Goal: Task Accomplishment & Management: Use online tool/utility

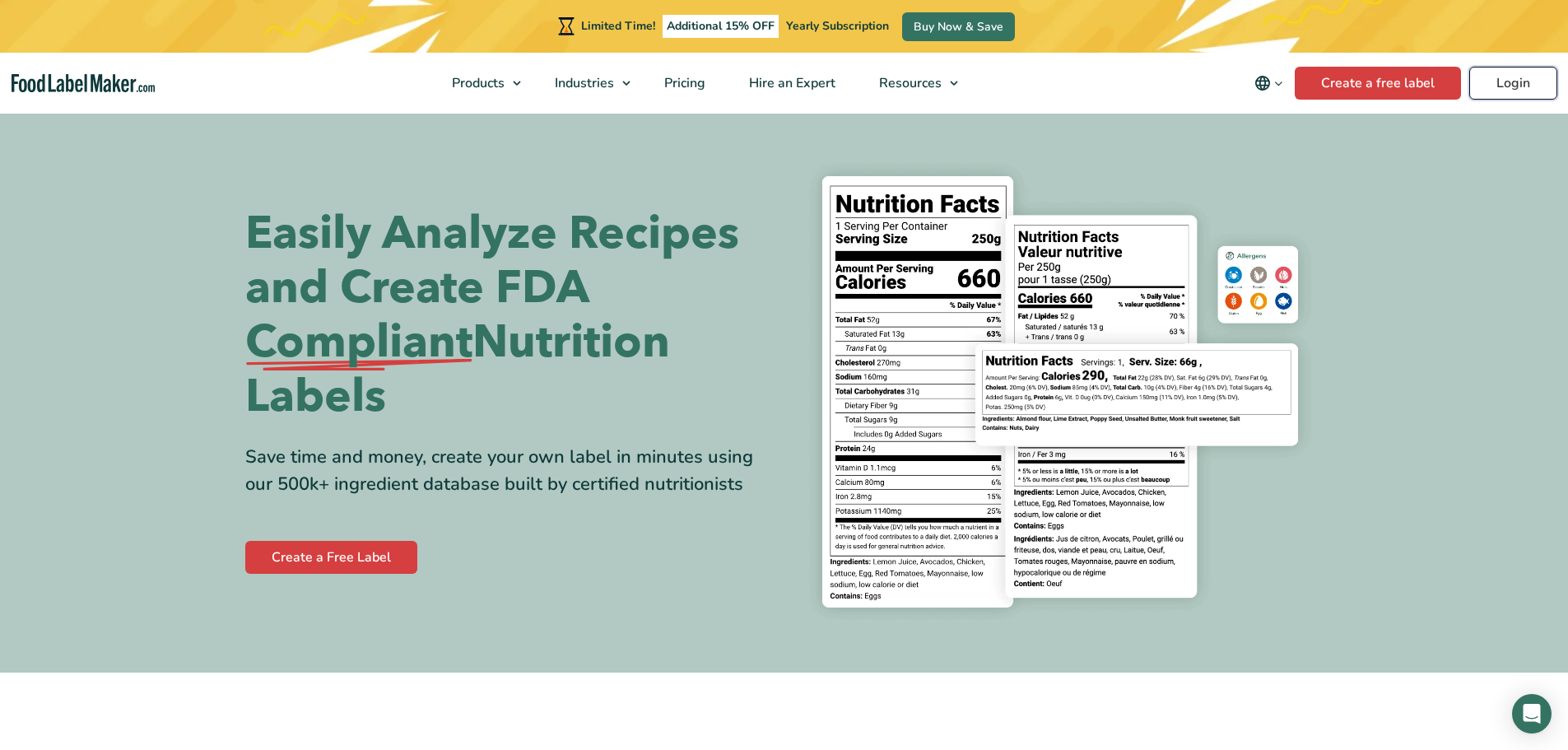
click at [1521, 87] on link "Login" at bounding box center [1513, 83] width 88 height 33
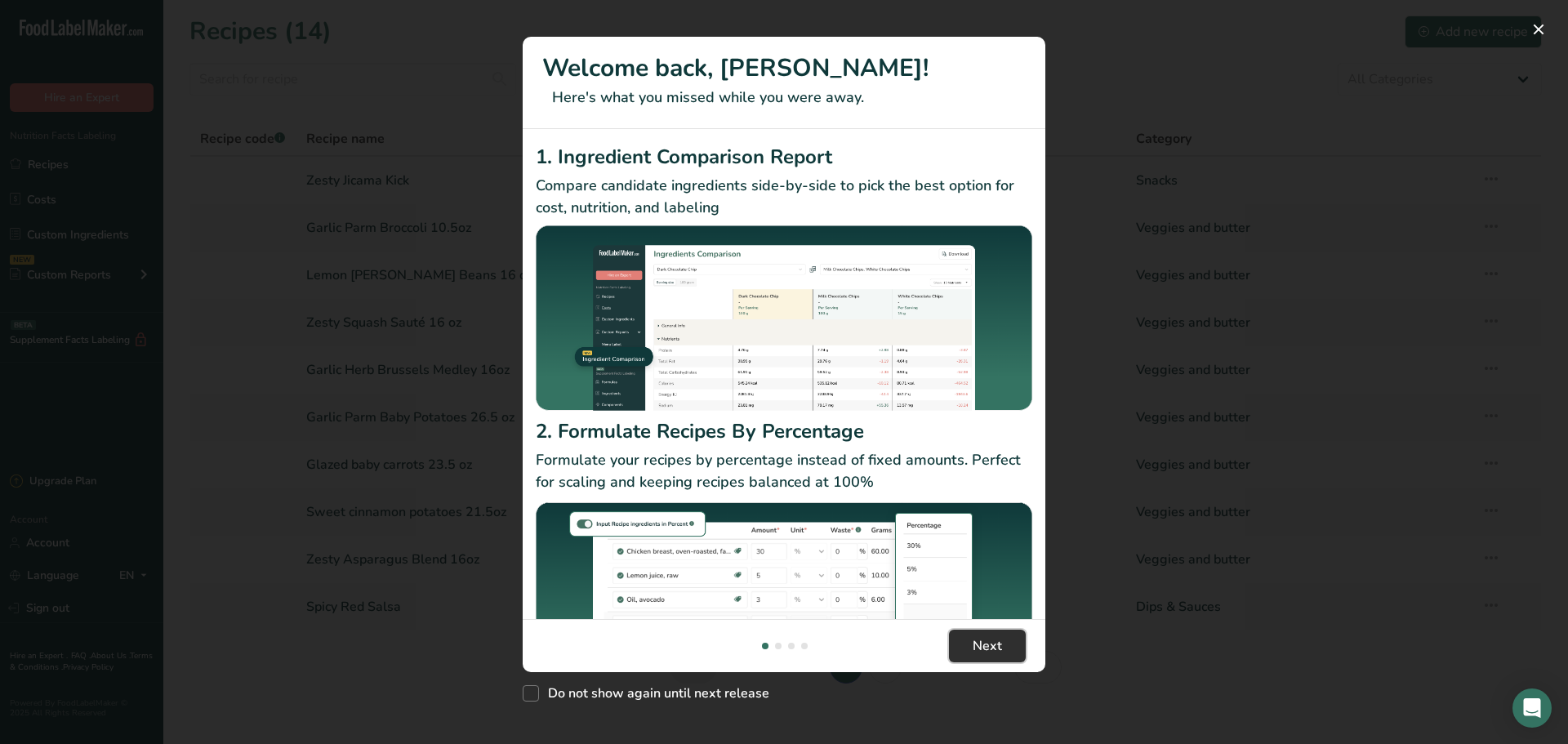
click at [997, 648] on span "Next" at bounding box center [987, 646] width 30 height 20
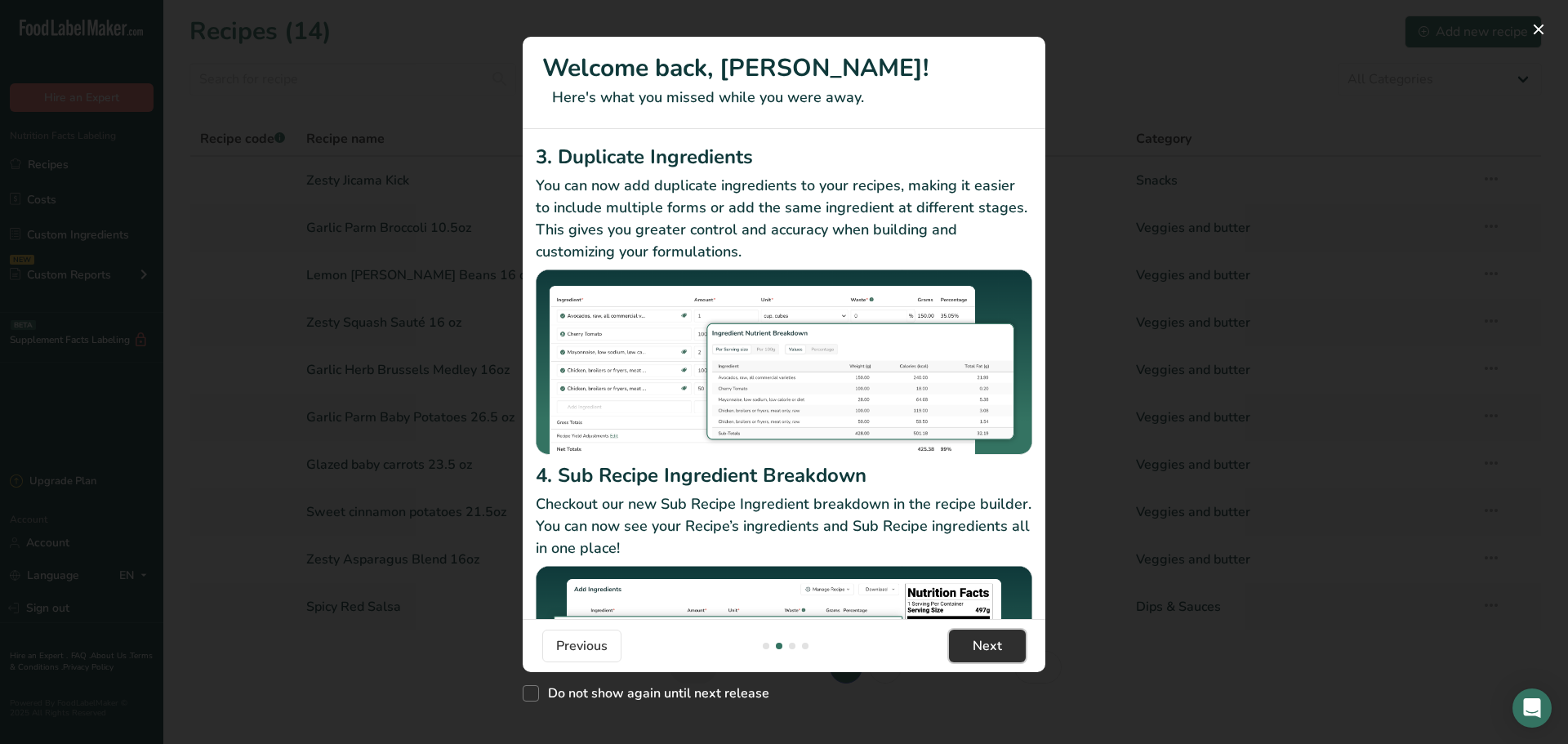
click at [991, 648] on span "Next" at bounding box center [987, 646] width 30 height 20
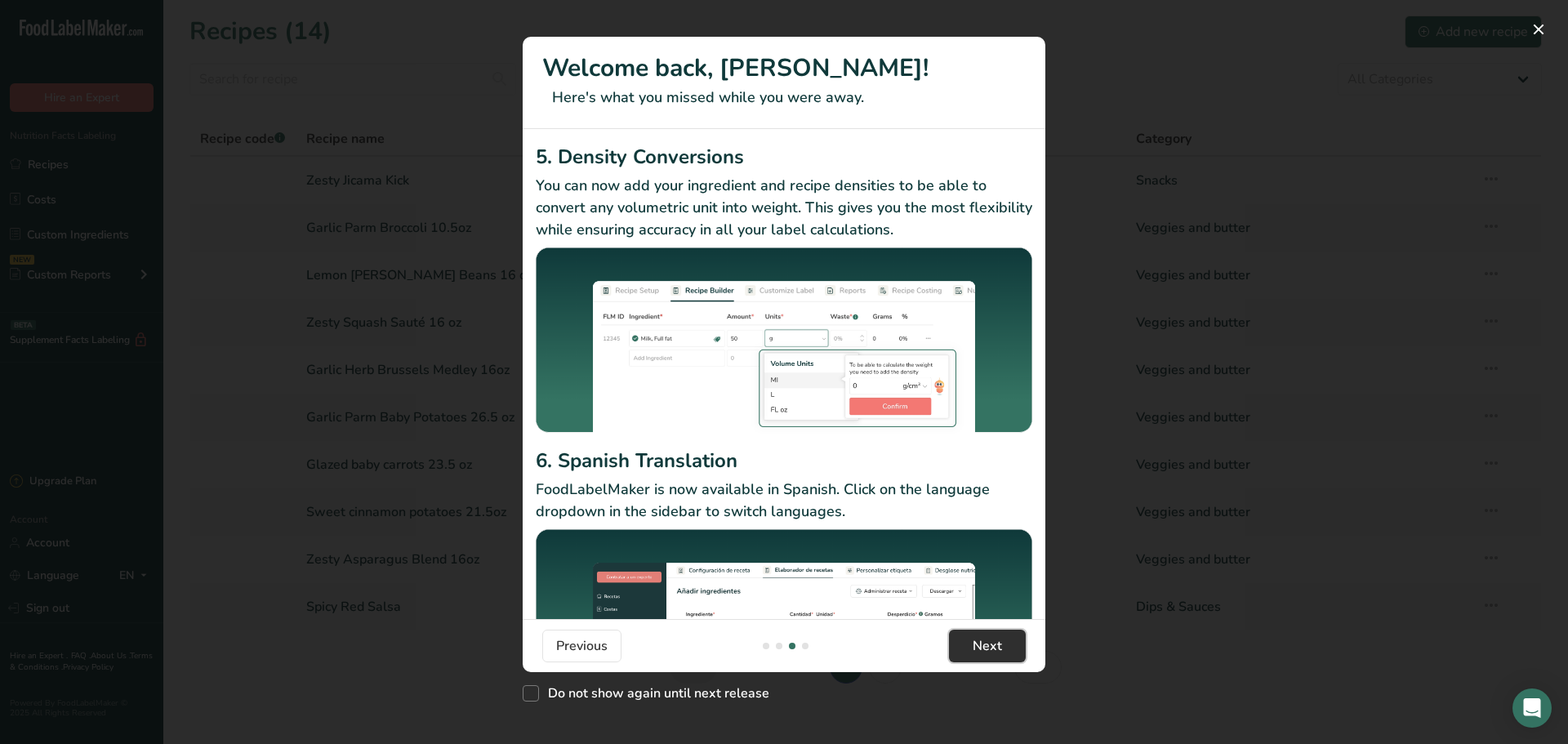
click at [1007, 650] on button "Next" at bounding box center [987, 646] width 76 height 33
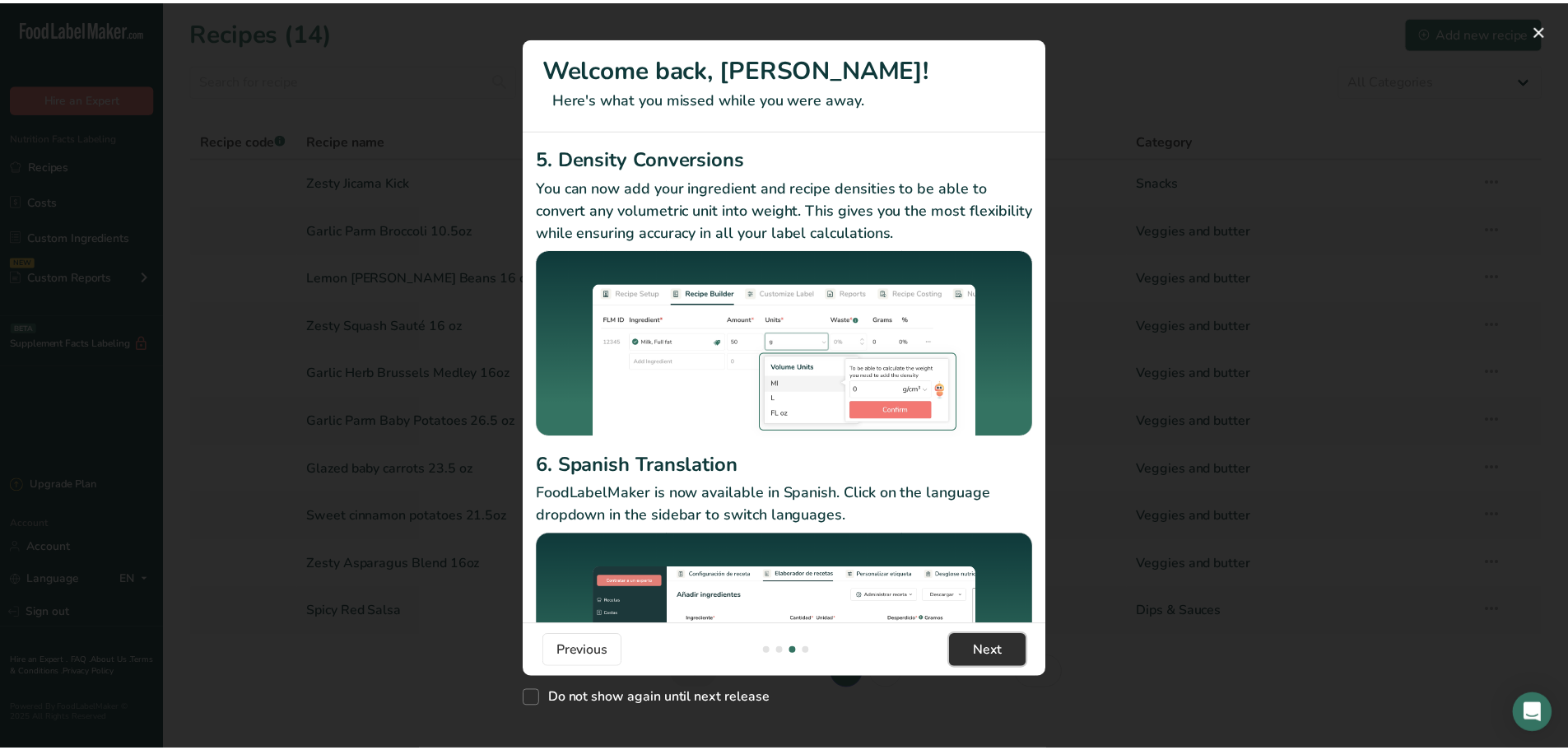
scroll to position [0, 1580]
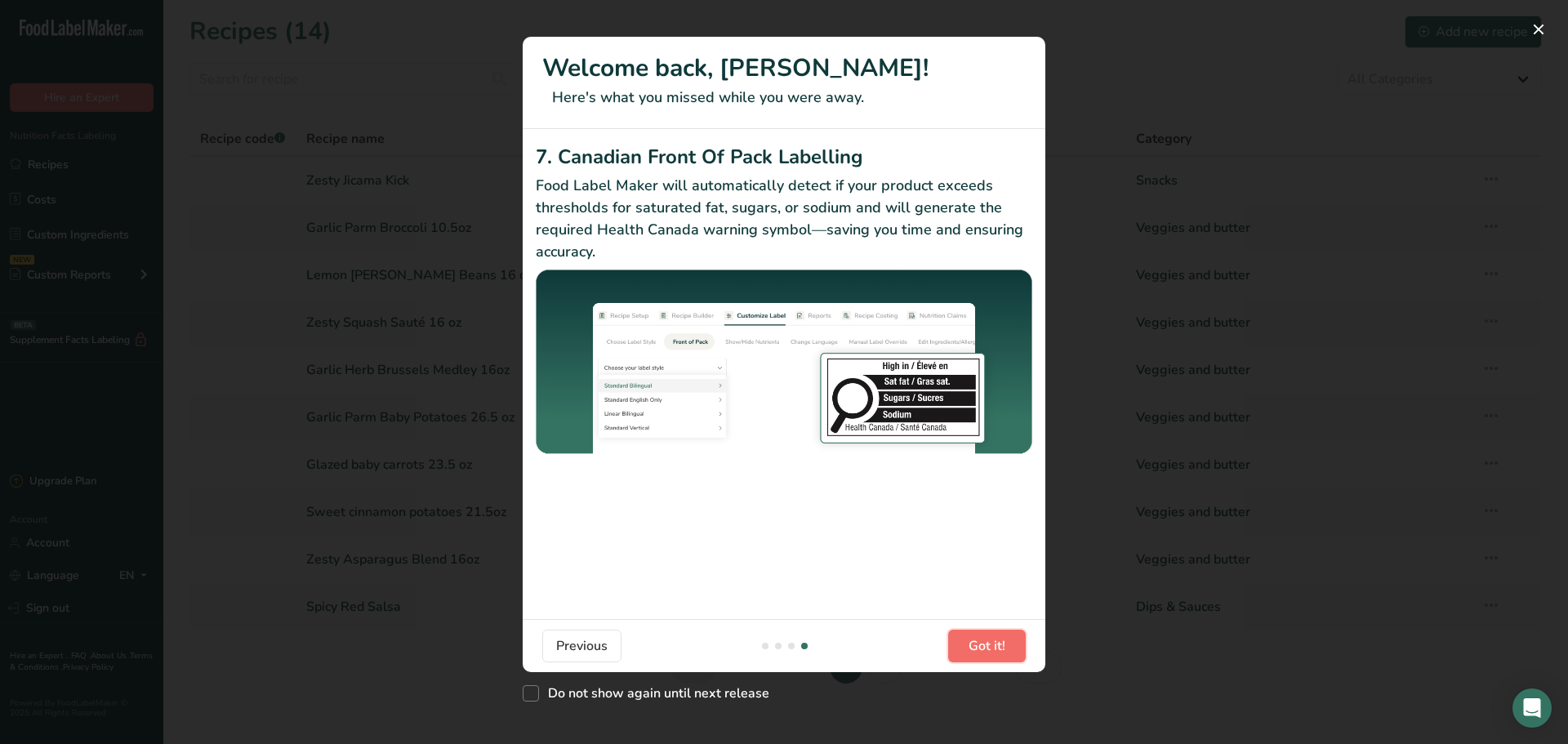
click at [976, 648] on span "Got it!" at bounding box center [987, 646] width 37 height 20
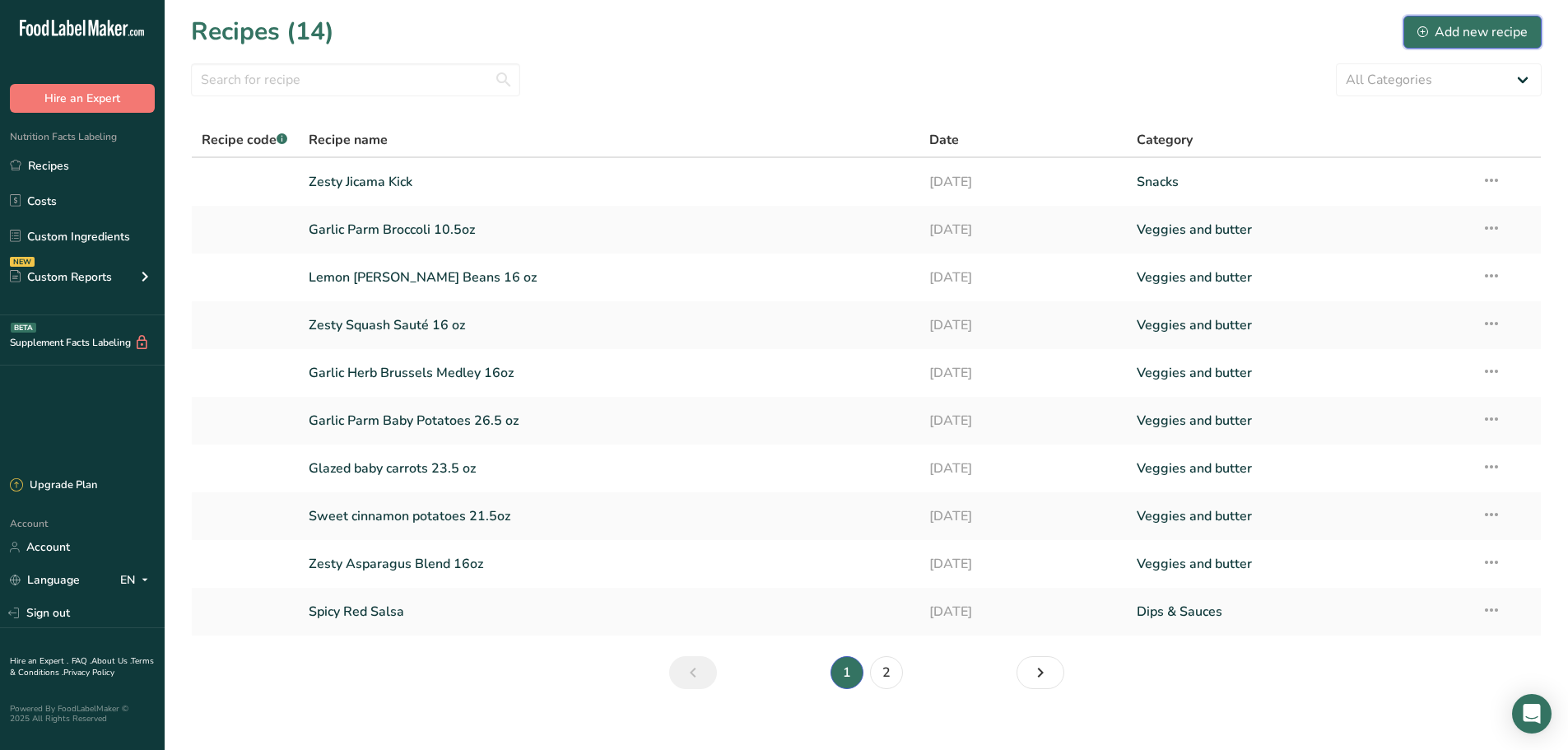
click at [1440, 35] on div "Add new recipe" at bounding box center [1473, 32] width 110 height 20
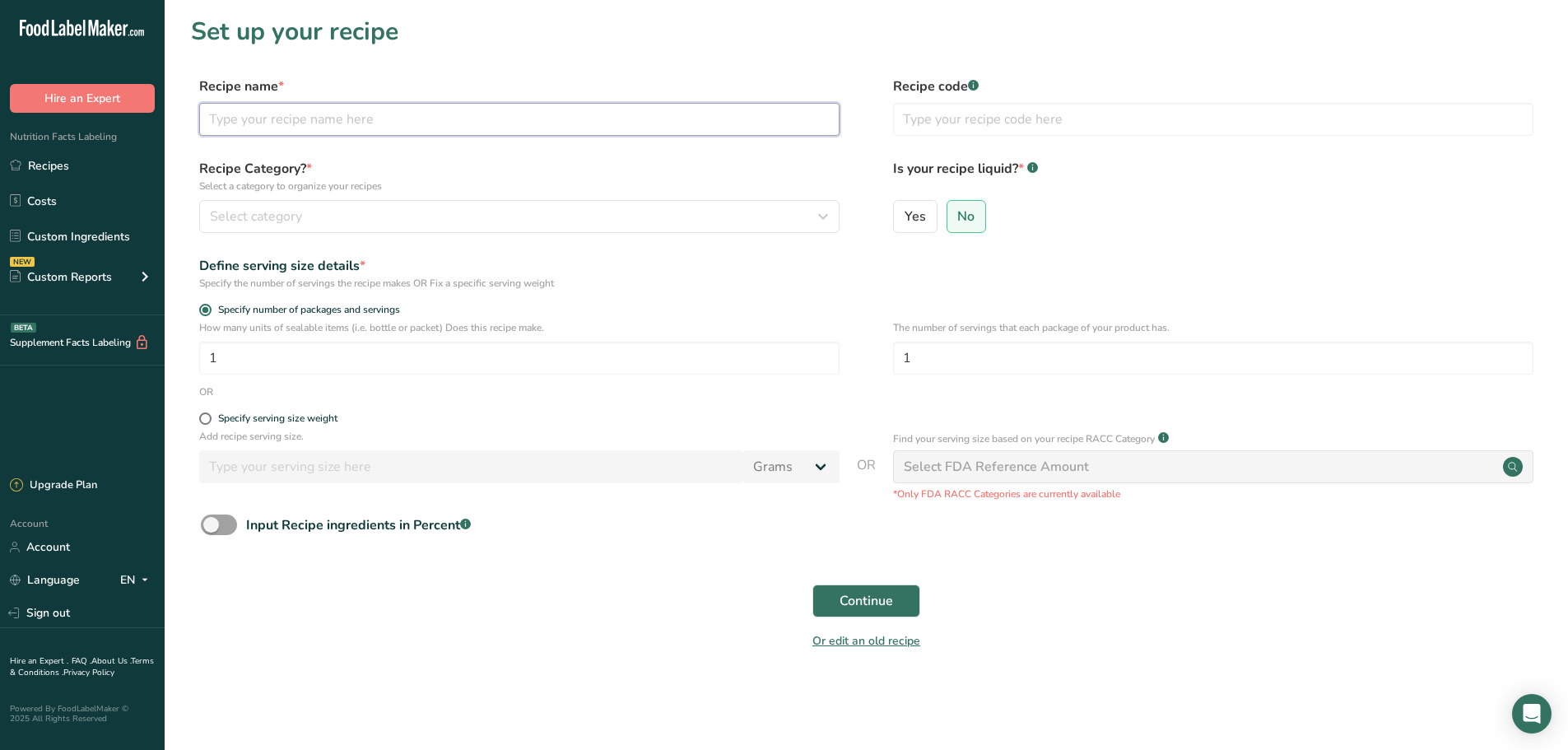
click at [335, 119] on input "text" at bounding box center [519, 119] width 640 height 33
type input "Mild Guac 16oz"
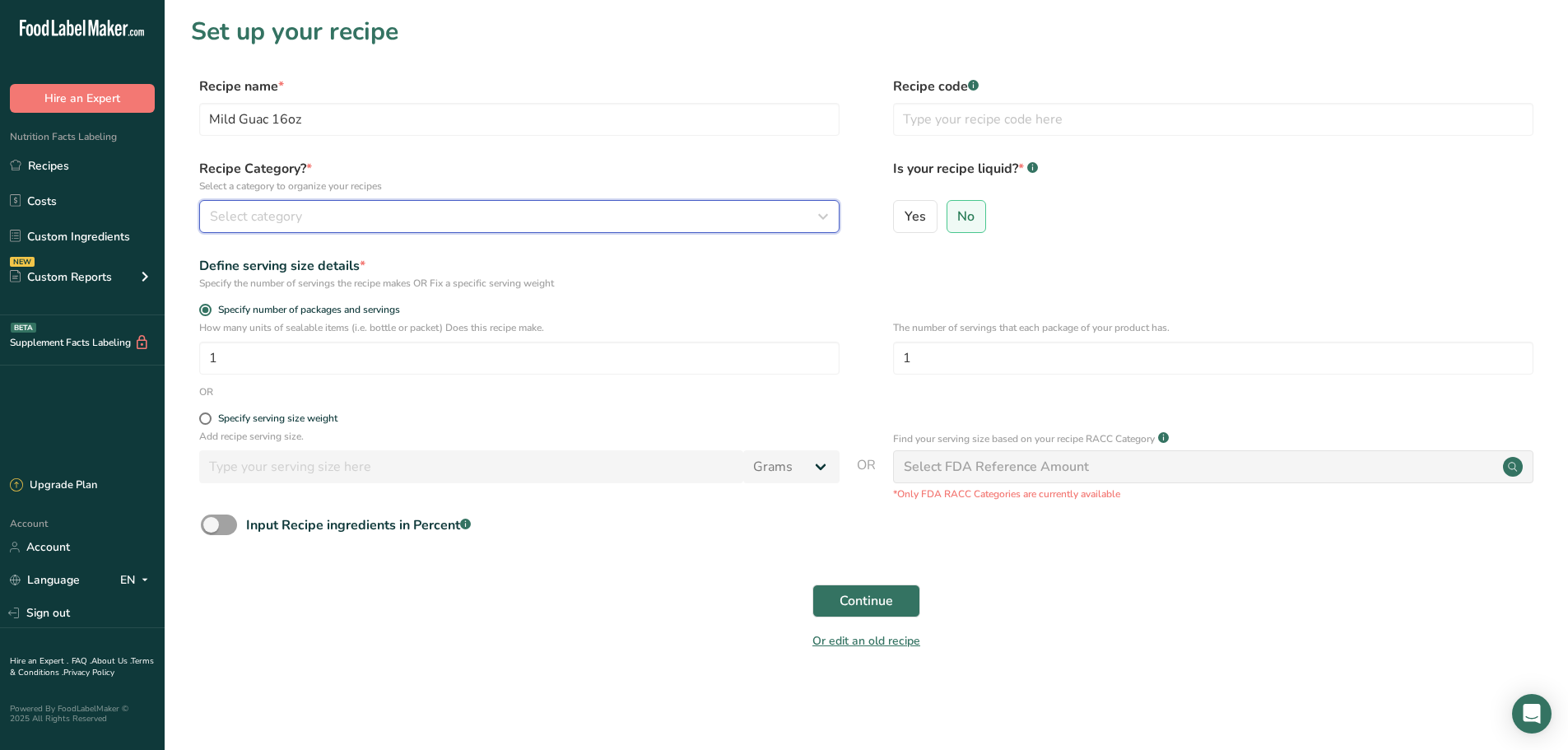
click at [343, 209] on div "Select category" at bounding box center [514, 216] width 609 height 20
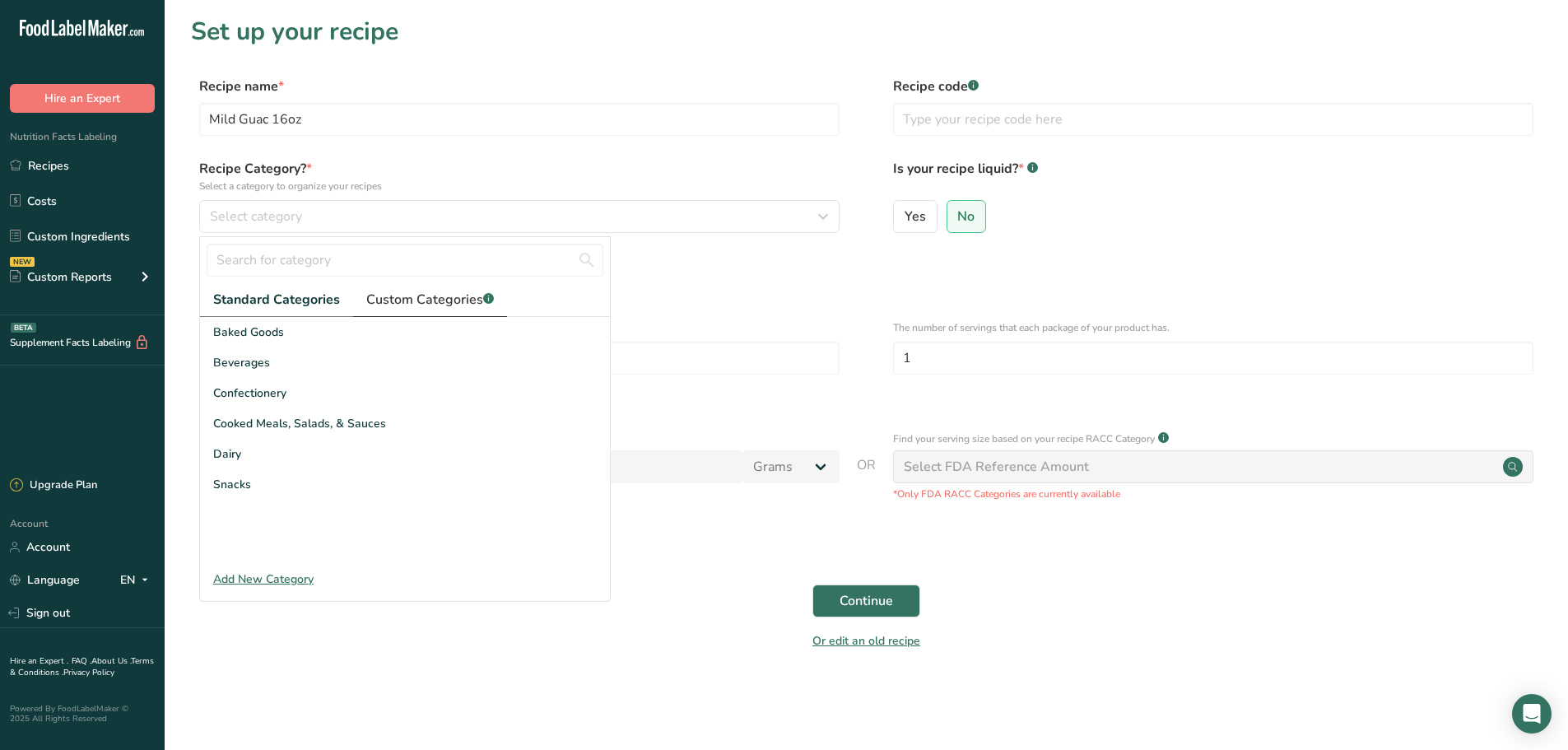
click at [425, 306] on span "Custom Categories .a-a{fill:#347362;}.b-a{fill:#fff;}" at bounding box center [430, 300] width 128 height 20
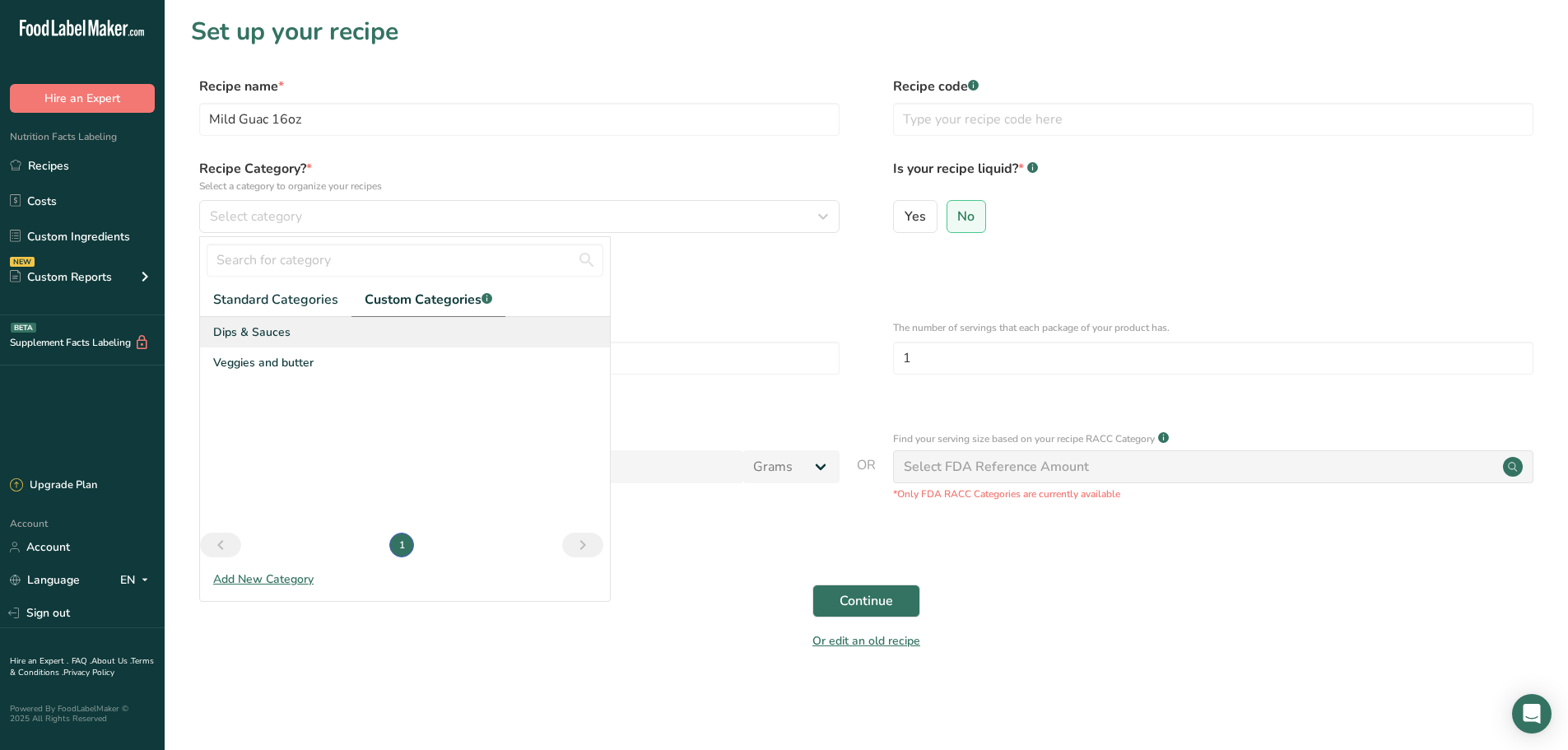
click at [297, 328] on div "Dips & Sauces" at bounding box center [405, 332] width 410 height 31
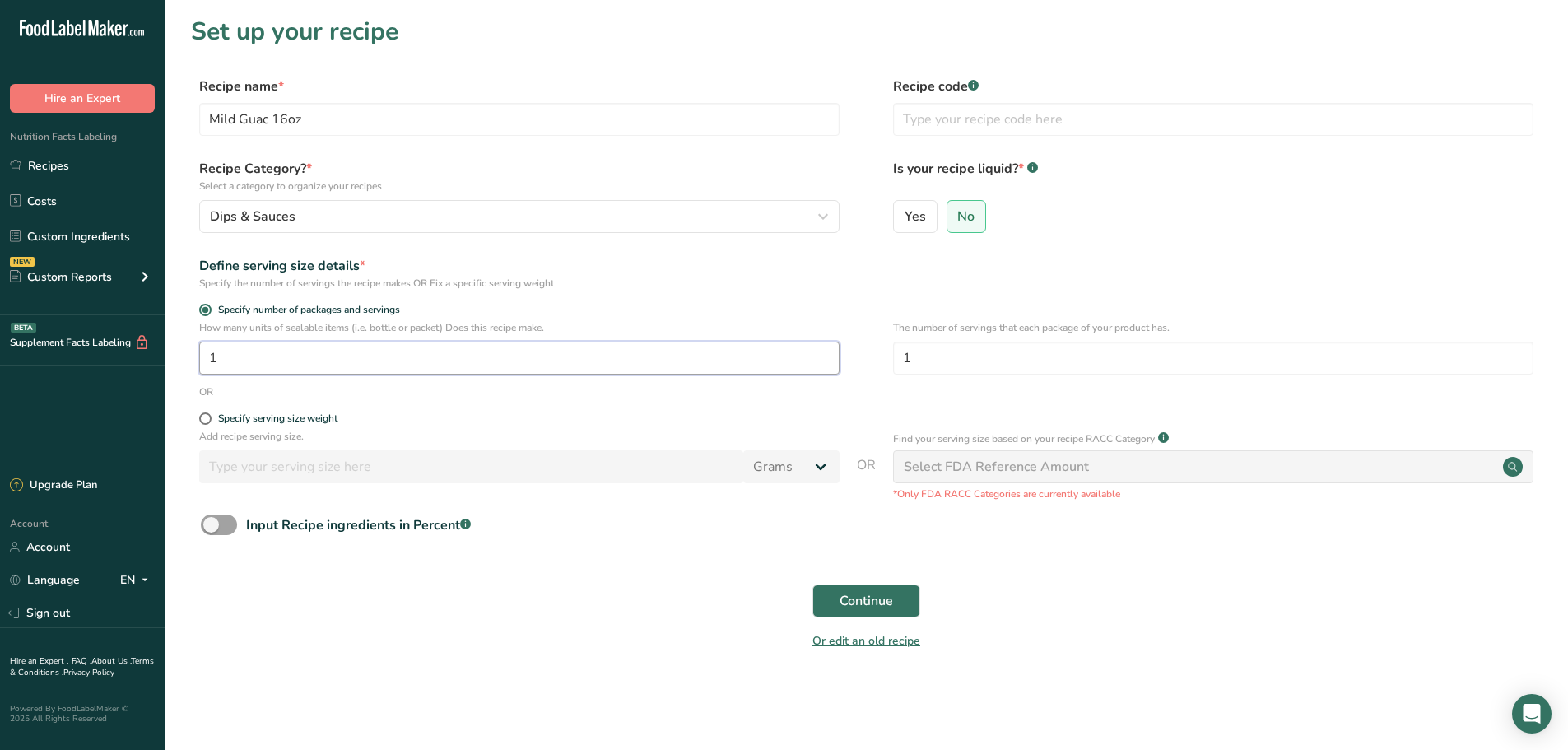
click at [266, 360] on input "1" at bounding box center [519, 358] width 640 height 33
type input "1"
click at [1084, 336] on div "The number of servings that each package of your product has. 1" at bounding box center [1213, 352] width 640 height 64
click at [1079, 350] on input "1" at bounding box center [1213, 358] width 640 height 33
type input "16"
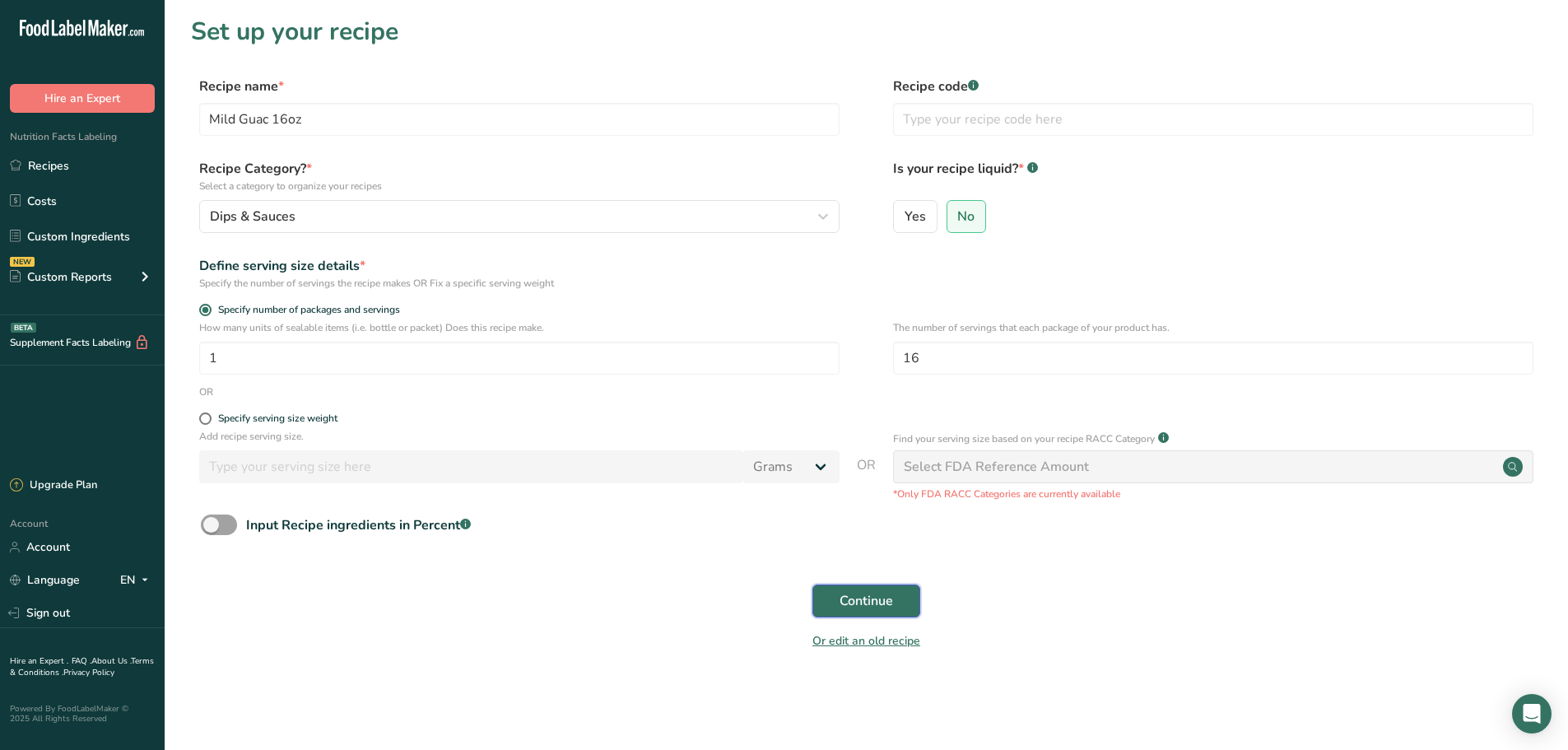
click at [920, 605] on button "Continue" at bounding box center [865, 601] width 108 height 33
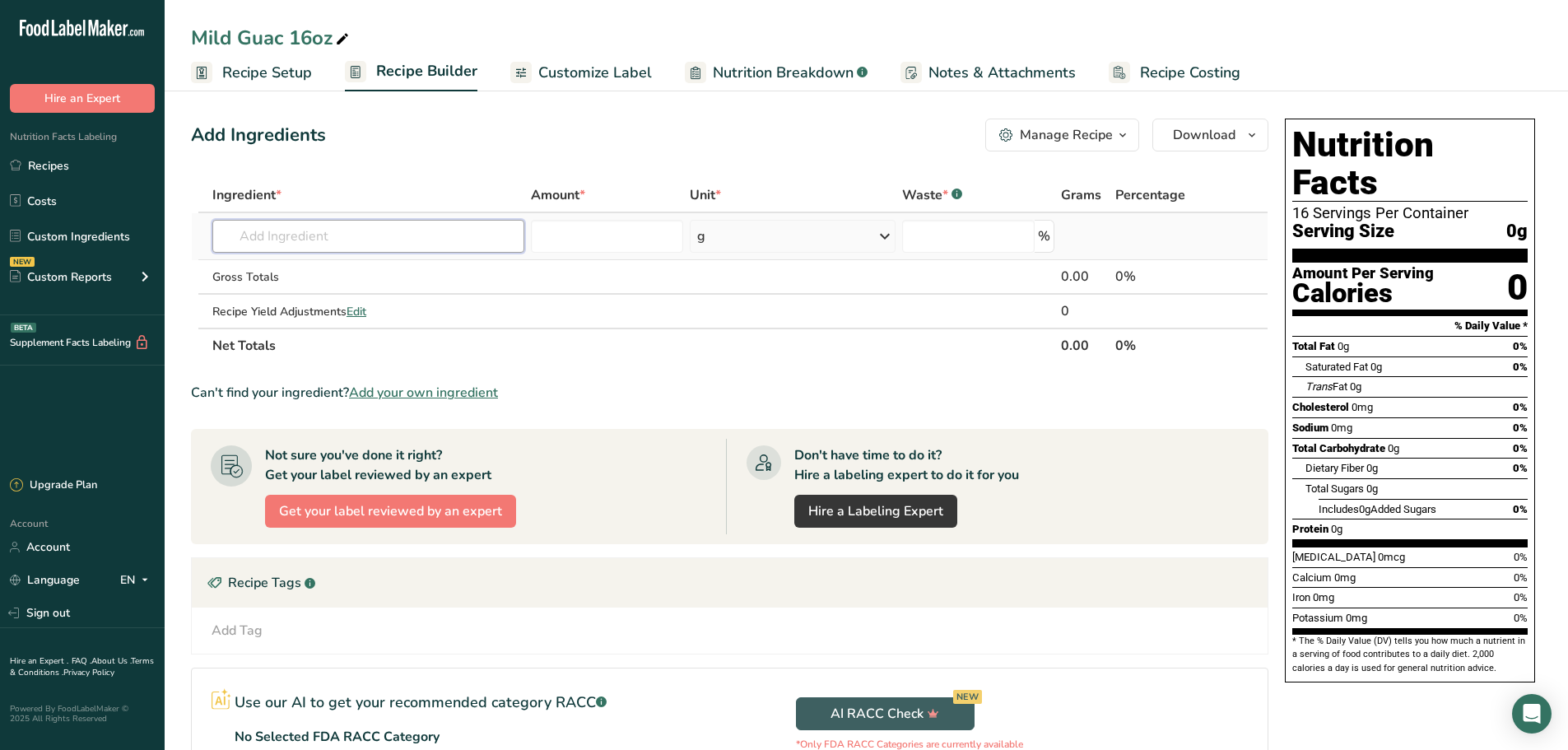
drag, startPoint x: 399, startPoint y: 237, endPoint x: 391, endPoint y: 245, distance: 11.3
click at [399, 237] on input "text" at bounding box center [368, 237] width 312 height 33
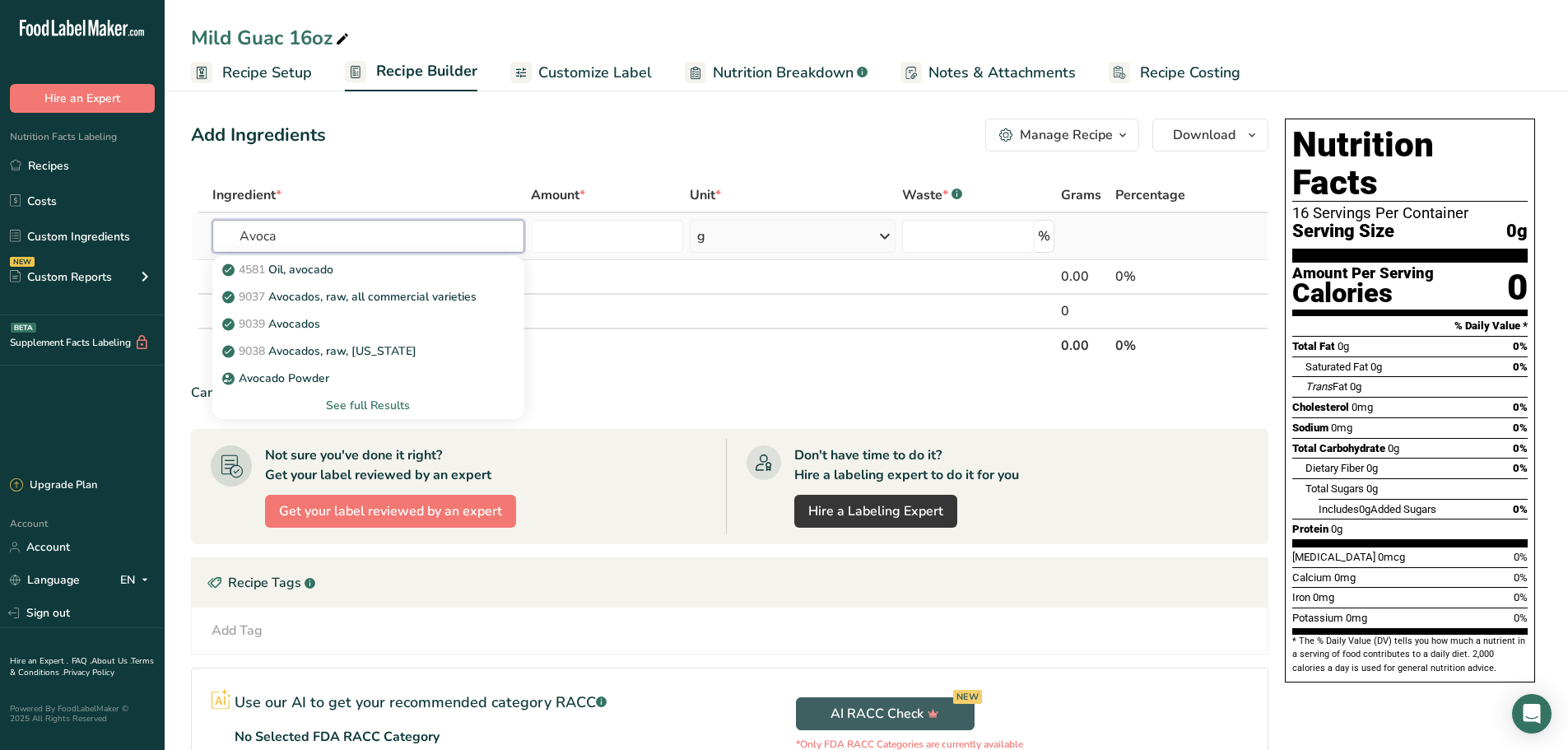
type input "Avoca"
click at [384, 398] on div "See full Results" at bounding box center [368, 406] width 286 height 18
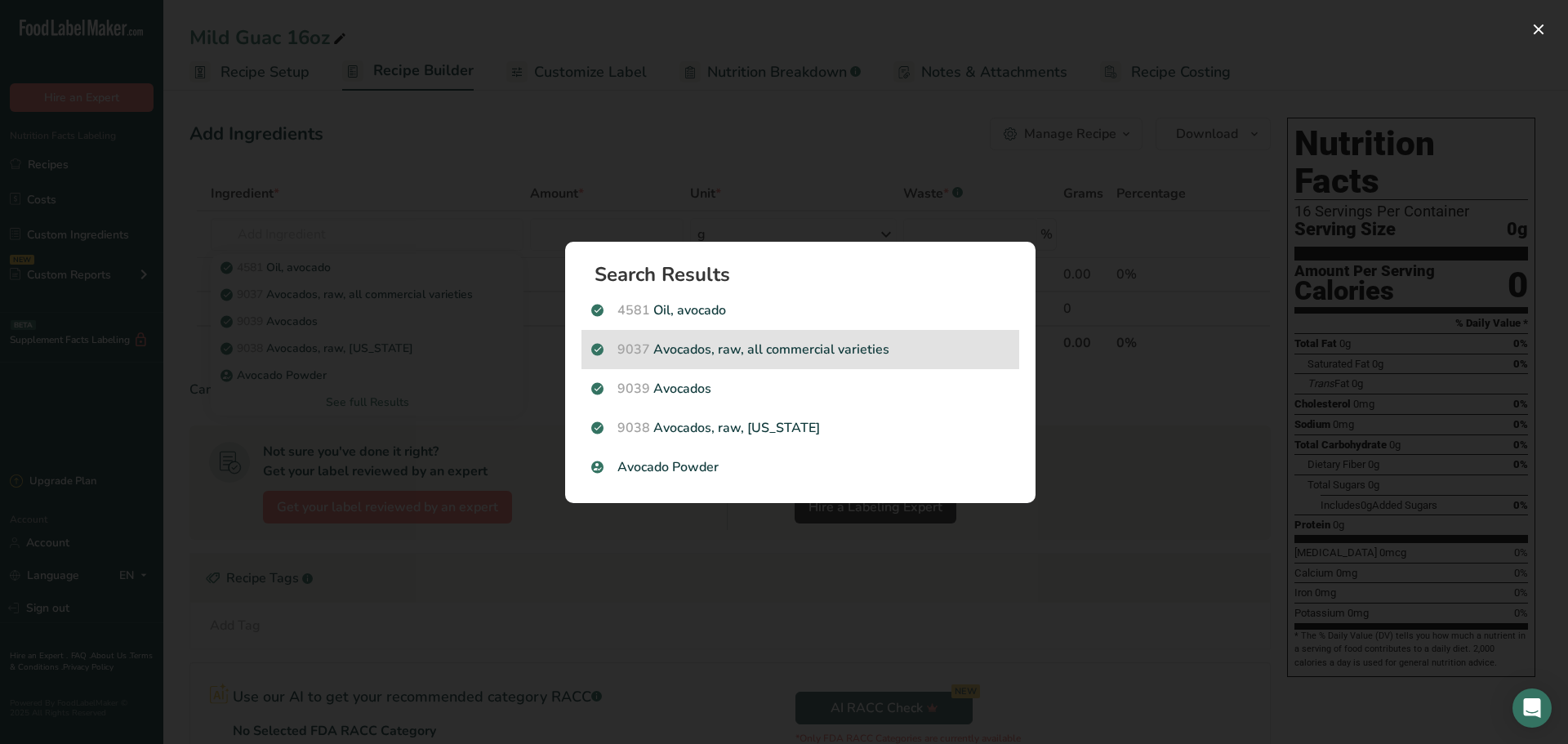
click at [922, 351] on p "9037 Avocados, raw, all commercial varieties" at bounding box center [800, 349] width 418 height 20
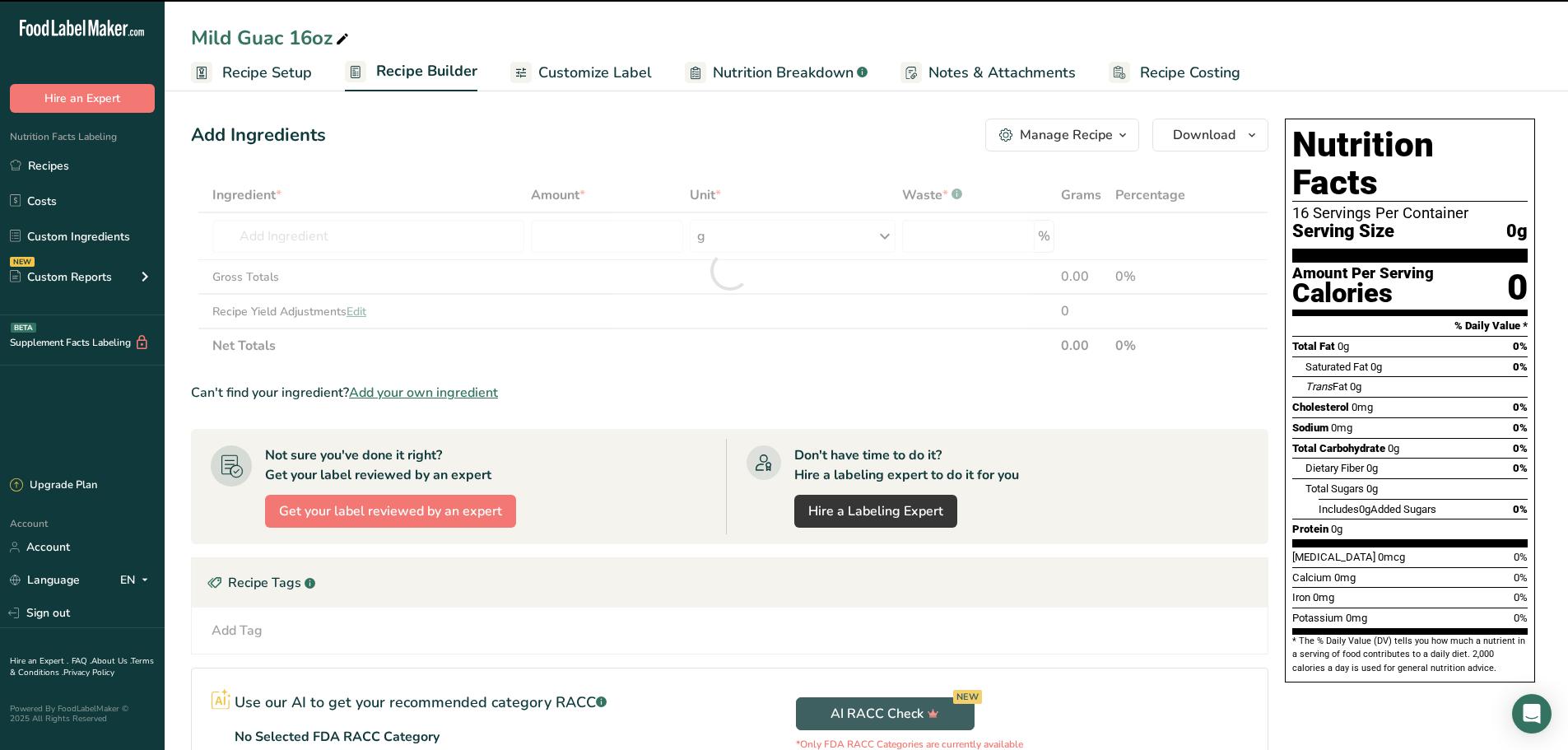
type input "0"
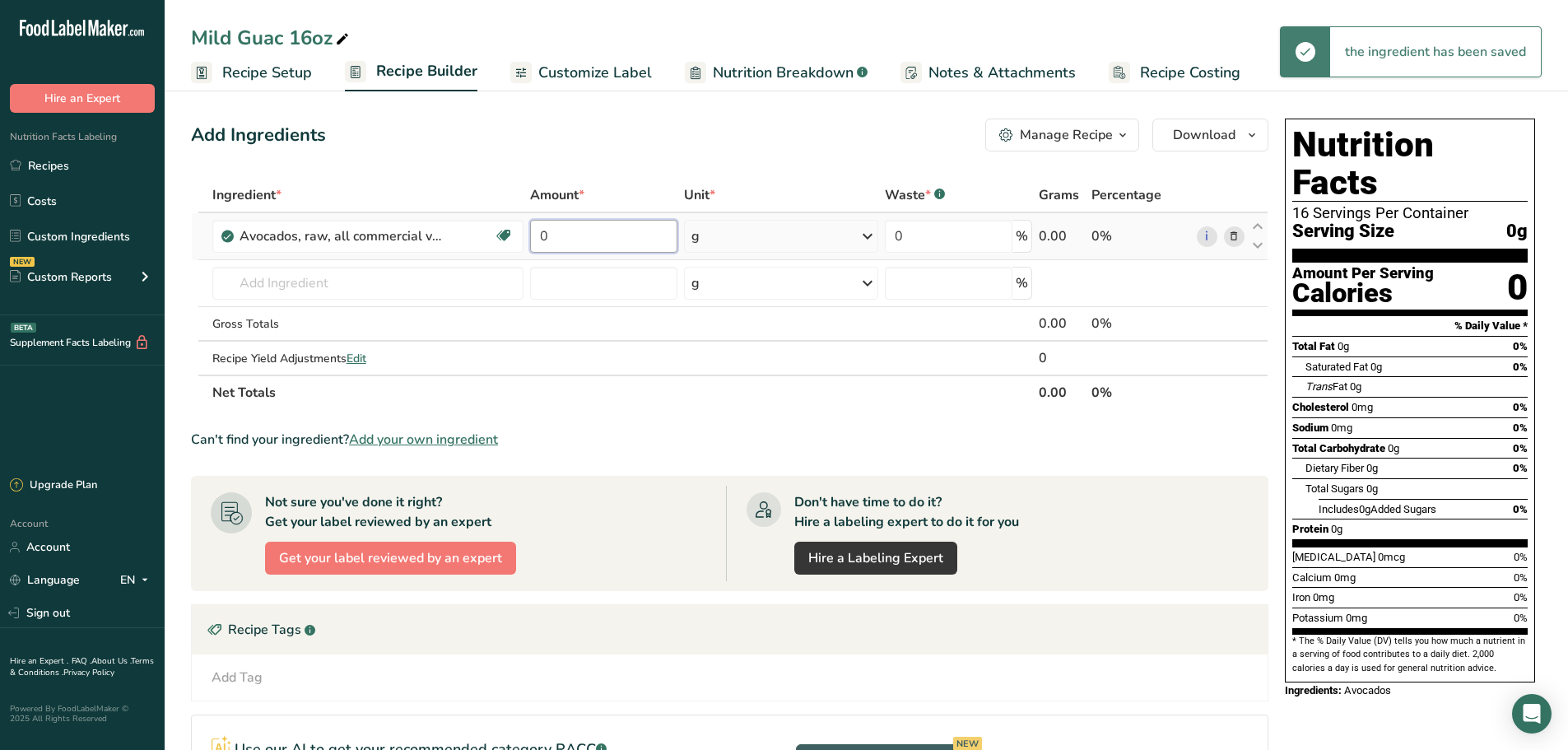
click at [617, 223] on input "0" at bounding box center [603, 237] width 146 height 33
type input "0.8"
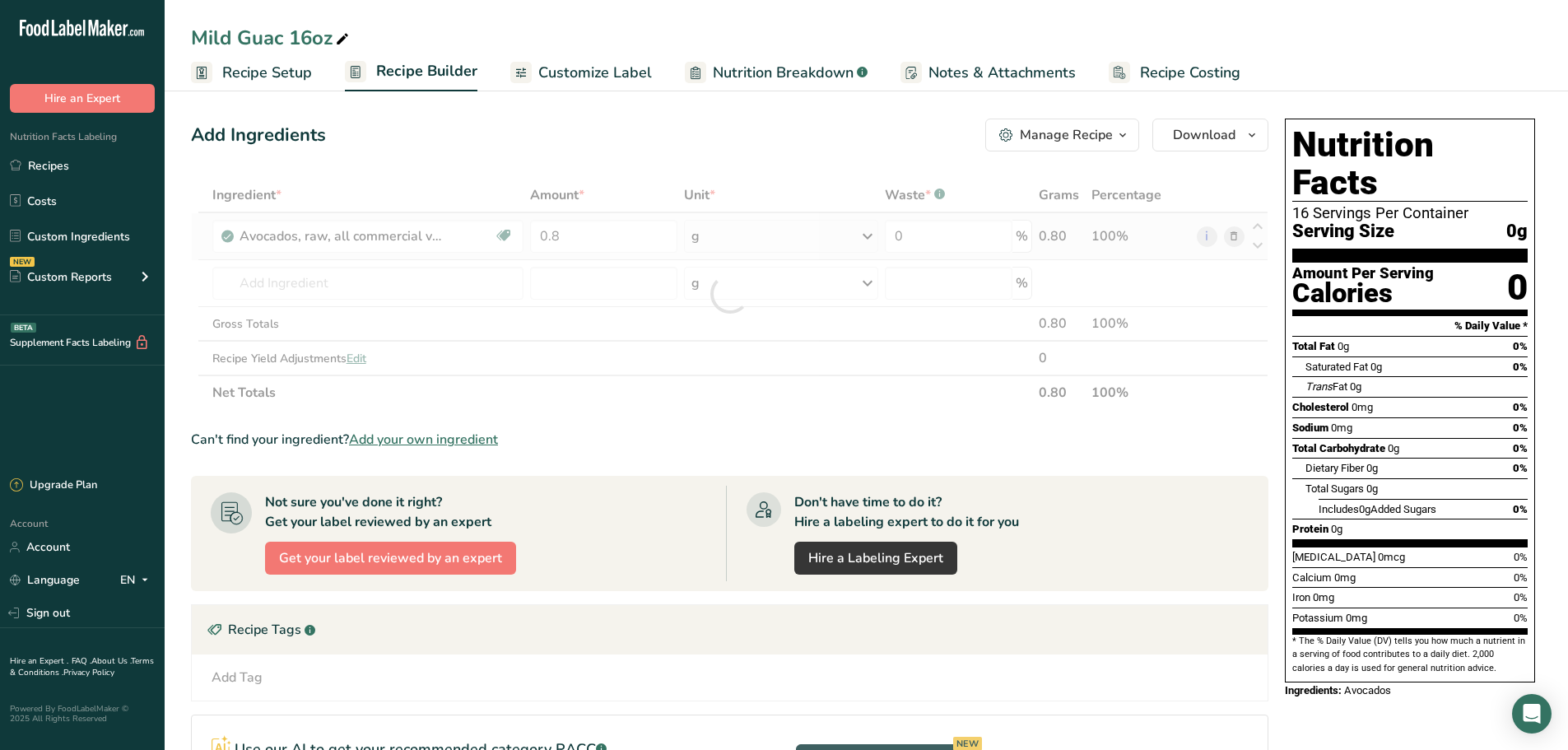
click at [816, 240] on div "Ingredient * Amount * Unit * Waste * .a-a{fill:#347362;}.b-a{fill:#fff;} Grams …" at bounding box center [730, 294] width 1077 height 232
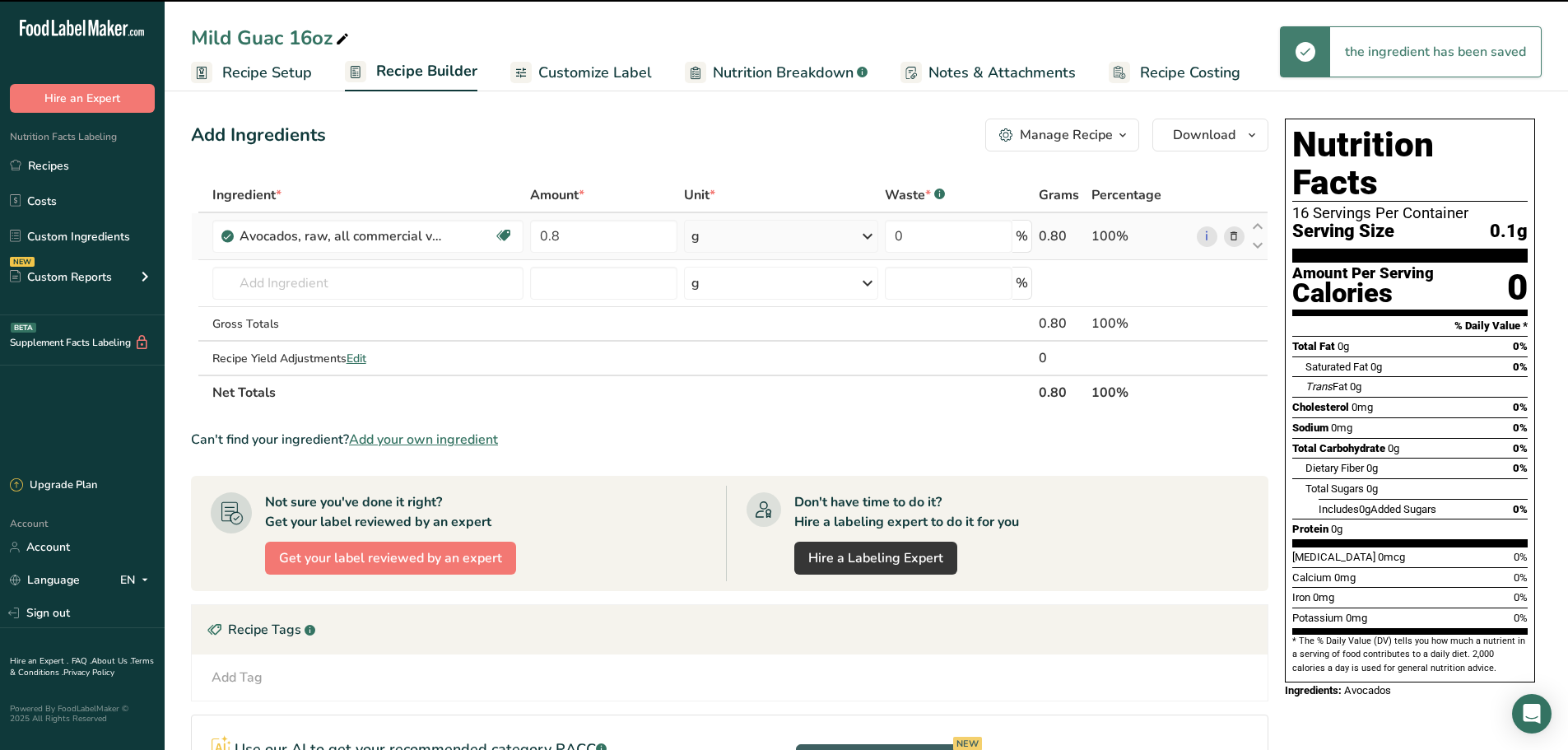
click at [831, 239] on div "g" at bounding box center [781, 237] width 194 height 33
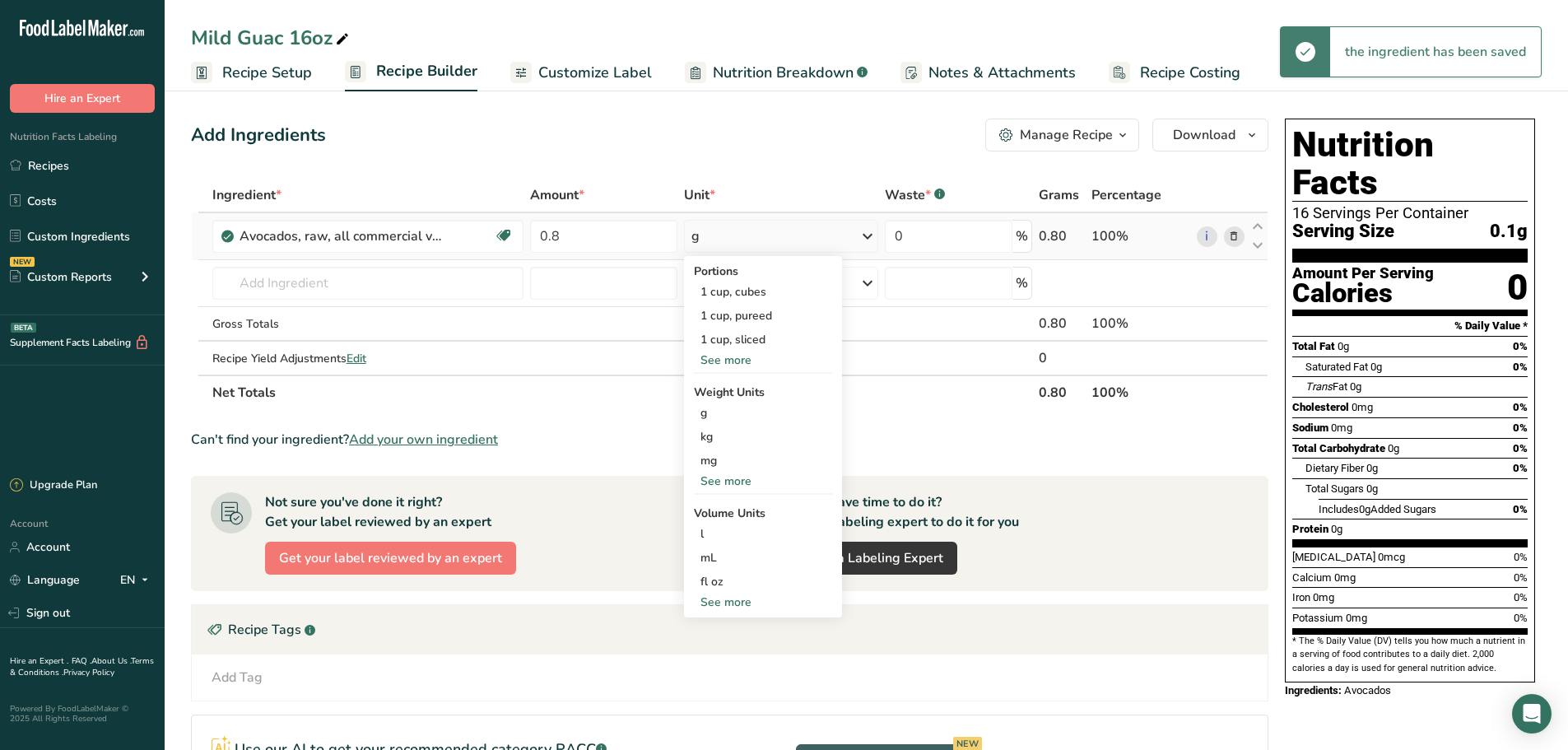
click at [735, 485] on div "See more" at bounding box center [763, 481] width 138 height 18
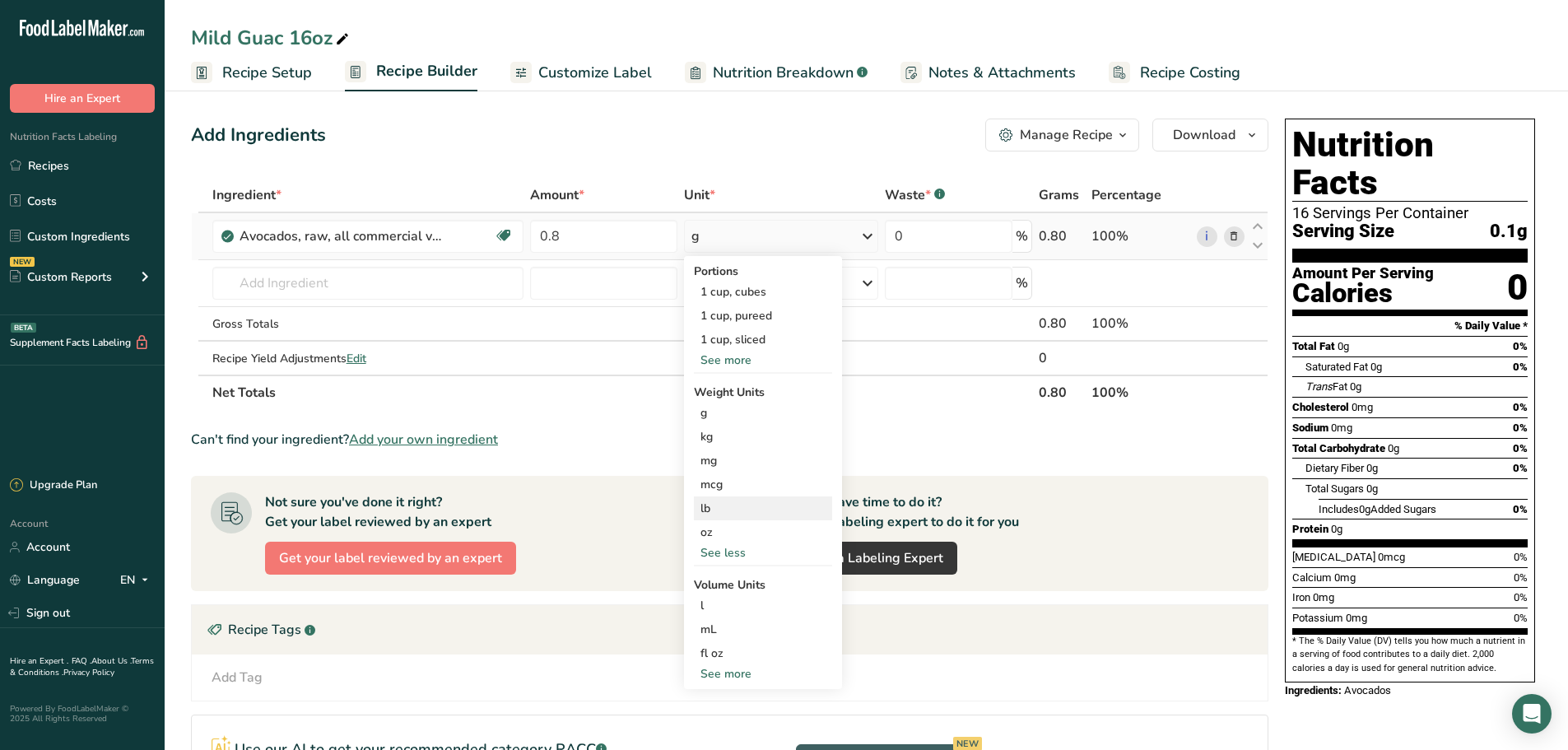
click at [723, 508] on div "lb" at bounding box center [763, 508] width 138 height 24
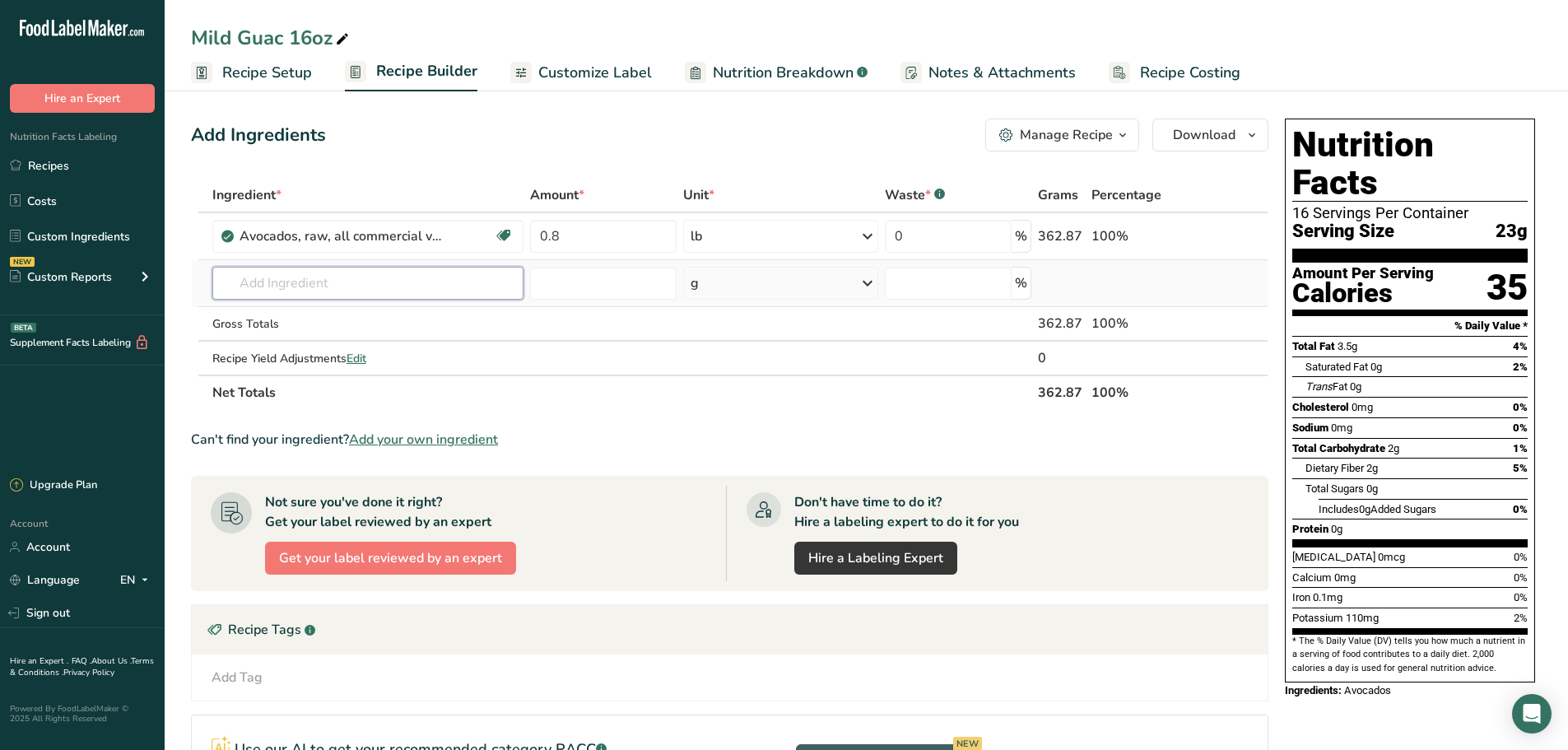
click at [403, 285] on input "text" at bounding box center [368, 283] width 312 height 33
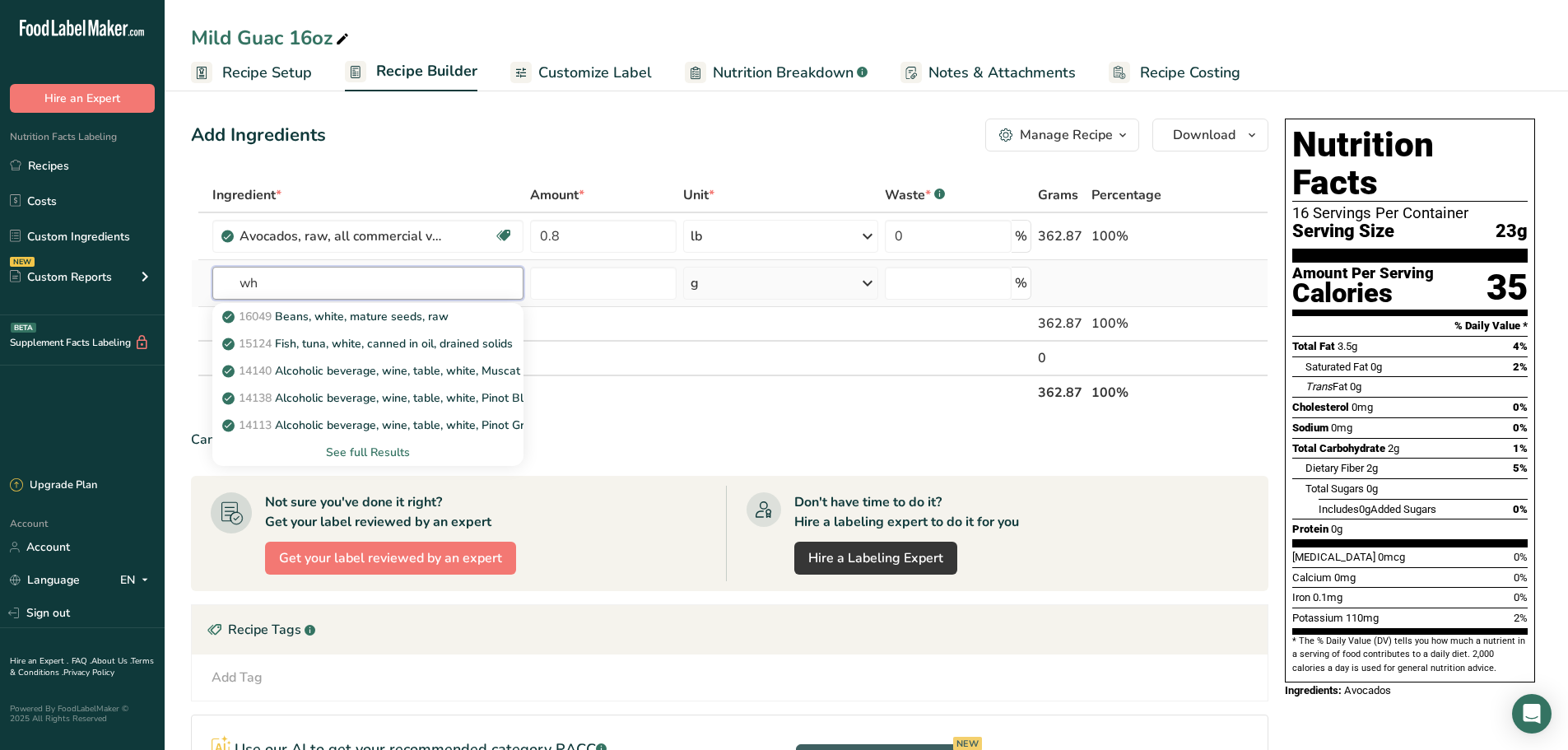
type input "w"
type input "onio"
click at [415, 419] on div "11282 Onions, raw" at bounding box center [355, 425] width 259 height 18
type input "Onions, raw"
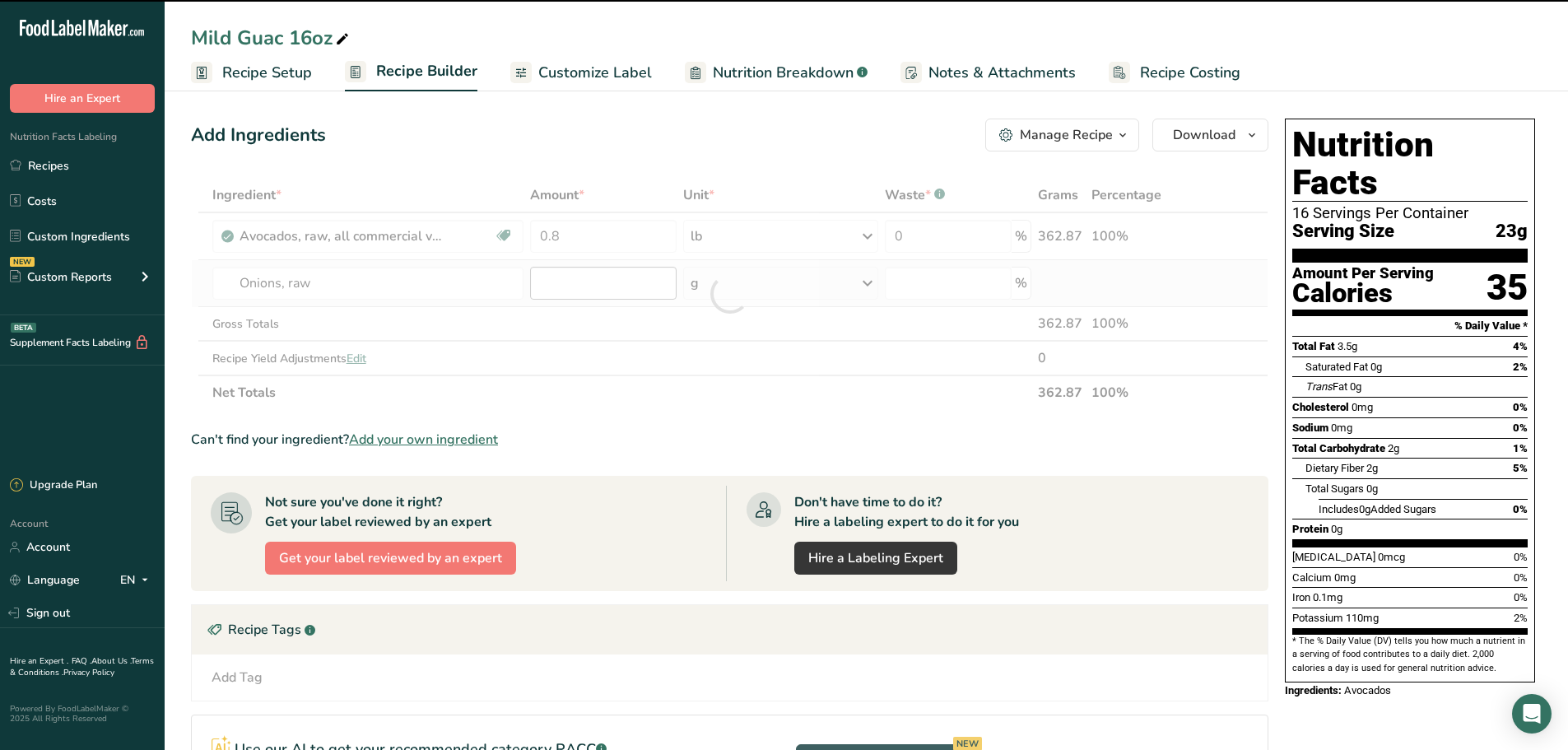
type input "0"
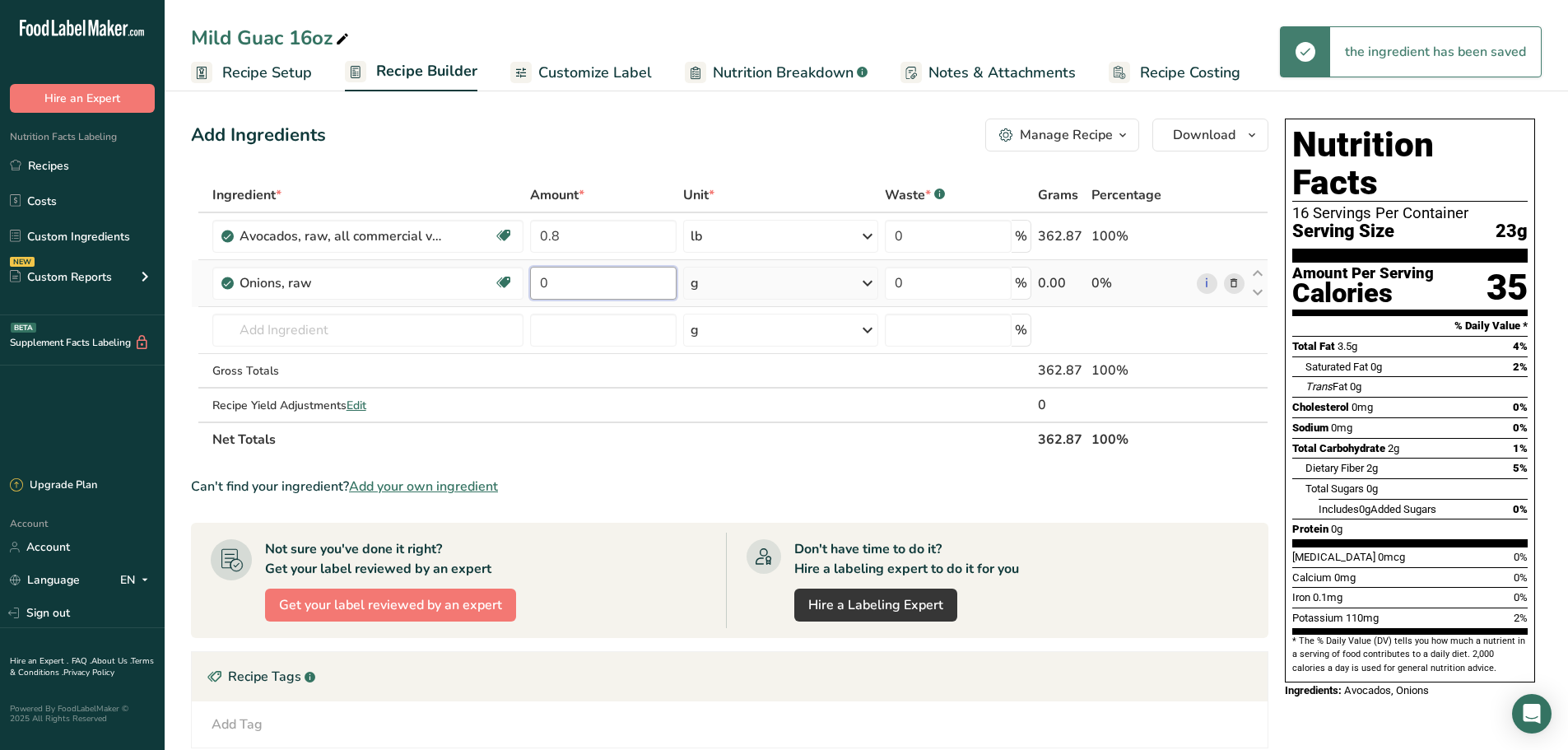
click at [584, 281] on input "0" at bounding box center [603, 283] width 146 height 33
type input "0.074"
click at [742, 295] on div "Ingredient * Amount * Unit * Waste * .a-a{fill:#347362;}.b-a{fill:#fff;} Grams …" at bounding box center [730, 317] width 1077 height 279
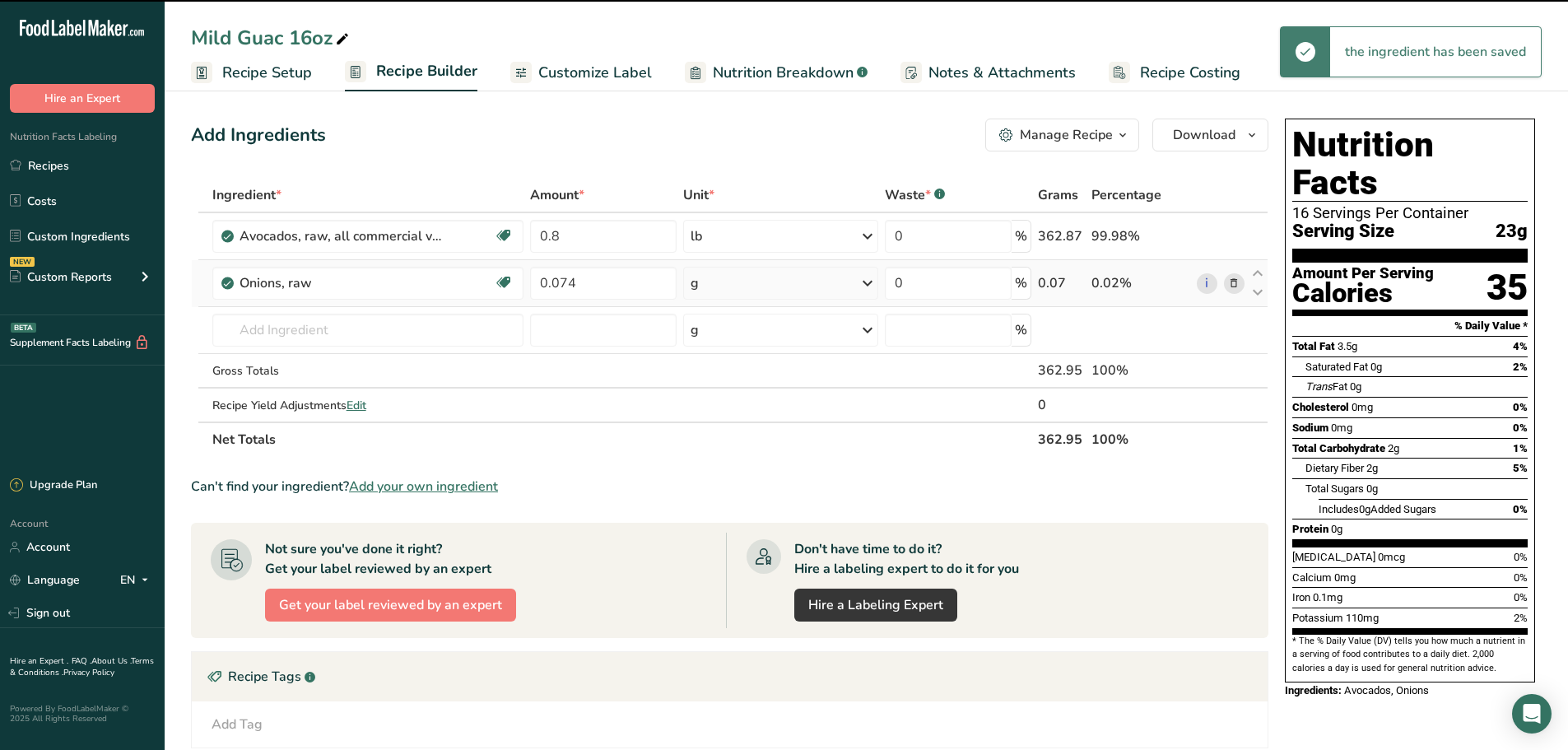
click at [737, 290] on div "g" at bounding box center [780, 283] width 194 height 33
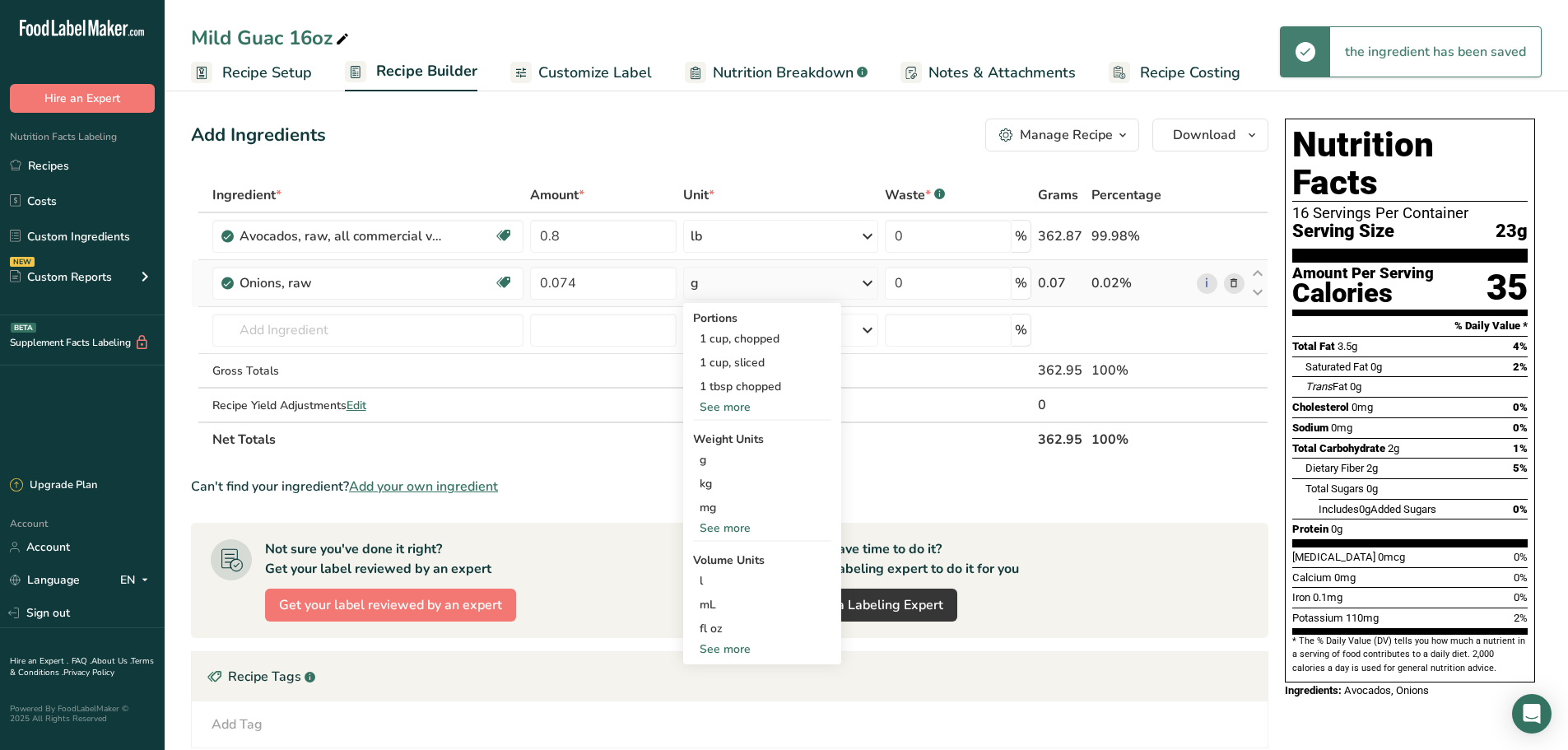
click at [731, 527] on div "See more" at bounding box center [762, 528] width 138 height 18
click at [731, 559] on div "lb" at bounding box center [762, 555] width 138 height 24
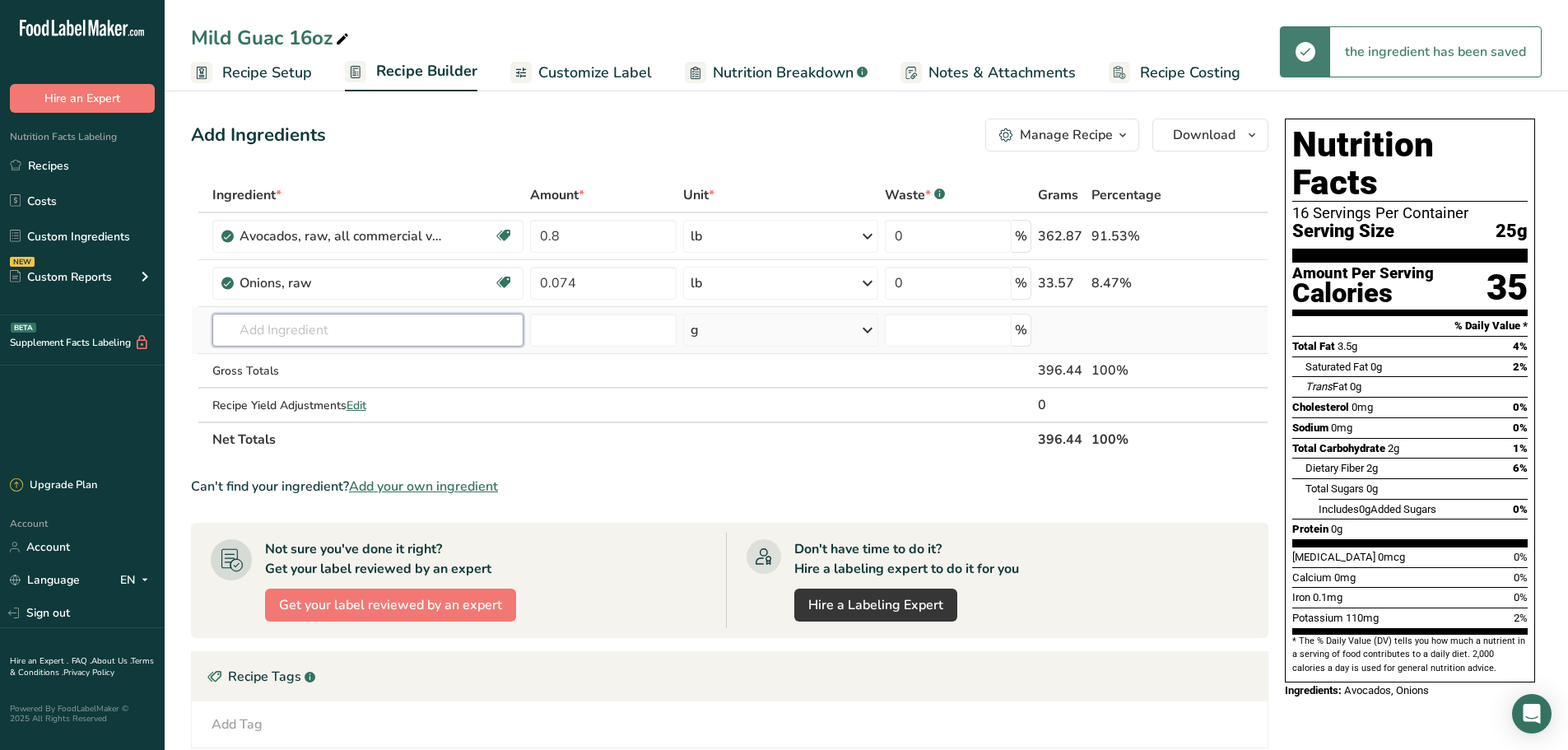
click at [385, 338] on input "text" at bounding box center [368, 330] width 312 height 33
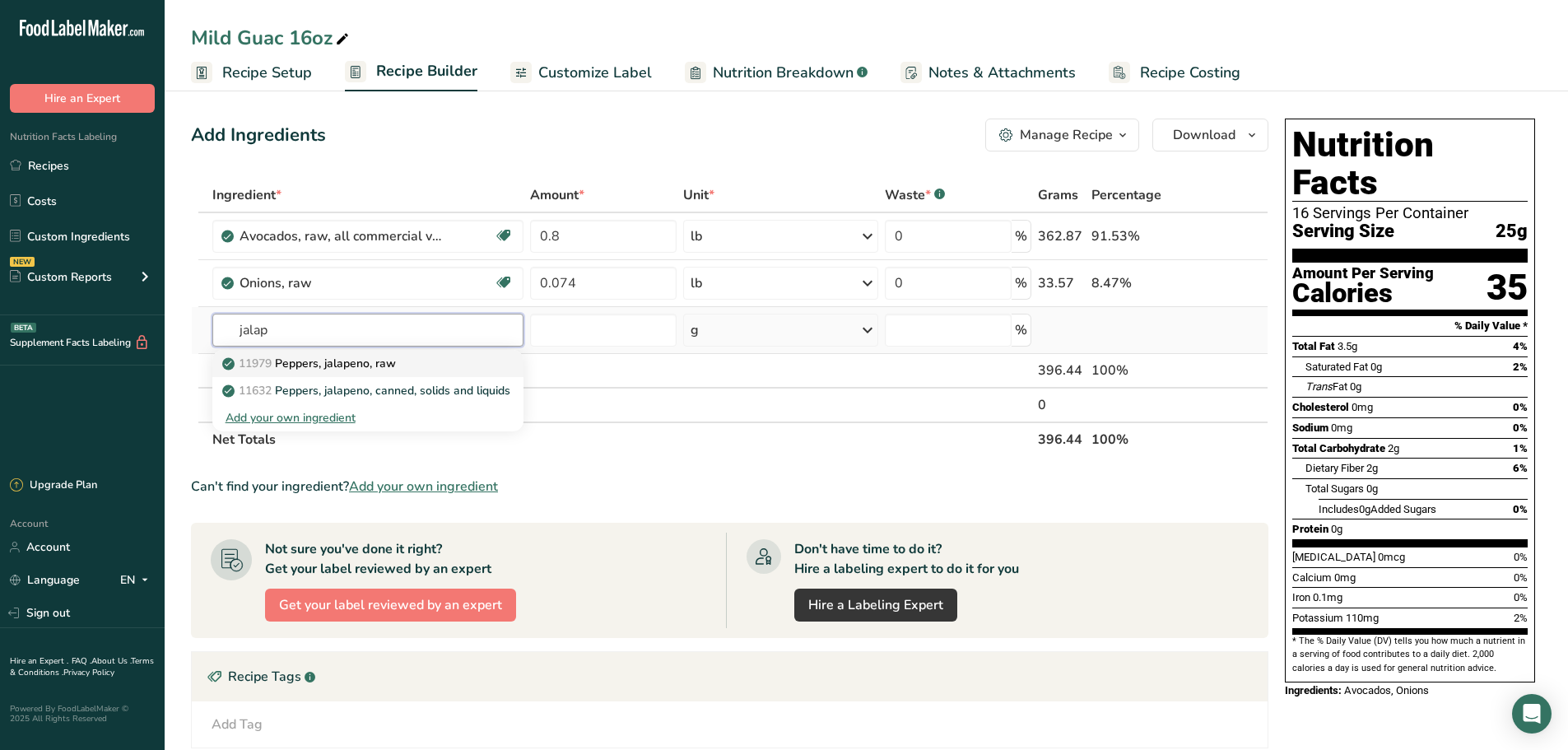
type input "jalap"
click at [383, 361] on p "11979 [PERSON_NAME], jalapeno, raw" at bounding box center [310, 364] width 171 height 18
type input "Peppers, jalapeno, raw"
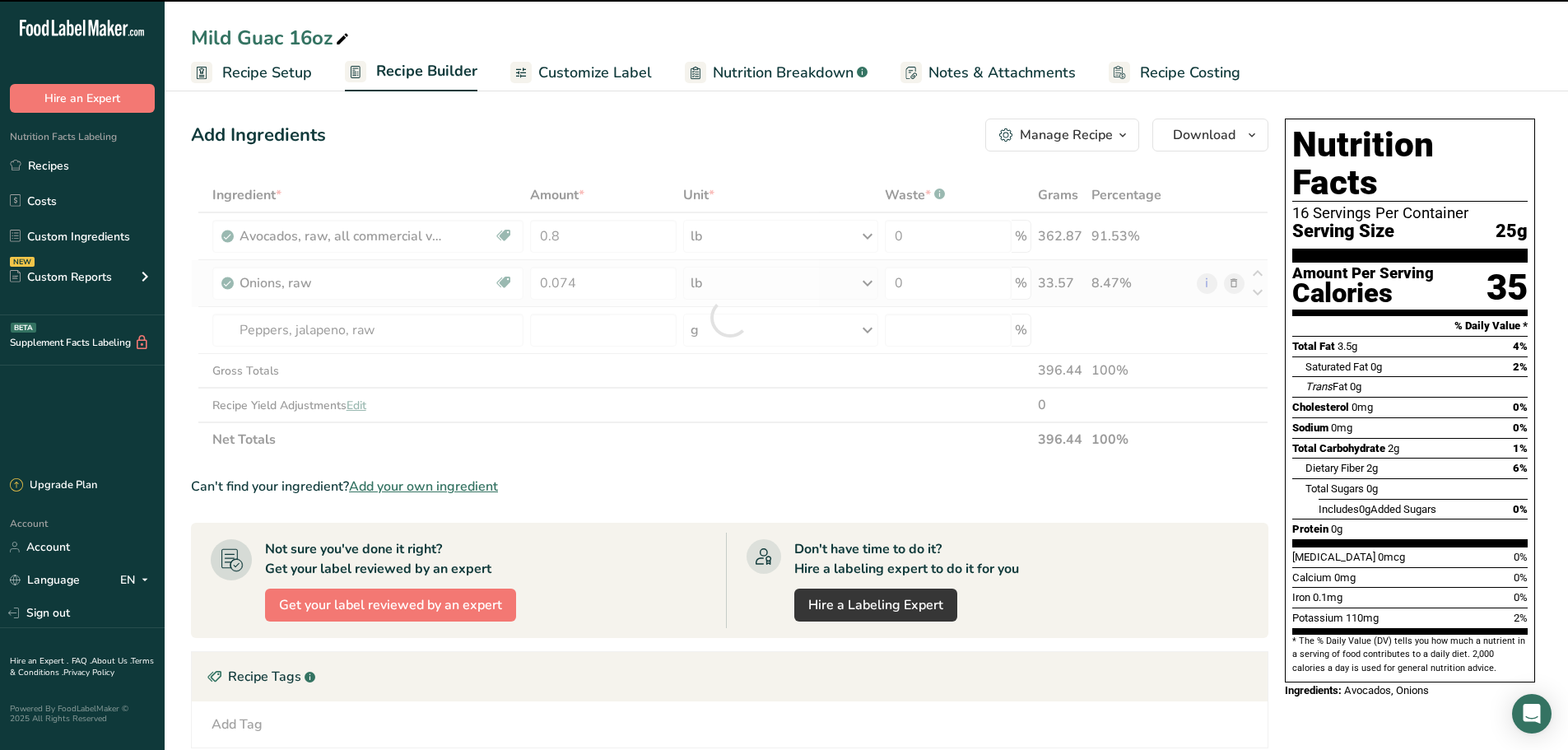
type input "0"
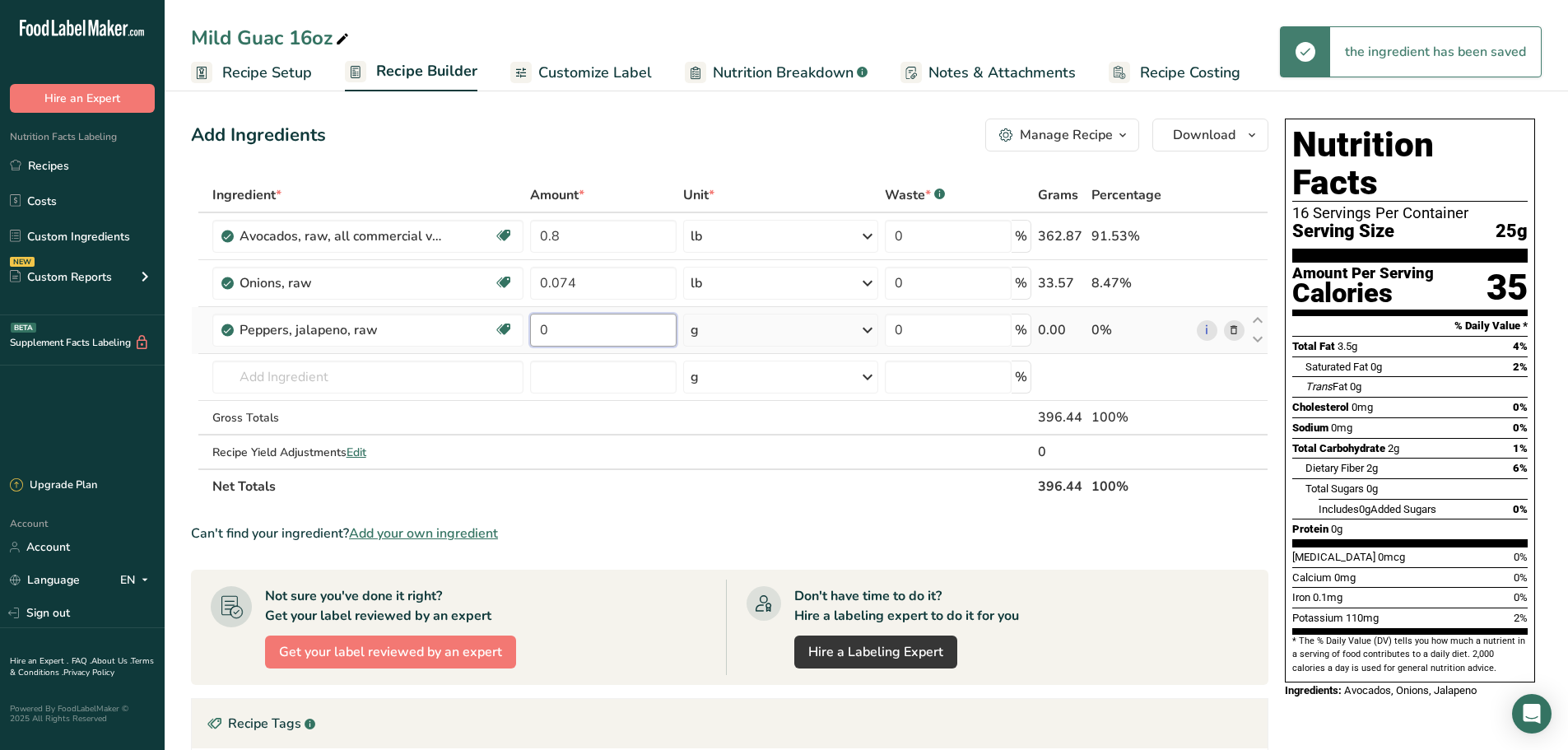
click at [603, 325] on input "0" at bounding box center [603, 330] width 146 height 33
type input "0.037"
click at [736, 335] on div "Ingredient * Amount * Unit * Waste * .a-a{fill:#347362;}.b-a{fill:#fff;} Grams …" at bounding box center [730, 341] width 1077 height 326
click at [750, 338] on div "g" at bounding box center [780, 330] width 194 height 33
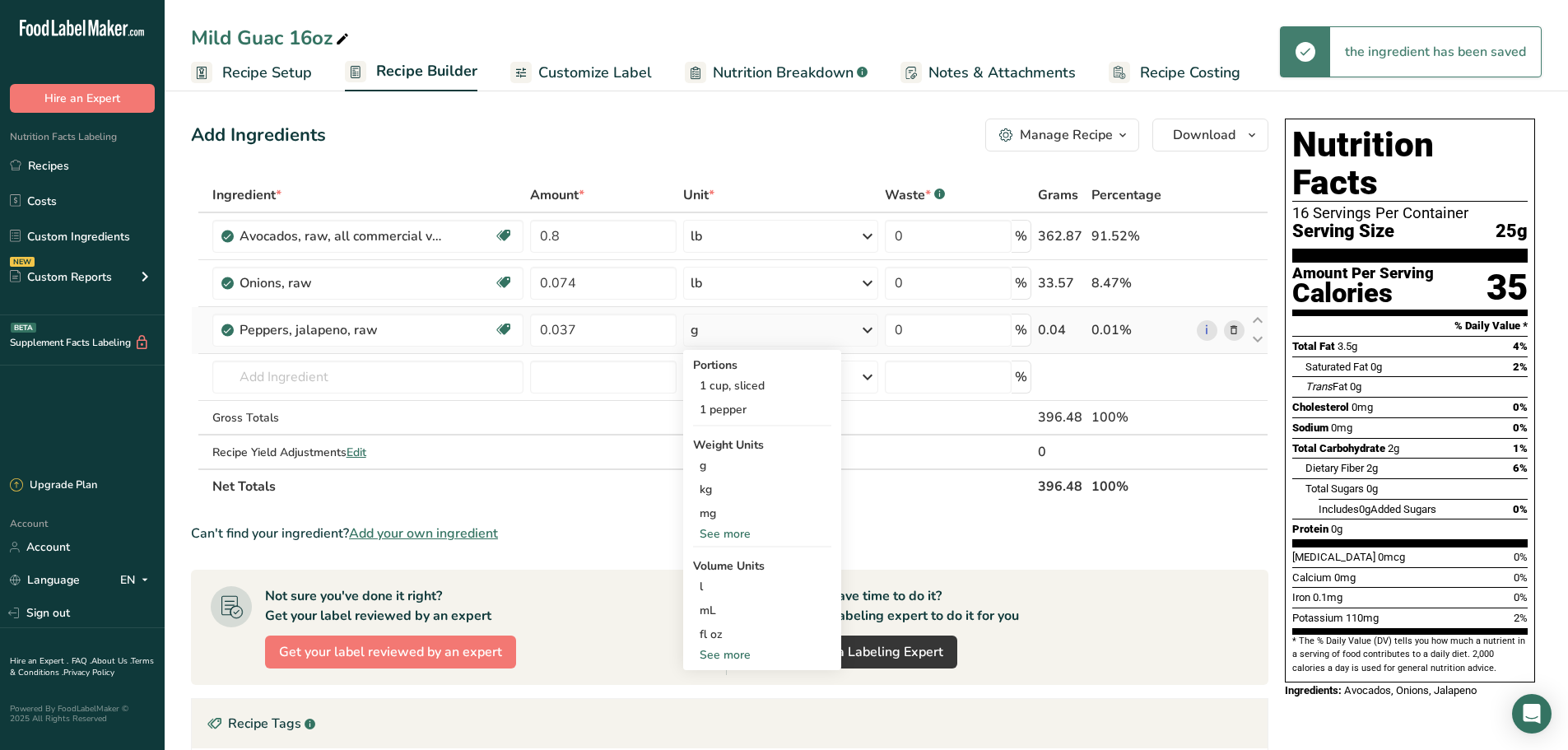
click at [708, 538] on div "See more" at bounding box center [762, 534] width 138 height 18
click at [708, 570] on div "lb" at bounding box center [762, 561] width 138 height 24
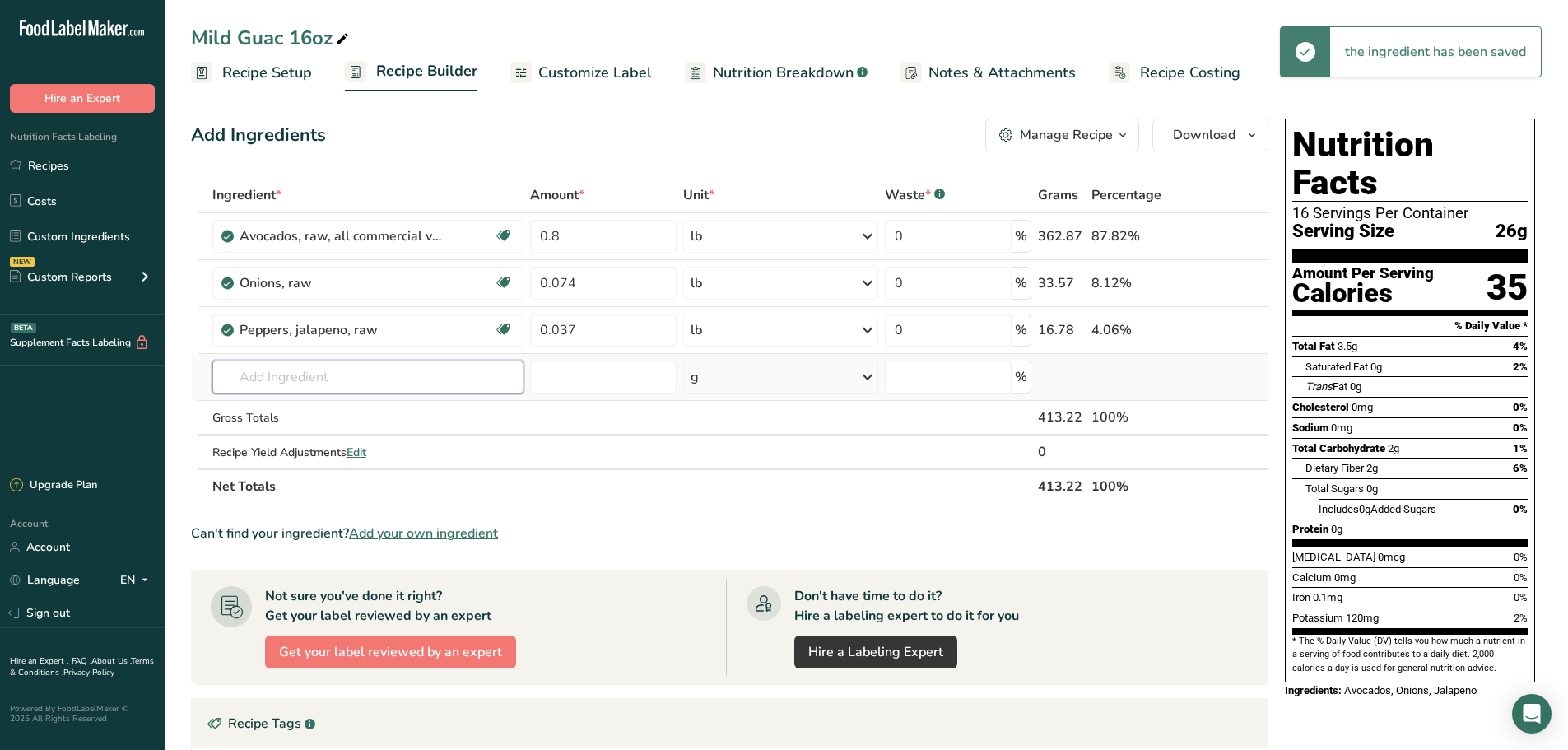
click at [405, 381] on input "text" at bounding box center [368, 378] width 312 height 33
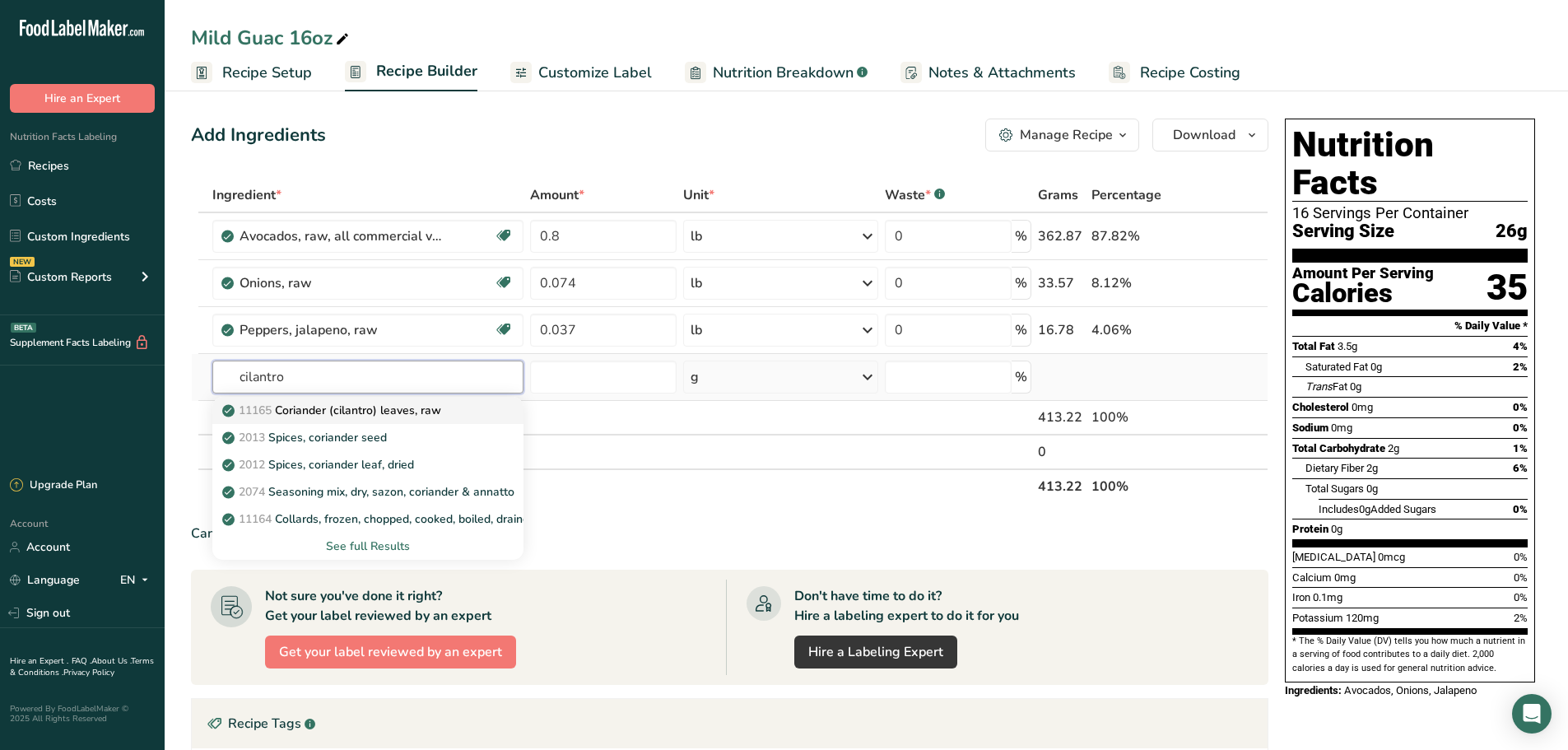
type input "cilantro"
click at [402, 410] on p "11165 Coriander (cilantro) leaves, raw" at bounding box center [333, 411] width 215 height 18
type input "Coriander (cilantro) leaves, raw"
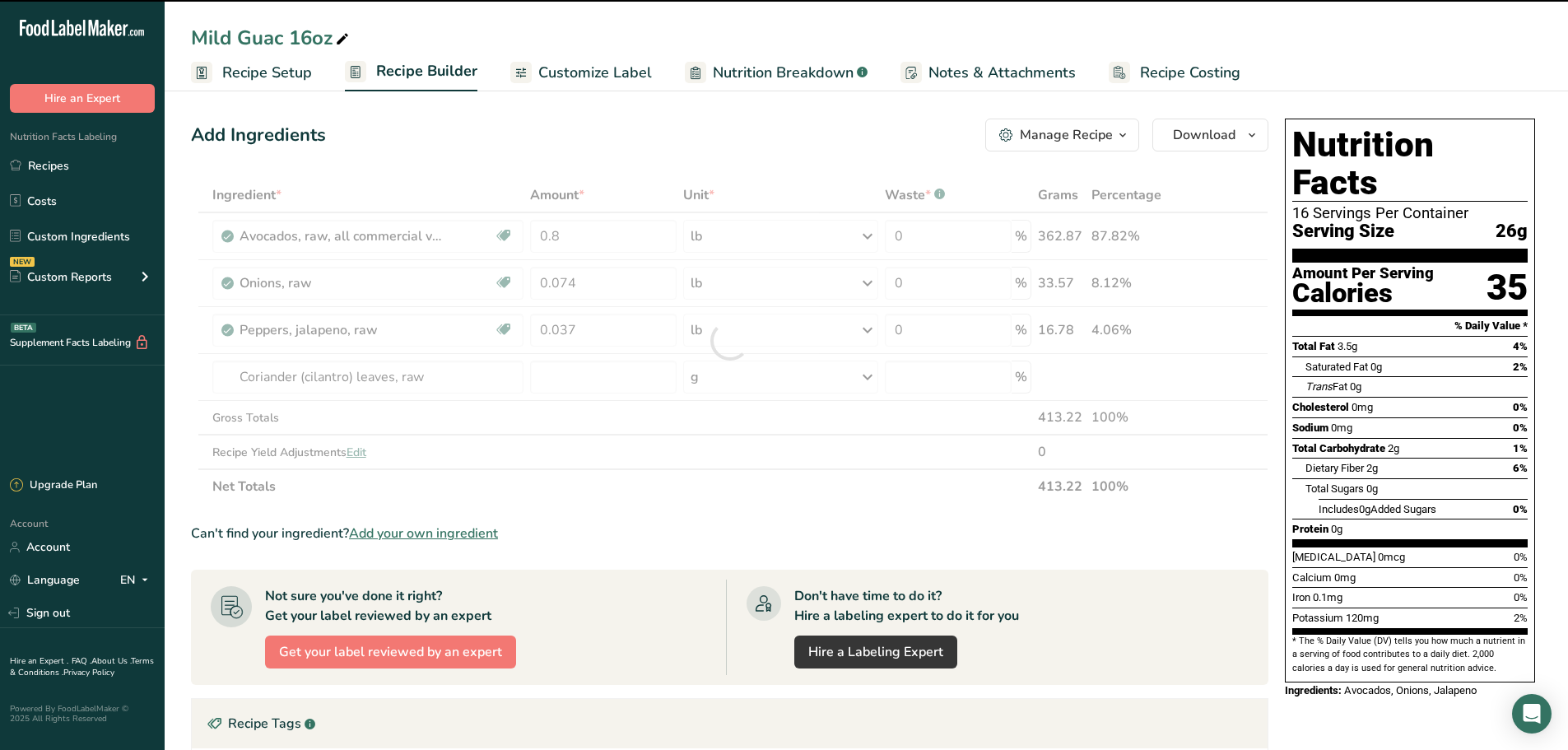
type input "0"
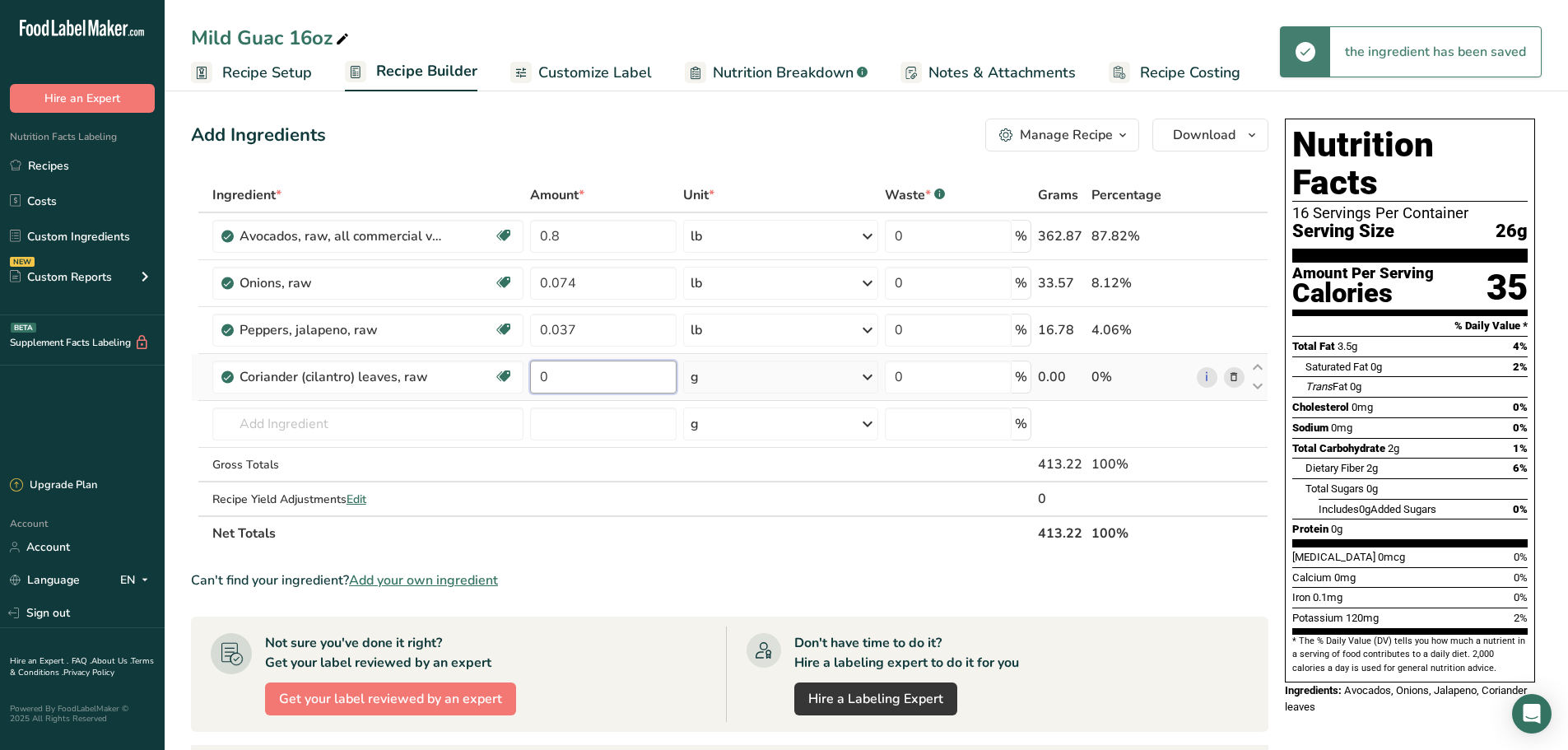
click at [664, 381] on input "0" at bounding box center [603, 378] width 146 height 33
type input "0.0023"
click at [821, 380] on div "Ingredient * Amount * Unit * Waste * .a-a{fill:#347362;}.b-a{fill:#fff;} Grams …" at bounding box center [730, 364] width 1077 height 373
click at [823, 379] on div "g" at bounding box center [780, 378] width 194 height 33
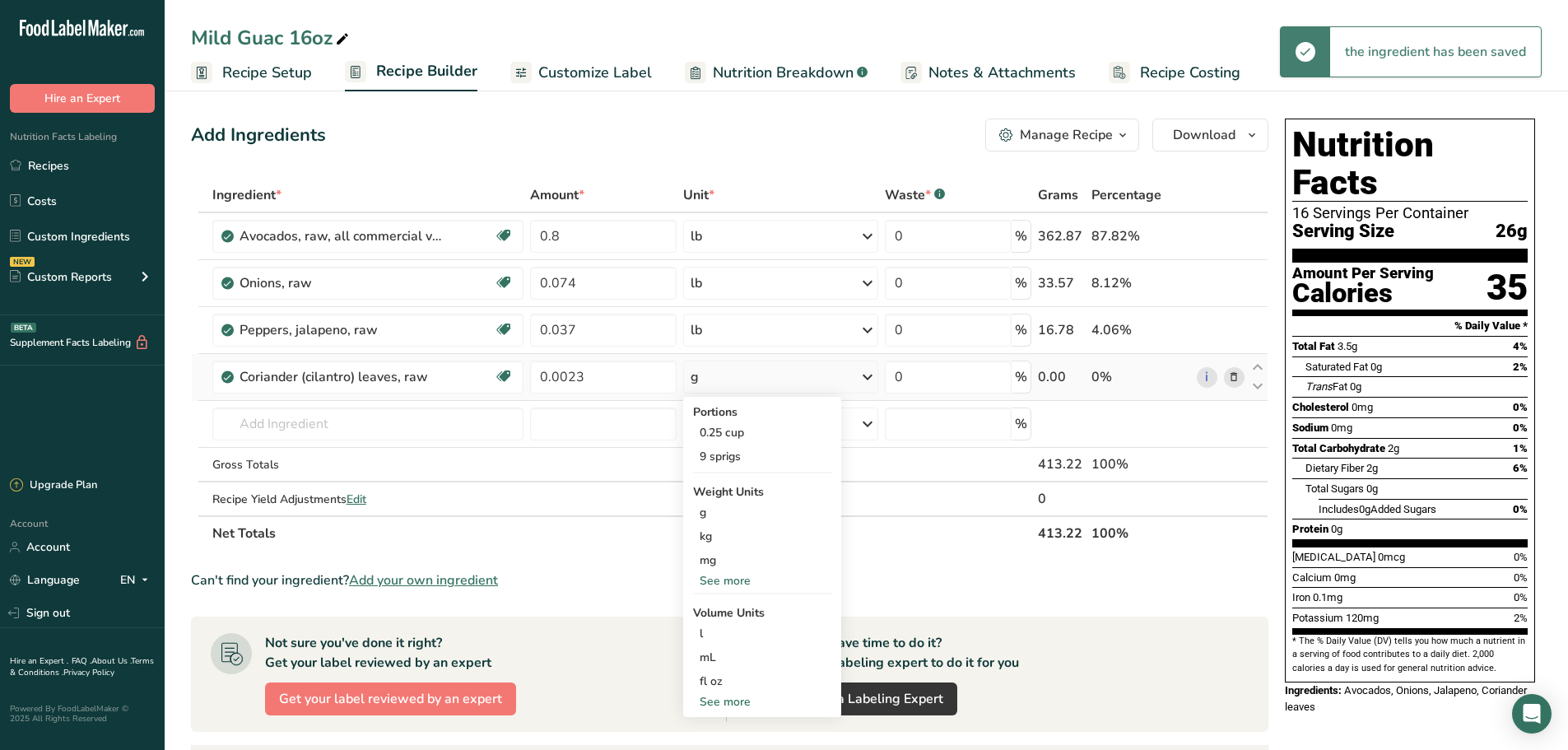
click at [725, 577] on div "See more" at bounding box center [762, 581] width 138 height 18
drag, startPoint x: 722, startPoint y: 606, endPoint x: 722, endPoint y: 590, distance: 16.0
click at [722, 607] on div "lb" at bounding box center [762, 607] width 138 height 24
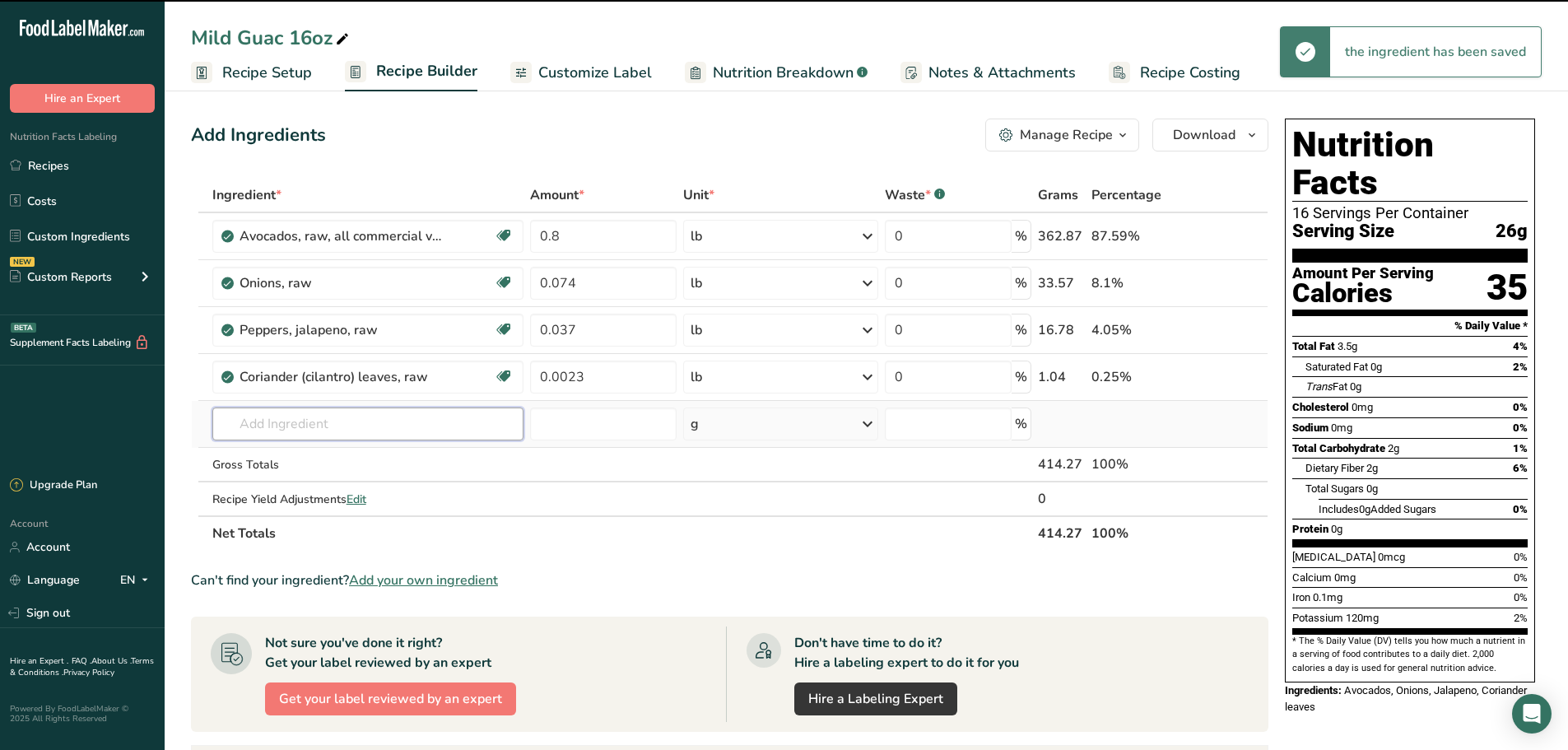
click at [353, 435] on input "text" at bounding box center [368, 424] width 312 height 33
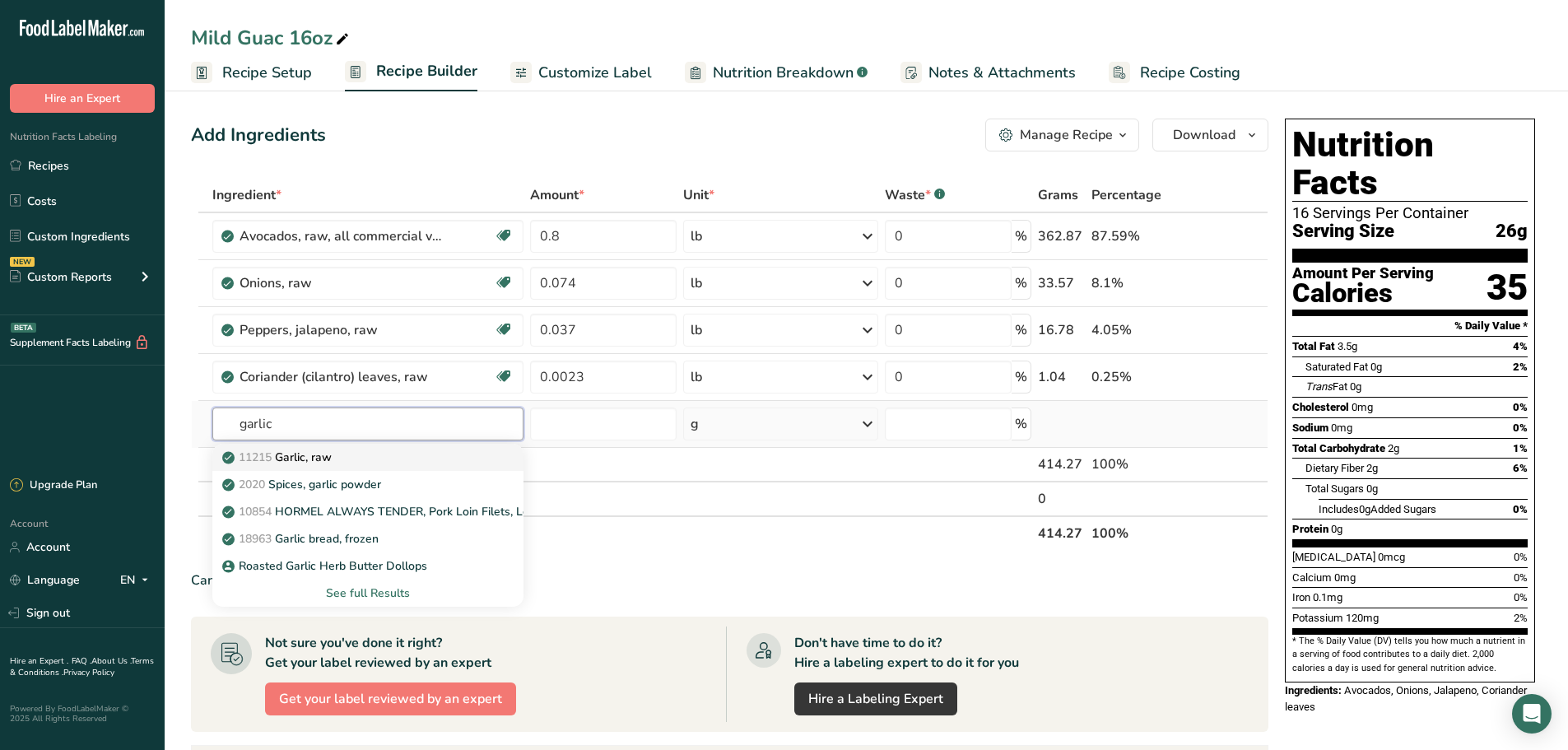
type input "garlic"
click at [324, 451] on p "11215 Garlic, raw" at bounding box center [278, 457] width 106 height 18
type input "Garlic, raw"
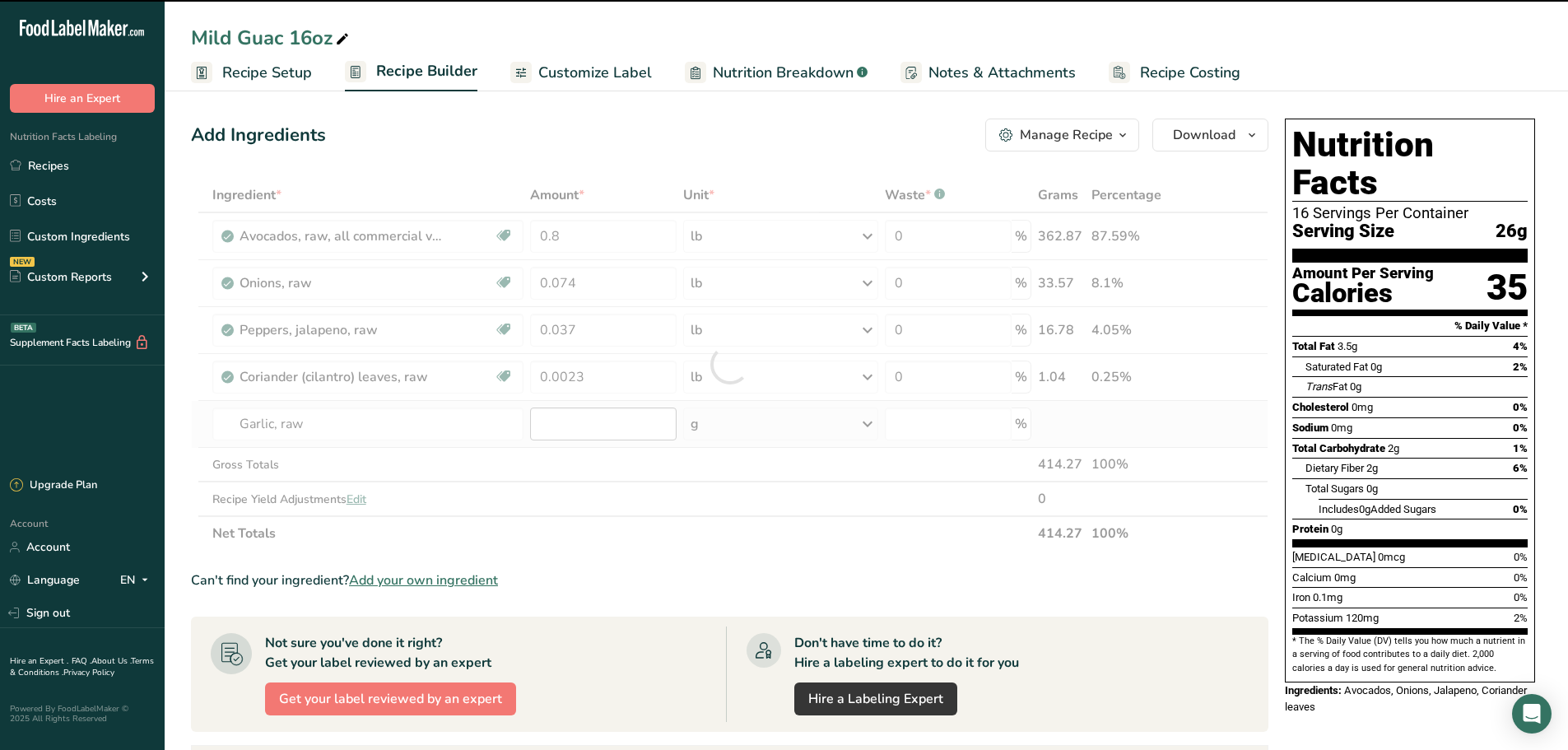
type input "0"
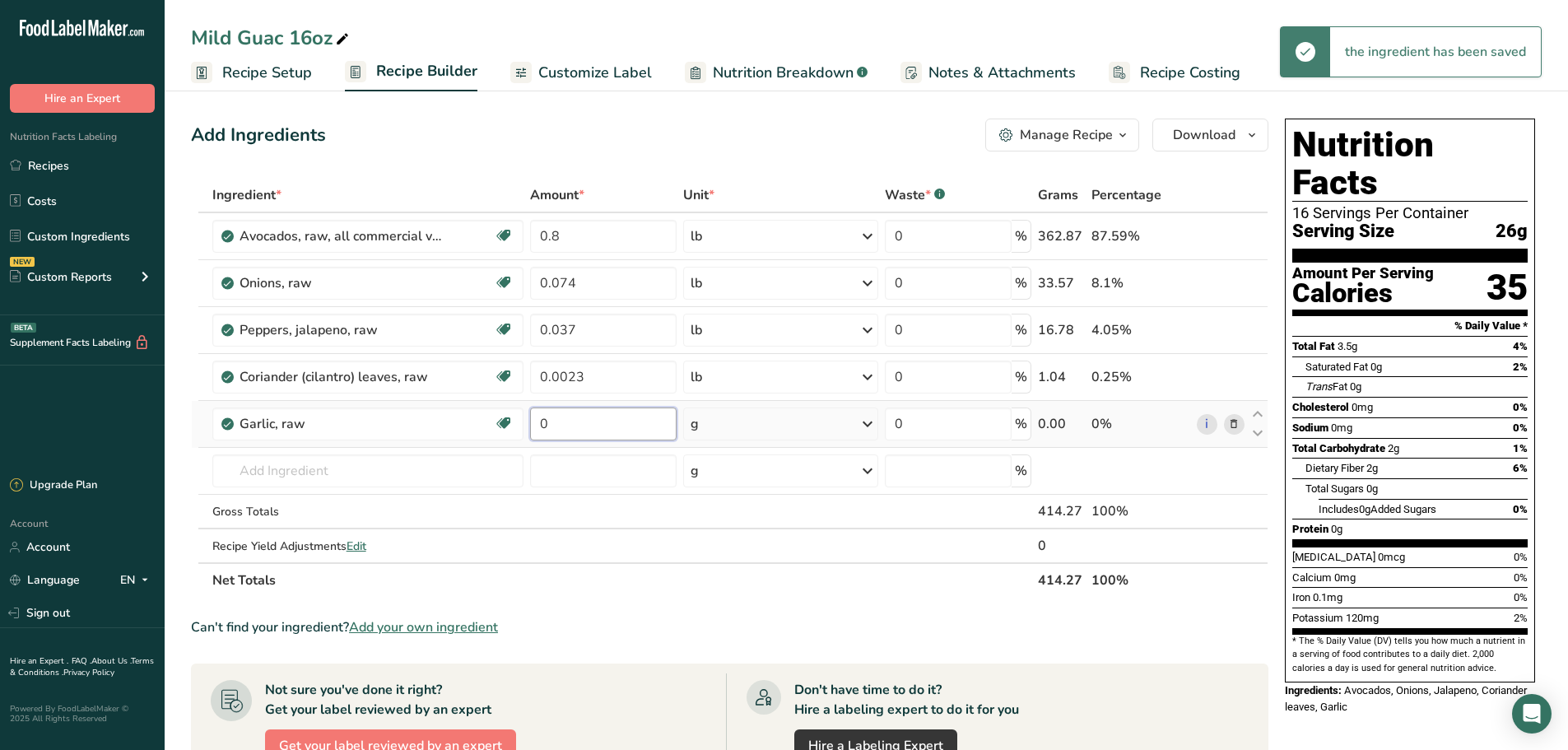
click at [597, 421] on input "0" at bounding box center [603, 424] width 146 height 33
type input "0.0023"
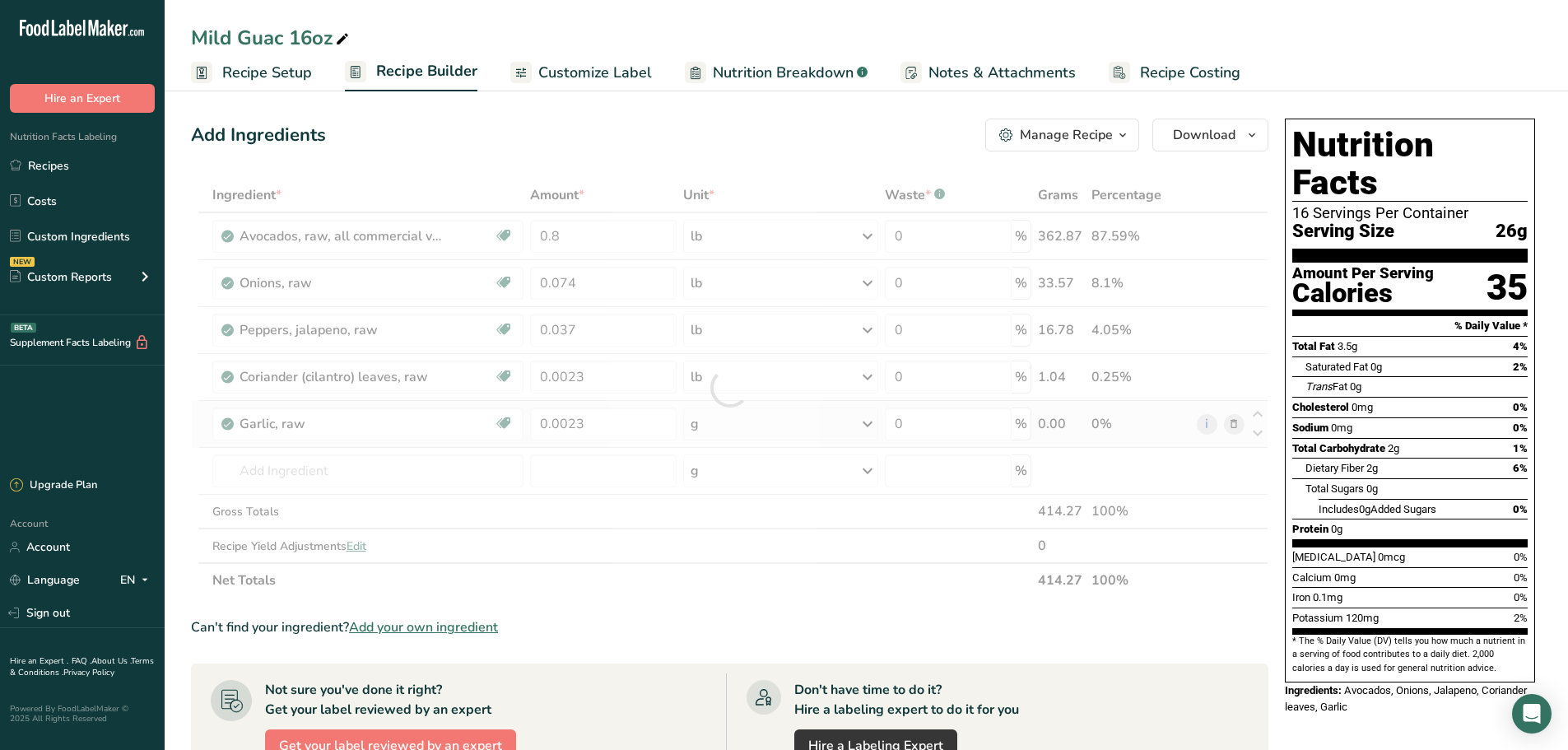
click at [698, 431] on div "Ingredient * Amount * Unit * Waste * .a-a{fill:#347362;}.b-a{fill:#fff;} Grams …" at bounding box center [730, 387] width 1077 height 420
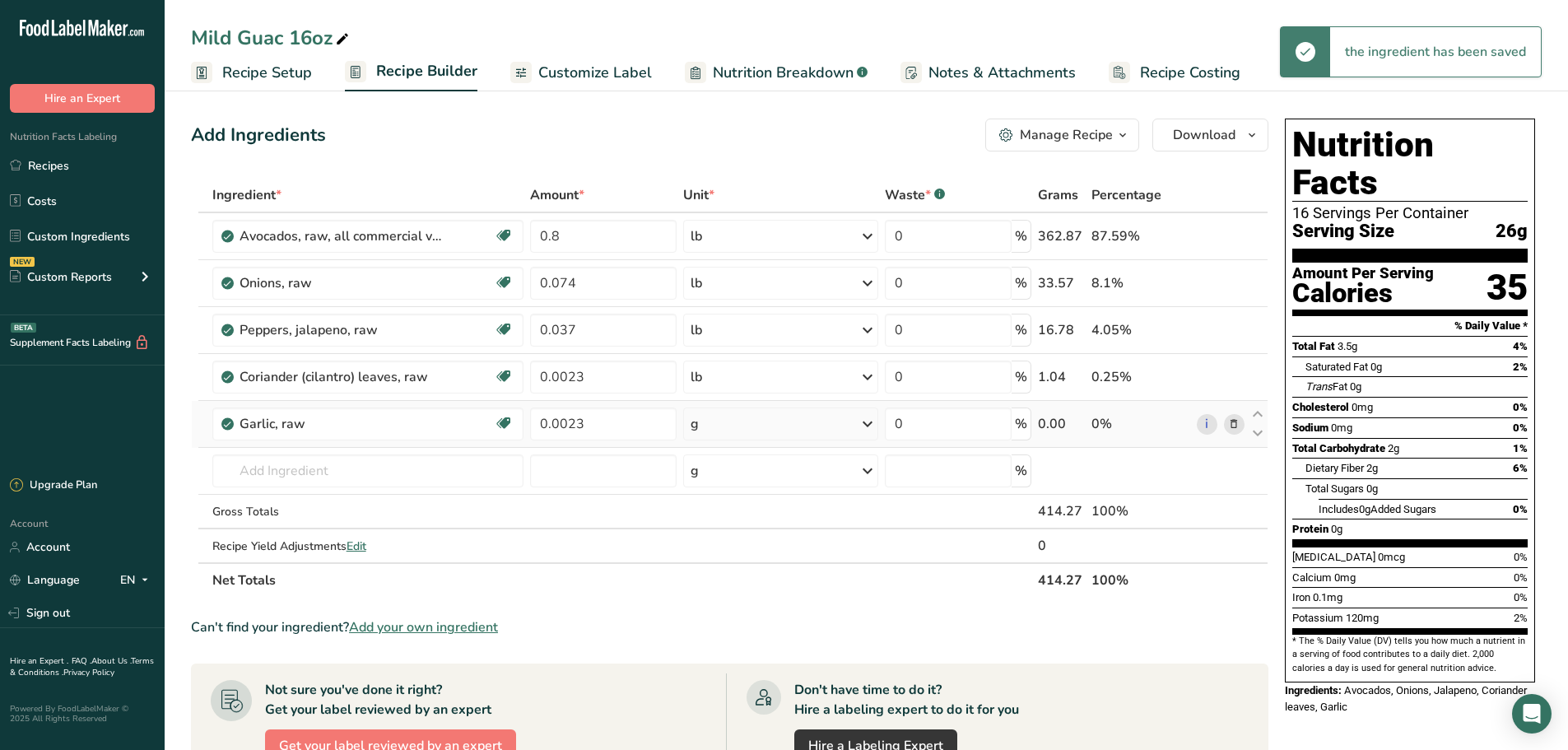
click at [713, 423] on div "g" at bounding box center [780, 424] width 194 height 33
click at [731, 675] on div "See more" at bounding box center [762, 669] width 138 height 18
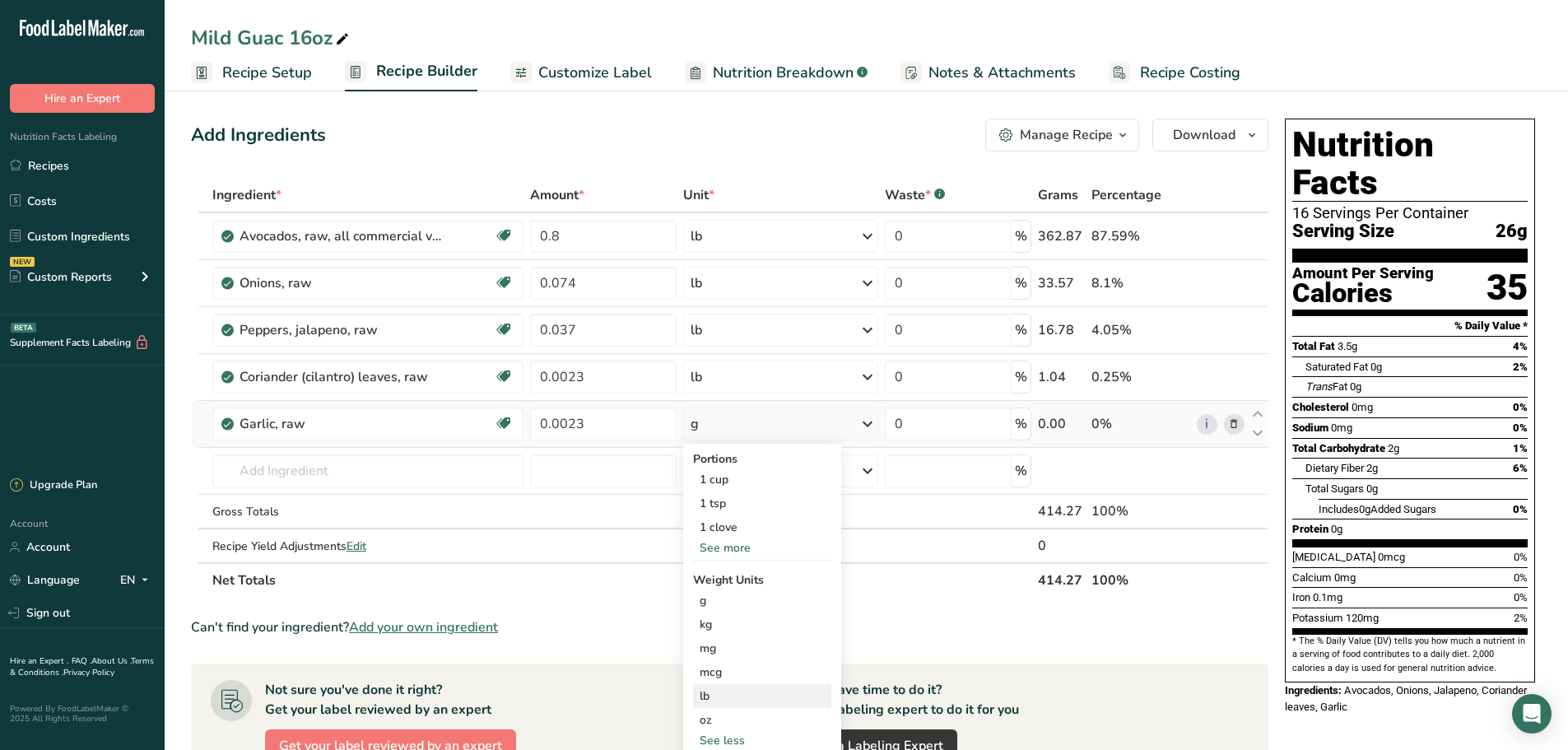
click at [715, 704] on div "lb" at bounding box center [762, 696] width 138 height 24
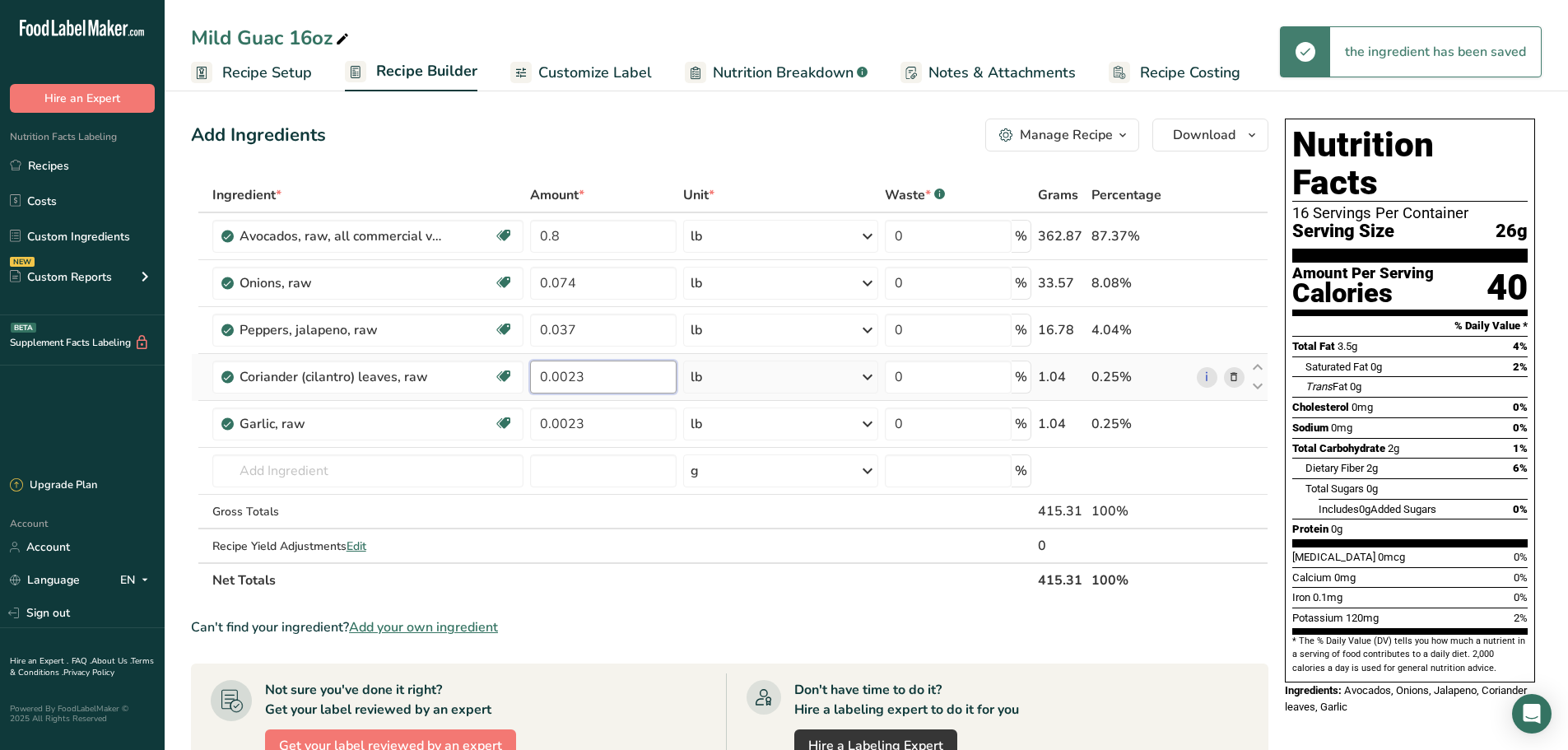
click at [604, 383] on input "0.0023" at bounding box center [603, 378] width 146 height 33
type input "0"
type input "0.036"
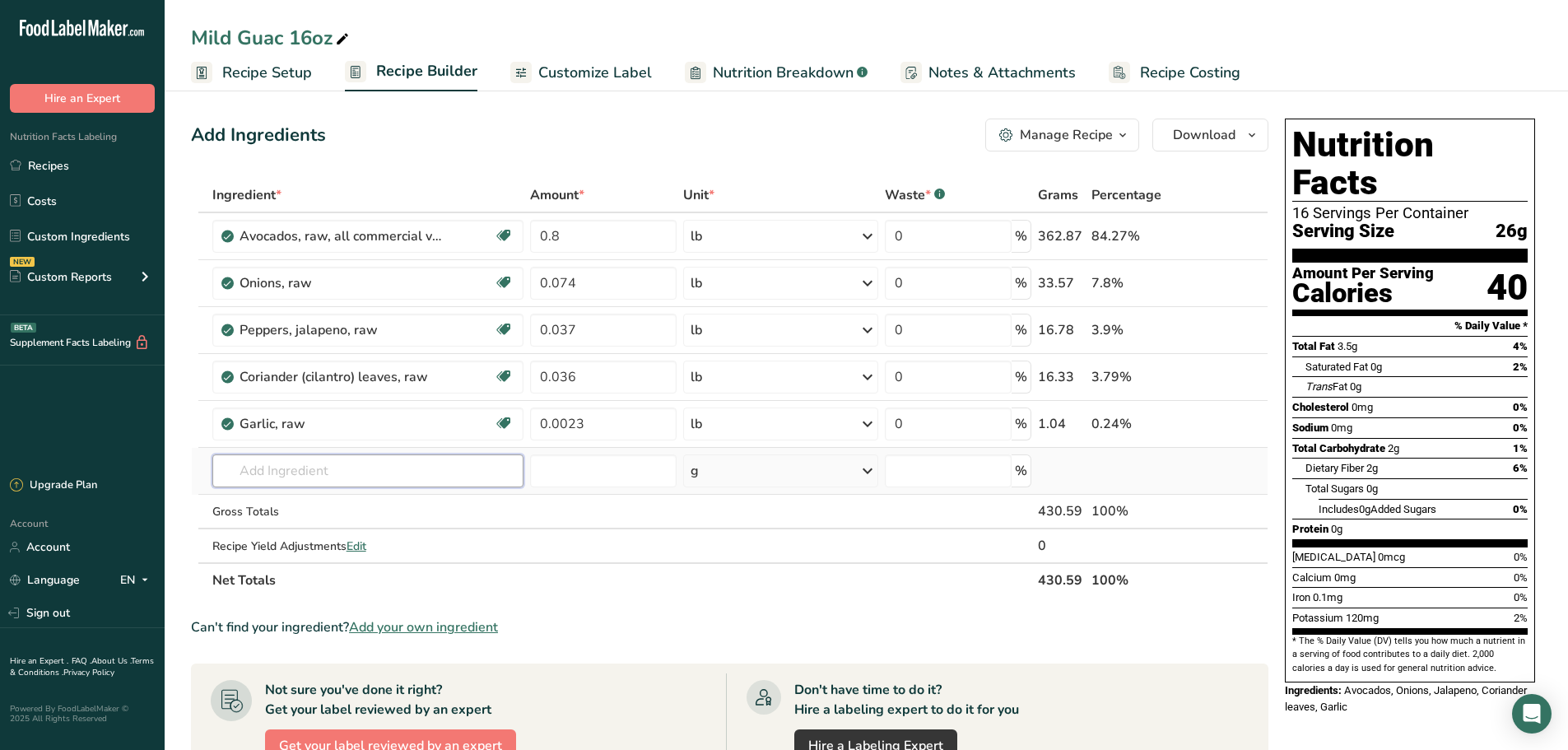
click at [454, 463] on div "Ingredient * Amount * Unit * Waste * .a-a{fill:#347362;}.b-a{fill:#fff;} Grams …" at bounding box center [730, 387] width 1077 height 420
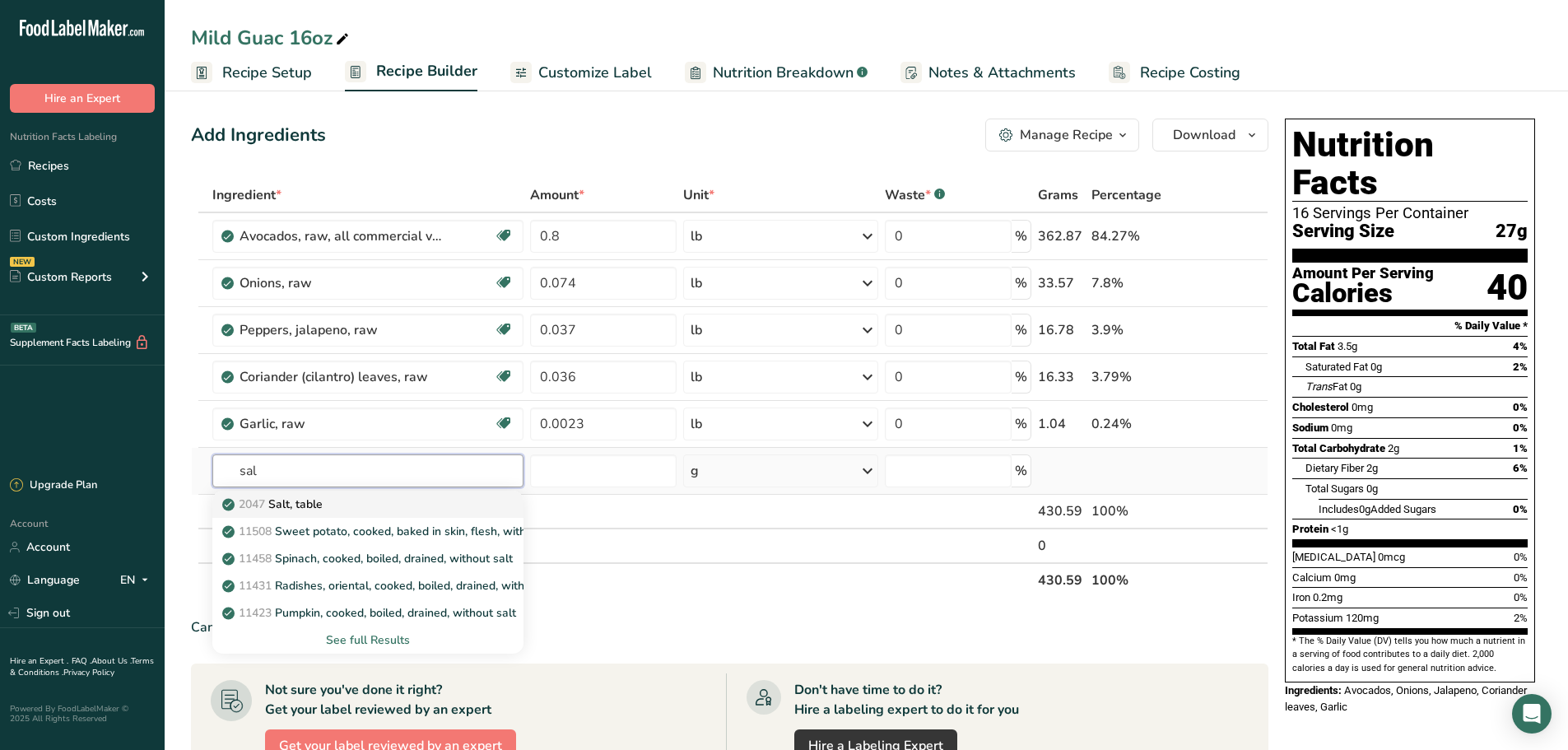
type input "sal"
click at [375, 507] on div "2047 Salt, table" at bounding box center [355, 505] width 259 height 18
type input "Salt, table"
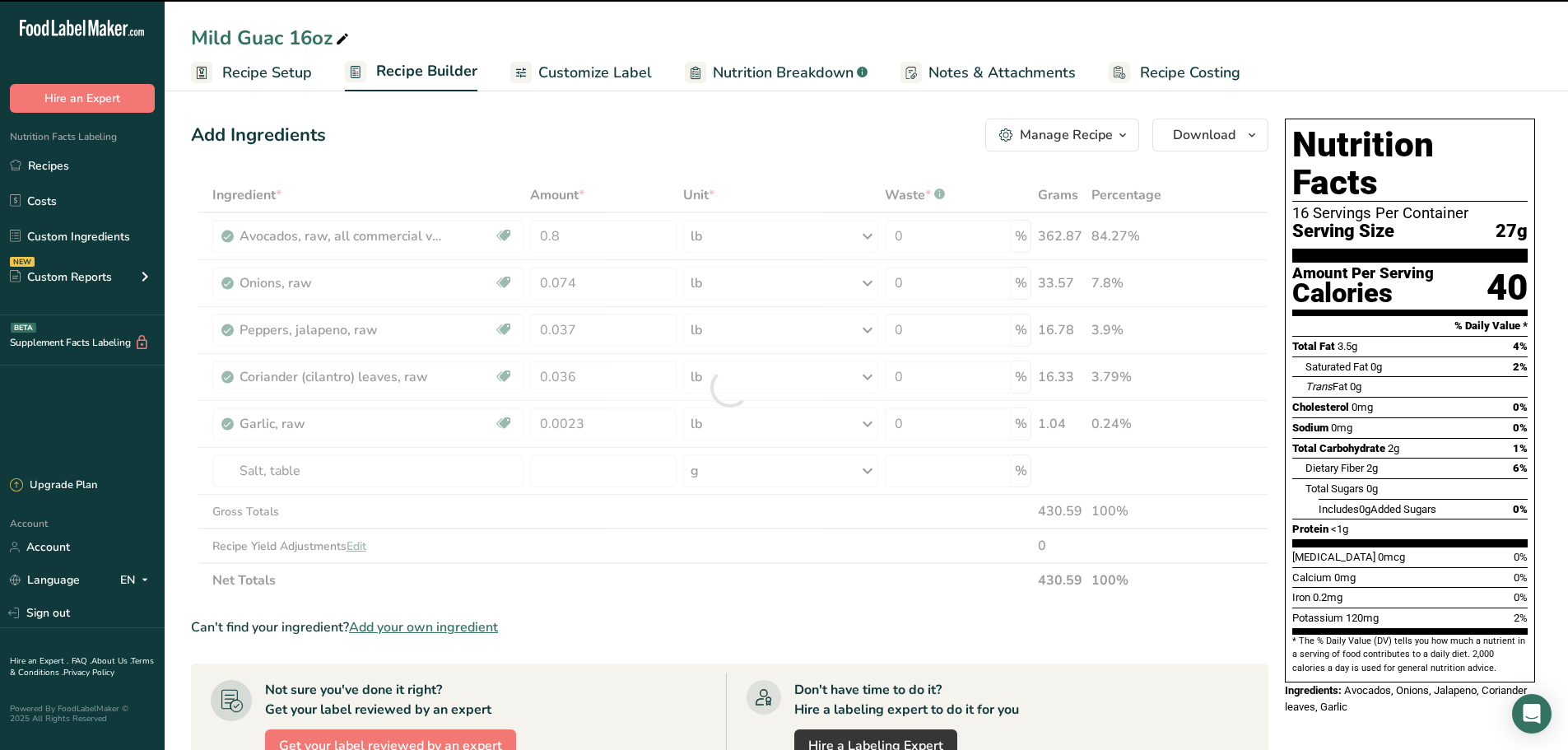
type input "0"
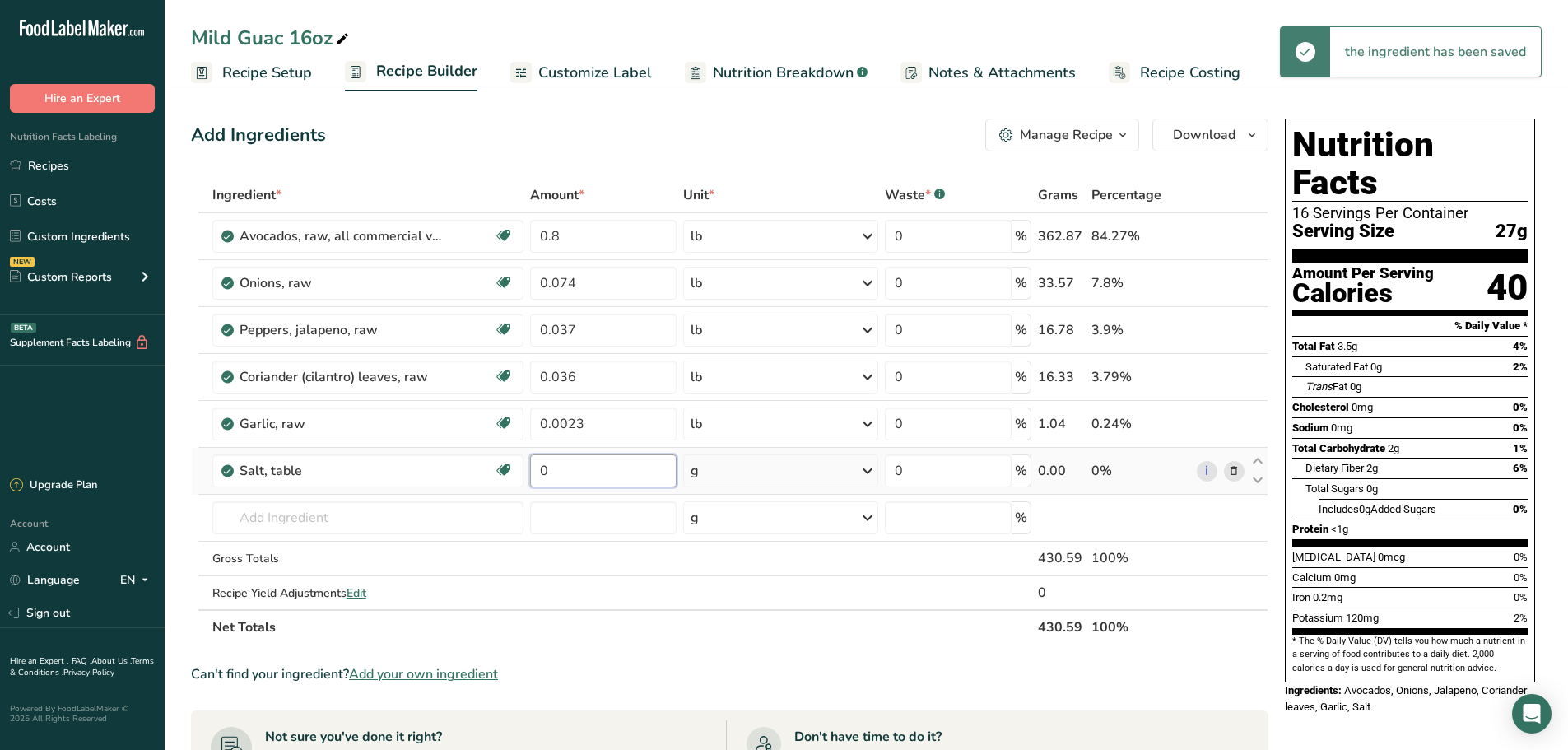
click at [573, 471] on input "0" at bounding box center [603, 471] width 146 height 33
type input "0.0034"
click at [714, 464] on div "Ingredient * Amount * Unit * Waste * .a-a{fill:#347362;}.b-a{fill:#fff;} Grams …" at bounding box center [730, 411] width 1077 height 467
click at [877, 471] on icon at bounding box center [867, 471] width 20 height 30
click at [738, 716] on div "See more" at bounding box center [762, 716] width 138 height 18
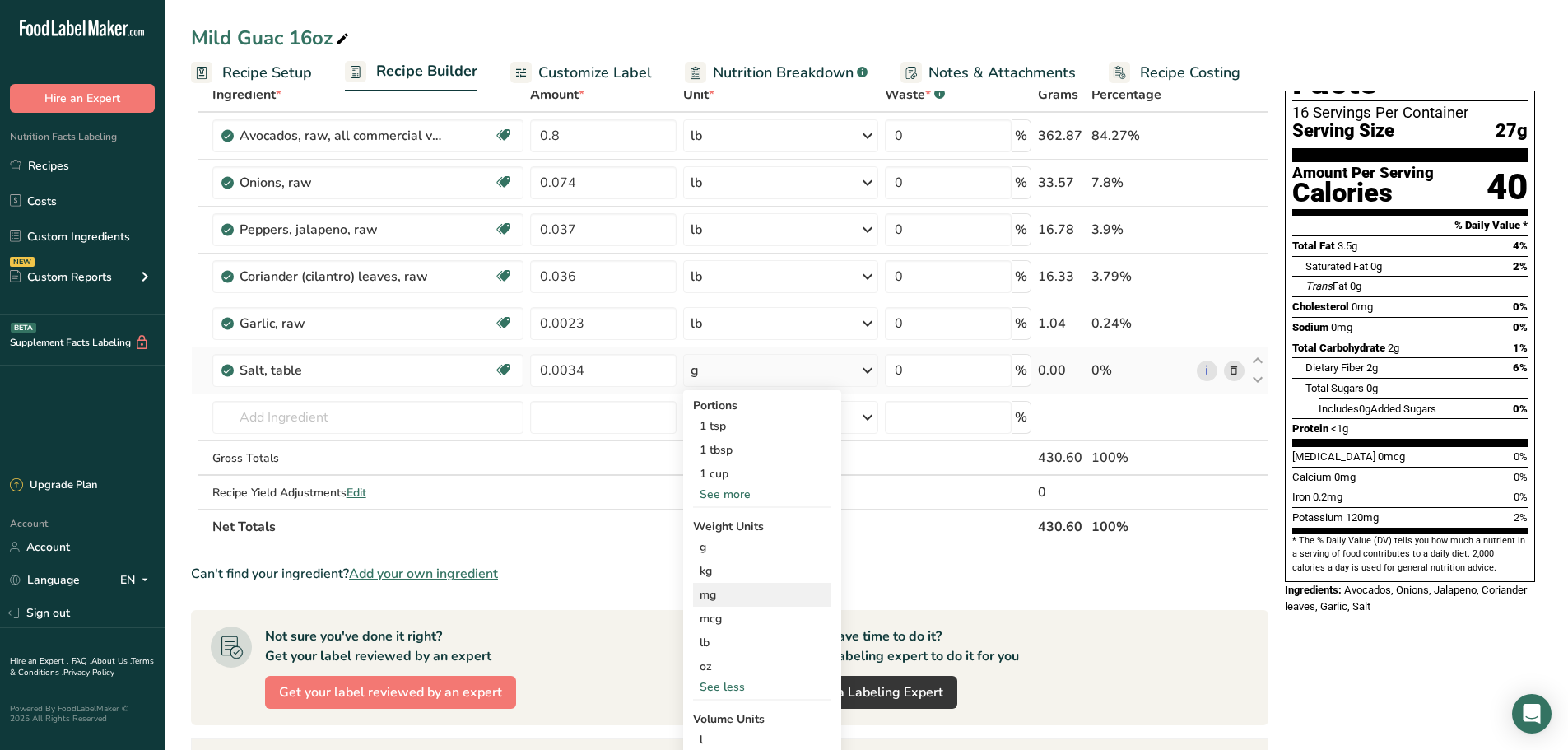
scroll to position [165, 0]
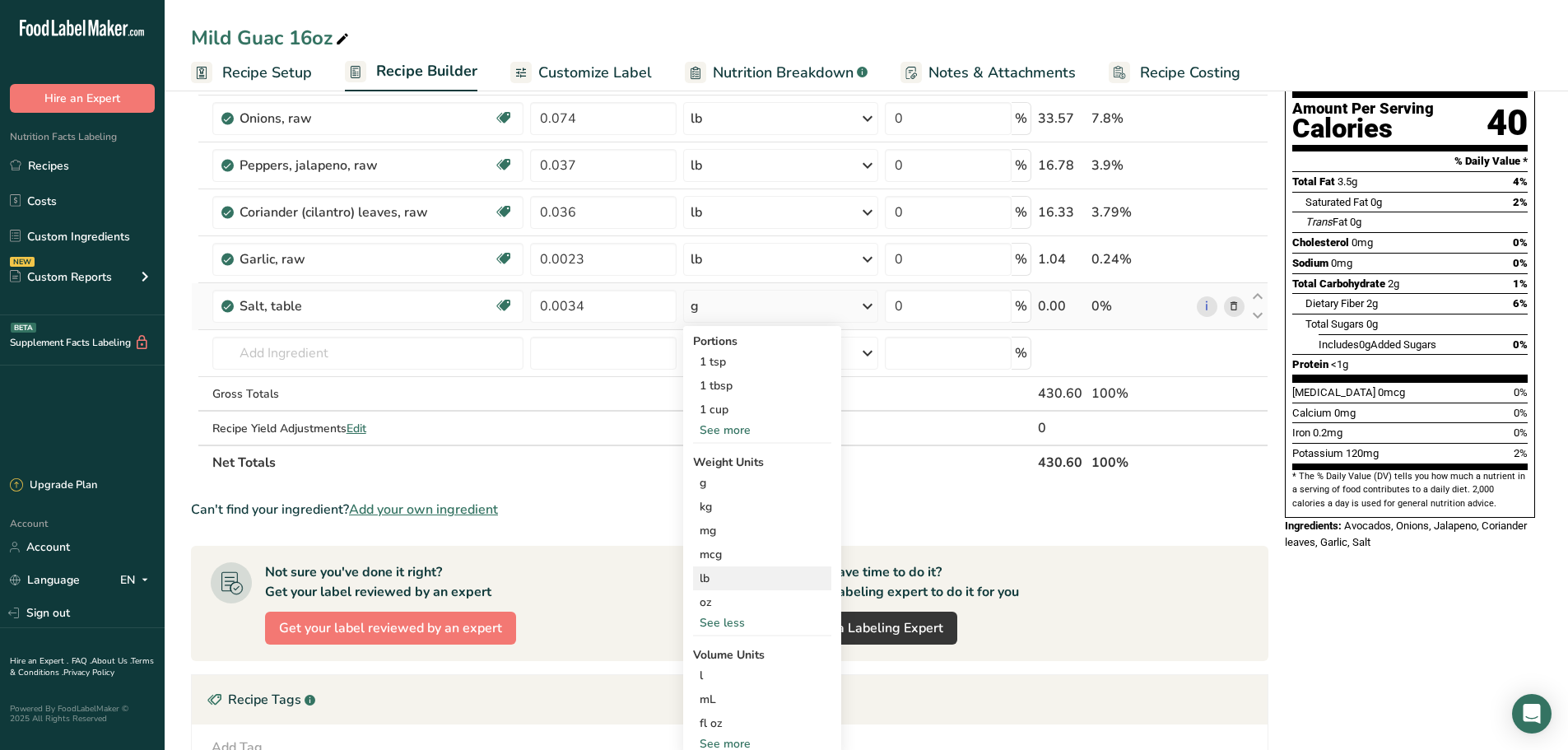
click at [742, 578] on div "lb" at bounding box center [762, 577] width 138 height 24
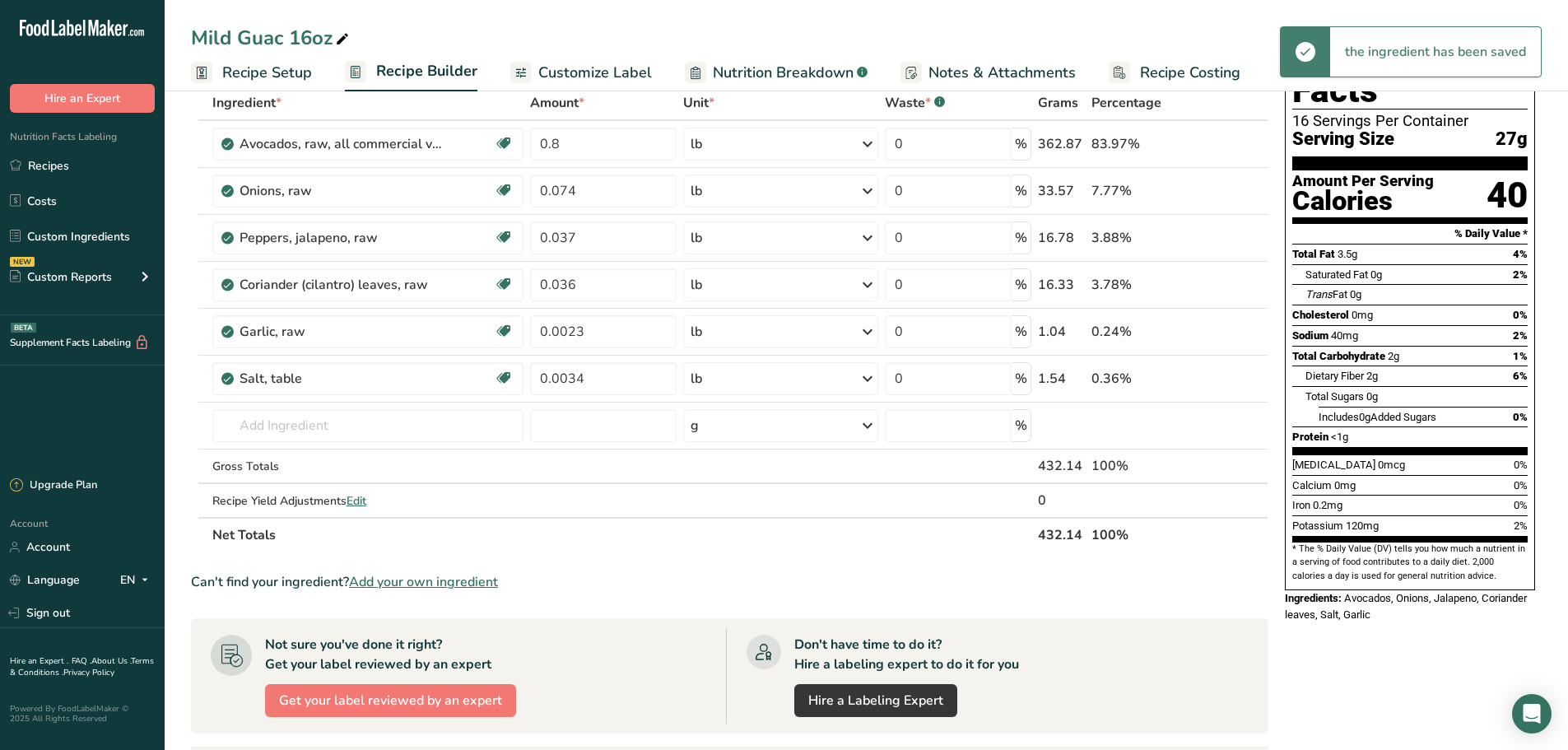
scroll to position [0, 0]
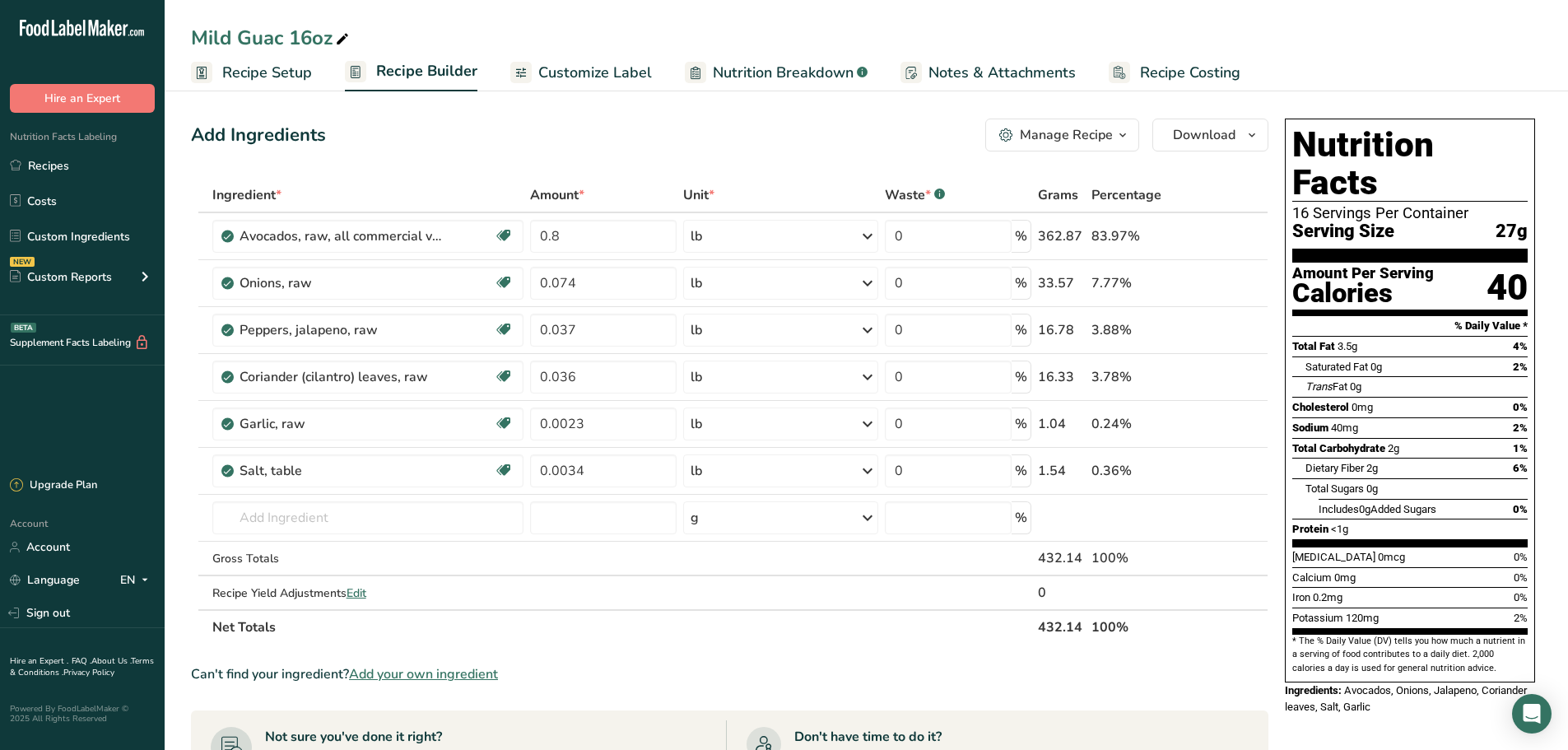
click at [570, 80] on span "Customize Label" at bounding box center [596, 72] width 114 height 22
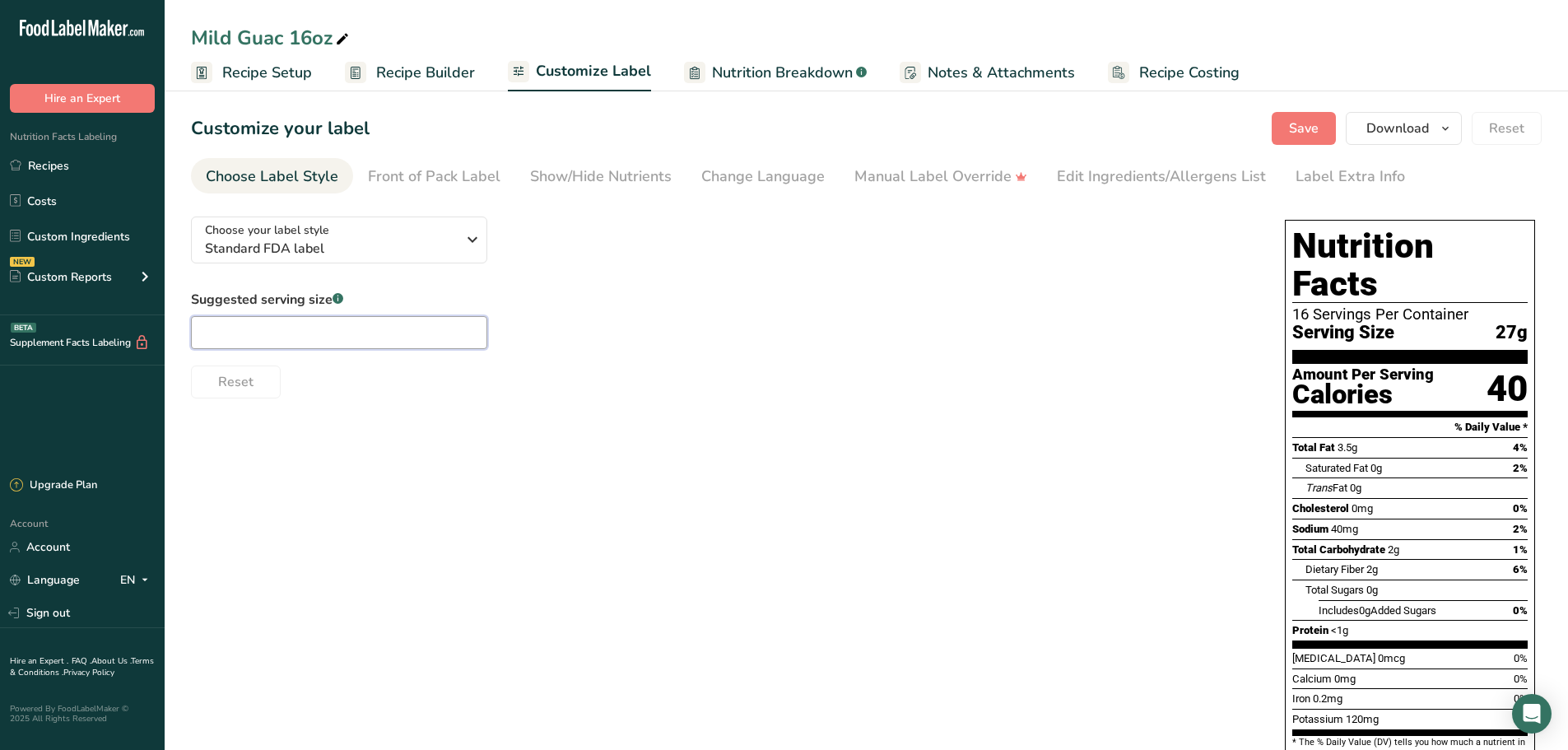
click at [361, 340] on input "text" at bounding box center [339, 333] width 296 height 33
type input "2 tbsp"
click at [403, 73] on span "Recipe Builder" at bounding box center [425, 72] width 99 height 22
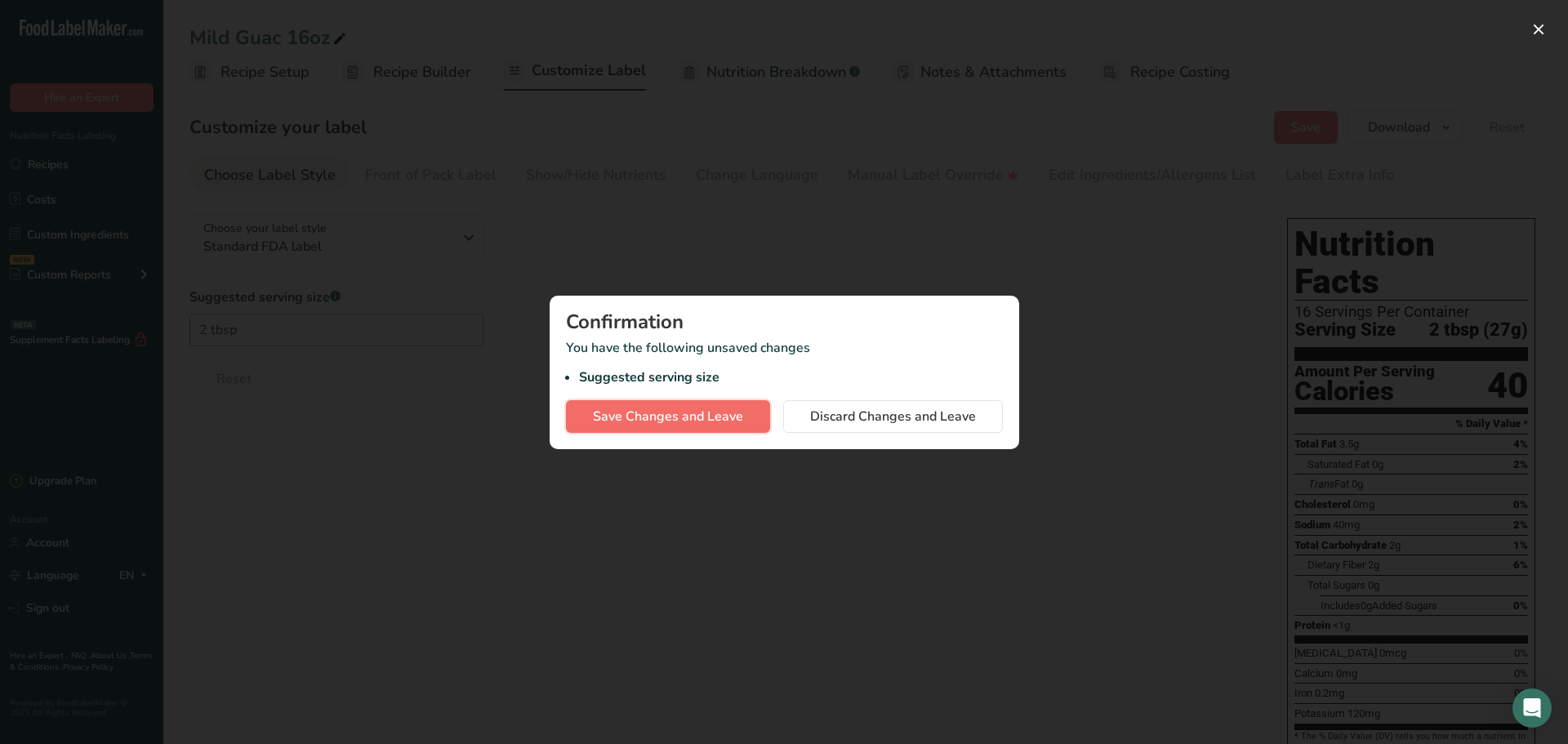
click at [712, 419] on span "Save Changes and Leave" at bounding box center [668, 416] width 150 height 20
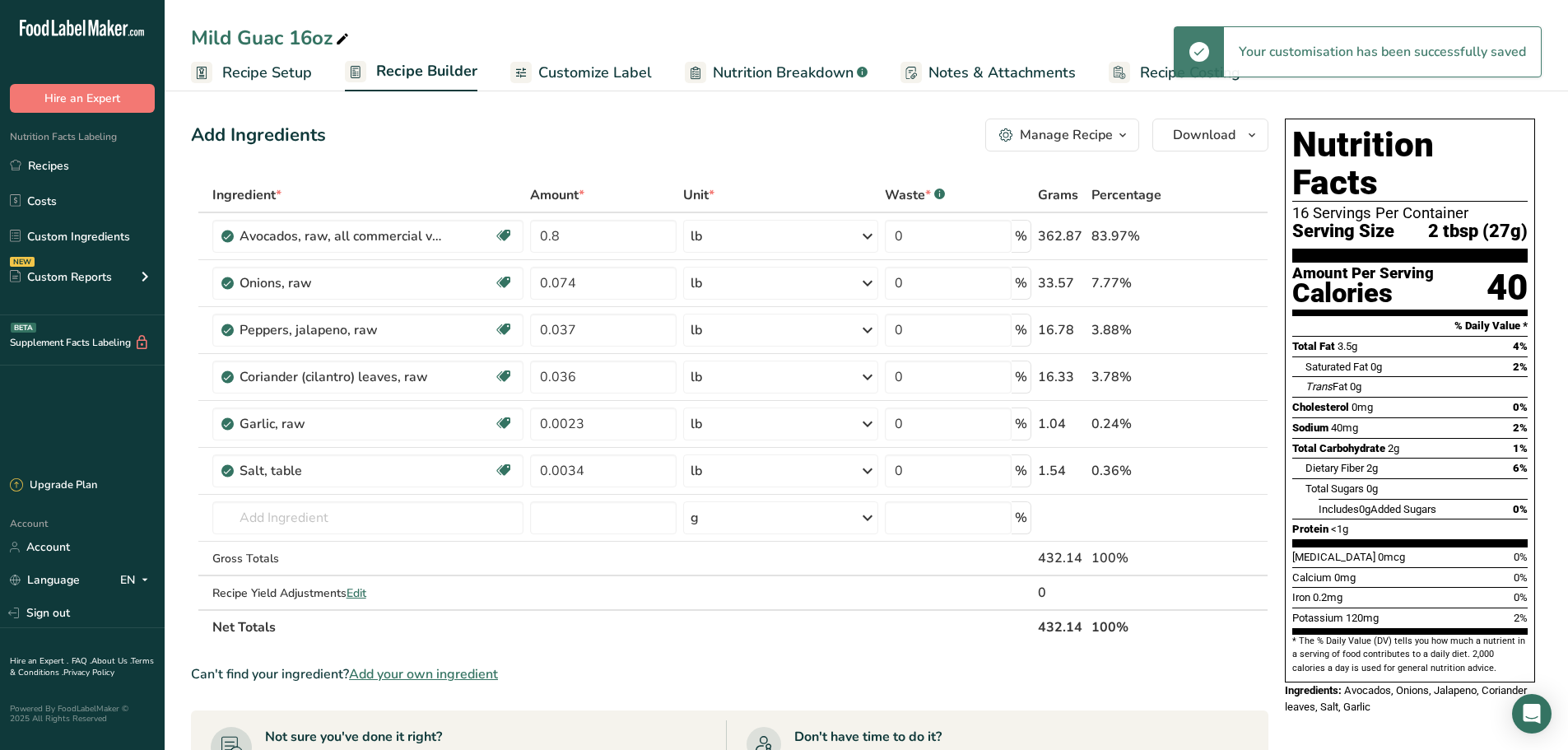
click at [282, 70] on span "Recipe Setup" at bounding box center [267, 72] width 89 height 22
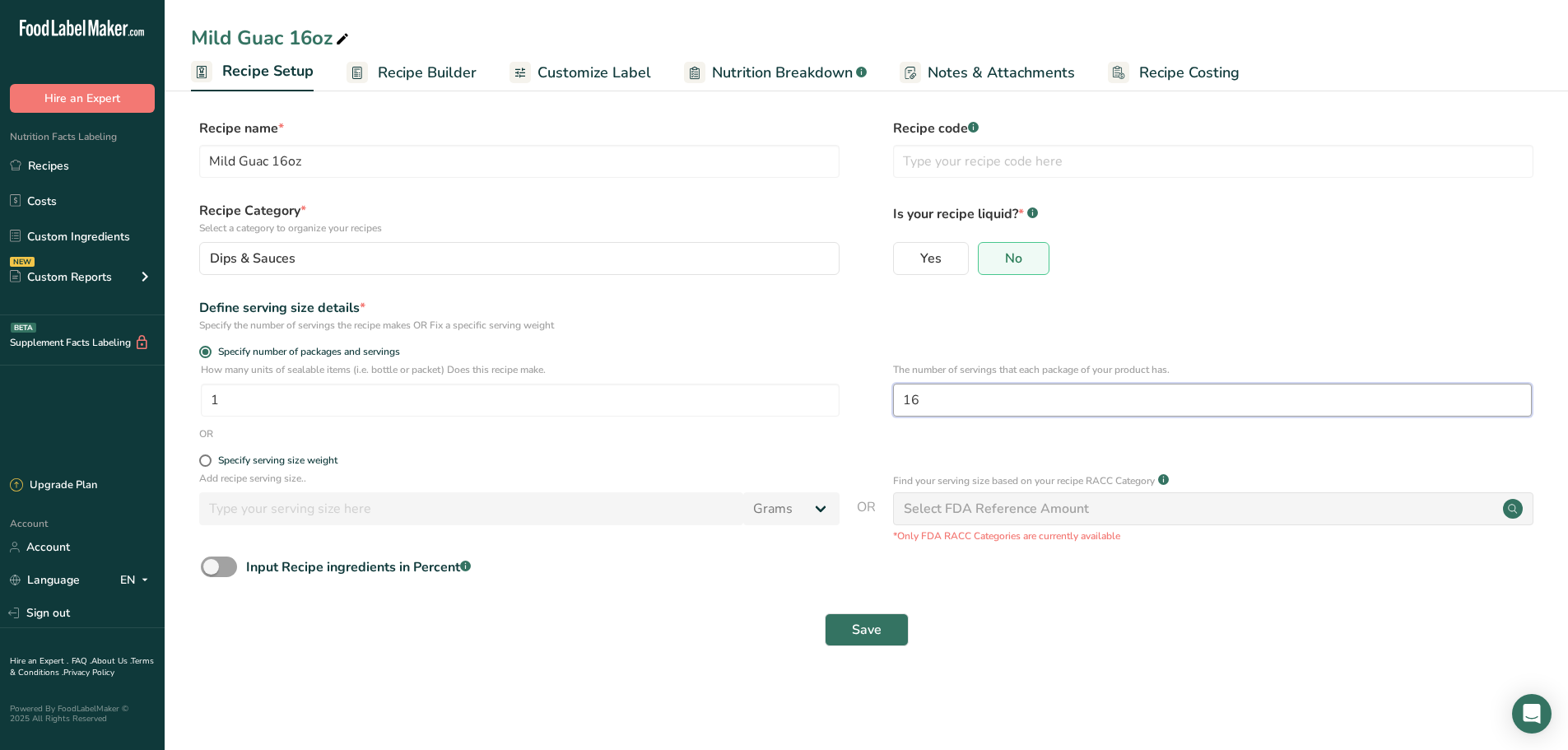
click at [944, 403] on input "16" at bounding box center [1212, 400] width 639 height 33
type input "15"
click at [886, 633] on button "Save" at bounding box center [867, 630] width 84 height 33
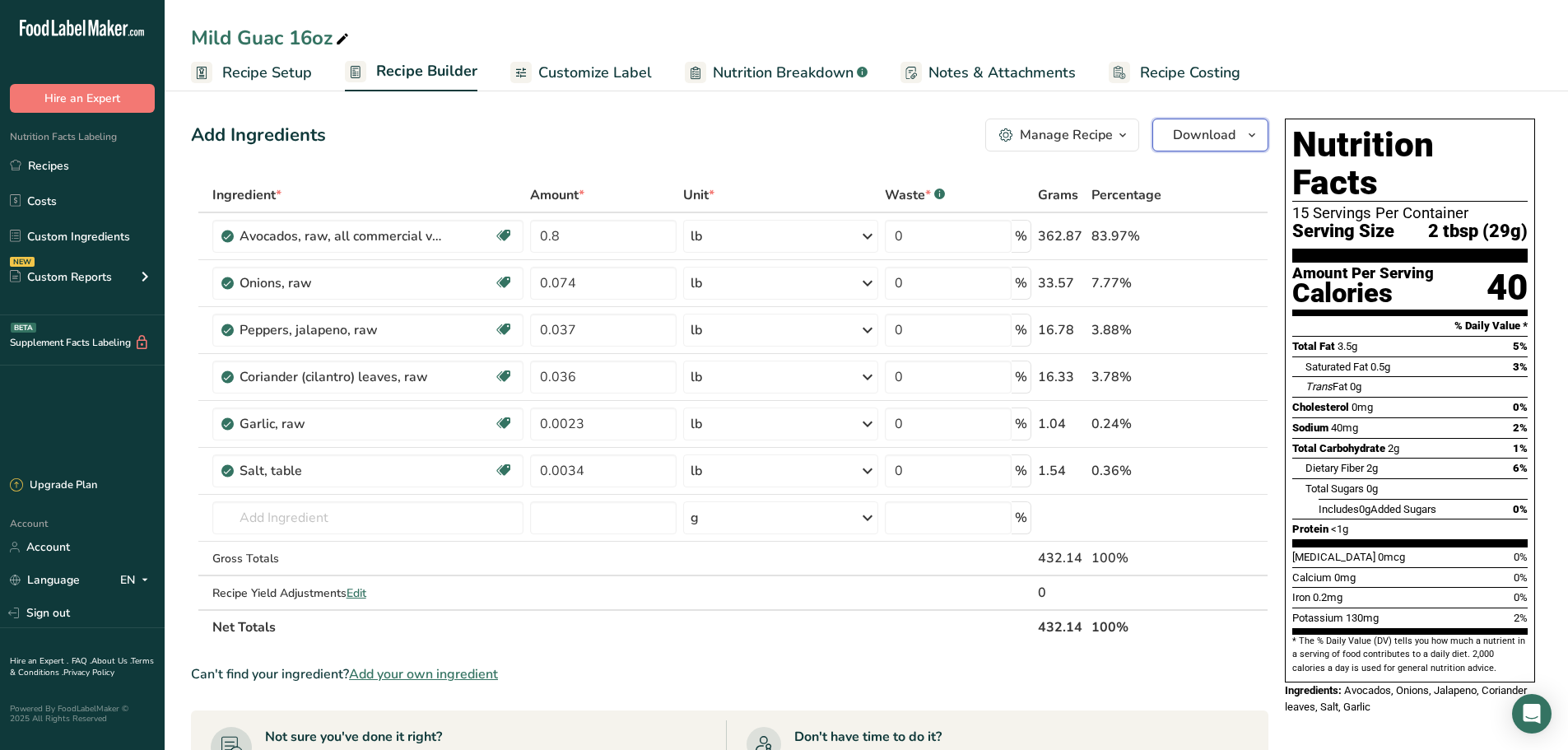
click at [1223, 130] on span "Download" at bounding box center [1204, 135] width 62 height 20
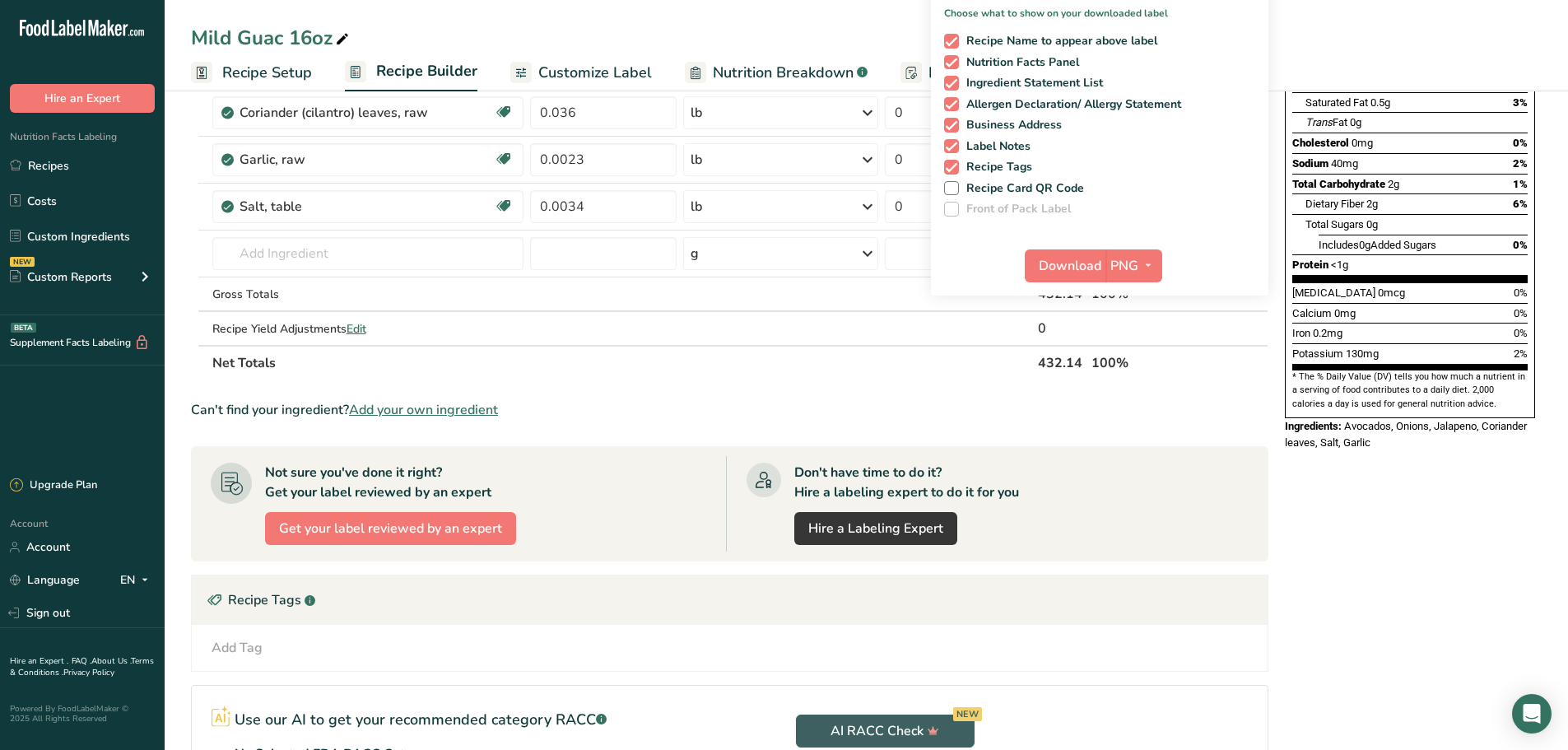
scroll to position [247, 0]
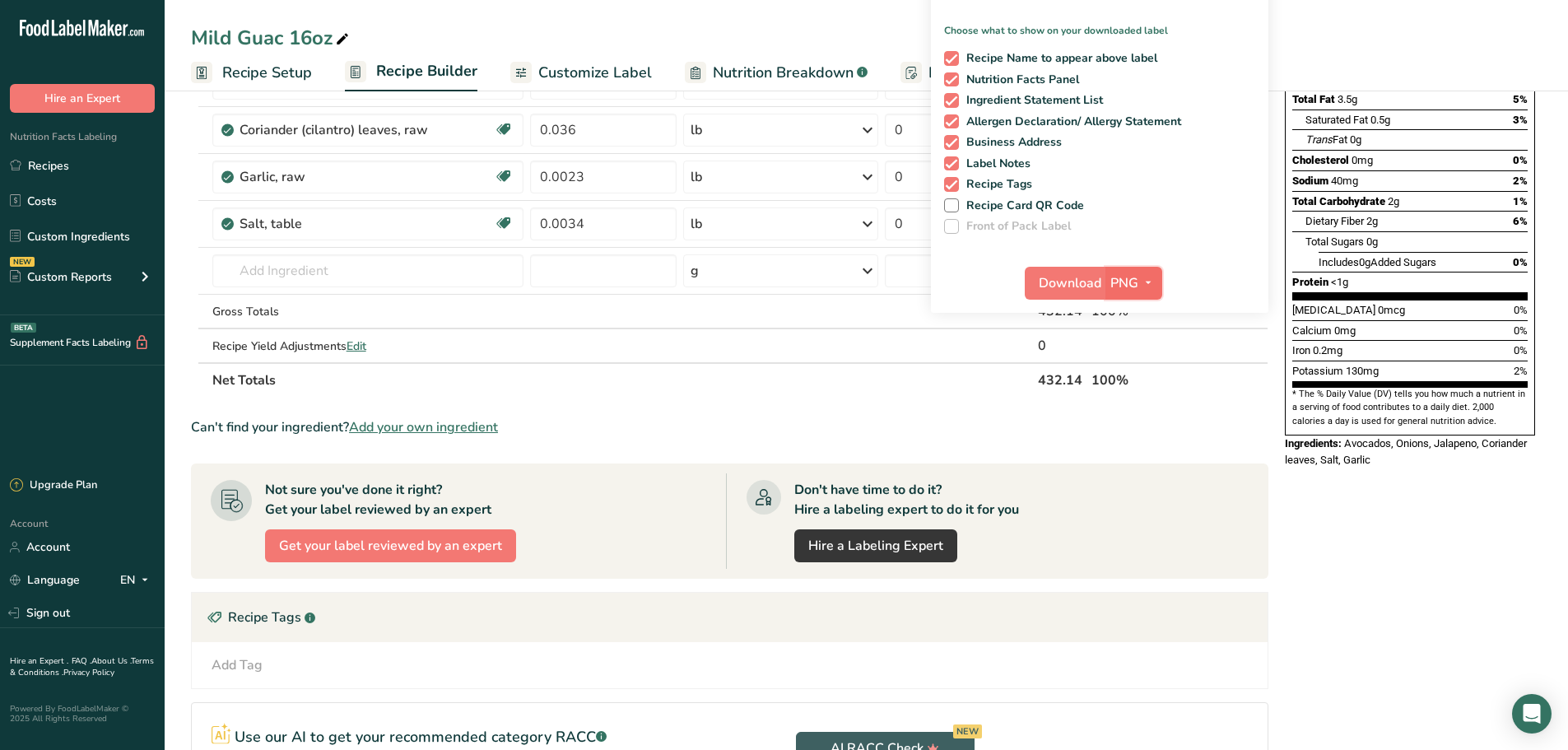
click at [1142, 291] on icon "button" at bounding box center [1148, 282] width 13 height 20
click at [1141, 400] on link "PDF" at bounding box center [1136, 398] width 53 height 27
click at [1089, 282] on span "Download" at bounding box center [1070, 283] width 62 height 20
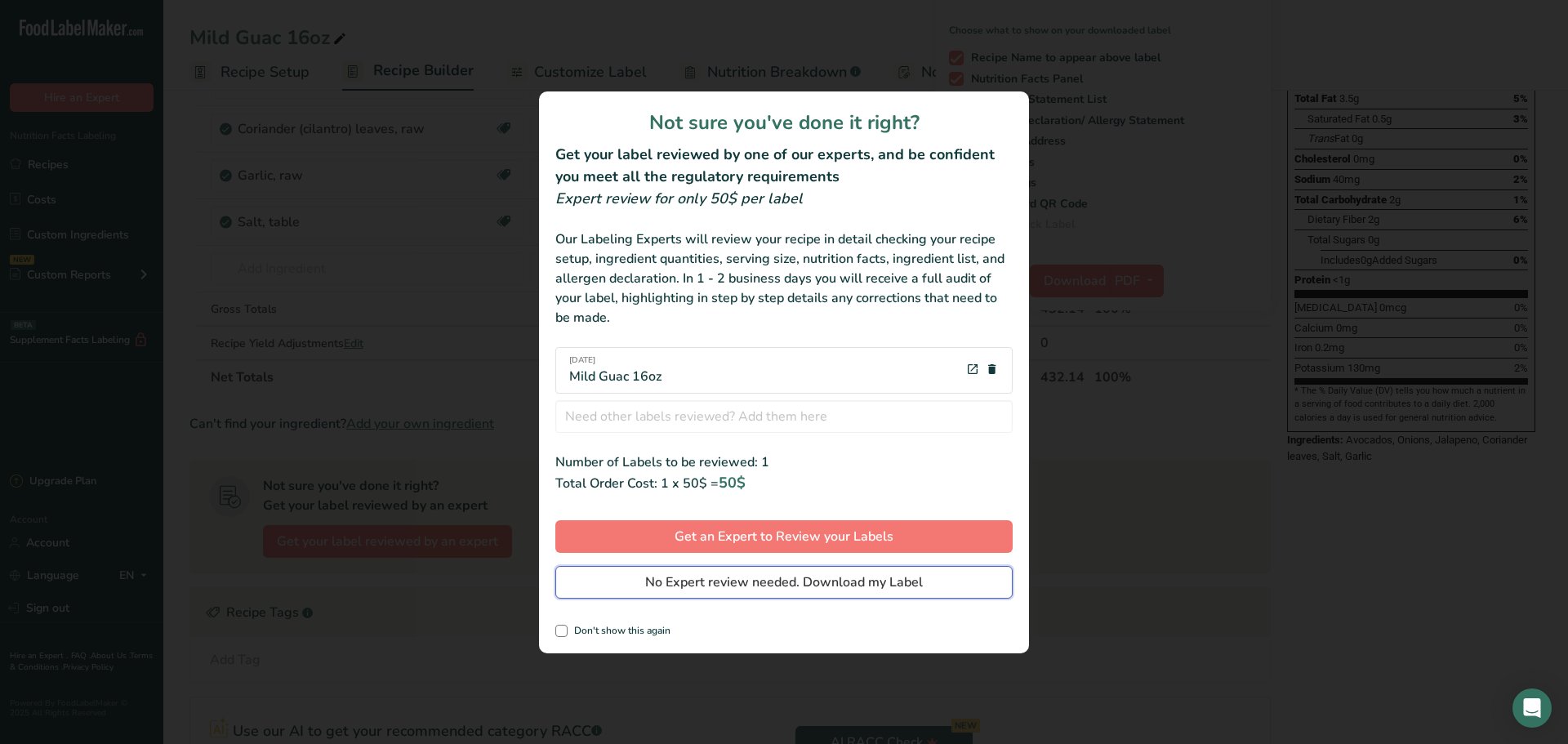
click at [751, 584] on span "No Expert review needed. Download my Label" at bounding box center [783, 582] width 277 height 20
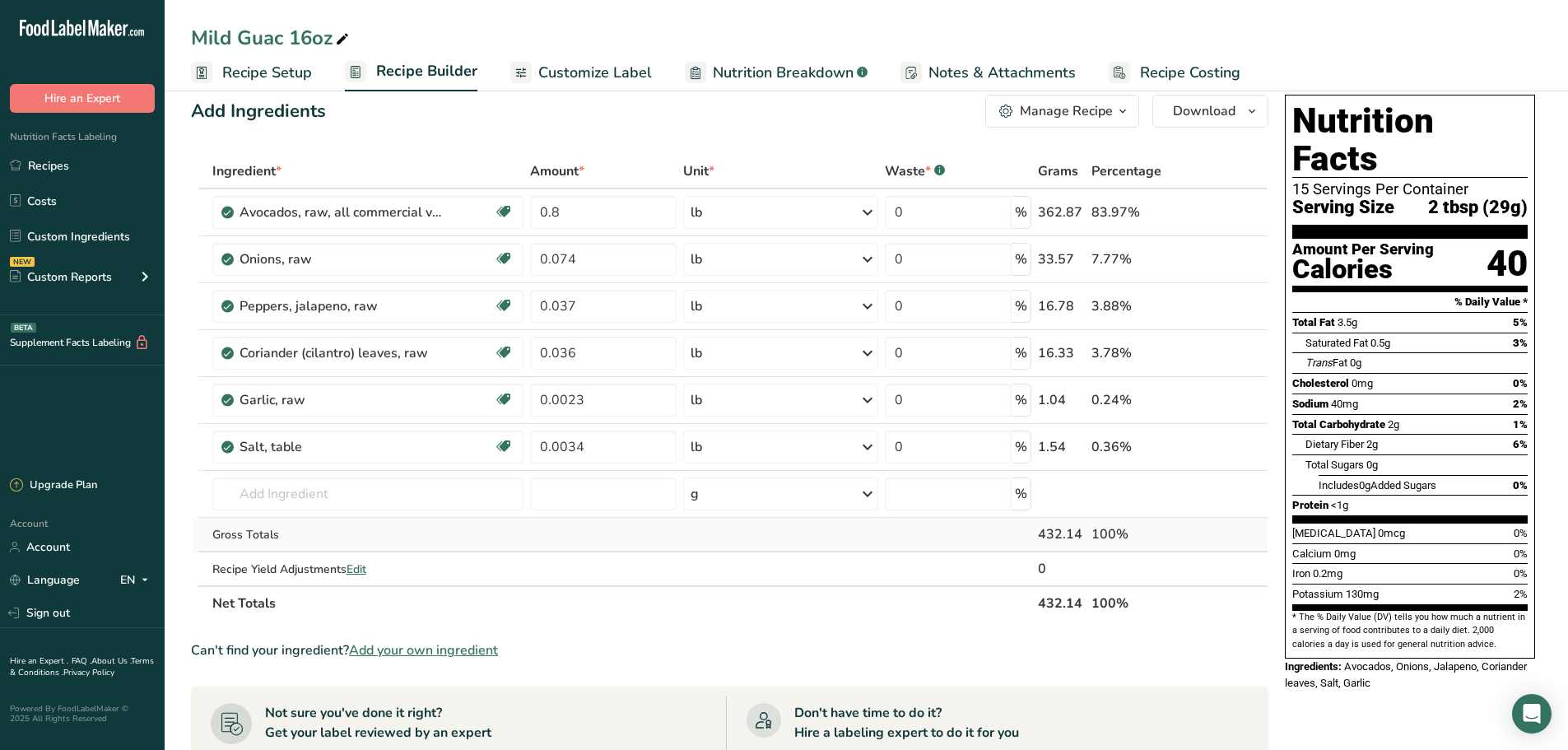
scroll to position [0, 0]
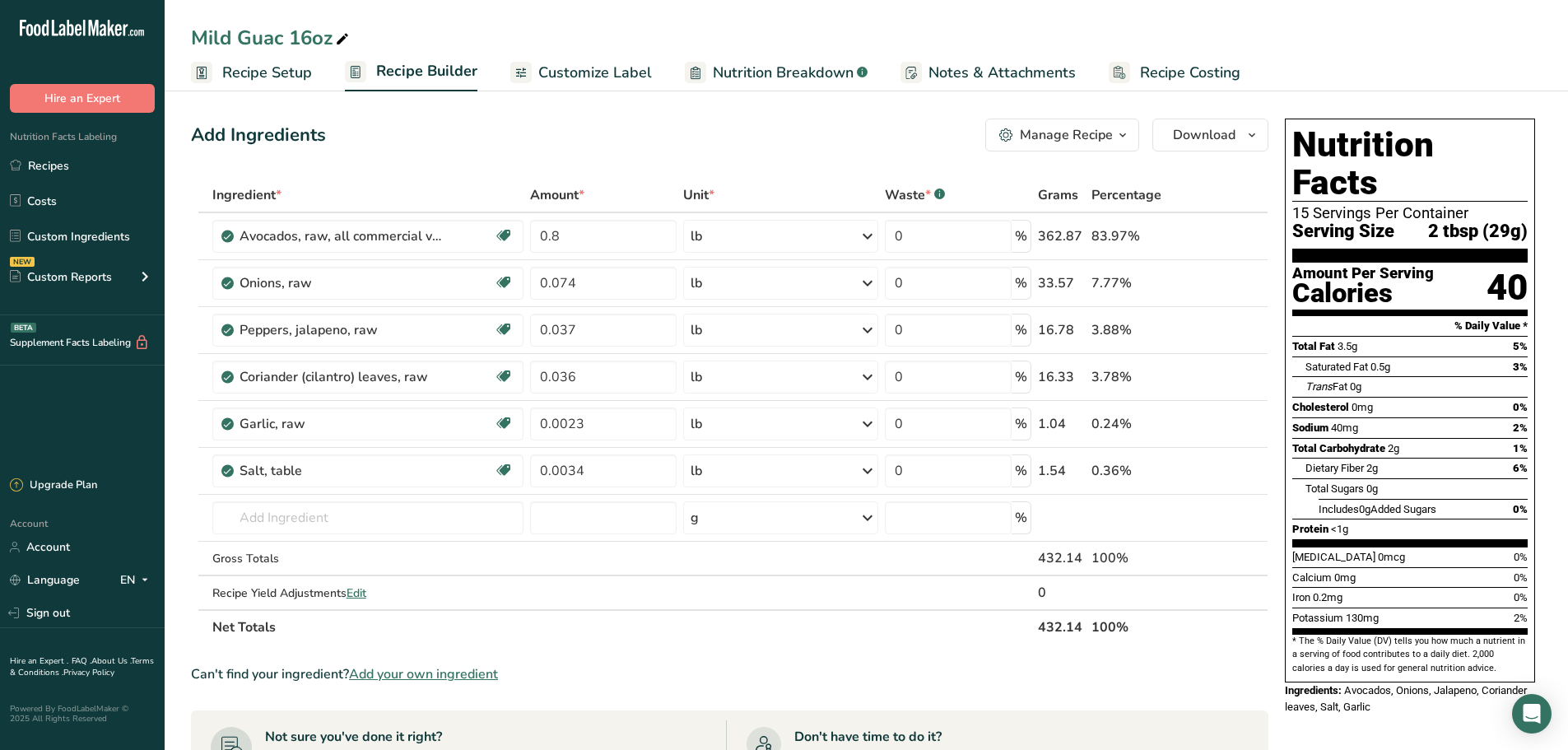
click at [1087, 130] on div "Manage Recipe" at bounding box center [1066, 135] width 93 height 20
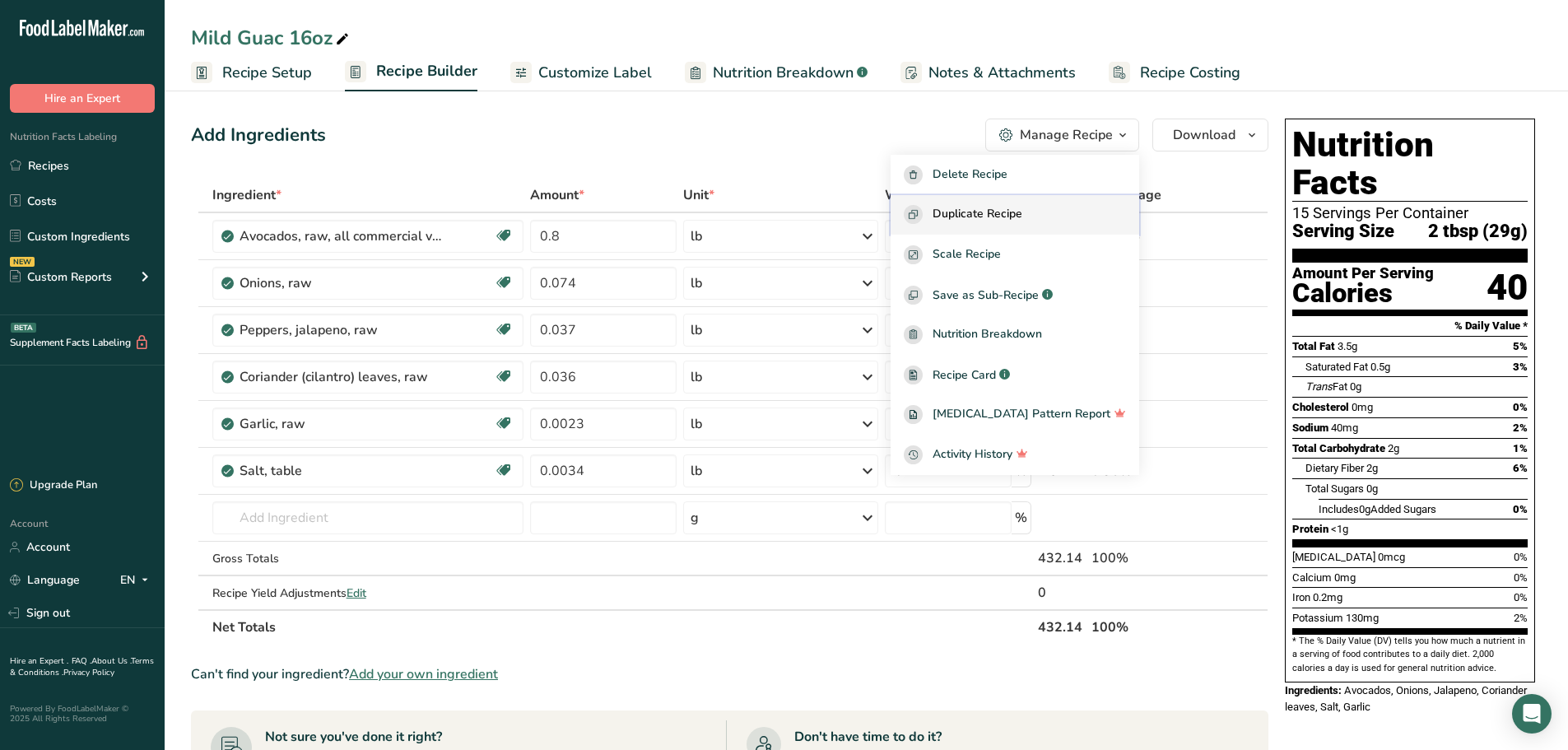
click at [1022, 218] on span "Duplicate Recipe" at bounding box center [978, 215] width 89 height 19
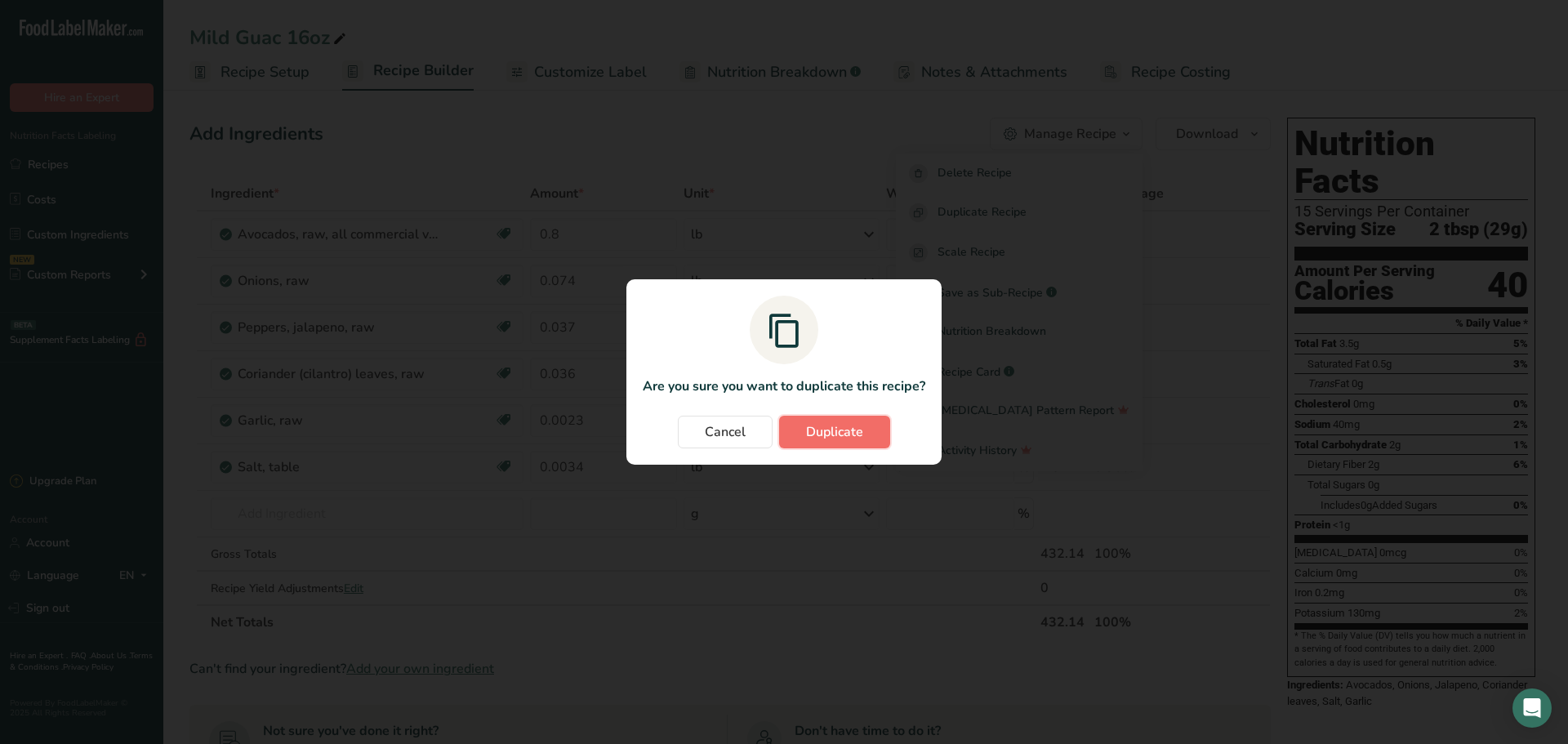
click at [849, 445] on button "Duplicate" at bounding box center [834, 432] width 111 height 33
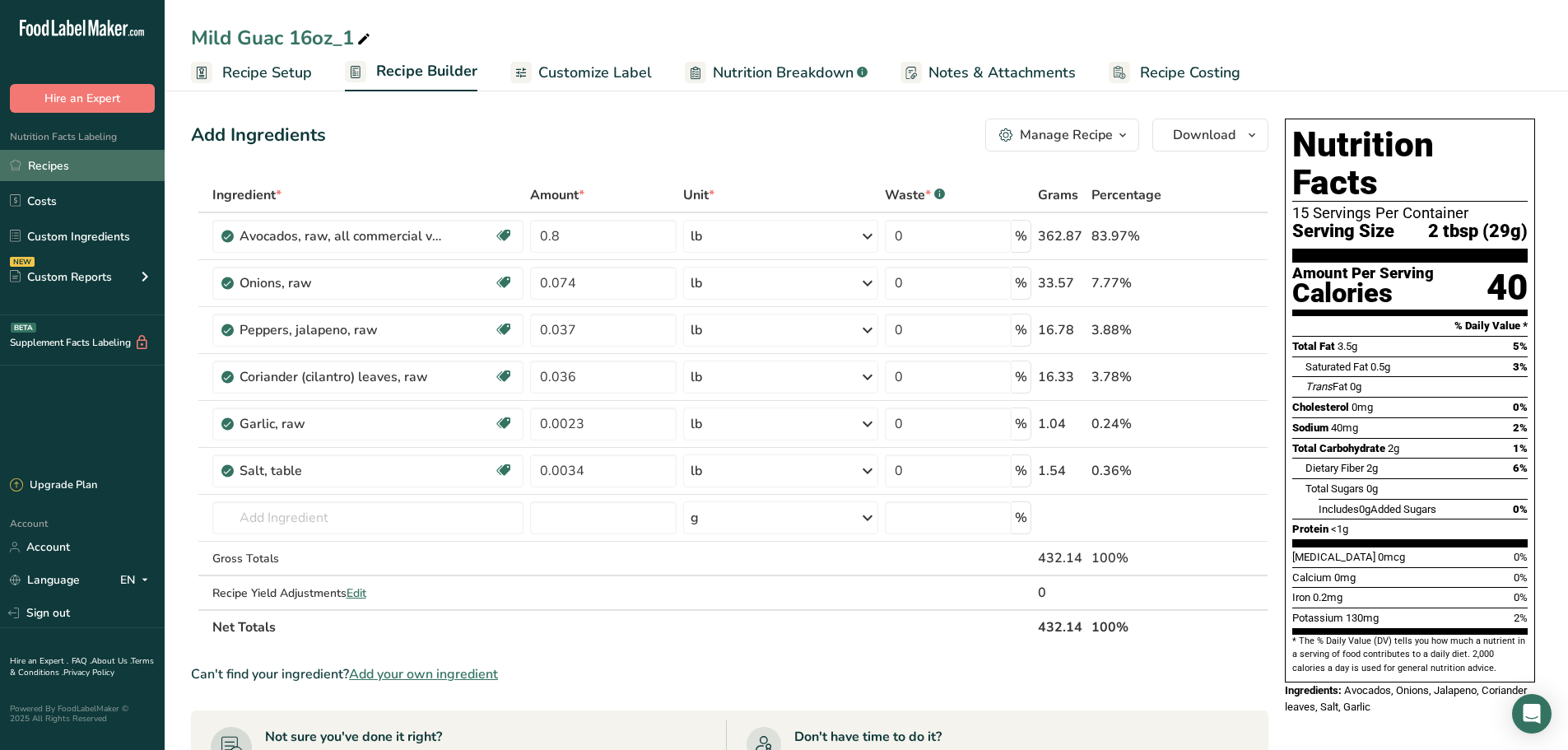
click at [48, 173] on link "Recipes" at bounding box center [82, 166] width 165 height 32
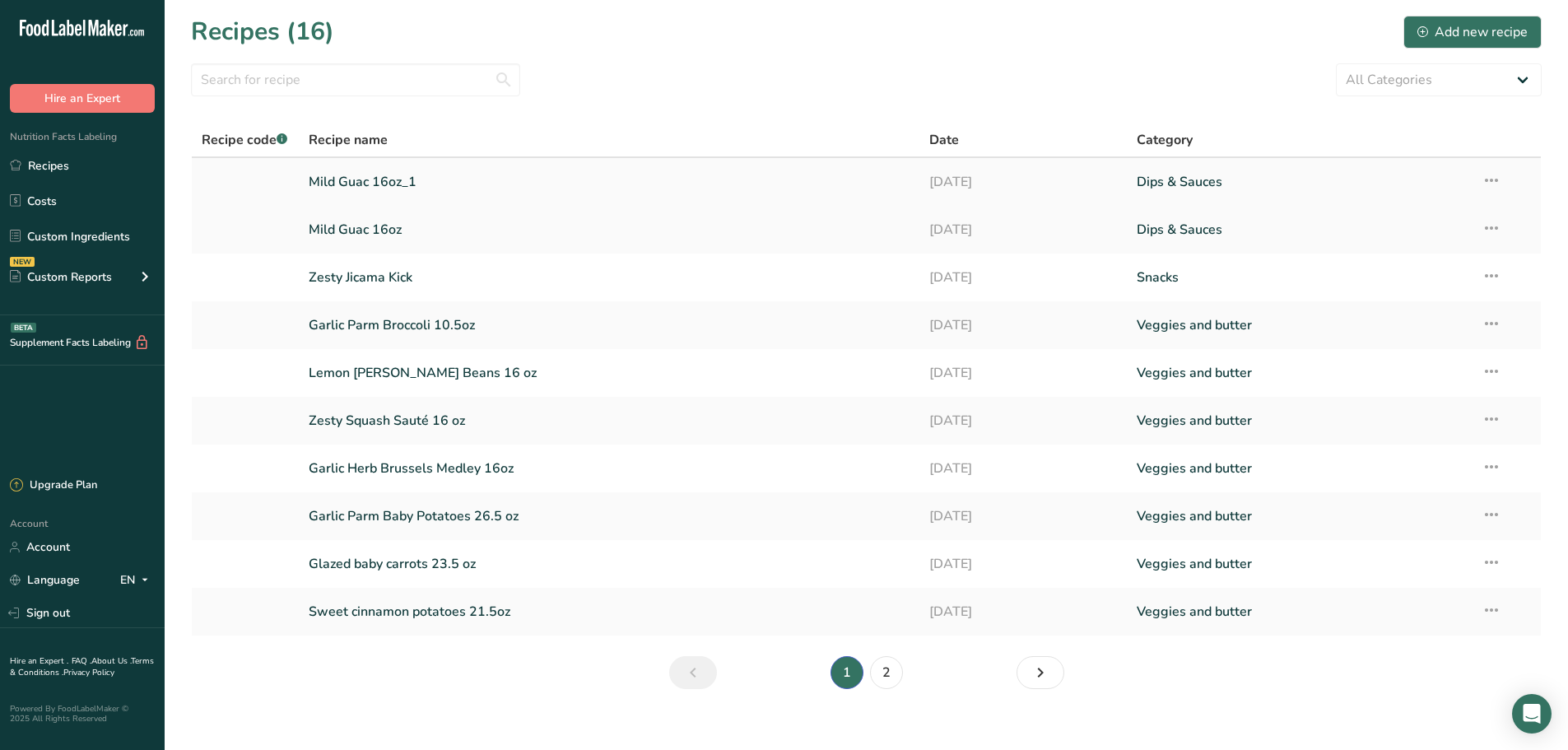
click at [400, 179] on link "Mild Guac 16oz_1" at bounding box center [609, 181] width 602 height 34
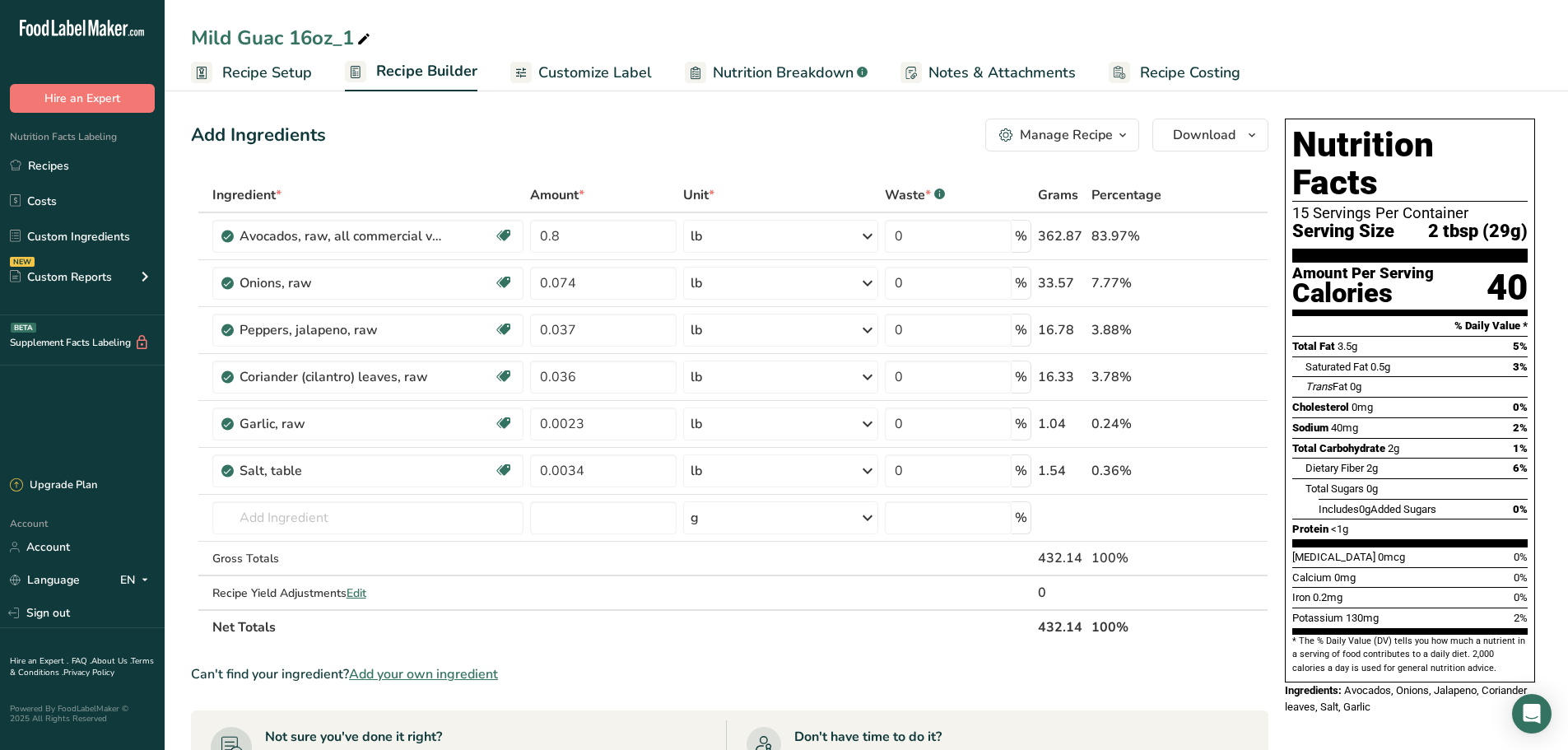
click at [263, 80] on span "Recipe Setup" at bounding box center [267, 72] width 89 height 22
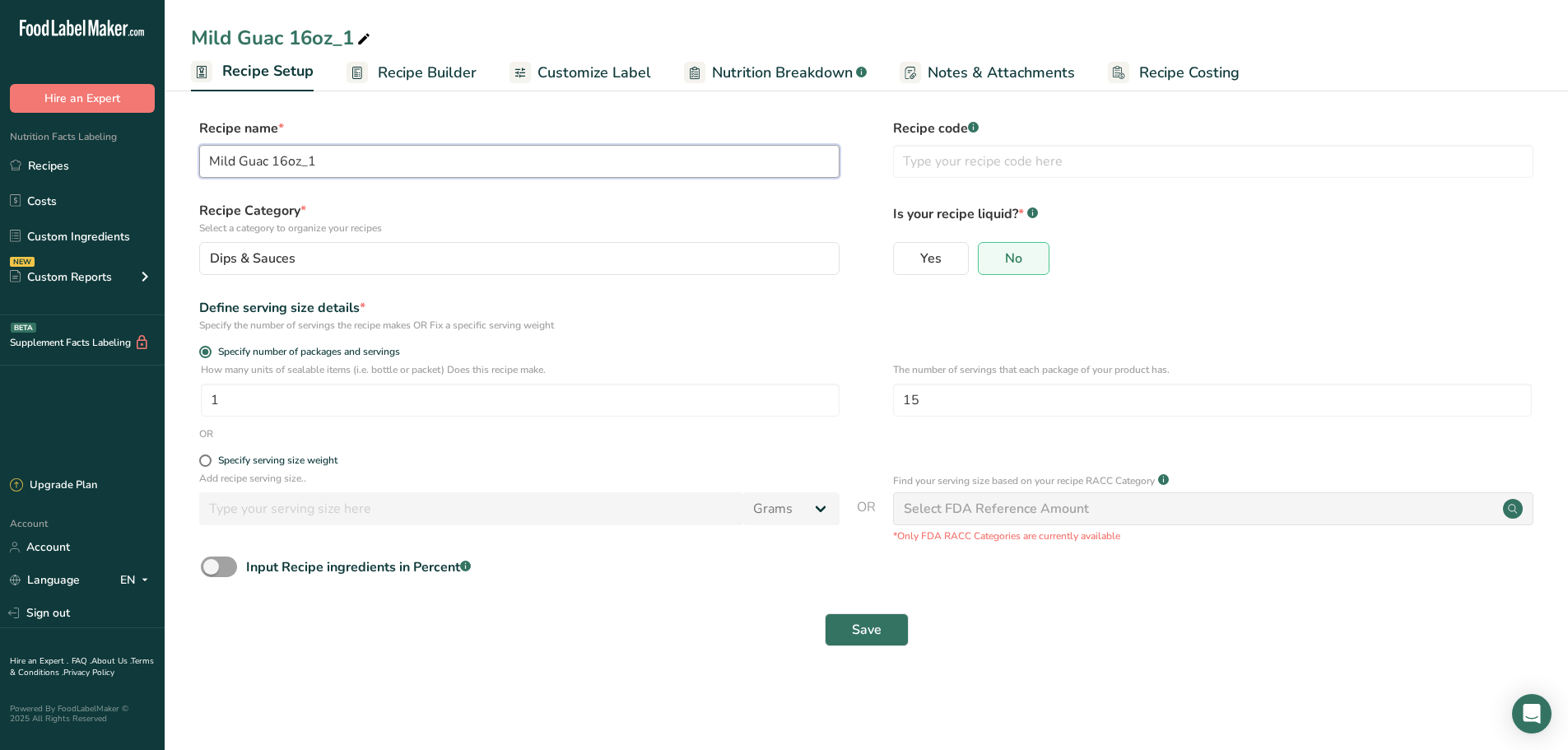
click at [340, 153] on input "Mild Guac 16oz_1" at bounding box center [519, 161] width 640 height 33
click at [231, 159] on input "Mild Guac 16oz_1" at bounding box center [519, 161] width 640 height 33
click at [340, 168] on input "Medium Guac 16oz_1" at bounding box center [519, 161] width 640 height 33
type input "Medium Guac 16oz"
drag, startPoint x: 893, startPoint y: 626, endPoint x: 882, endPoint y: 627, distance: 11.0
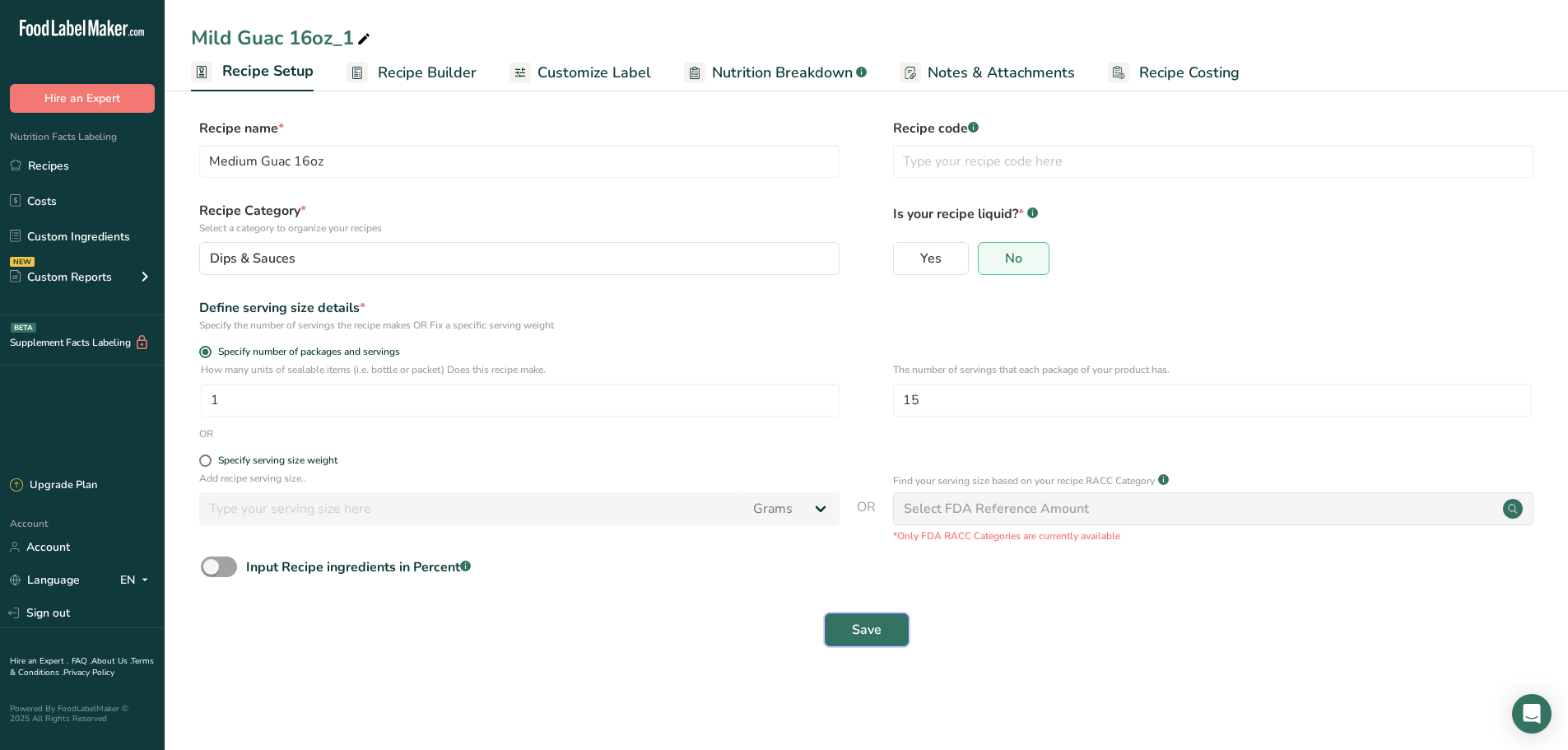
click at [893, 627] on button "Save" at bounding box center [867, 630] width 84 height 33
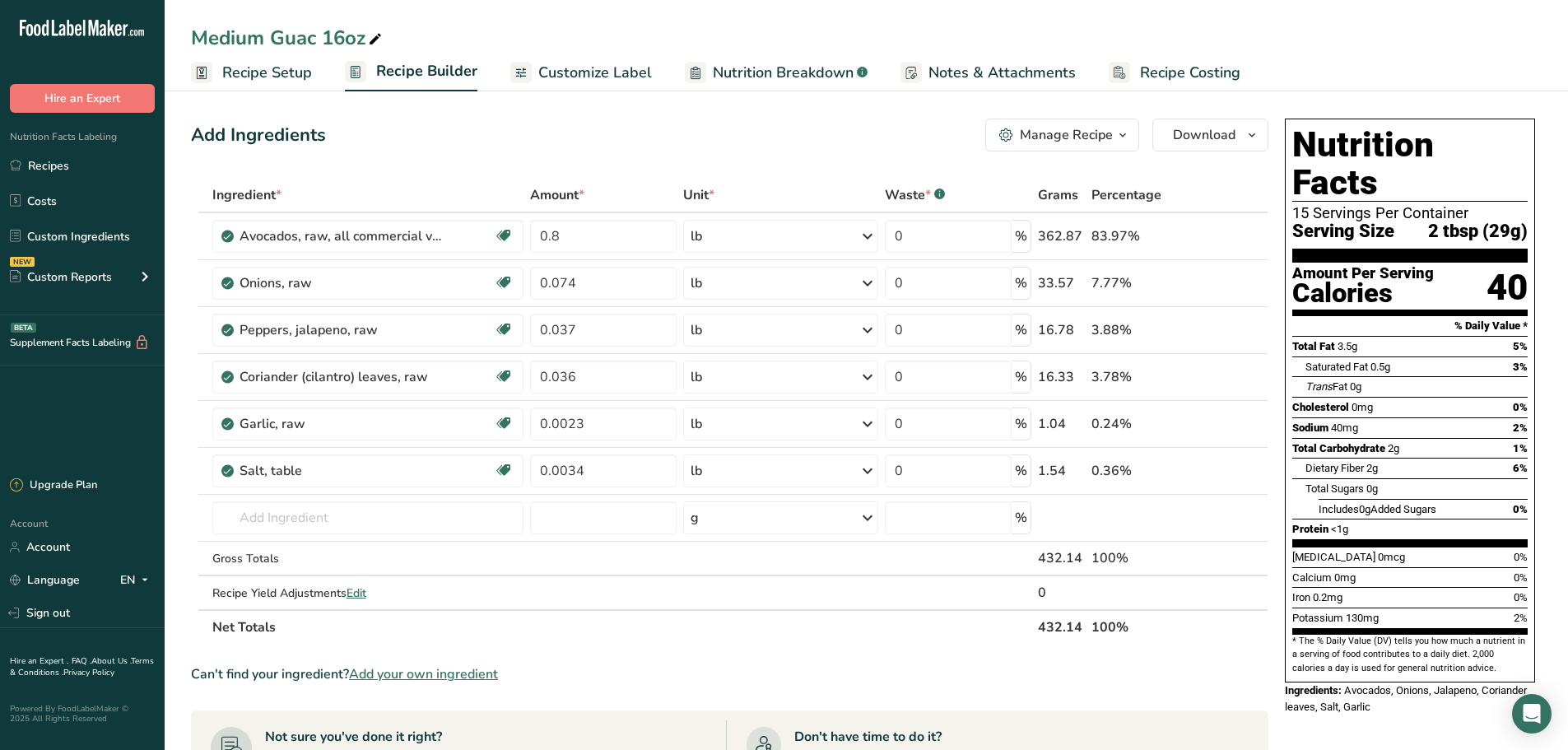
click at [594, 66] on span "Customize Label" at bounding box center [596, 72] width 114 height 22
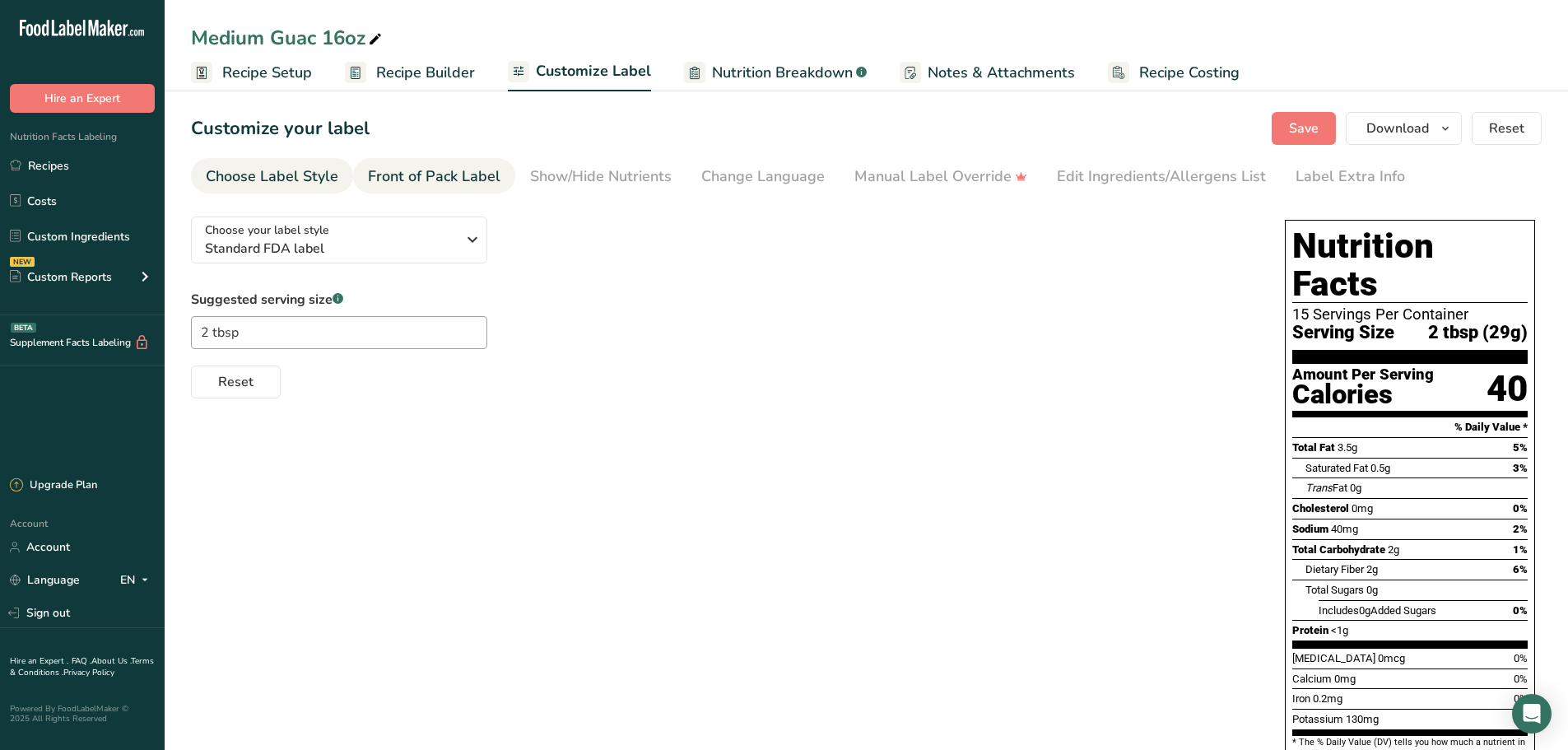
click at [428, 170] on div "Front of Pack Label" at bounding box center [434, 176] width 132 height 22
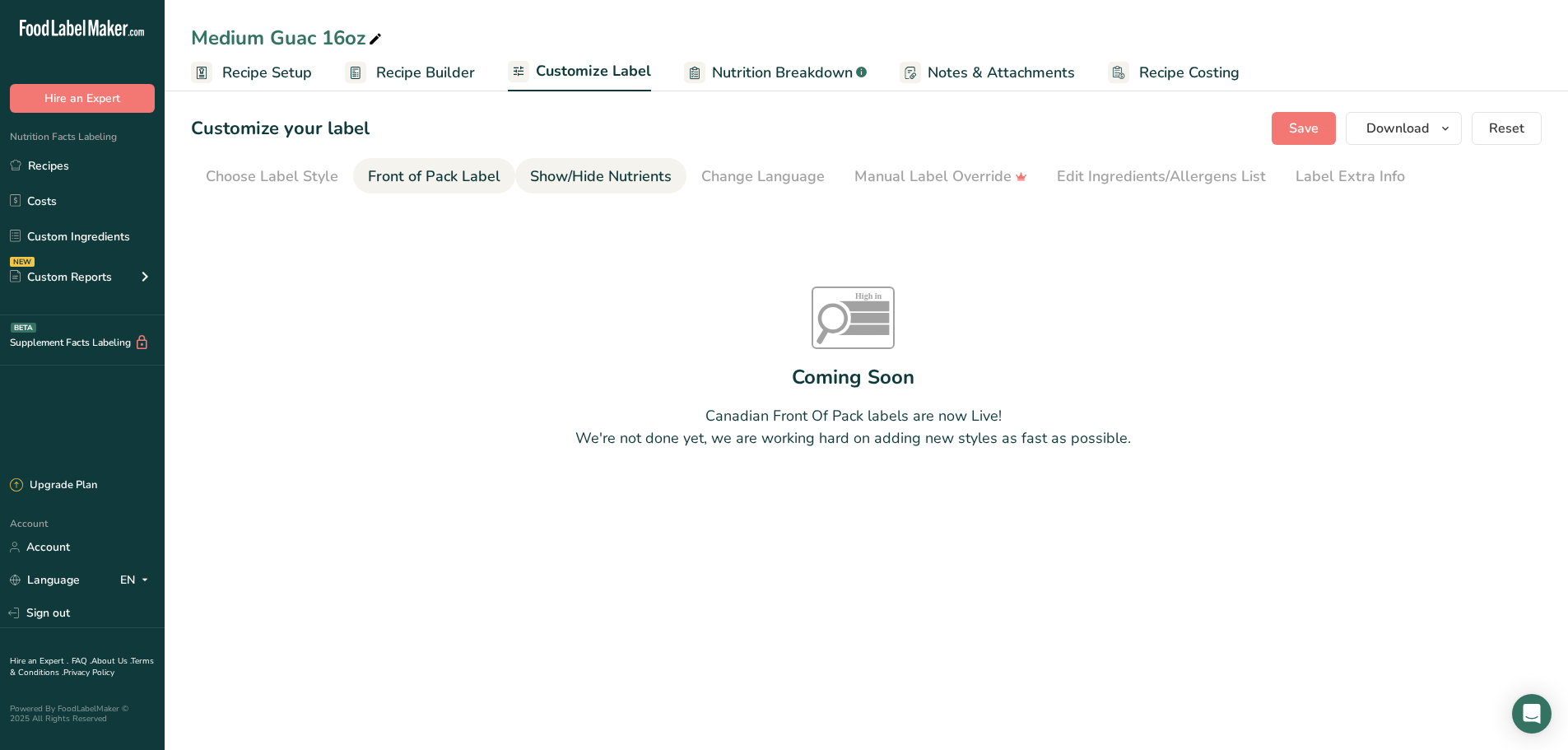
click at [546, 176] on div "Show/Hide Nutrients" at bounding box center [601, 176] width 142 height 22
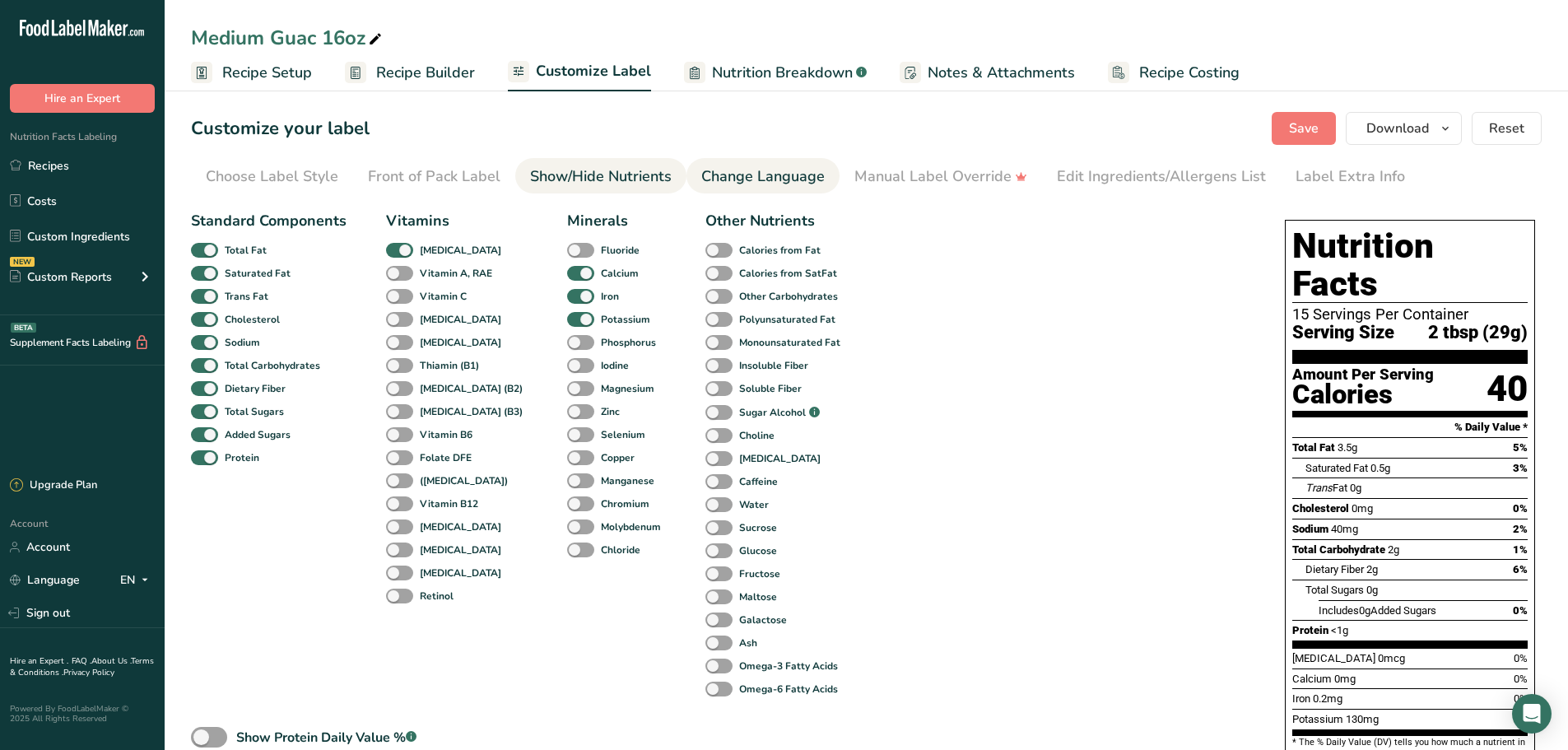
click at [775, 180] on div "Change Language" at bounding box center [763, 176] width 124 height 22
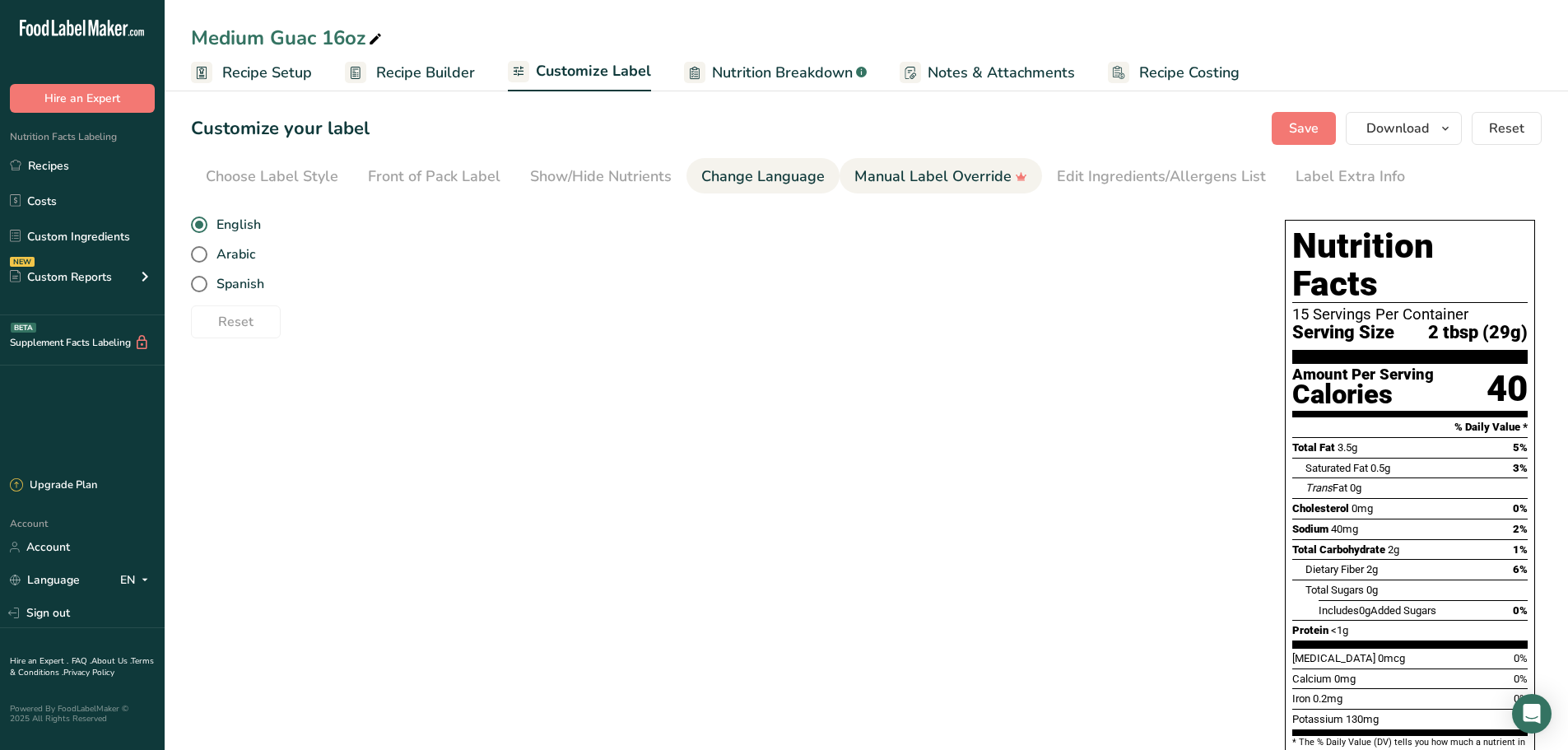
click at [879, 189] on link "Manual Label Override" at bounding box center [940, 176] width 173 height 37
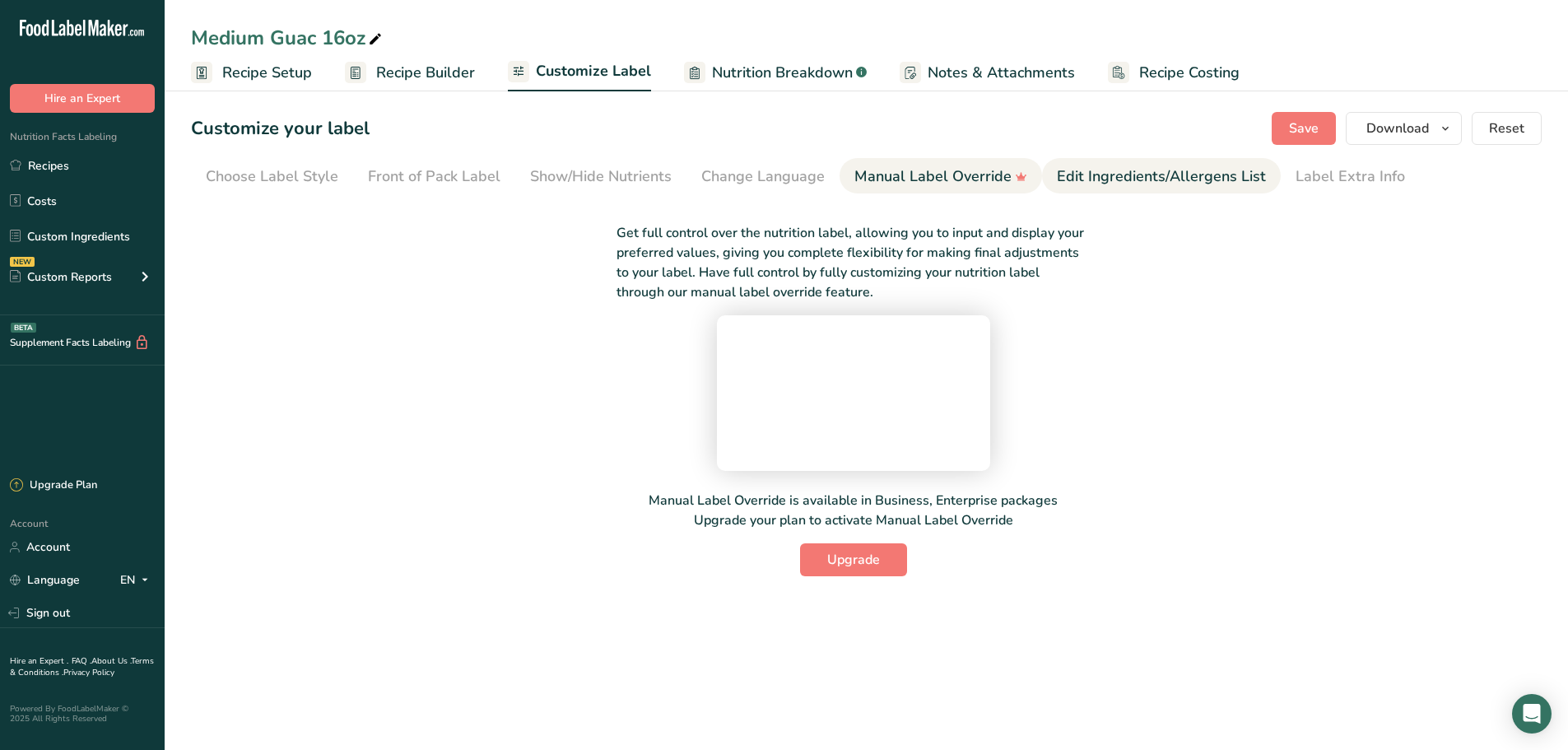
click at [1076, 180] on div "Edit Ingredients/Allergens List" at bounding box center [1161, 176] width 209 height 22
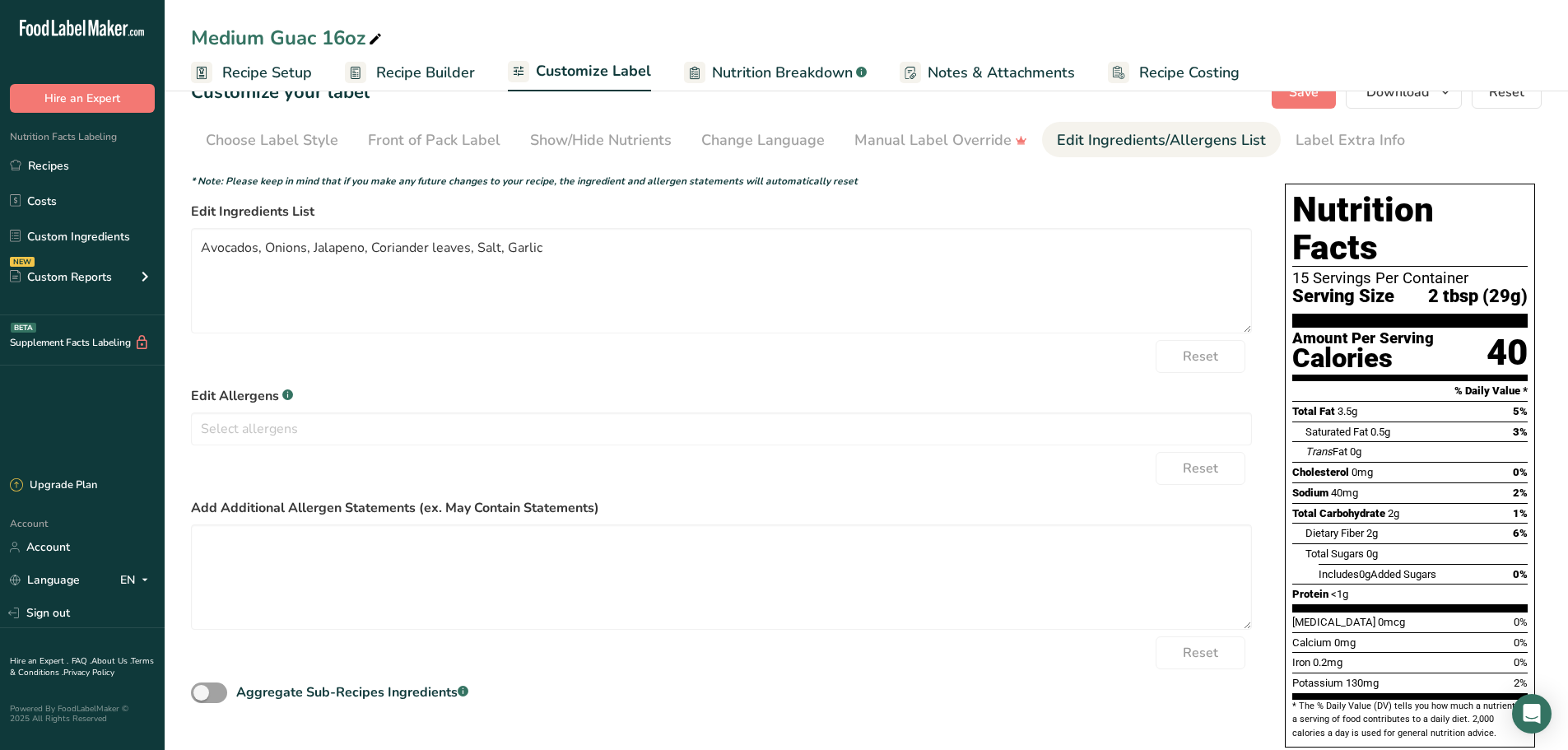
scroll to position [72, 0]
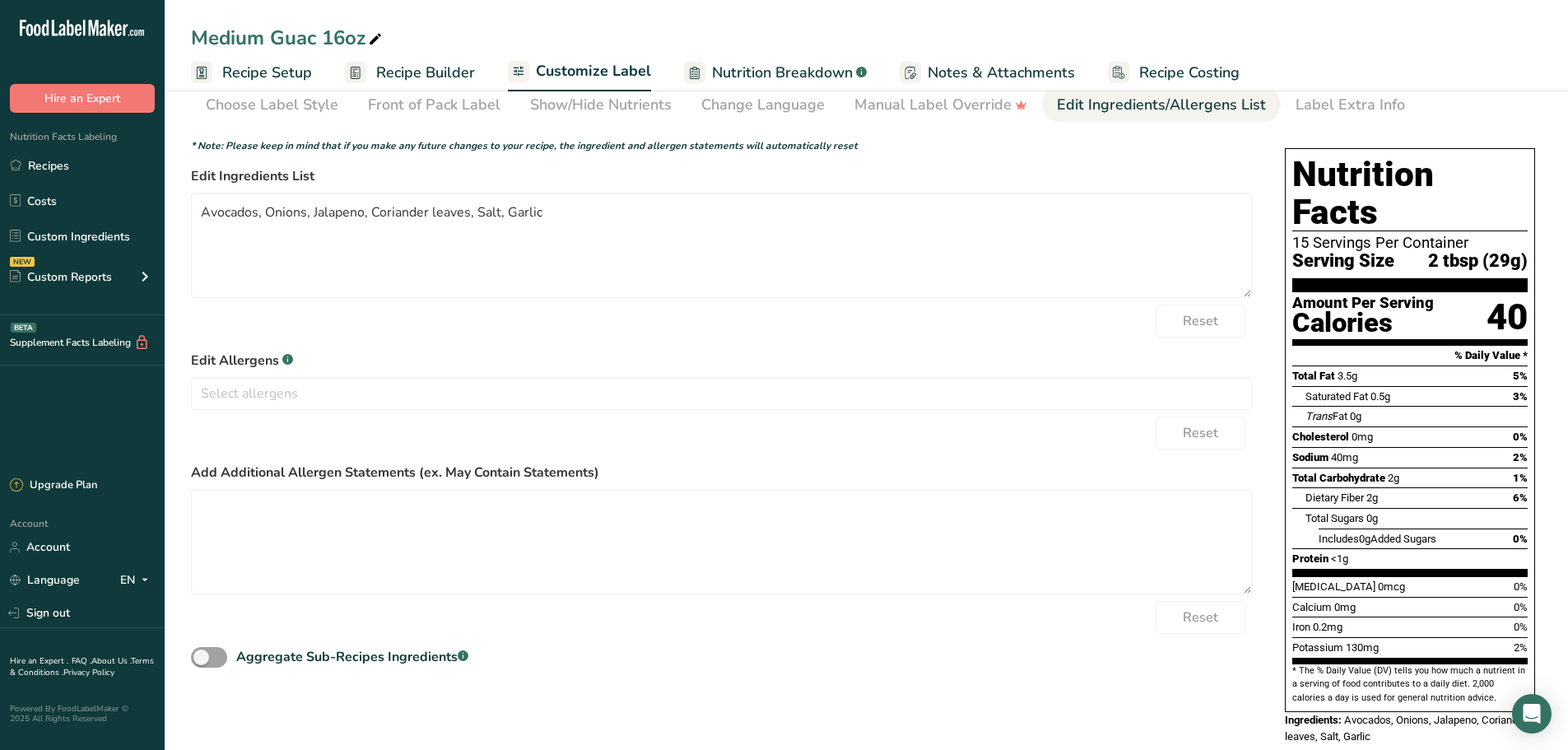
click at [447, 80] on span "Recipe Builder" at bounding box center [425, 72] width 99 height 22
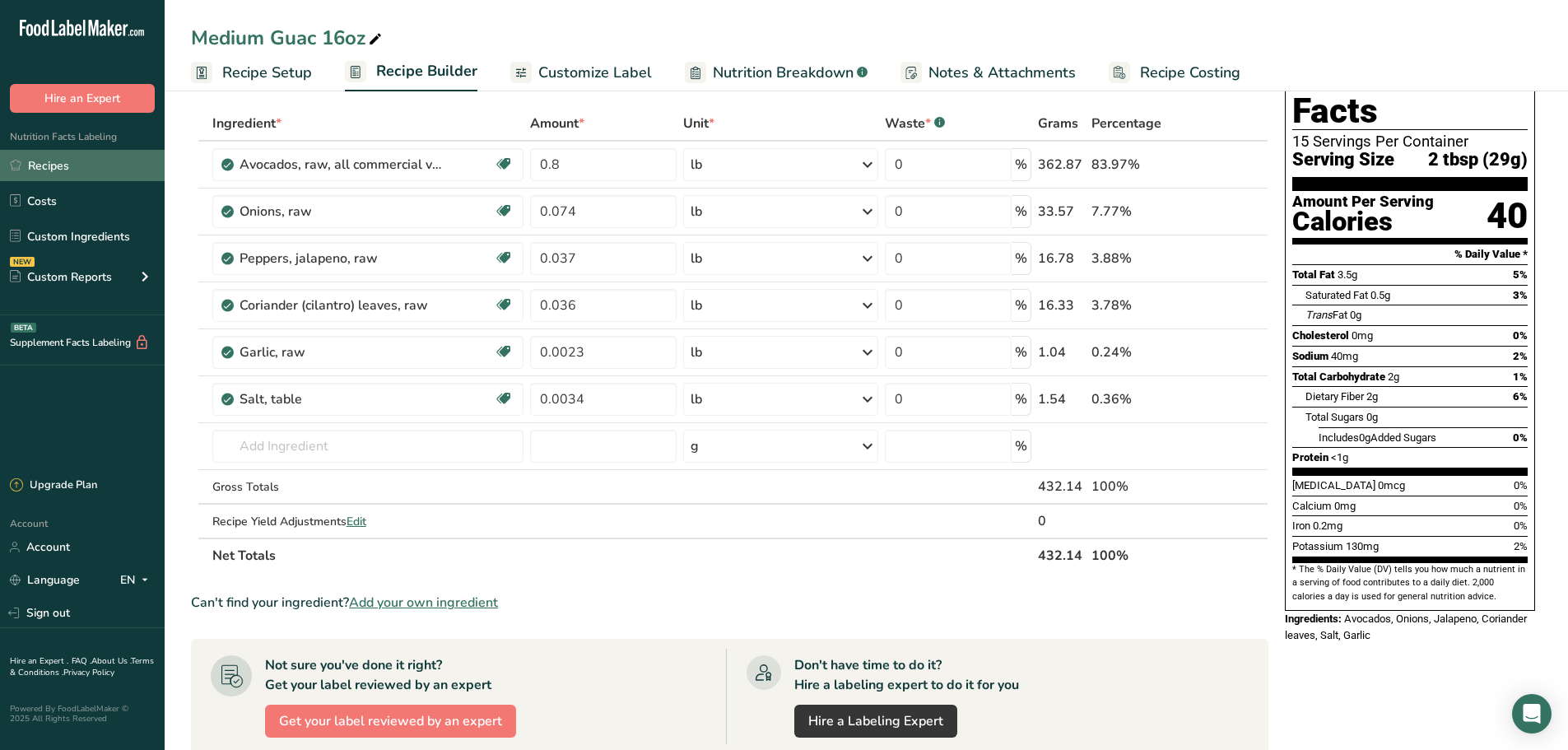
click at [61, 173] on link "Recipes" at bounding box center [82, 166] width 165 height 32
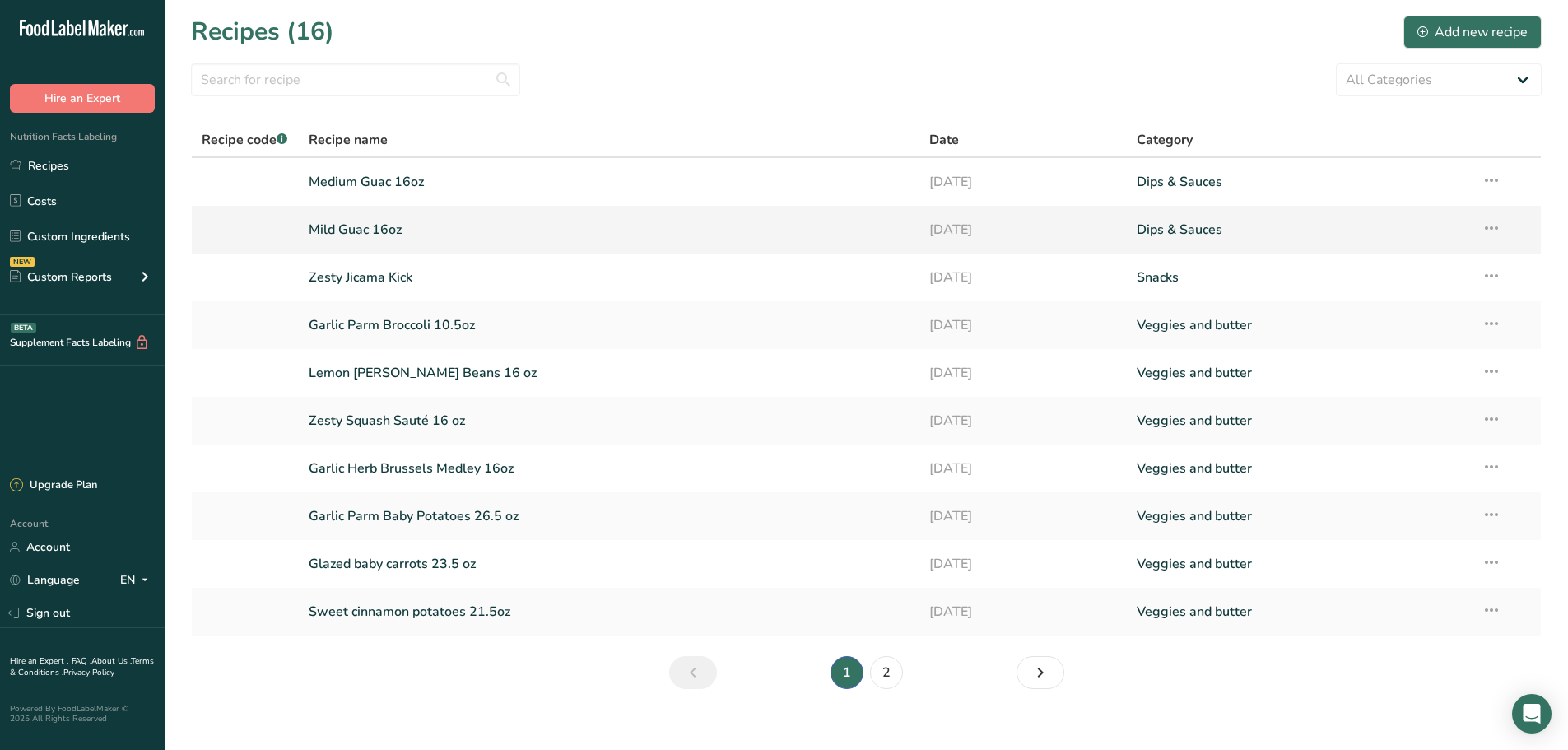
click at [392, 237] on link "Mild Guac 16oz" at bounding box center [609, 229] width 602 height 34
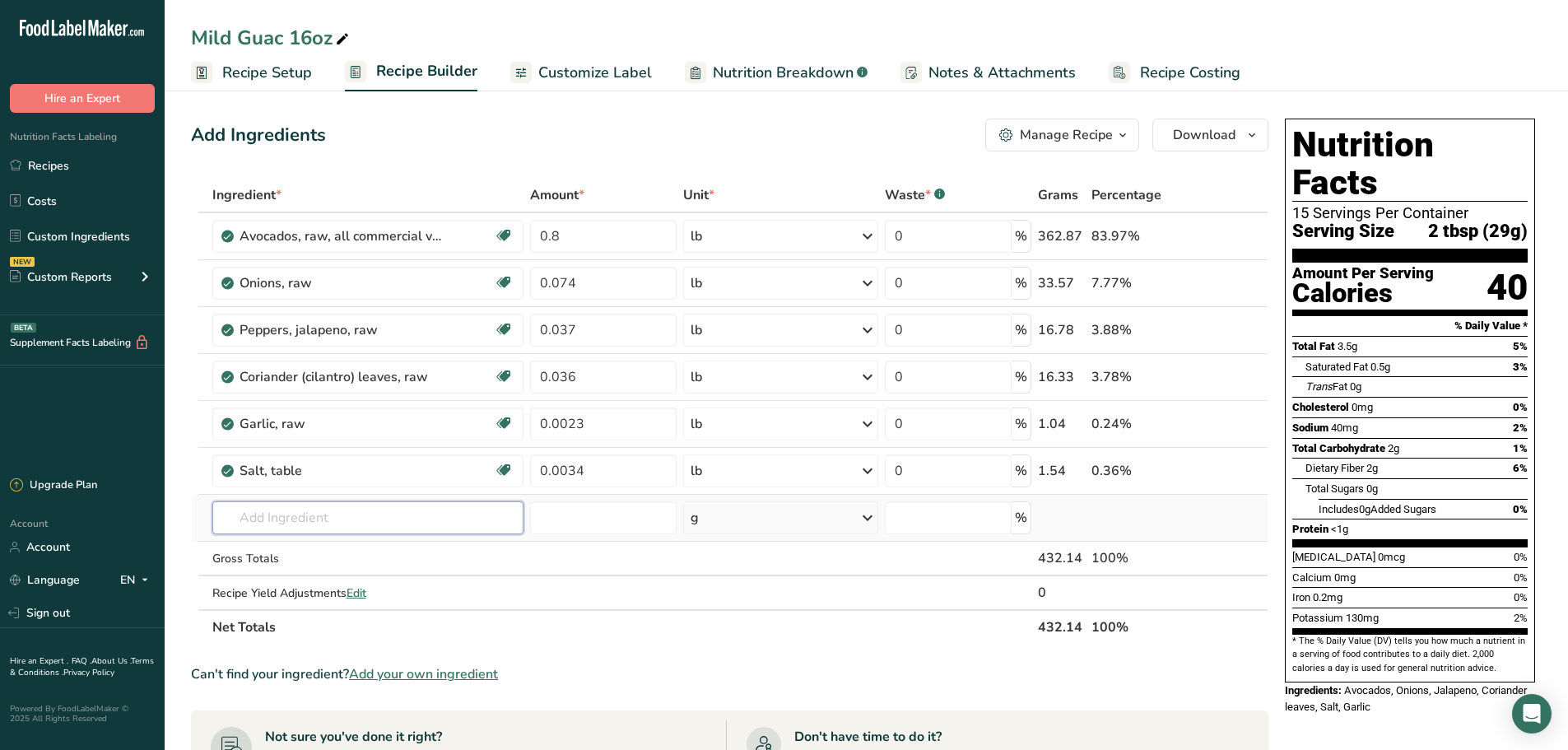
click at [328, 516] on input "text" at bounding box center [368, 518] width 312 height 33
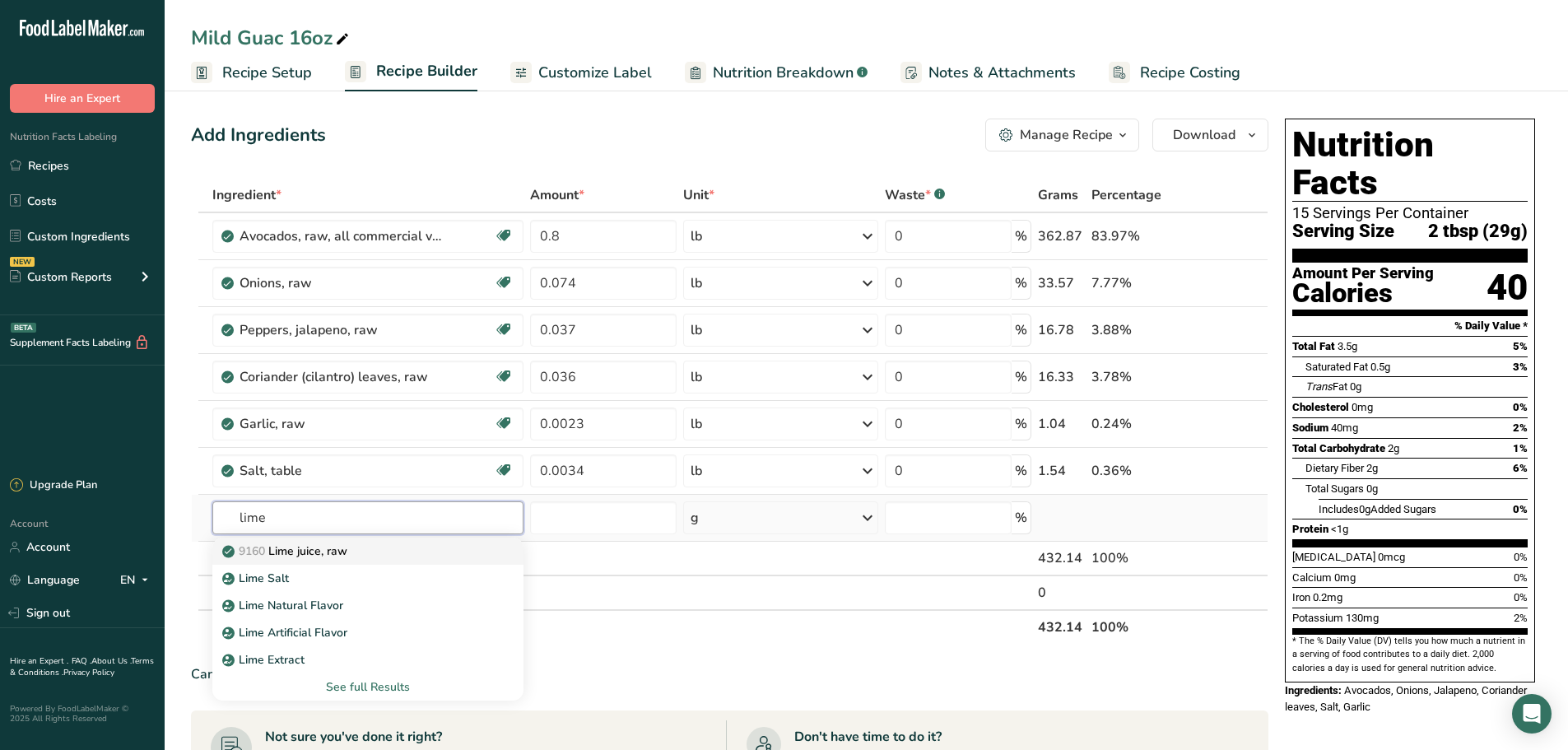
type input "lime"
click at [320, 548] on p "9160 Lime juice, raw" at bounding box center [286, 551] width 122 height 18
type input "Lime juice, raw"
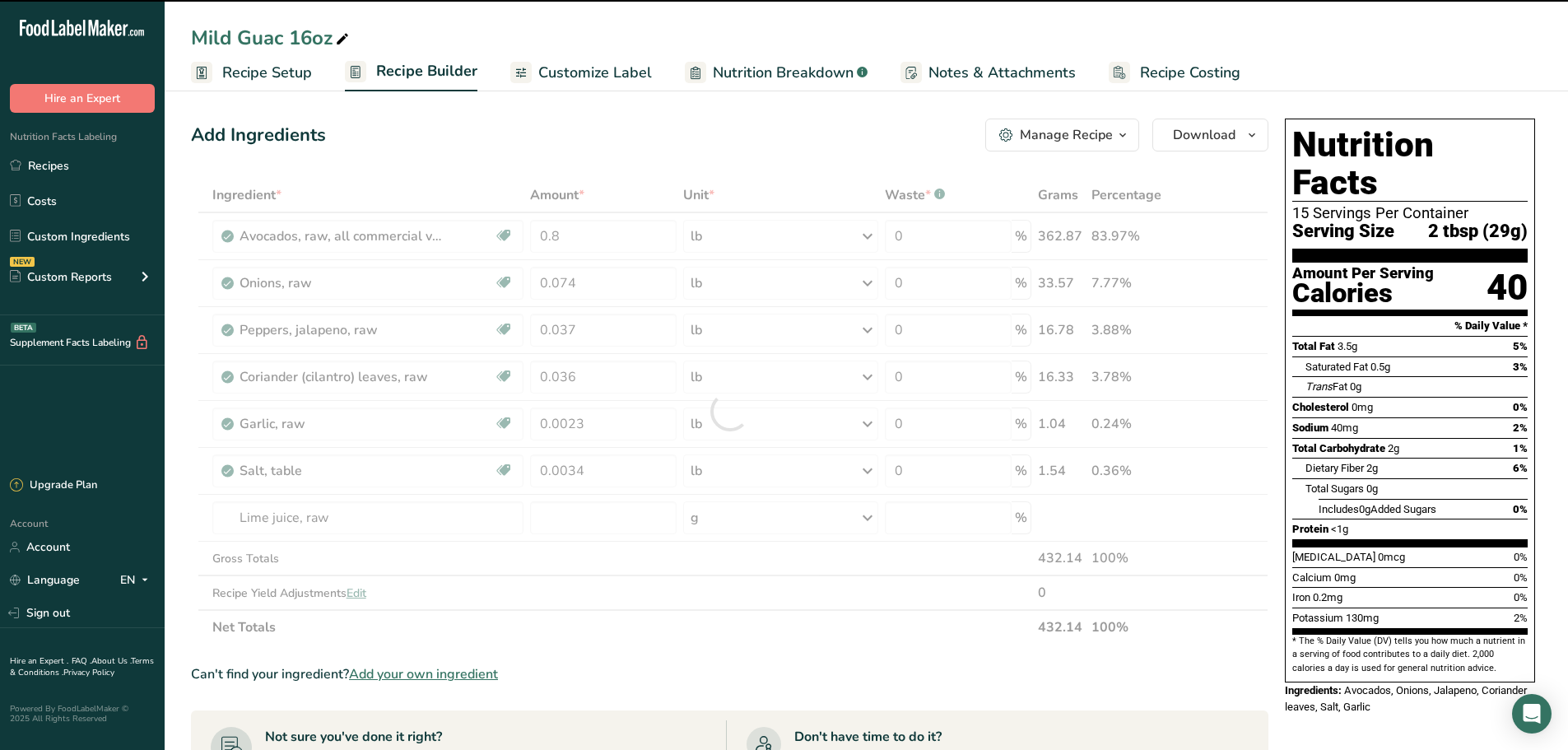
type input "0"
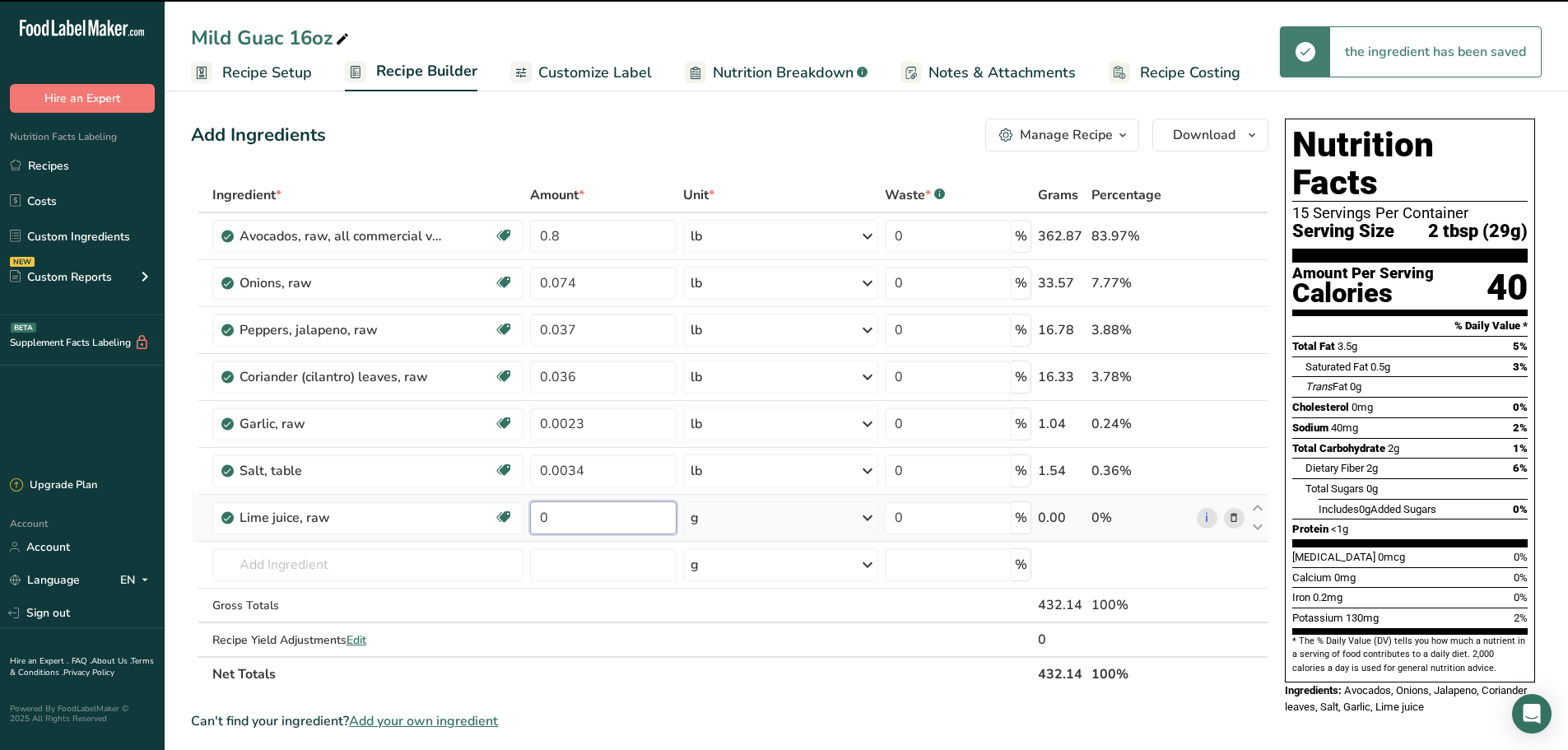
click at [660, 525] on input "0" at bounding box center [603, 518] width 146 height 33
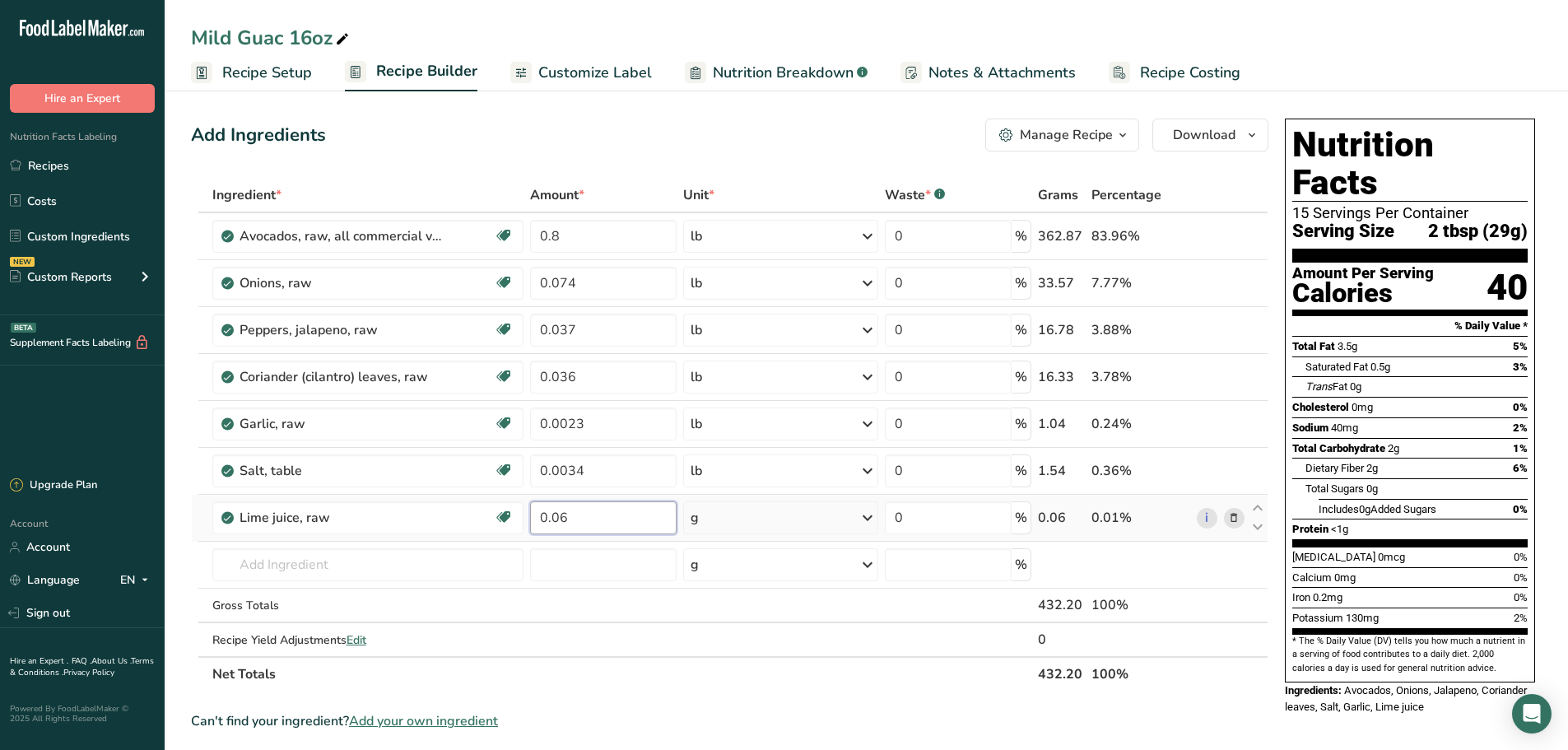
type input "0.06"
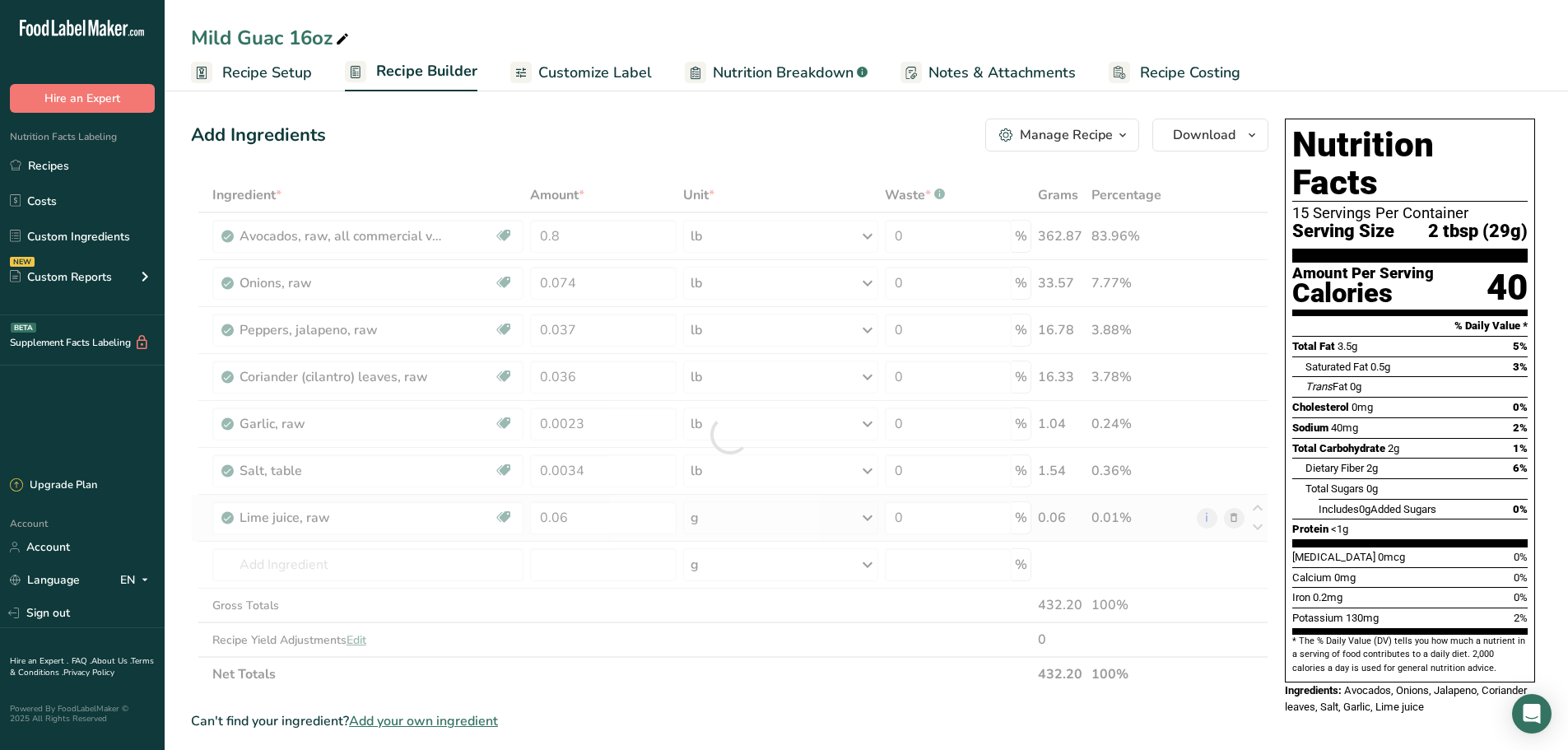
click at [785, 512] on div "Ingredient * Amount * Unit * Waste * .a-a{fill:#347362;}.b-a{fill:#fff;} Grams …" at bounding box center [730, 435] width 1077 height 513
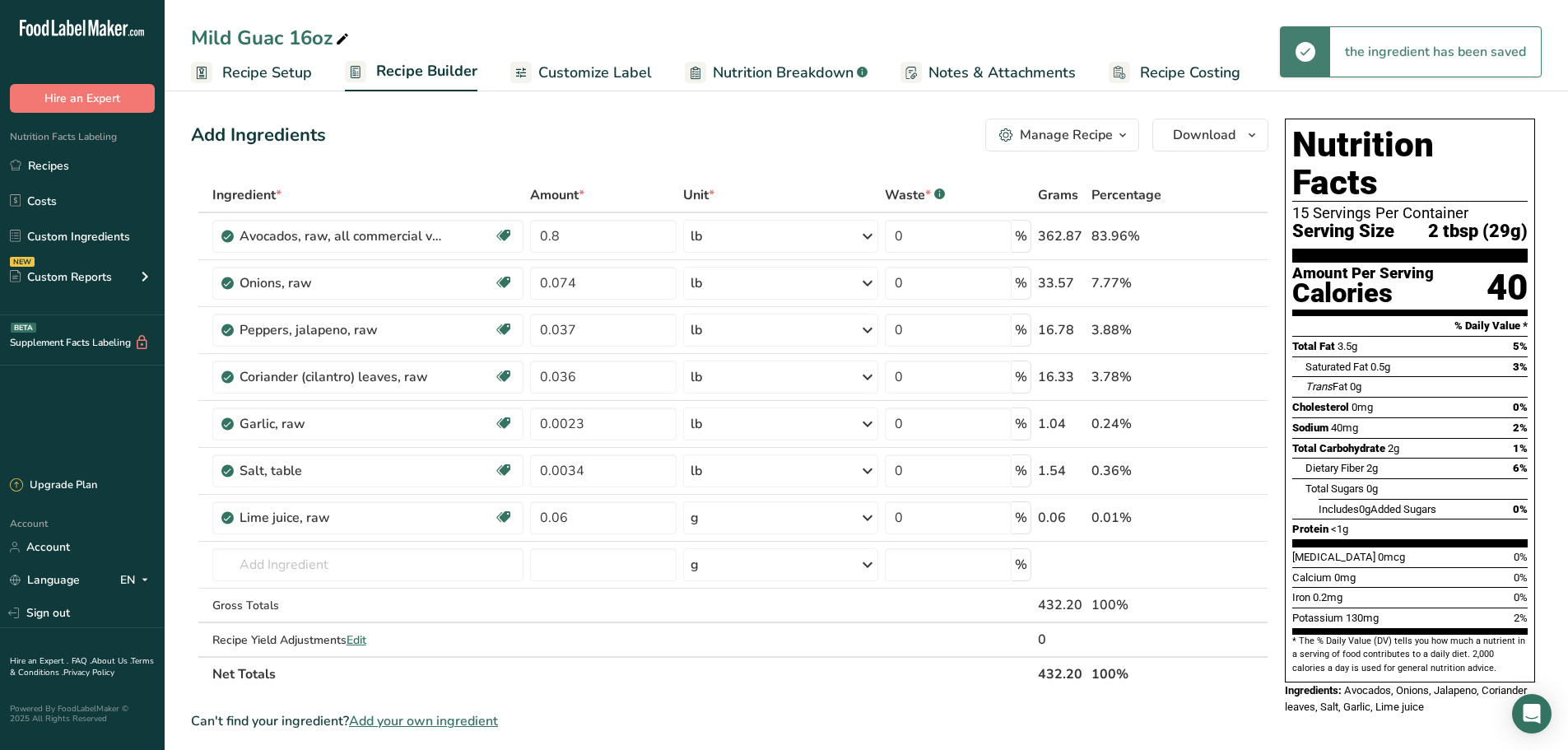
click at [784, 512] on div "g" at bounding box center [780, 518] width 194 height 33
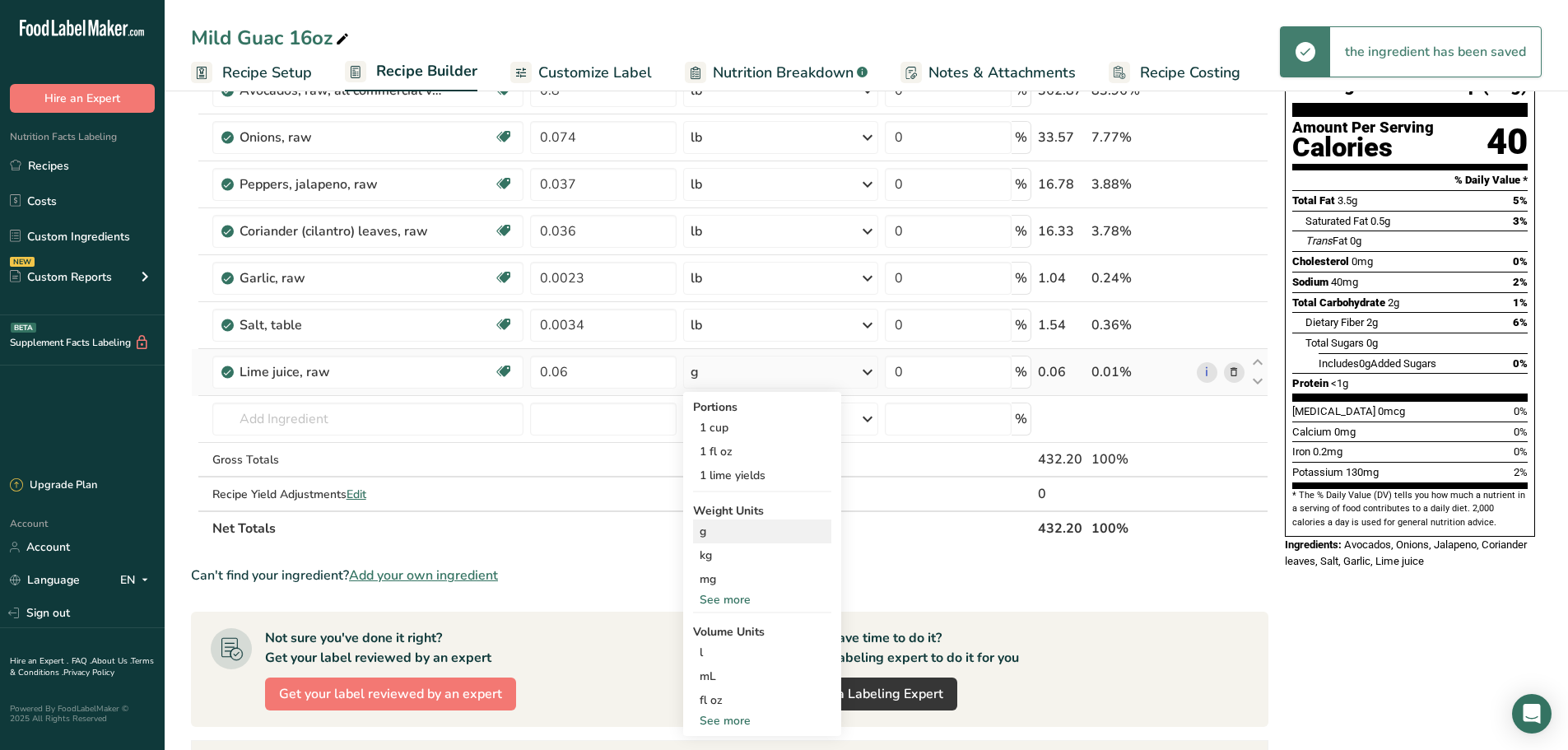
scroll to position [247, 0]
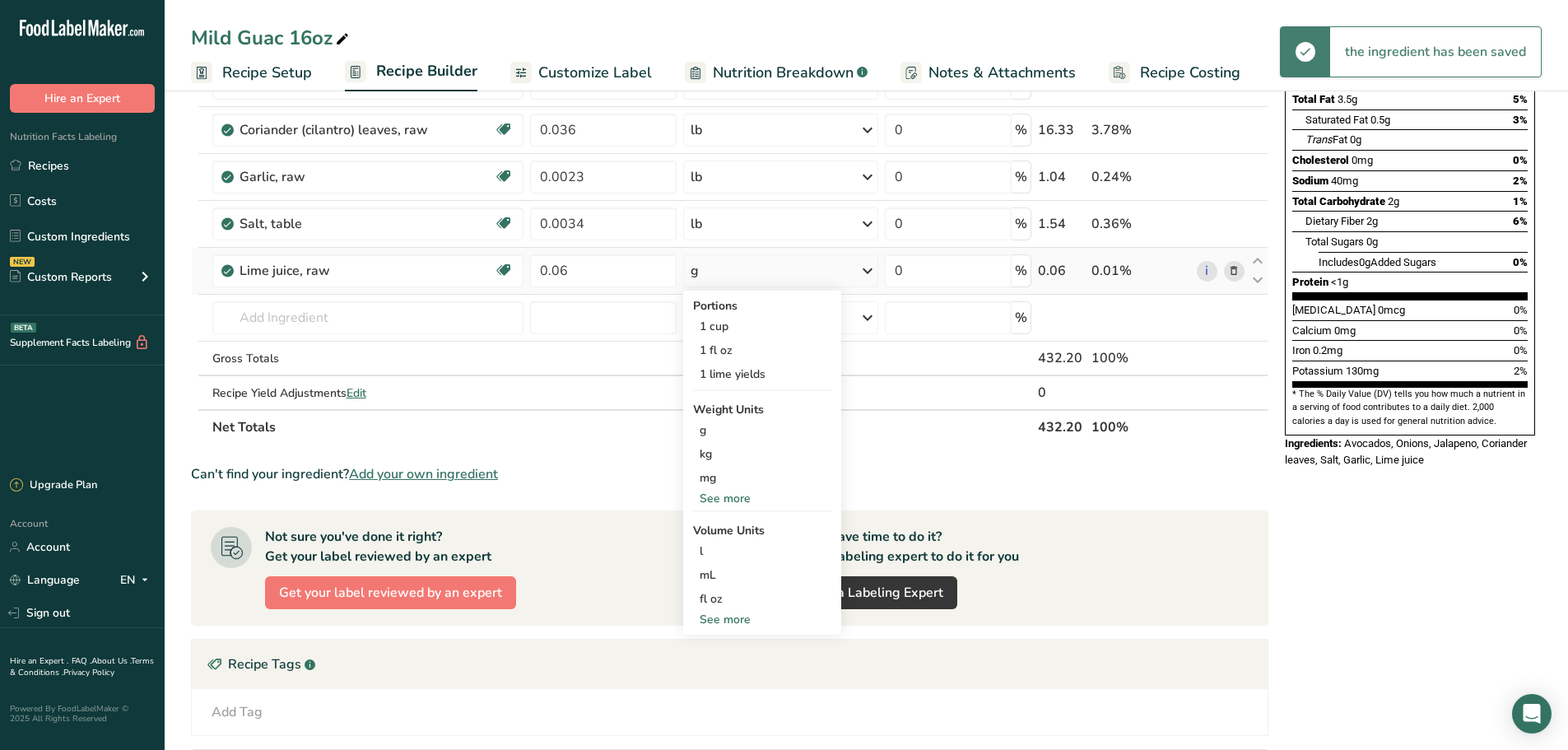
click at [746, 504] on div "See more" at bounding box center [762, 499] width 138 height 18
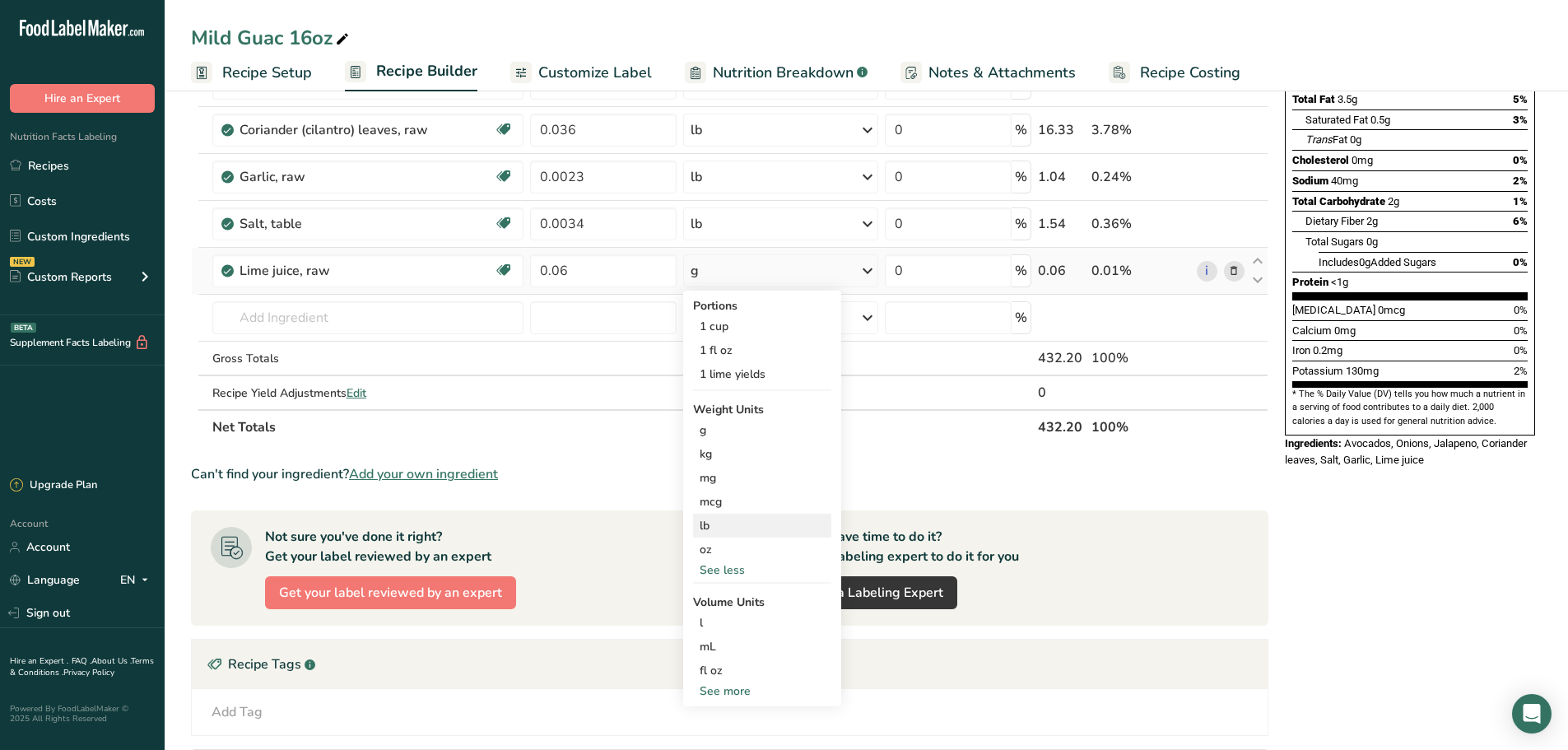
click at [737, 527] on div "lb" at bounding box center [762, 525] width 138 height 24
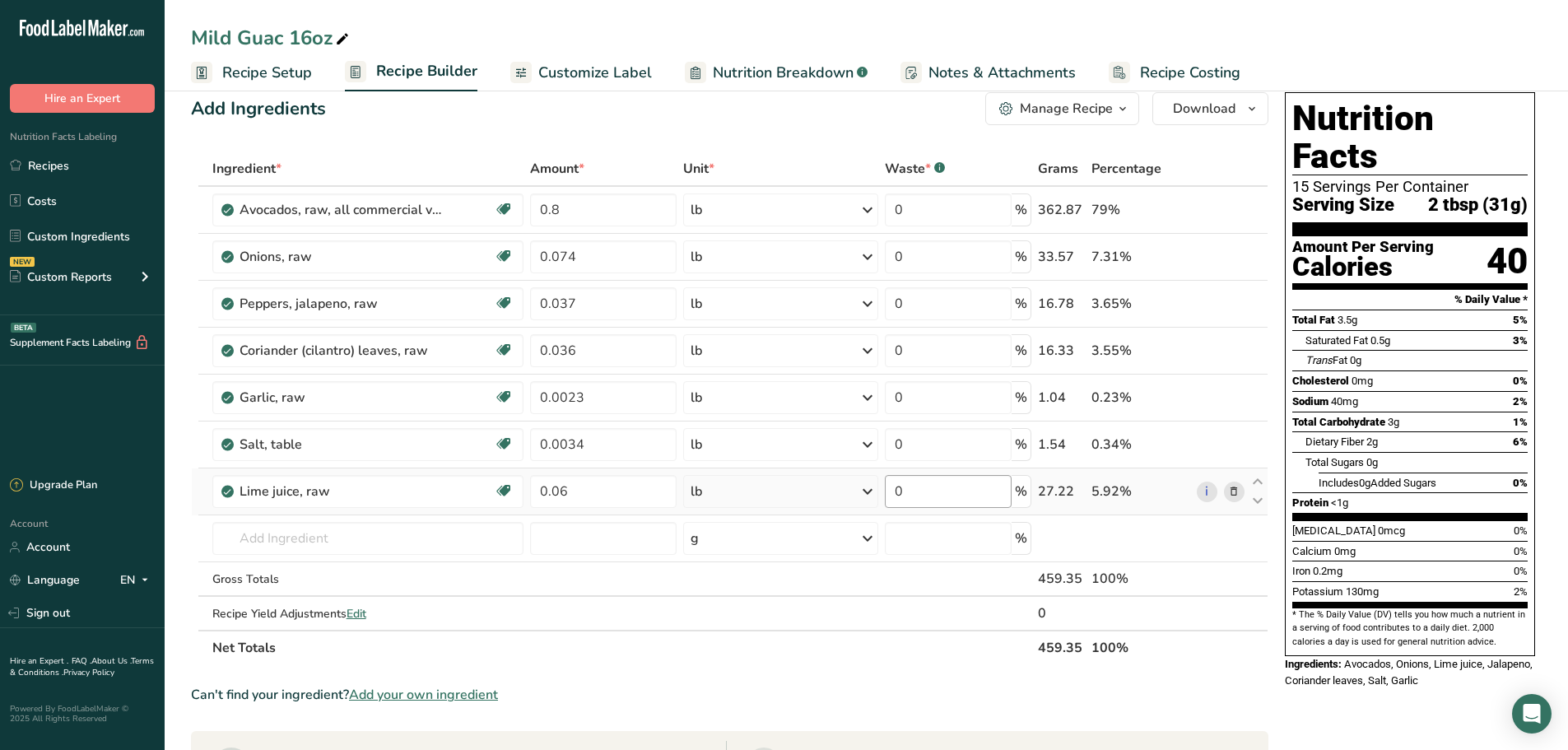
scroll to position [0, 0]
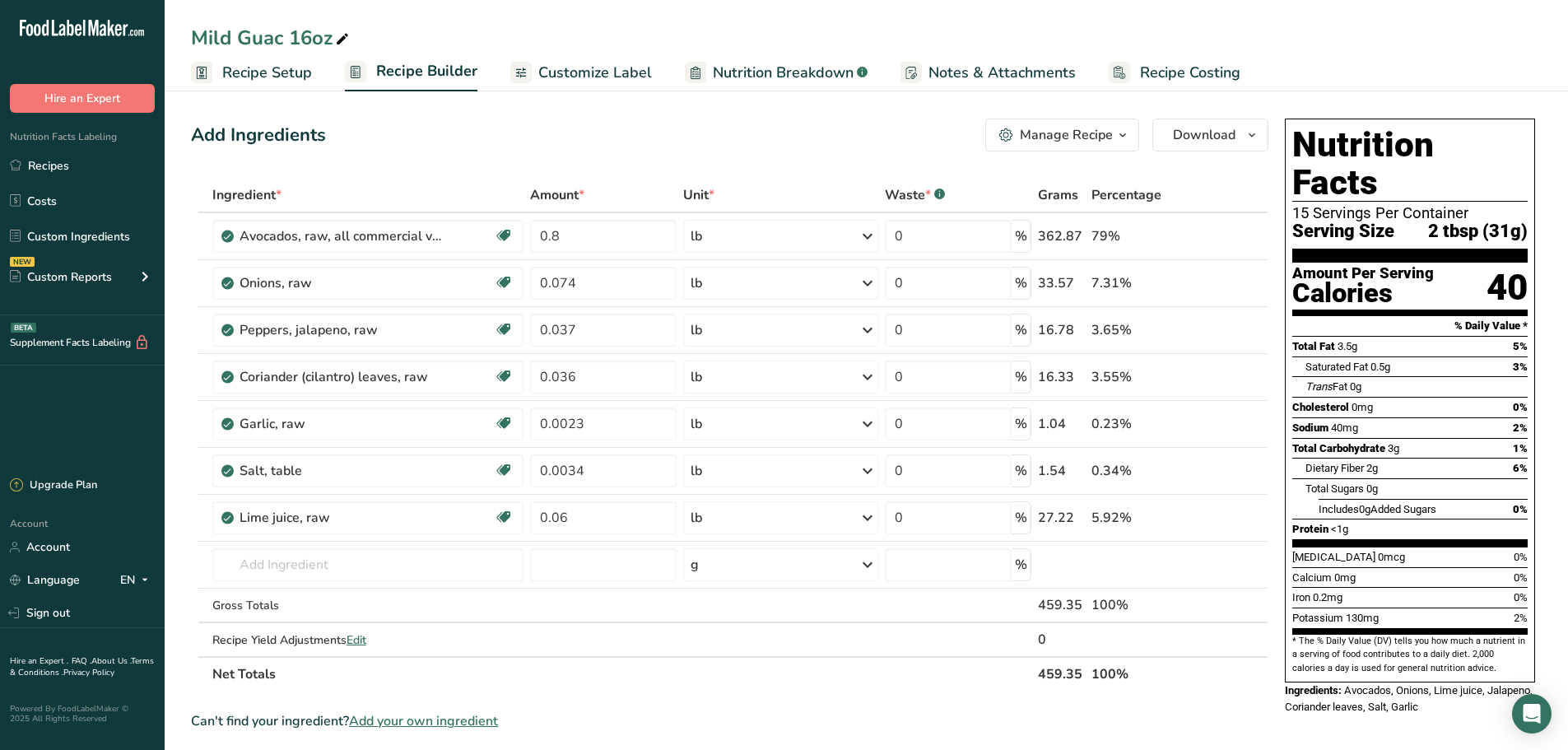
click at [293, 63] on span "Recipe Setup" at bounding box center [267, 72] width 89 height 22
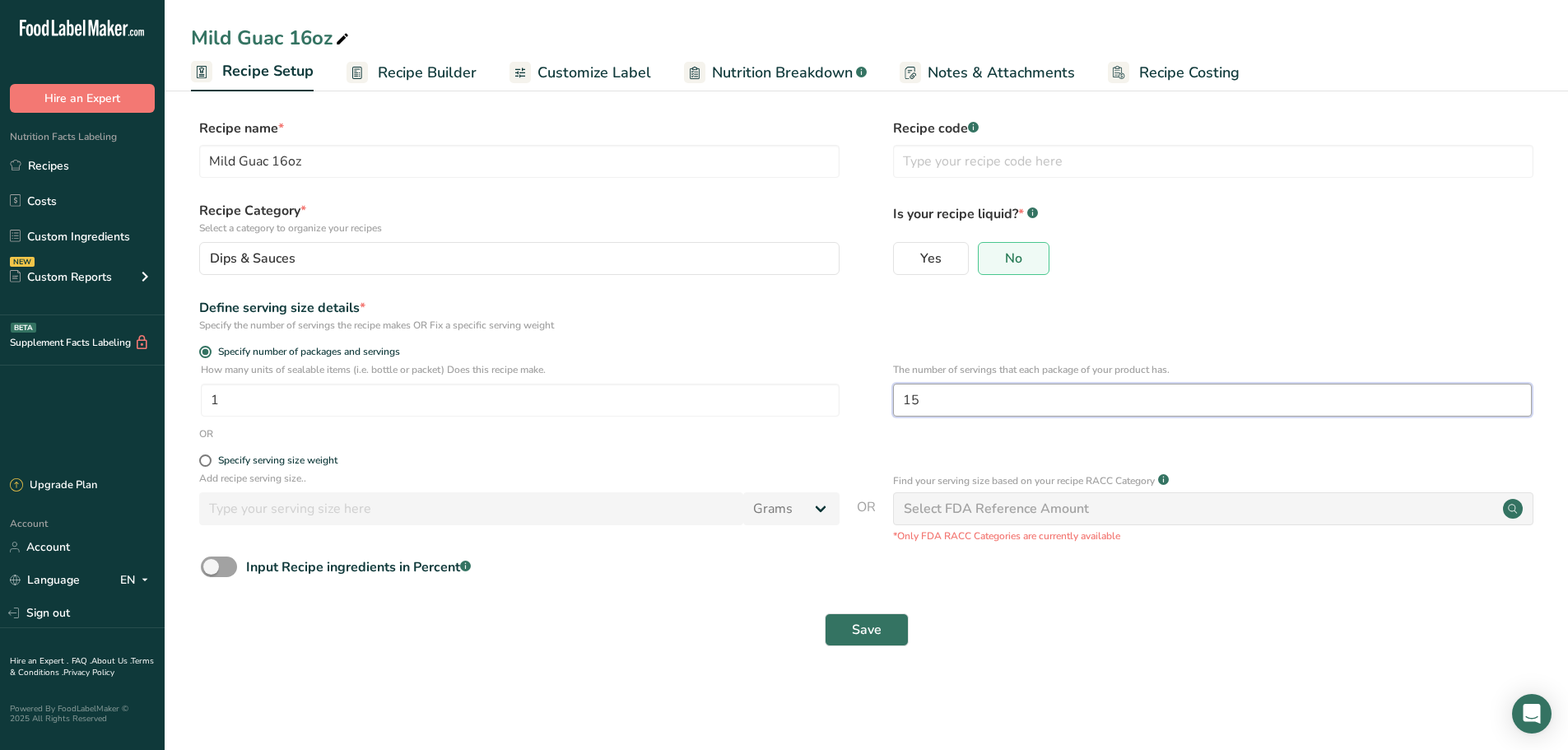
click at [988, 401] on input "15" at bounding box center [1212, 400] width 639 height 33
type input "15.1"
click at [849, 637] on button "Save" at bounding box center [867, 630] width 84 height 33
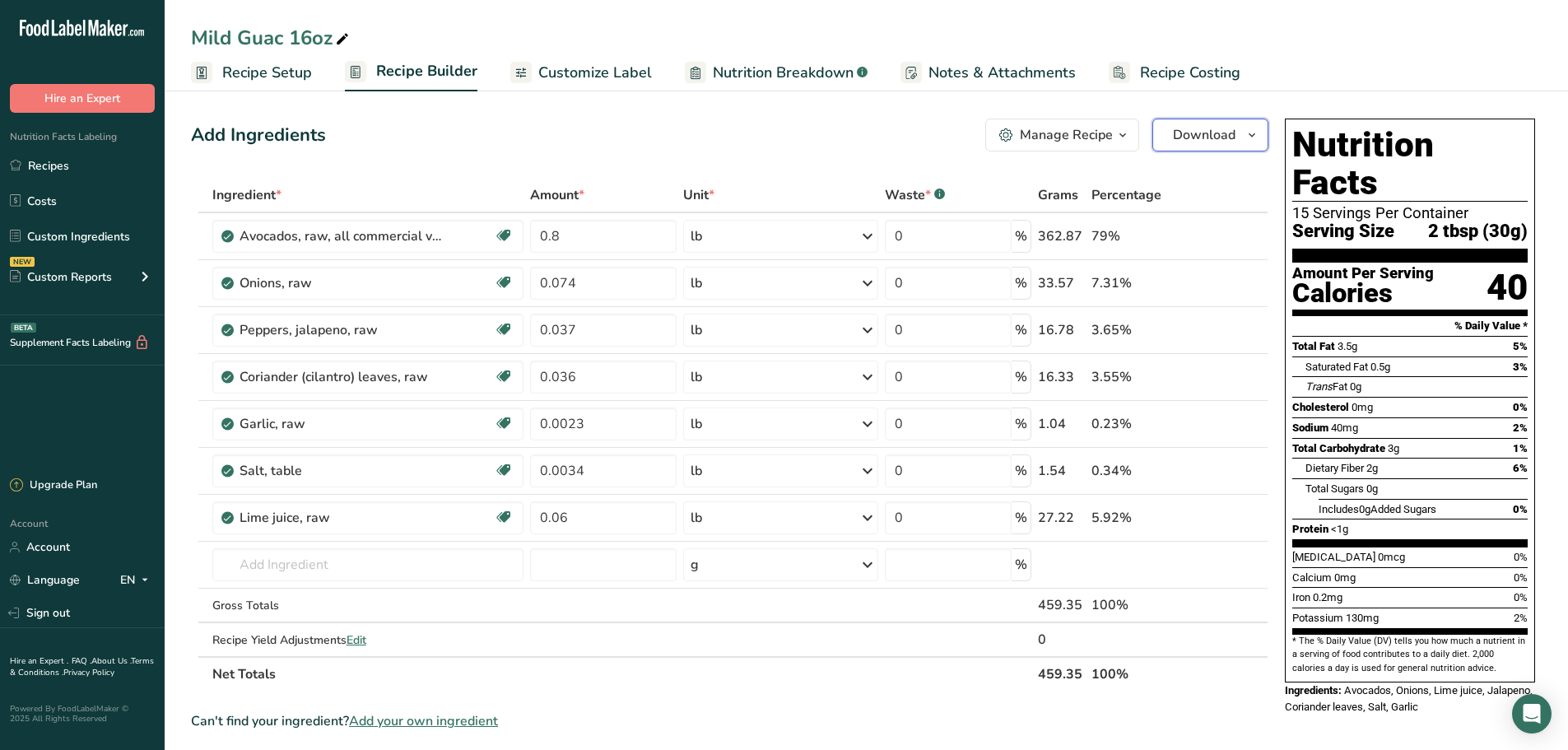
click at [1254, 133] on icon "button" at bounding box center [1252, 135] width 13 height 20
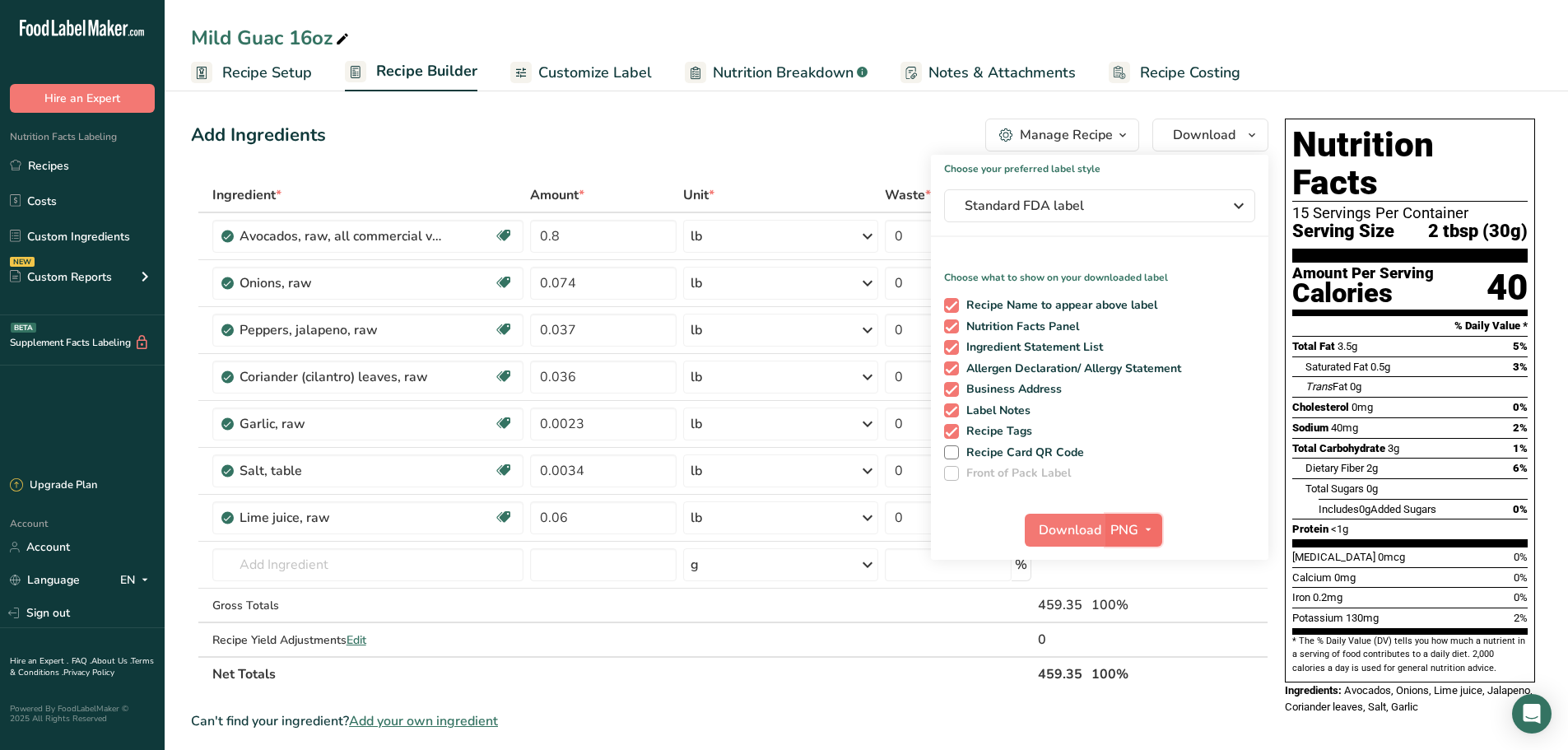
click at [1144, 525] on icon "button" at bounding box center [1148, 529] width 13 height 20
click at [1124, 655] on link "PDF" at bounding box center [1136, 645] width 53 height 27
click at [1076, 534] on span "Download" at bounding box center [1070, 530] width 62 height 20
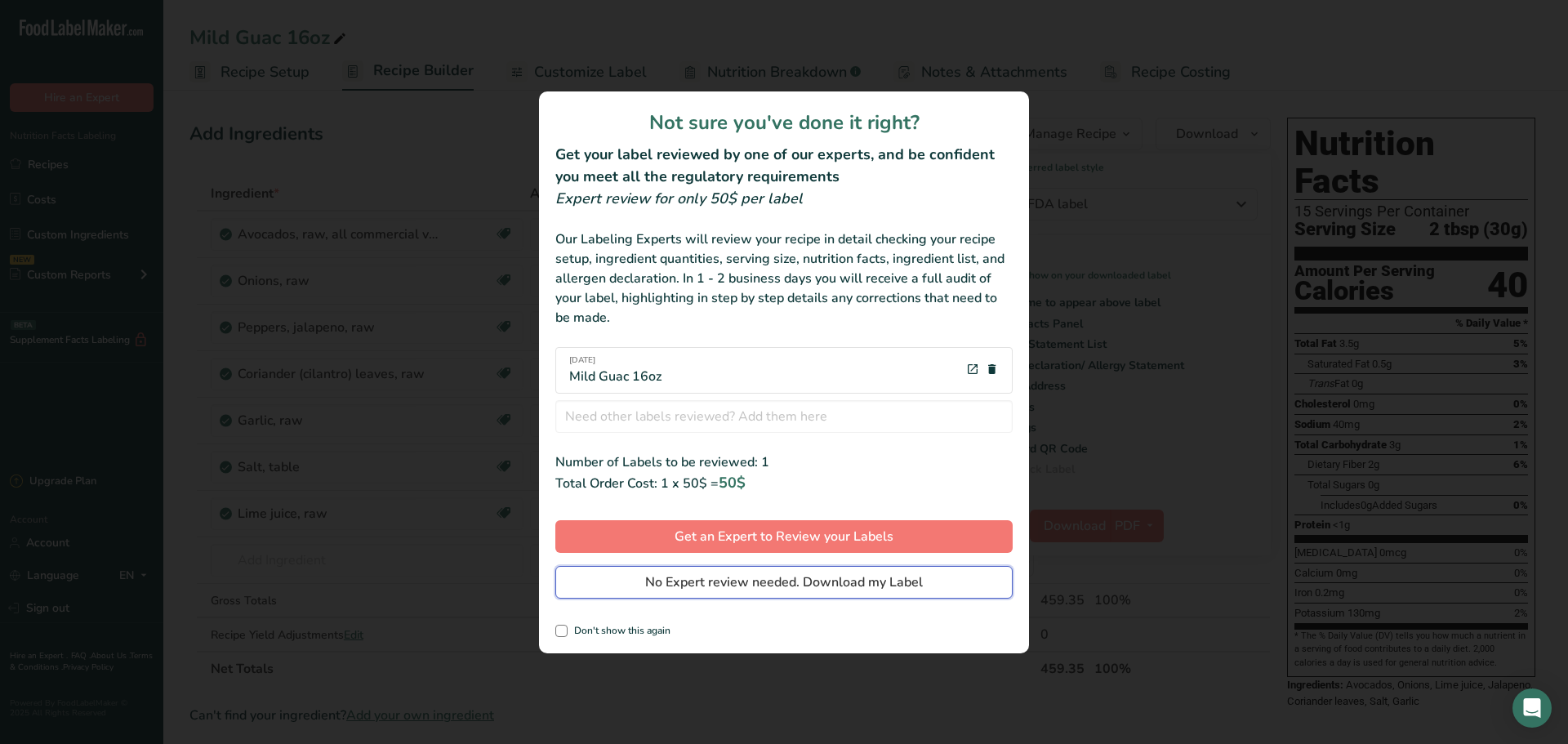
click at [708, 589] on span "No Expert review needed. Download my Label" at bounding box center [783, 582] width 277 height 20
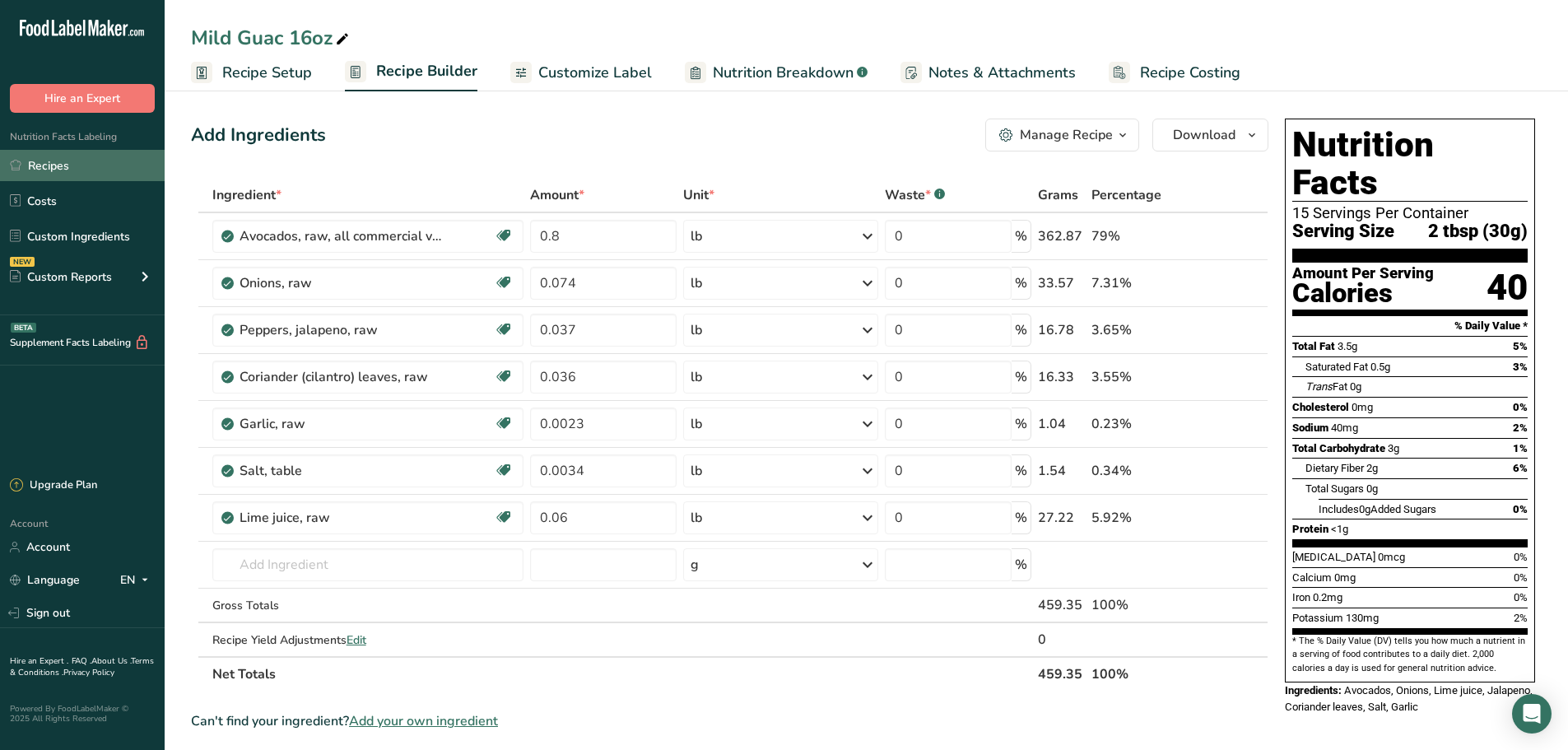
click at [62, 157] on link "Recipes" at bounding box center [82, 166] width 165 height 32
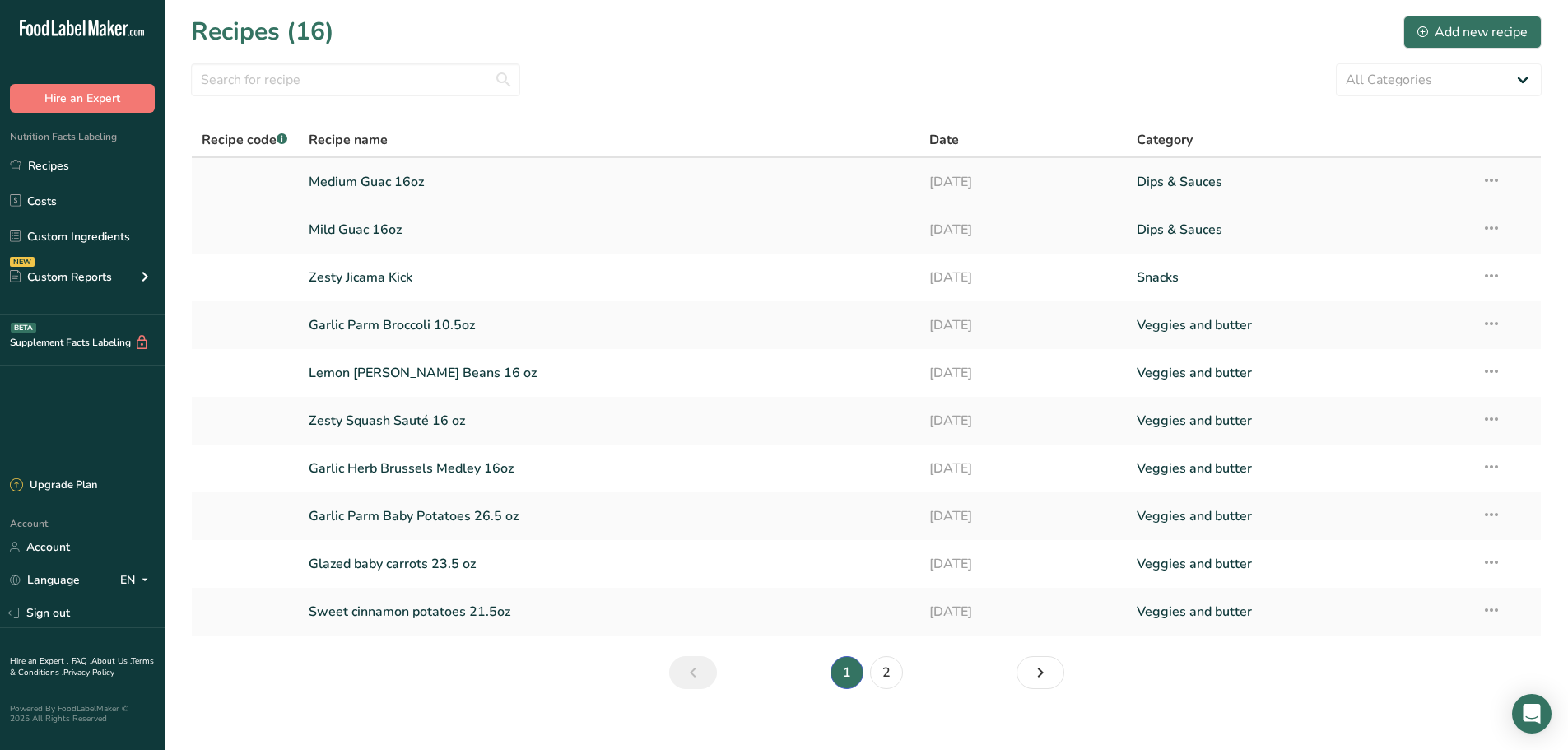
click at [365, 175] on link "Medium Guac 16oz" at bounding box center [609, 181] width 602 height 34
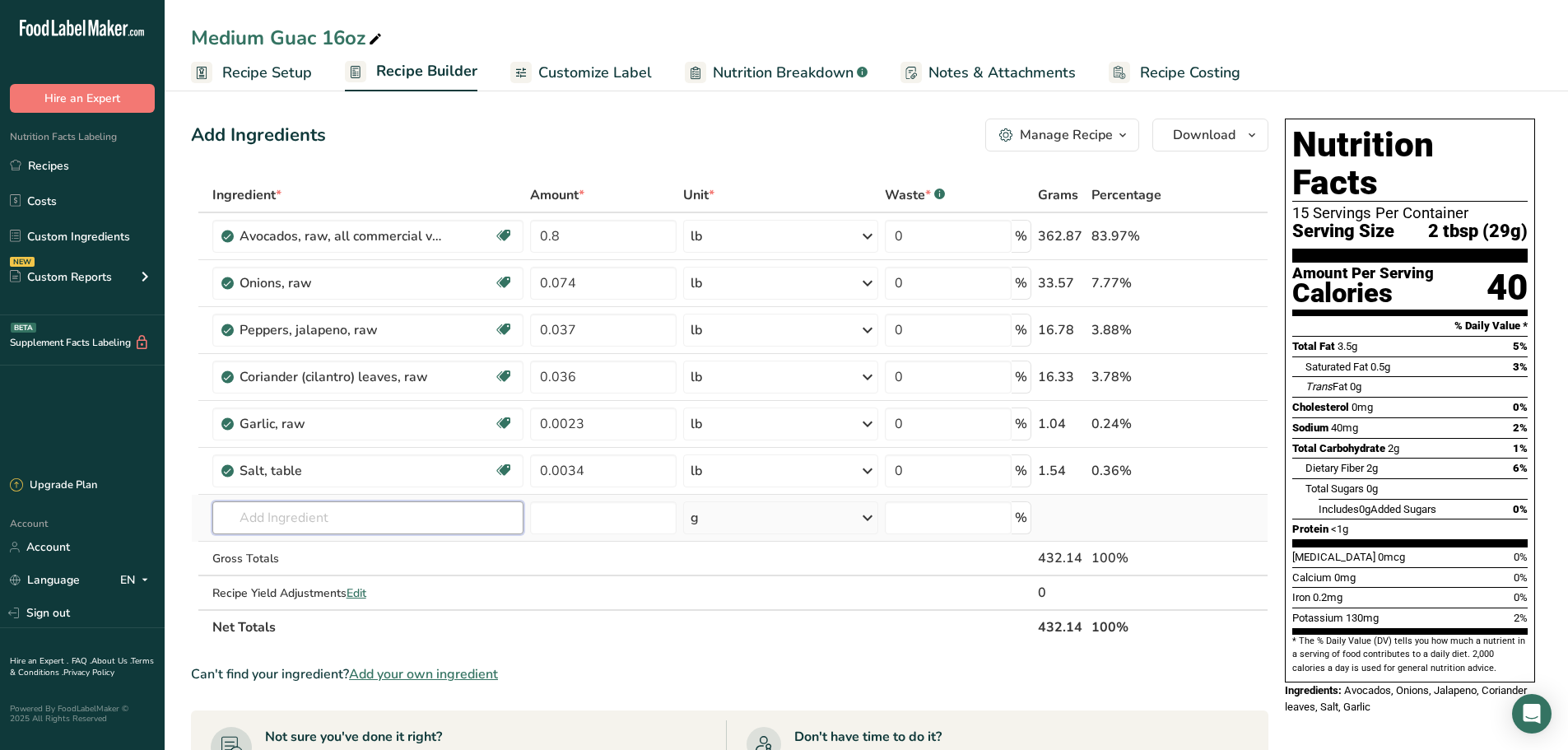
click at [341, 524] on input "text" at bounding box center [368, 518] width 312 height 33
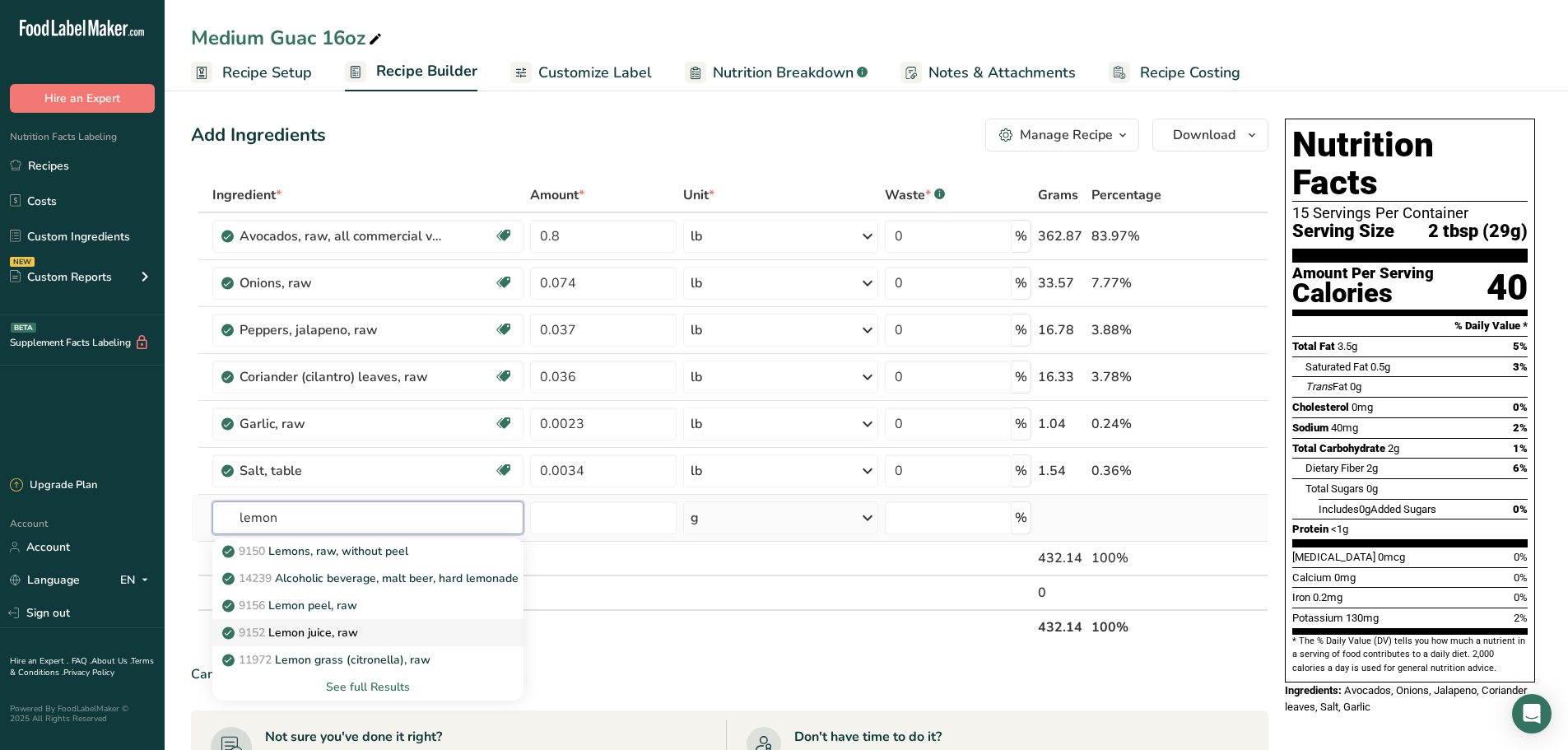
type input "lemon"
click at [378, 630] on div "9152 Lemon juice, raw" at bounding box center [355, 633] width 259 height 18
type input "Lemon juice, raw"
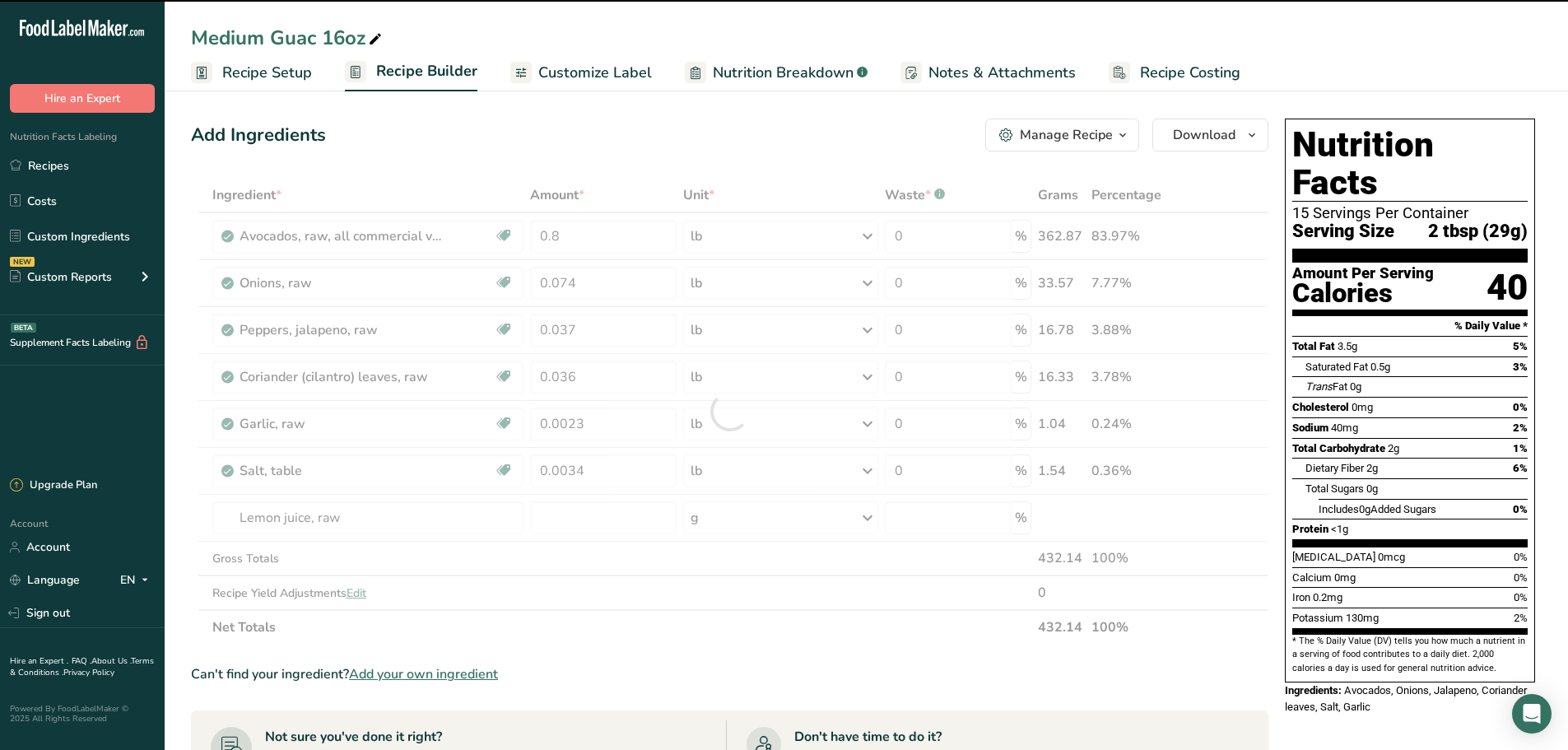
type input "0"
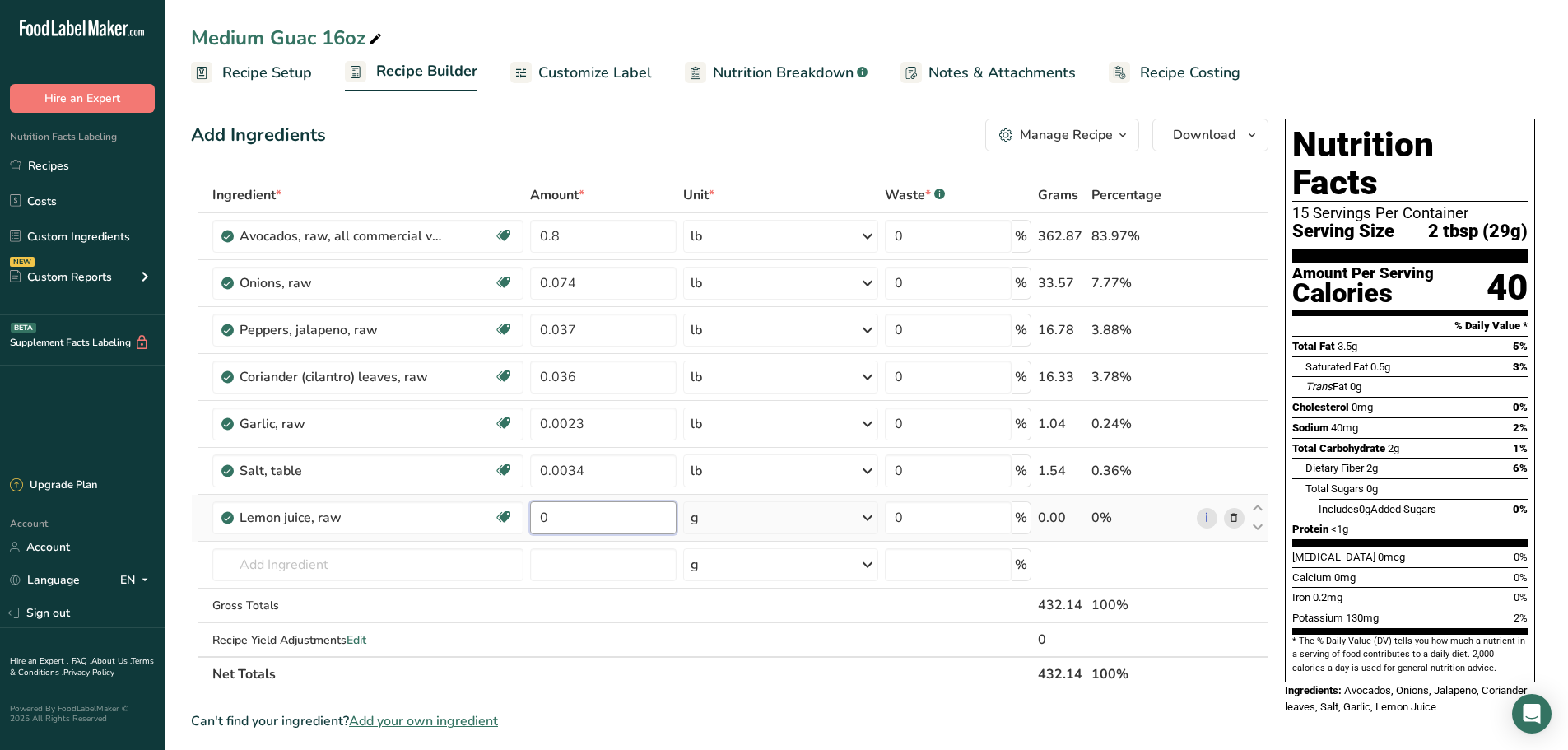
click at [630, 519] on input "0" at bounding box center [603, 518] width 146 height 33
type input "0.06"
click at [764, 508] on div "Ingredient * Amount * Unit * Waste * .a-a{fill:#347362;}.b-a{fill:#fff;} Grams …" at bounding box center [730, 435] width 1077 height 513
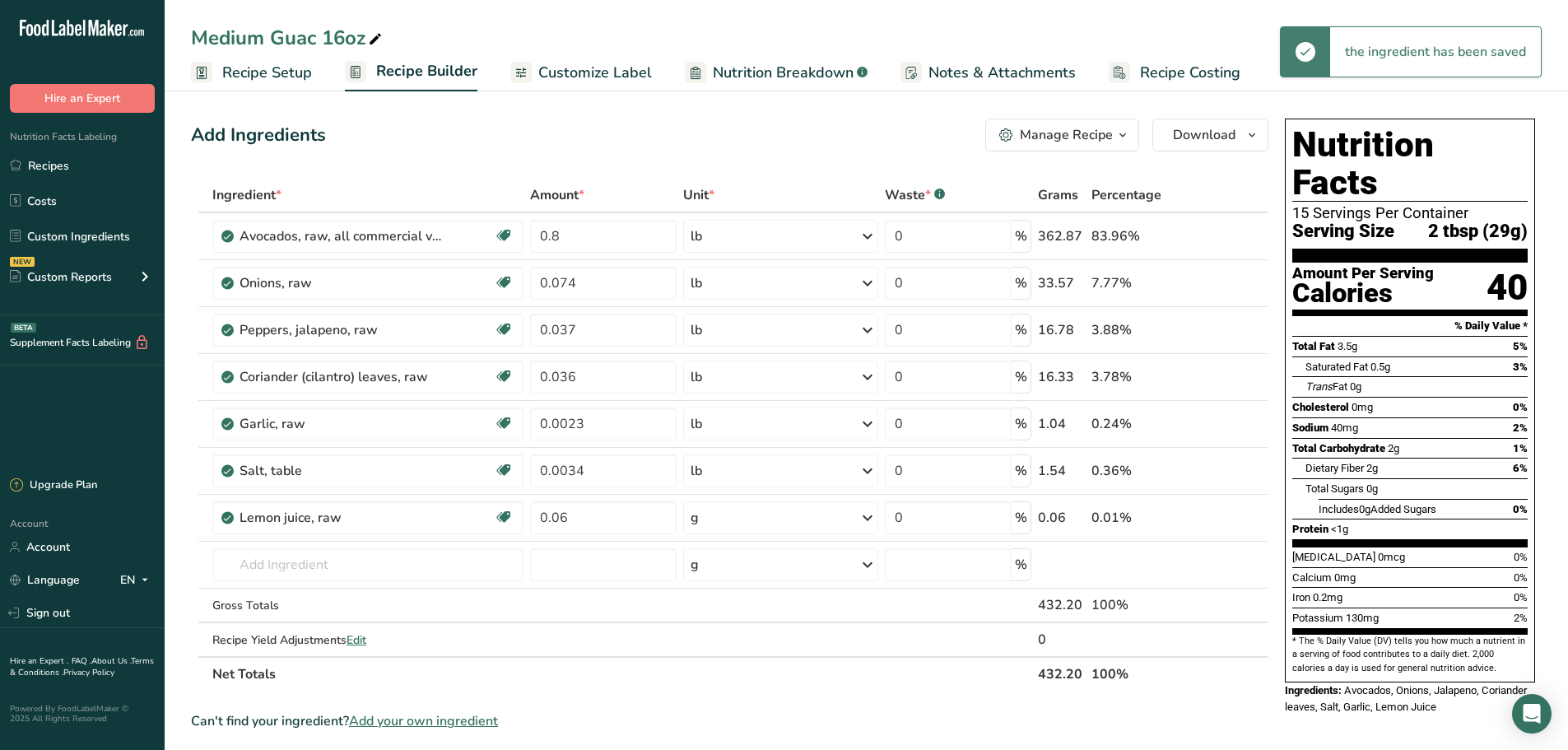
click at [765, 508] on div "g" at bounding box center [780, 518] width 194 height 33
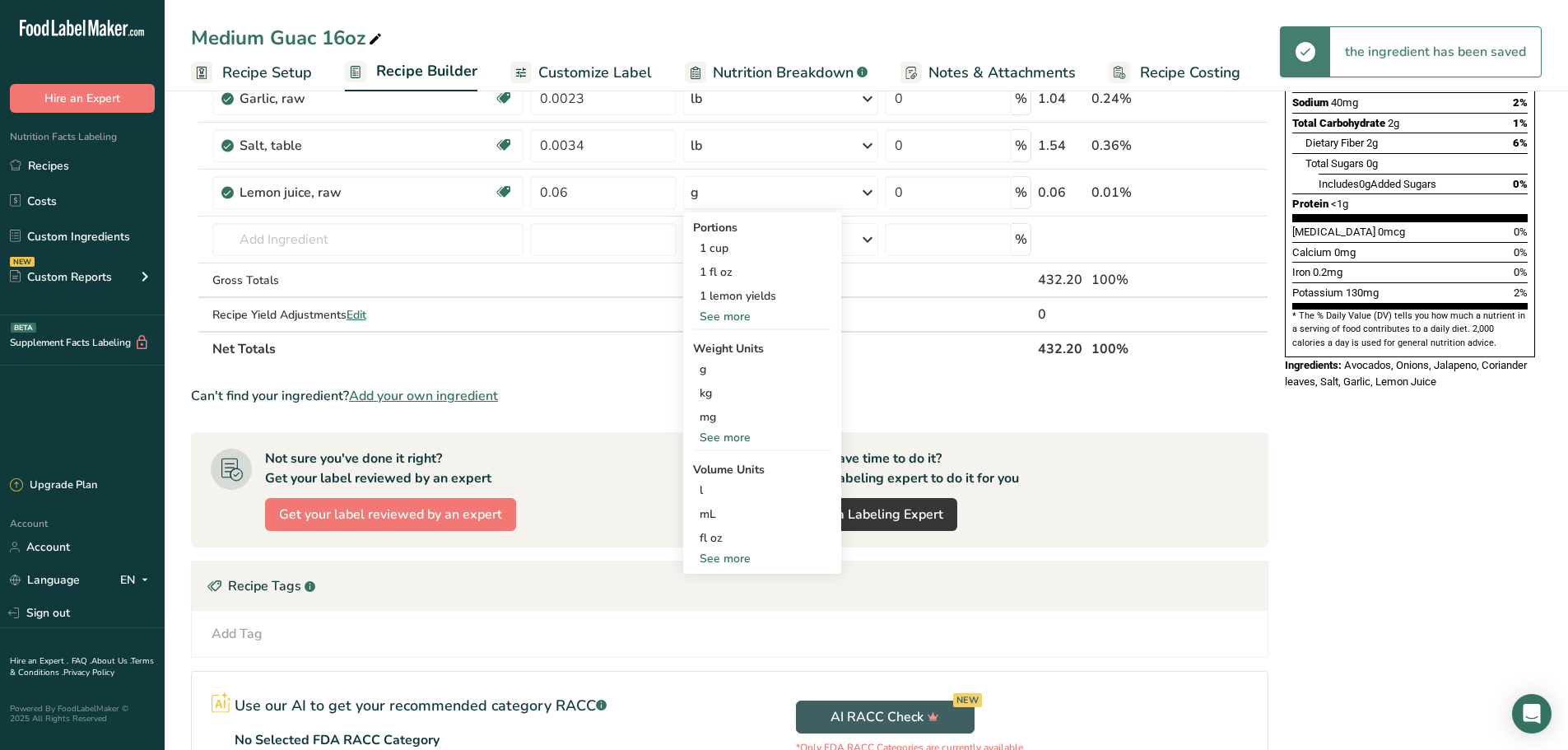
scroll to position [412, 0]
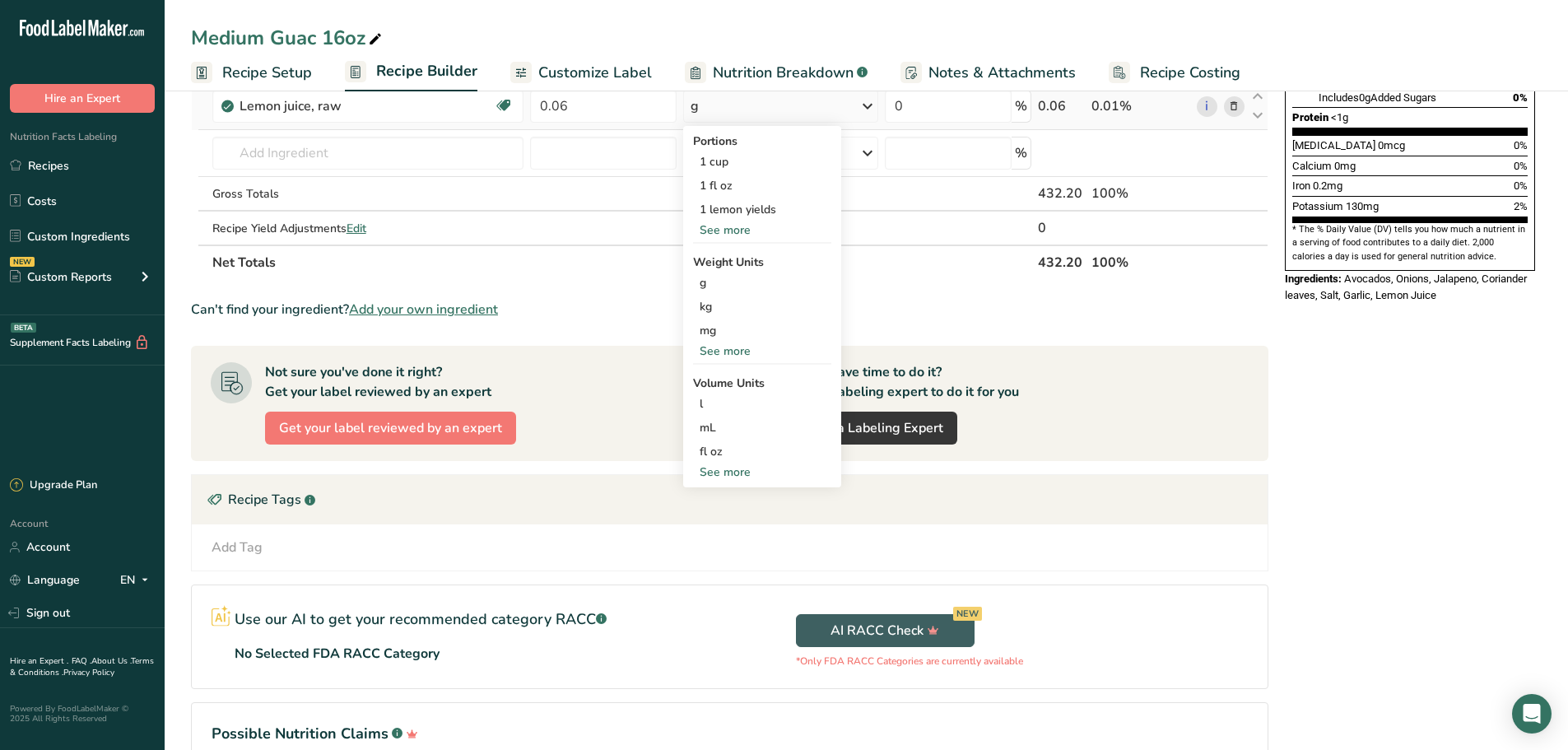
click at [714, 359] on div "See more" at bounding box center [762, 351] width 138 height 18
click at [724, 375] on div "lb" at bounding box center [762, 378] width 138 height 24
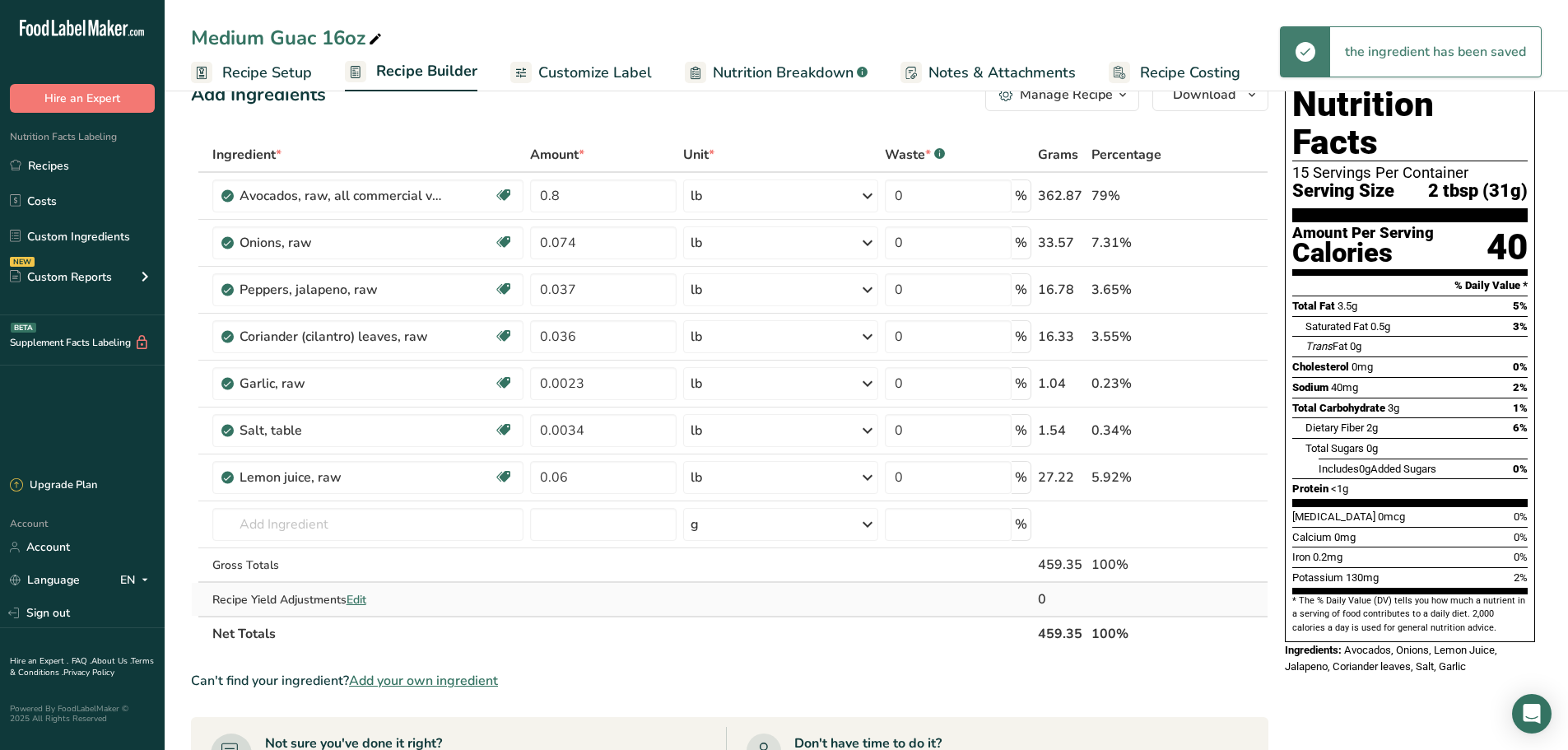
scroll to position [0, 0]
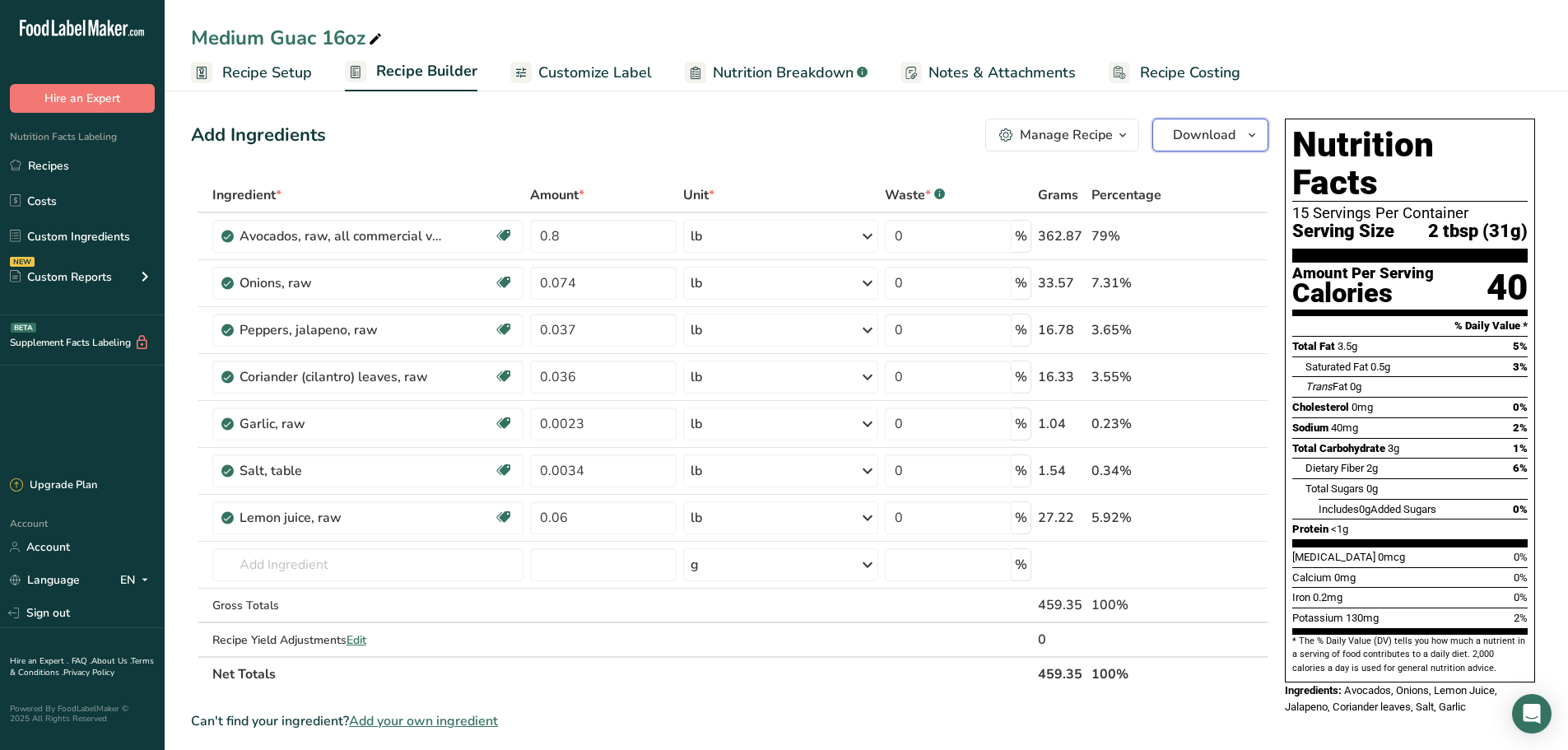
click at [1251, 141] on icon "button" at bounding box center [1252, 135] width 13 height 20
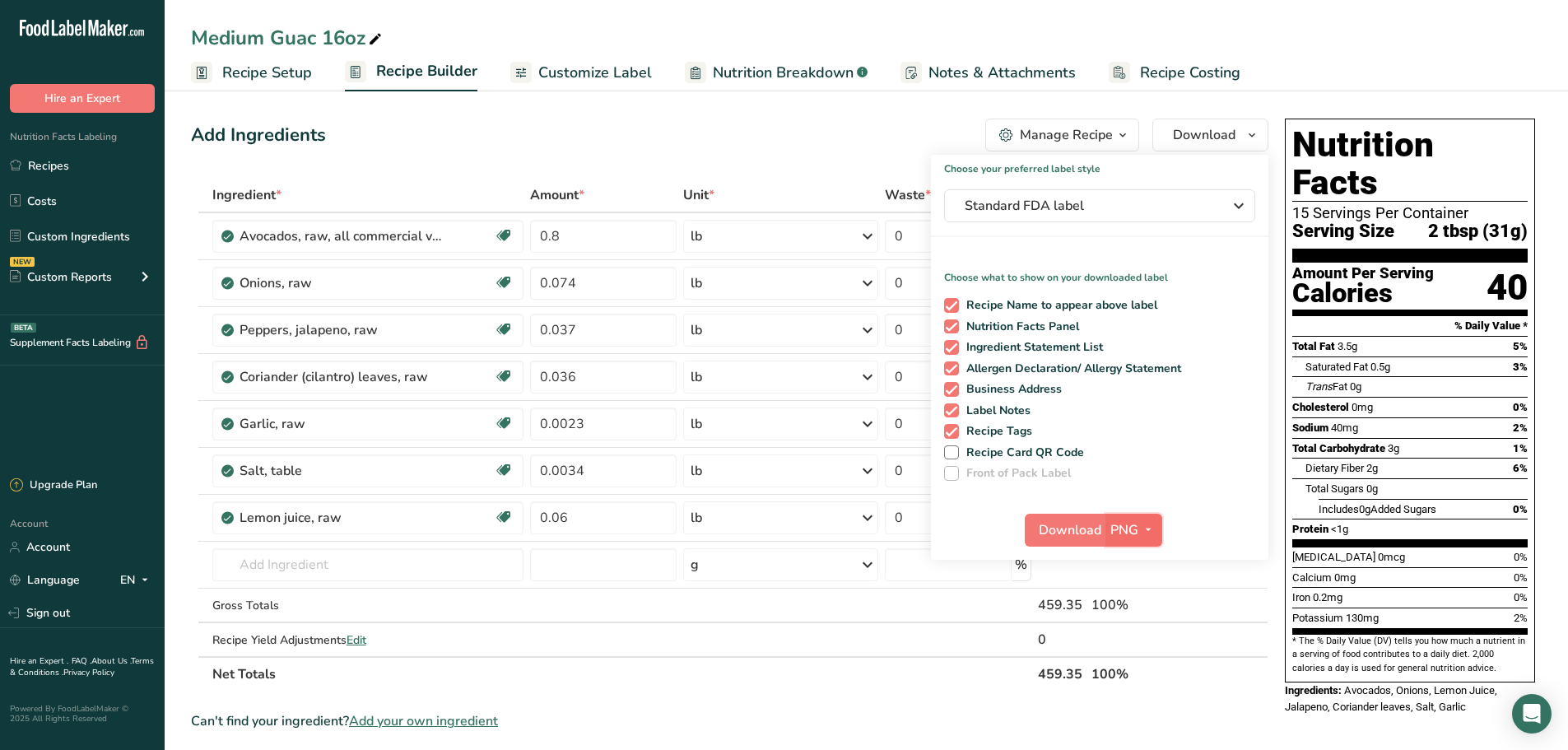
click at [1148, 531] on icon "button" at bounding box center [1148, 529] width 13 height 20
click at [1156, 644] on link "PDF" at bounding box center [1136, 645] width 53 height 27
click at [1079, 525] on span "Download" at bounding box center [1070, 530] width 62 height 20
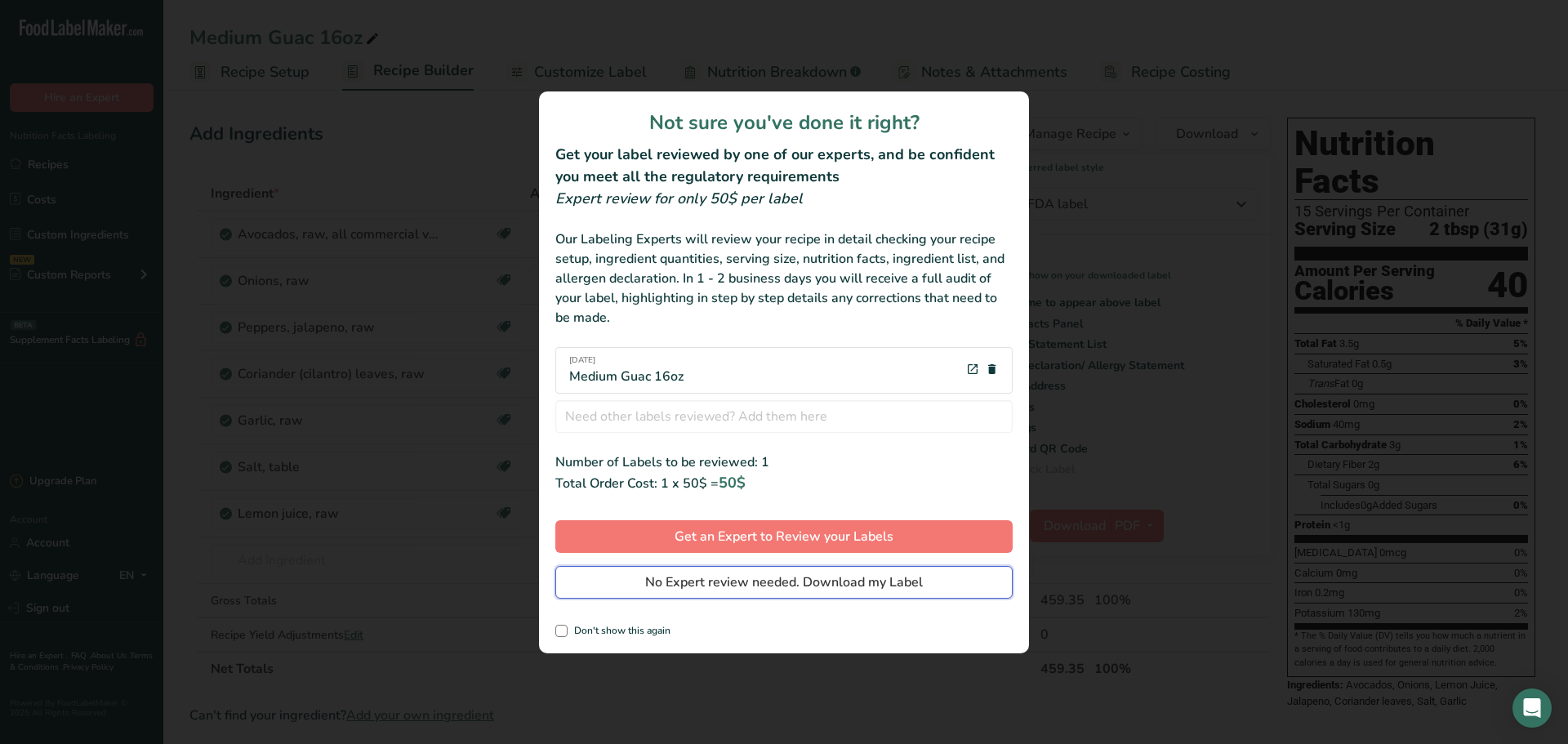
click at [648, 570] on button "No Expert review needed. Download my Label" at bounding box center [784, 582] width 457 height 33
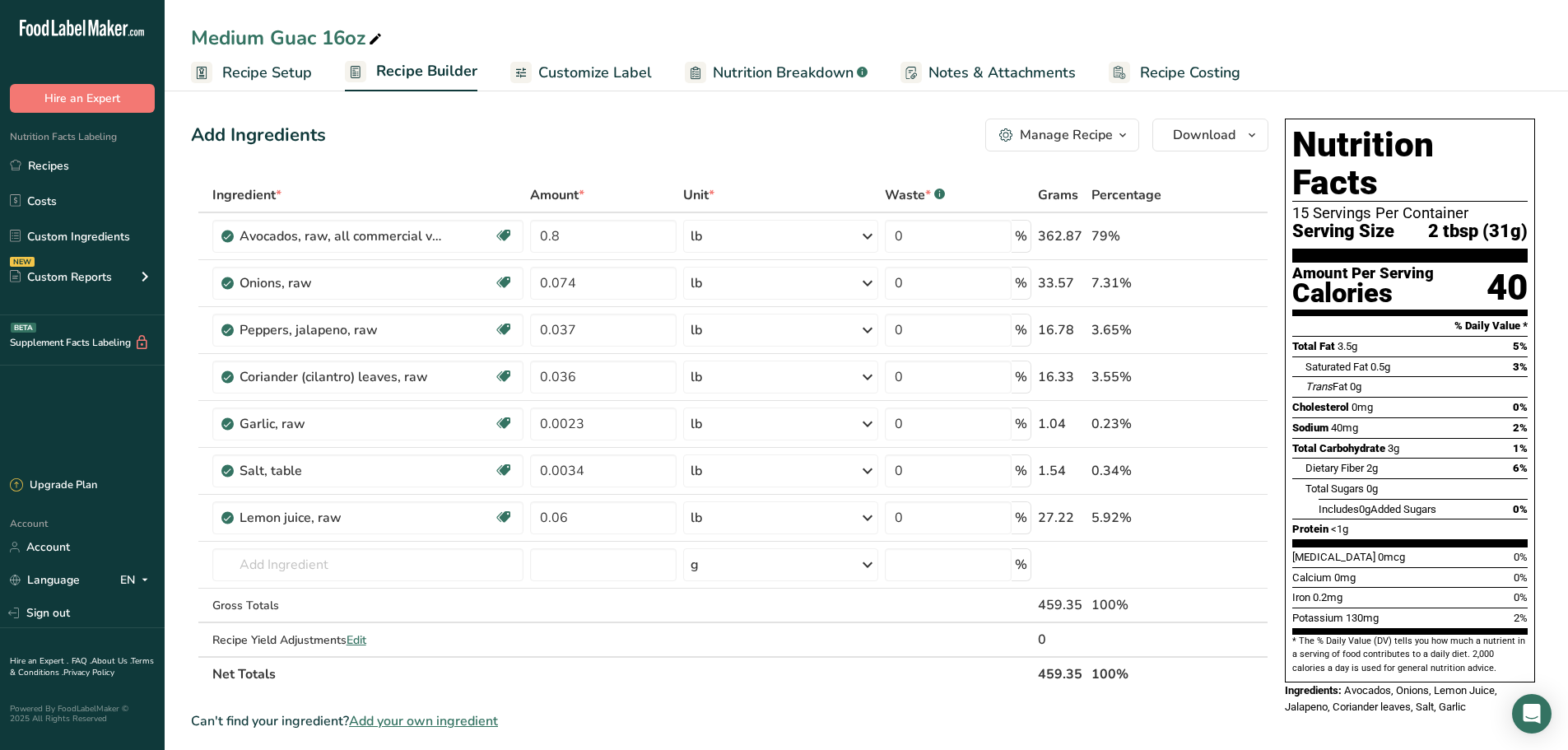
click at [901, 28] on div "Medium Guac 16oz" at bounding box center [866, 38] width 1403 height 30
click at [1108, 143] on div "Manage Recipe" at bounding box center [1066, 135] width 93 height 20
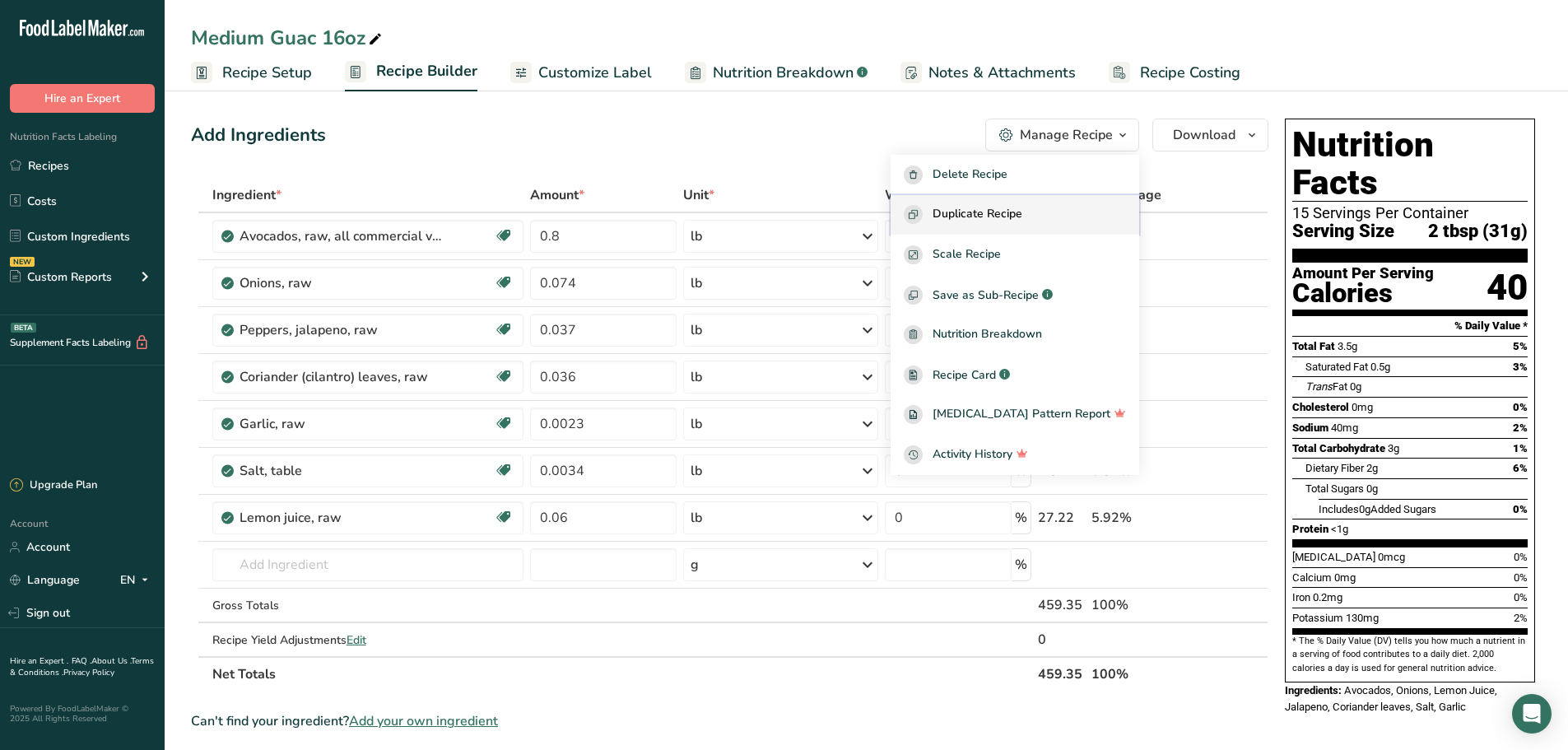
click at [988, 214] on span "Duplicate Recipe" at bounding box center [978, 215] width 89 height 19
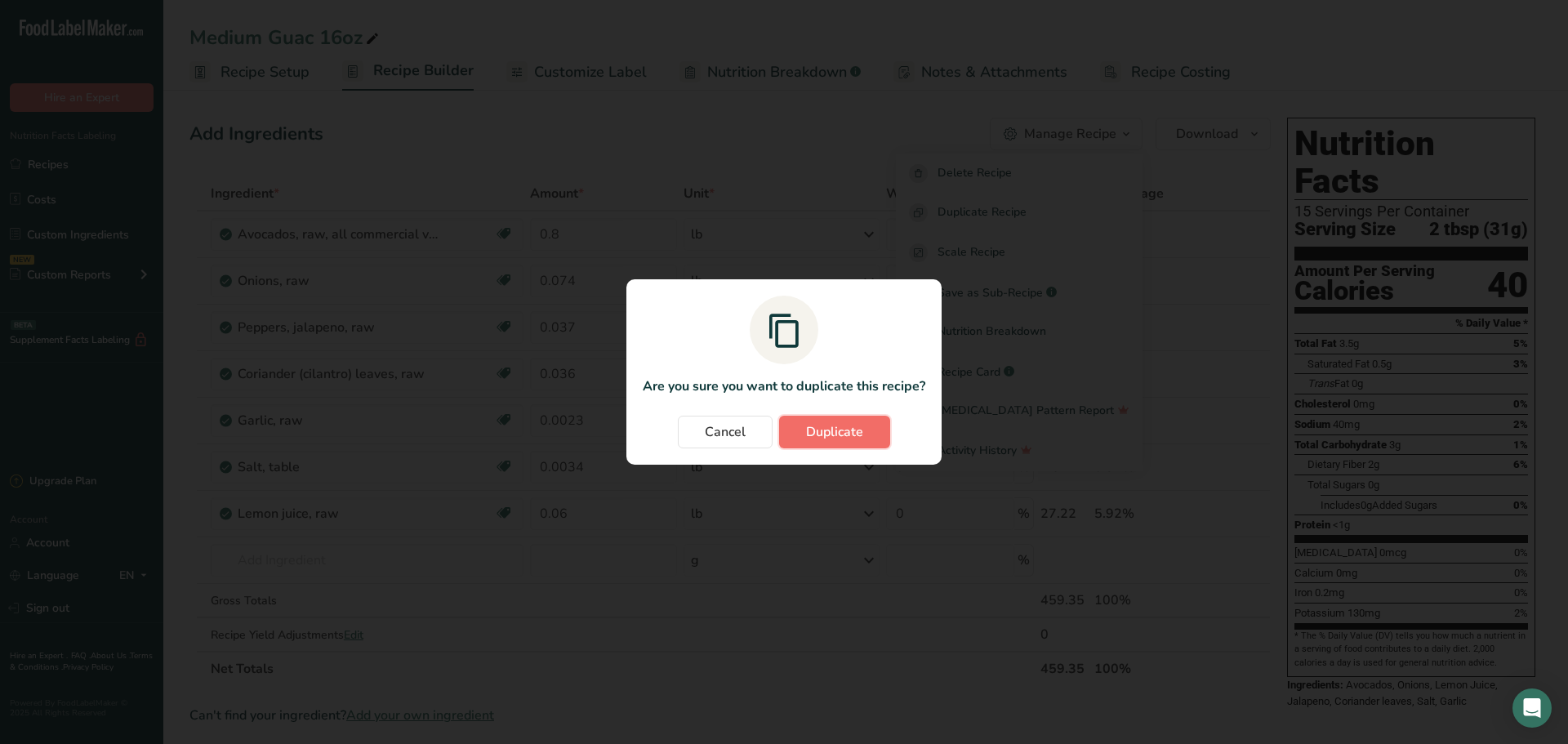
click at [830, 425] on span "Duplicate" at bounding box center [834, 432] width 57 height 20
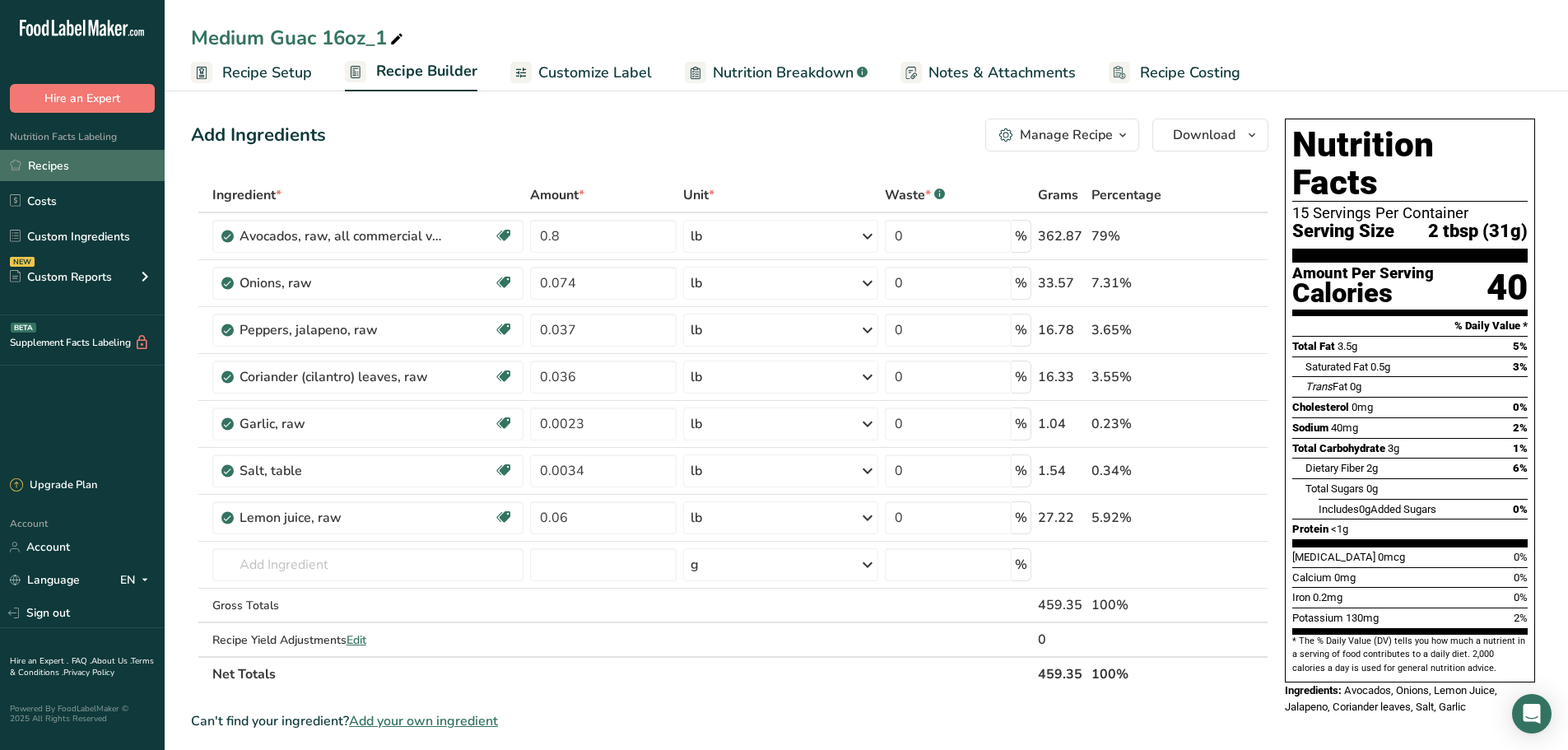
click at [115, 159] on link "Recipes" at bounding box center [82, 166] width 165 height 32
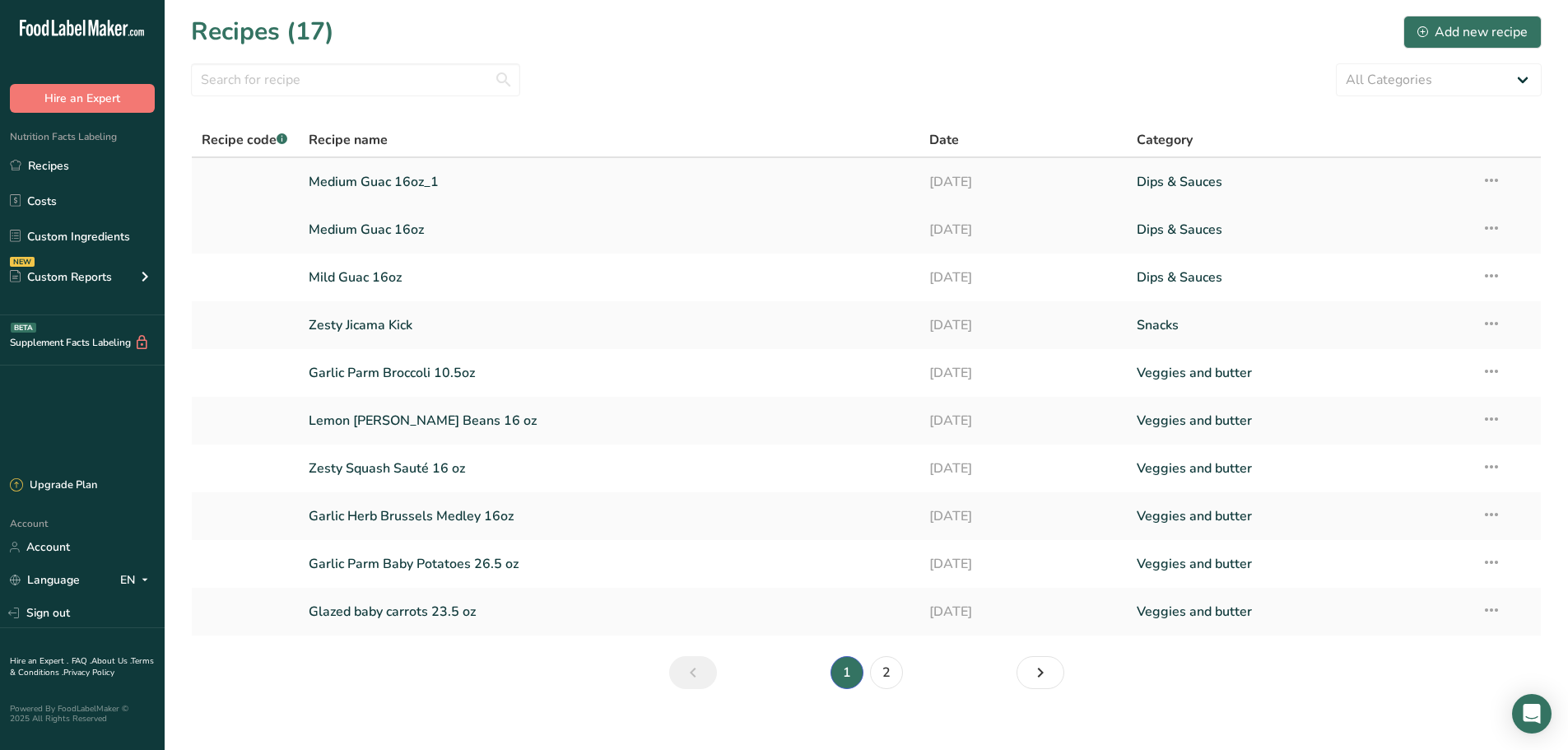
click at [408, 187] on link "Medium Guac 16oz_1" at bounding box center [609, 181] width 602 height 34
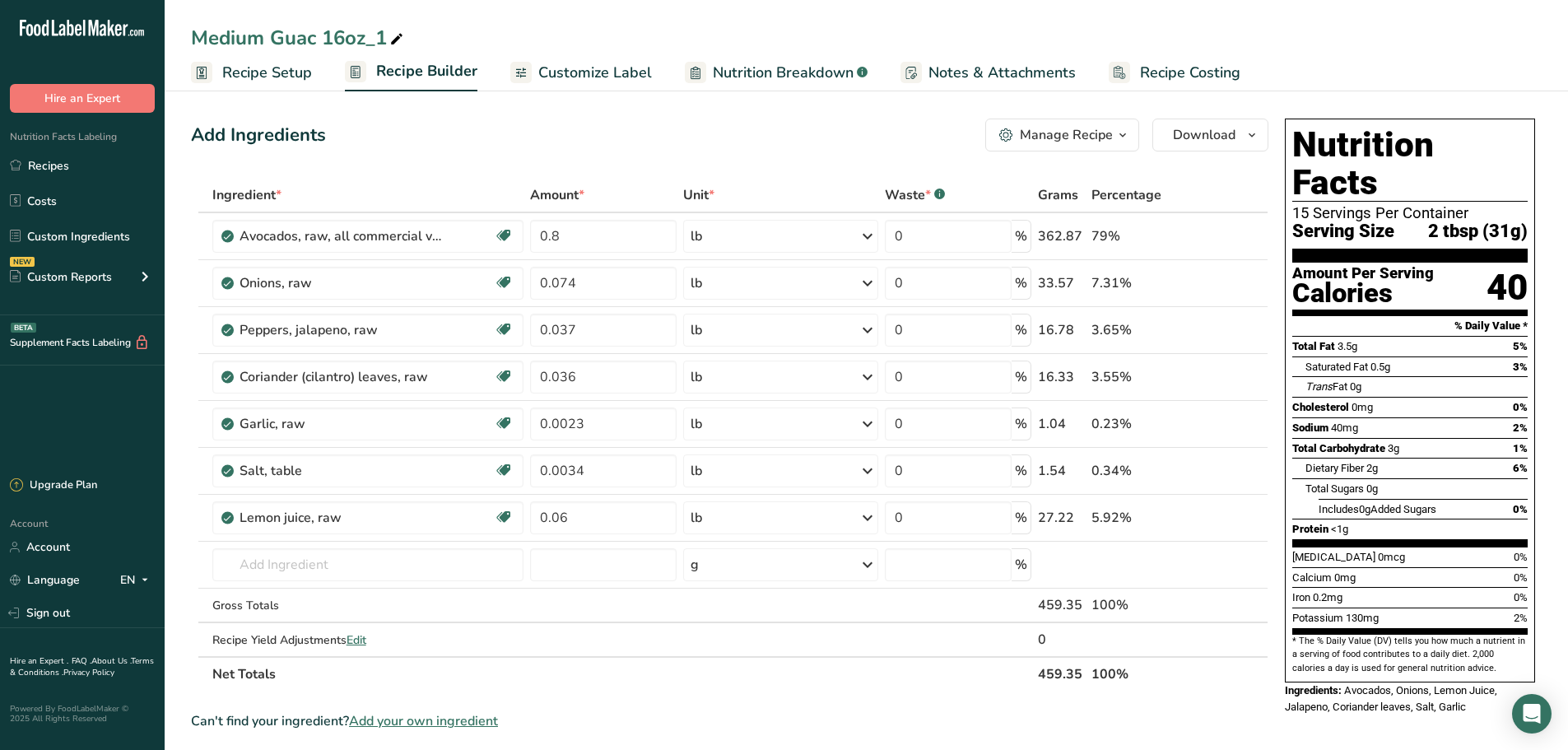
click at [402, 37] on icon at bounding box center [396, 39] width 15 height 23
type input "Medium Guac 8oz"
click at [415, 158] on div "Add Ingredients Manage Recipe Delete Recipe Duplicate Recipe Scale Recipe Save …" at bounding box center [734, 671] width 1087 height 1118
click at [280, 73] on span "Recipe Setup" at bounding box center [267, 72] width 89 height 22
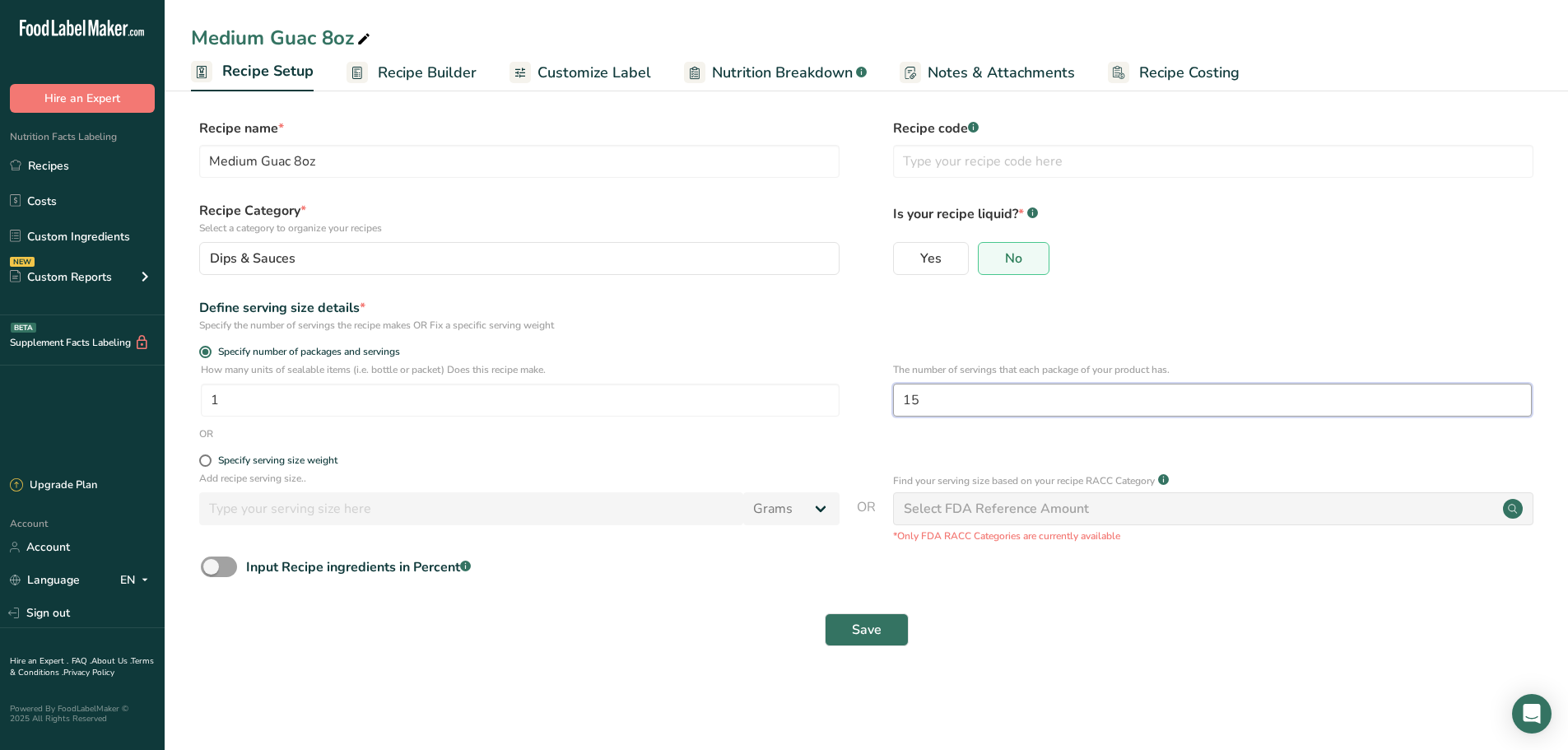
click at [991, 407] on input "15" at bounding box center [1212, 400] width 639 height 33
type input "1"
type input "8"
click at [877, 620] on span "Save" at bounding box center [867, 630] width 30 height 20
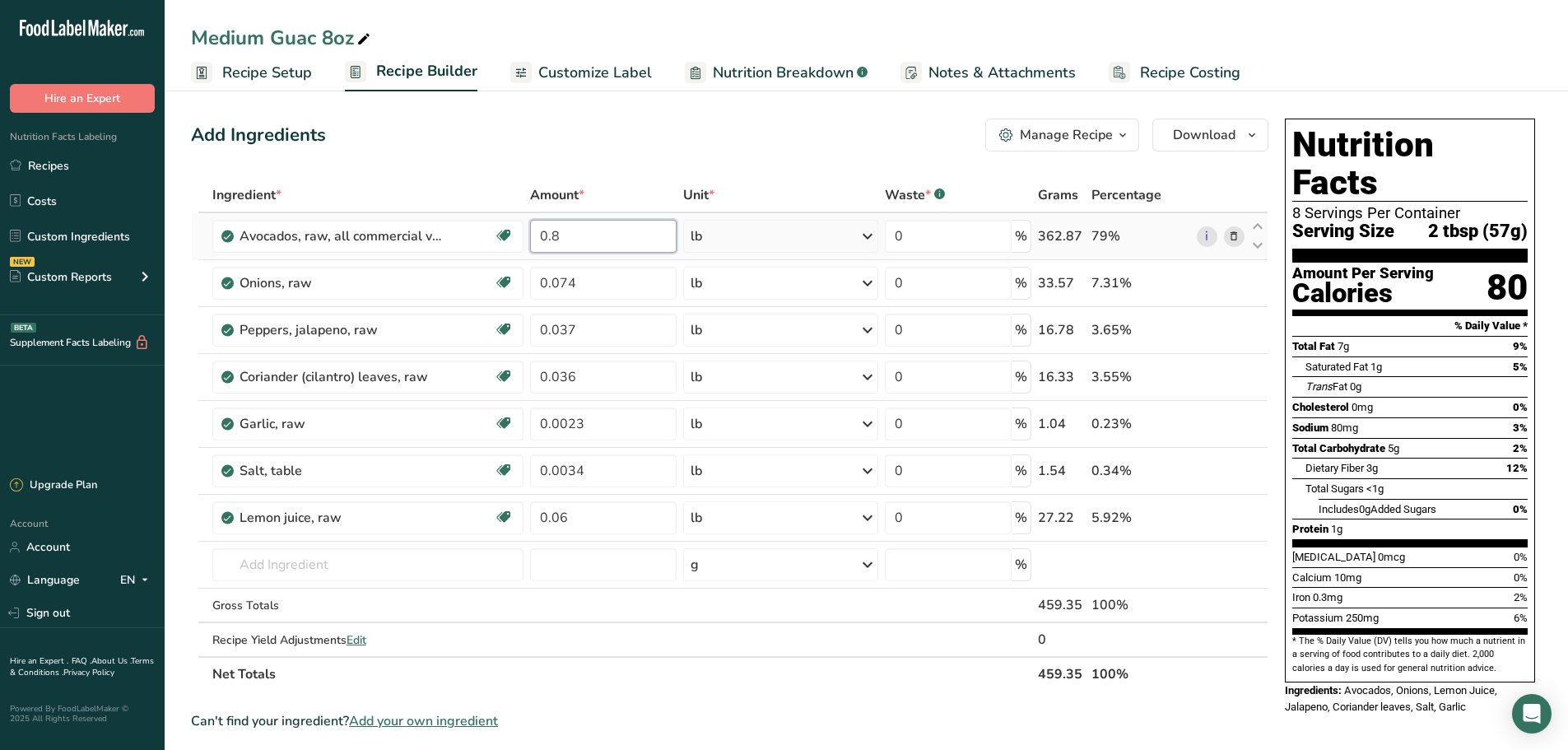
click at [581, 235] on input "0.8" at bounding box center [603, 237] width 146 height 33
type input "0.39"
click at [582, 287] on div "Ingredient * Amount * Unit * Waste * .a-a{fill:#347362;}.b-a{fill:#fff;} Grams …" at bounding box center [730, 435] width 1077 height 513
type input "0"
type input "0.0335"
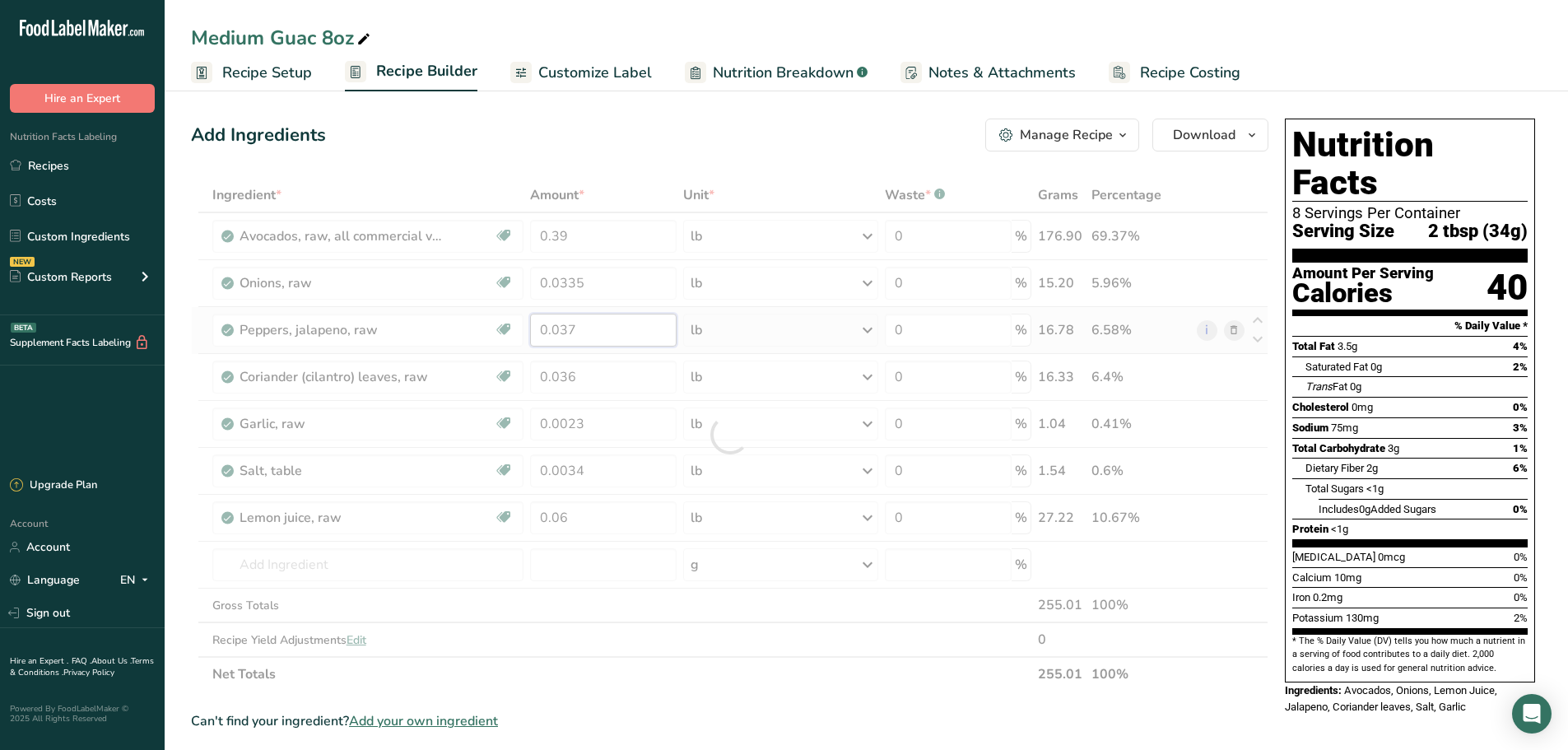
click at [617, 328] on div "Ingredient * Amount * Unit * Waste * .a-a{fill:#347362;}.b-a{fill:#fff;} Grams …" at bounding box center [730, 435] width 1077 height 513
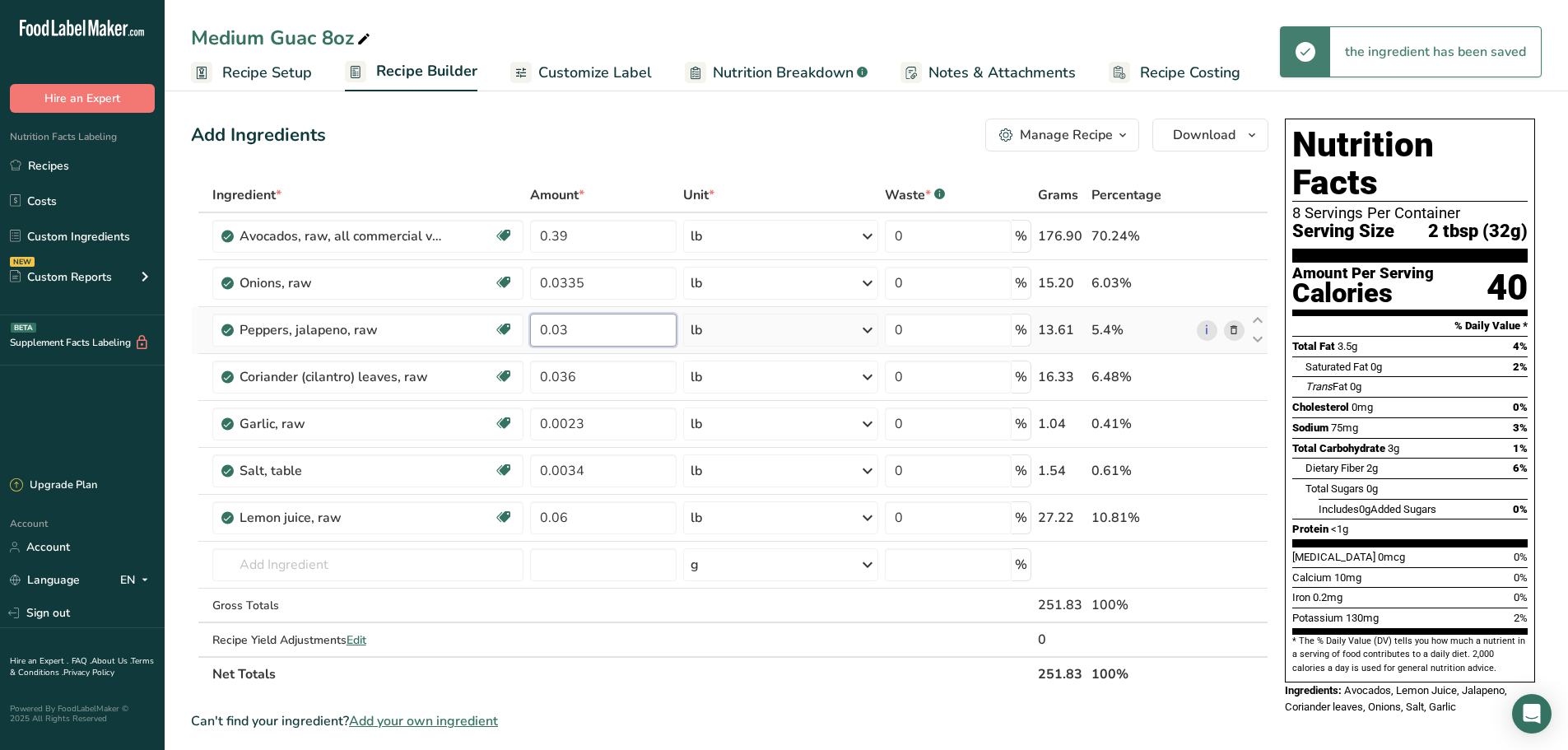
type input "0"
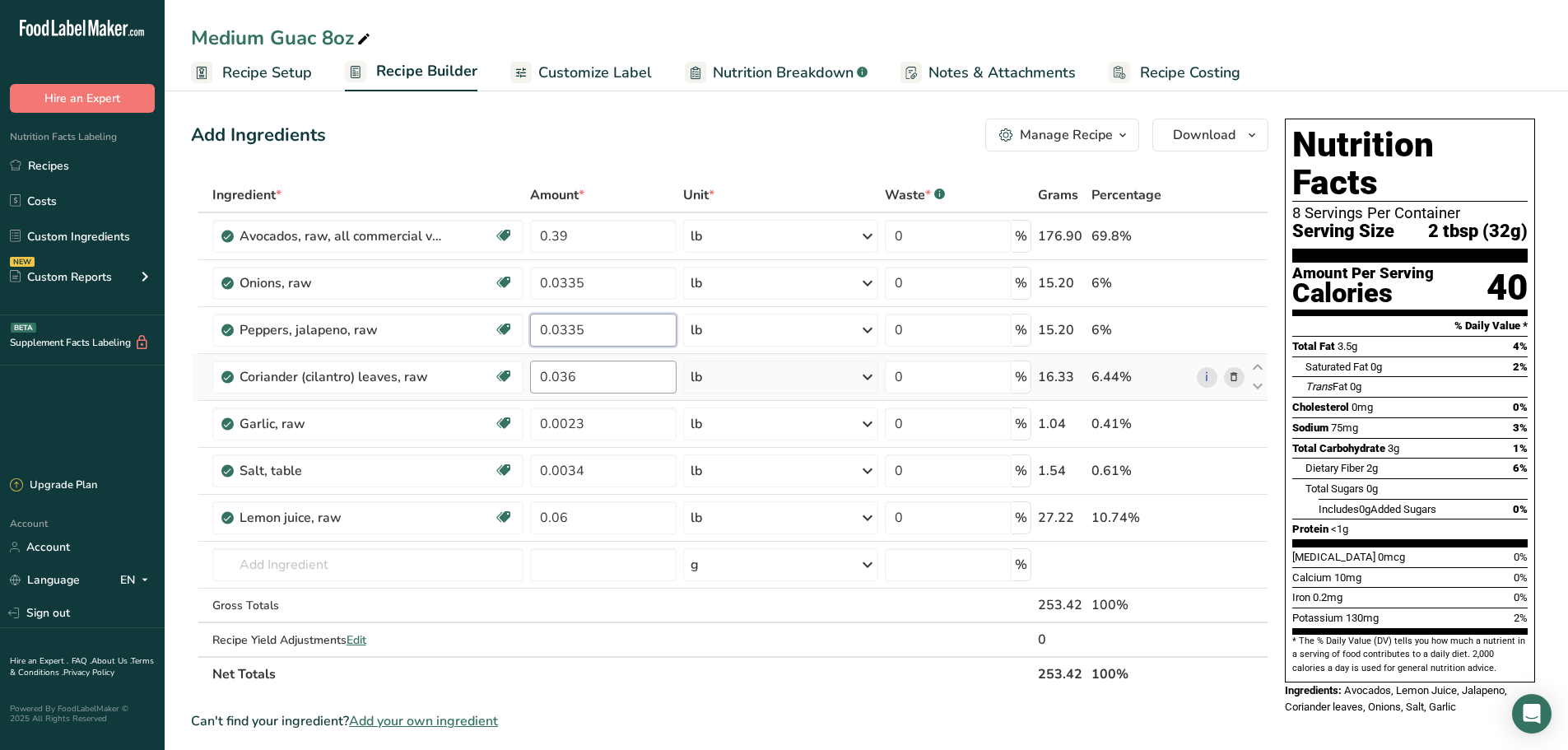
type input "0.0335"
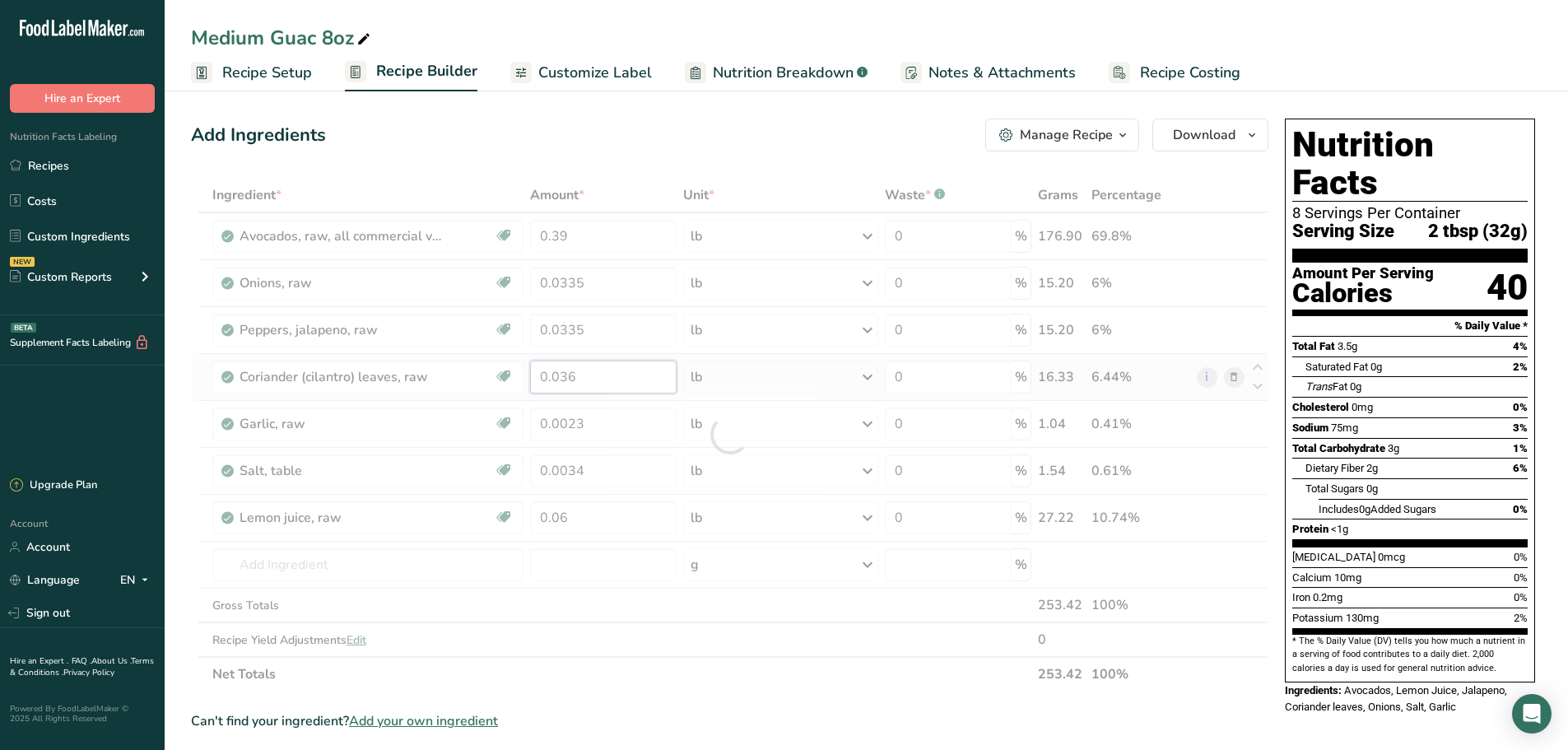
click at [604, 388] on div "Ingredient * Amount * Unit * Waste * .a-a{fill:#347362;}.b-a{fill:#fff;} Grams …" at bounding box center [730, 435] width 1077 height 513
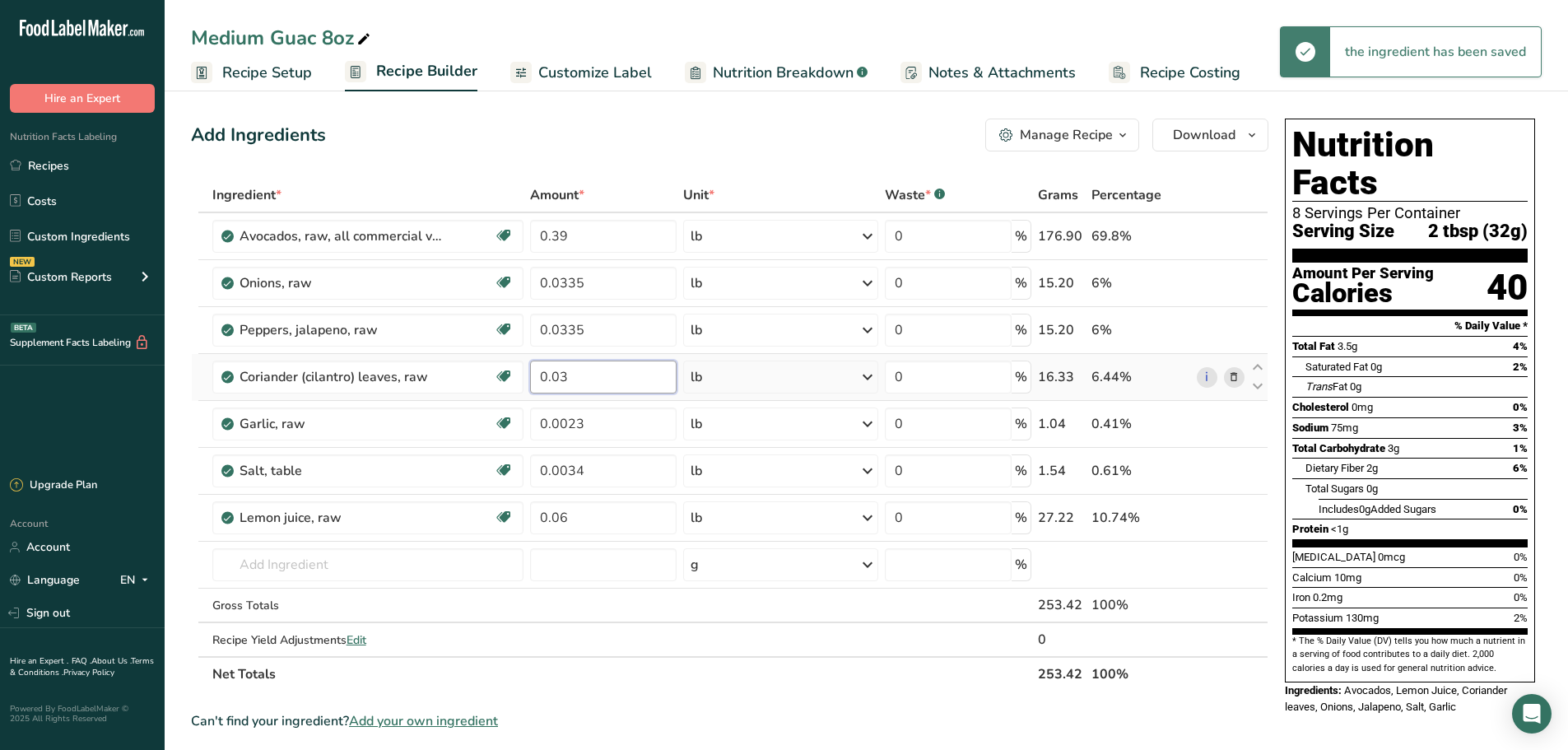
type input "0"
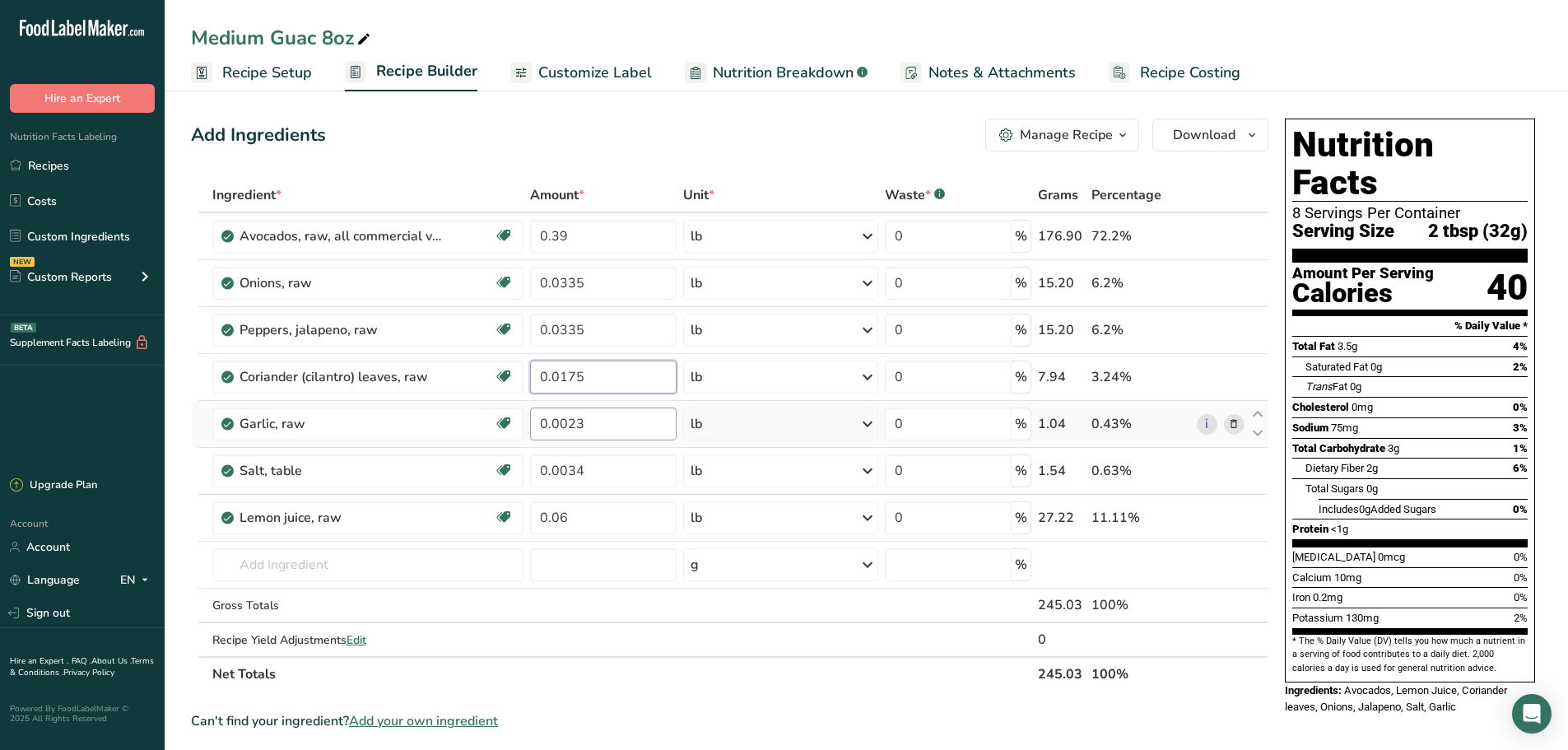
type input "0.0175"
click at [620, 426] on div "Ingredient * Amount * Unit * Waste * .a-a{fill:#347362;}.b-a{fill:#fff;} Grams …" at bounding box center [730, 435] width 1077 height 513
type input "0"
type input "0.0018"
click at [618, 471] on div "Ingredient * Amount * Unit * Waste * .a-a{fill:#347362;}.b-a{fill:#fff;} Grams …" at bounding box center [730, 435] width 1077 height 513
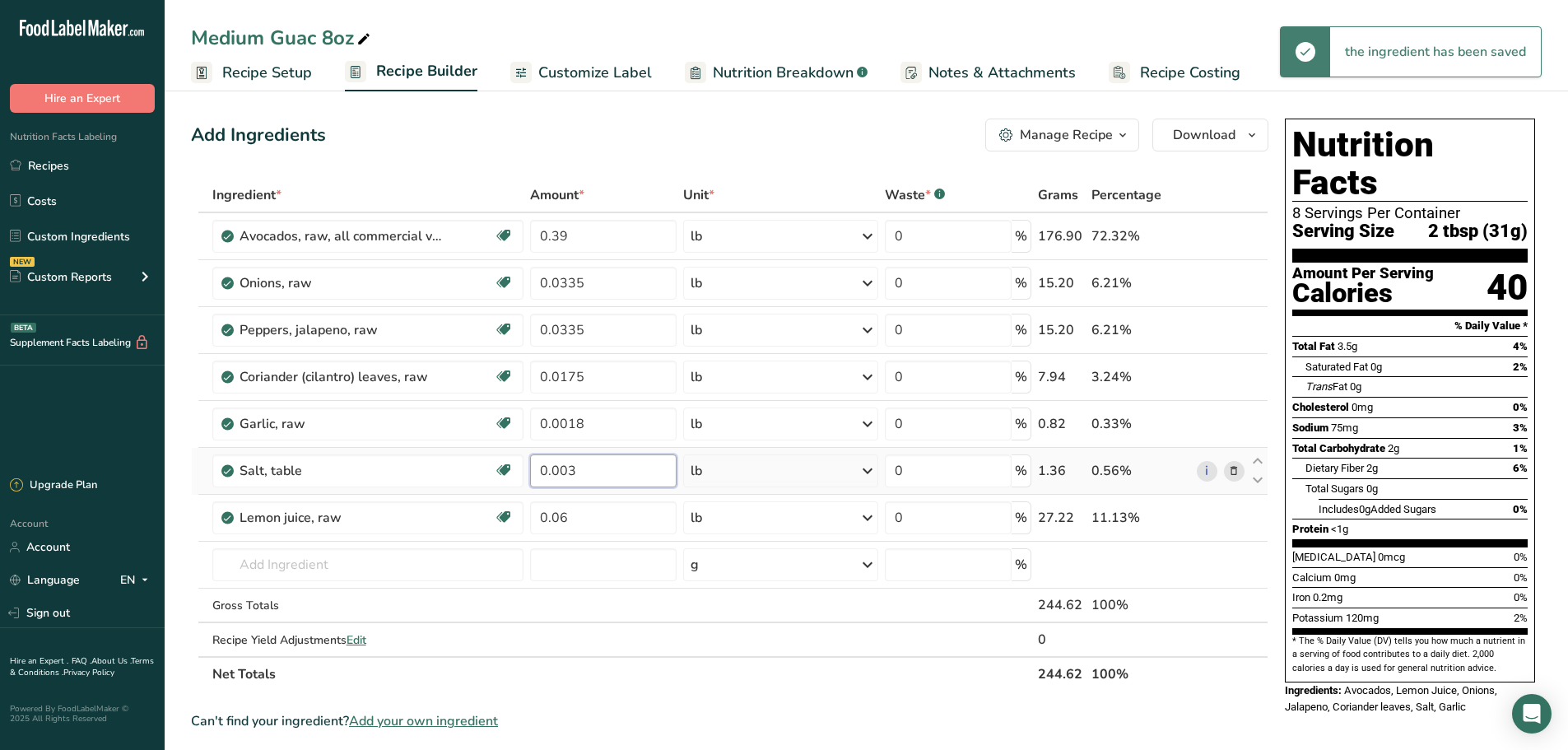
type input "0"
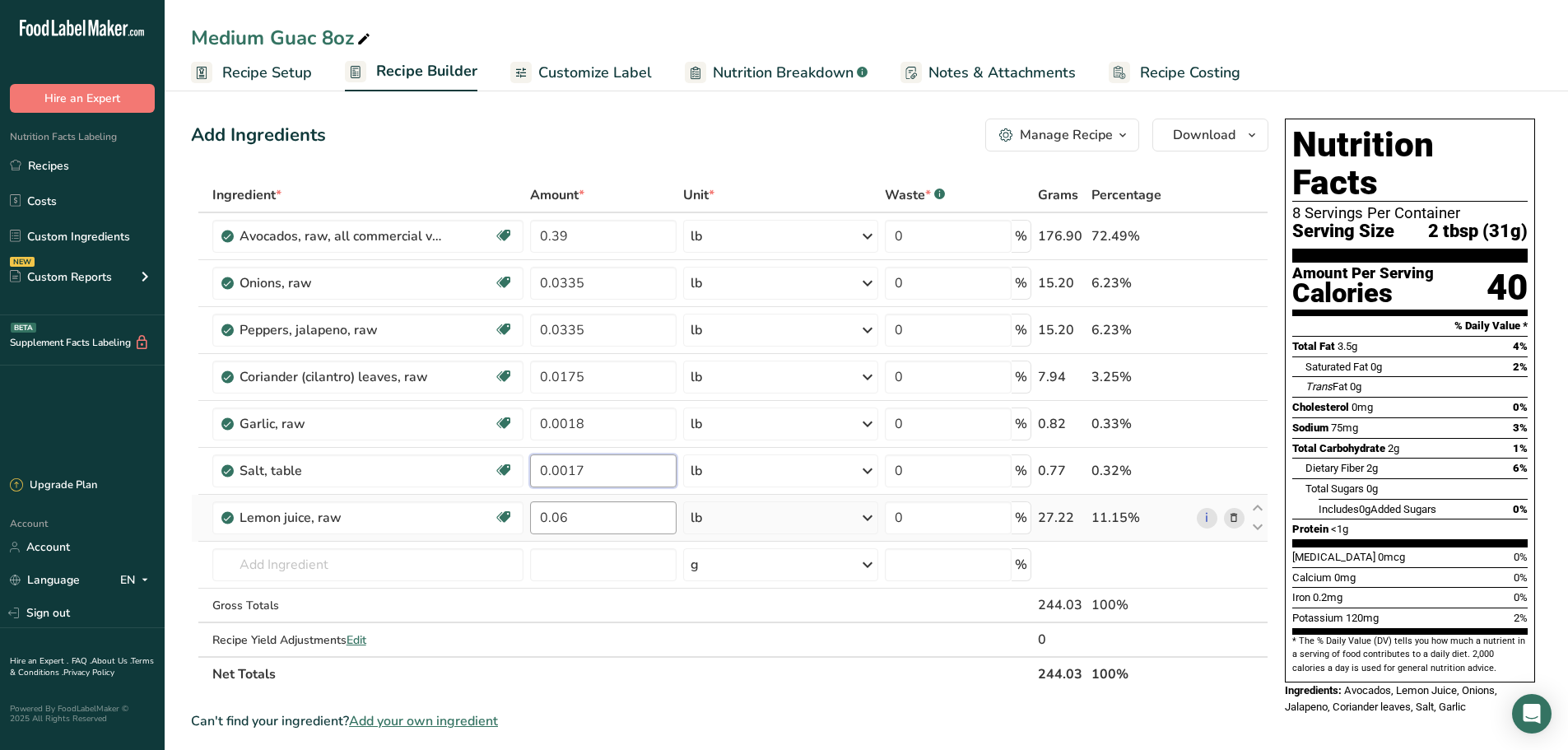
type input "0.0017"
click at [660, 525] on div "Ingredient * Amount * Unit * Waste * .a-a{fill:#347362;}.b-a{fill:#fff;} Grams …" at bounding box center [730, 435] width 1077 height 513
click at [588, 523] on input "0.06" at bounding box center [603, 518] width 146 height 33
type input "0"
type input "0.03"
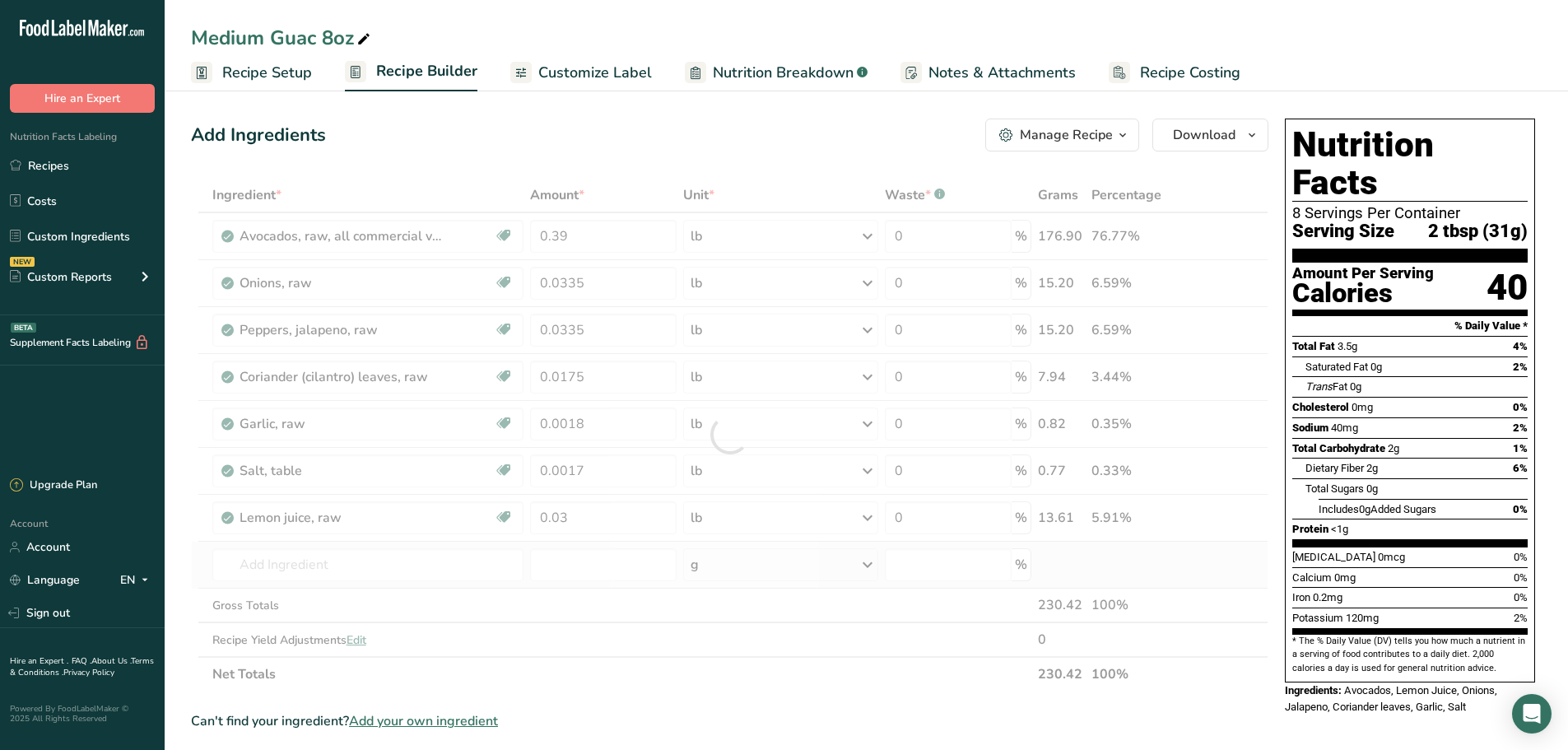
click at [593, 585] on div "Ingredient * Amount * Unit * Waste * .a-a{fill:#347362;}.b-a{fill:#fff;} Grams …" at bounding box center [730, 435] width 1077 height 513
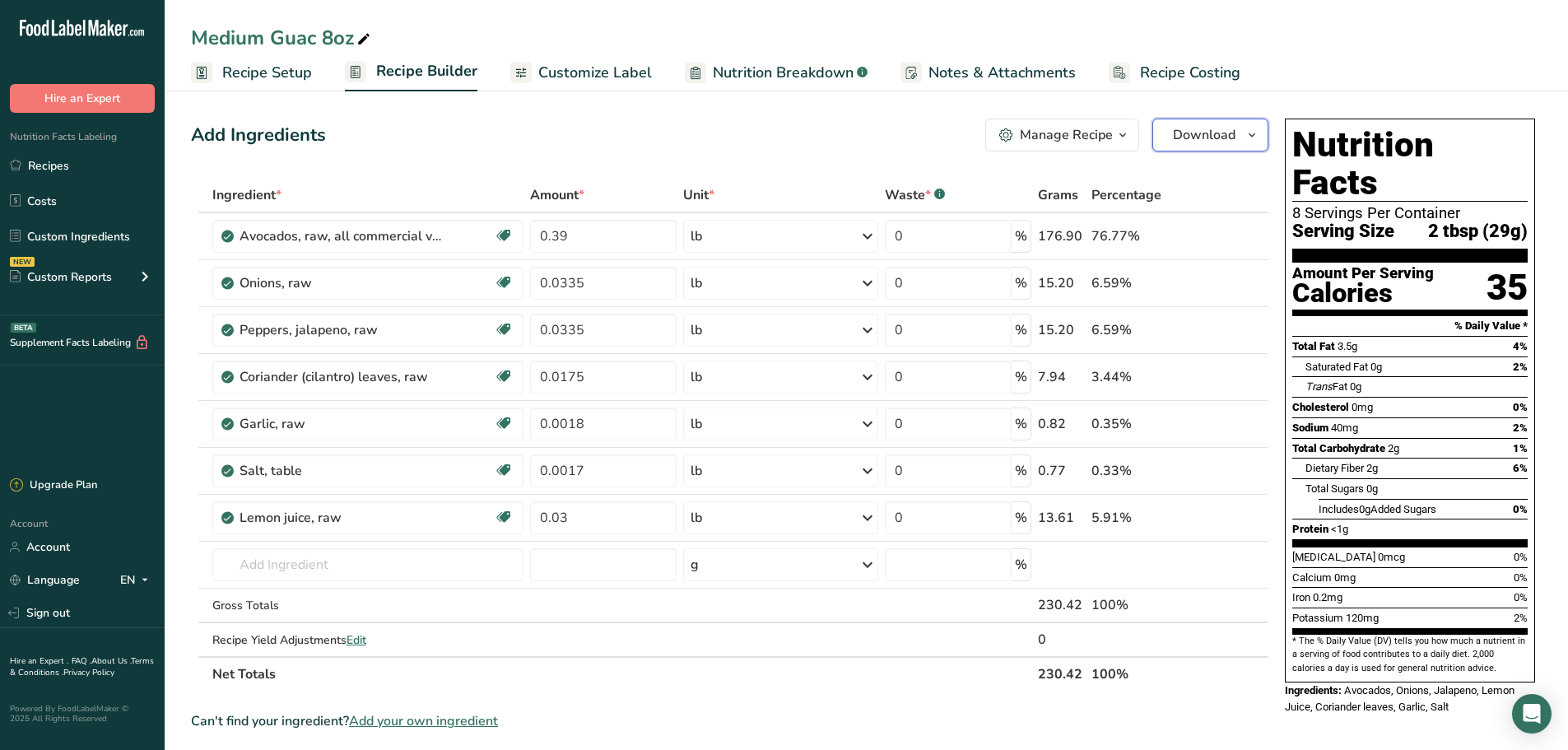
click at [1253, 141] on icon "button" at bounding box center [1252, 135] width 13 height 20
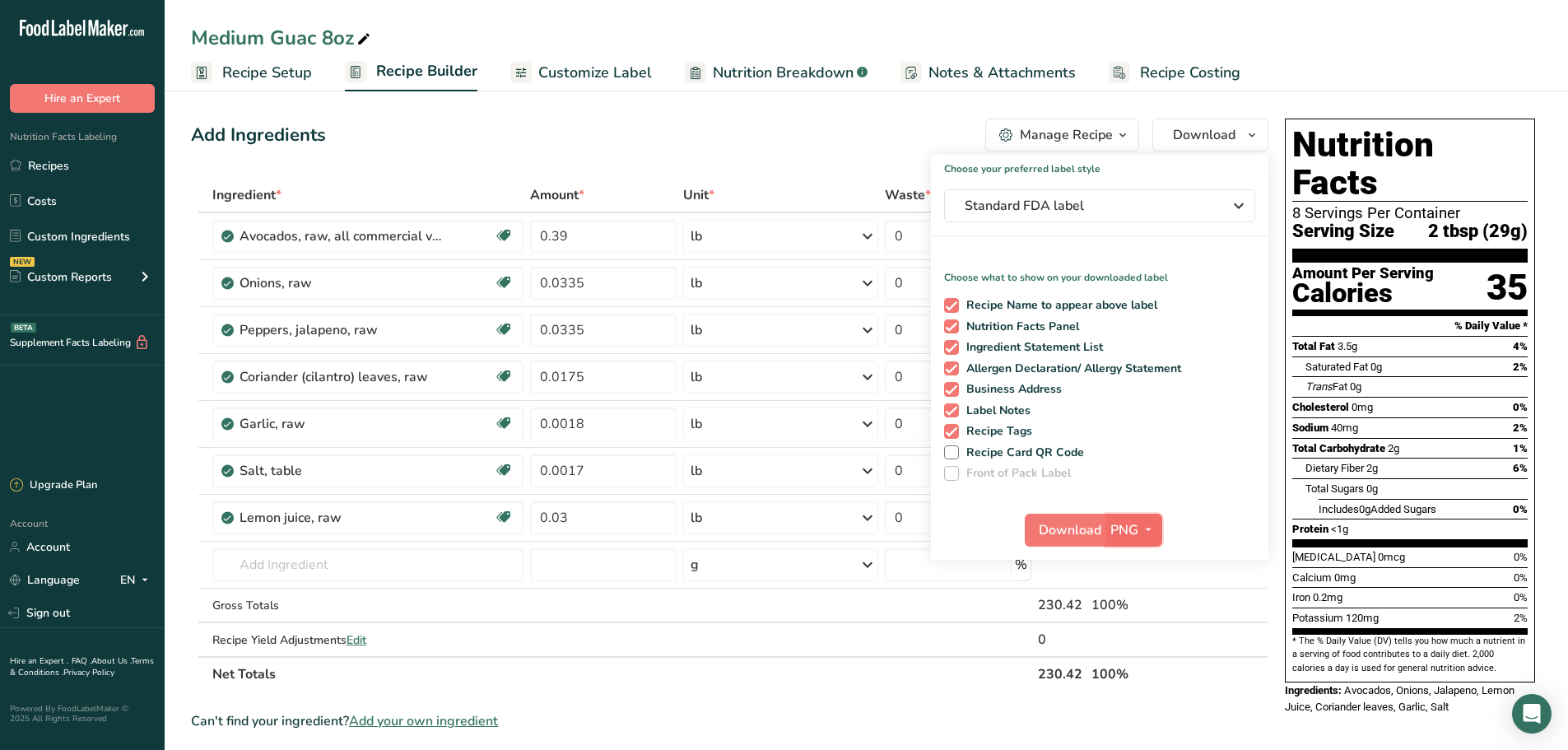
click at [1152, 534] on icon "button" at bounding box center [1148, 529] width 13 height 20
click at [1124, 636] on link "PDF" at bounding box center [1136, 645] width 53 height 27
click at [1072, 531] on span "Download" at bounding box center [1070, 530] width 62 height 20
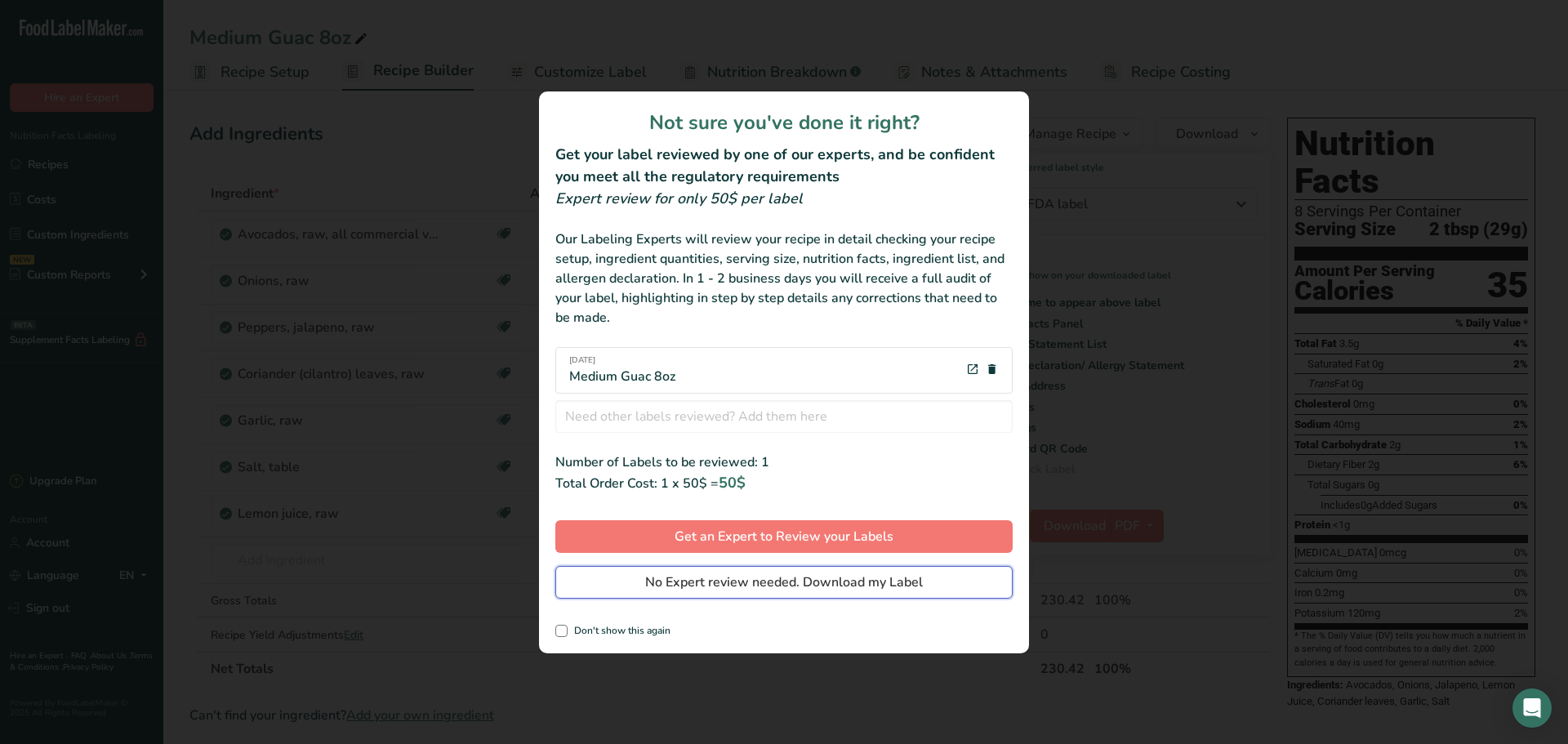
click at [778, 585] on span "No Expert review needed. Download my Label" at bounding box center [783, 582] width 277 height 20
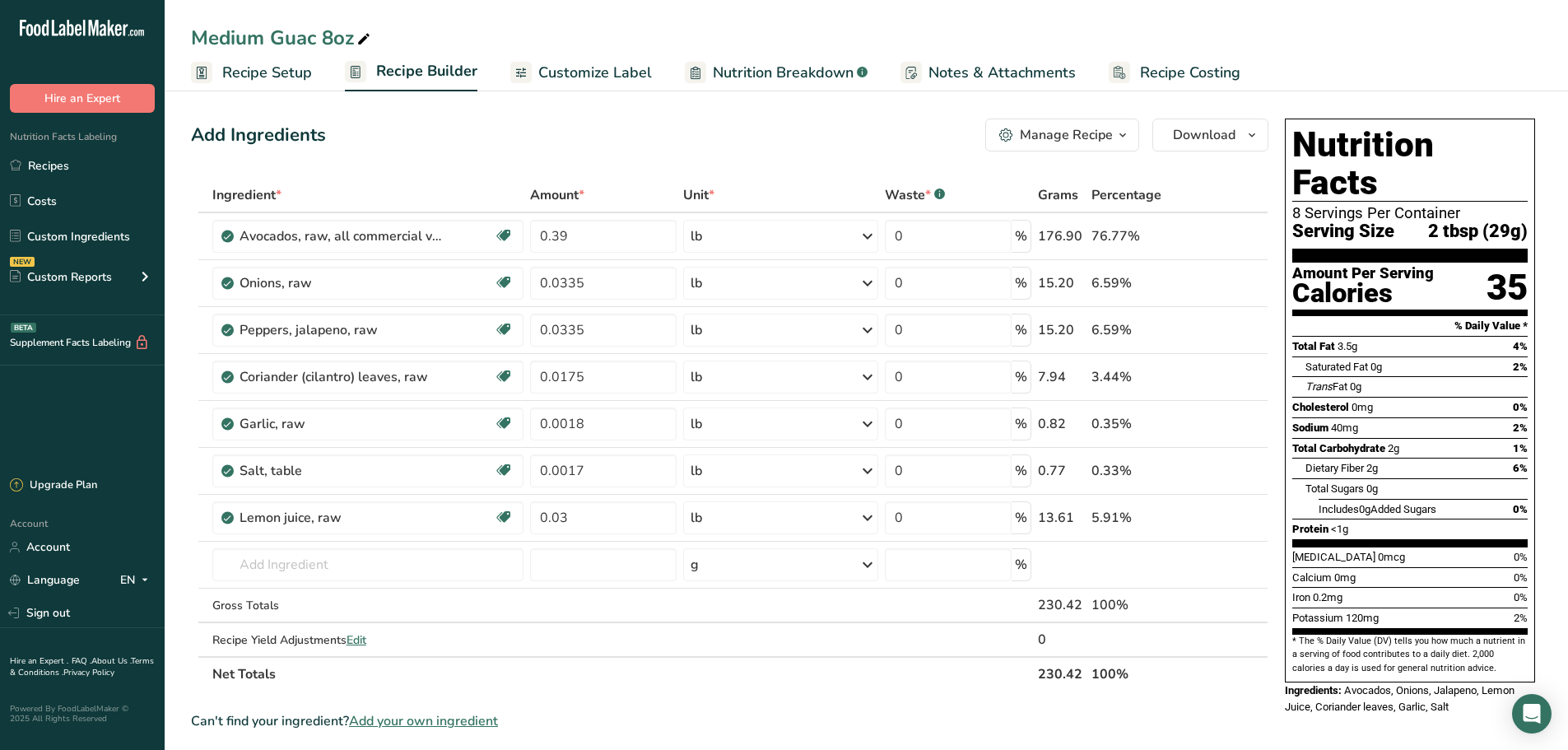
click at [1125, 128] on icon "button" at bounding box center [1122, 135] width 13 height 20
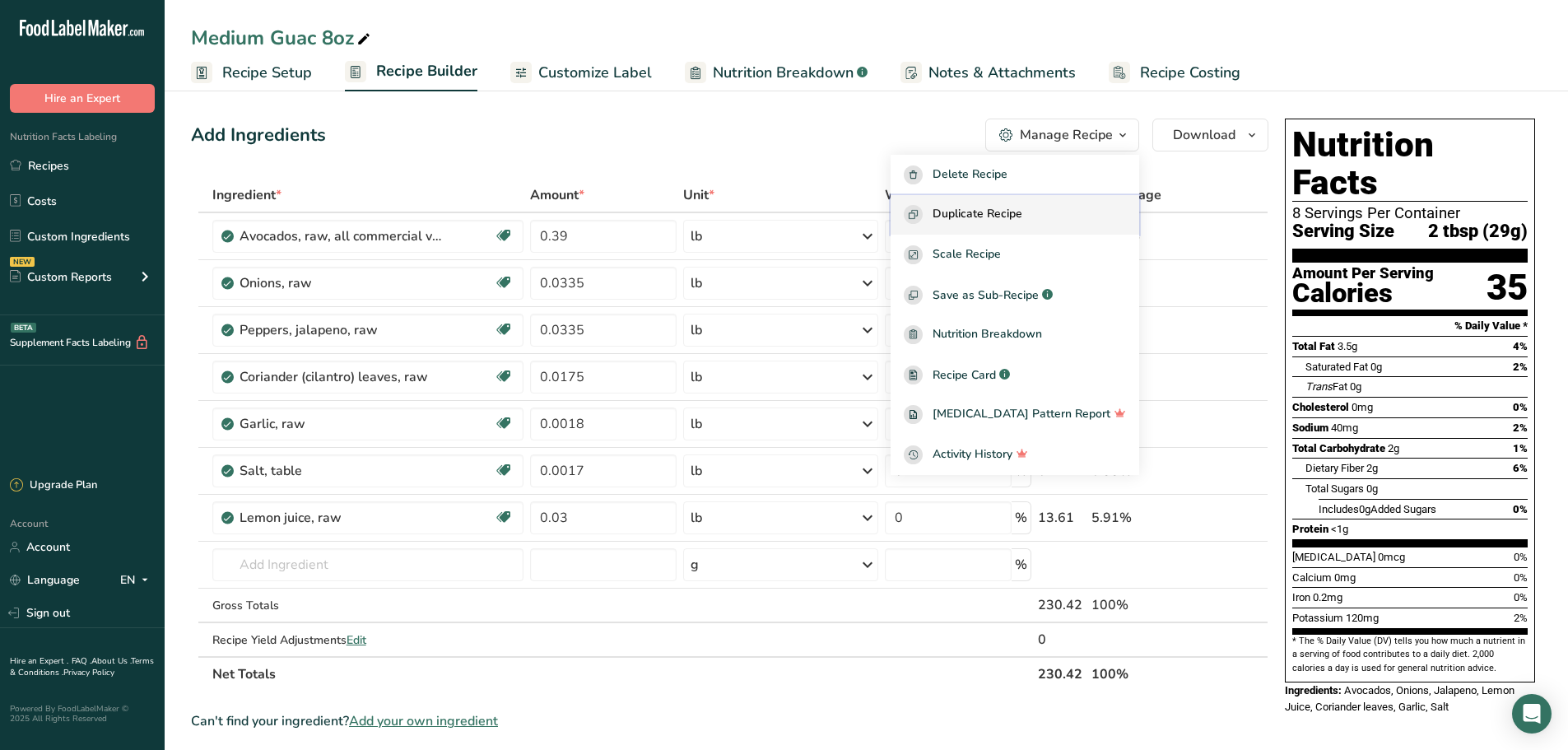
click at [1012, 222] on span "Duplicate Recipe" at bounding box center [978, 215] width 89 height 19
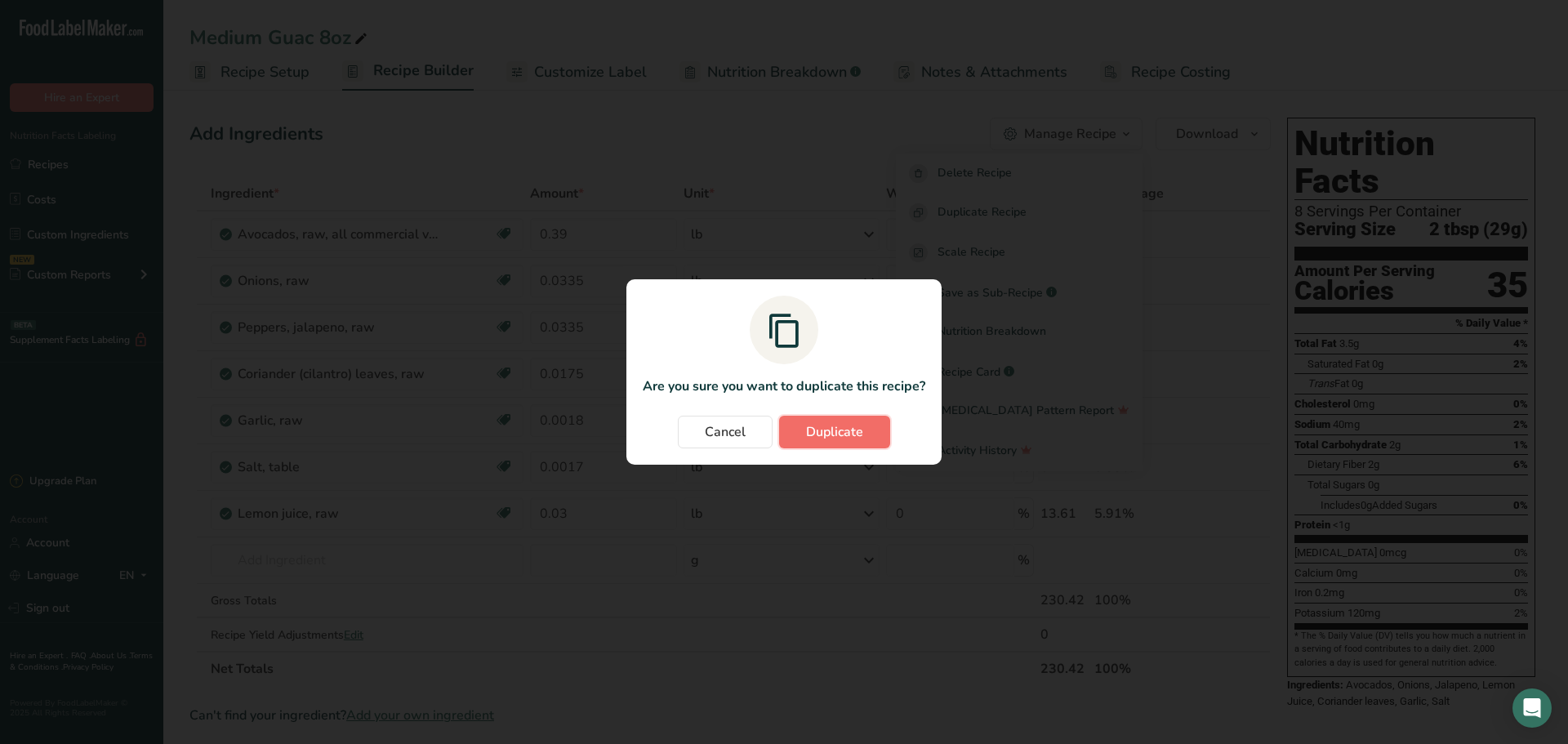
click at [804, 432] on button "Duplicate" at bounding box center [834, 432] width 111 height 33
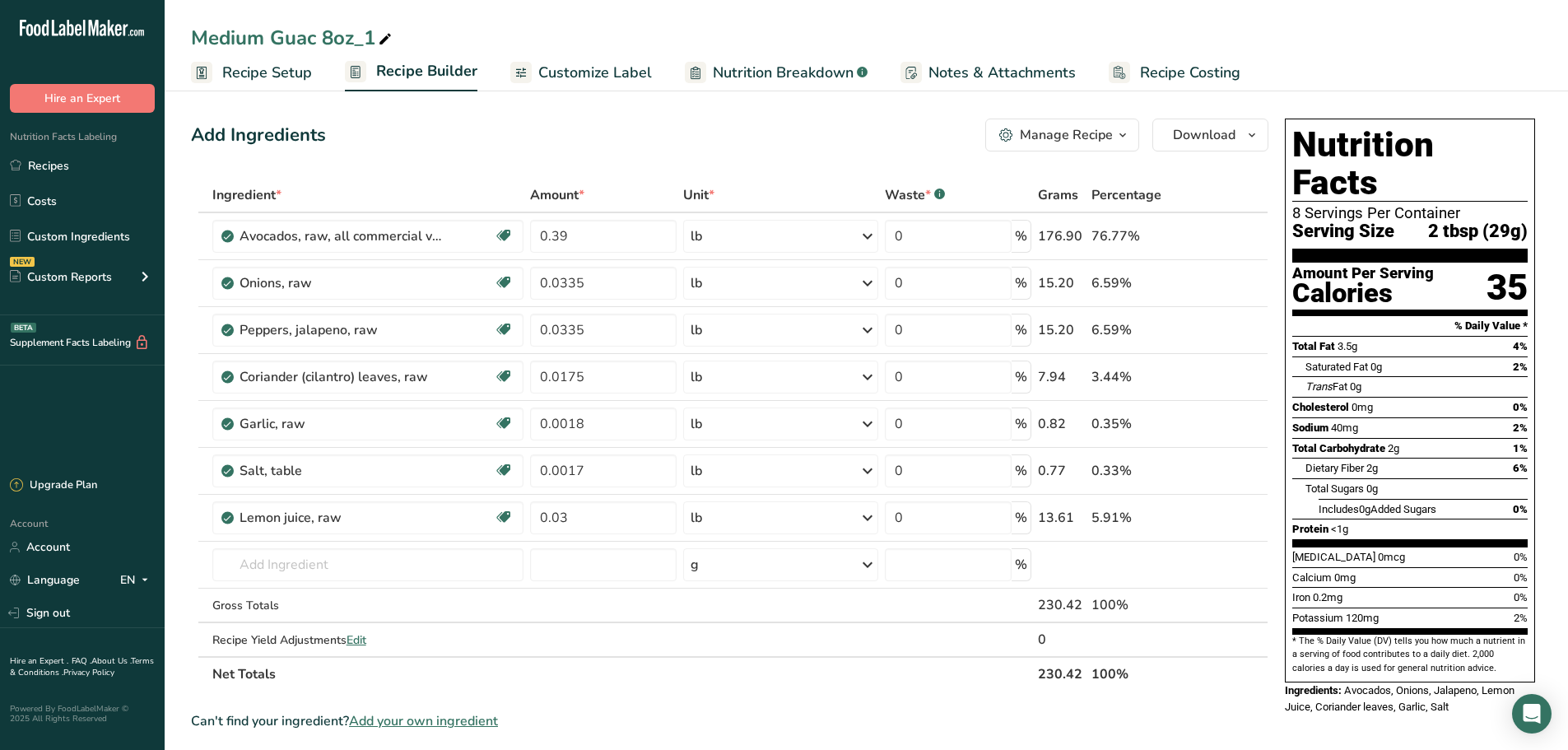
click at [376, 41] on span at bounding box center [385, 39] width 20 height 20
click at [264, 42] on input "Medium Guac 8oz_1" at bounding box center [866, 38] width 1351 height 30
click at [362, 25] on input "Mild Guac 8oz_1" at bounding box center [866, 38] width 1351 height 30
type input "Mild Guac 8oz"
click at [382, 143] on div "Add Ingredients Manage Recipe Delete Recipe Duplicate Recipe Scale Recipe Save …" at bounding box center [730, 135] width 1077 height 33
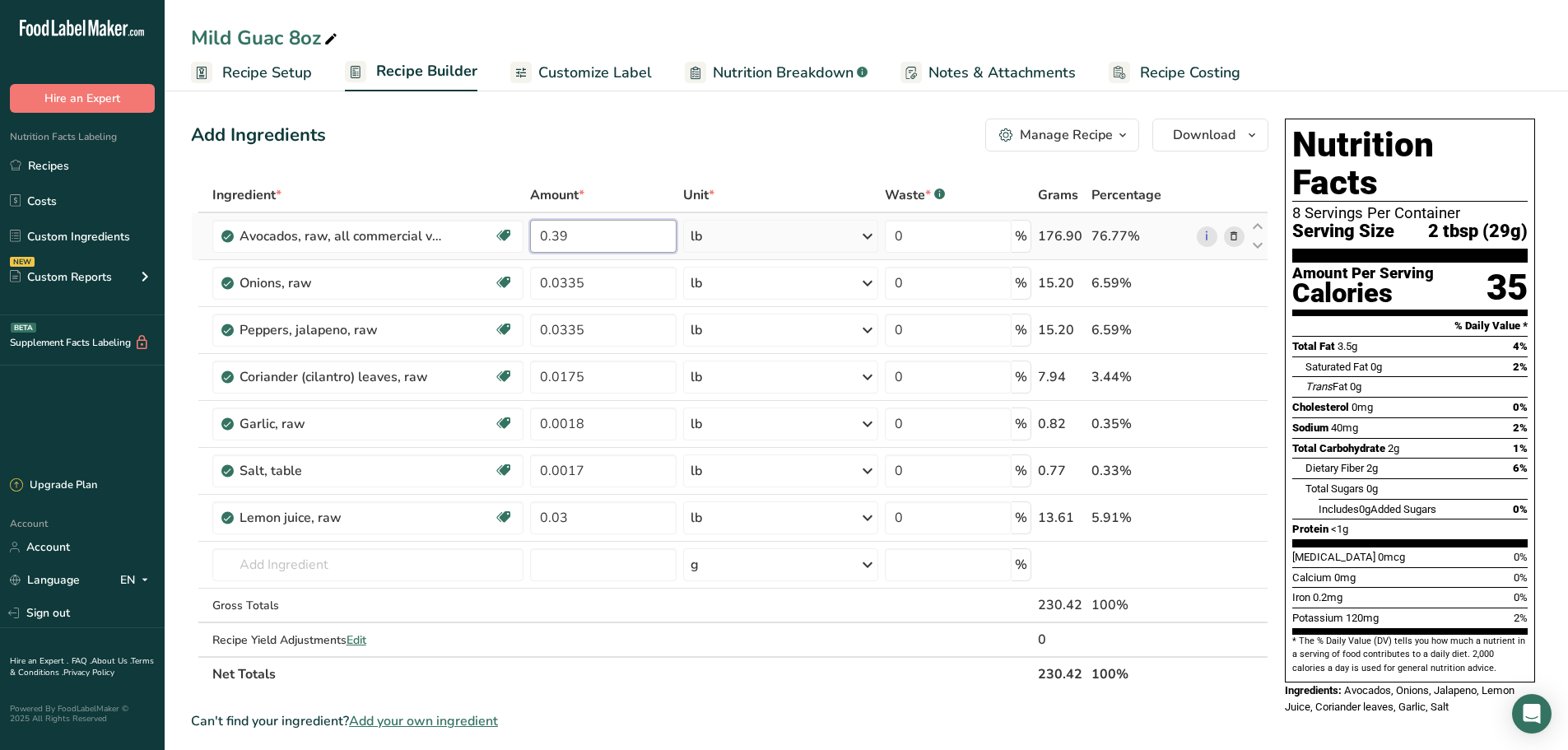
click at [580, 246] on input "0.39" at bounding box center [603, 237] width 146 height 33
type input "0"
type input "0.4"
click at [625, 285] on div "Ingredient * Amount * Unit * Waste * .a-a{fill:#347362;}.b-a{fill:#fff;} Grams …" at bounding box center [730, 435] width 1077 height 513
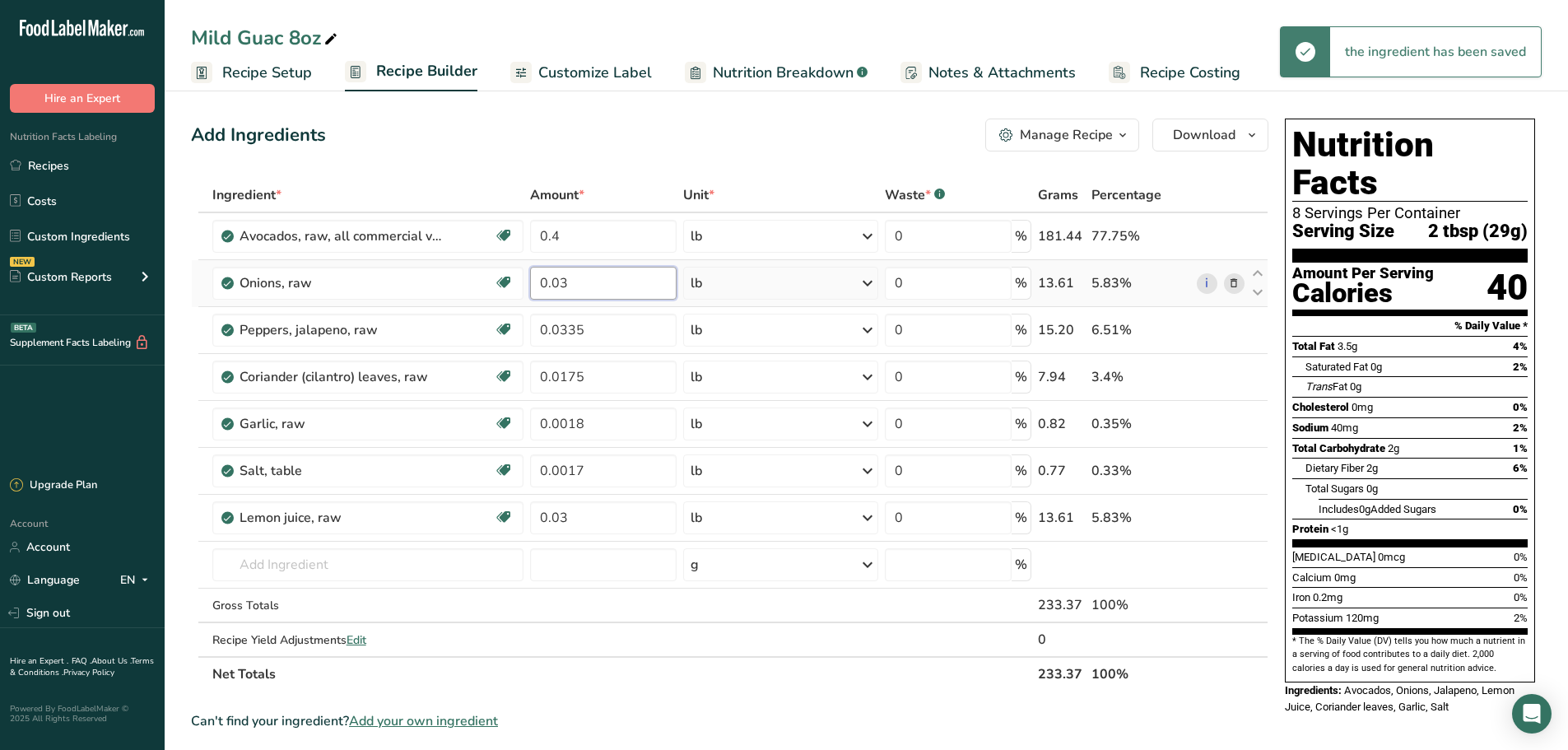
type input "0"
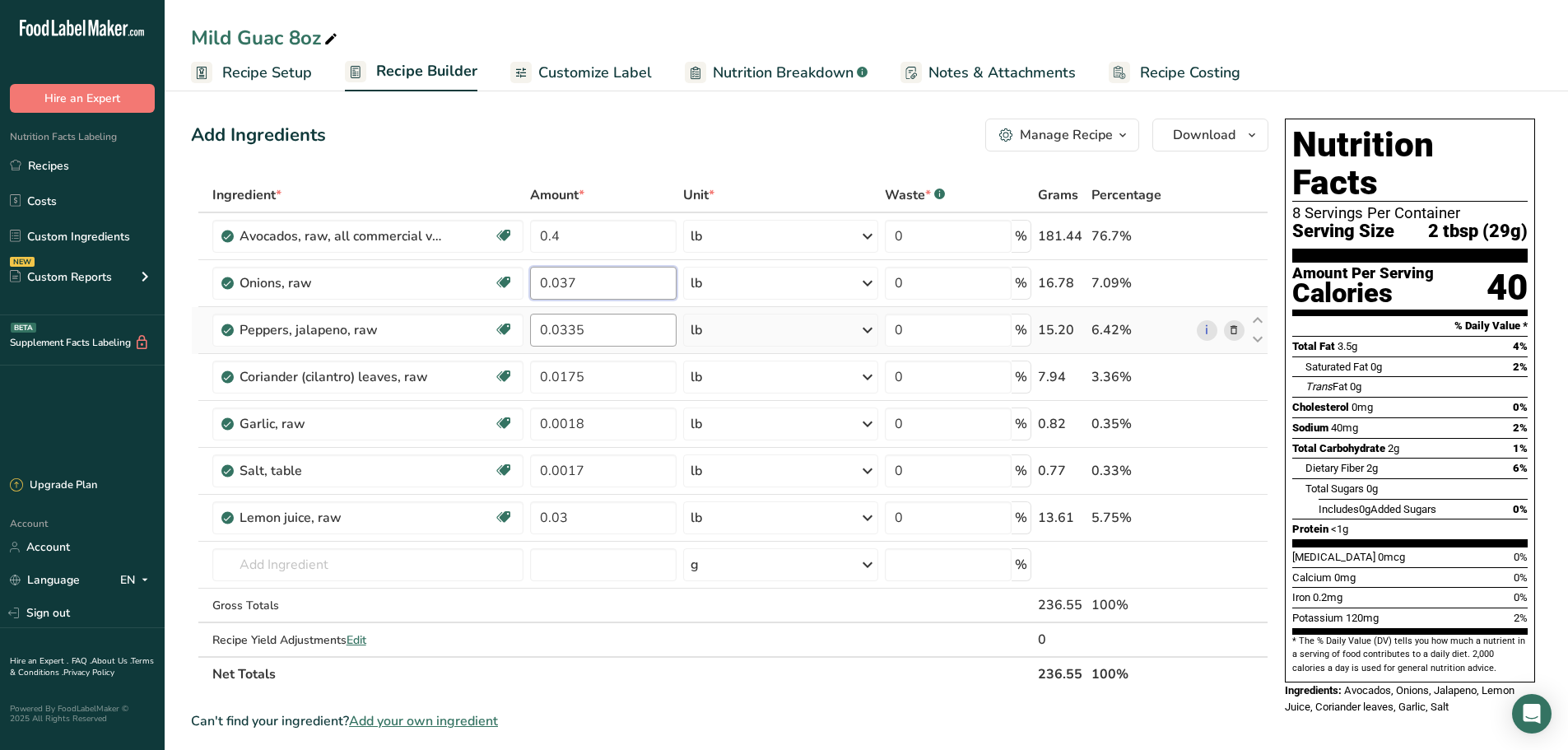
type input "0.037"
click at [620, 329] on div "Ingredient * Amount * Unit * Waste * .a-a{fill:#347362;}.b-a{fill:#fff;} Grams …" at bounding box center [730, 435] width 1077 height 513
type input "0"
type input "0.018"
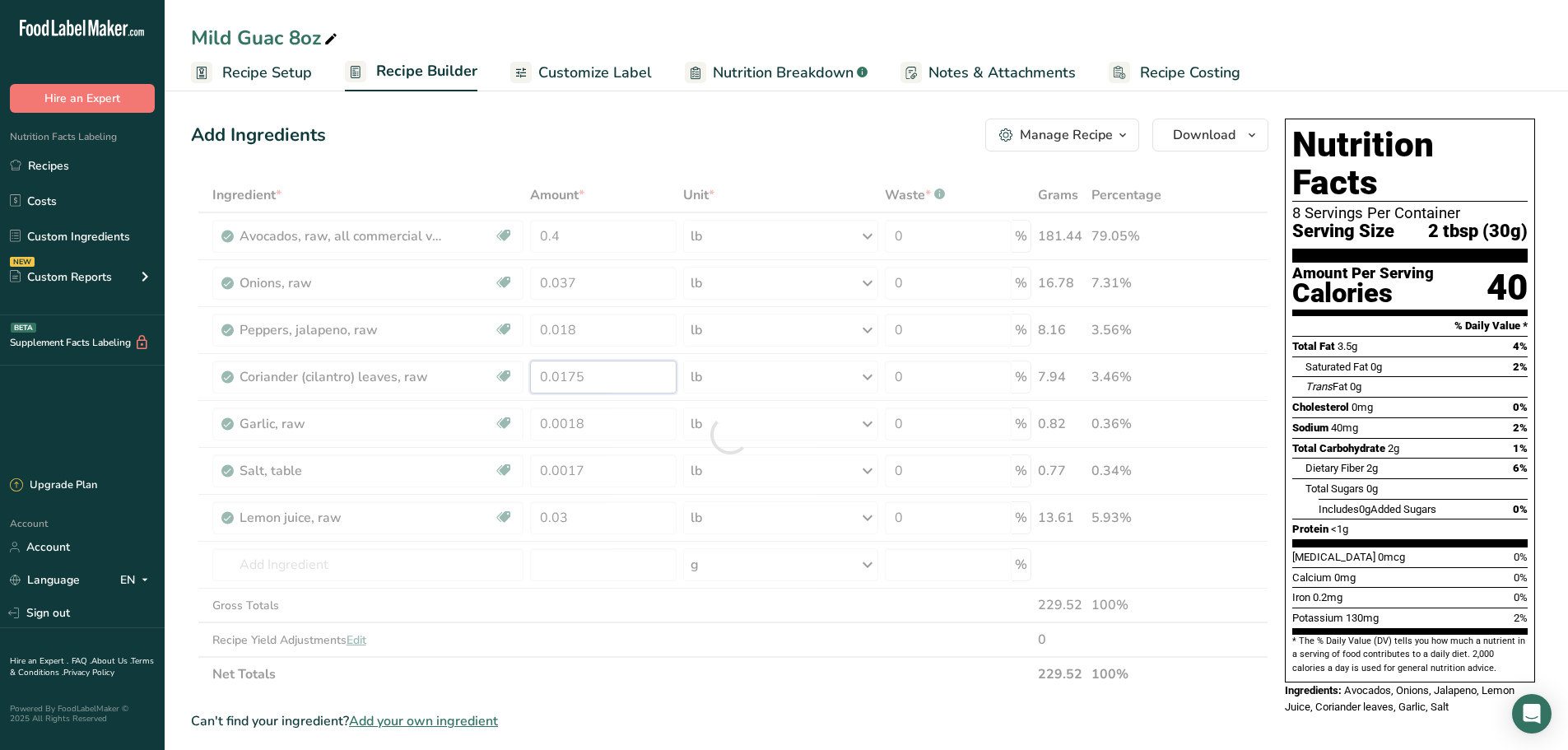
drag, startPoint x: 602, startPoint y: 382, endPoint x: 589, endPoint y: 382, distance: 13.0
click at [601, 382] on div "Ingredient * Amount * Unit * Waste * .a-a{fill:#347362;}.b-a{fill:#fff;} Grams …" at bounding box center [730, 435] width 1077 height 513
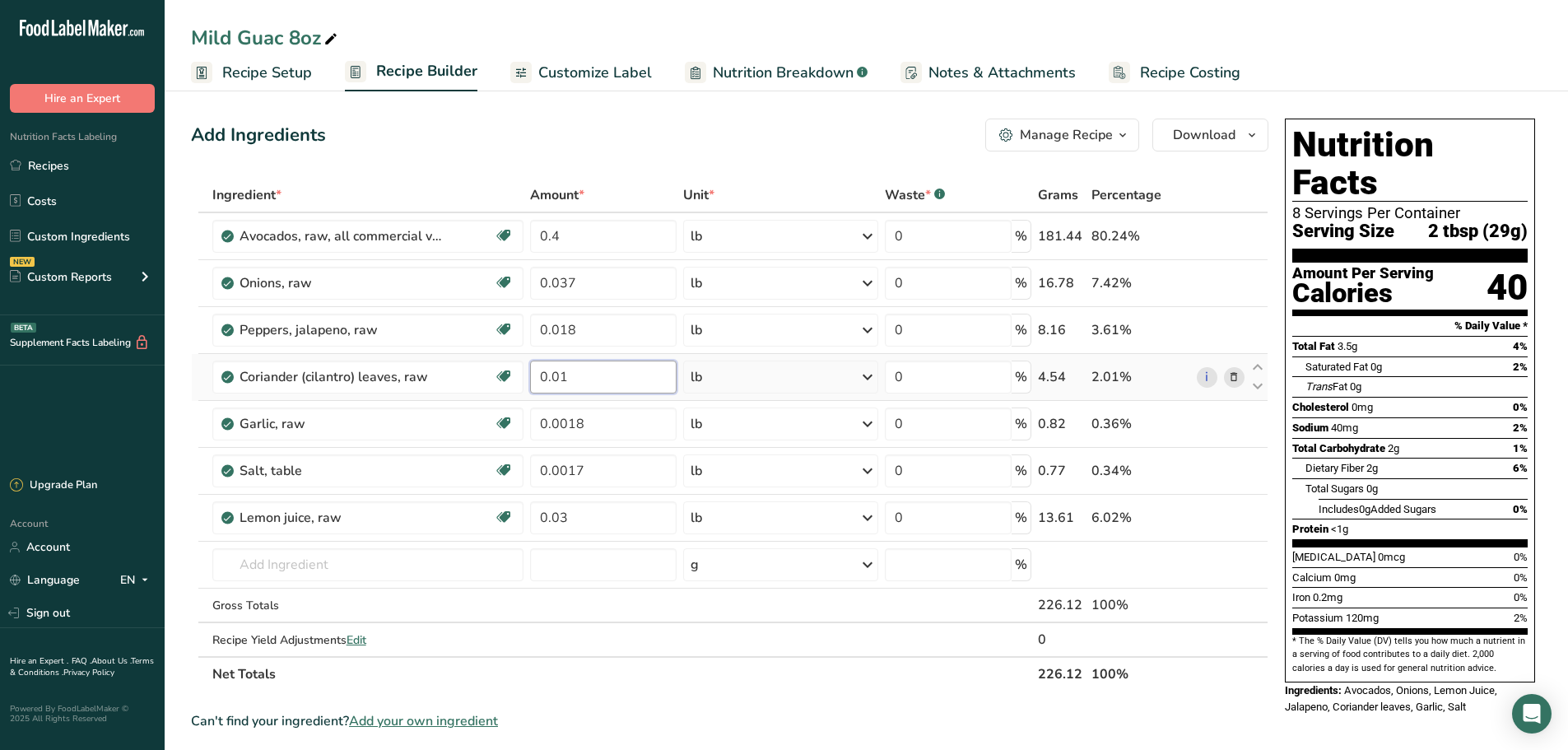
type input "0"
type input "0.018"
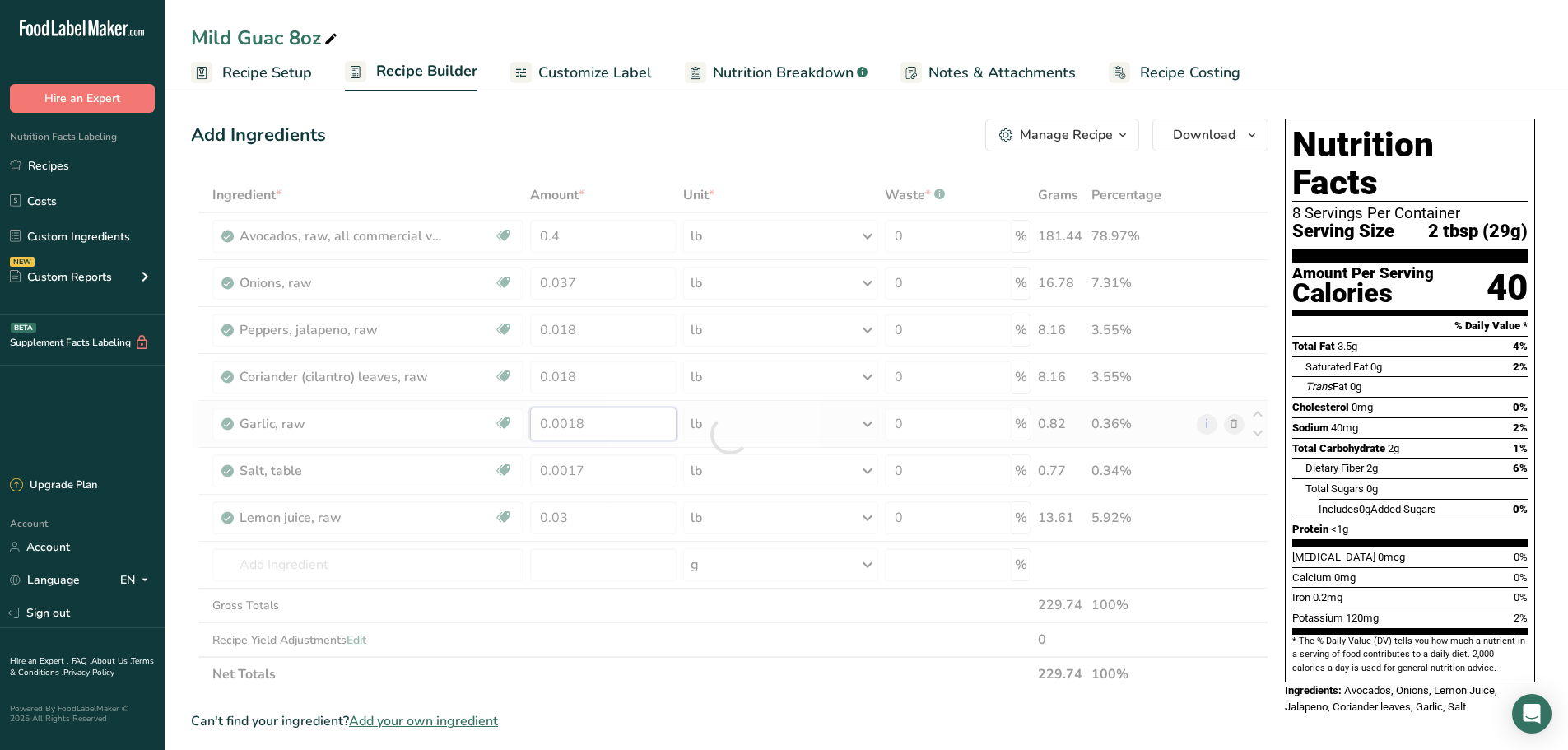
click at [634, 421] on div "Ingredient * Amount * Unit * Waste * .a-a{fill:#347362;}.b-a{fill:#fff;} Grams …" at bounding box center [730, 435] width 1077 height 513
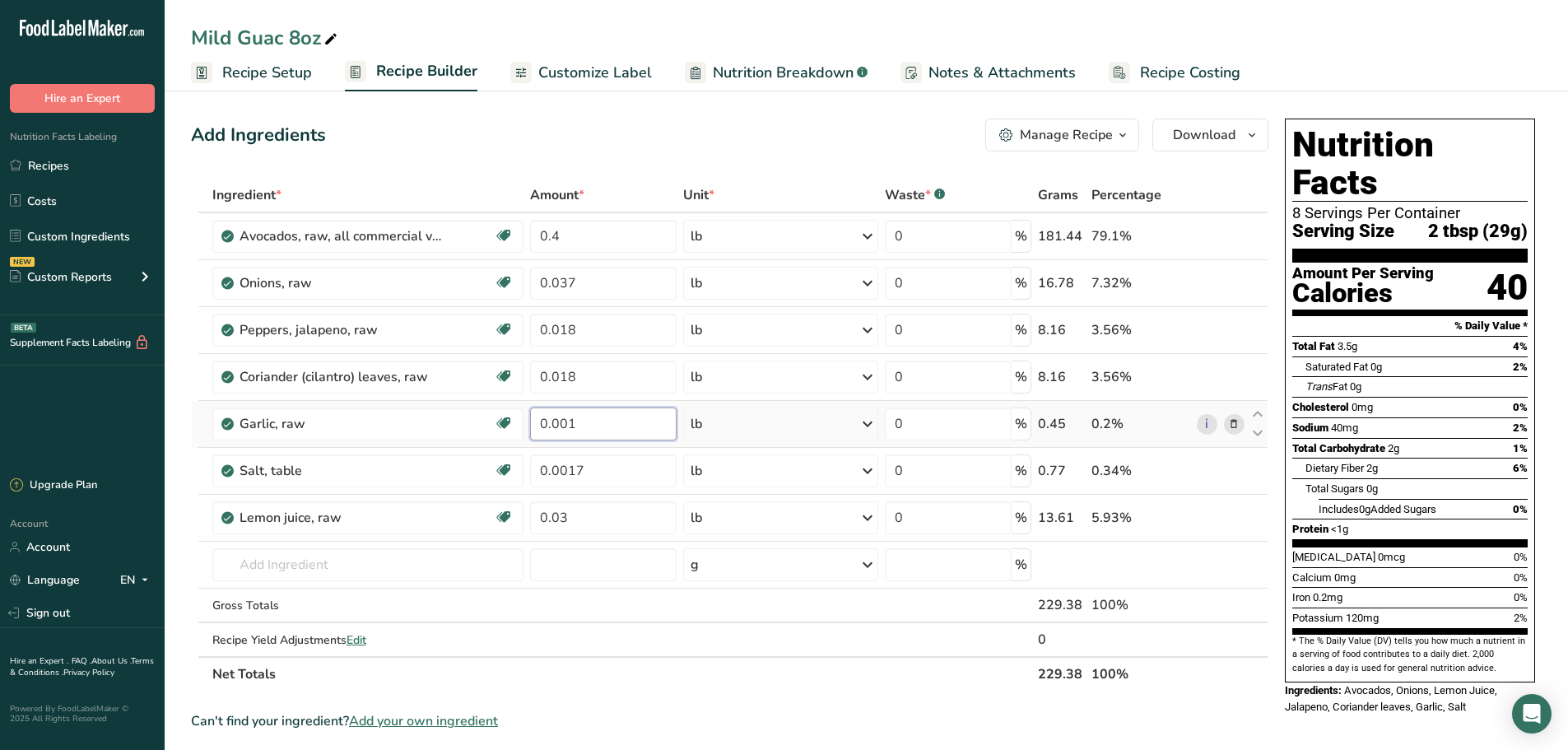
type input "0"
type input "0.0011"
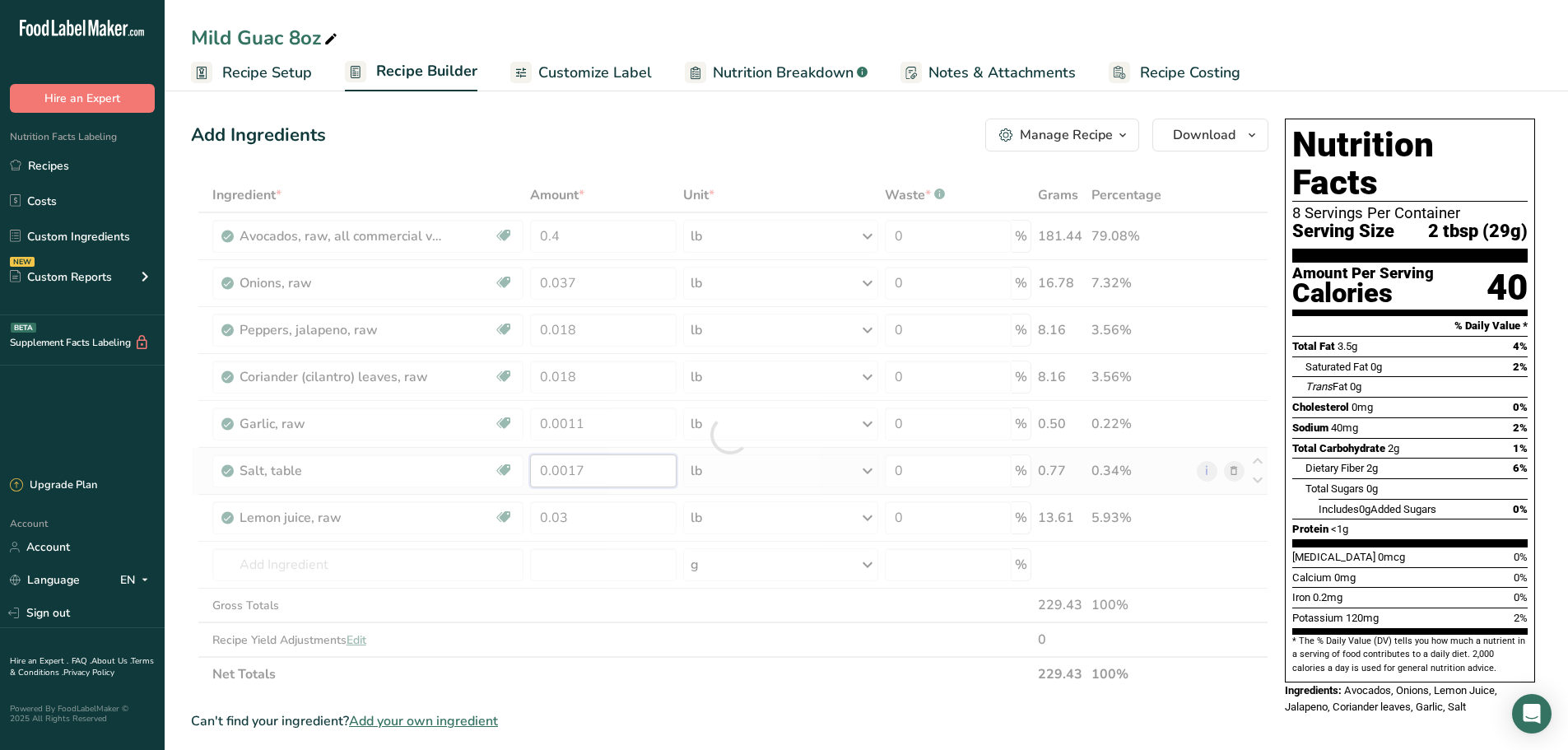
click at [601, 476] on div "Ingredient * Amount * Unit * Waste * .a-a{fill:#347362;}.b-a{fill:#fff;} Grams …" at bounding box center [730, 435] width 1077 height 513
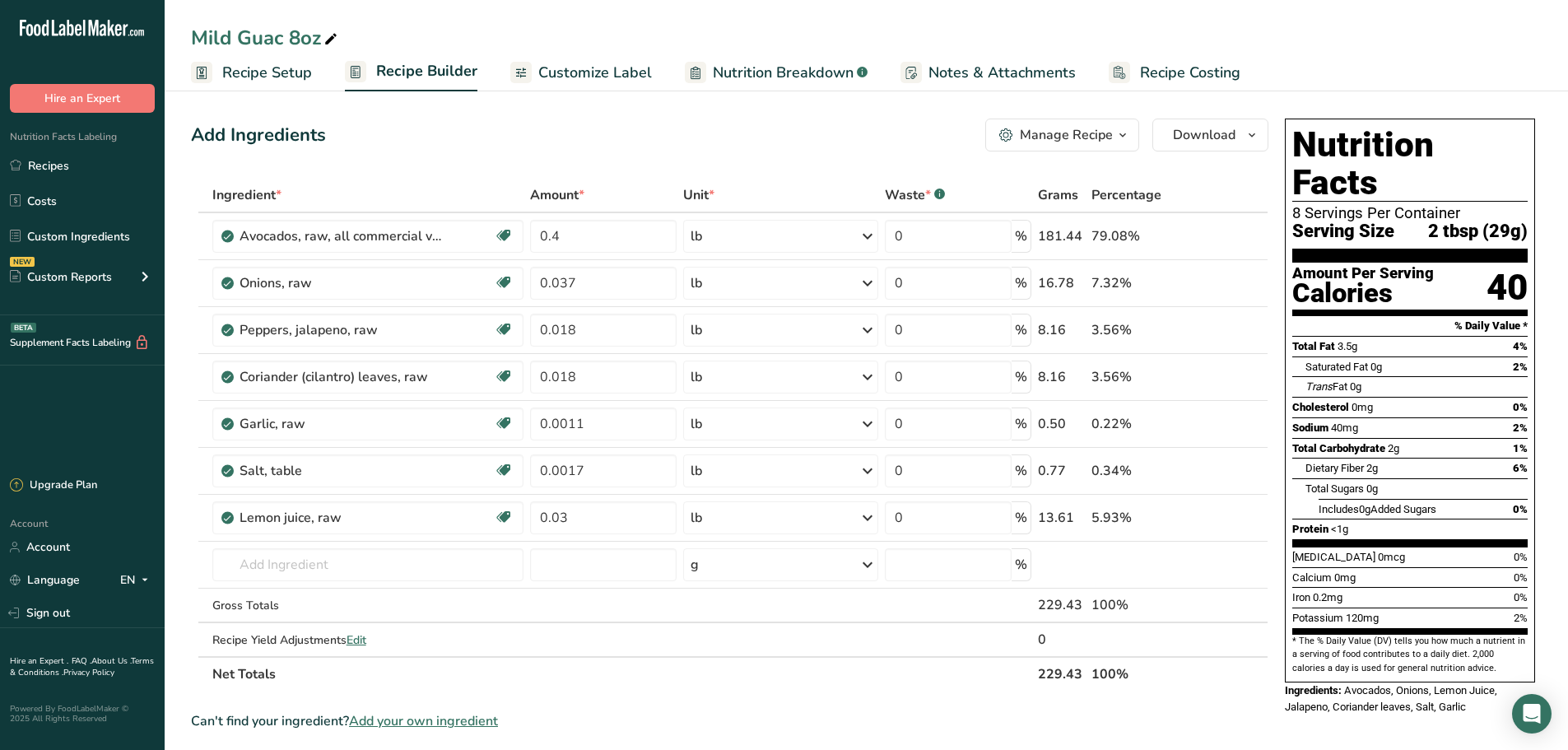
drag, startPoint x: 604, startPoint y: 129, endPoint x: 629, endPoint y: 131, distance: 25.1
click at [604, 129] on div "Add Ingredients Manage Recipe Delete Recipe Duplicate Recipe Scale Recipe Save …" at bounding box center [730, 135] width 1077 height 33
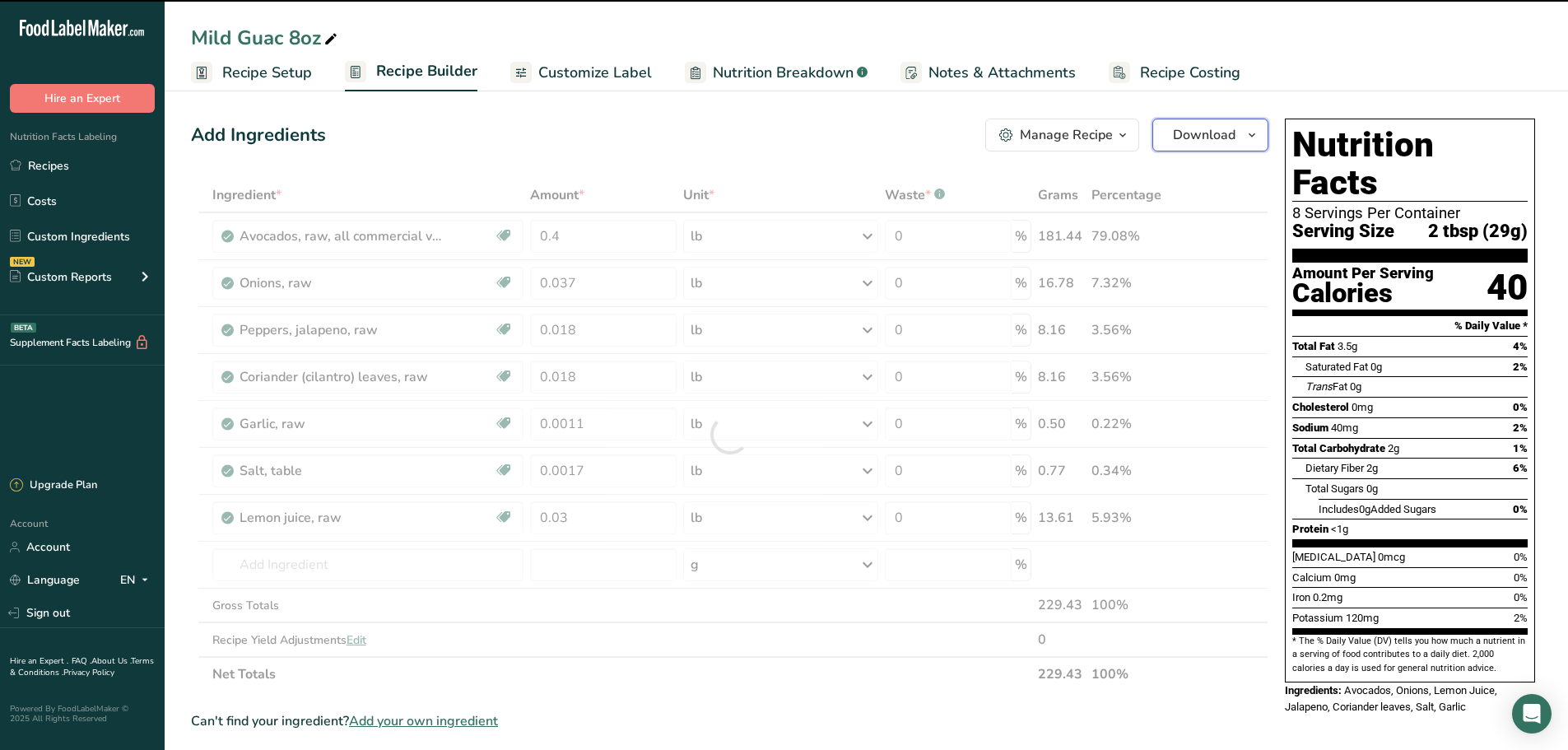
click at [1246, 131] on icon "button" at bounding box center [1252, 135] width 13 height 20
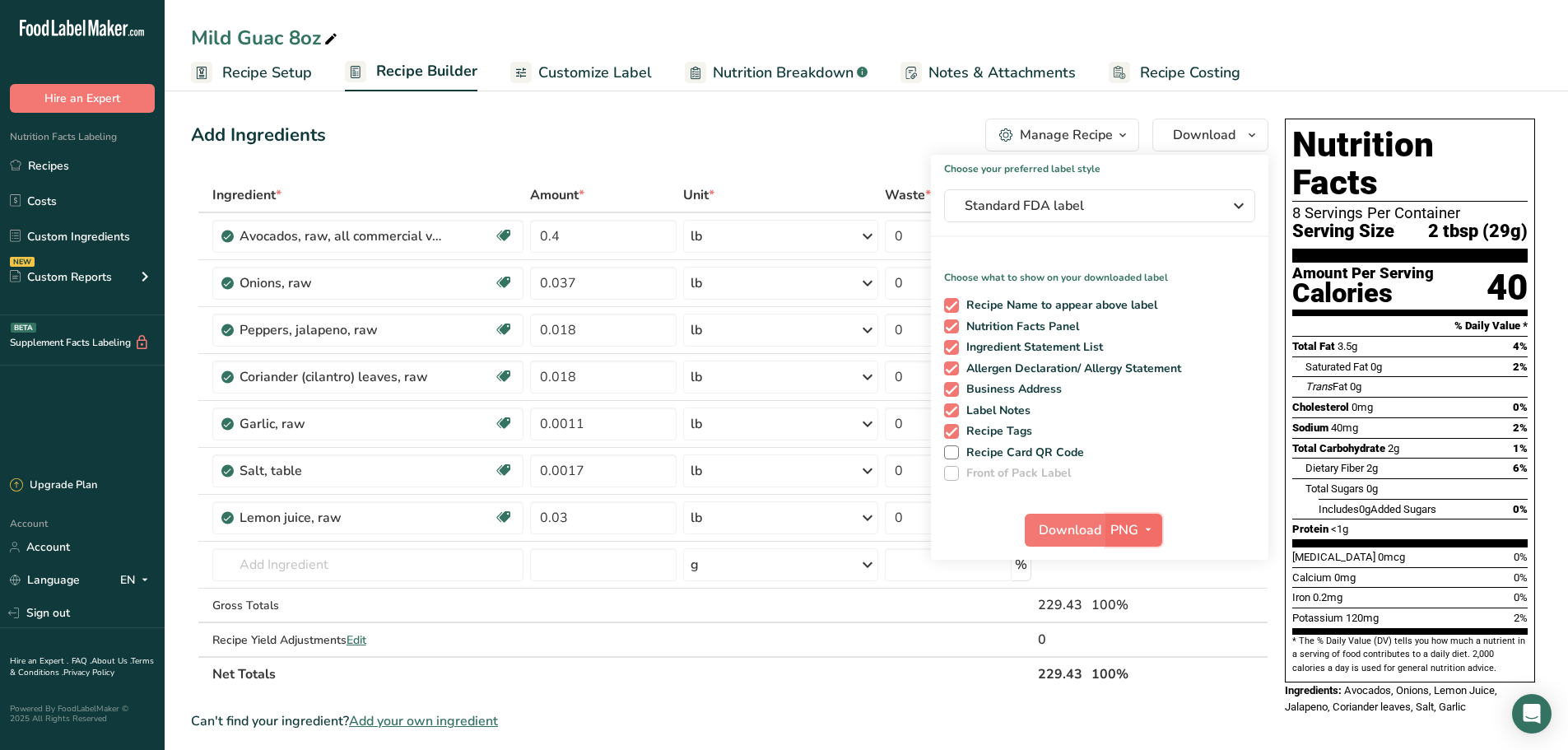
click at [1154, 532] on icon "button" at bounding box center [1148, 529] width 13 height 20
click at [1149, 642] on link "PDF" at bounding box center [1136, 645] width 53 height 27
click at [1091, 541] on button "Download" at bounding box center [1066, 530] width 81 height 33
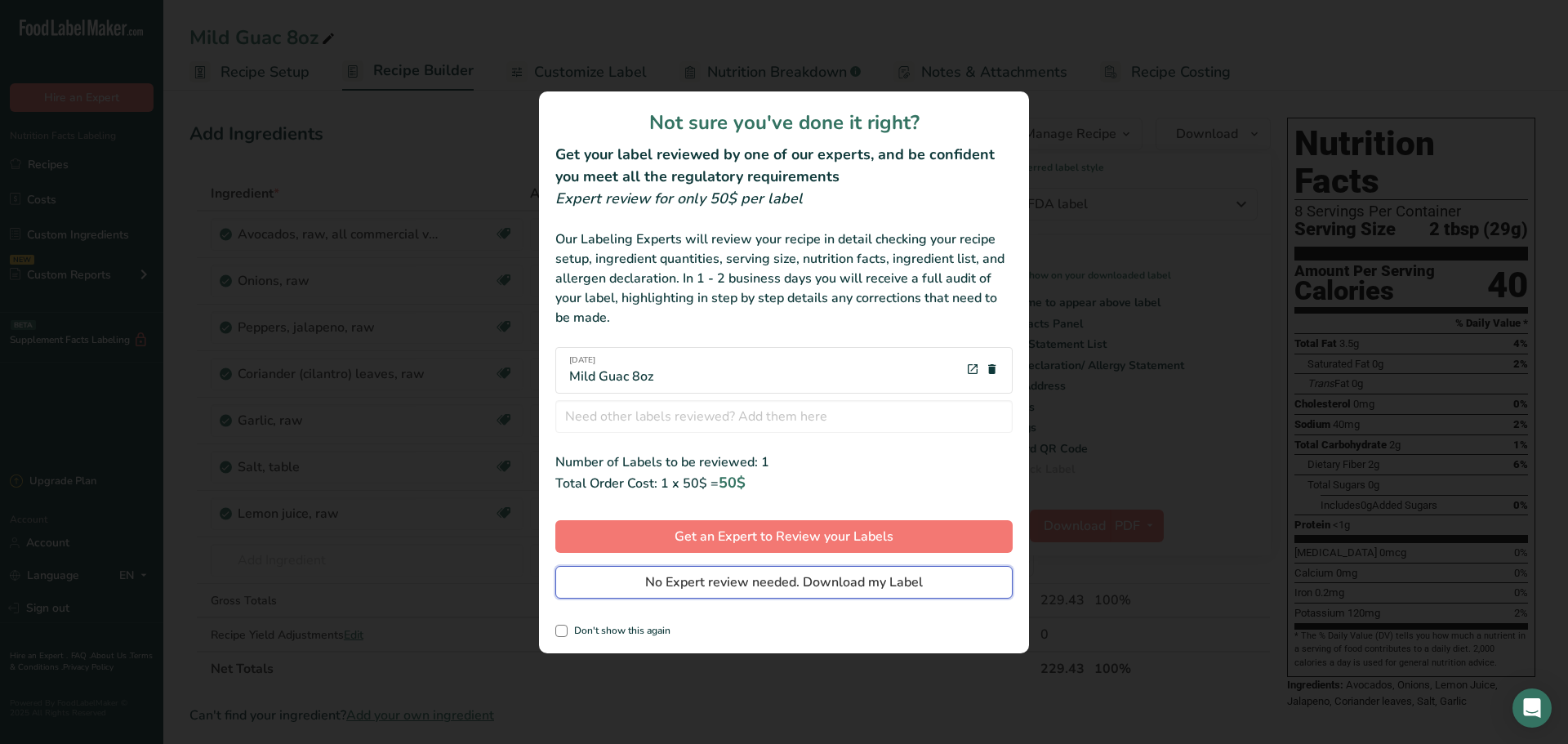
click at [842, 580] on span "No Expert review needed. Download my Label" at bounding box center [783, 582] width 277 height 20
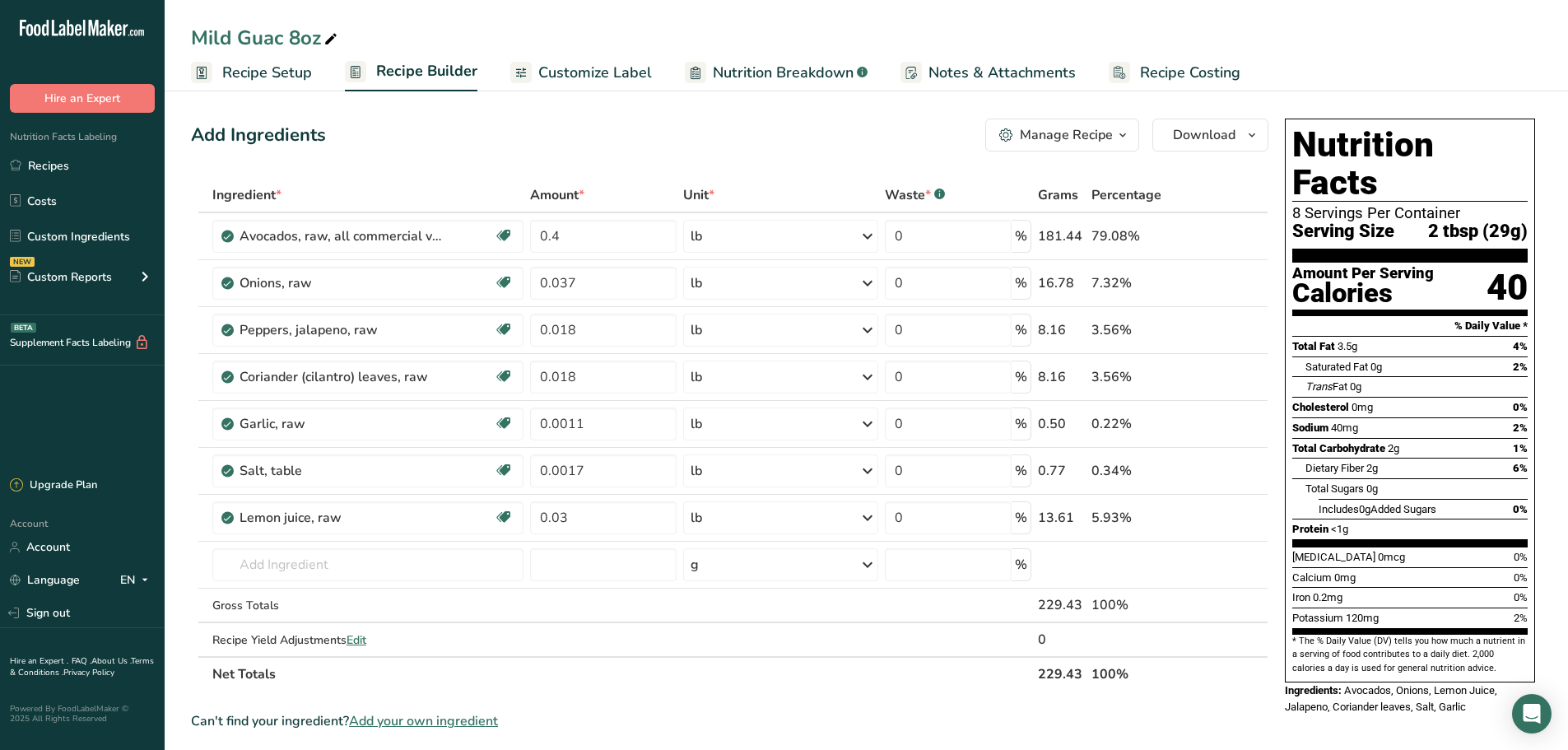
click at [280, 81] on span "Recipe Setup" at bounding box center [267, 72] width 89 height 22
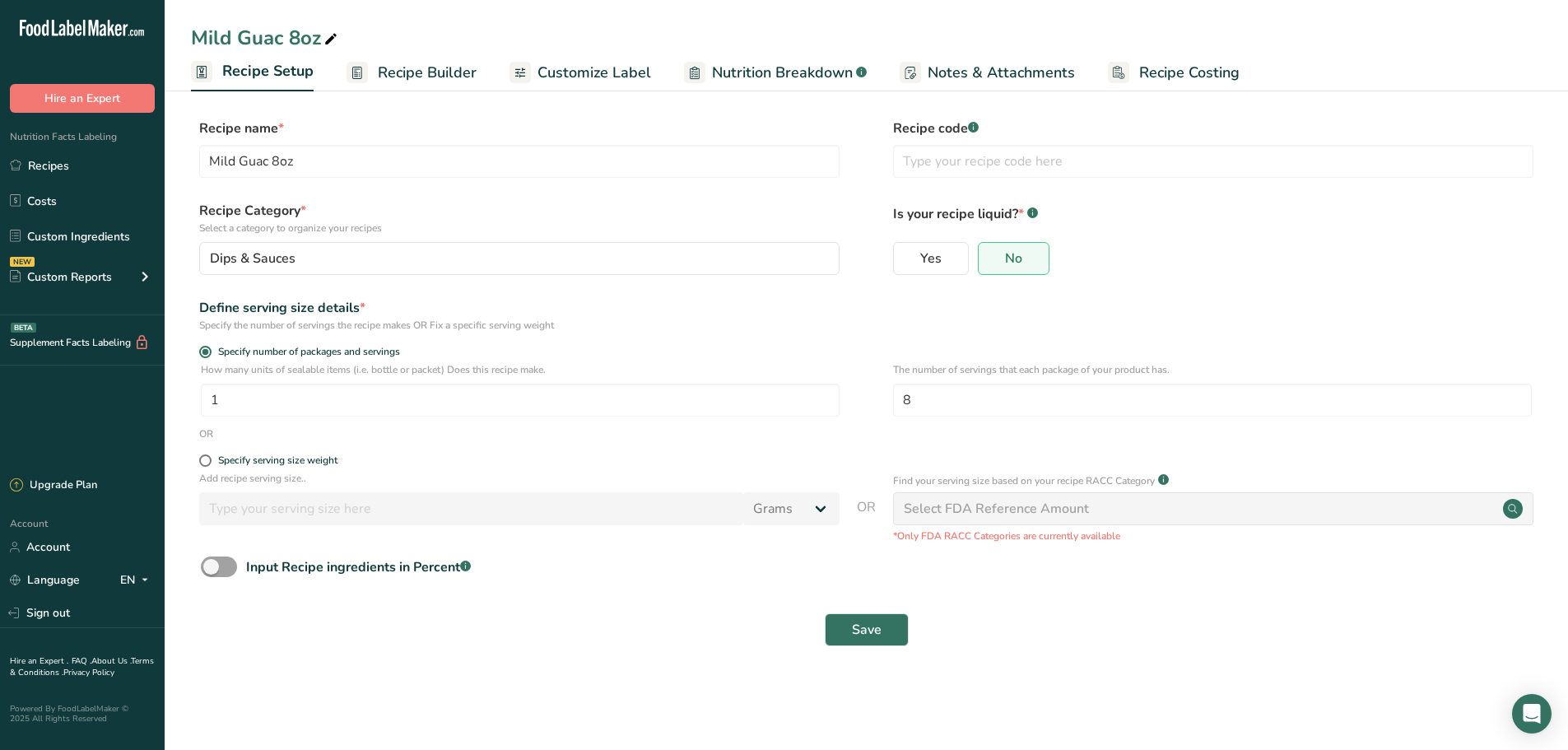
click at [422, 74] on span "Recipe Builder" at bounding box center [427, 72] width 99 height 22
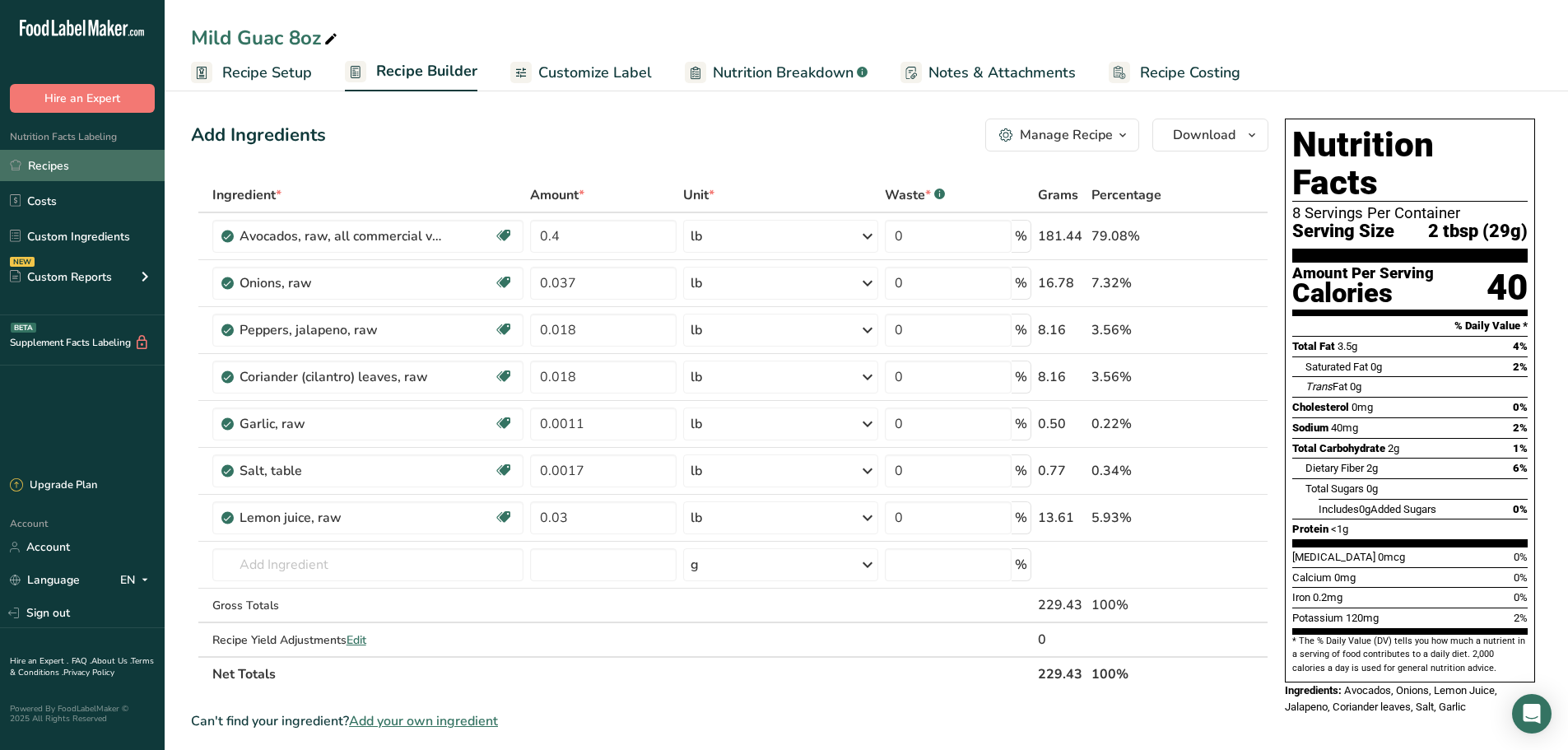
click at [85, 173] on link "Recipes" at bounding box center [82, 166] width 165 height 32
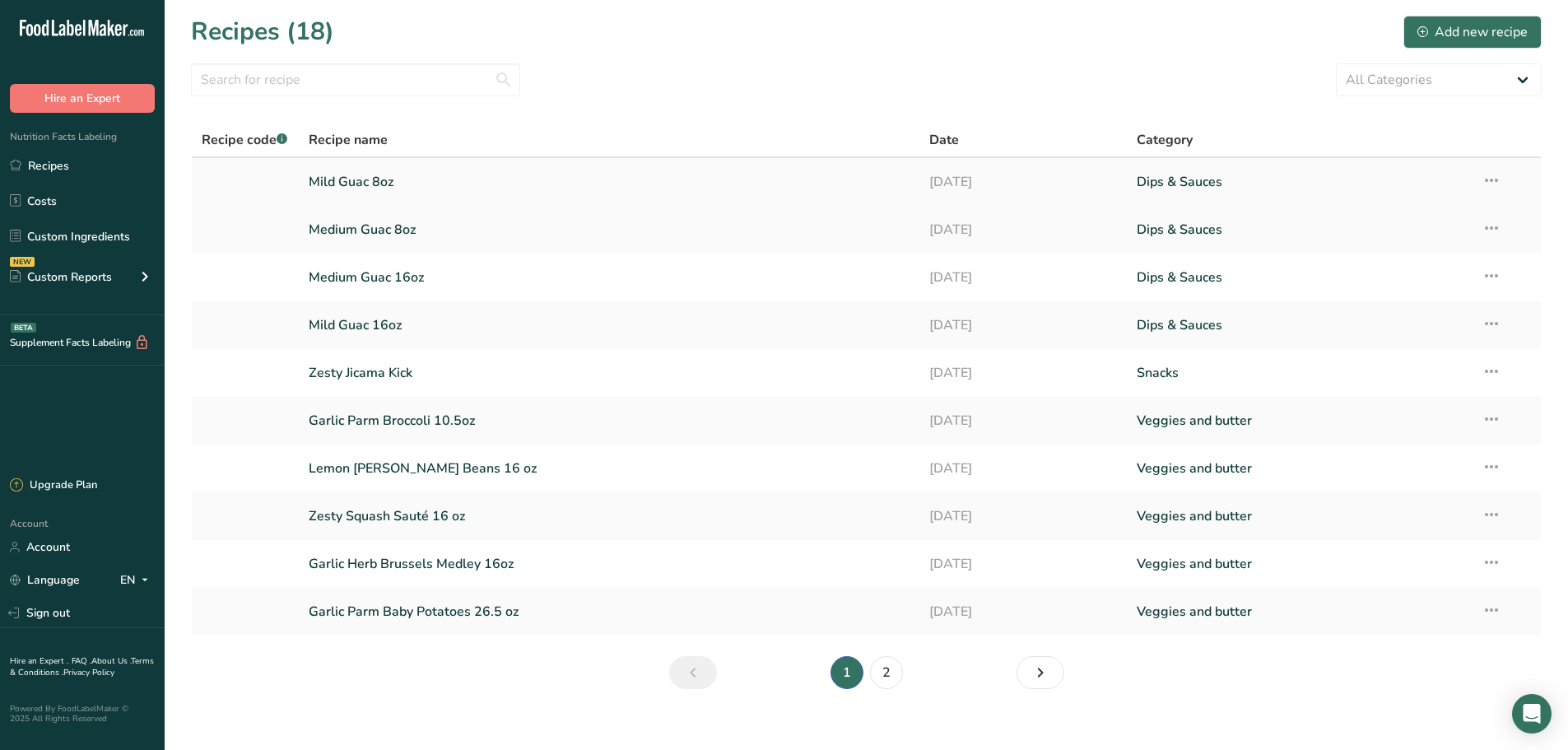
click at [318, 181] on link "Mild Guac 8oz" at bounding box center [609, 181] width 602 height 34
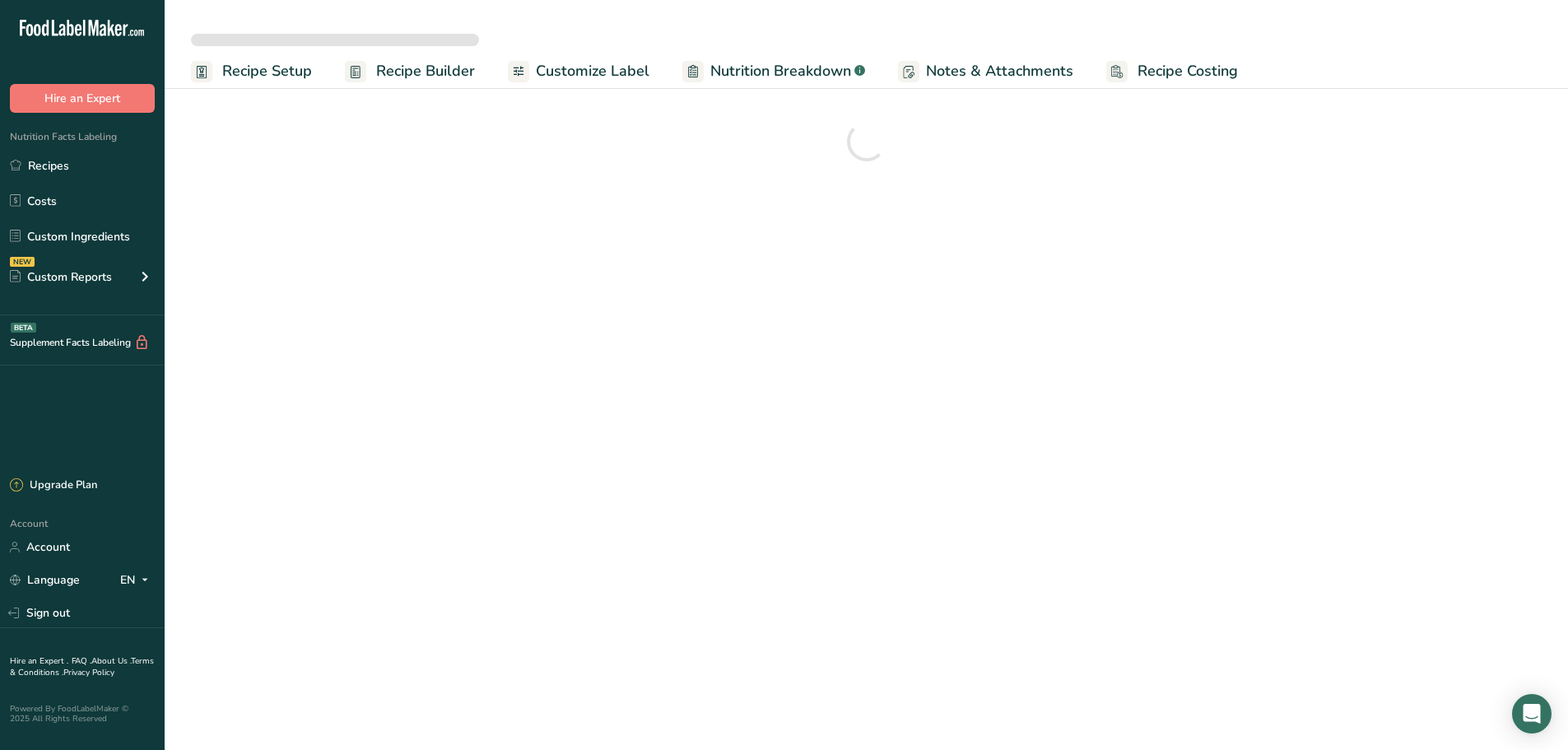
click at [435, 75] on span "Recipe Builder" at bounding box center [425, 71] width 99 height 22
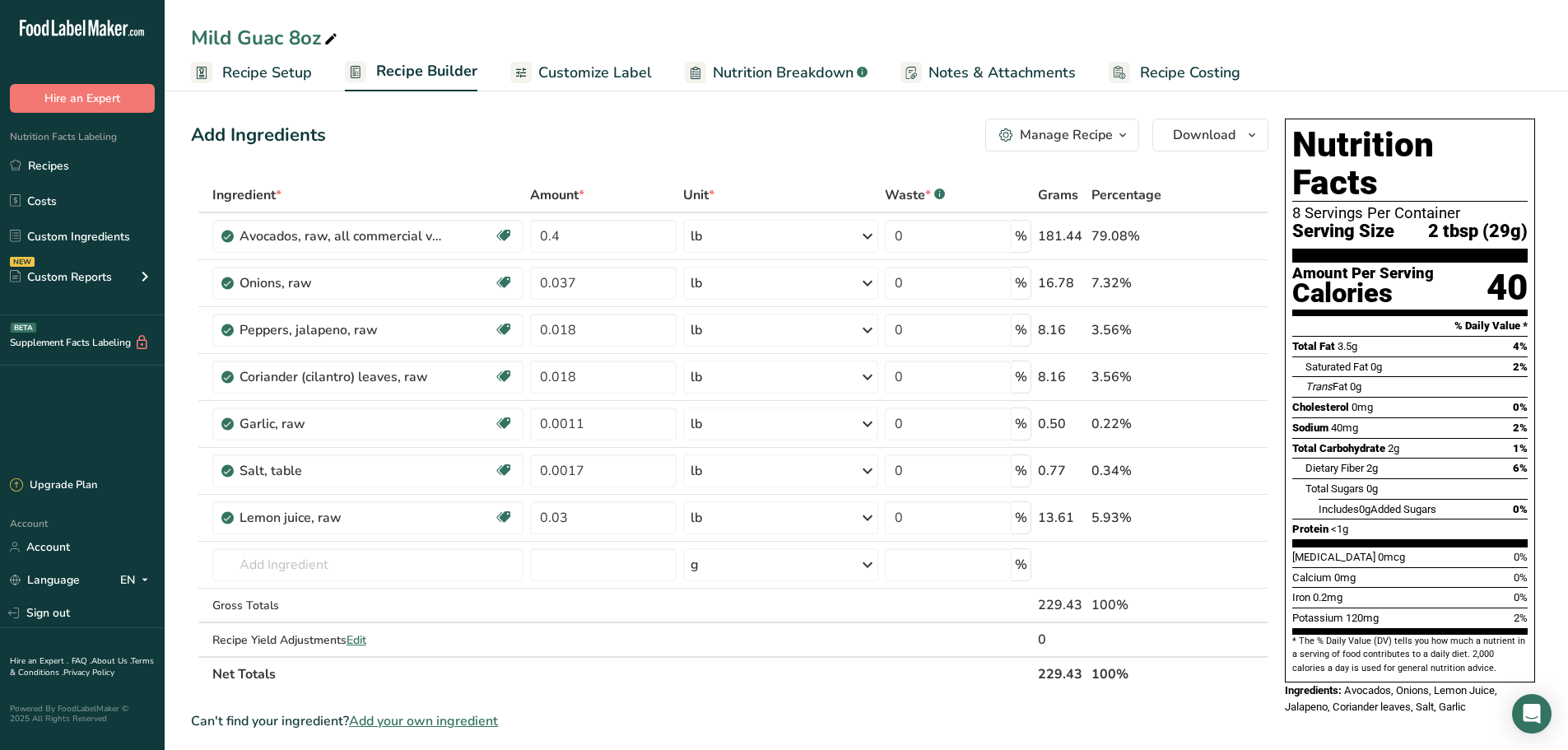
click at [435, 75] on span "Recipe Builder" at bounding box center [427, 71] width 102 height 22
click at [1132, 131] on span "button" at bounding box center [1122, 135] width 20 height 20
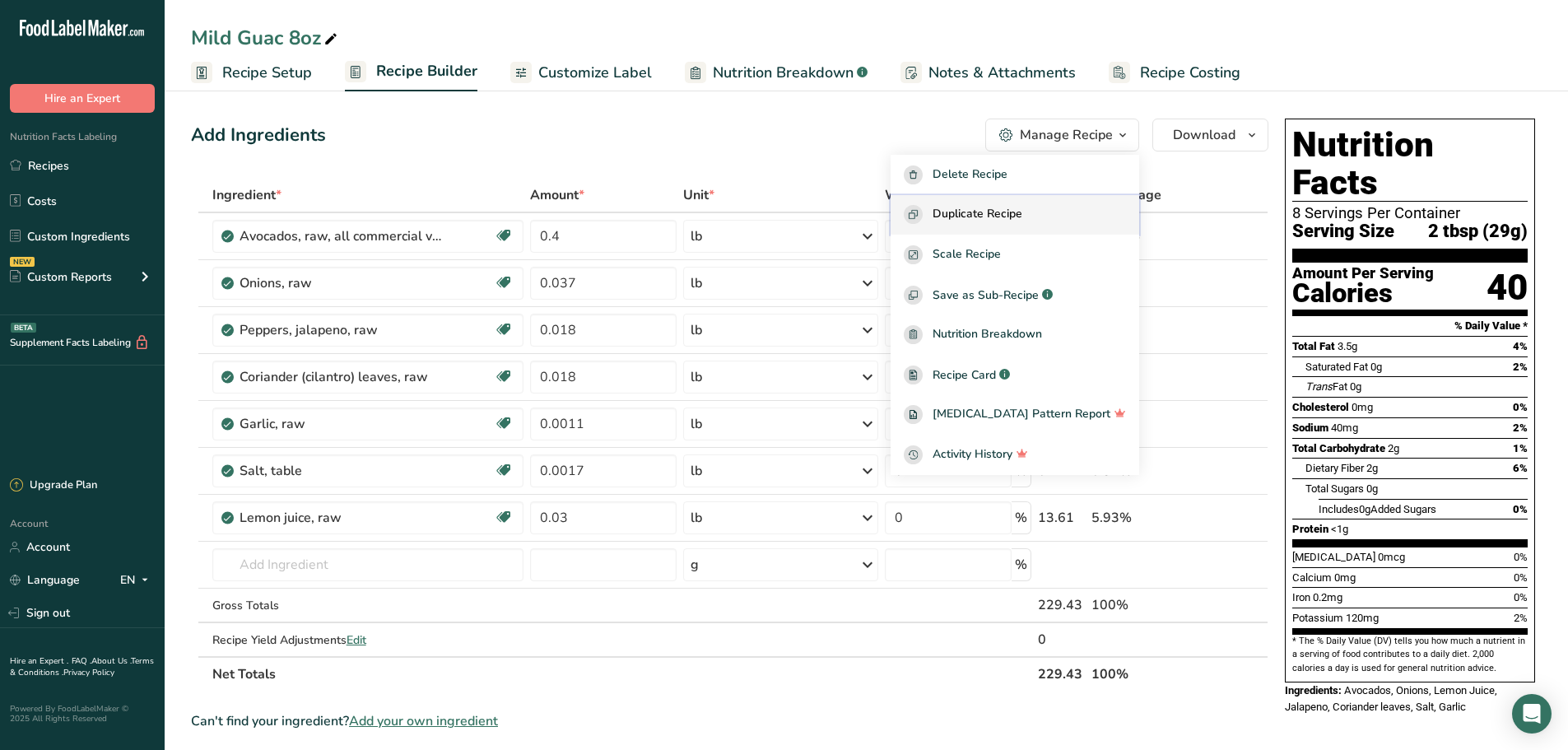
click at [1013, 211] on span "Duplicate Recipe" at bounding box center [978, 215] width 89 height 19
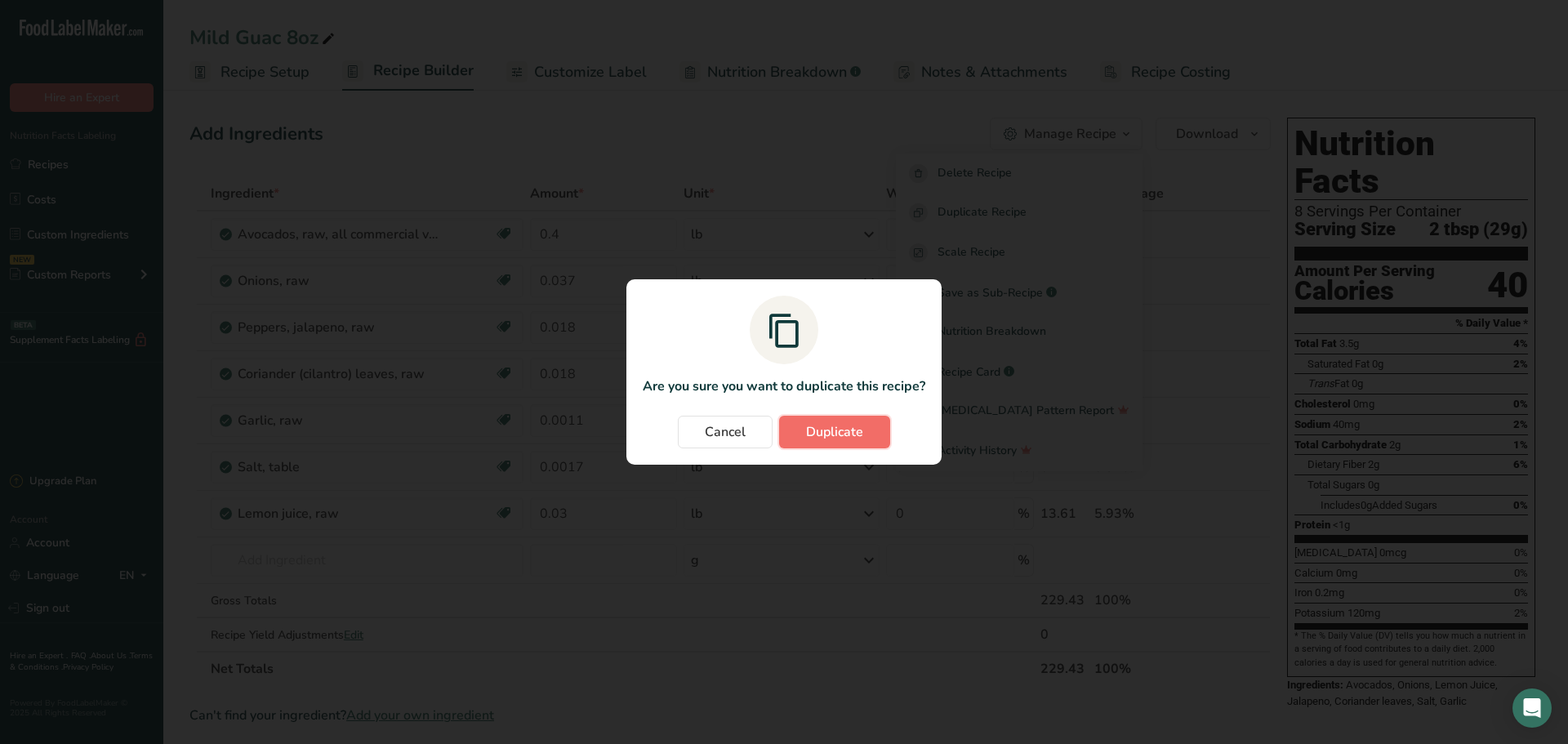
click at [807, 422] on button "Duplicate" at bounding box center [834, 432] width 111 height 33
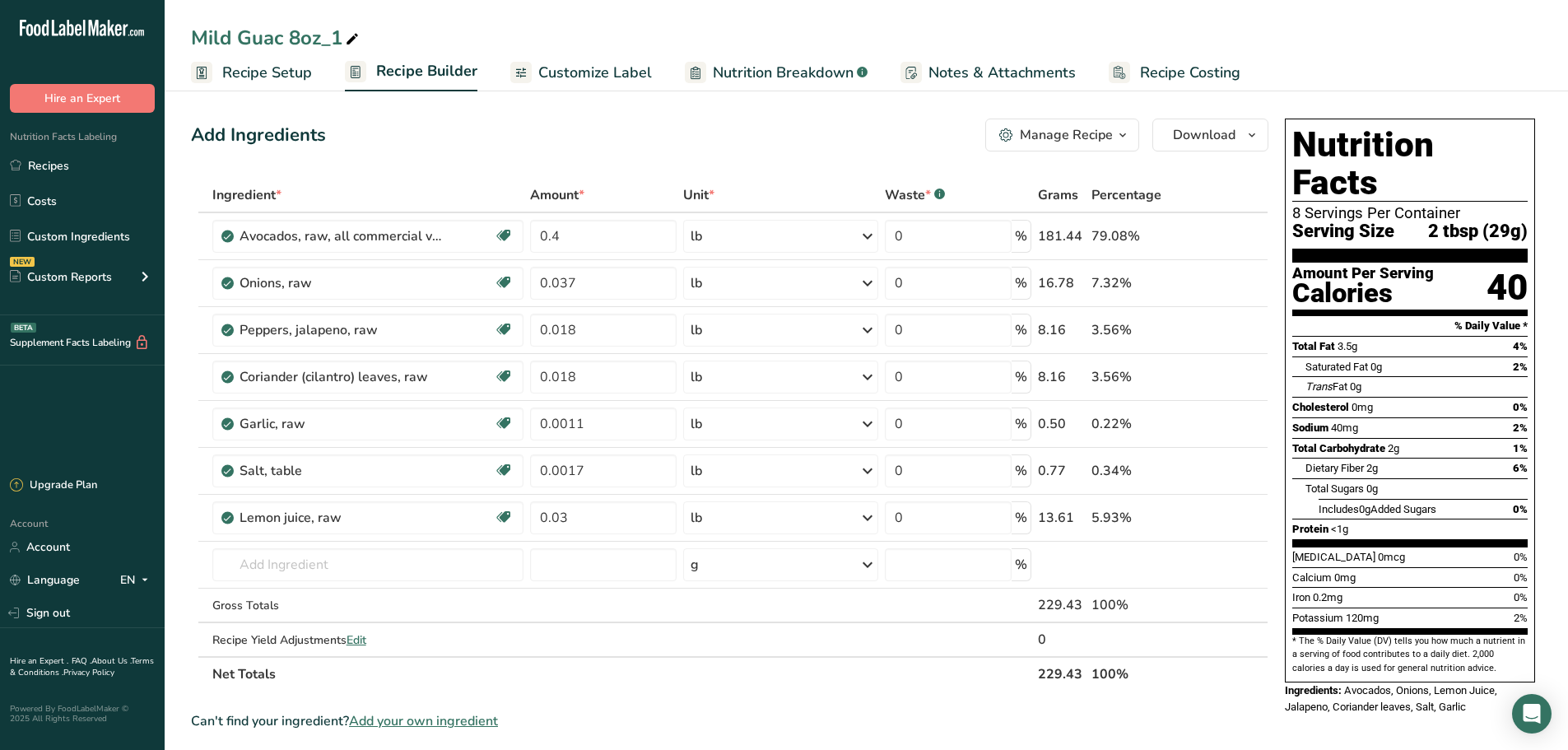
click at [258, 39] on div "Mild Guac 8oz_1" at bounding box center [276, 38] width 171 height 30
click at [233, 39] on input "Mild Guac 8oz_1" at bounding box center [866, 38] width 1351 height 30
click at [372, 39] on input "Spicy Guac 8oz_1" at bounding box center [866, 38] width 1351 height 30
type input "Spicy Guac 8oz"
click at [611, 241] on input "0.4" at bounding box center [603, 237] width 146 height 33
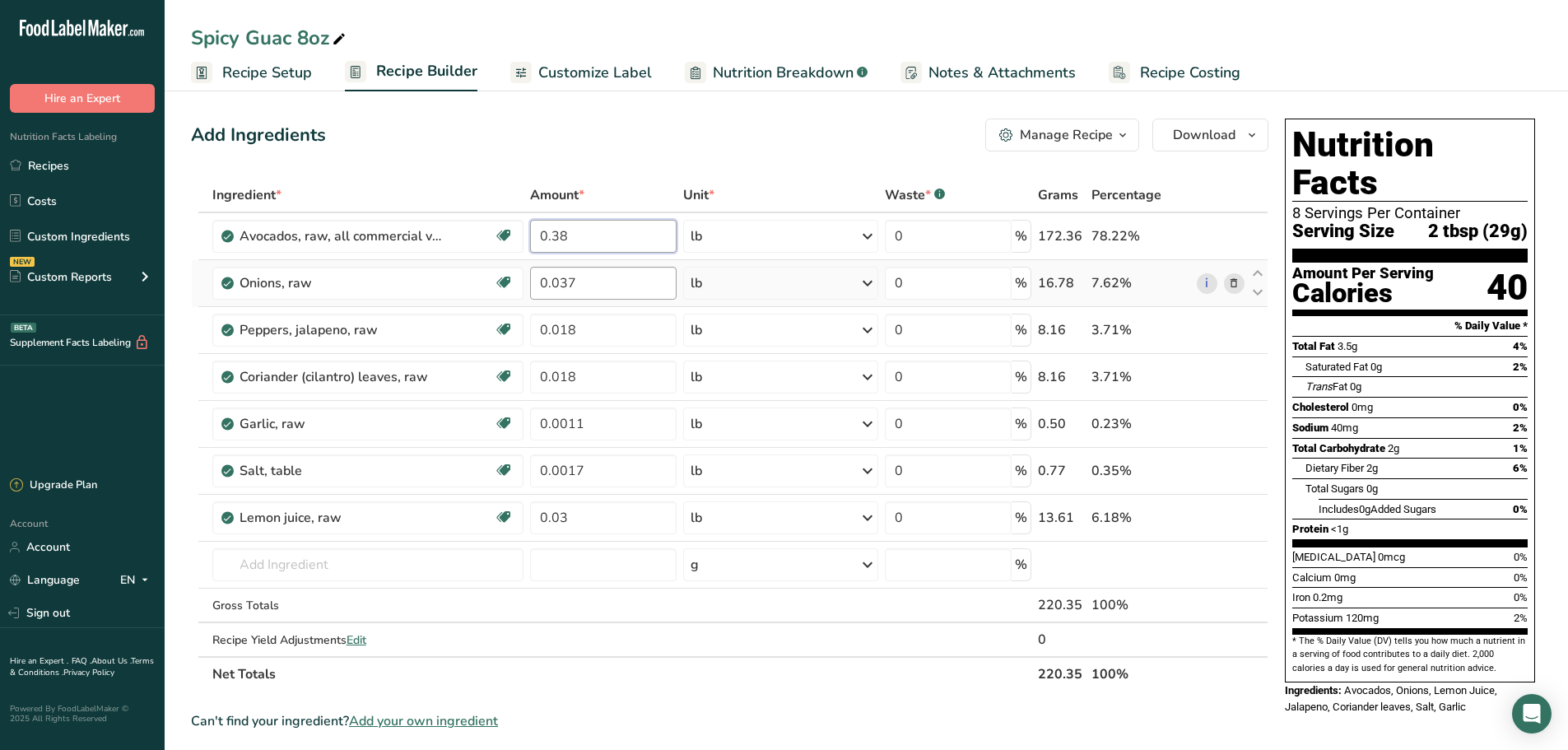
type input "0.38"
click at [604, 274] on div "Ingredient * Amount * Unit * Waste * .a-a{fill:#347362;}.b-a{fill:#fff;} Grams …" at bounding box center [730, 435] width 1077 height 513
type input "0.0345"
click at [593, 330] on div "Ingredient * Amount * Unit * Waste * .a-a{fill:#347362;}.b-a{fill:#fff;} Grams …" at bounding box center [730, 435] width 1077 height 513
click at [460, 333] on div "Ingredient * Amount * Unit * Waste * .a-a{fill:#347362;}.b-a{fill:#fff;} Grams …" at bounding box center [730, 435] width 1077 height 513
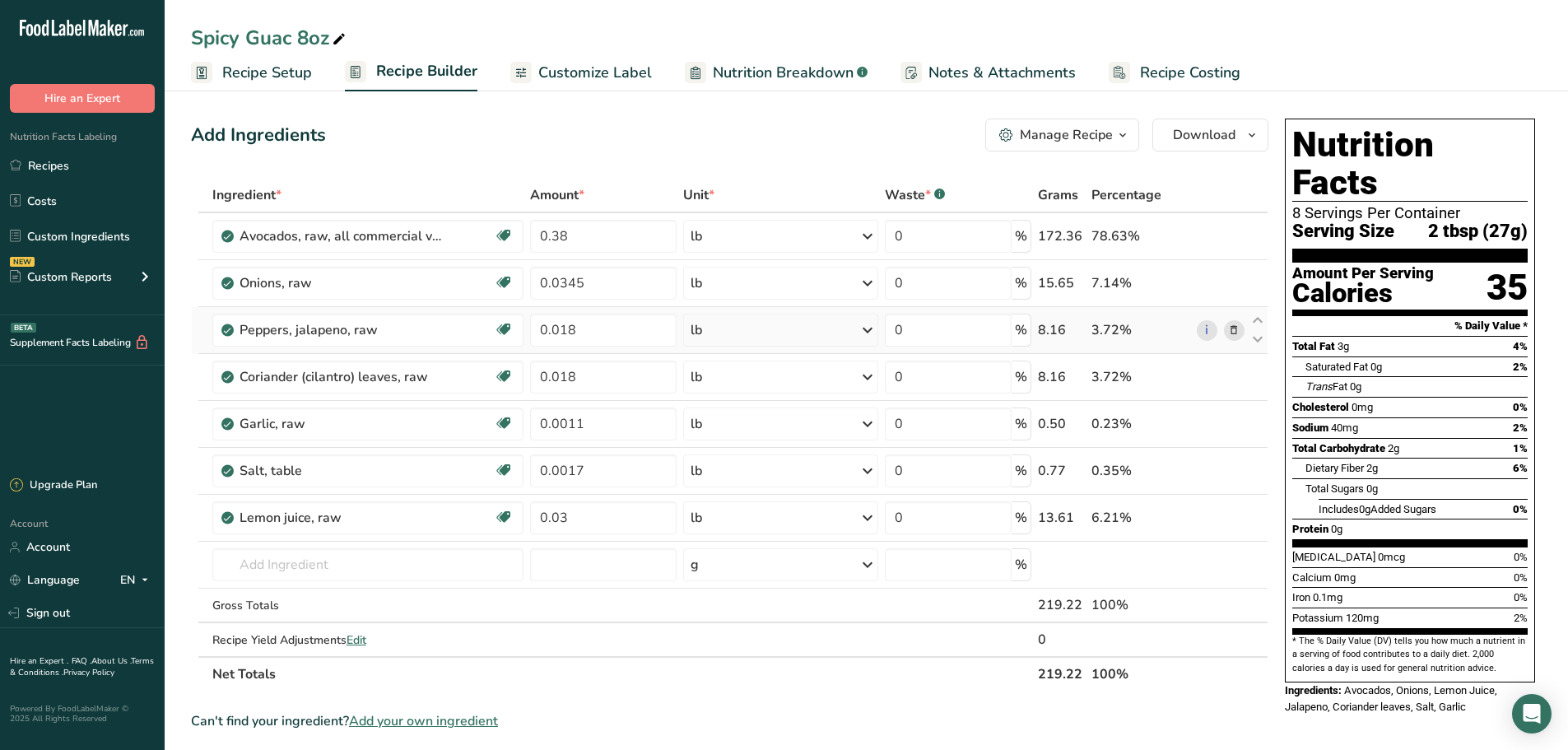
click at [1228, 333] on icon at bounding box center [1233, 330] width 11 height 18
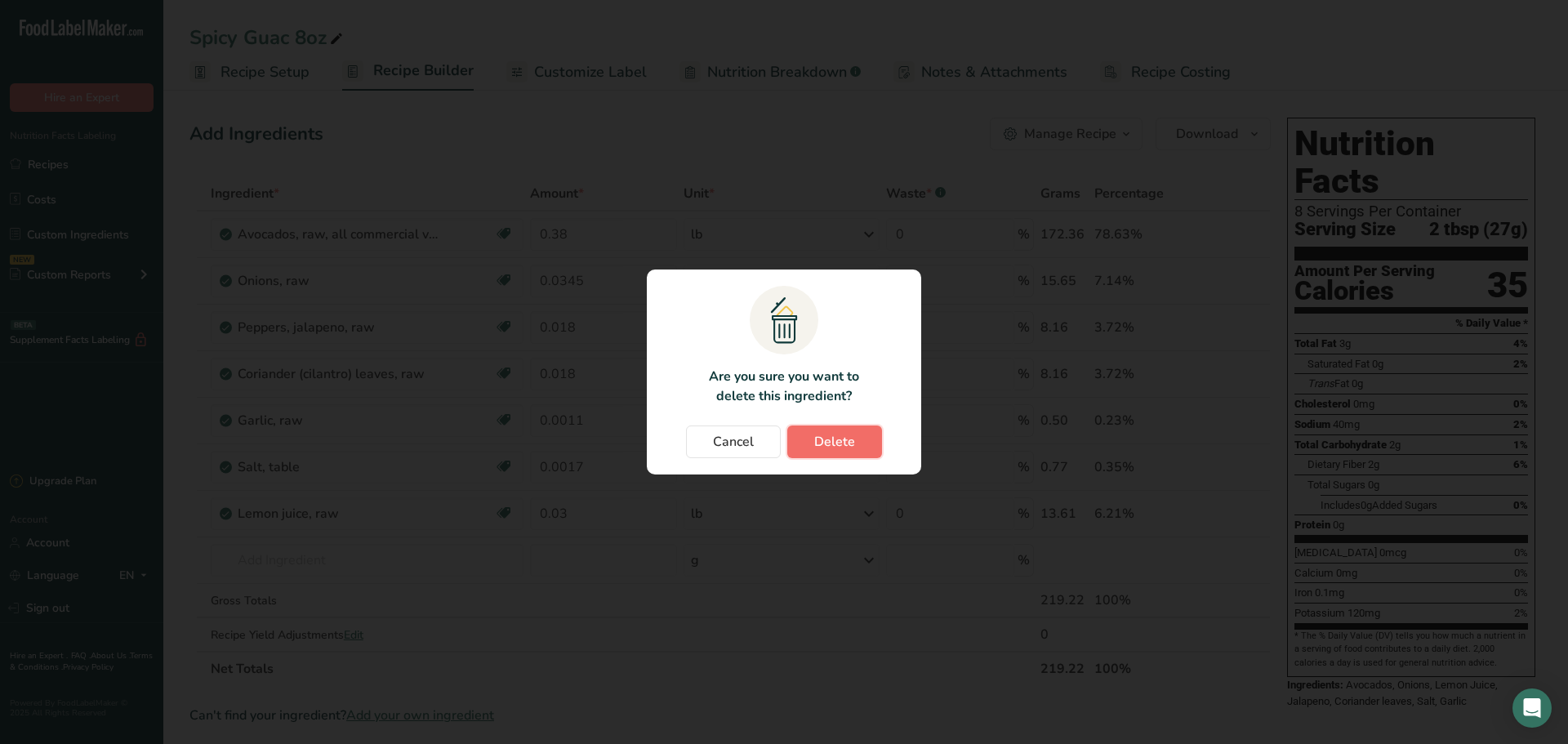
click at [859, 445] on button "Delete" at bounding box center [834, 442] width 95 height 33
type input "0.0011"
type input "0.0017"
type input "0.03"
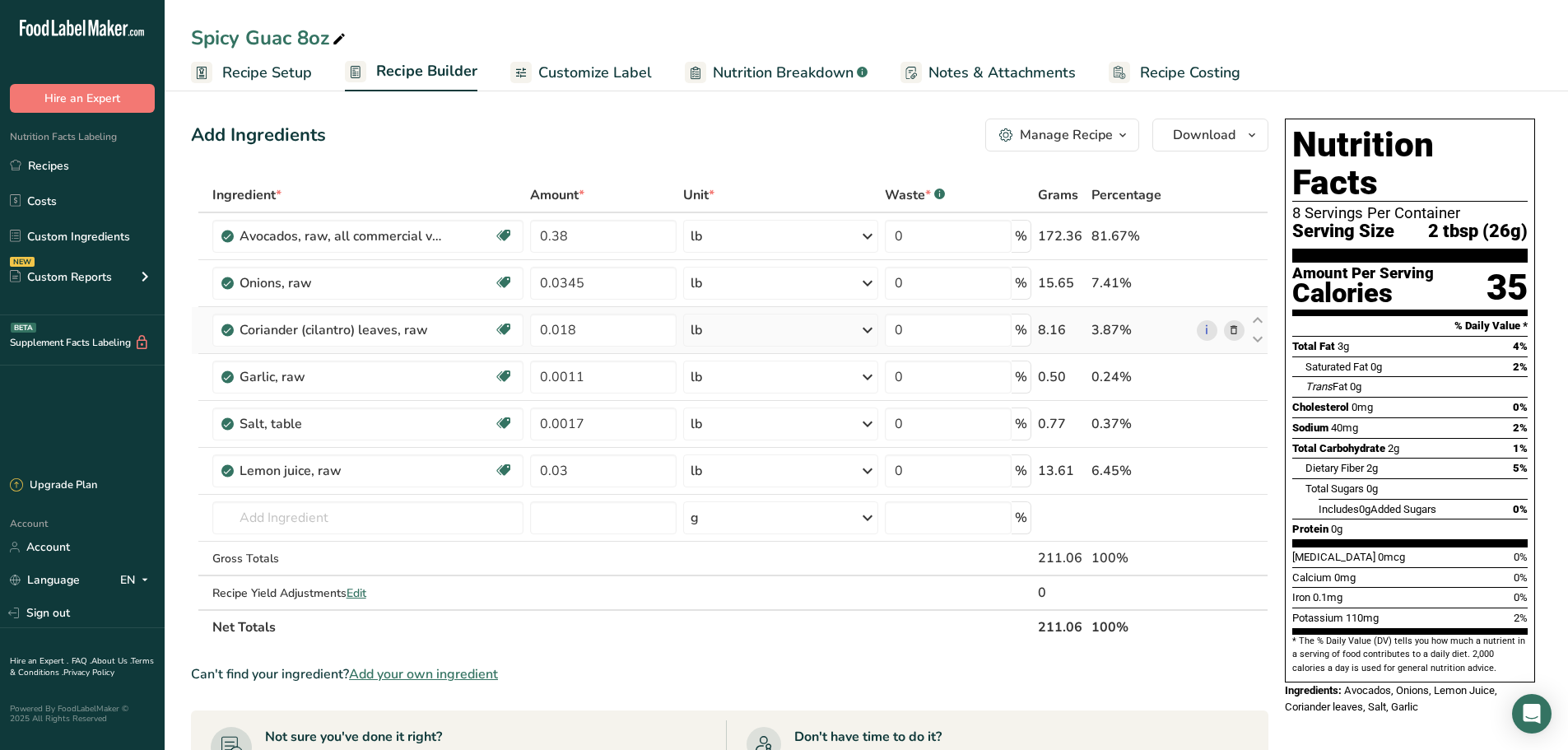
click at [1233, 329] on icon at bounding box center [1233, 330] width 11 height 18
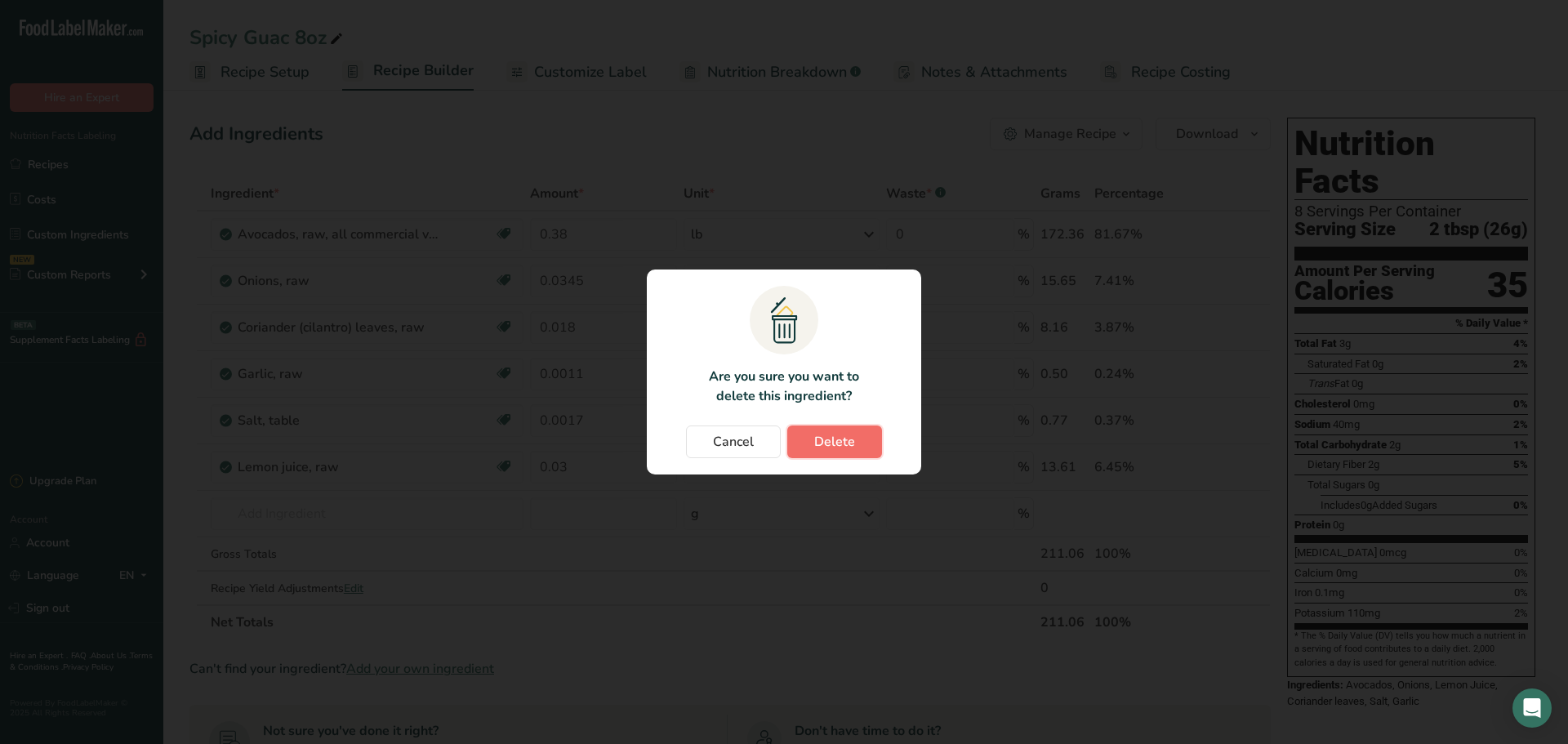
click at [823, 440] on span "Delete" at bounding box center [834, 442] width 41 height 20
type input "0.0011"
type input "0.0017"
type input "0.03"
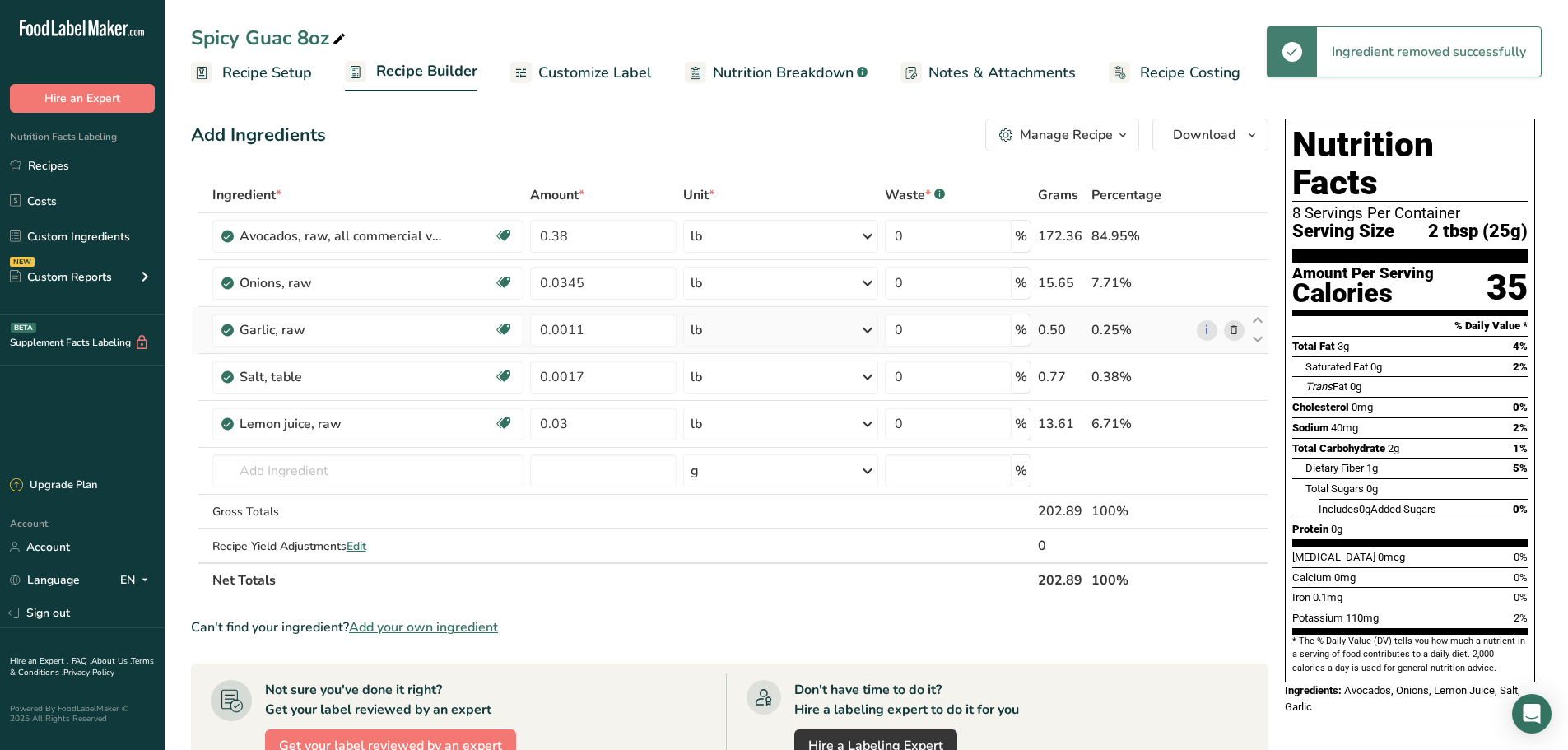
click at [1233, 331] on icon at bounding box center [1233, 330] width 11 height 18
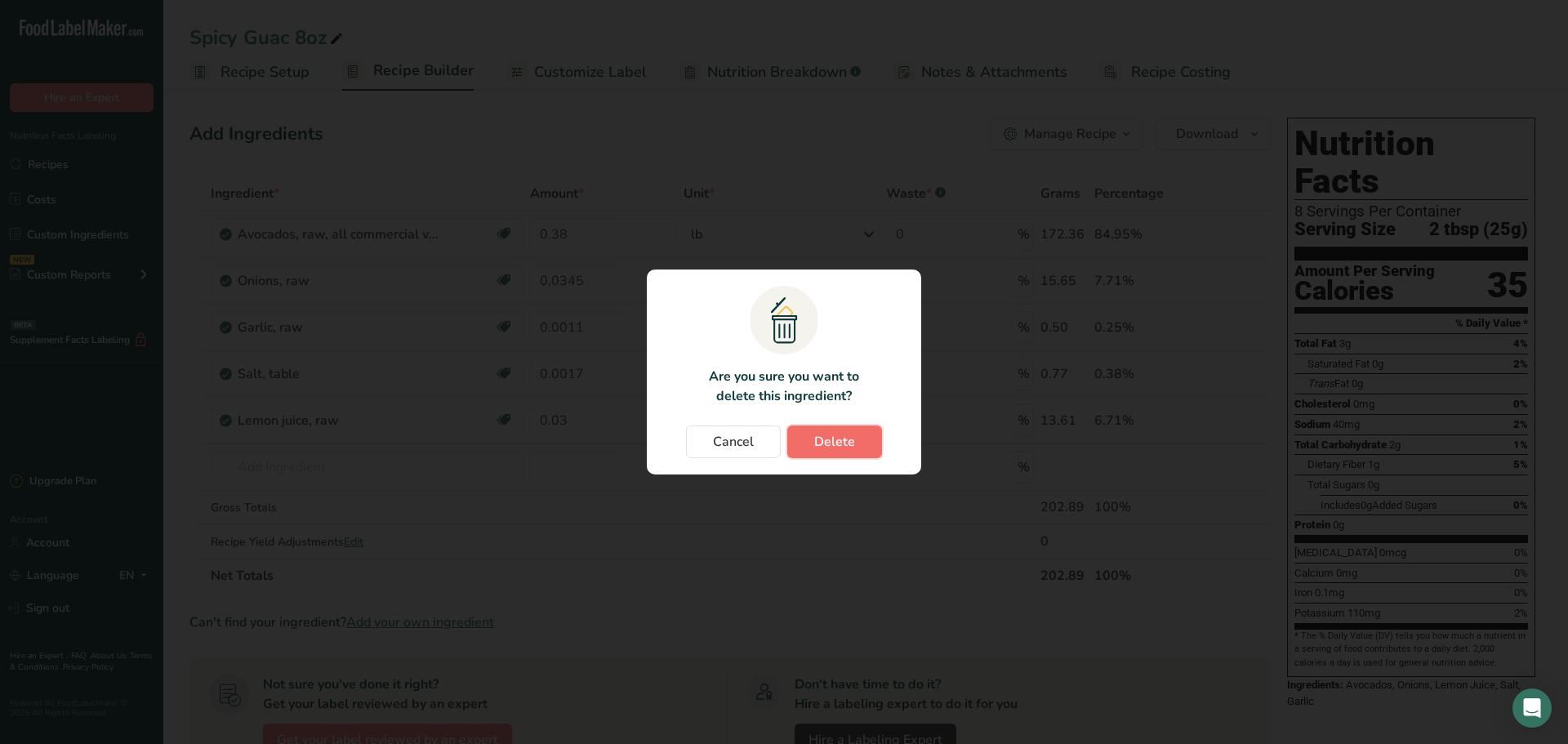
click at [825, 440] on span "Delete" at bounding box center [834, 442] width 41 height 20
type input "0.0017"
type input "0.03"
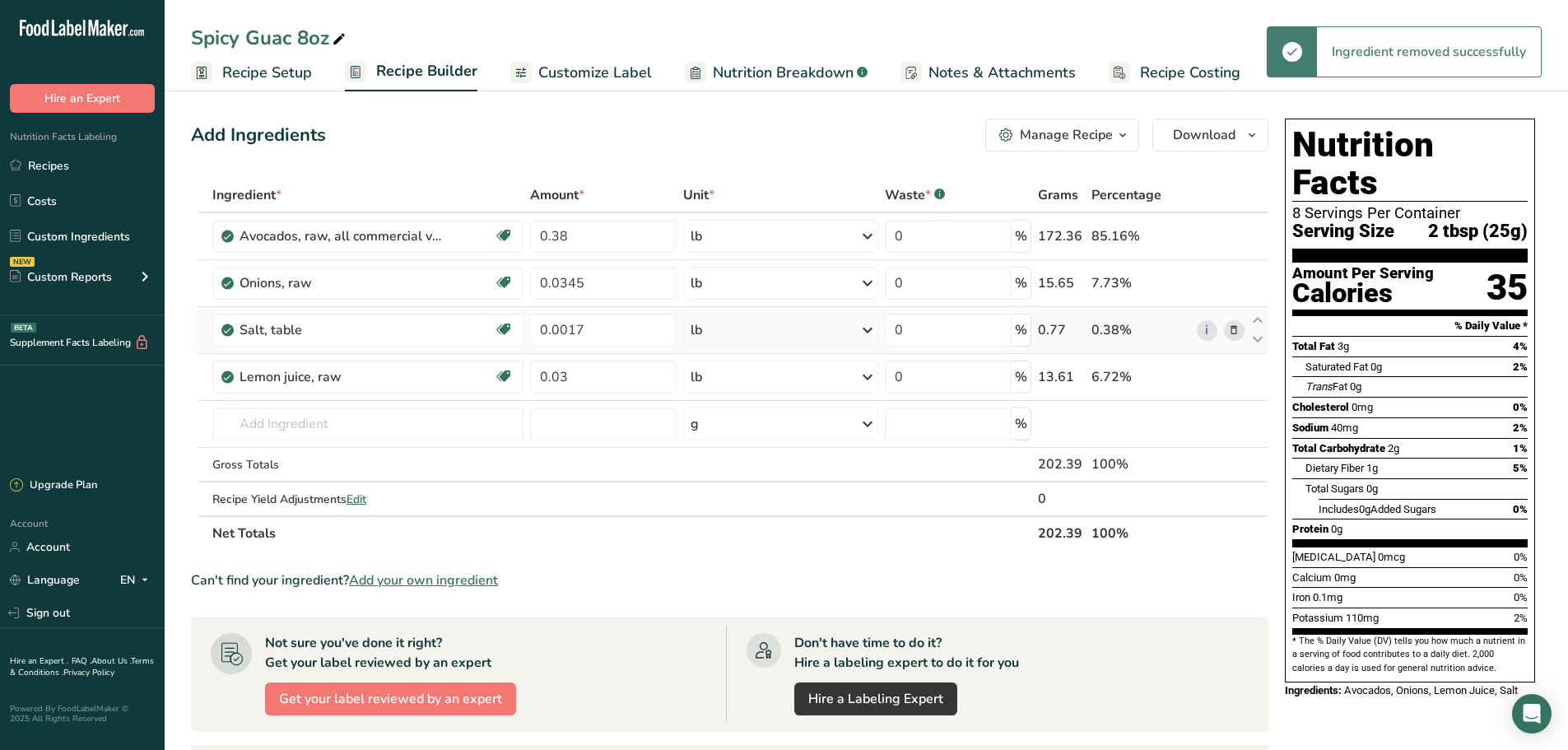
click at [1233, 331] on icon at bounding box center [1233, 330] width 11 height 18
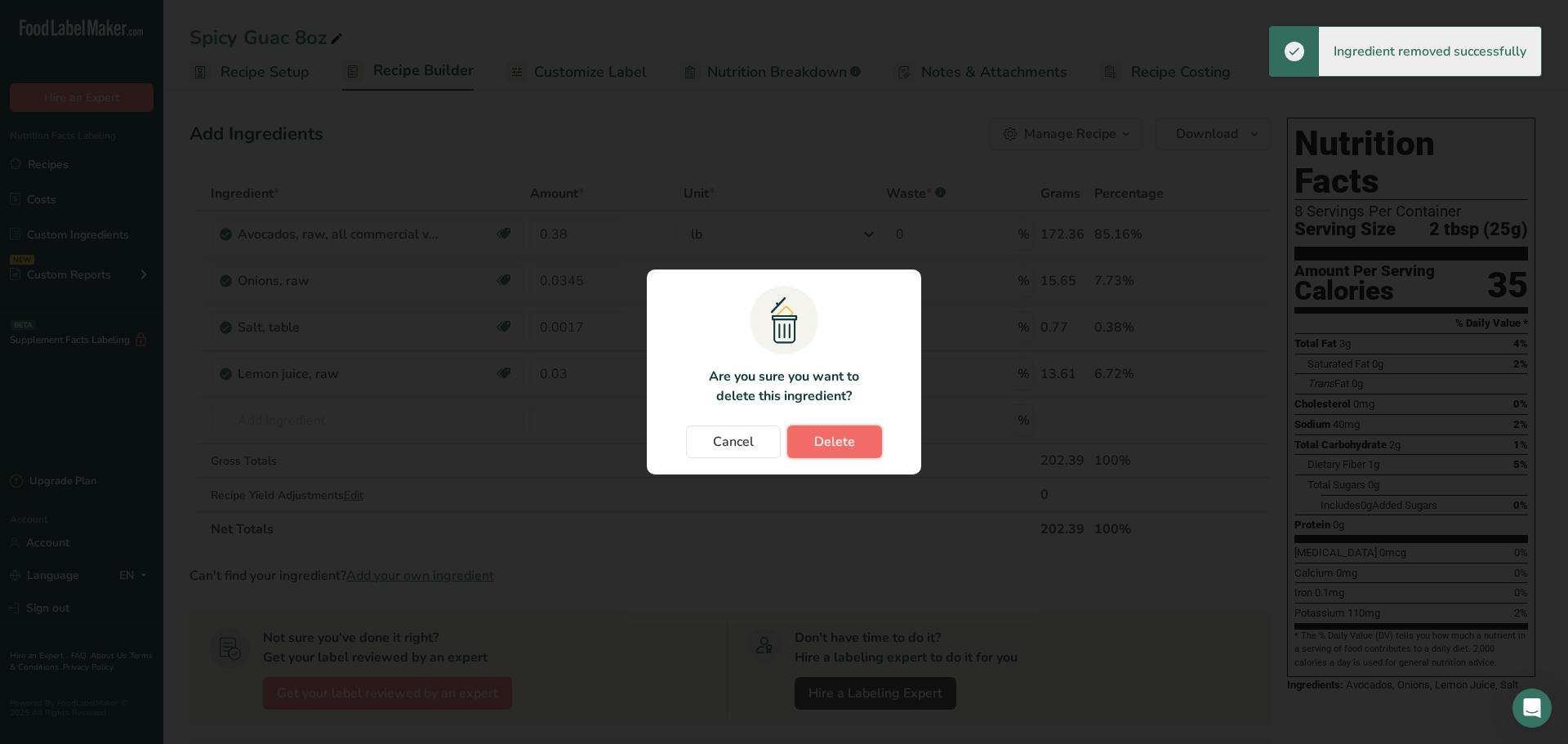
click at [832, 426] on button "Delete" at bounding box center [834, 442] width 95 height 33
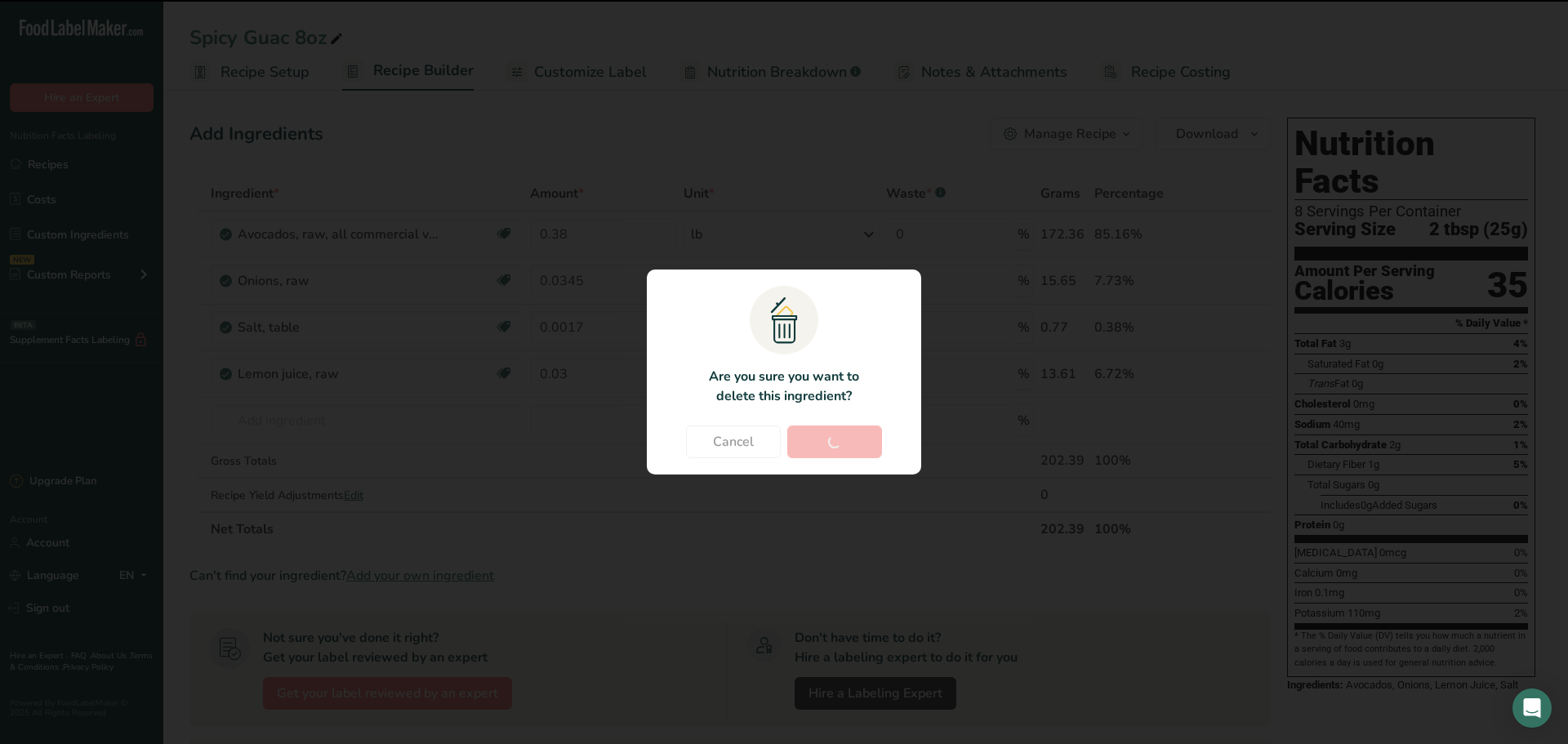
type input "0.03"
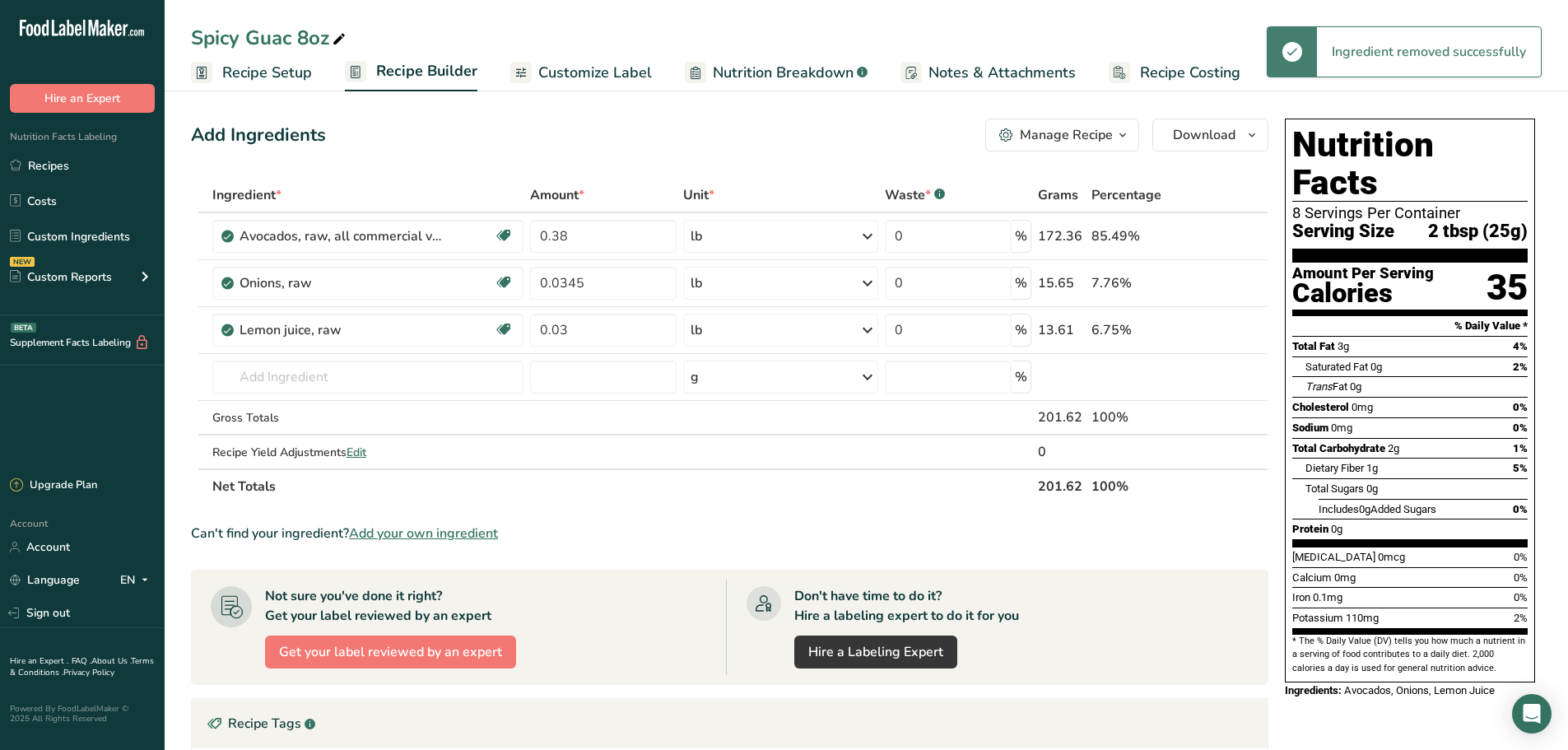
click at [1231, 326] on icon at bounding box center [1233, 330] width 11 height 18
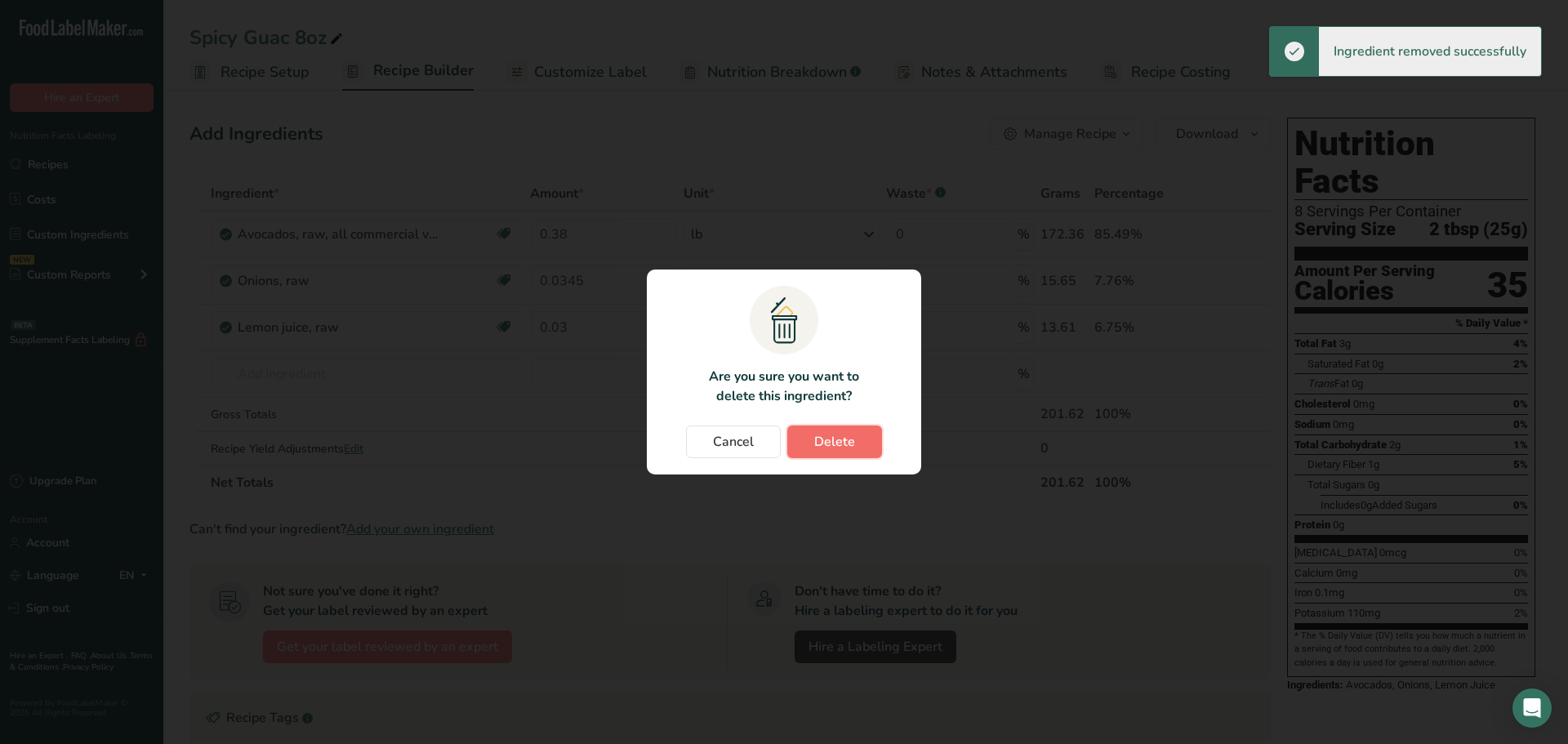
click at [832, 442] on span "Delete" at bounding box center [834, 442] width 41 height 20
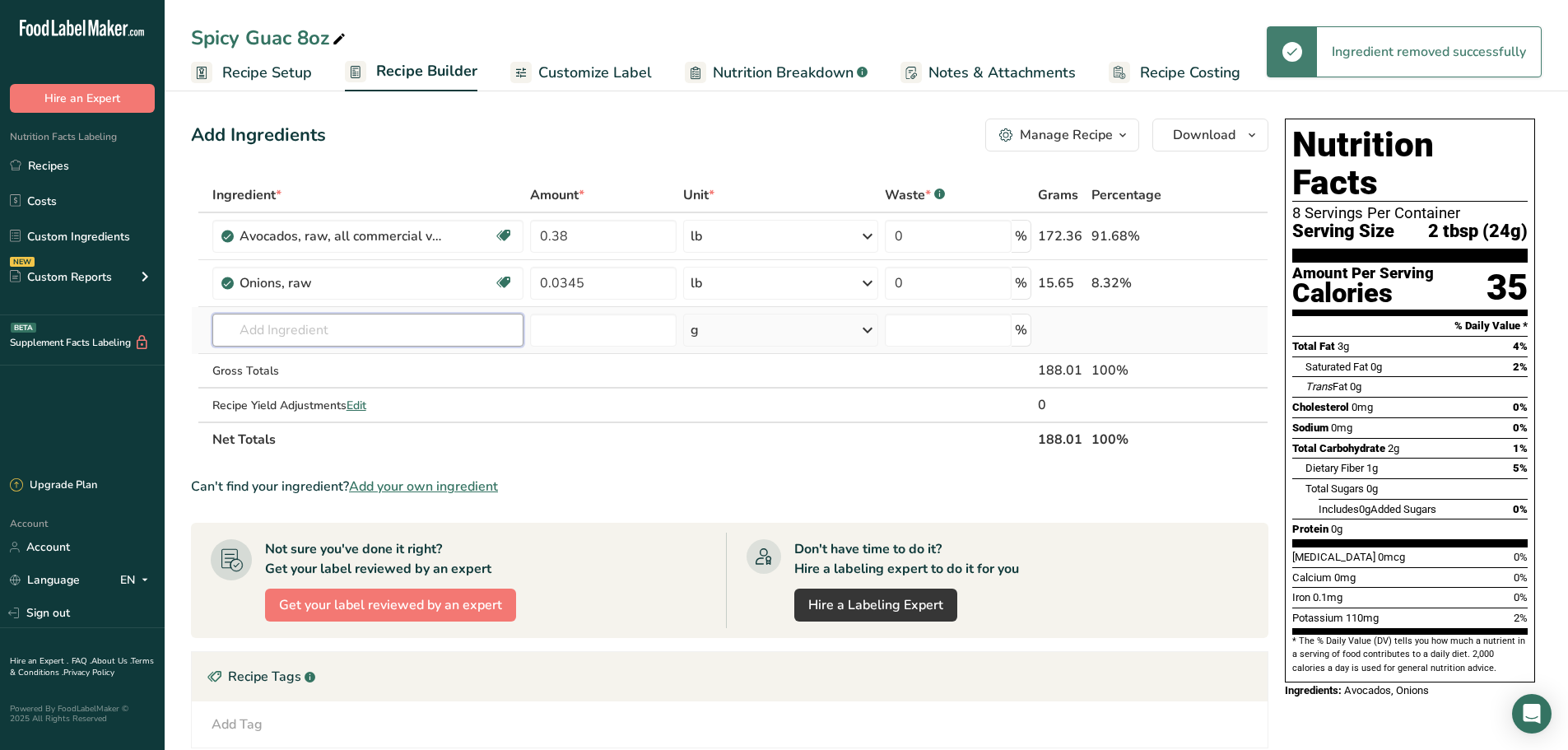
click at [329, 344] on input "text" at bounding box center [368, 330] width 312 height 33
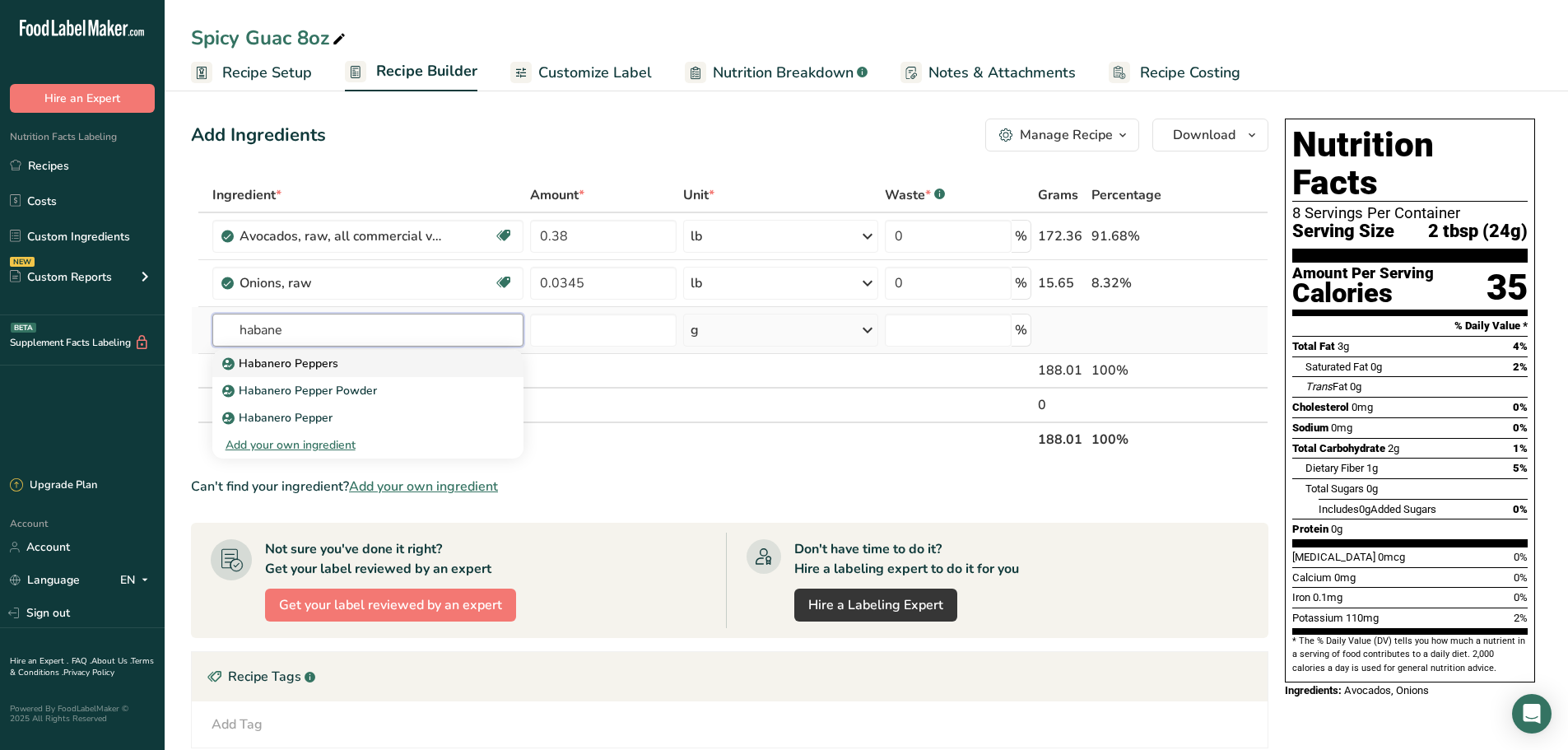
type input "habane"
click at [383, 368] on div "Habanero Peppers" at bounding box center [355, 364] width 259 height 18
type input "Habanero Peppers"
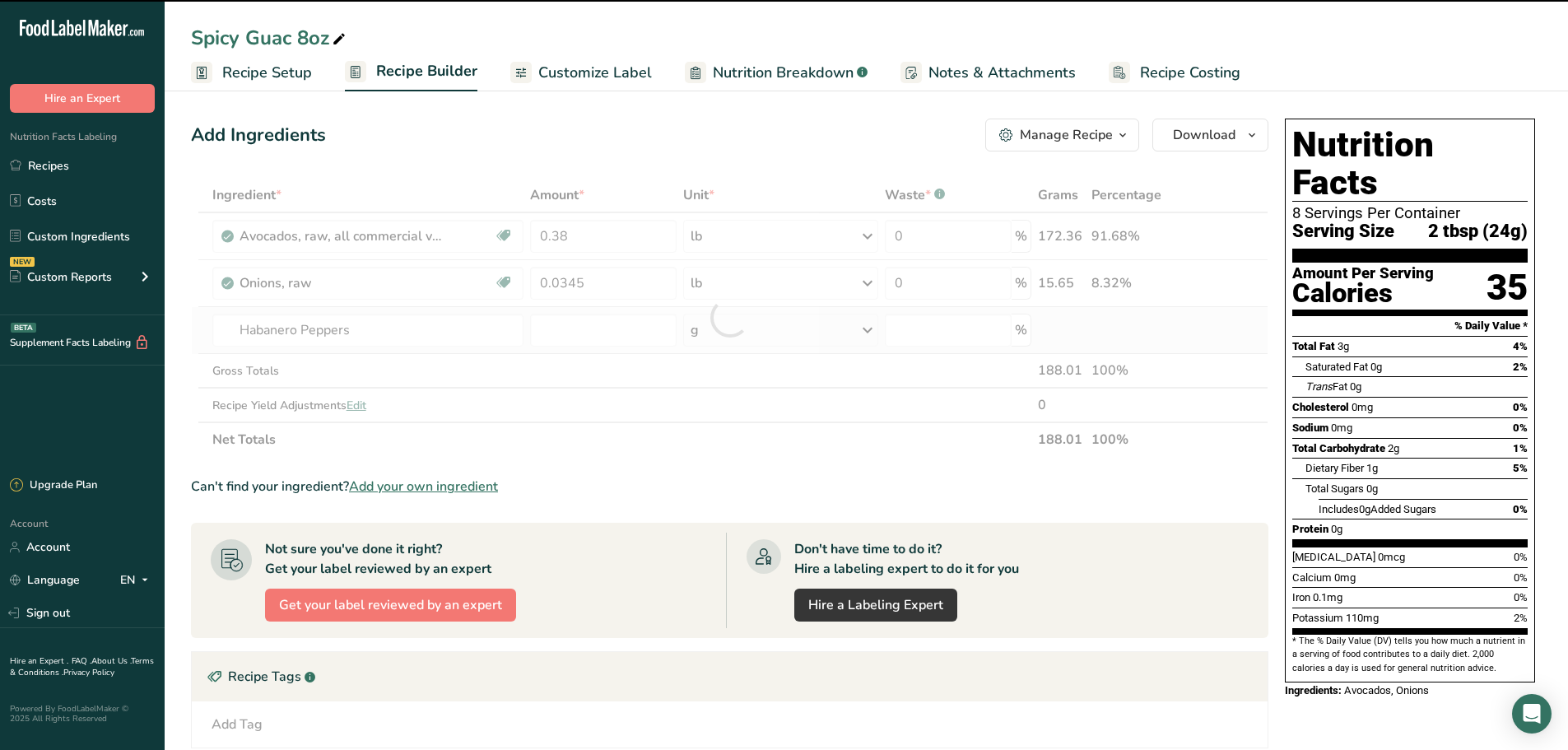
type input "0"
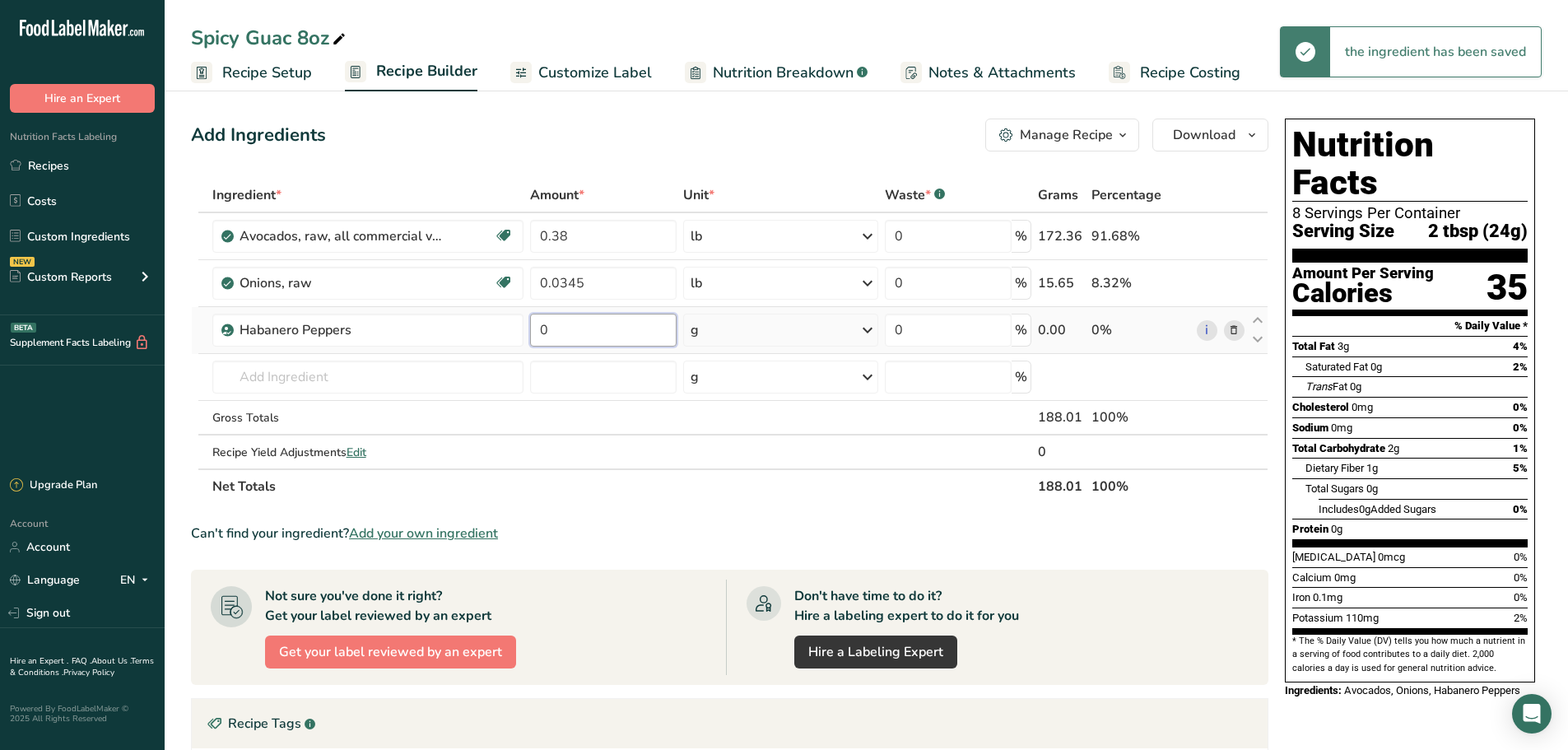
click at [668, 321] on input "0" at bounding box center [603, 330] width 146 height 33
type input "0.0035"
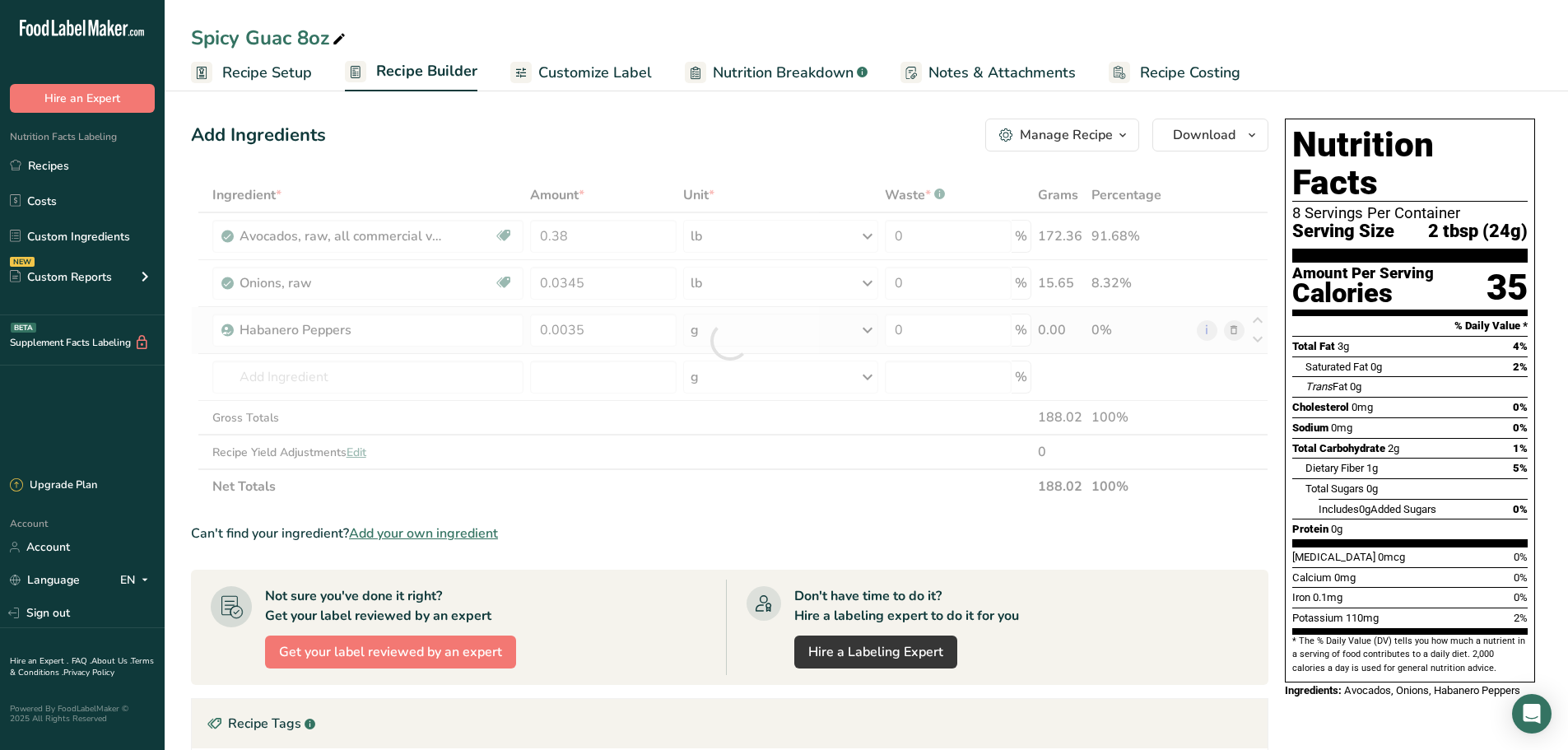
click at [782, 334] on div "Ingredient * Amount * Unit * Waste * .a-a{fill:#347362;}.b-a{fill:#fff;} Grams …" at bounding box center [730, 341] width 1077 height 326
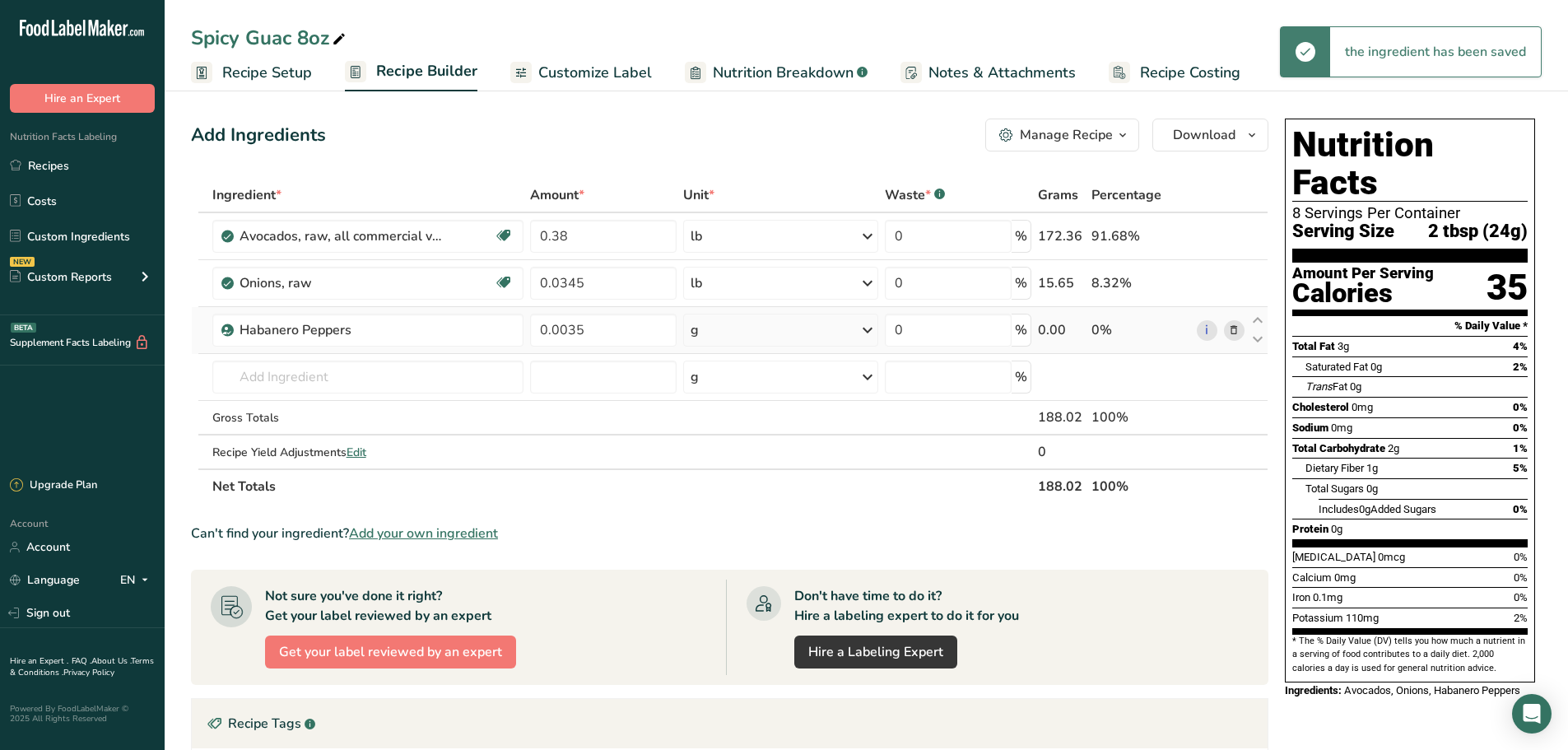
click at [783, 334] on div "g" at bounding box center [780, 330] width 194 height 33
click at [735, 456] on div "See more" at bounding box center [762, 461] width 138 height 18
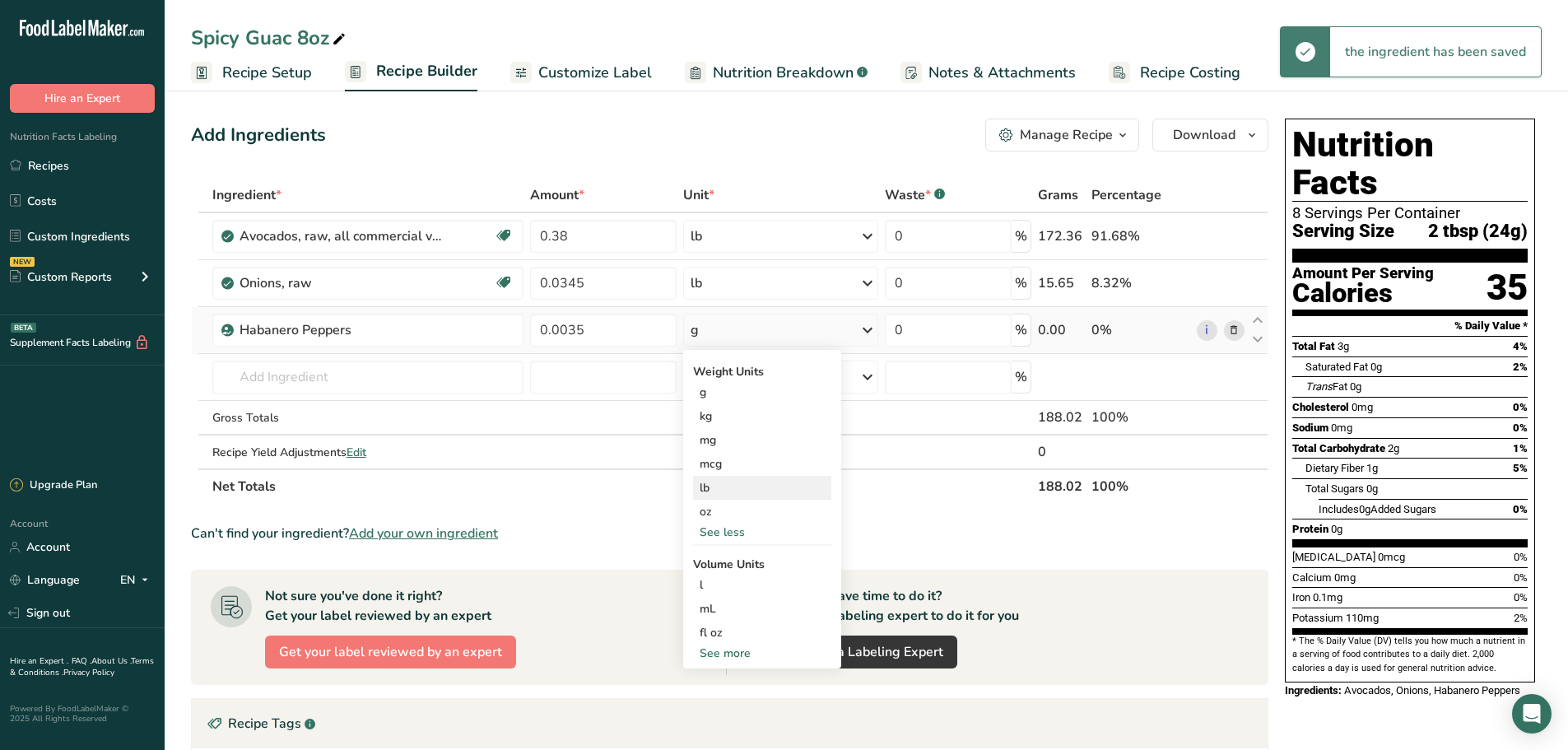
click at [736, 496] on div "lb" at bounding box center [762, 487] width 138 height 24
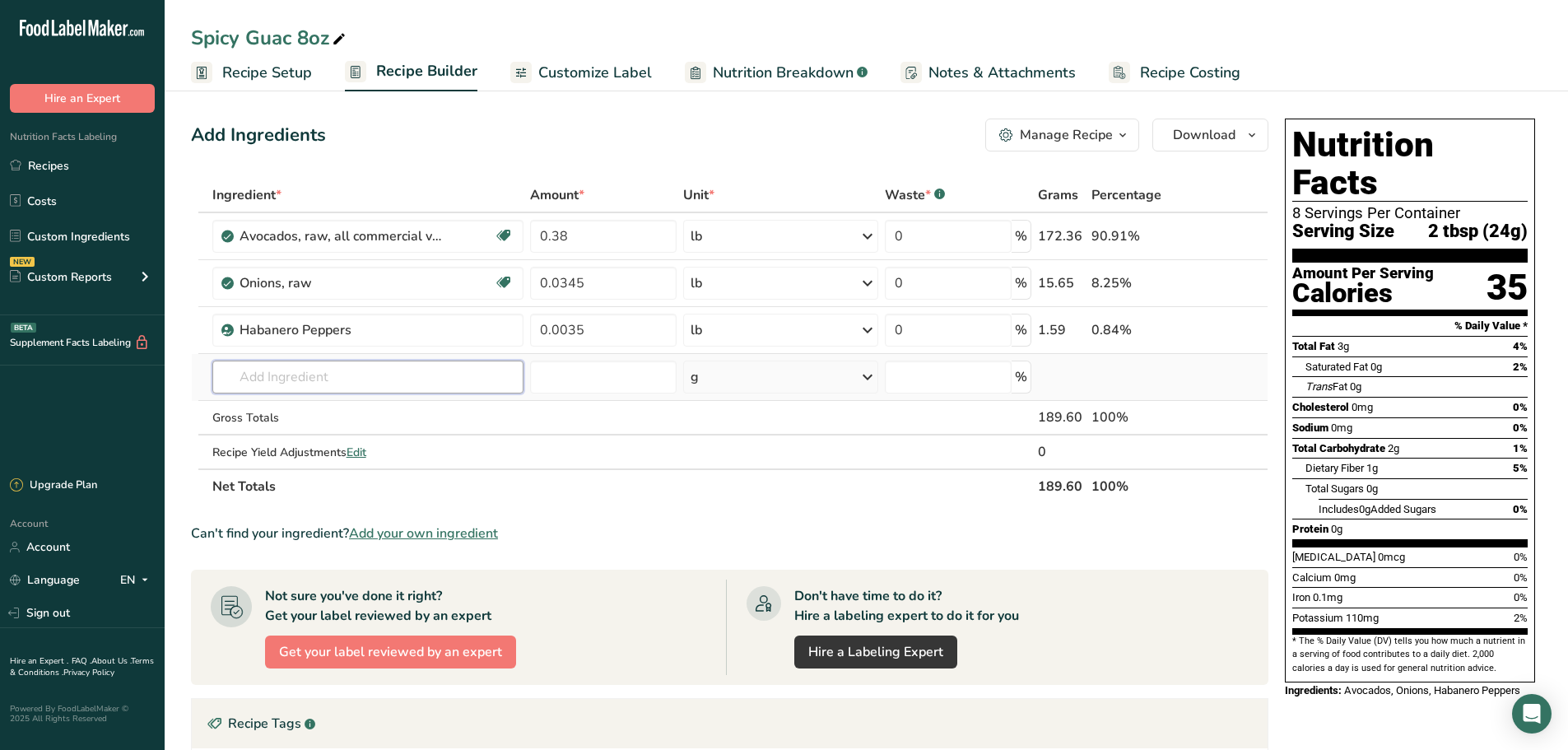
click at [388, 375] on input "text" at bounding box center [368, 378] width 312 height 33
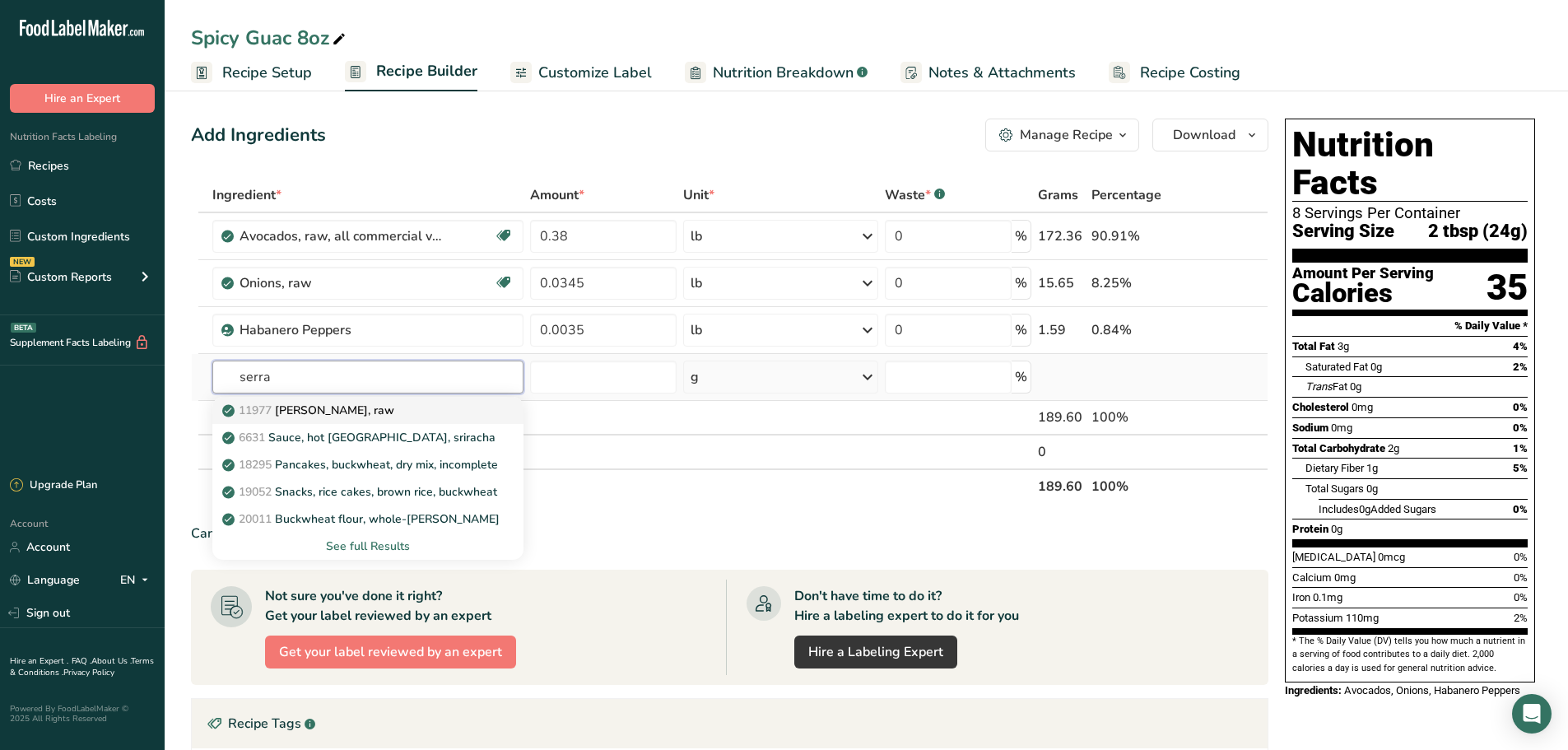
type input "serra"
click at [385, 402] on p "11977 [PERSON_NAME], raw" at bounding box center [309, 411] width 169 height 18
type input "[PERSON_NAME], raw"
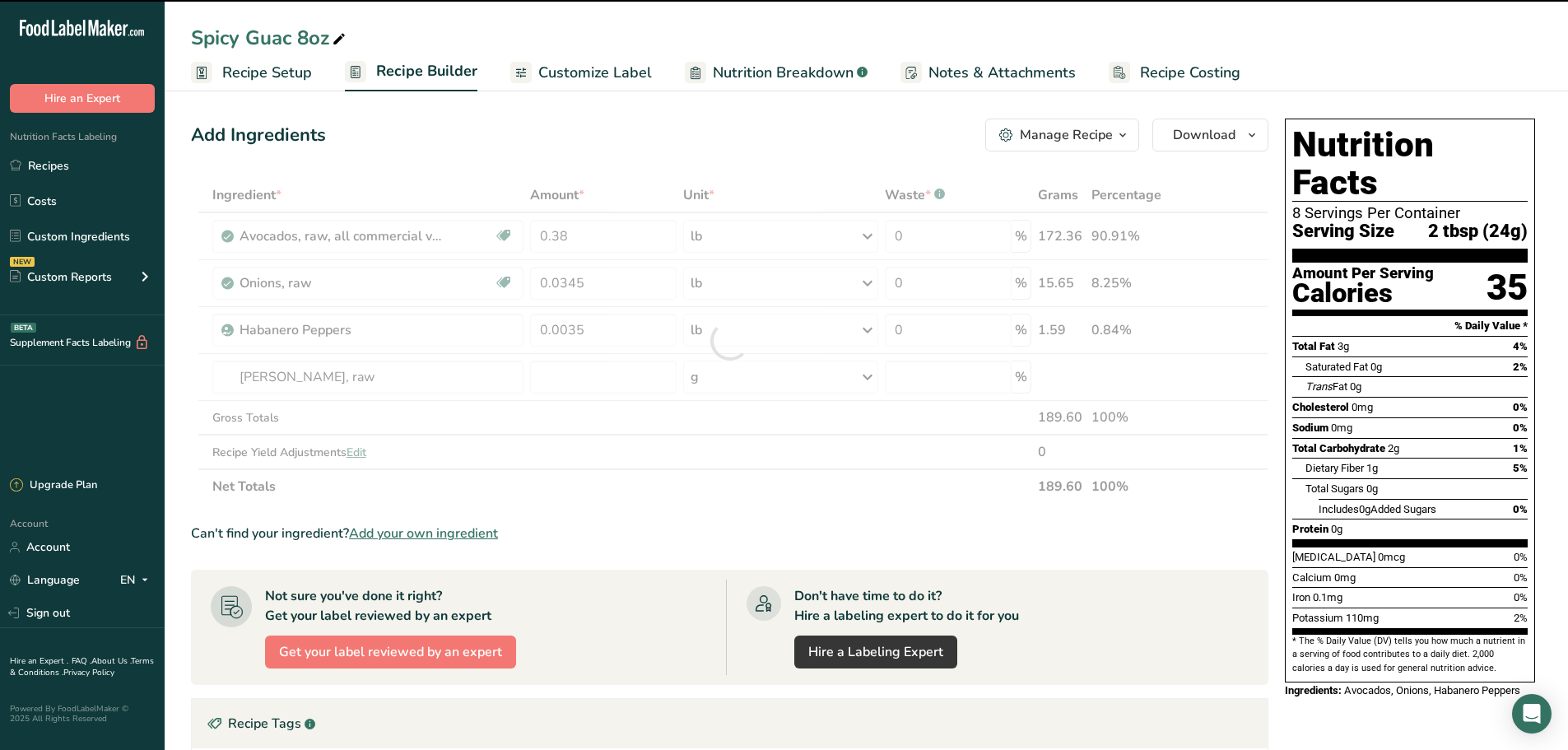
type input "0"
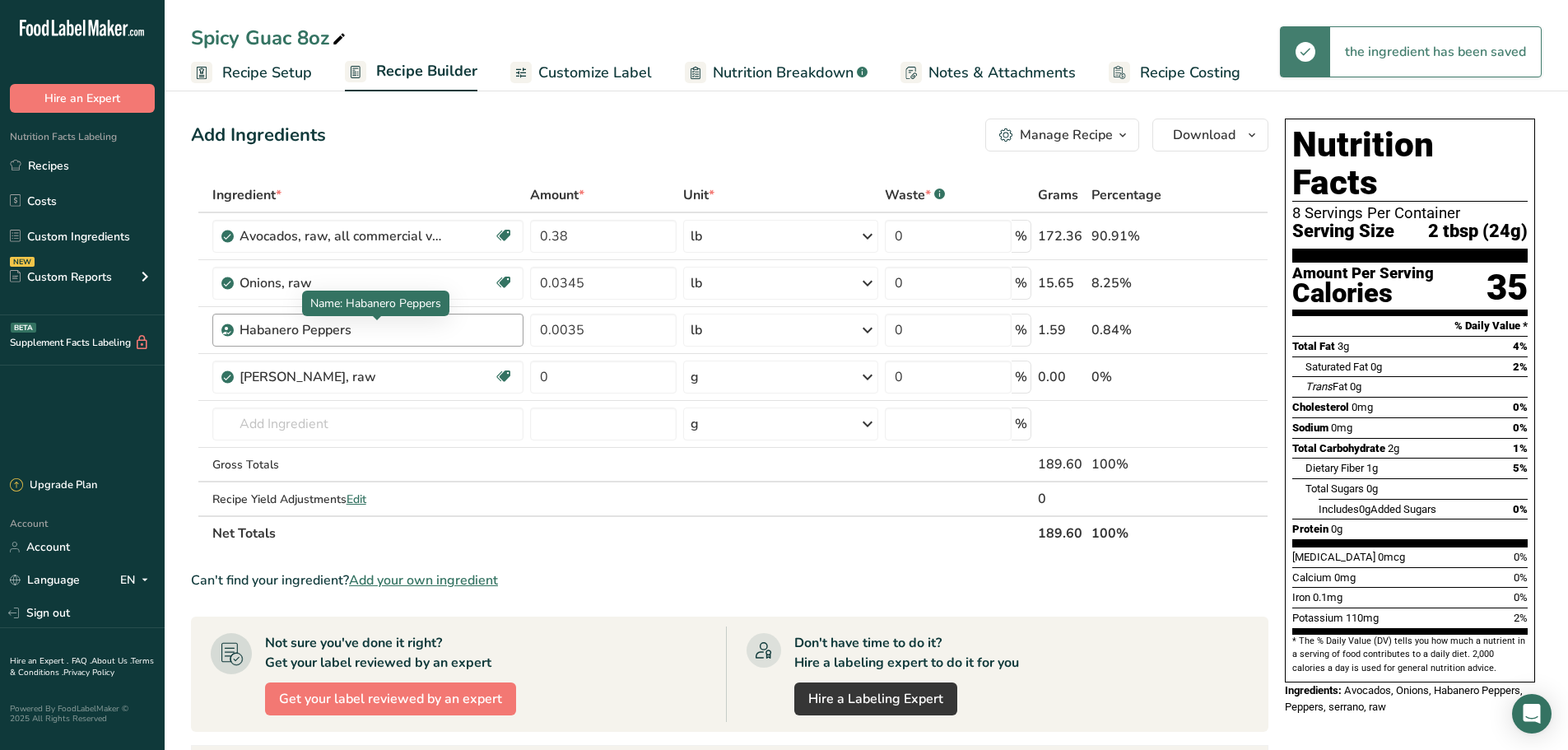
click at [365, 336] on div "Habanero Peppers" at bounding box center [342, 330] width 206 height 20
click at [356, 329] on div "Habanero Peppers" at bounding box center [342, 330] width 206 height 20
click at [304, 329] on div "Habanero Peppers" at bounding box center [342, 330] width 206 height 20
drag, startPoint x: 302, startPoint y: 329, endPoint x: 401, endPoint y: 329, distance: 99.0
click at [401, 329] on div "Habanero Peppers" at bounding box center [342, 330] width 206 height 20
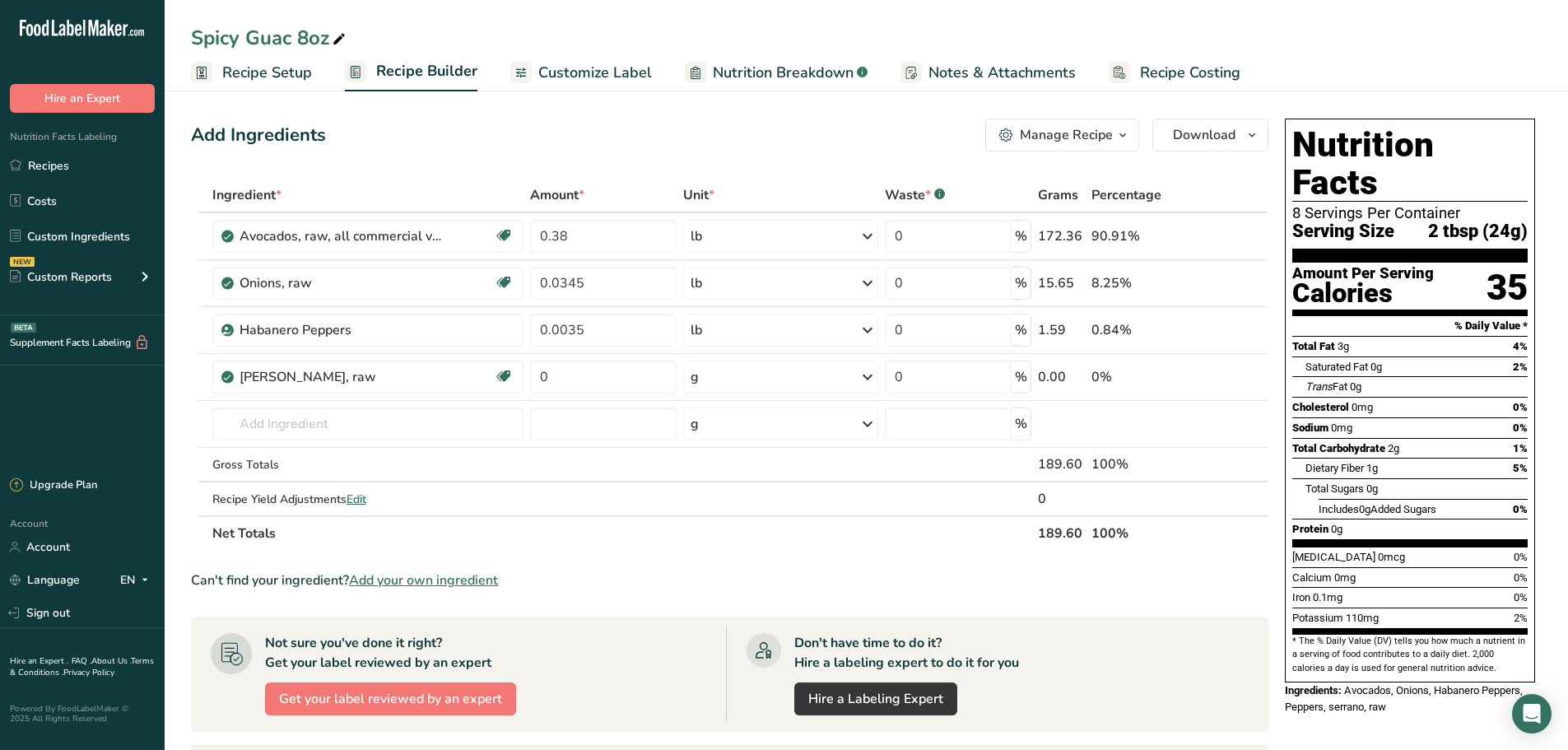
click at [1204, 328] on link "i" at bounding box center [1206, 330] width 20 height 20
click at [1239, 374] on icon at bounding box center [1233, 378] width 11 height 18
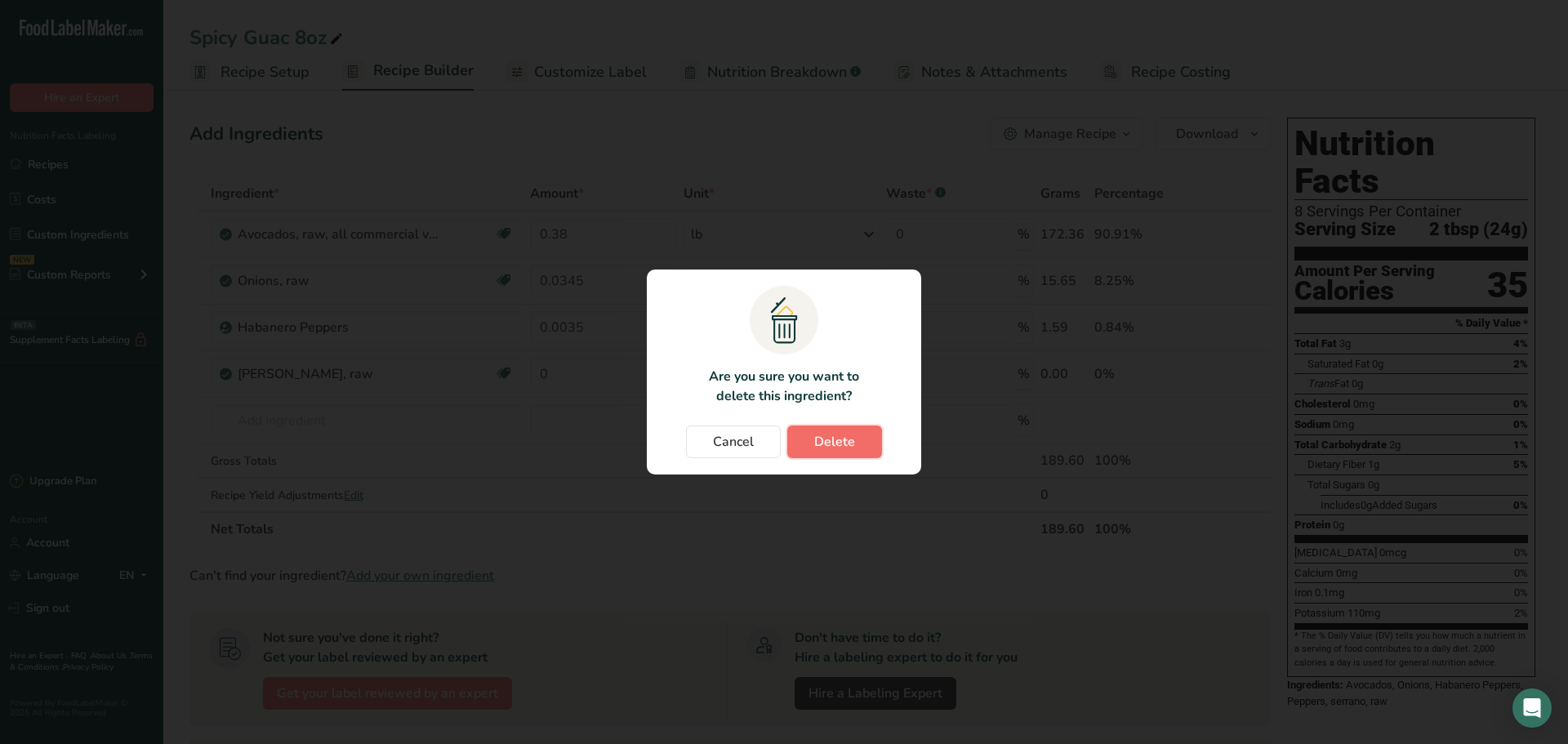
click at [831, 440] on span "Delete" at bounding box center [834, 442] width 41 height 20
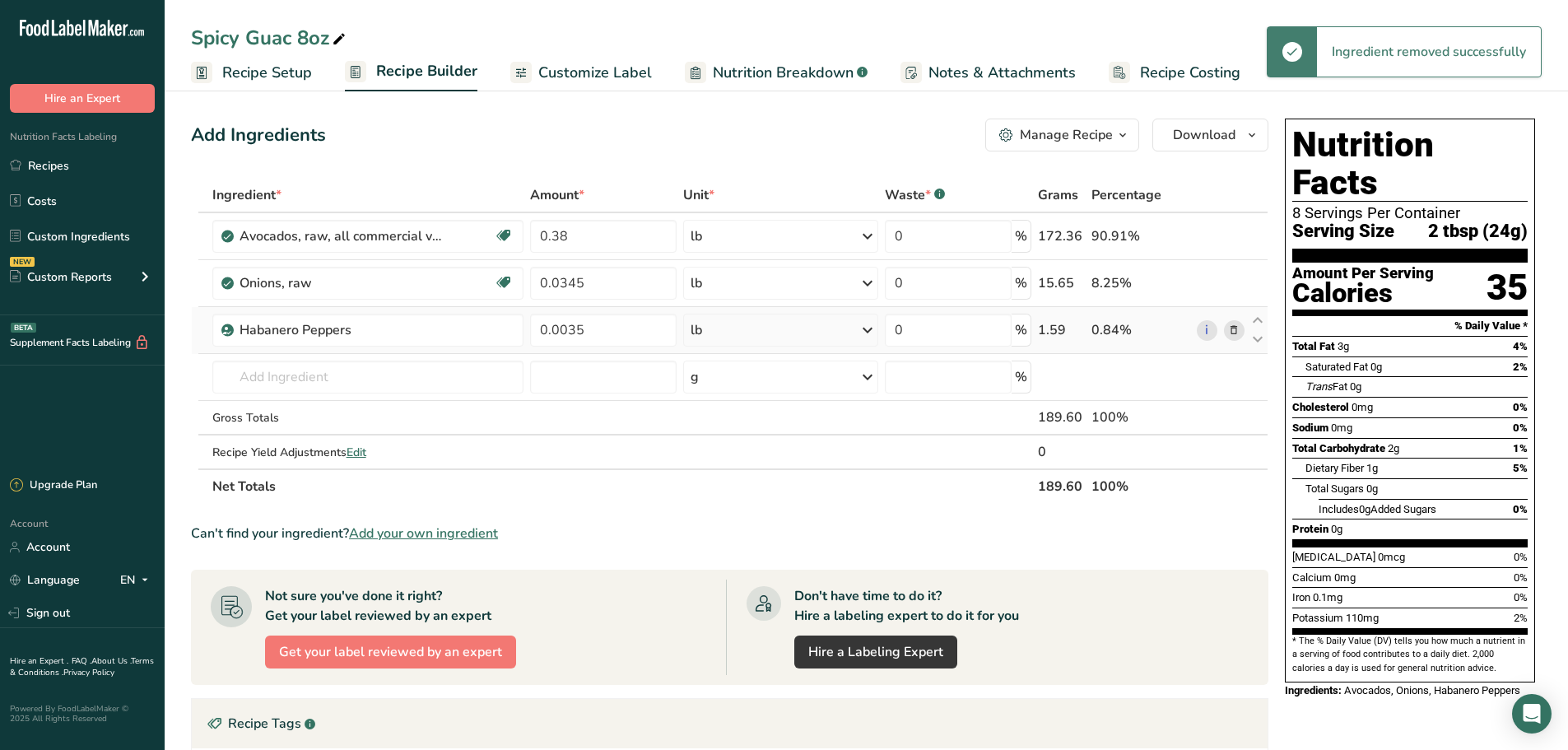
click at [1233, 334] on icon at bounding box center [1233, 330] width 11 height 18
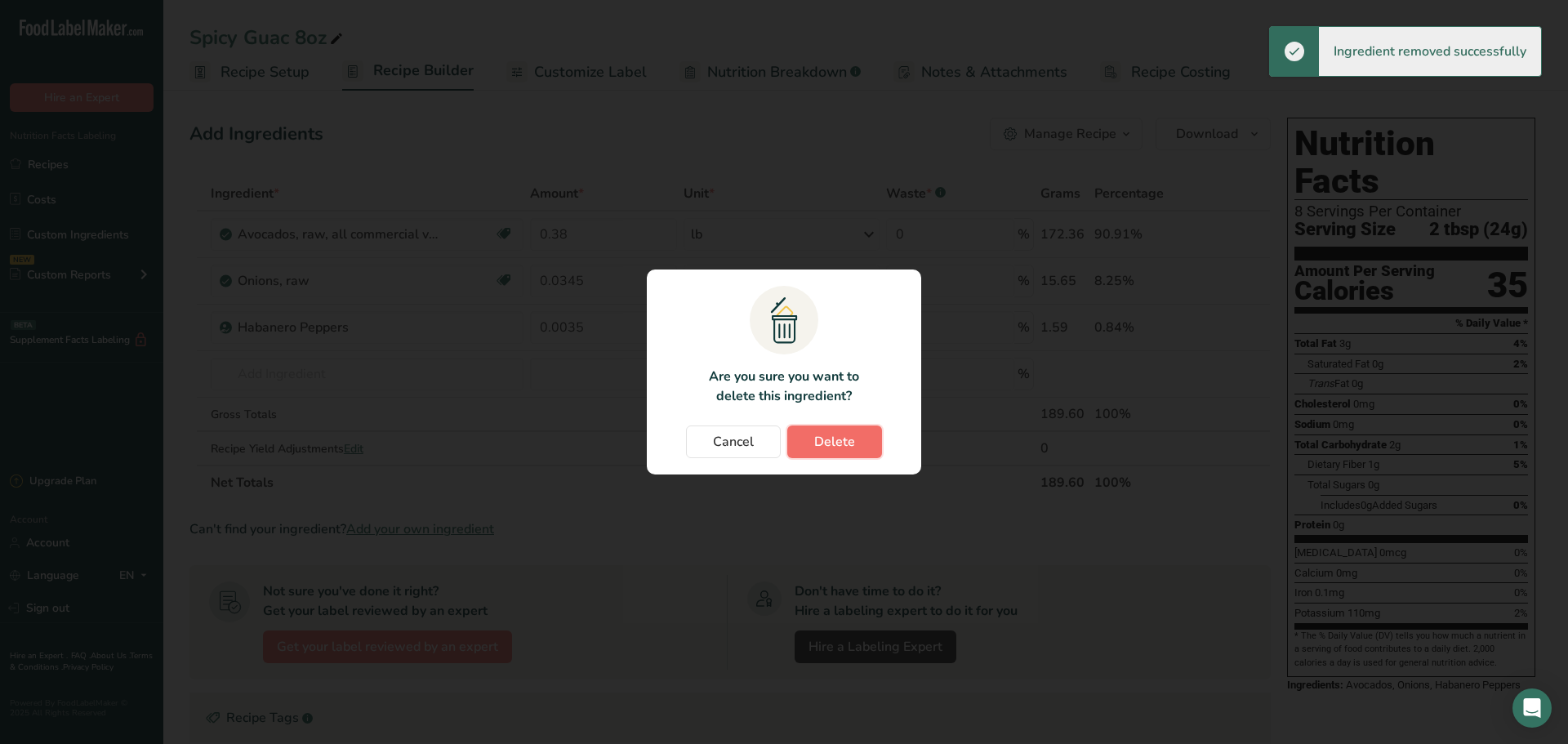
click at [824, 435] on span "Delete" at bounding box center [834, 442] width 41 height 20
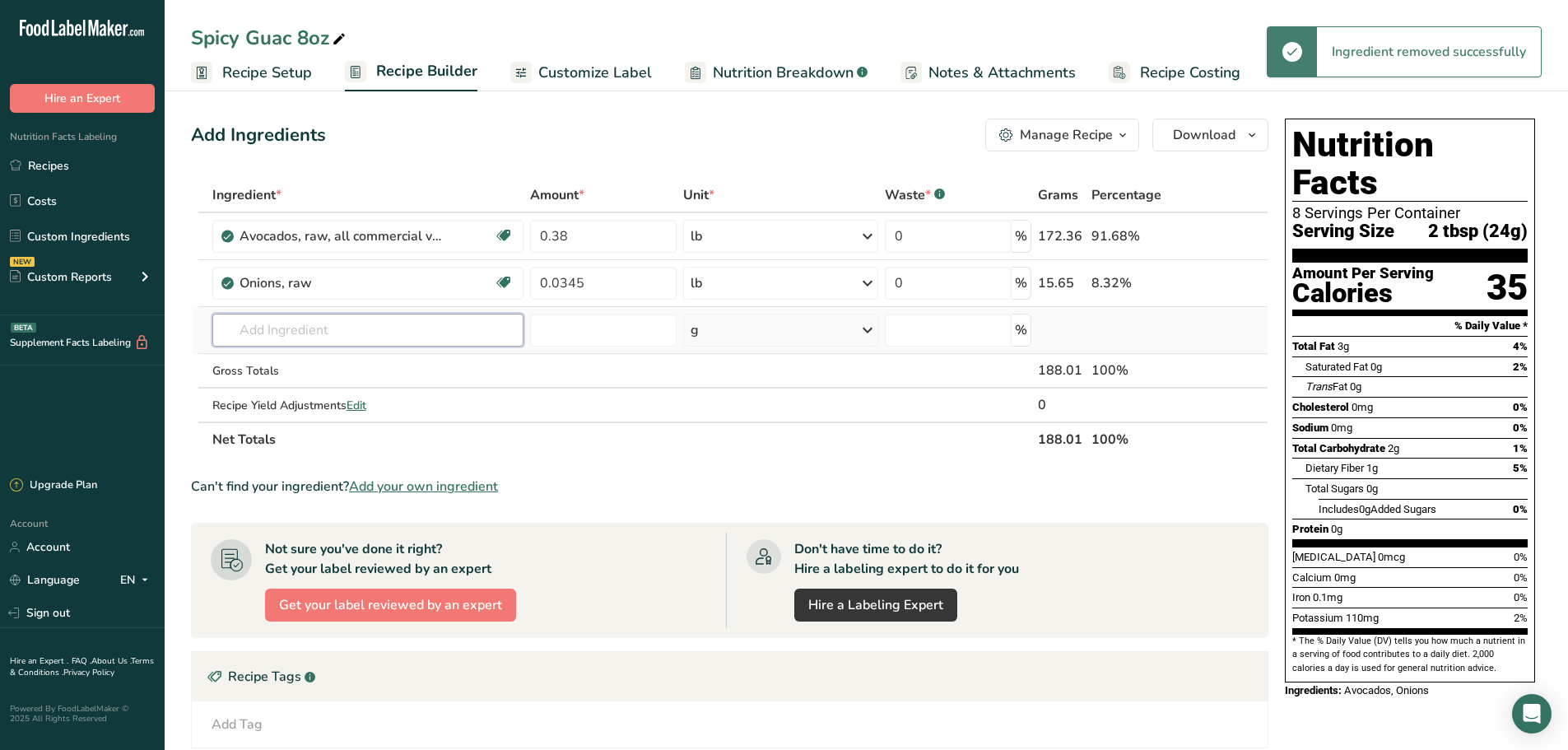
click at [334, 333] on input "text" at bounding box center [368, 330] width 312 height 33
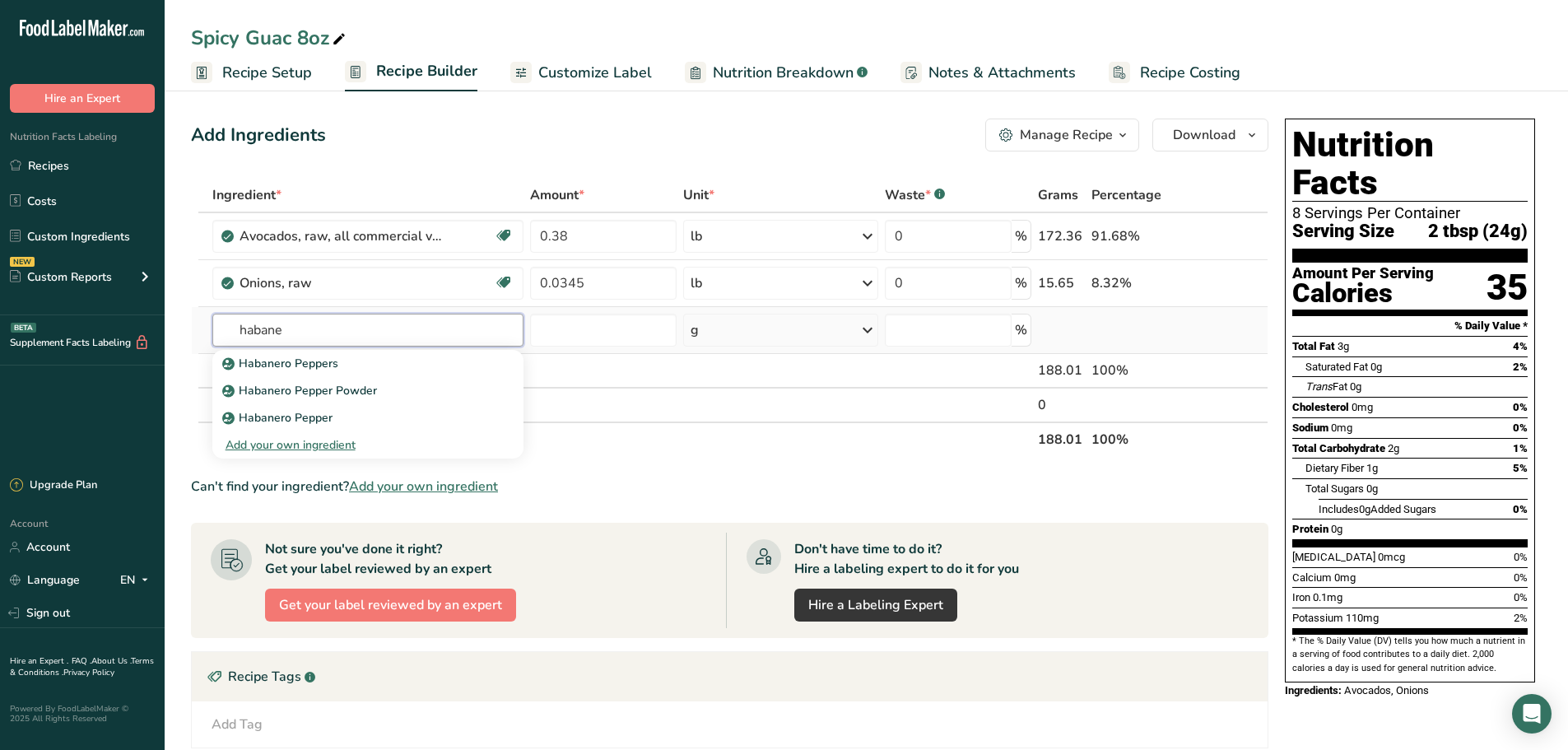
type input "habane"
click at [343, 444] on div "Add your own ingredient" at bounding box center [368, 445] width 286 height 18
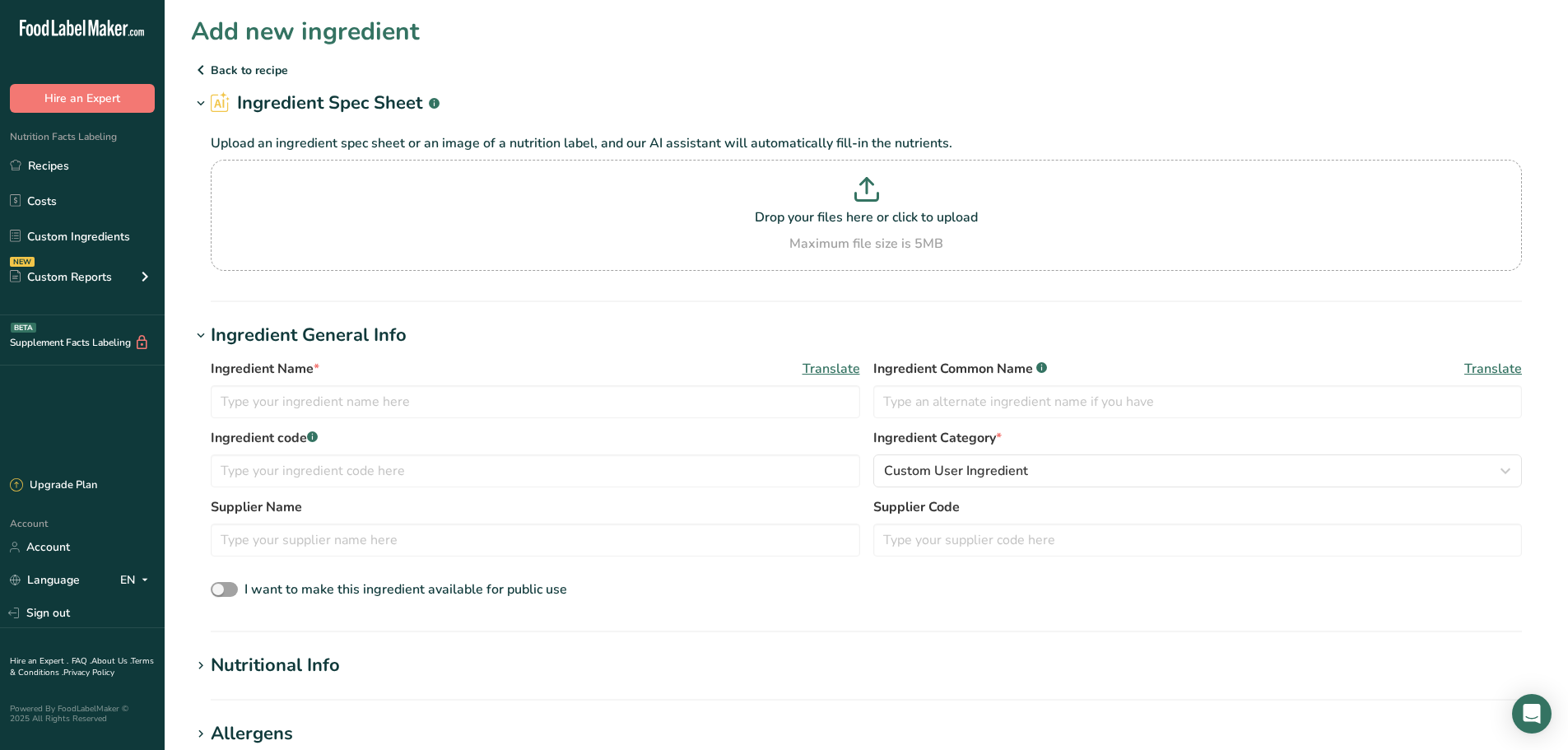
click at [204, 61] on icon at bounding box center [201, 70] width 20 height 30
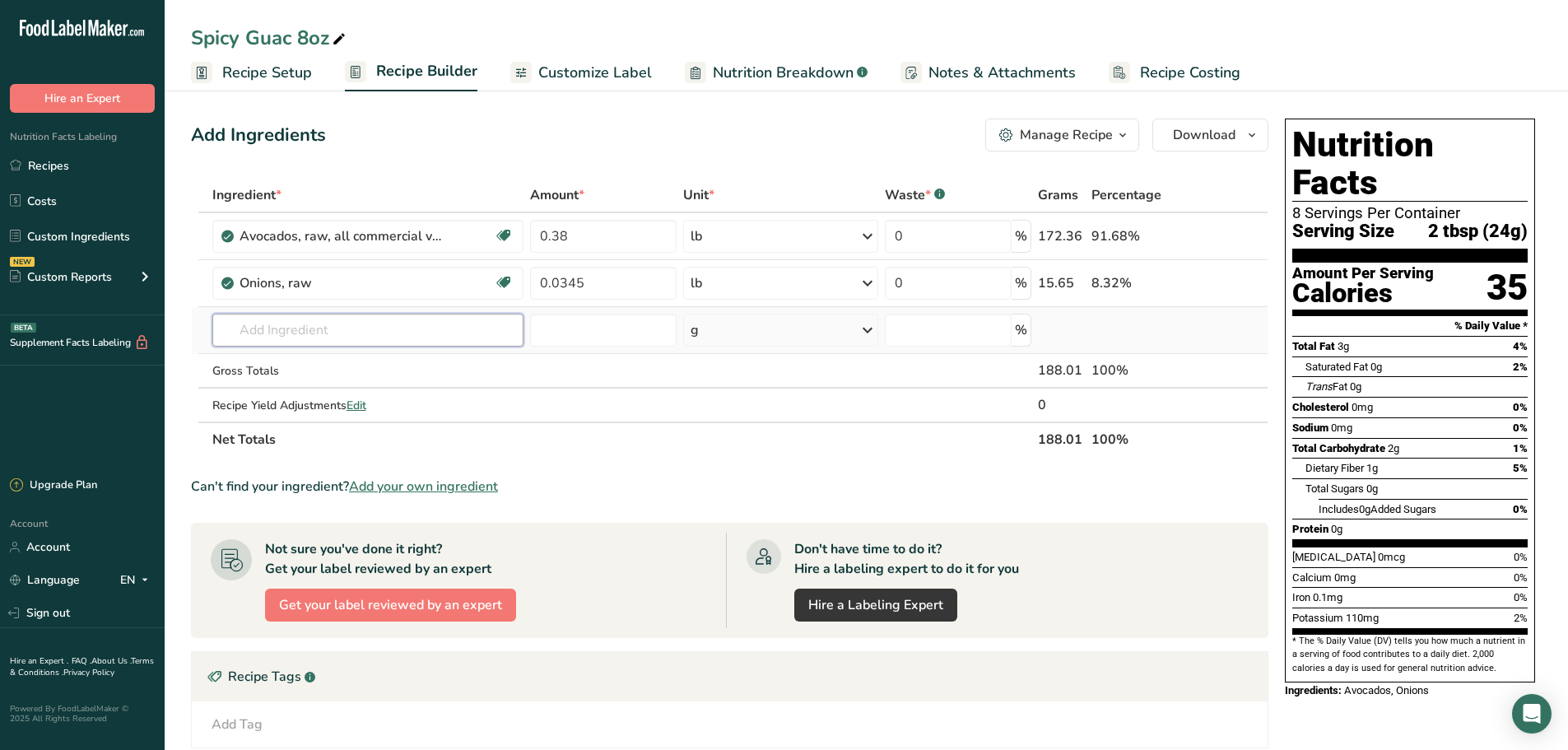
click at [348, 325] on input "text" at bounding box center [368, 330] width 312 height 33
type input "habane"
click at [343, 365] on div "Habanero Peppers" at bounding box center [355, 364] width 259 height 18
type input "Habanero Peppers"
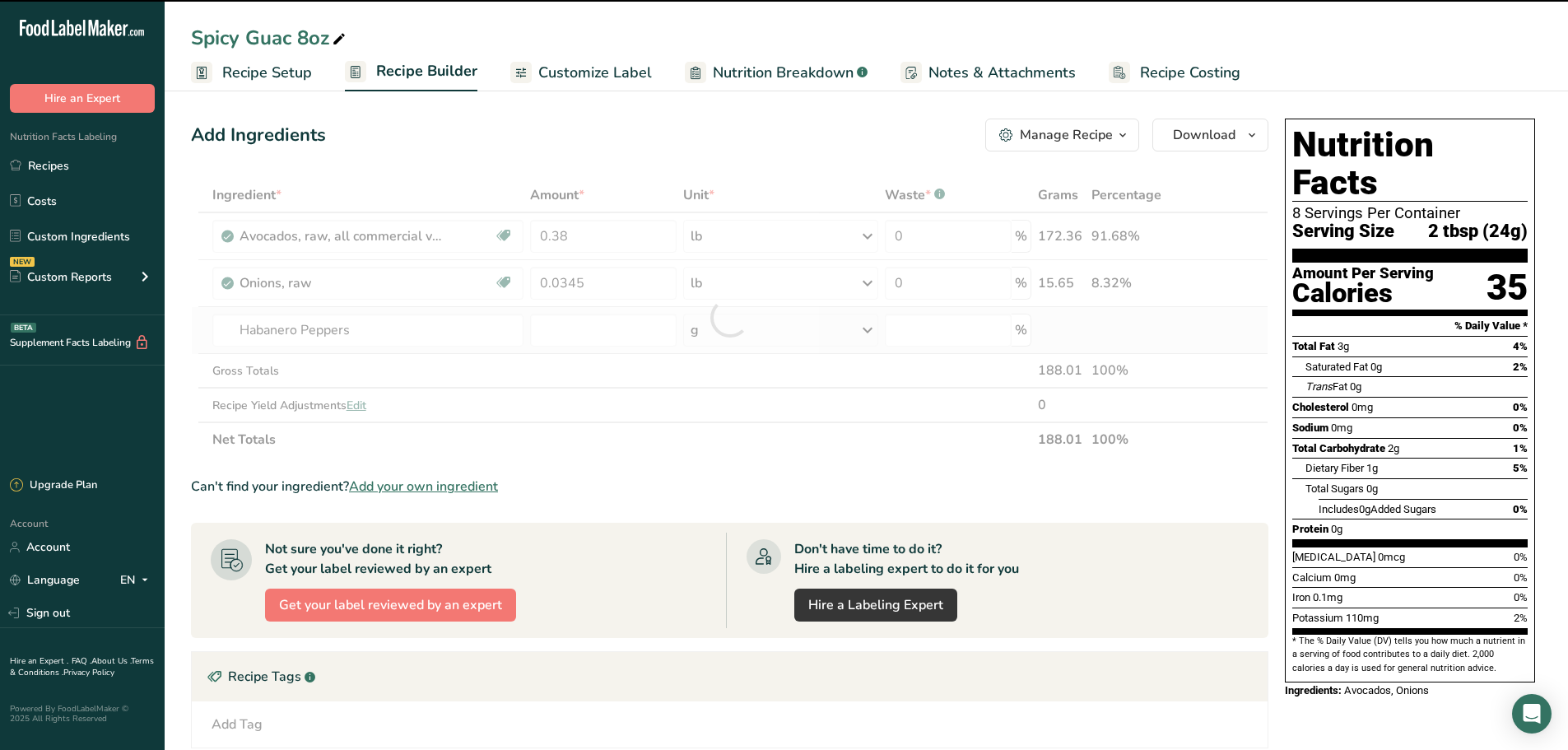
type input "0"
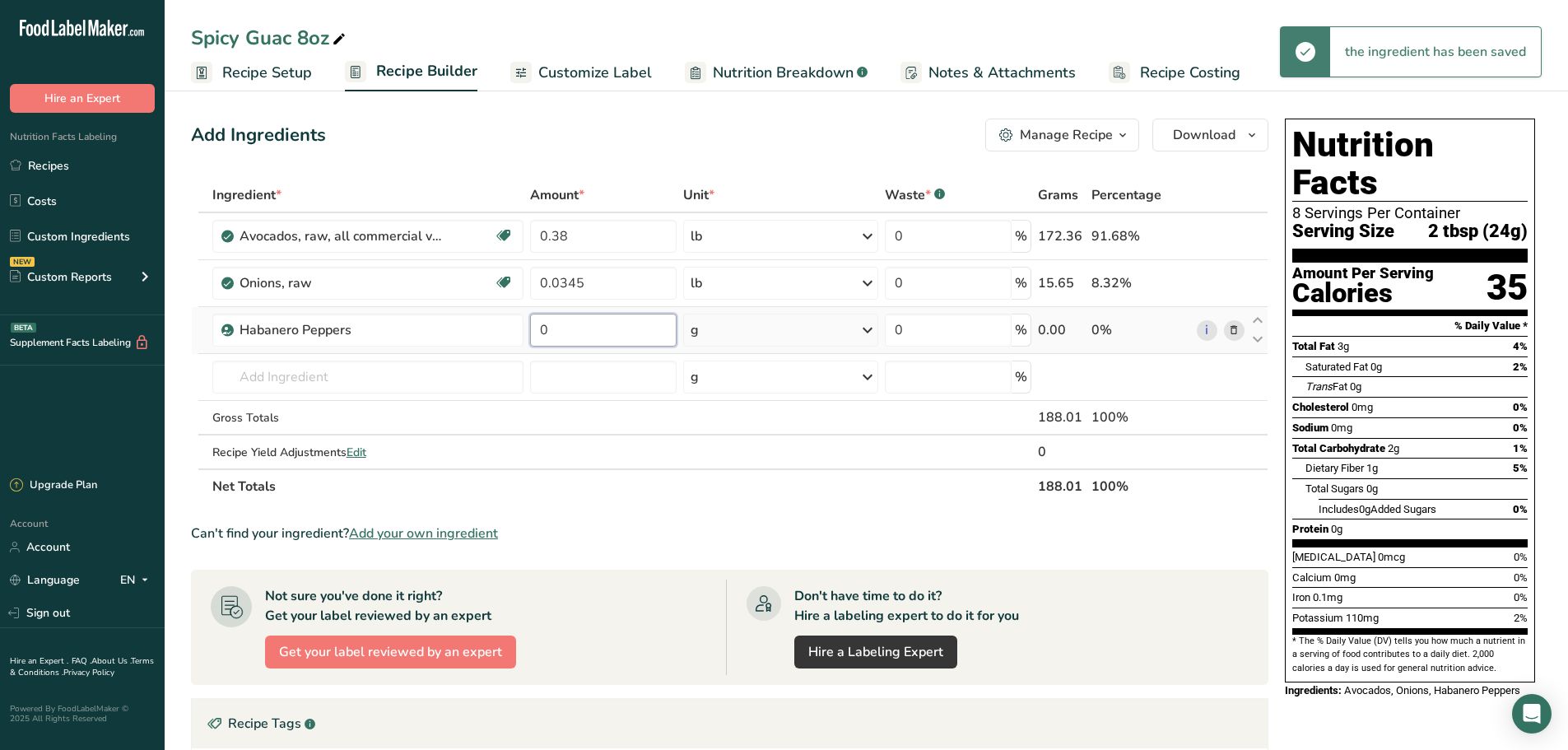
click at [628, 332] on input "0" at bounding box center [603, 330] width 146 height 33
type input "0.0035"
click at [734, 338] on div "Ingredient * Amount * Unit * Waste * .a-a{fill:#347362;}.b-a{fill:#fff;} Grams …" at bounding box center [730, 341] width 1077 height 326
click at [743, 340] on div "g" at bounding box center [780, 330] width 194 height 33
click at [745, 457] on div "See more" at bounding box center [762, 461] width 138 height 18
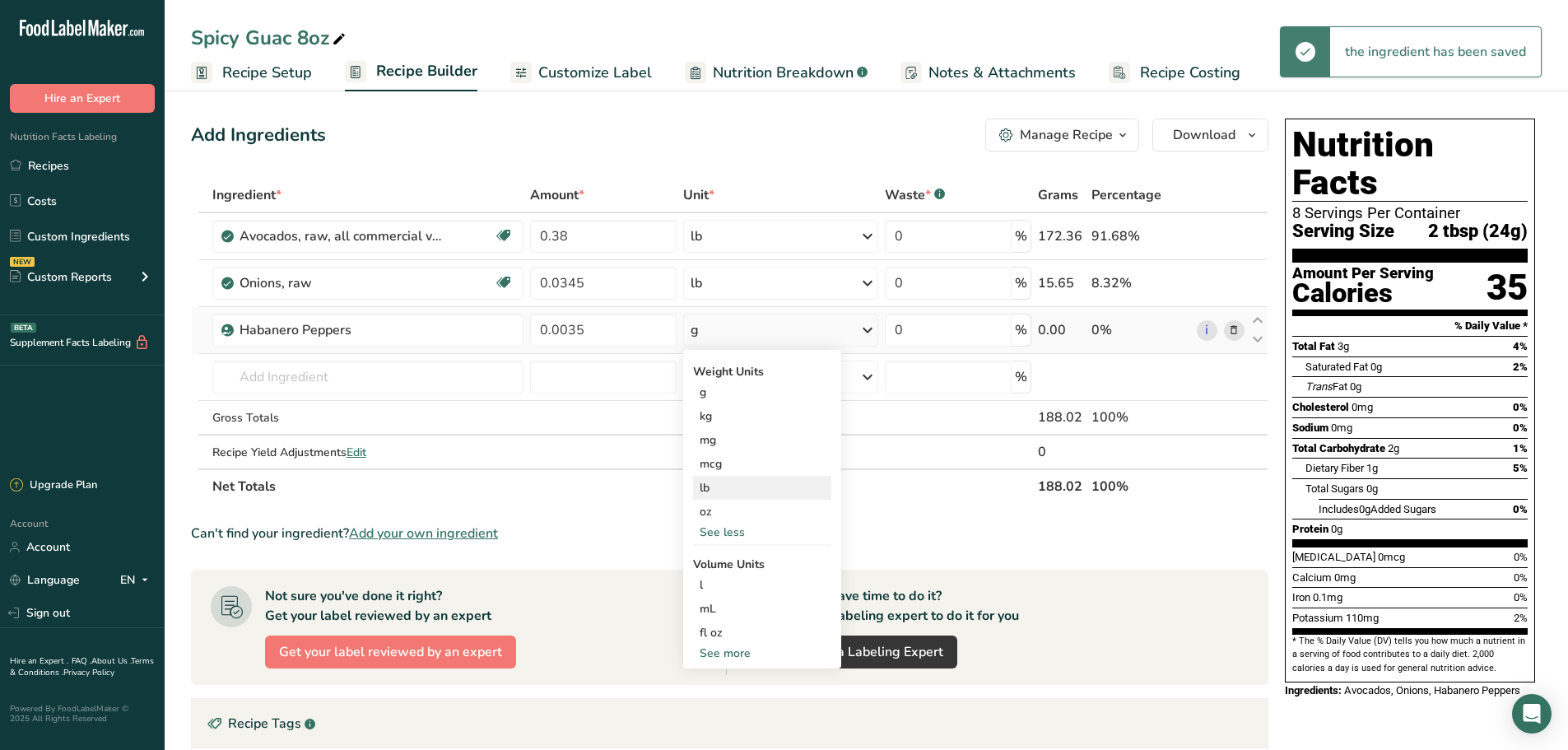
click at [729, 491] on div "lb" at bounding box center [762, 487] width 138 height 24
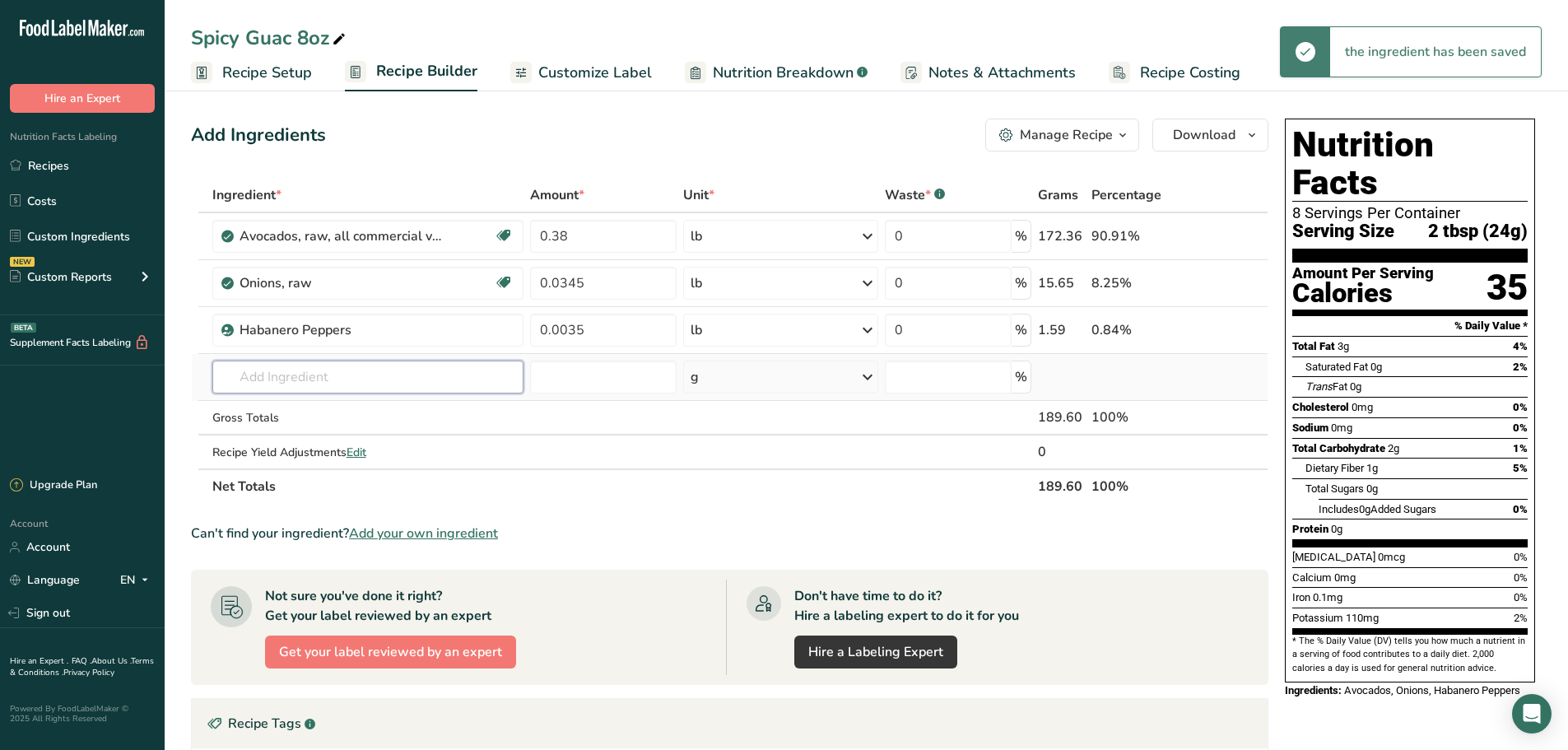
click at [405, 380] on input "text" at bounding box center [368, 378] width 312 height 33
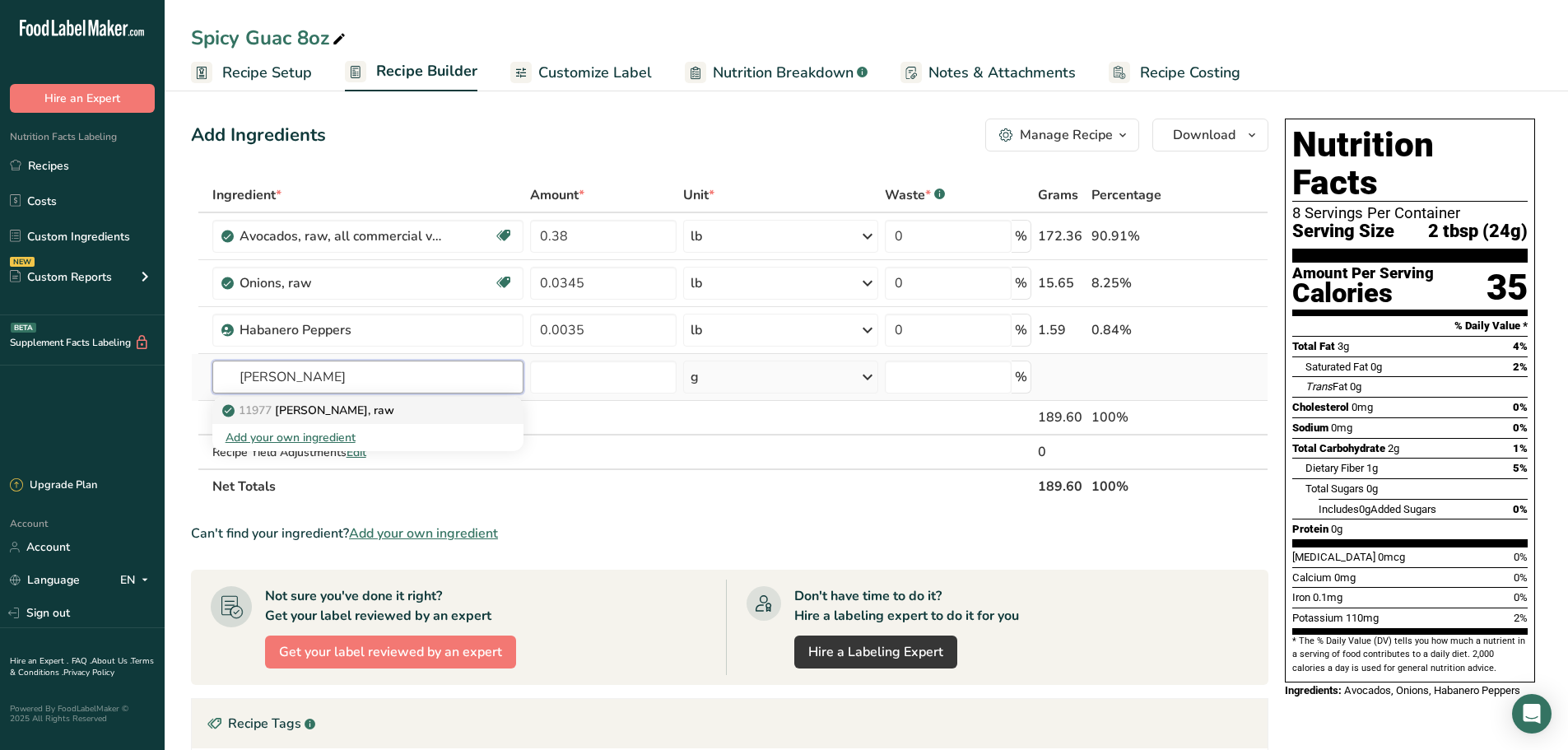
type input "[PERSON_NAME]"
click at [401, 408] on div "11977 [PERSON_NAME], raw" at bounding box center [355, 411] width 259 height 18
type input "[PERSON_NAME], raw"
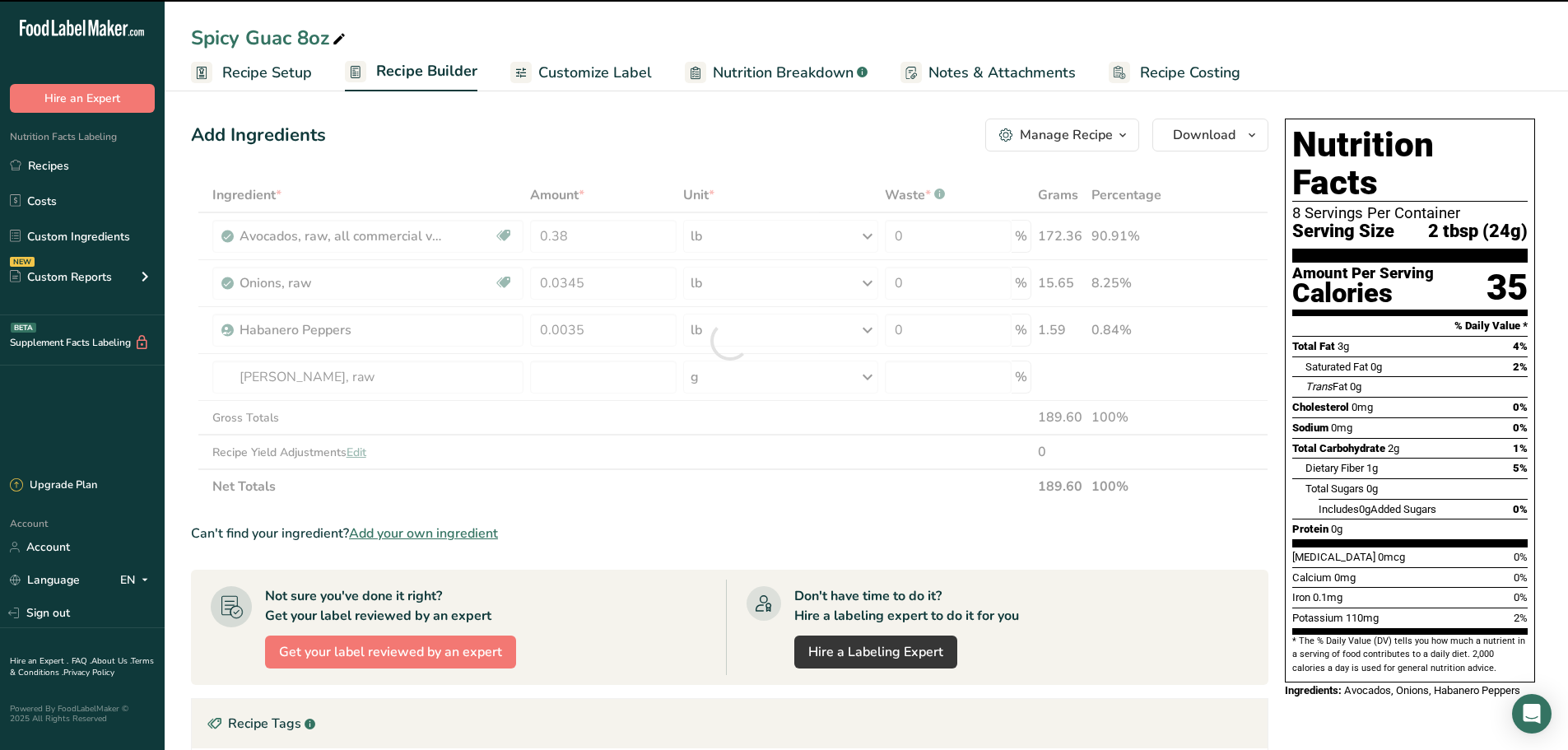
type input "0"
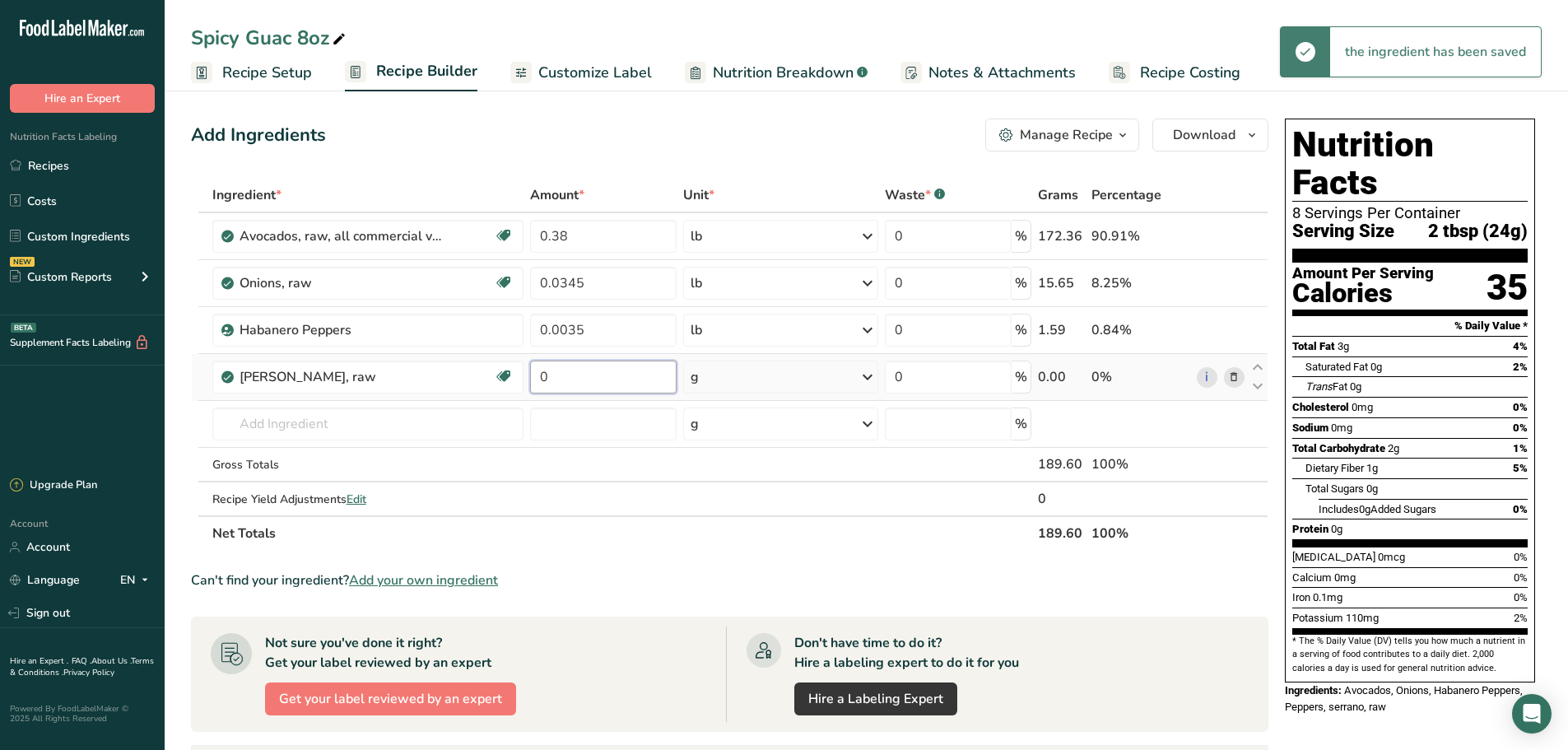
click at [584, 388] on input "0" at bounding box center [603, 378] width 146 height 33
type input "0.0345"
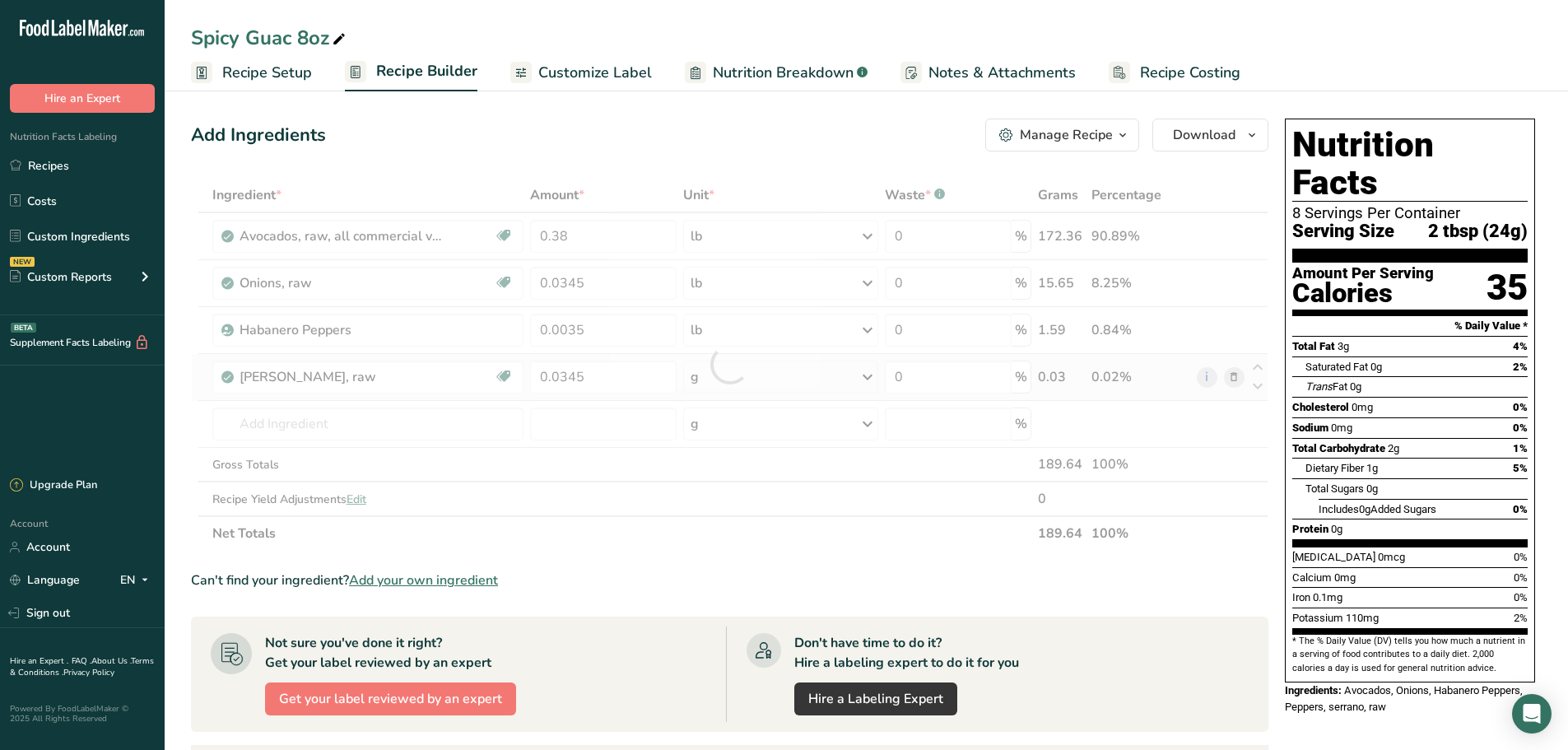
click at [730, 371] on div "Ingredient * Amount * Unit * Waste * .a-a{fill:#347362;}.b-a{fill:#fff;} Grams …" at bounding box center [730, 364] width 1077 height 373
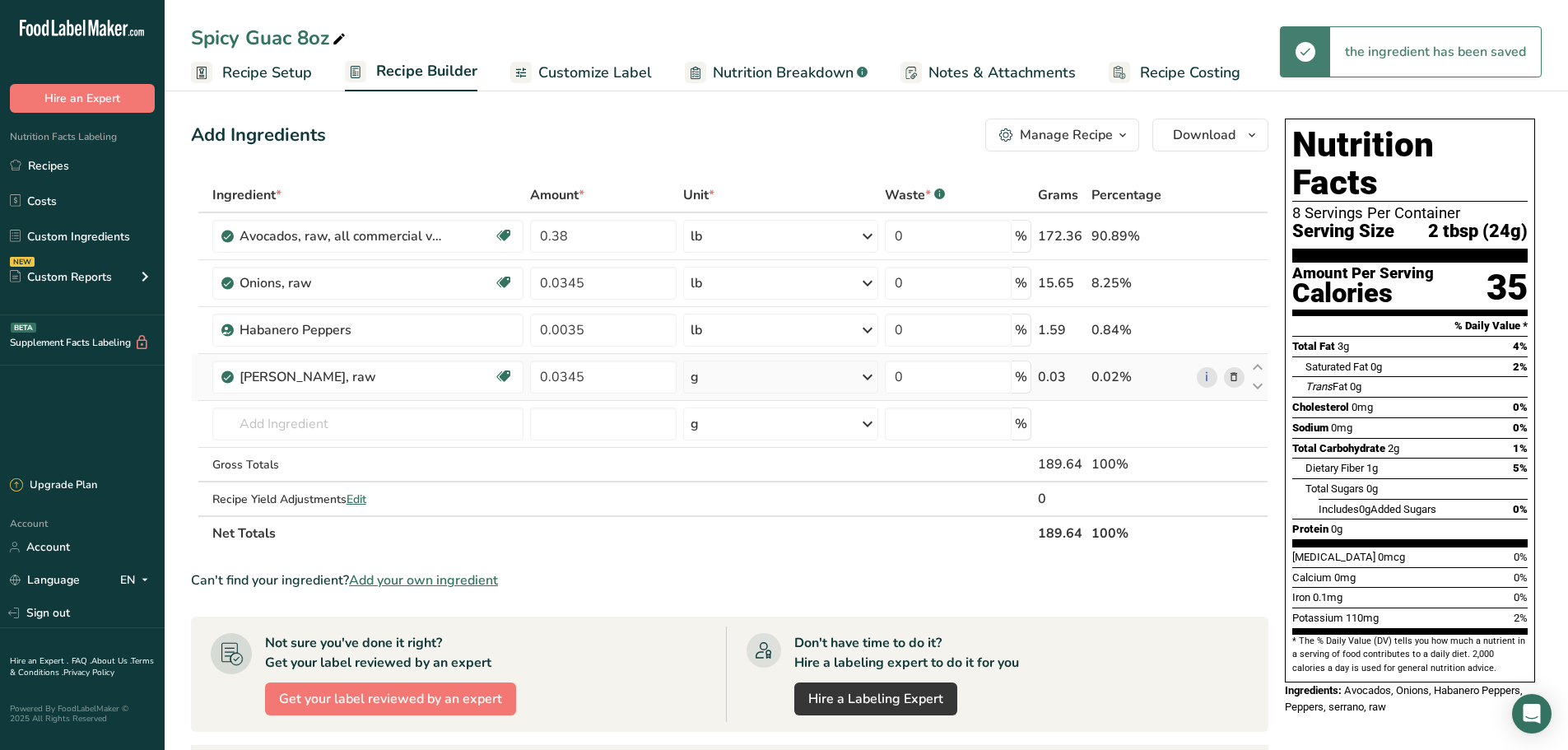
click at [730, 371] on div "g" at bounding box center [780, 378] width 194 height 33
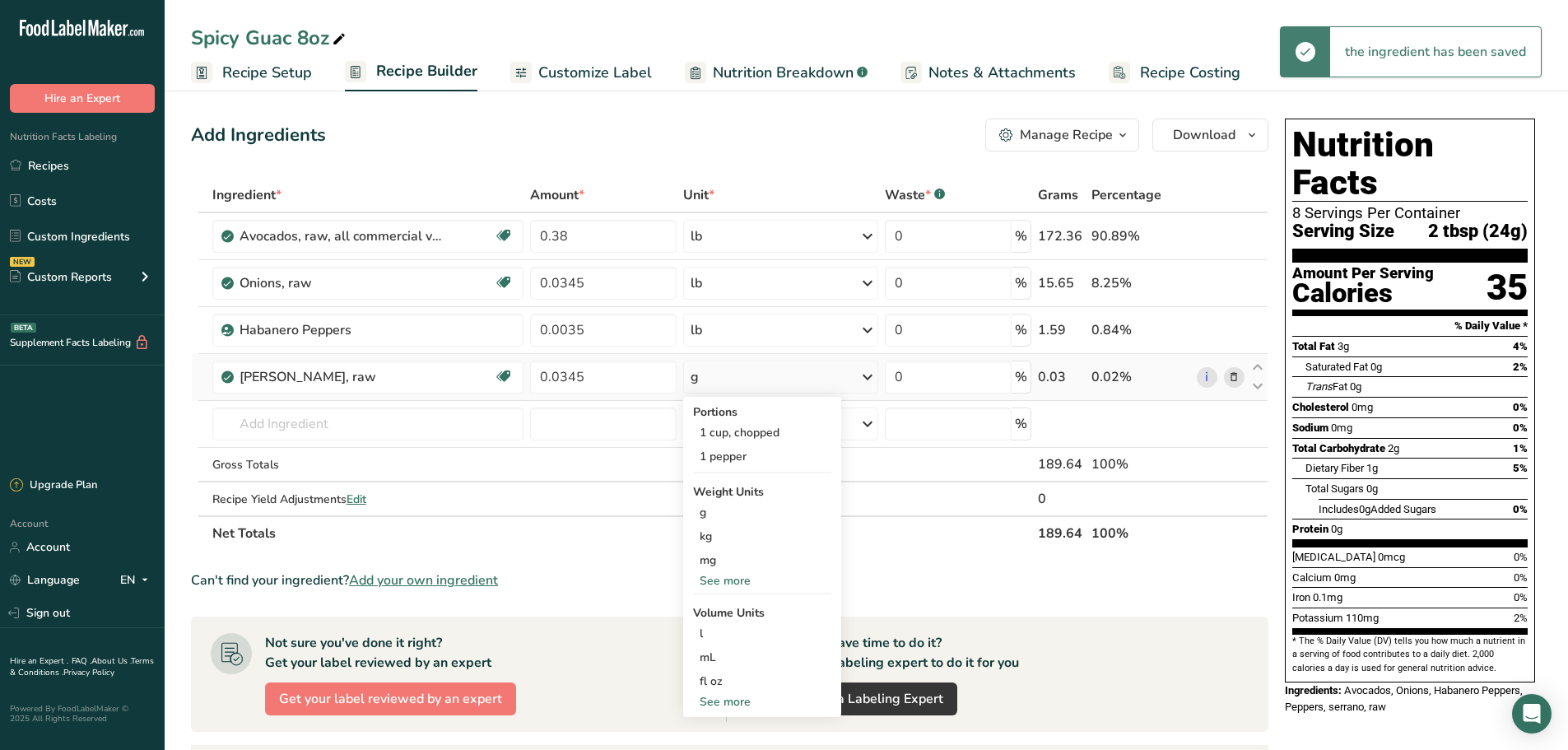
click at [734, 583] on div "See more" at bounding box center [762, 581] width 138 height 18
click at [720, 607] on div "lb" at bounding box center [762, 607] width 138 height 24
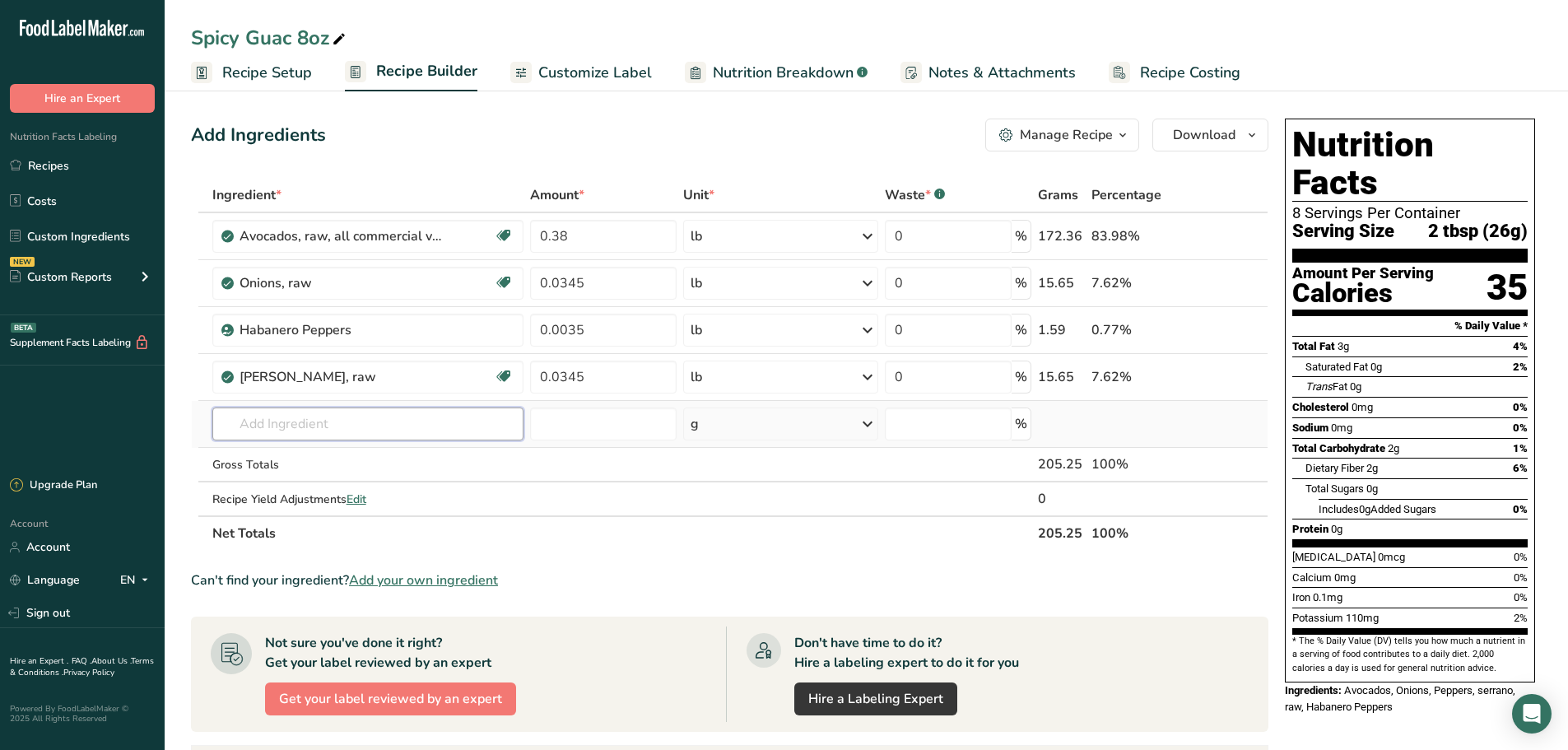
click at [404, 434] on input "text" at bounding box center [368, 424] width 312 height 33
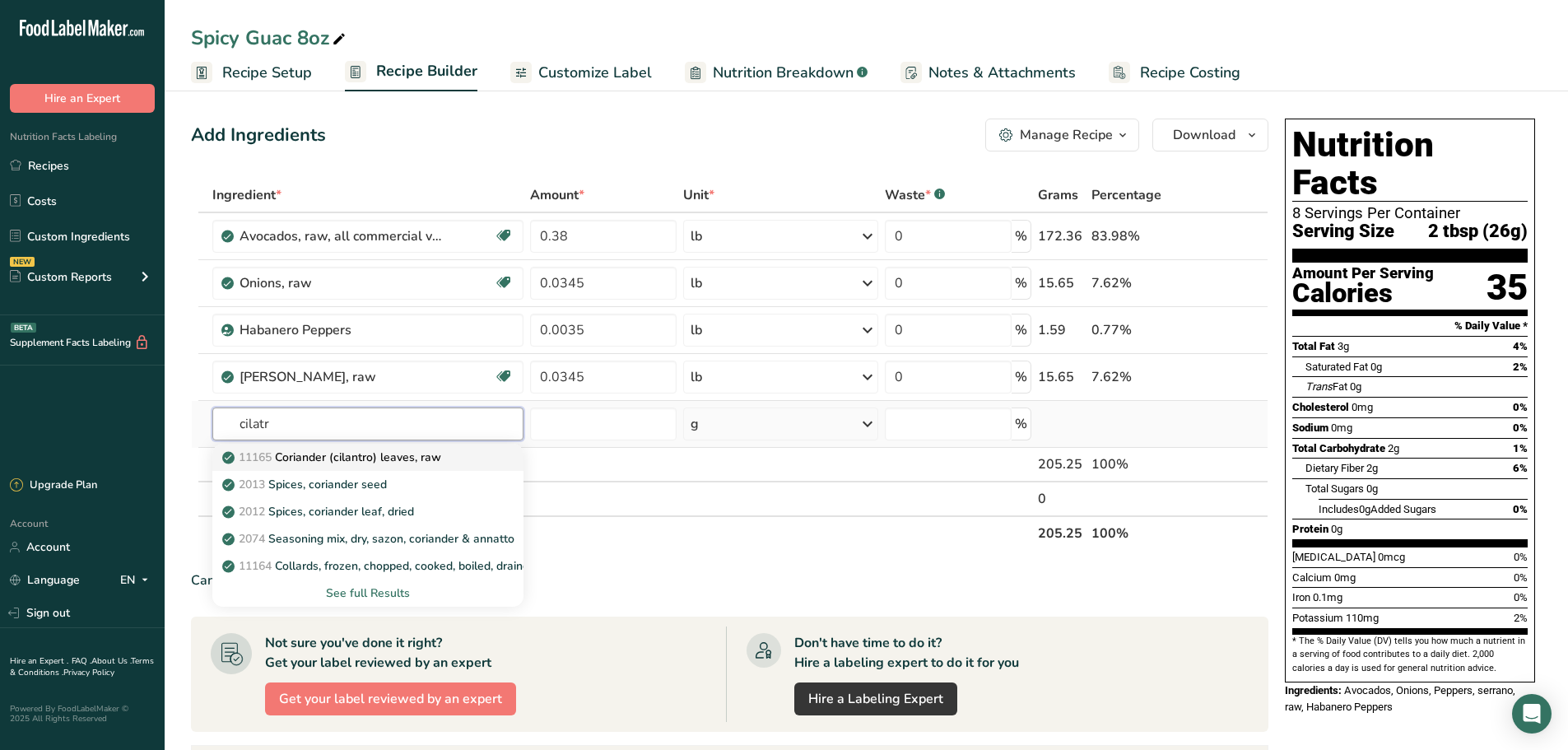
type input "cilatr"
click at [380, 456] on p "11165 Coriander (cilantro) leaves, raw" at bounding box center [333, 457] width 215 height 18
type input "Coriander (cilantro) leaves, raw"
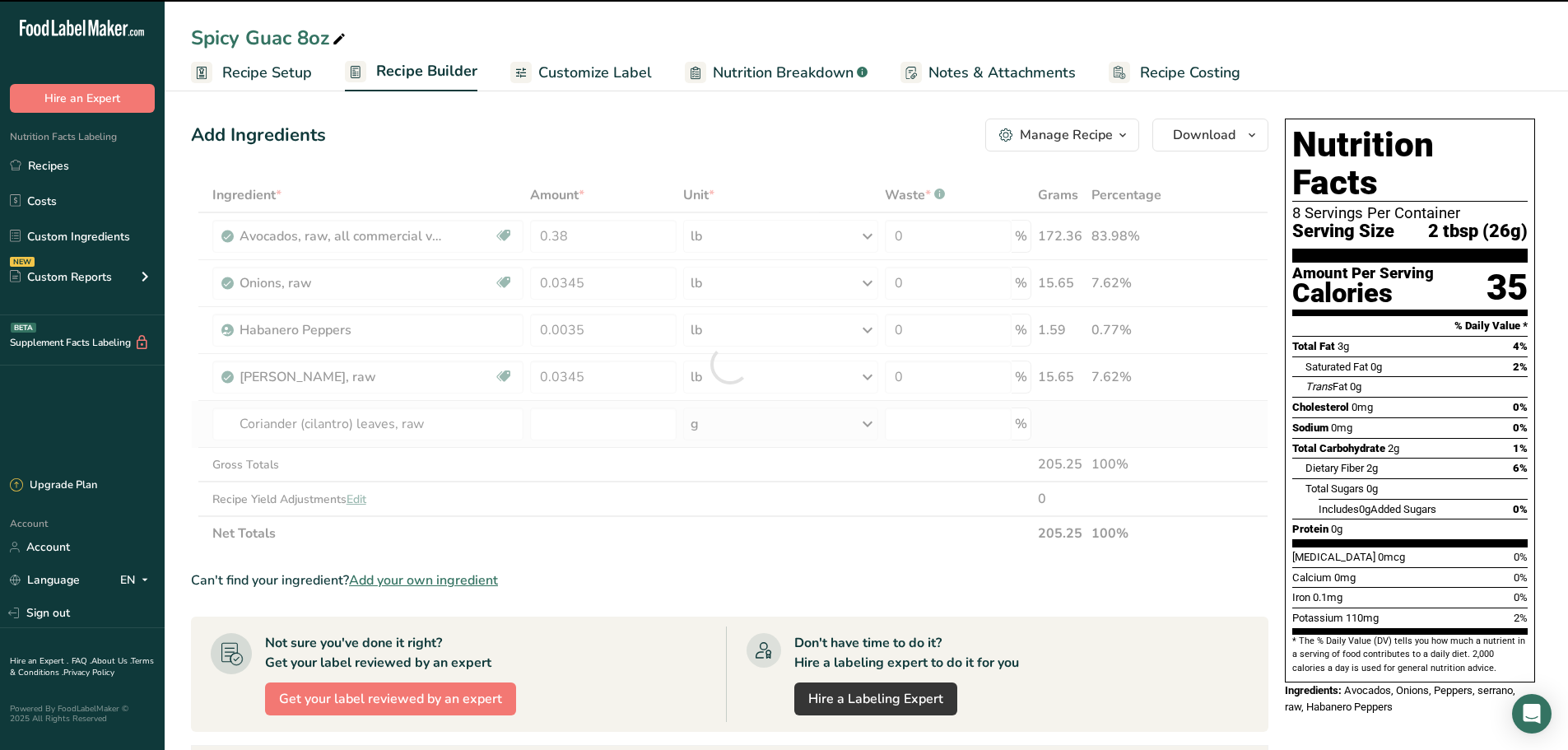
type input "0"
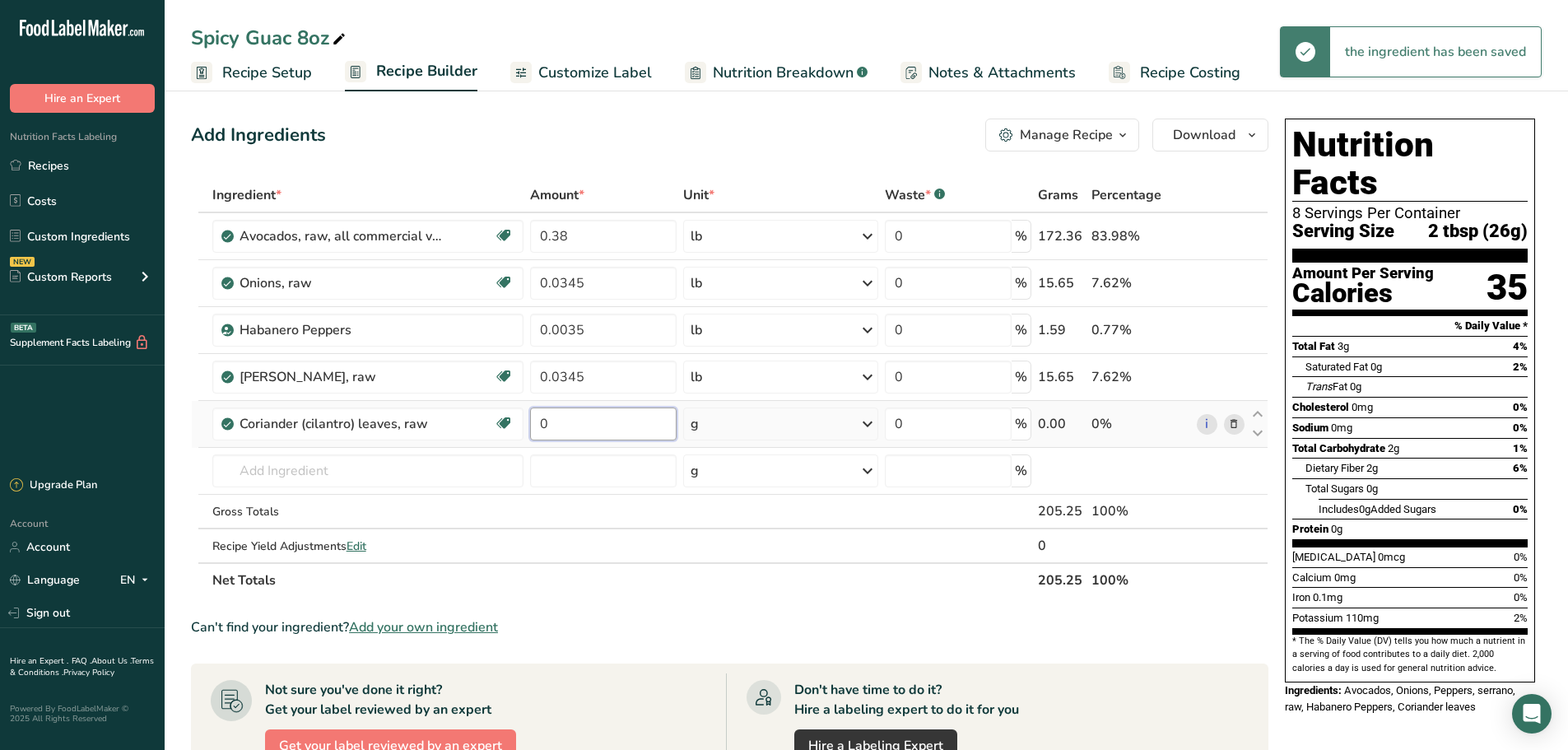
click at [562, 429] on input "0" at bounding box center [603, 424] width 146 height 33
type input "0.0175"
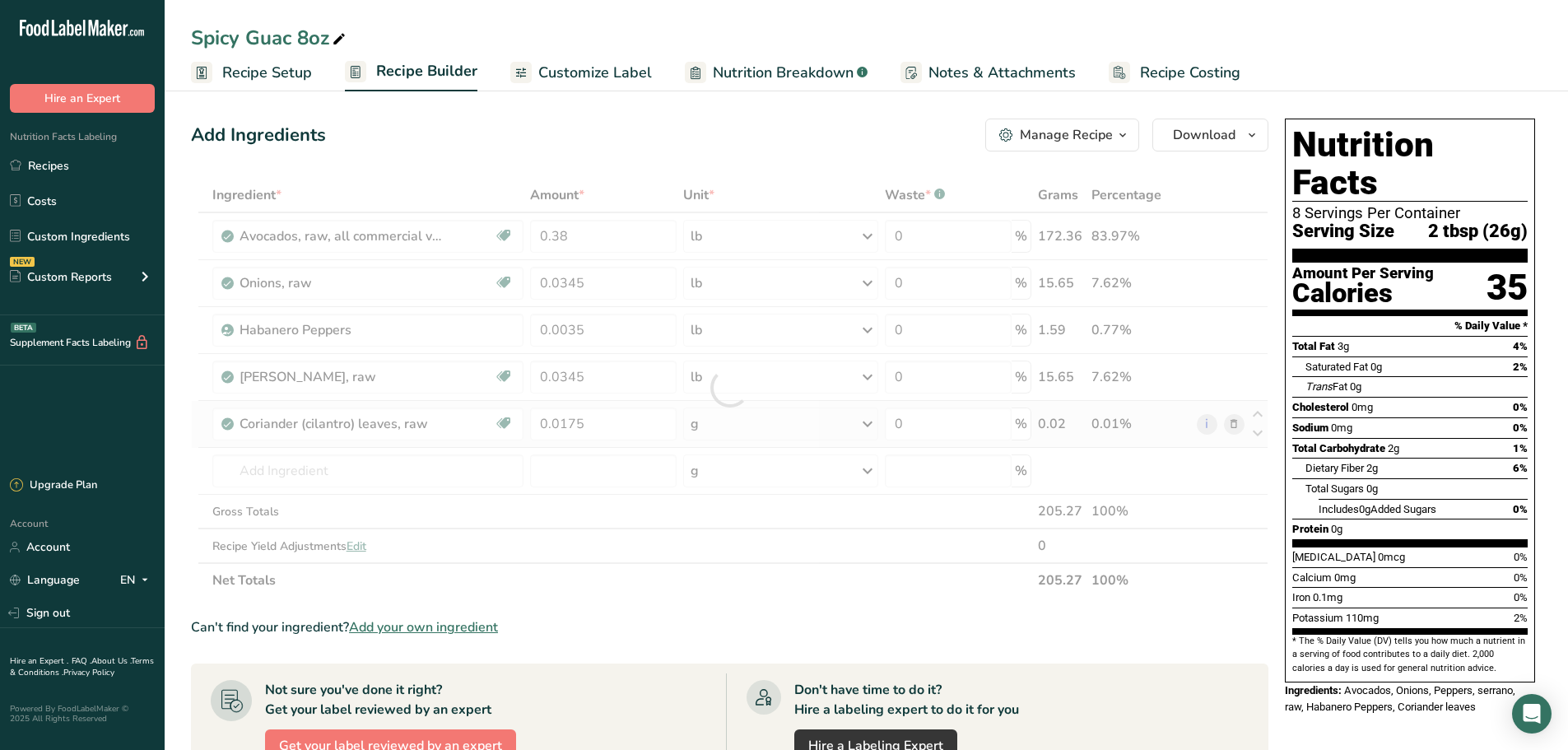
click at [714, 426] on div "Ingredient * Amount * Unit * Waste * .a-a{fill:#347362;}.b-a{fill:#fff;} Grams …" at bounding box center [730, 387] width 1077 height 420
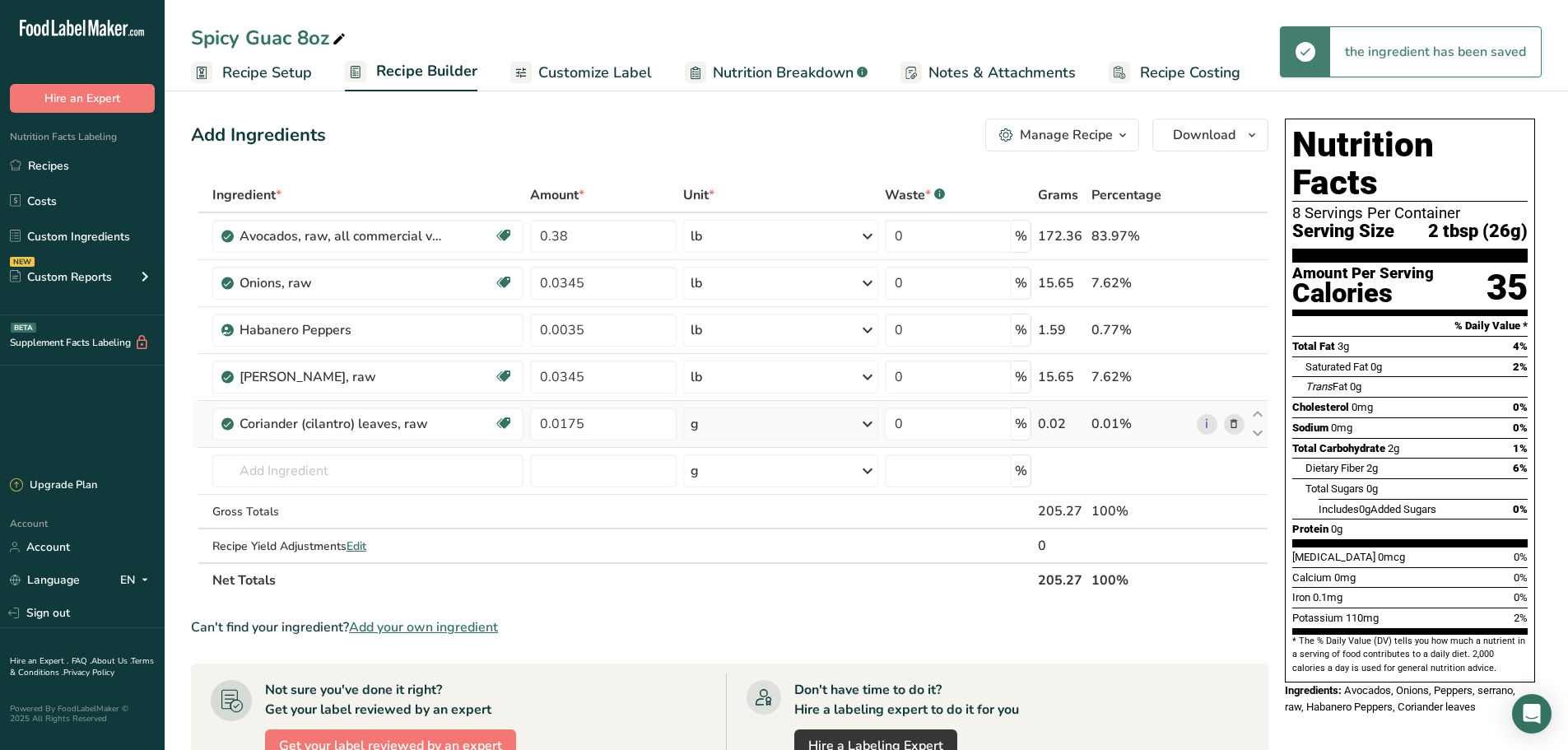
click at [714, 426] on div "g" at bounding box center [780, 424] width 194 height 33
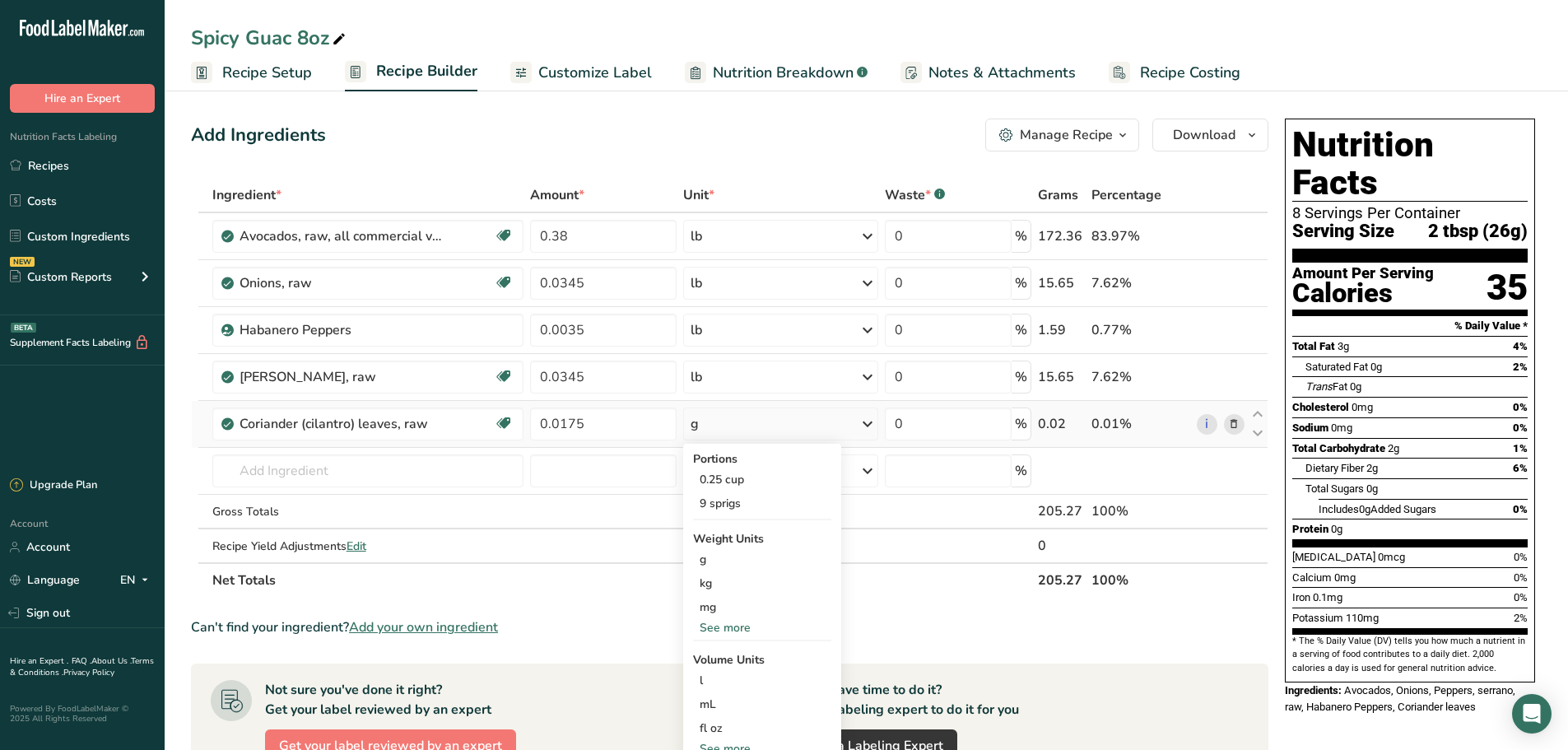
click at [729, 632] on div "See more" at bounding box center [762, 628] width 138 height 18
click at [719, 661] on div "lb" at bounding box center [762, 654] width 138 height 24
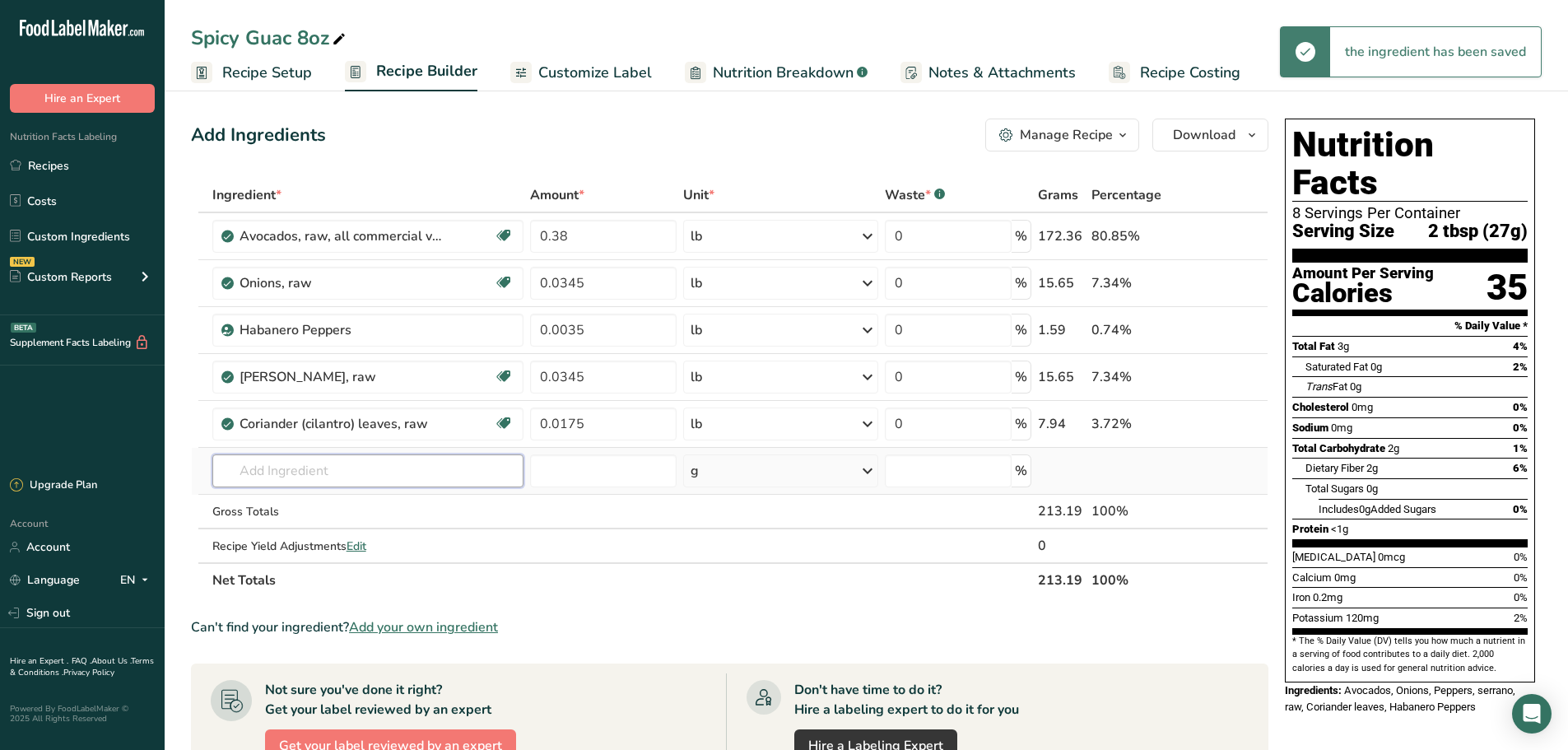
click at [392, 466] on input "text" at bounding box center [368, 471] width 312 height 33
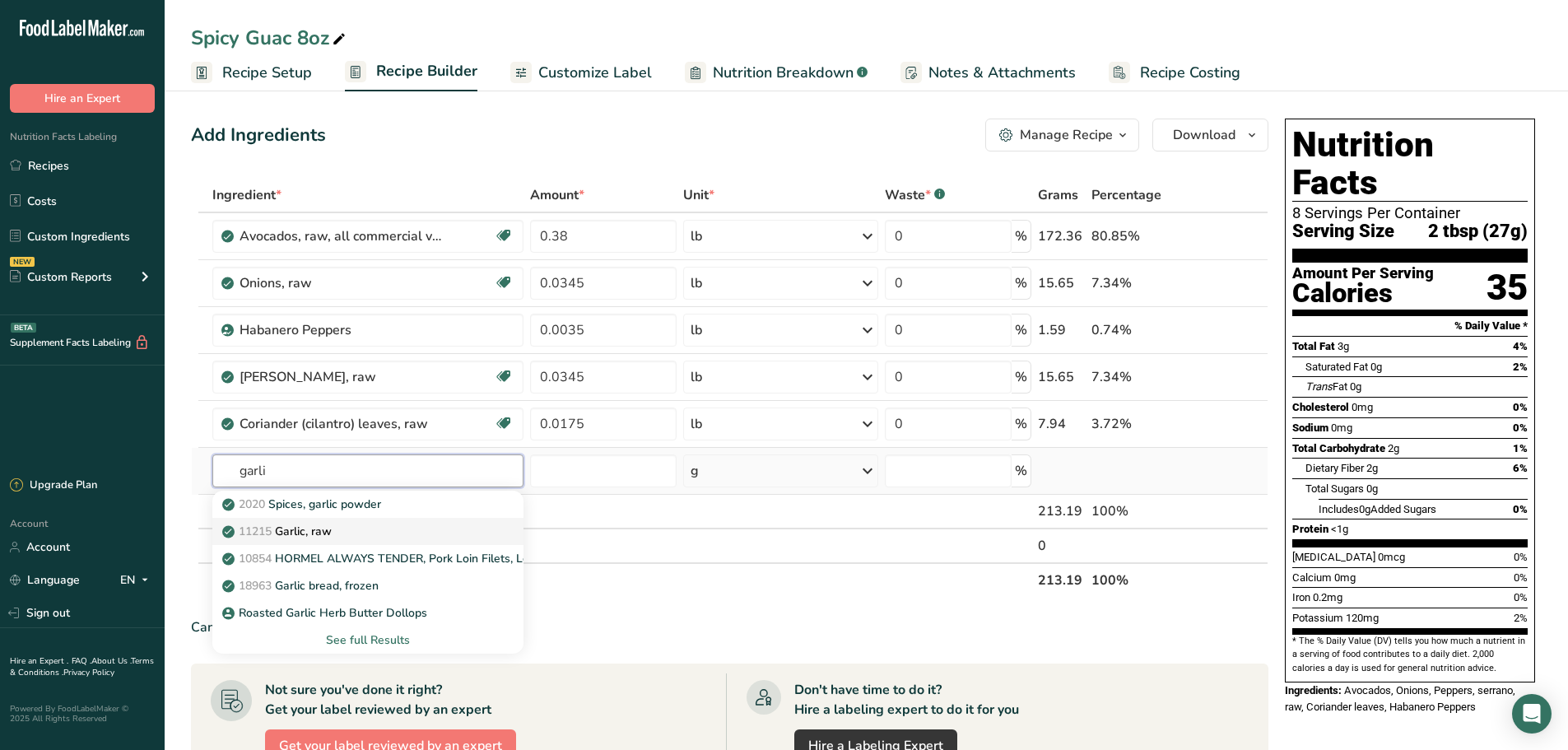
type input "garli"
click at [362, 524] on div "11215 Garlic, raw" at bounding box center [355, 532] width 259 height 18
type input "Garlic, raw"
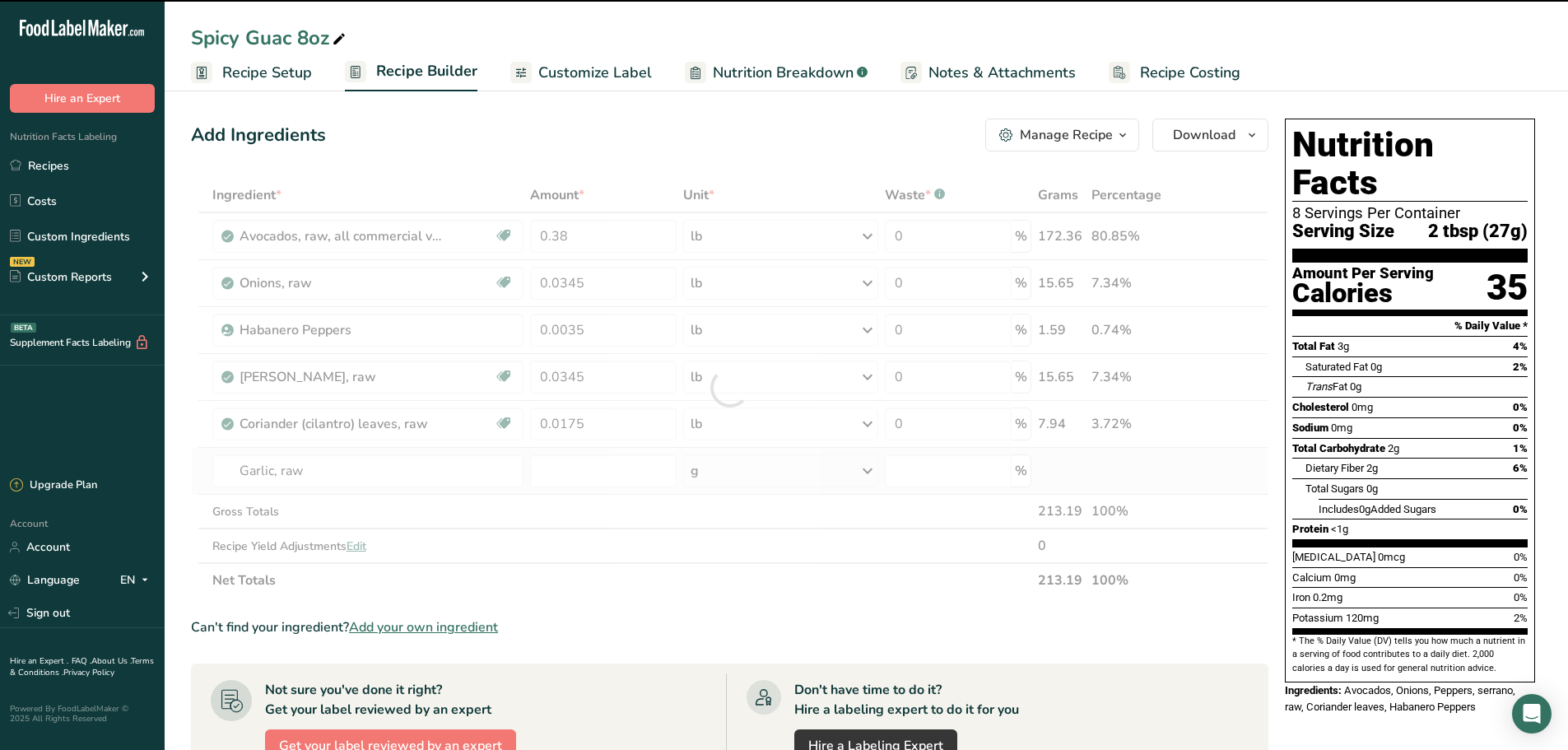
type input "0"
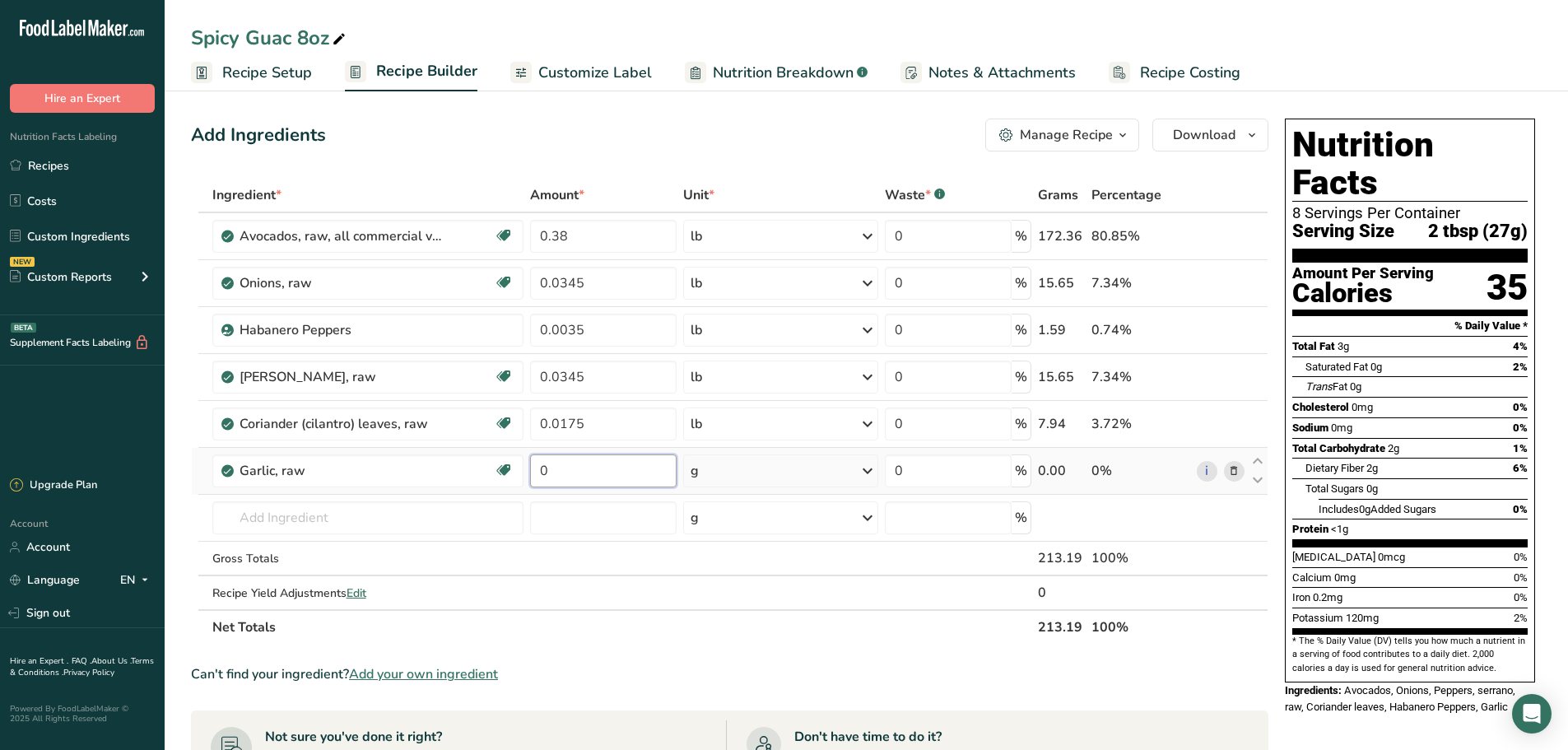
click at [620, 469] on input "0" at bounding box center [603, 471] width 146 height 33
type input "0.0017"
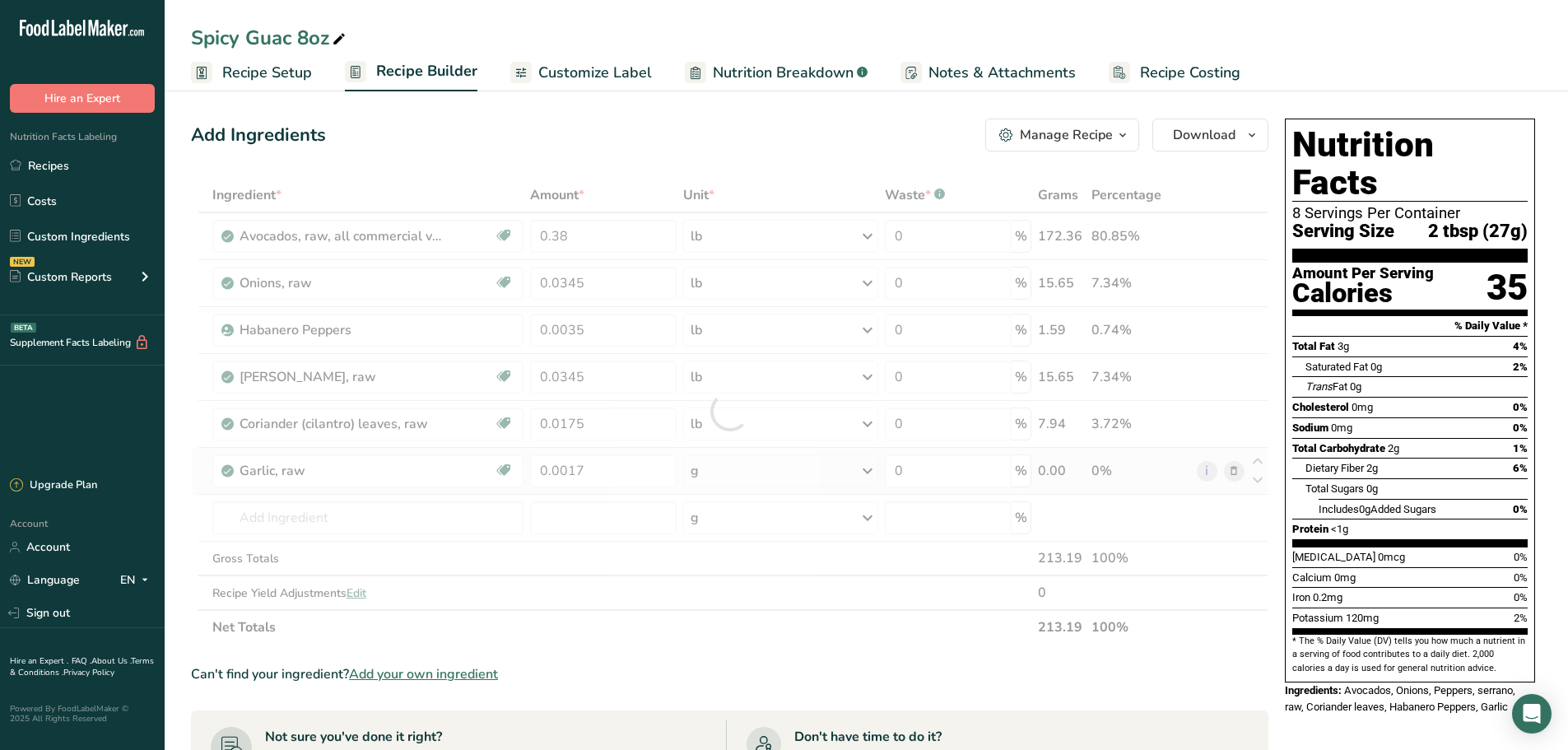
click at [721, 470] on div "Ingredient * Amount * Unit * Waste * .a-a{fill:#347362;}.b-a{fill:#fff;} Grams …" at bounding box center [730, 411] width 1077 height 467
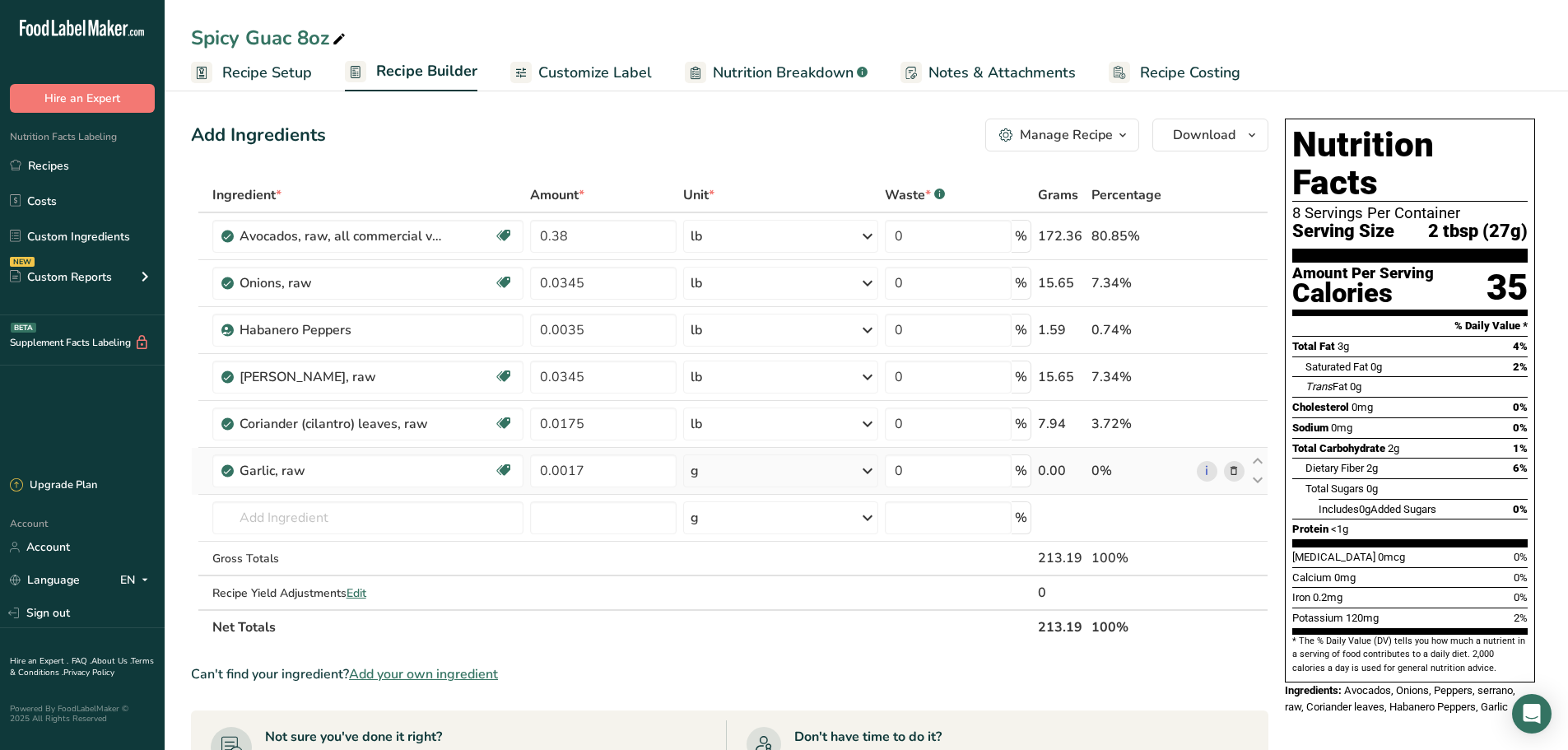
click at [721, 470] on div "g" at bounding box center [780, 471] width 194 height 33
click at [721, 710] on div "See more" at bounding box center [762, 716] width 138 height 18
click at [745, 732] on div "lb" at bounding box center [762, 742] width 138 height 24
click at [297, 520] on input "text" at bounding box center [368, 518] width 312 height 33
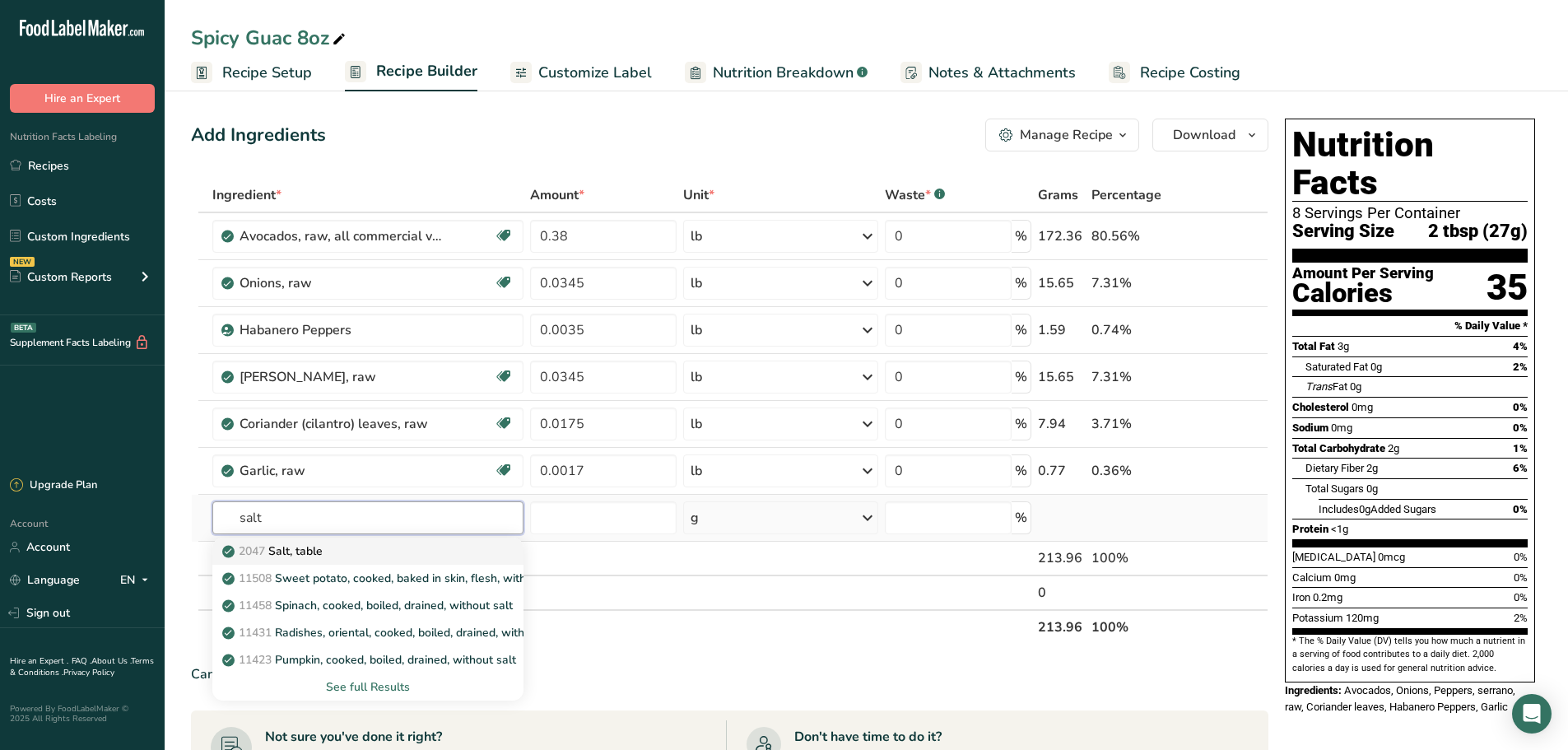
type input "salt"
click at [305, 559] on p "2047 Salt, table" at bounding box center [273, 551] width 97 height 18
type input "Salt, table"
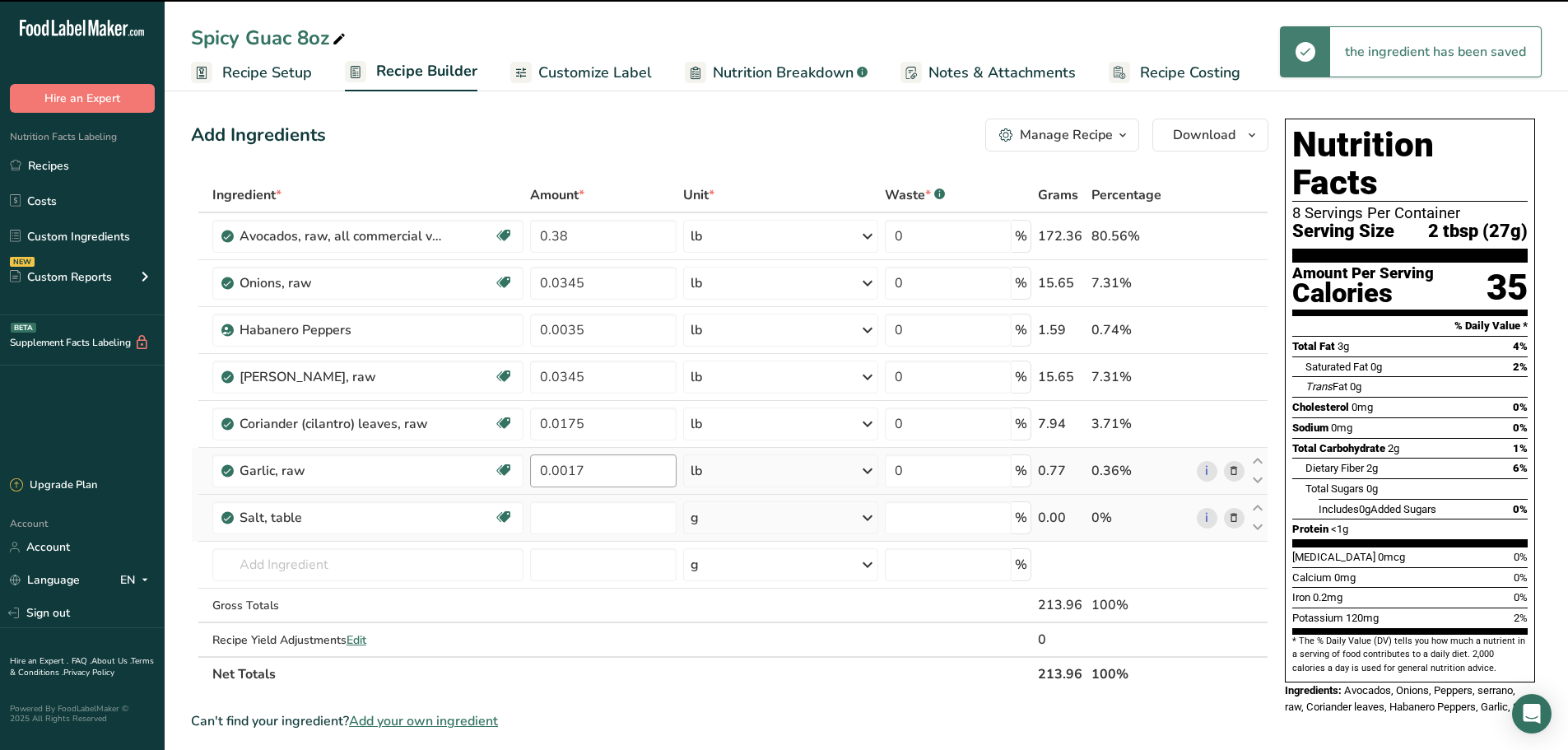
type input "0"
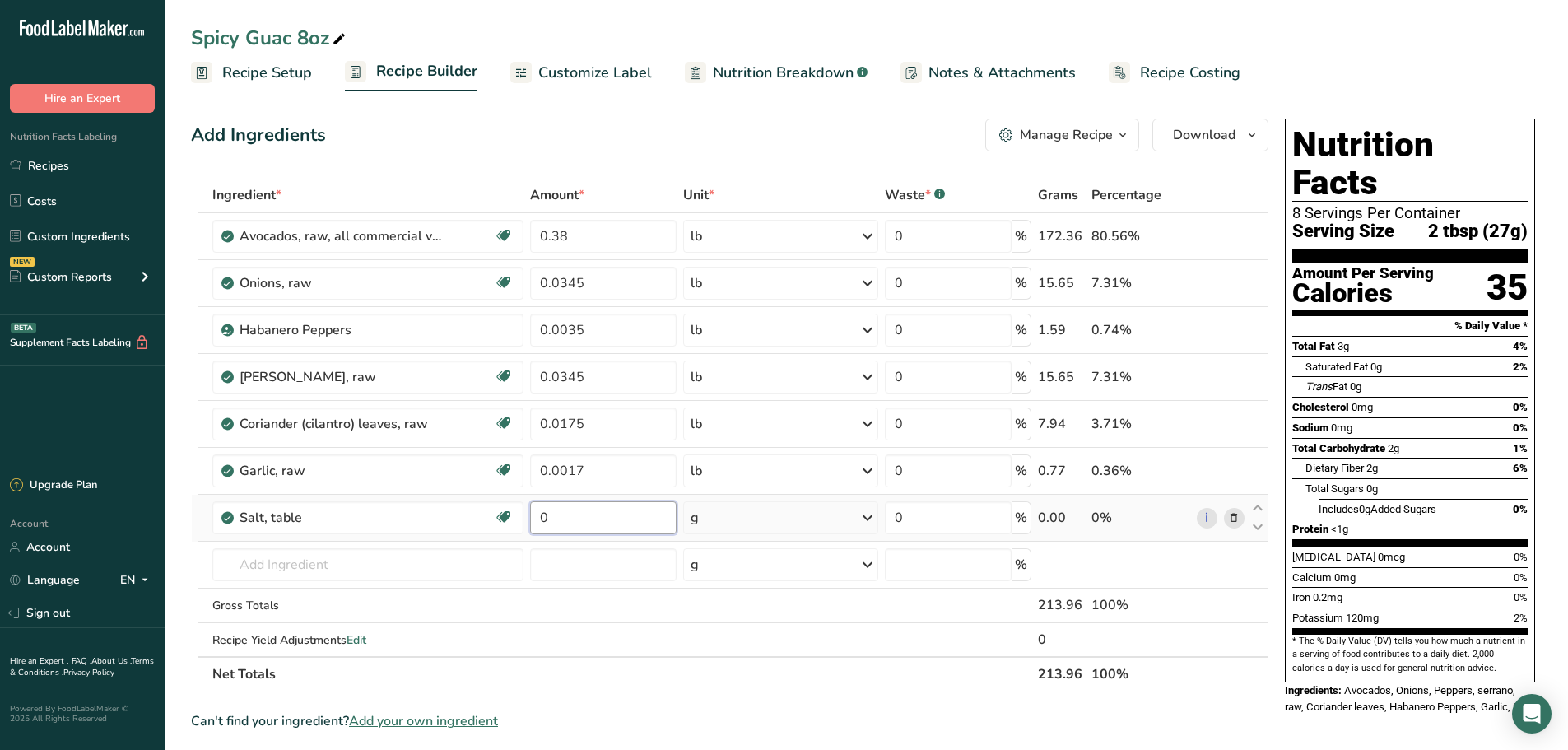
click at [612, 522] on input "0" at bounding box center [603, 518] width 146 height 33
type input "0.0017"
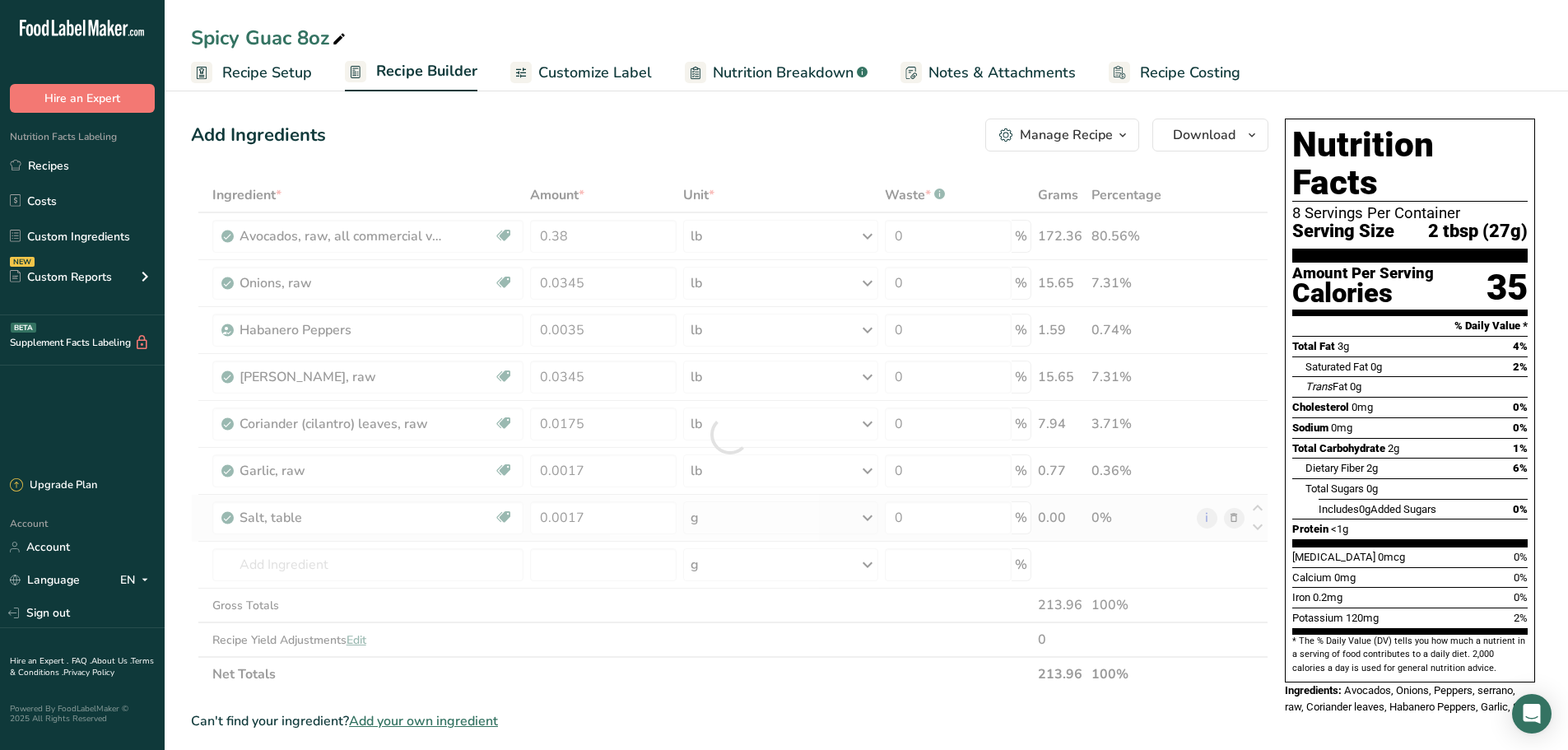
click at [774, 512] on div "Ingredient * Amount * Unit * Waste * .a-a{fill:#347362;}.b-a{fill:#fff;} Grams …" at bounding box center [730, 435] width 1077 height 513
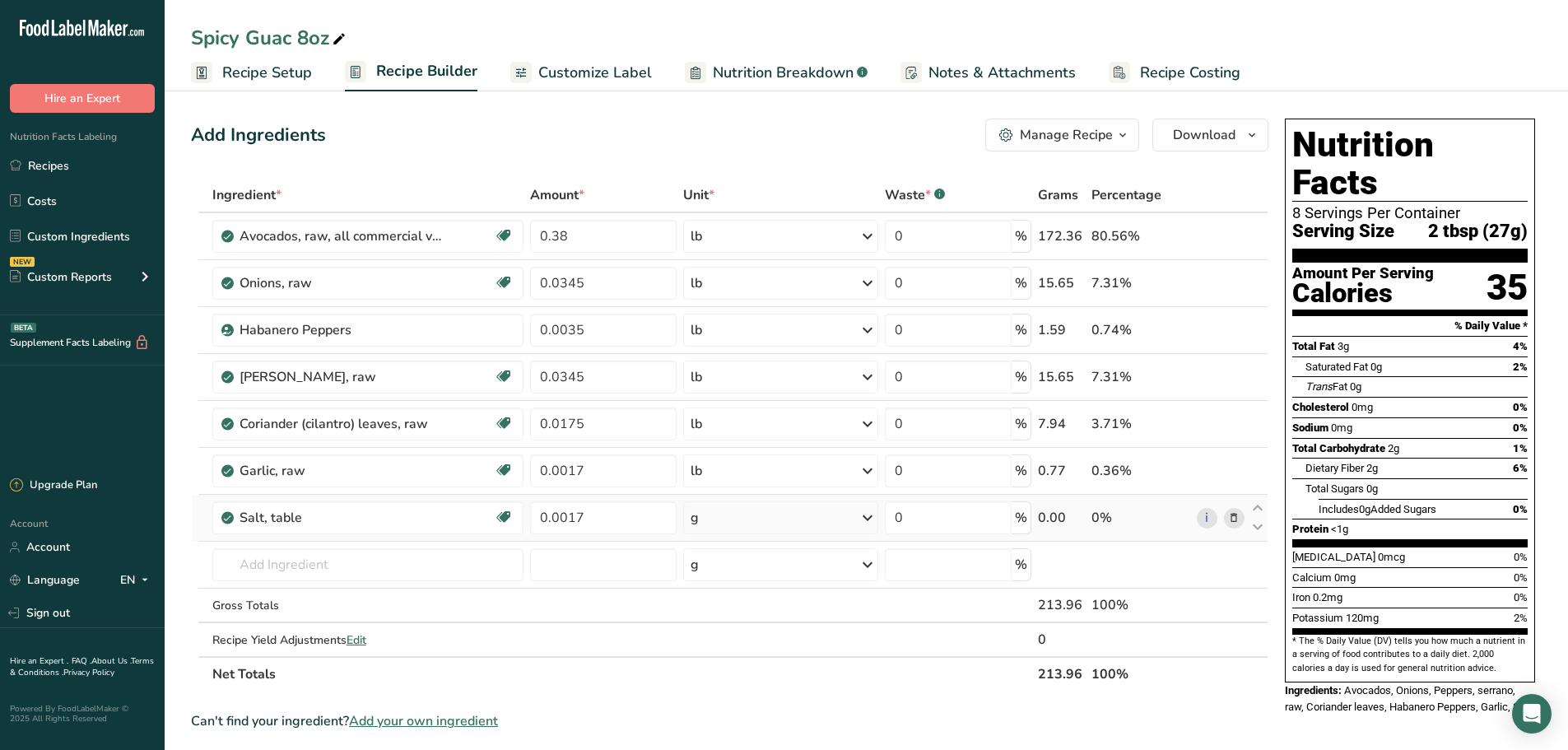
click at [782, 522] on div "g" at bounding box center [780, 518] width 194 height 33
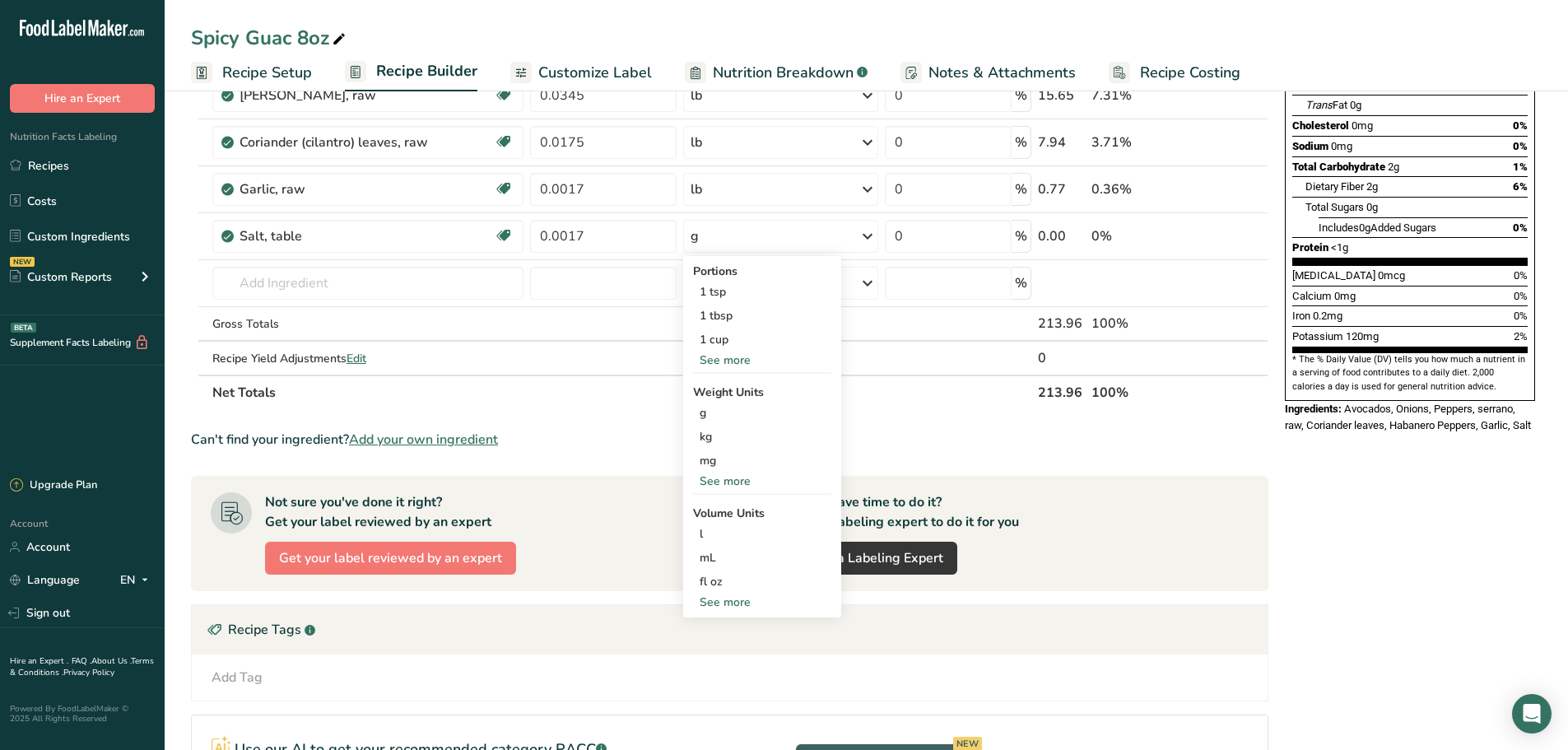
scroll to position [329, 0]
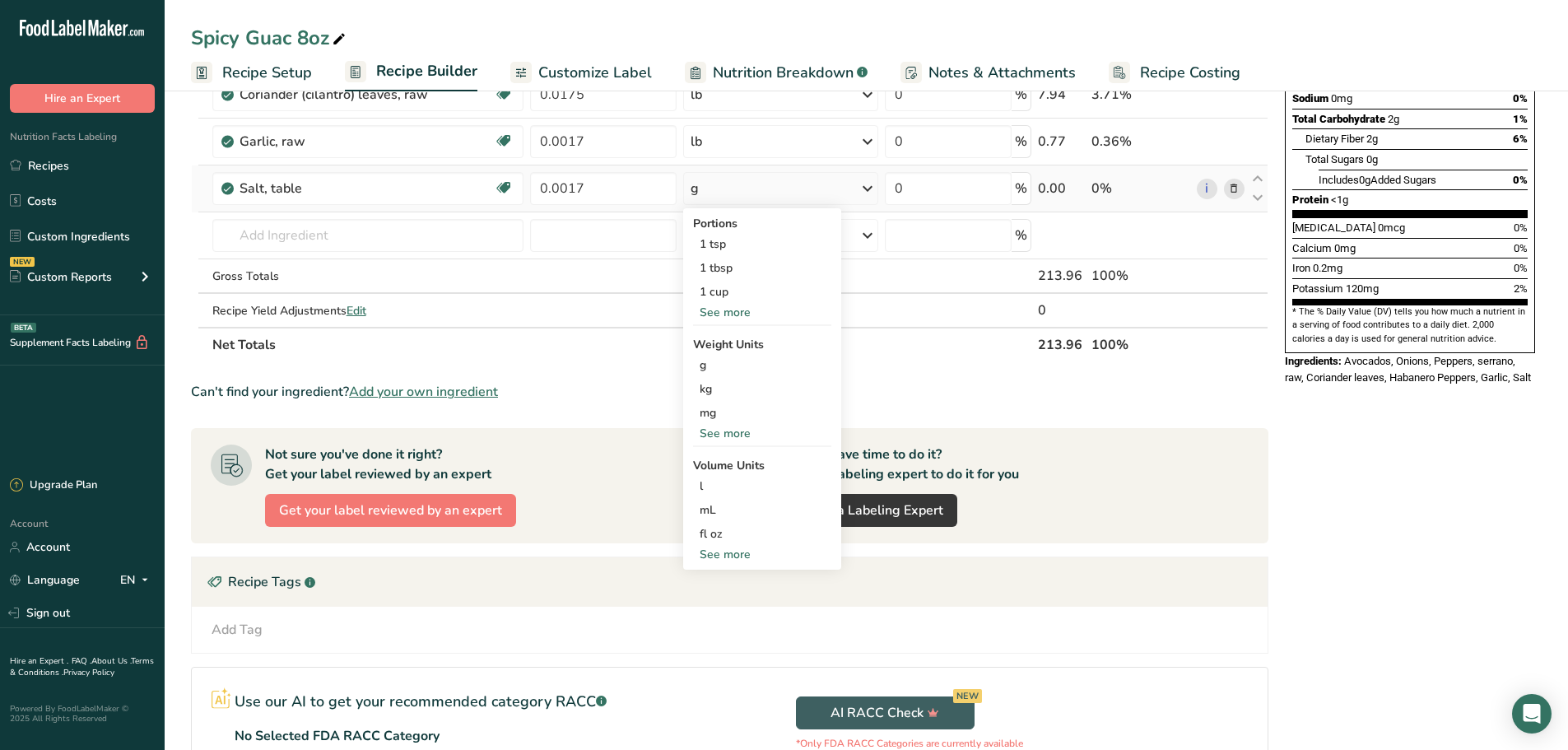
click at [716, 433] on div "See more" at bounding box center [762, 434] width 138 height 18
click at [719, 455] on div "lb" at bounding box center [762, 460] width 138 height 24
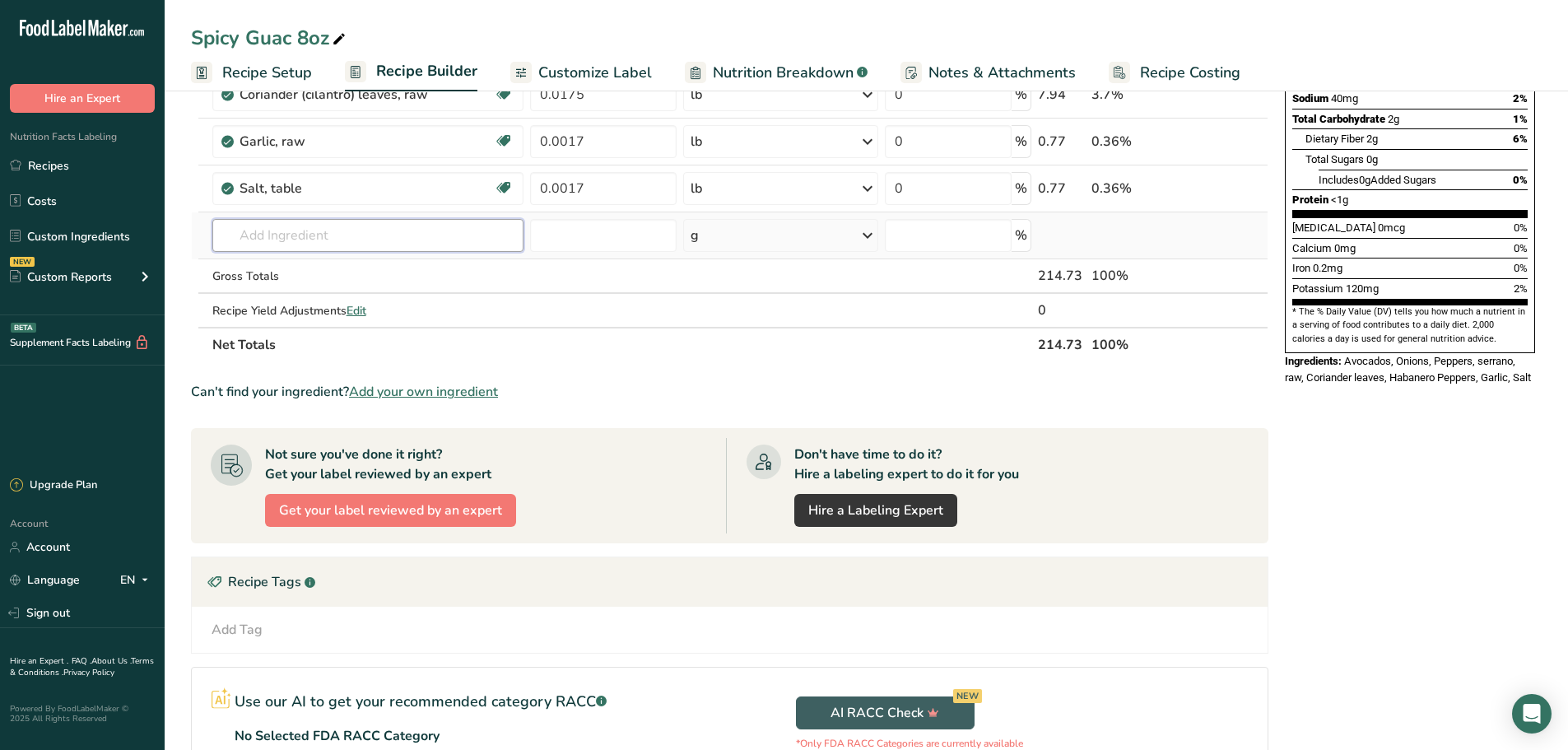
click at [365, 244] on input "text" at bounding box center [368, 236] width 312 height 33
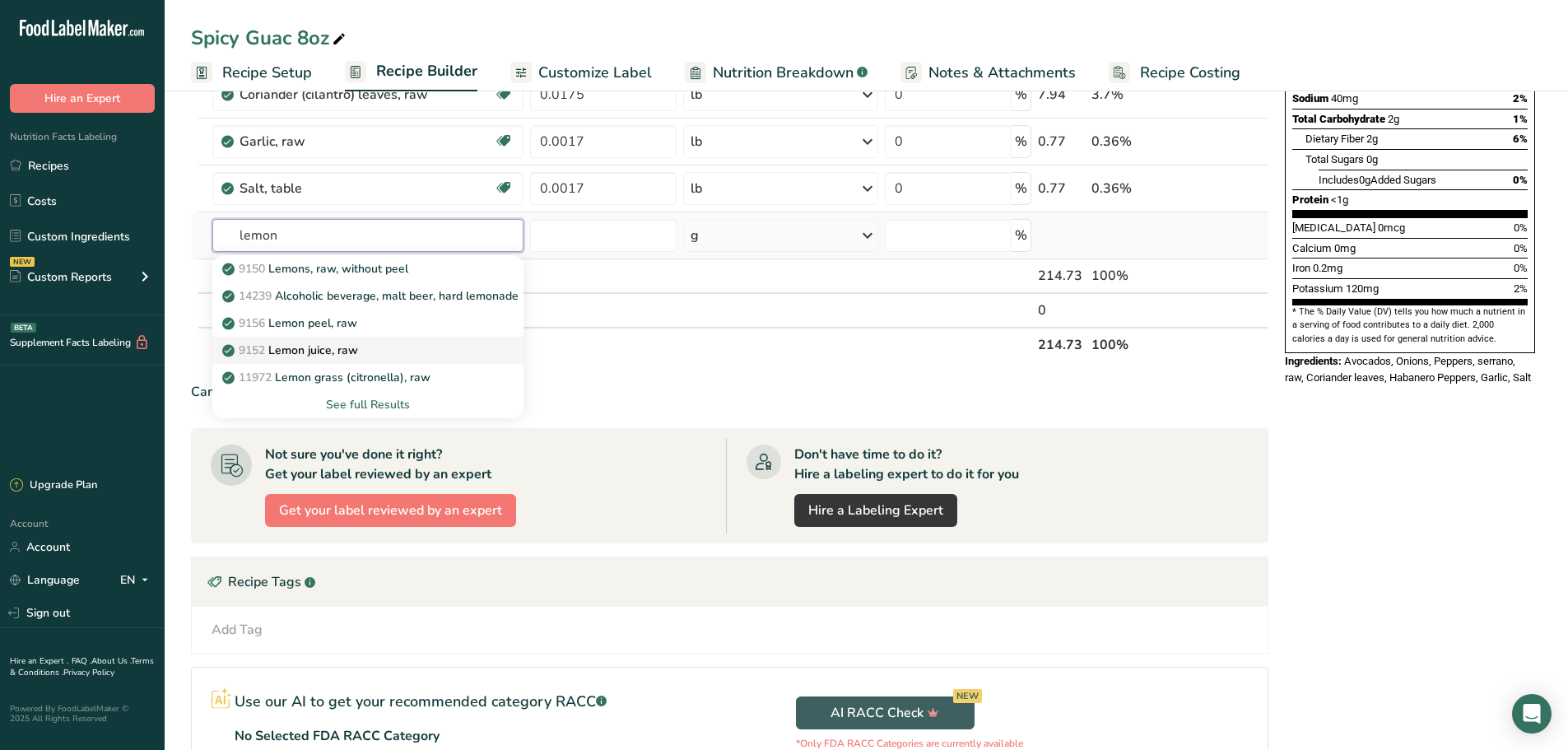
type input "lemon"
click at [370, 338] on link "9152 Lemon juice, raw" at bounding box center [368, 350] width 312 height 27
type input "Lemon juice, raw"
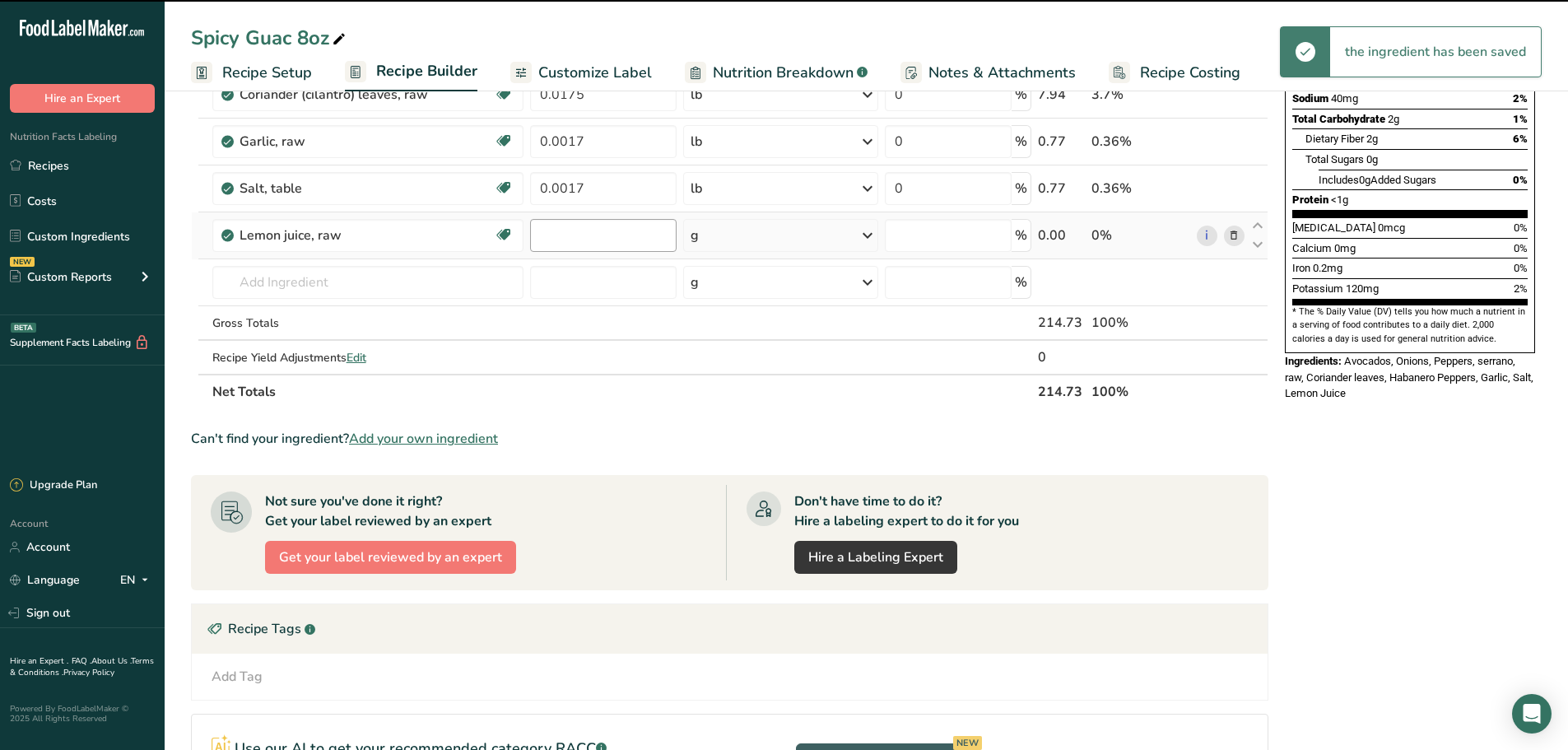
type input "0"
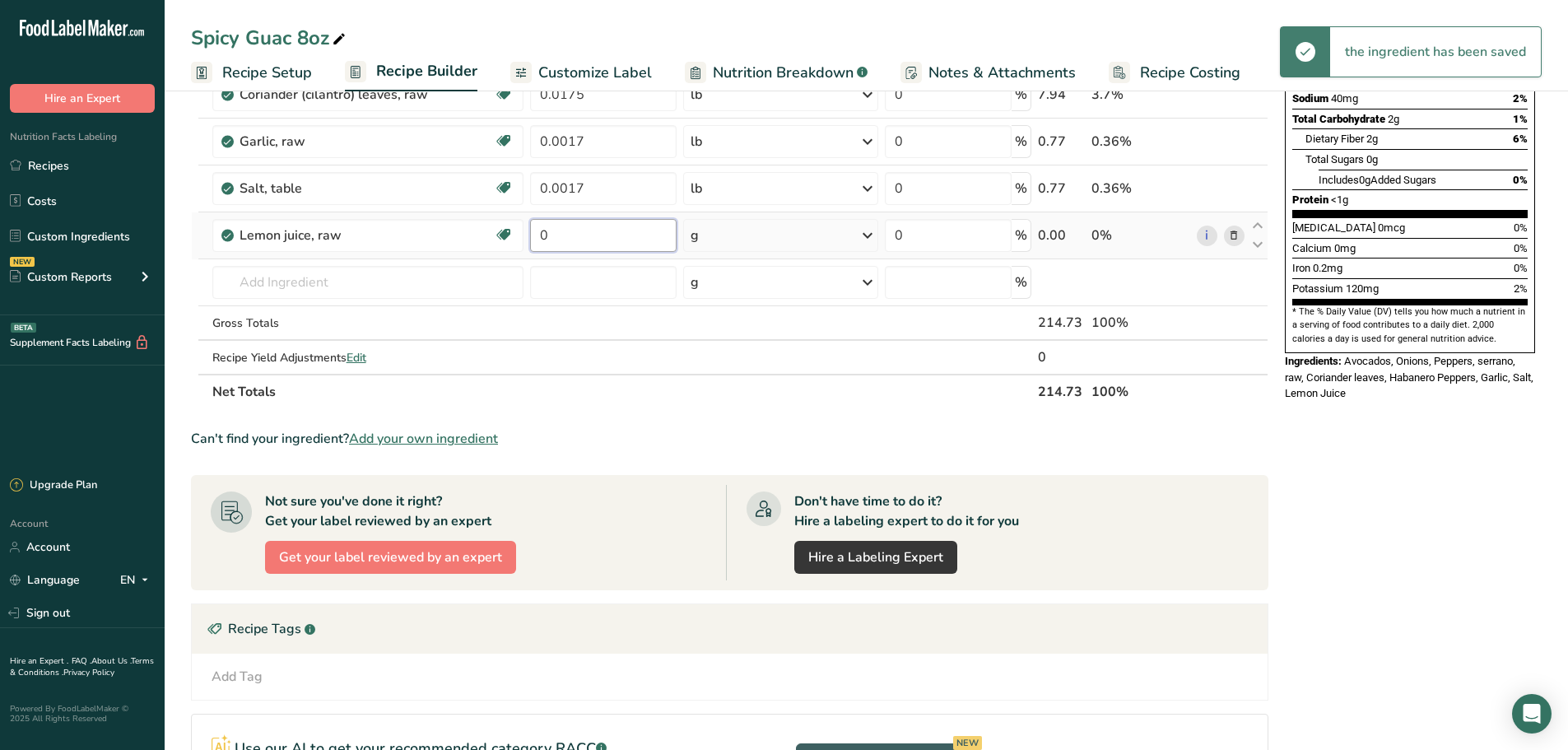
click at [593, 242] on input "0" at bounding box center [603, 236] width 146 height 33
type input "0.03"
click at [796, 241] on div "Ingredient * Amount * Unit * Waste * .a-a{fill:#347362;}.b-a{fill:#fff;} Grams …" at bounding box center [730, 129] width 1077 height 561
click at [809, 241] on div "g" at bounding box center [780, 236] width 194 height 33
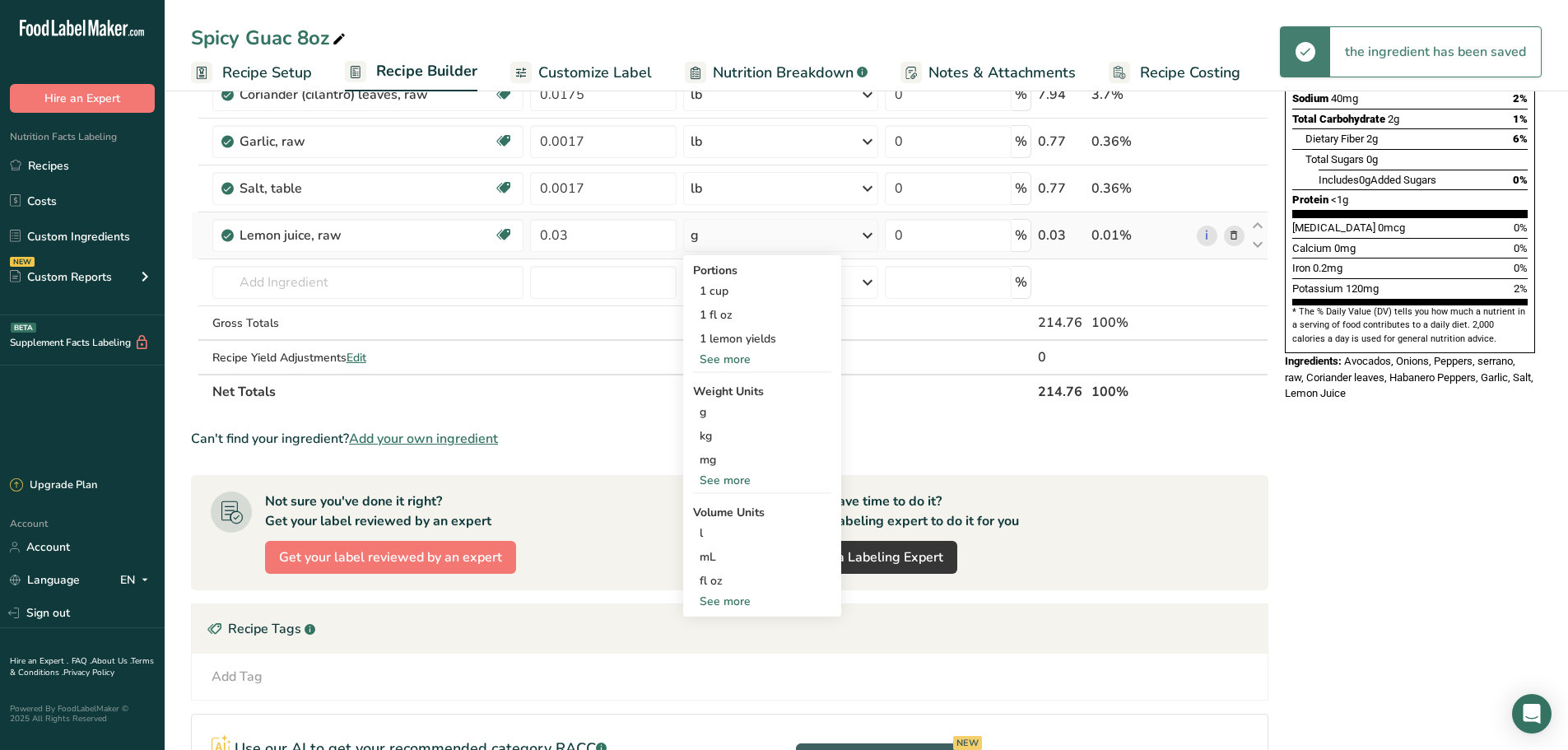
click at [730, 485] on div "See more" at bounding box center [762, 480] width 138 height 18
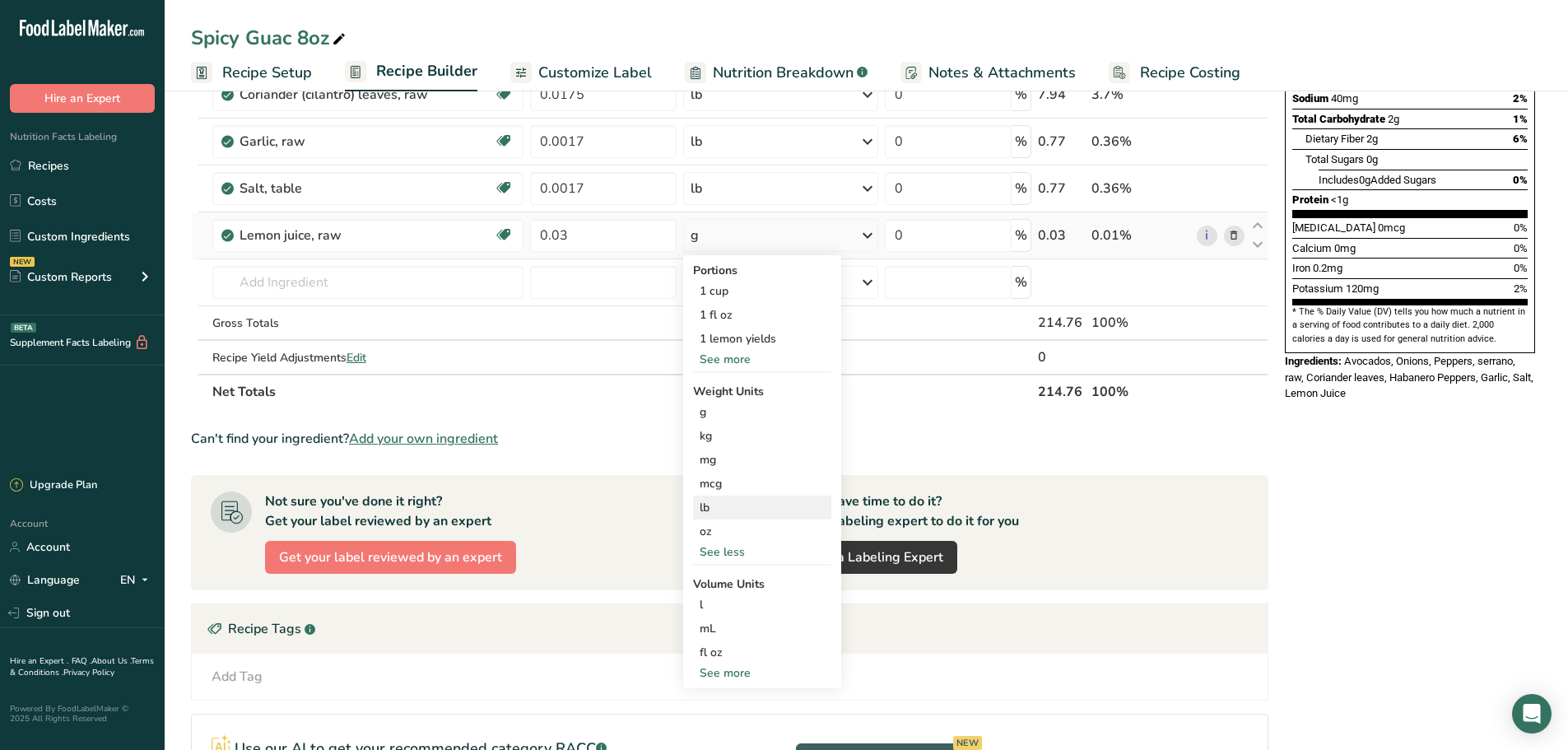
click at [728, 503] on div "lb" at bounding box center [762, 507] width 138 height 24
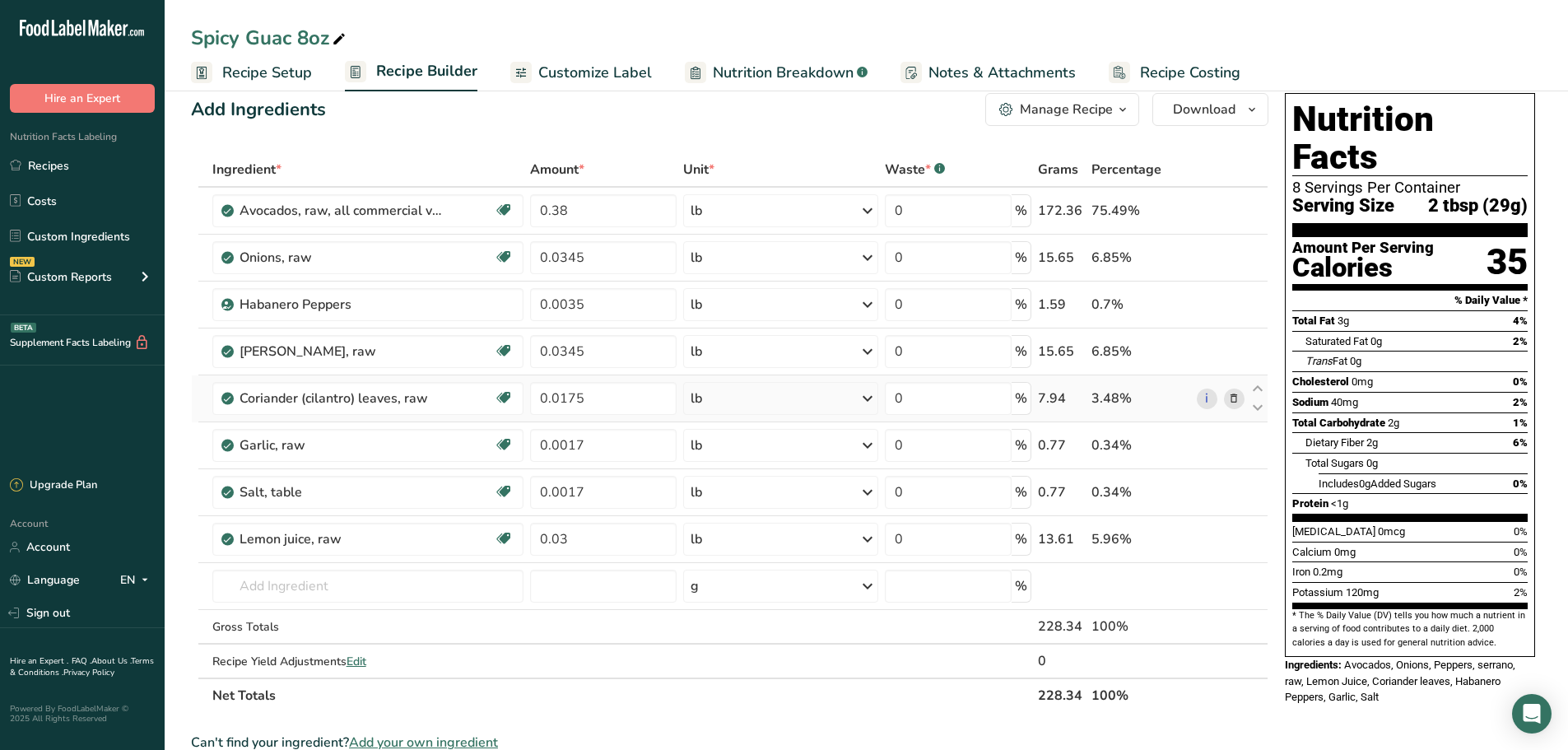
scroll to position [0, 0]
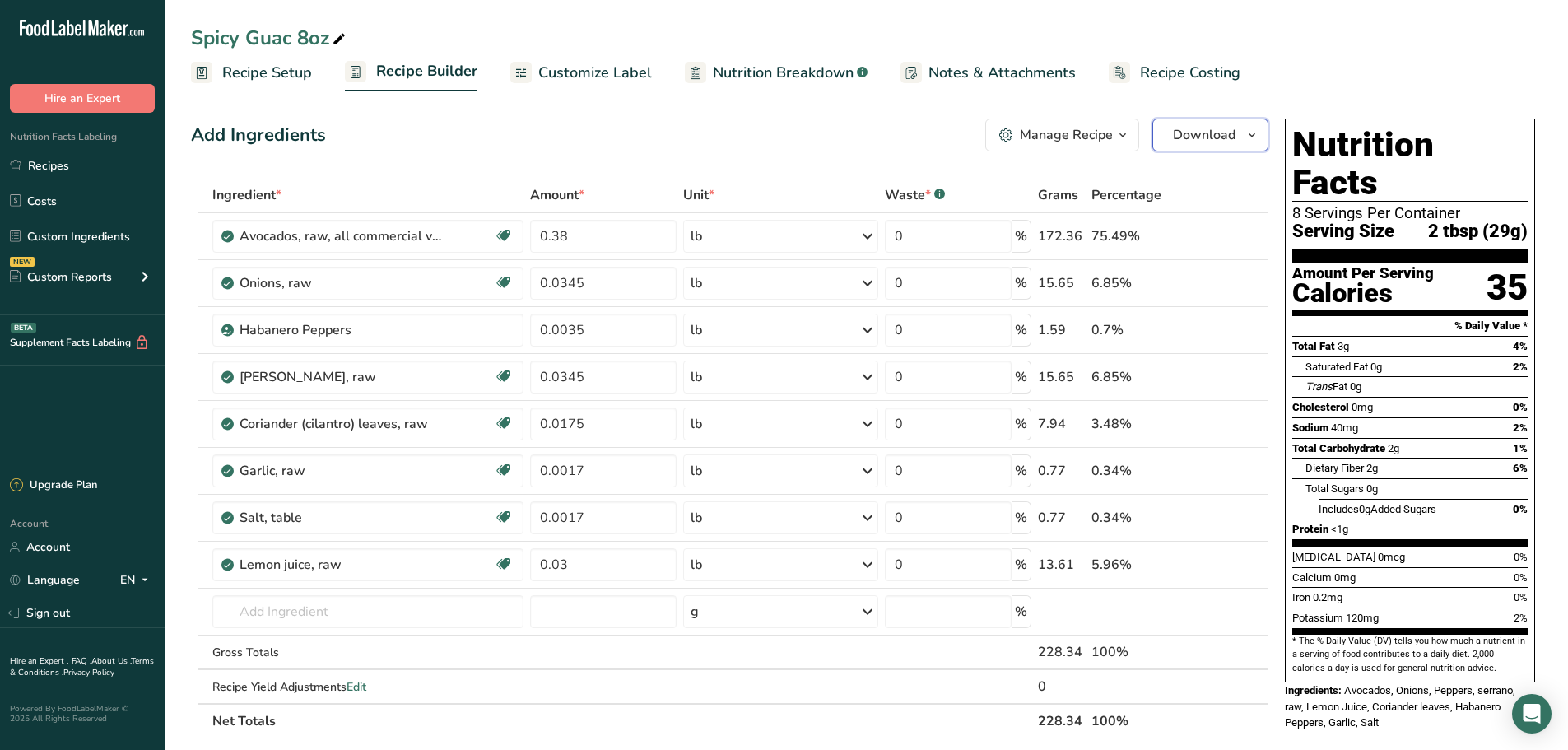
click at [1209, 135] on span "Download" at bounding box center [1204, 135] width 62 height 20
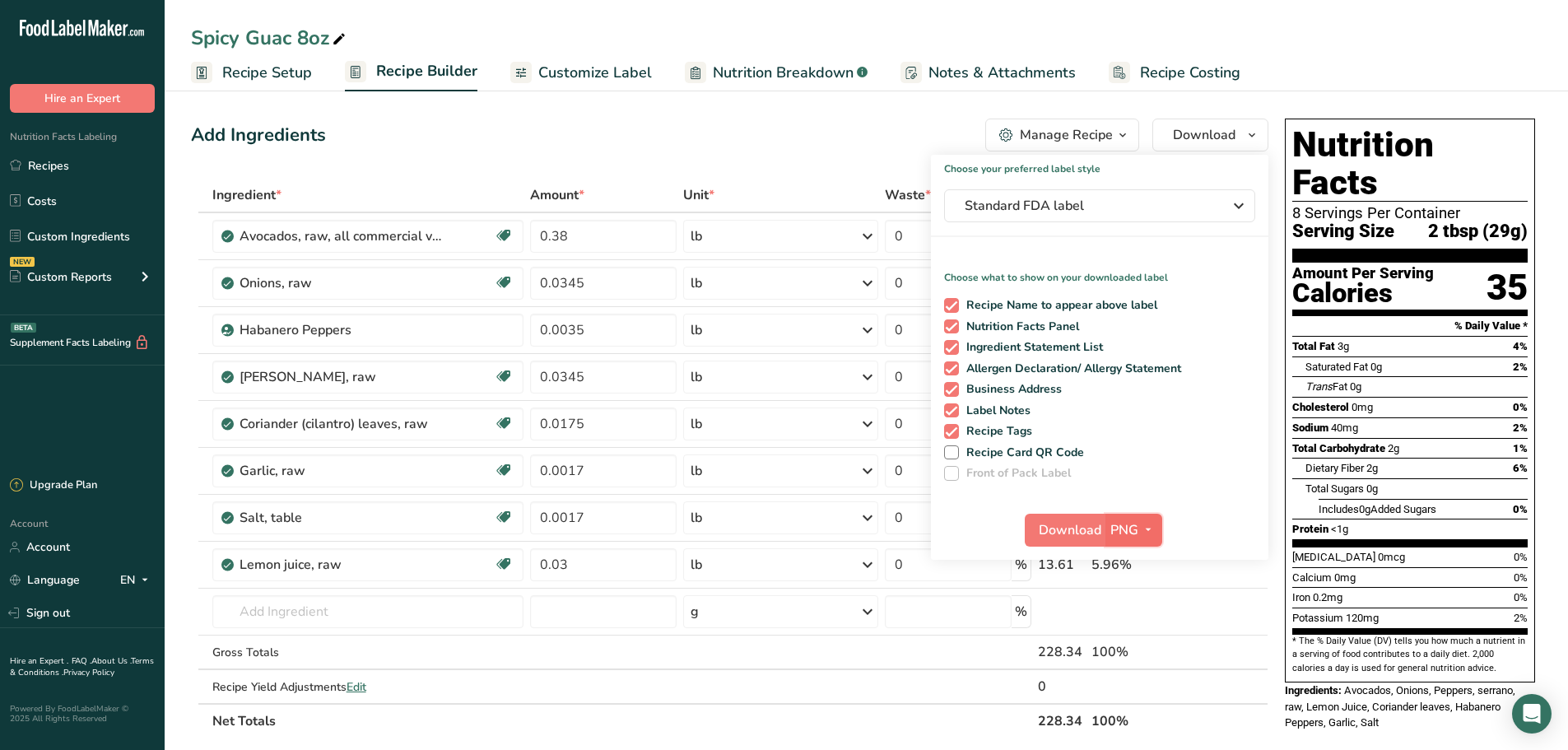
click at [1149, 529] on icon "button" at bounding box center [1148, 529] width 13 height 20
click at [1122, 636] on link "PDF" at bounding box center [1136, 645] width 53 height 27
click at [1066, 526] on span "Download" at bounding box center [1070, 530] width 62 height 20
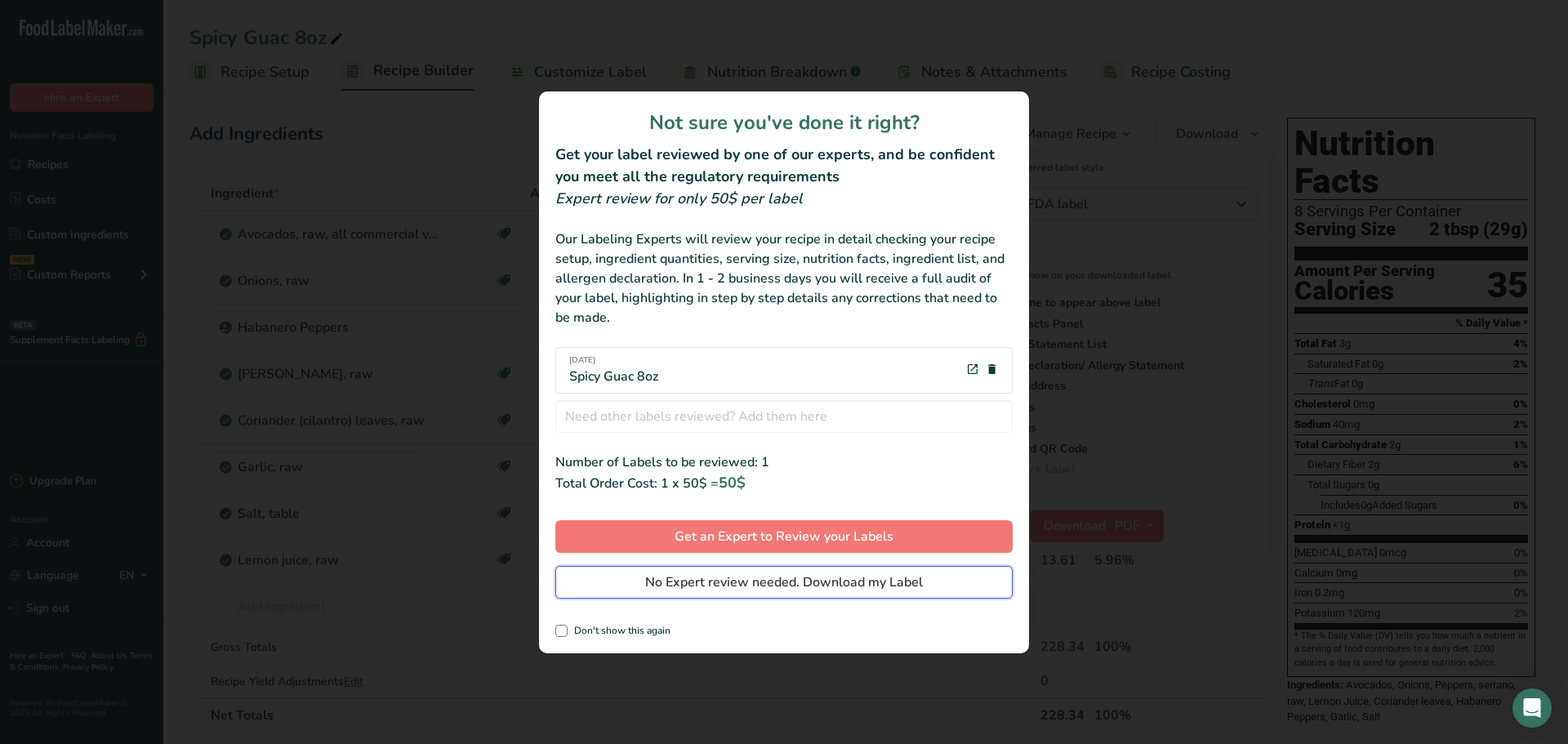
click at [716, 575] on span "No Expert review needed. Download my Label" at bounding box center [783, 582] width 277 height 20
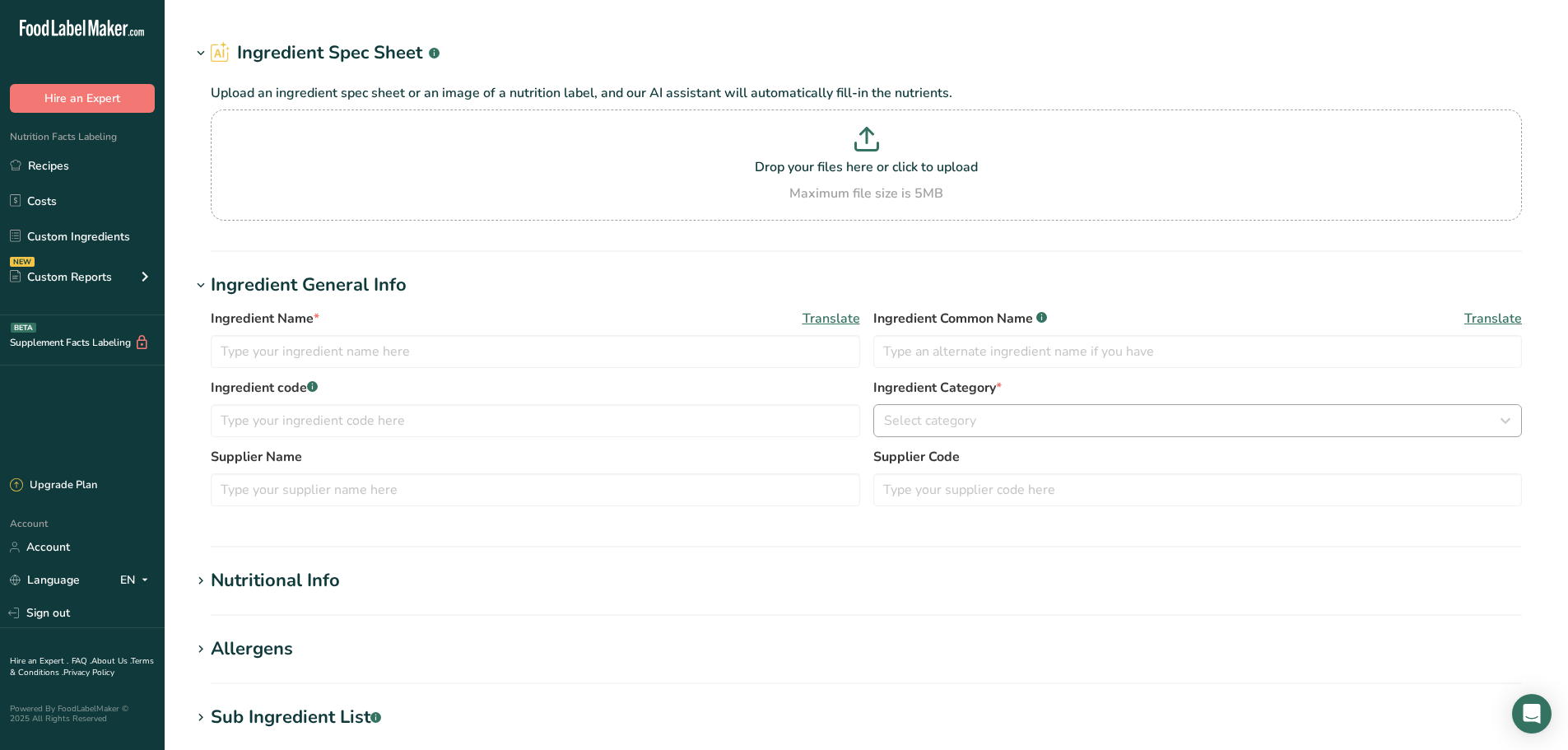
type input "Habanero Peppers"
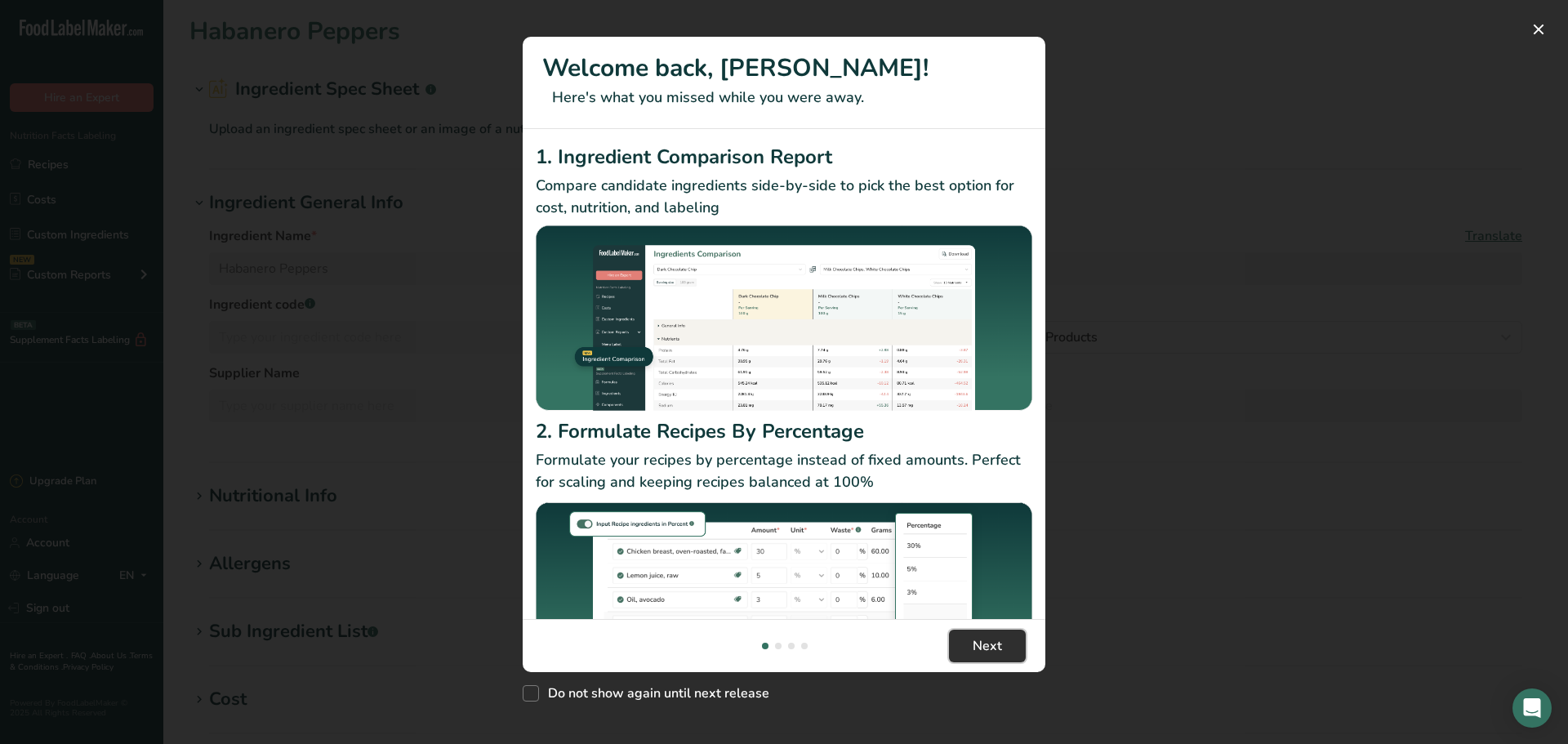
click at [1006, 643] on button "Next" at bounding box center [987, 646] width 76 height 33
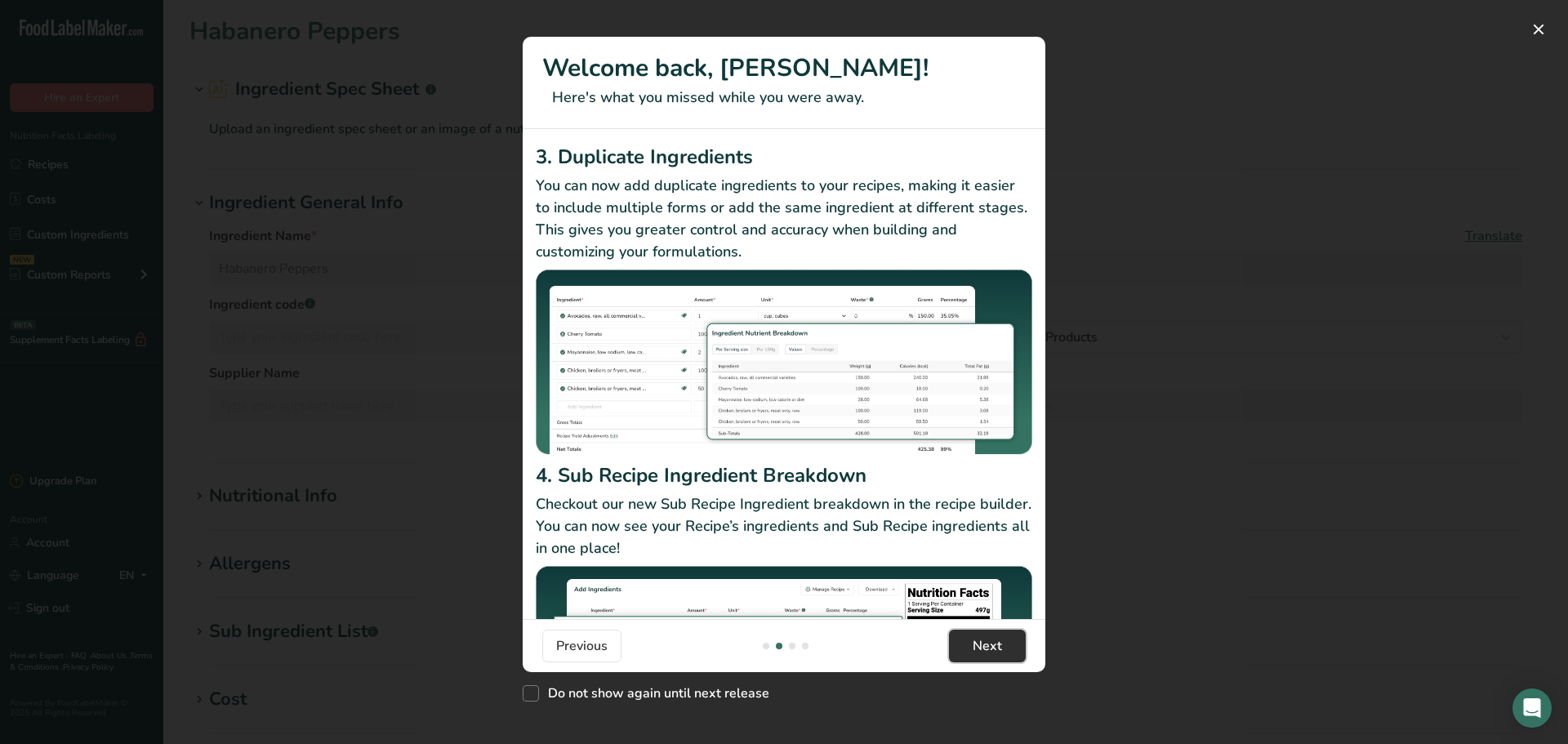
click at [1006, 643] on button "Next" at bounding box center [987, 646] width 76 height 33
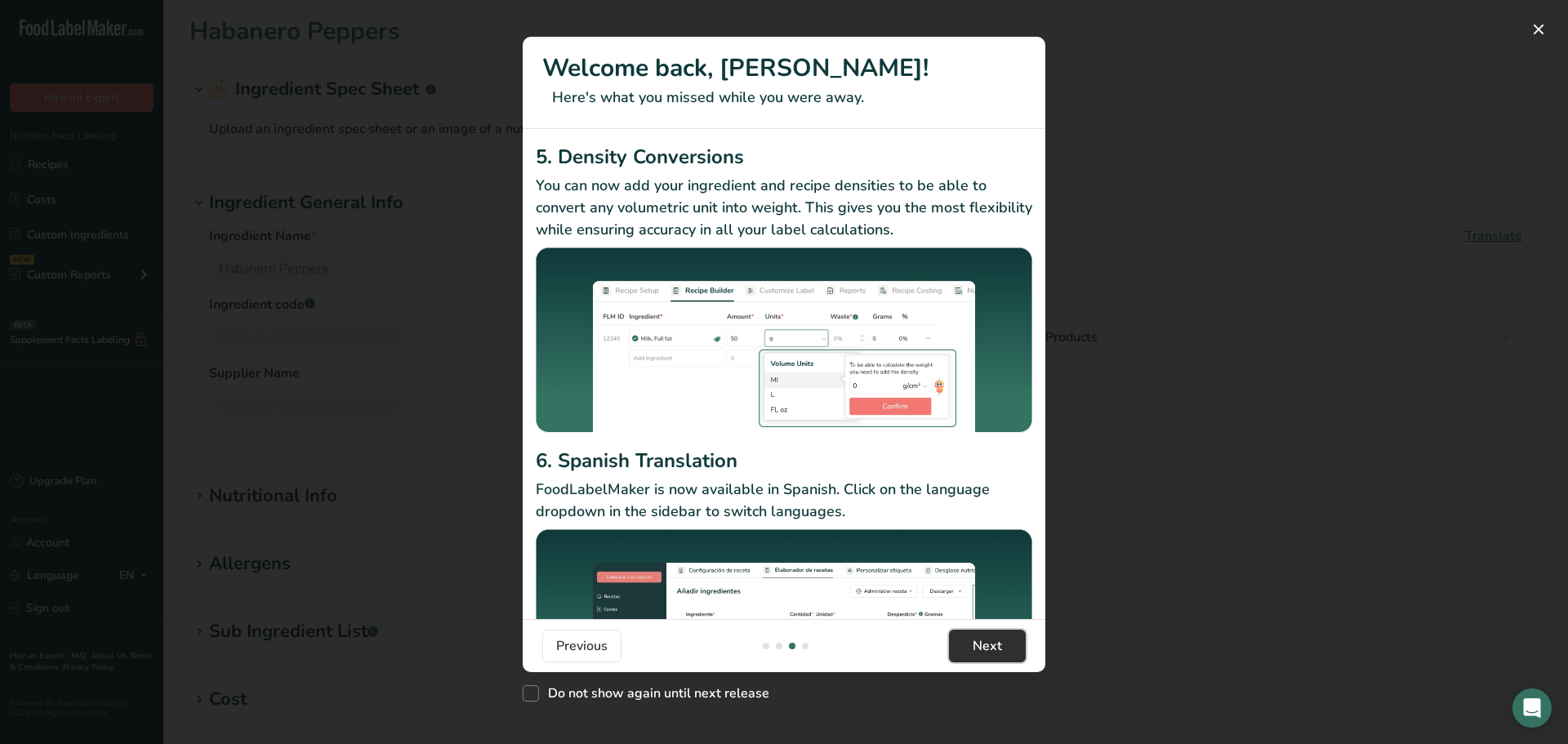
click at [1006, 643] on button "Next" at bounding box center [987, 646] width 76 height 33
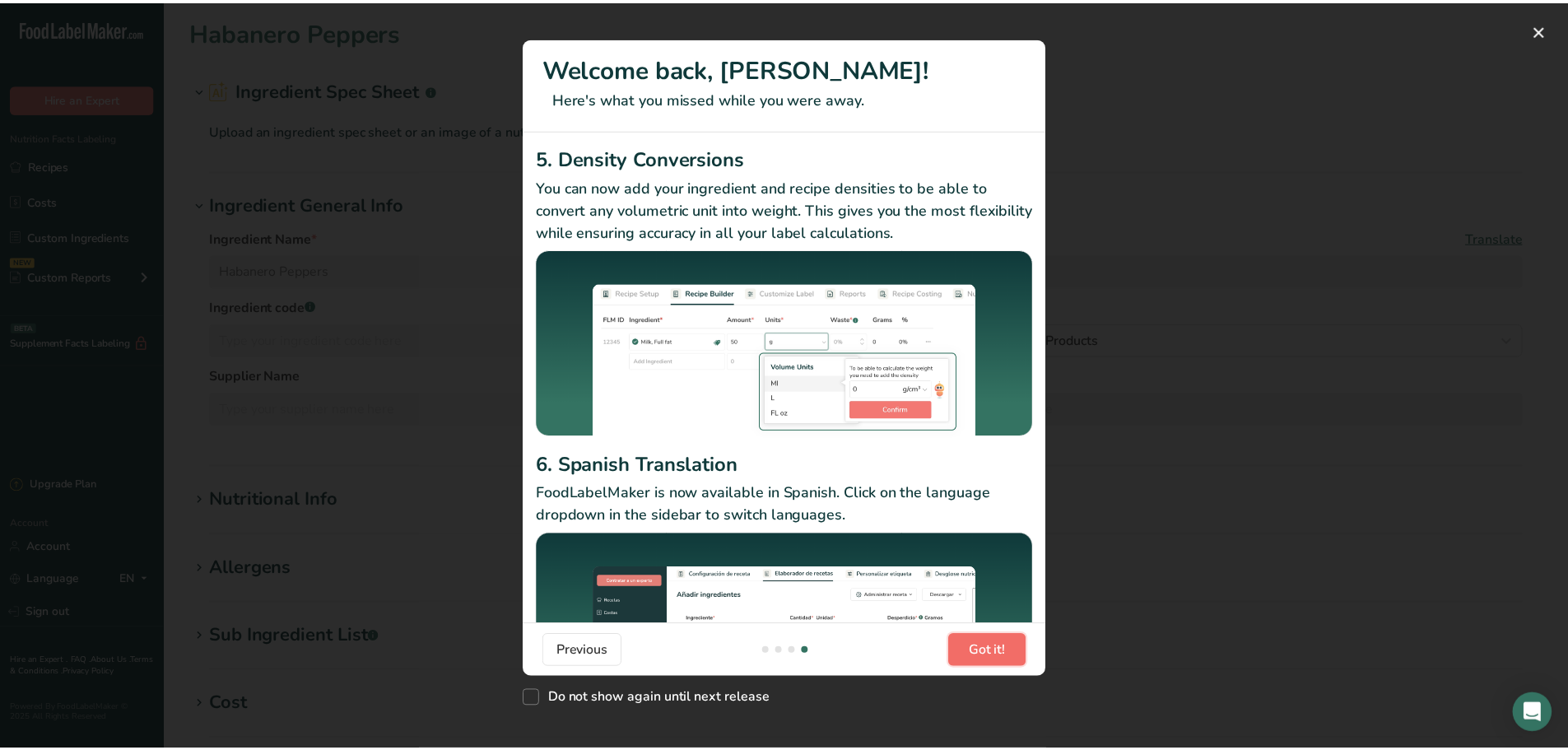
scroll to position [0, 1580]
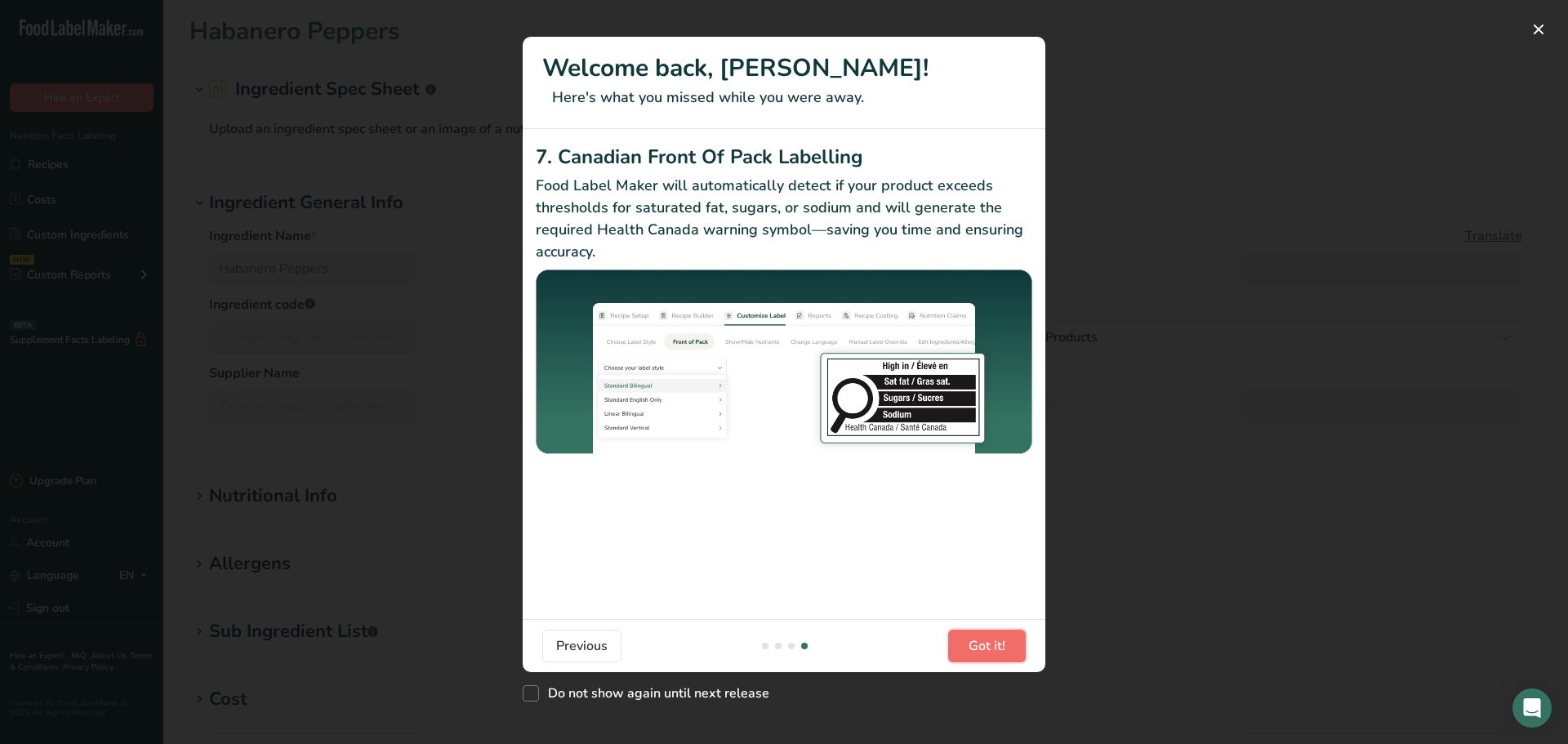
click at [1006, 642] on button "Got it!" at bounding box center [987, 646] width 77 height 33
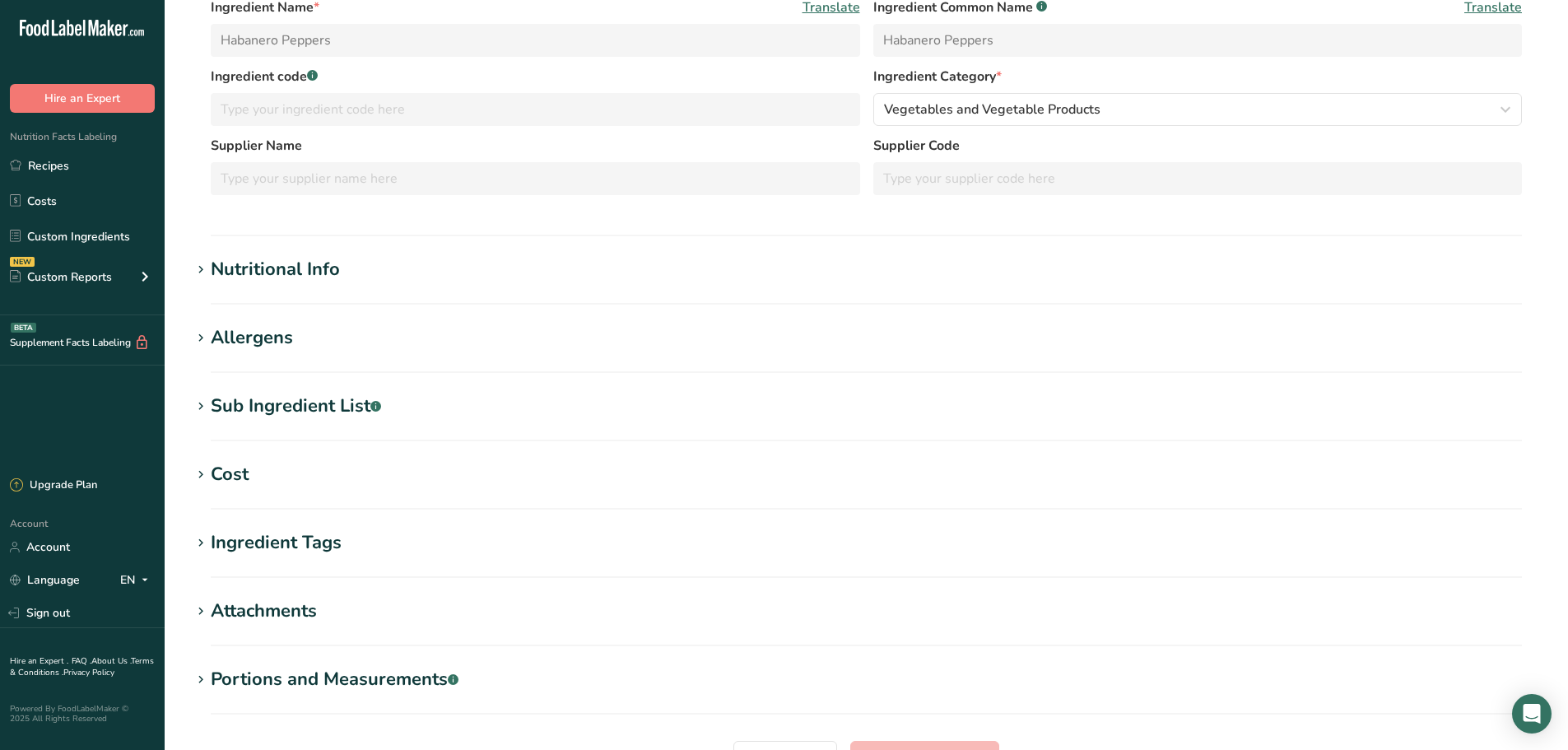
scroll to position [329, 0]
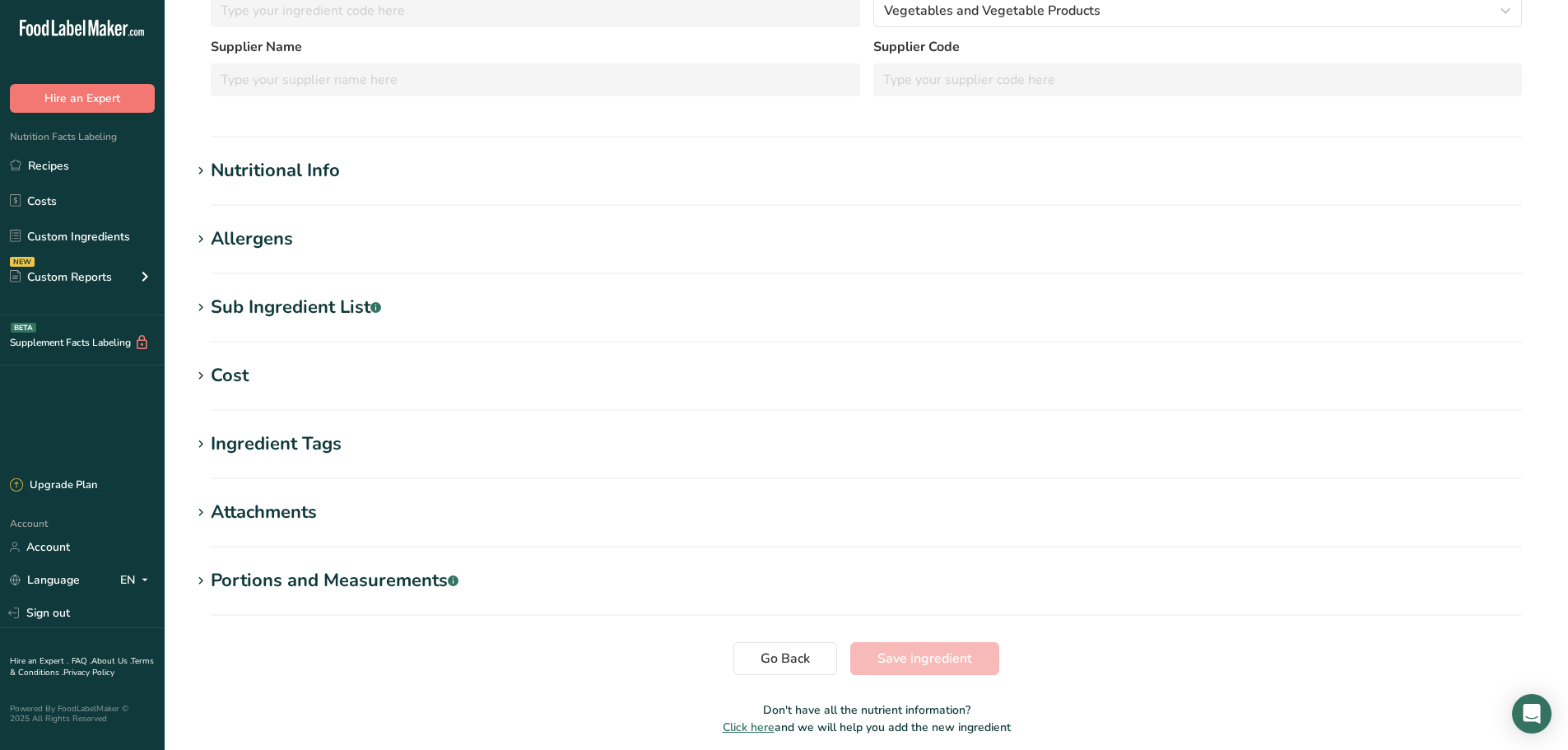
click at [256, 189] on section "Nutritional Info Required Components Vitamins Minerals Other Nutrients Amino Ac…" at bounding box center [866, 180] width 1351 height 48
click at [268, 175] on div "Nutritional Info" at bounding box center [276, 170] width 130 height 27
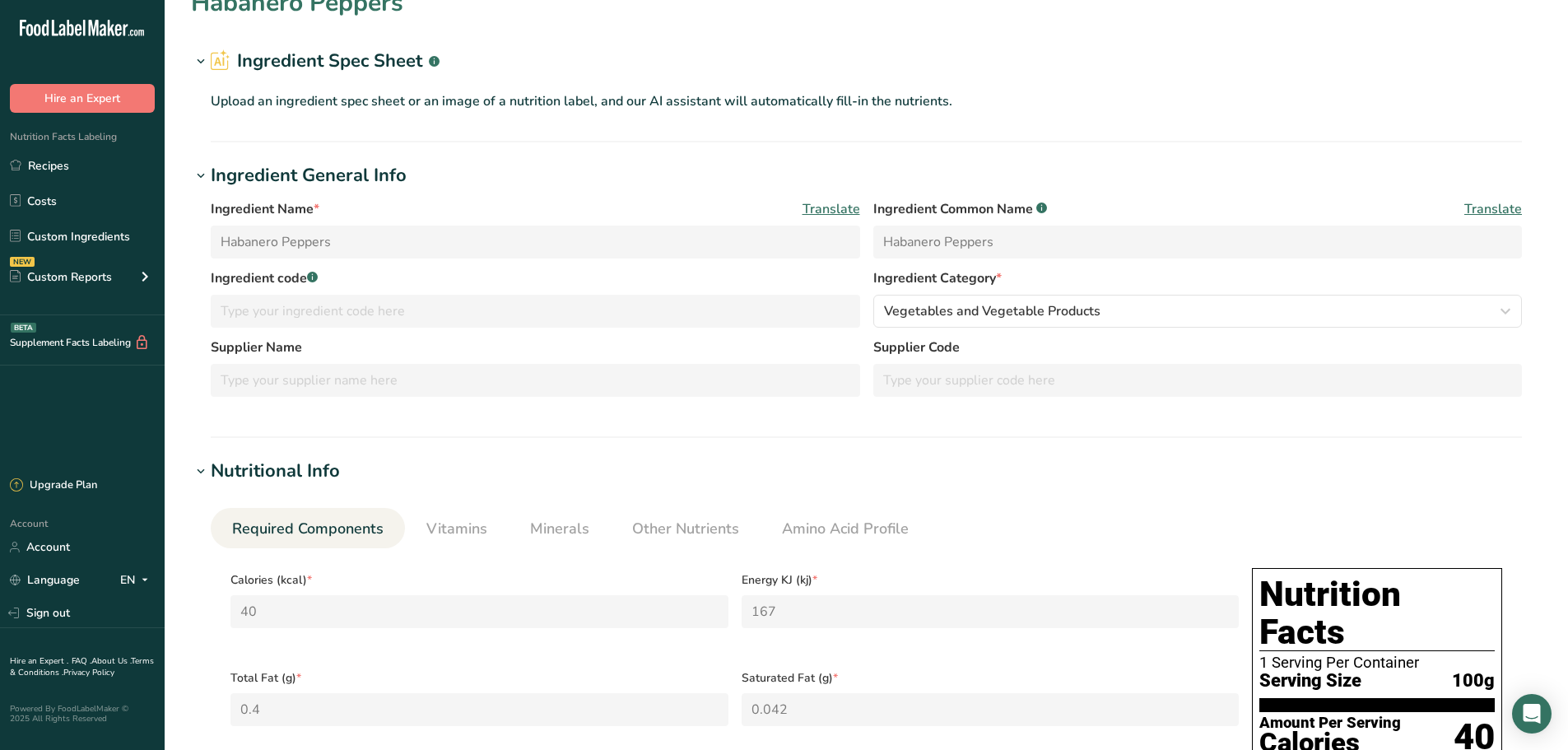
scroll to position [0, 0]
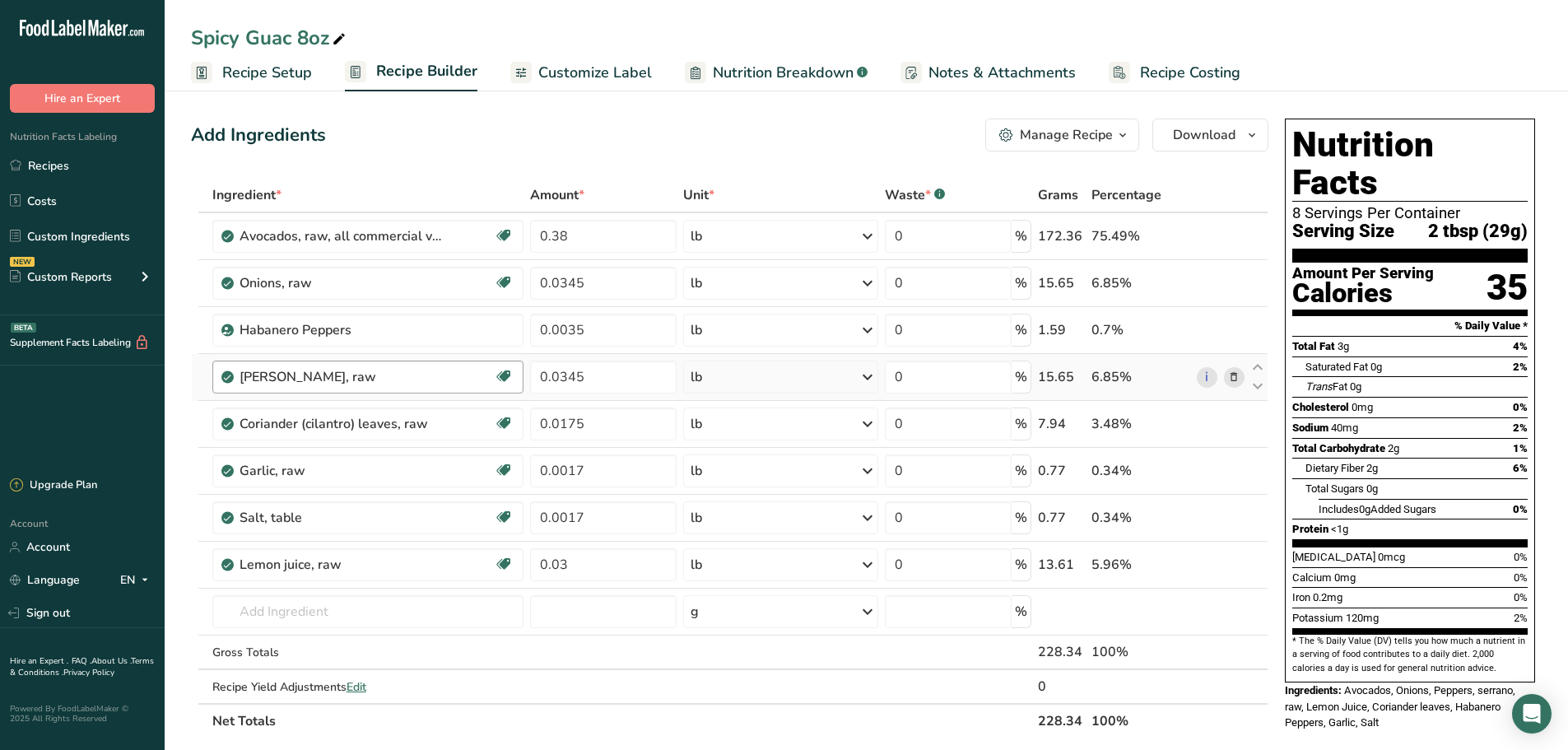
drag, startPoint x: 56, startPoint y: 166, endPoint x: 453, endPoint y: 386, distance: 453.9
click at [56, 166] on link "Recipes" at bounding box center [82, 166] width 165 height 32
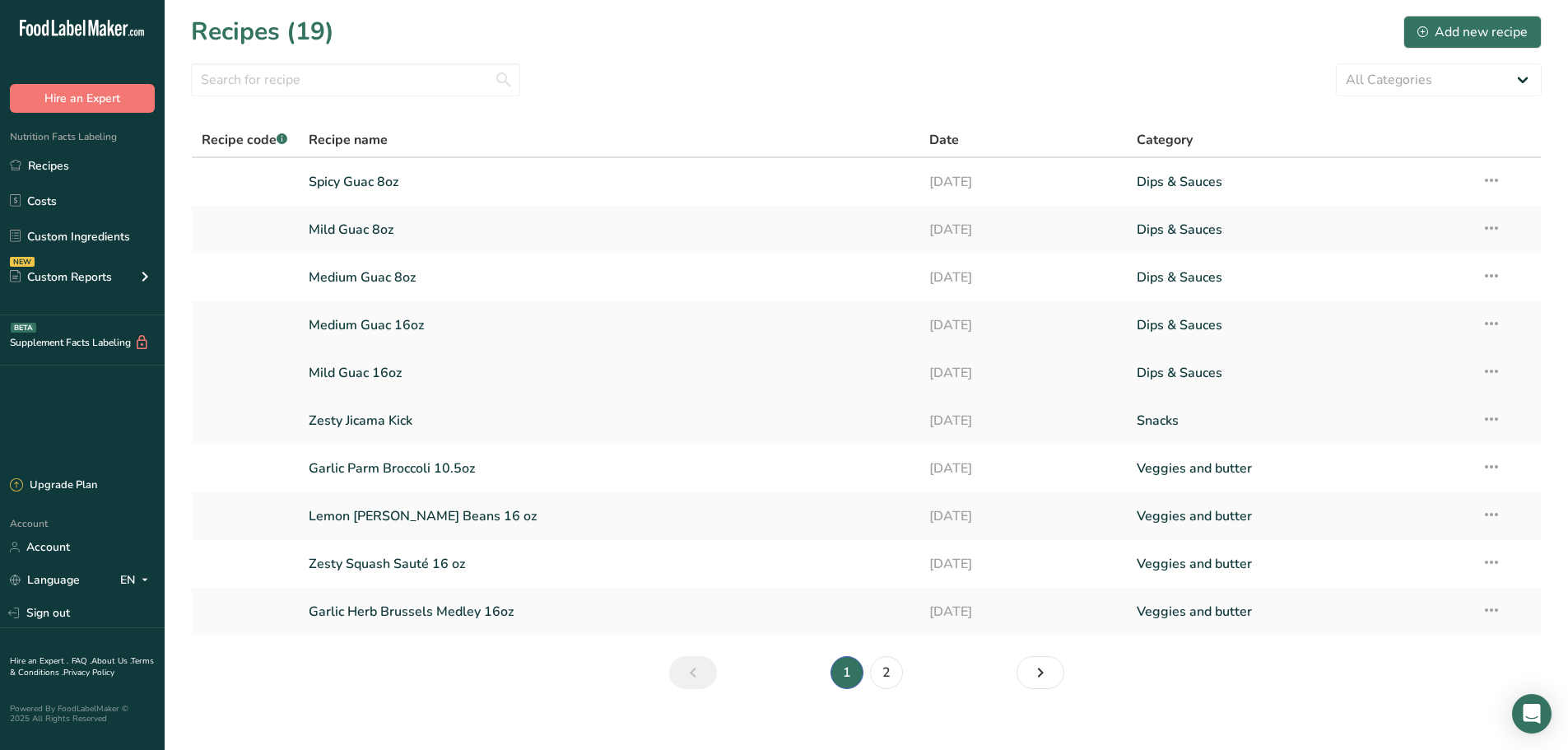
click at [392, 371] on link "Mild Guac 16oz" at bounding box center [609, 372] width 602 height 34
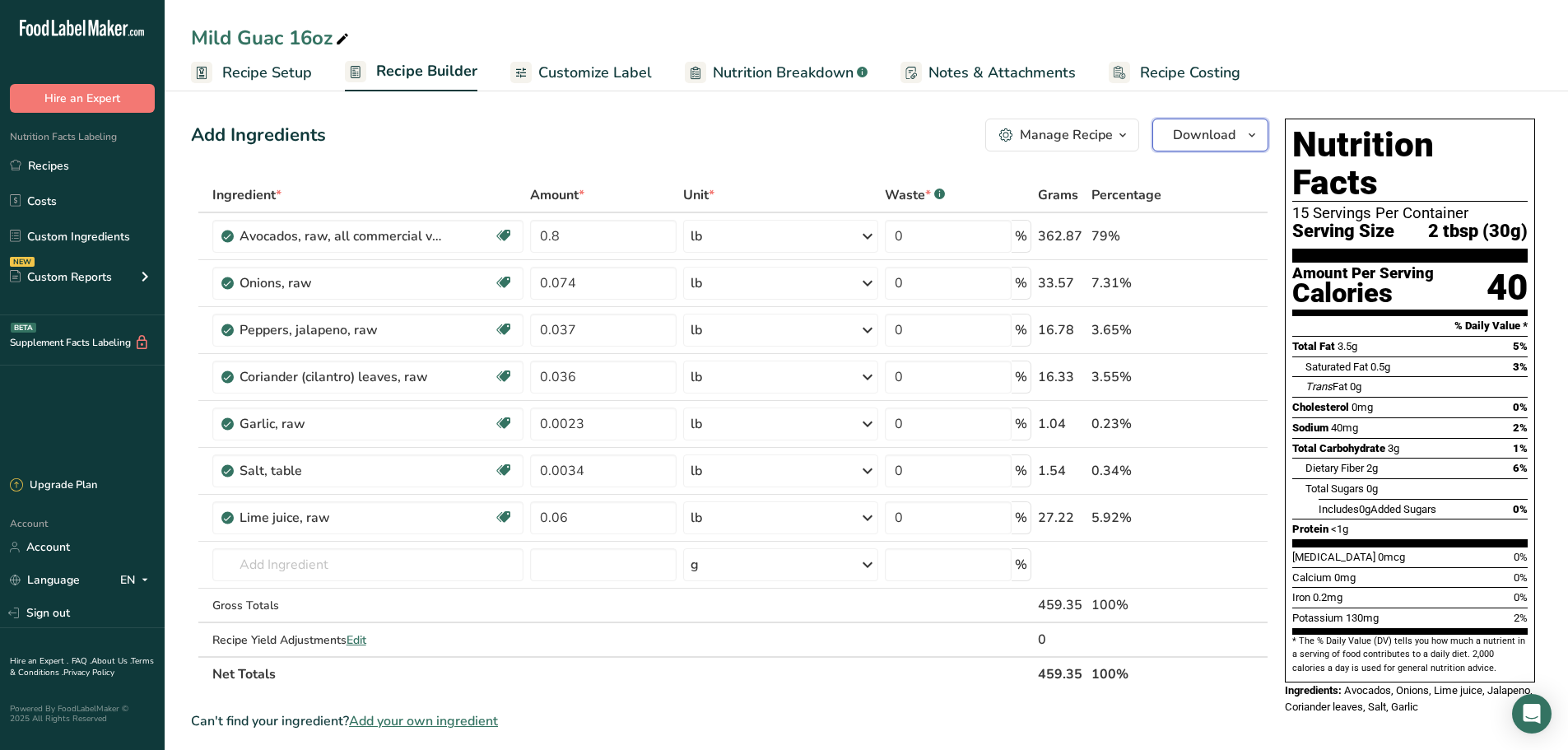
click at [1234, 134] on span "Download" at bounding box center [1204, 135] width 62 height 20
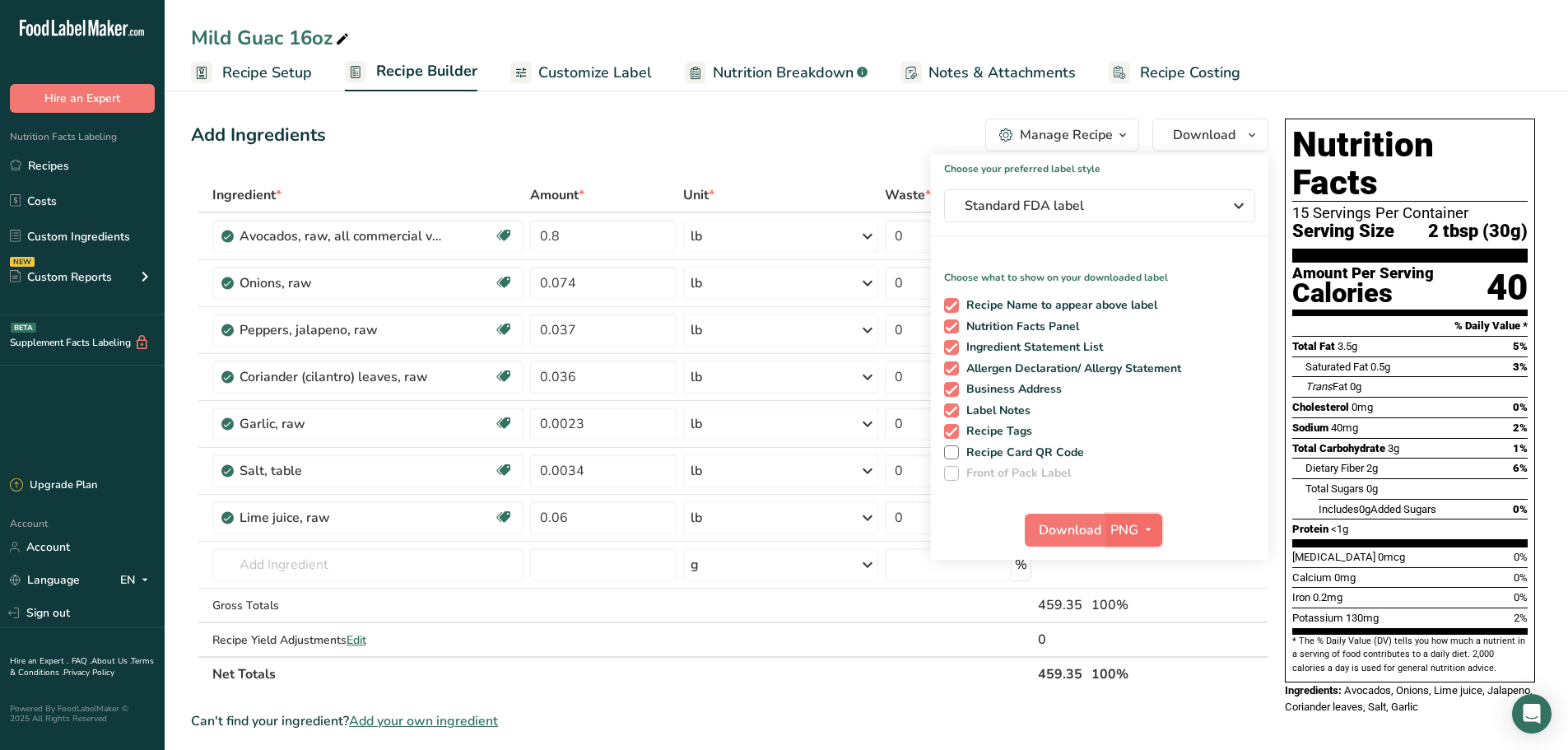
click at [1152, 523] on icon "button" at bounding box center [1148, 529] width 13 height 20
click at [1124, 645] on link "PDF" at bounding box center [1136, 645] width 53 height 27
click at [1068, 534] on span "Download" at bounding box center [1070, 530] width 62 height 20
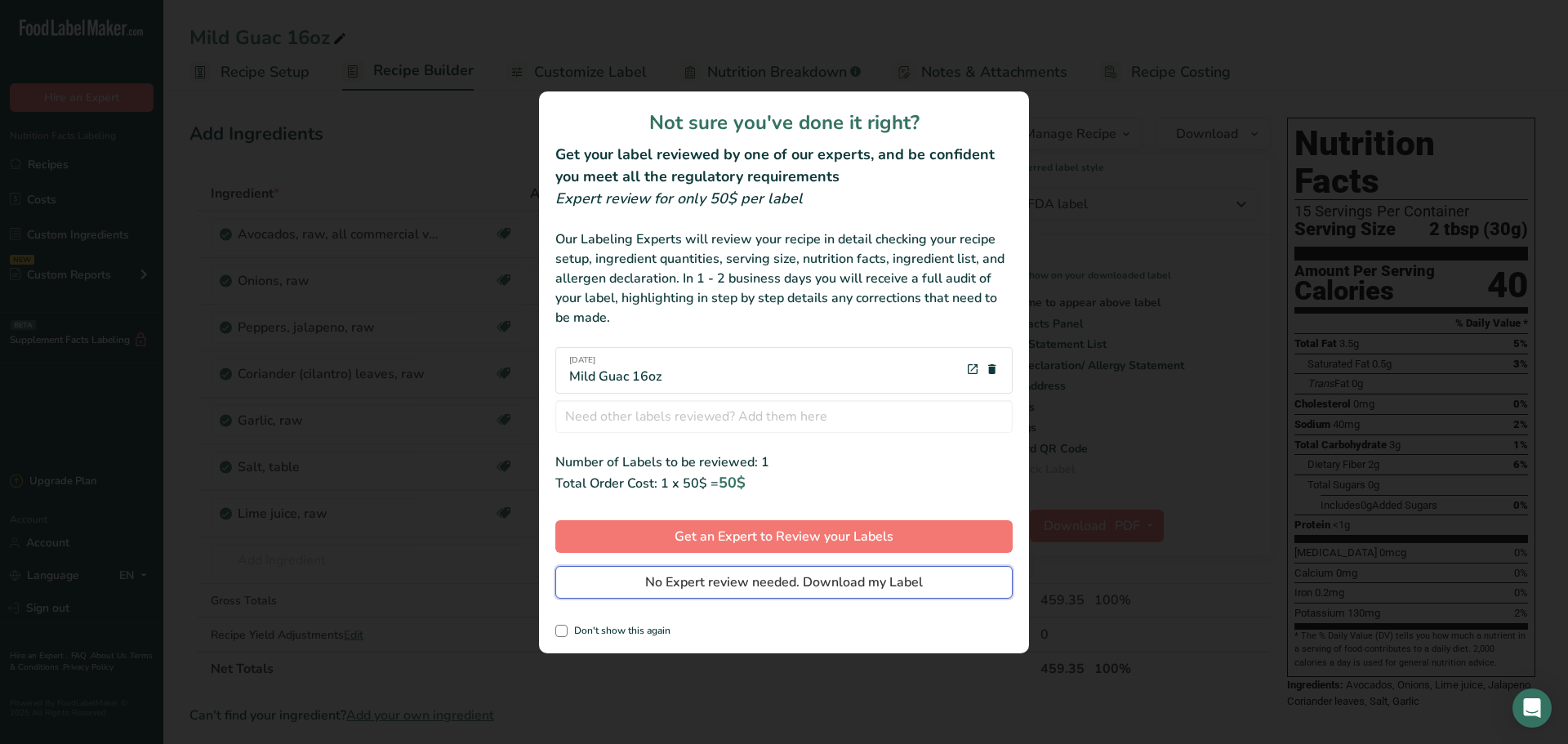
click at [824, 587] on span "No Expert review needed. Download my Label" at bounding box center [783, 582] width 277 height 20
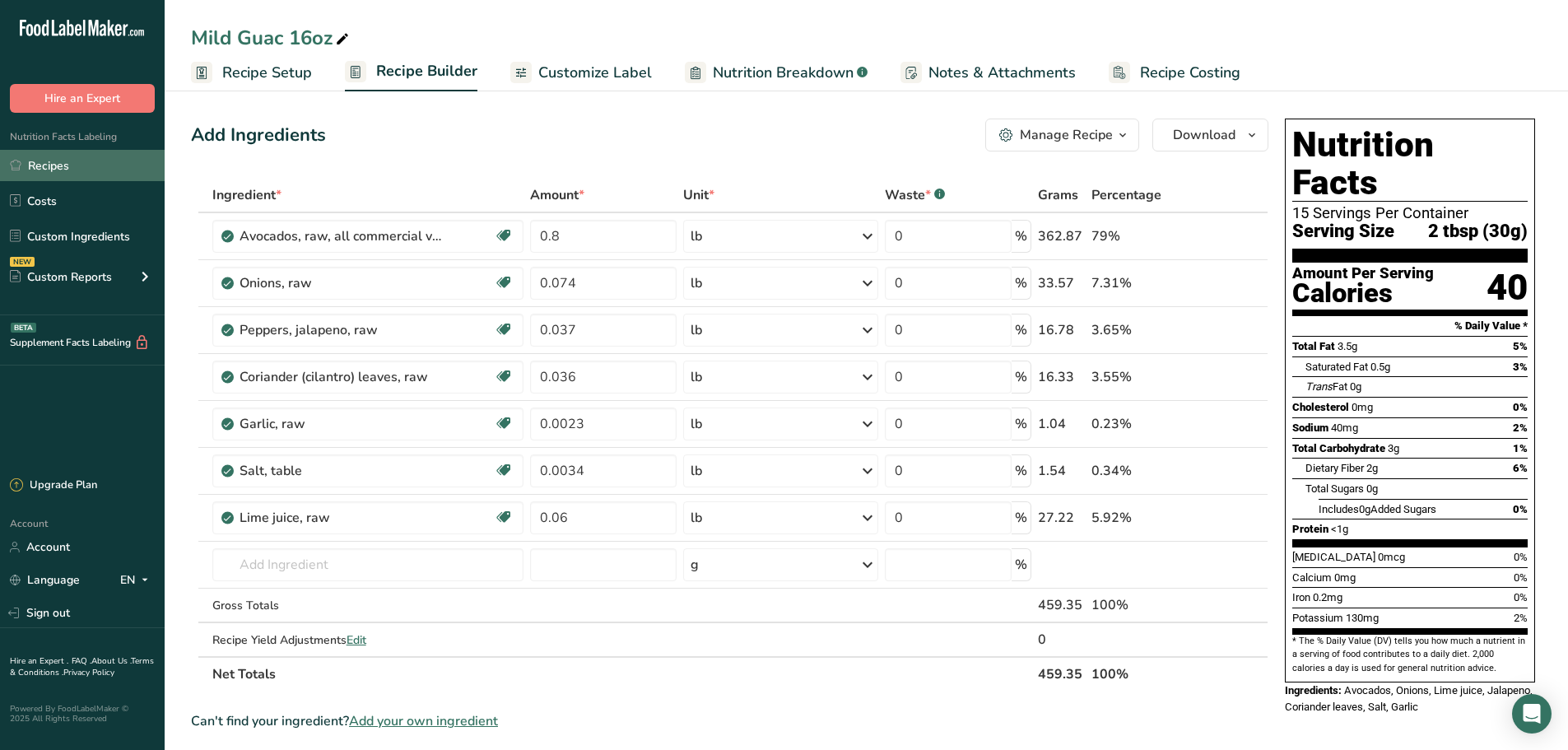
click at [40, 166] on link "Recipes" at bounding box center [82, 166] width 165 height 32
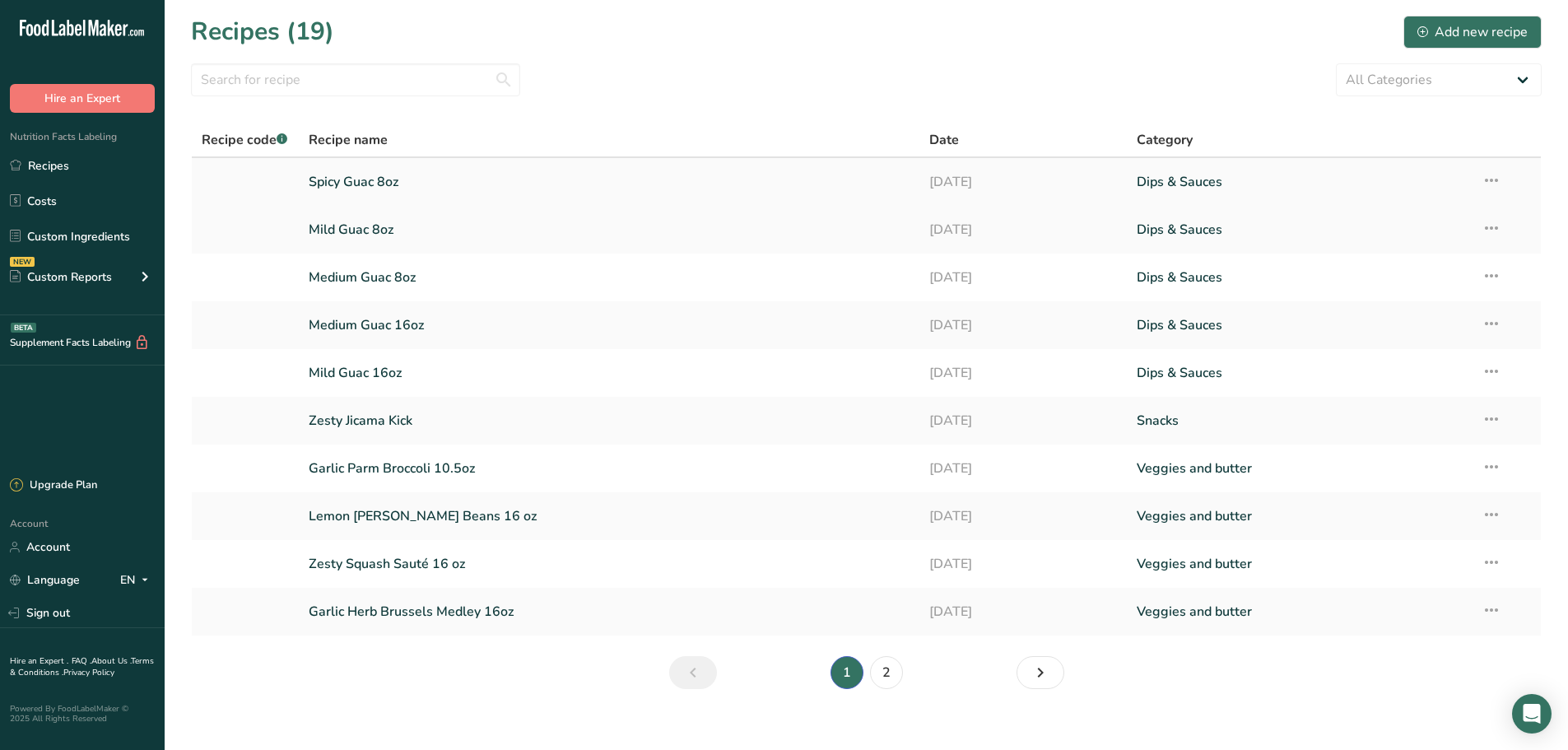
click at [378, 186] on link "Spicy Guac 8oz" at bounding box center [609, 181] width 602 height 34
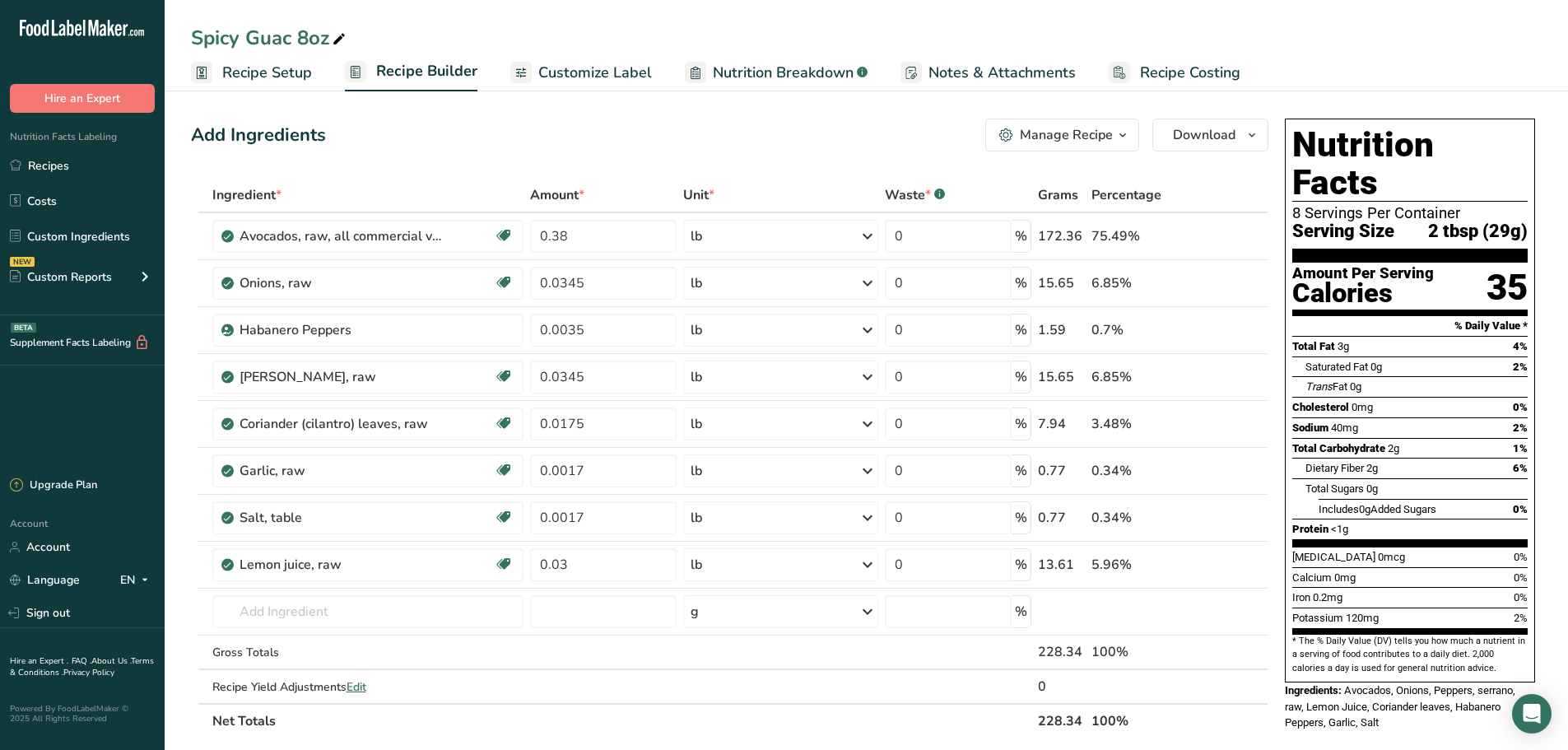
click at [1121, 136] on icon "button" at bounding box center [1122, 135] width 13 height 20
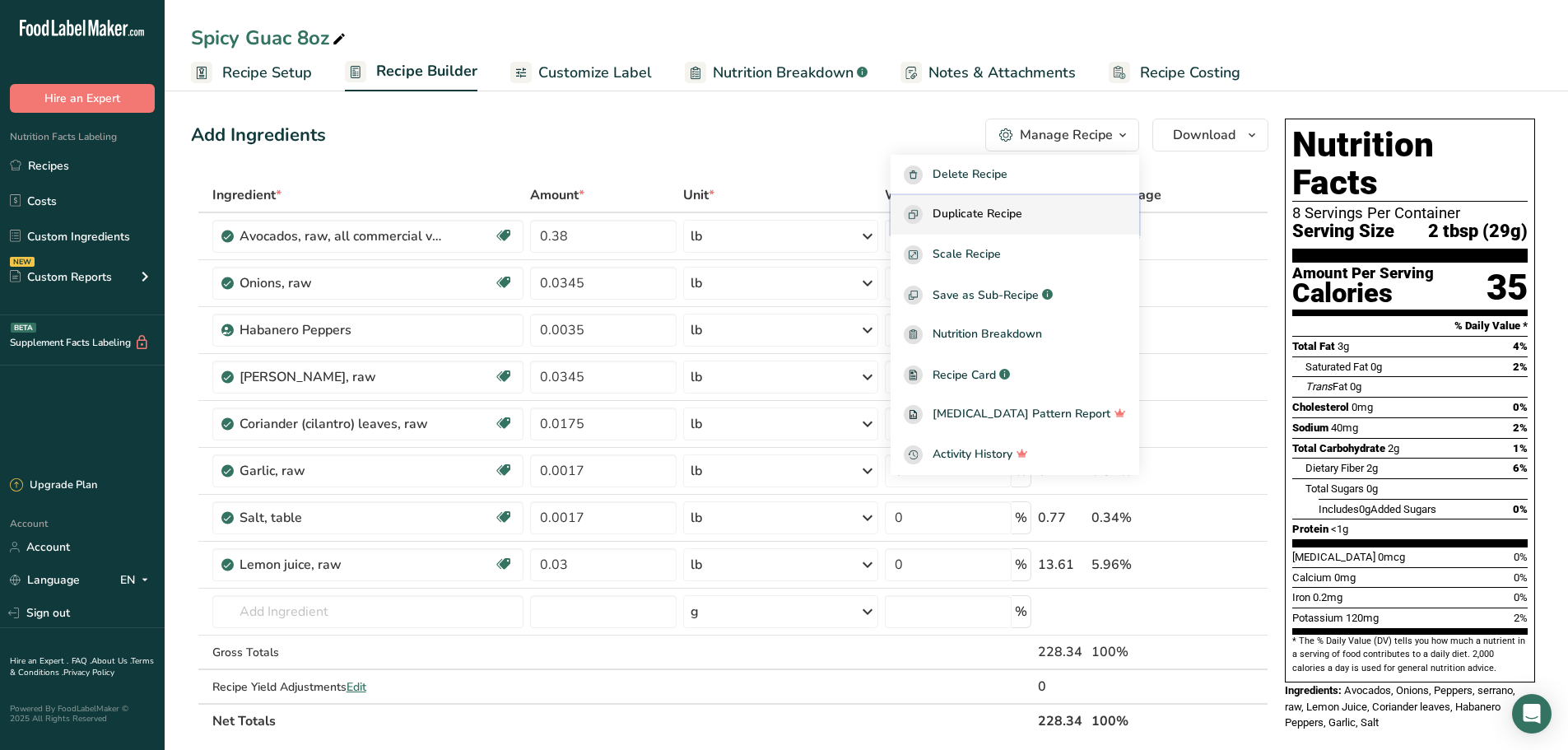
click at [1069, 211] on div "Duplicate Recipe" at bounding box center [1015, 215] width 222 height 19
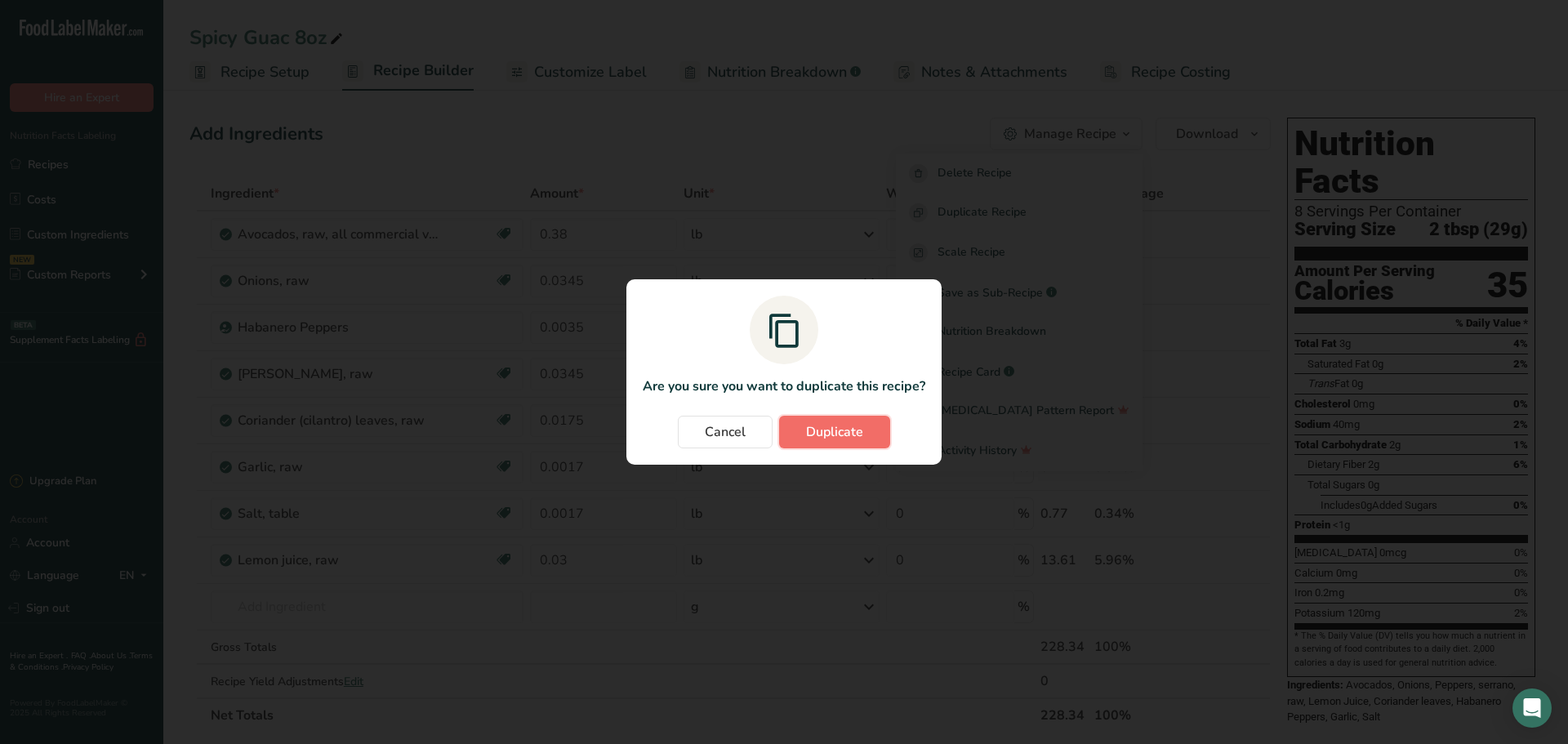
click at [827, 442] on button "Duplicate" at bounding box center [834, 432] width 111 height 33
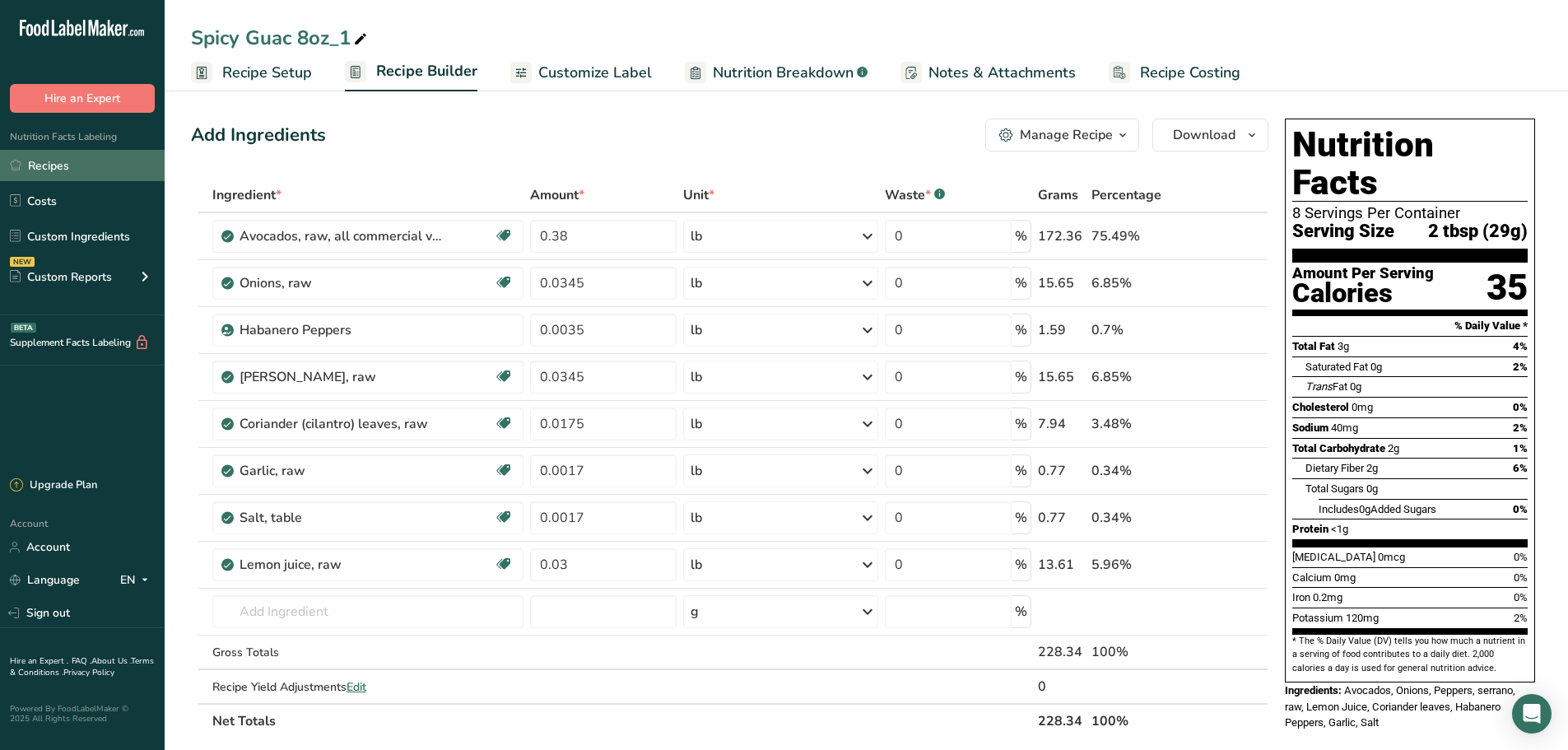
click at [106, 179] on link "Recipes" at bounding box center [82, 166] width 165 height 32
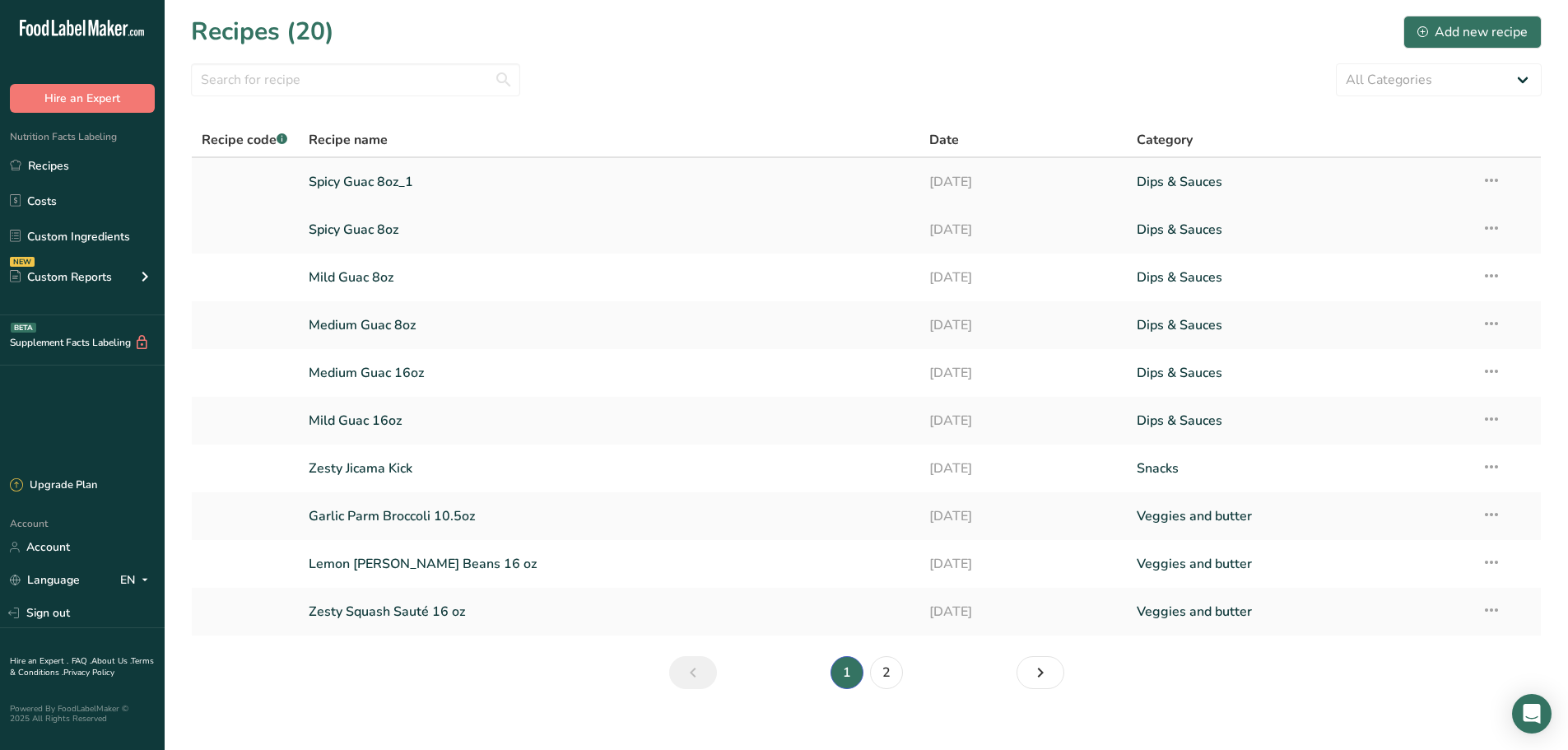
click at [349, 159] on td "Spicy Guac 8oz_1" at bounding box center [609, 181] width 621 height 47
click at [351, 175] on link "Spicy Guac 8oz_1" at bounding box center [609, 181] width 602 height 34
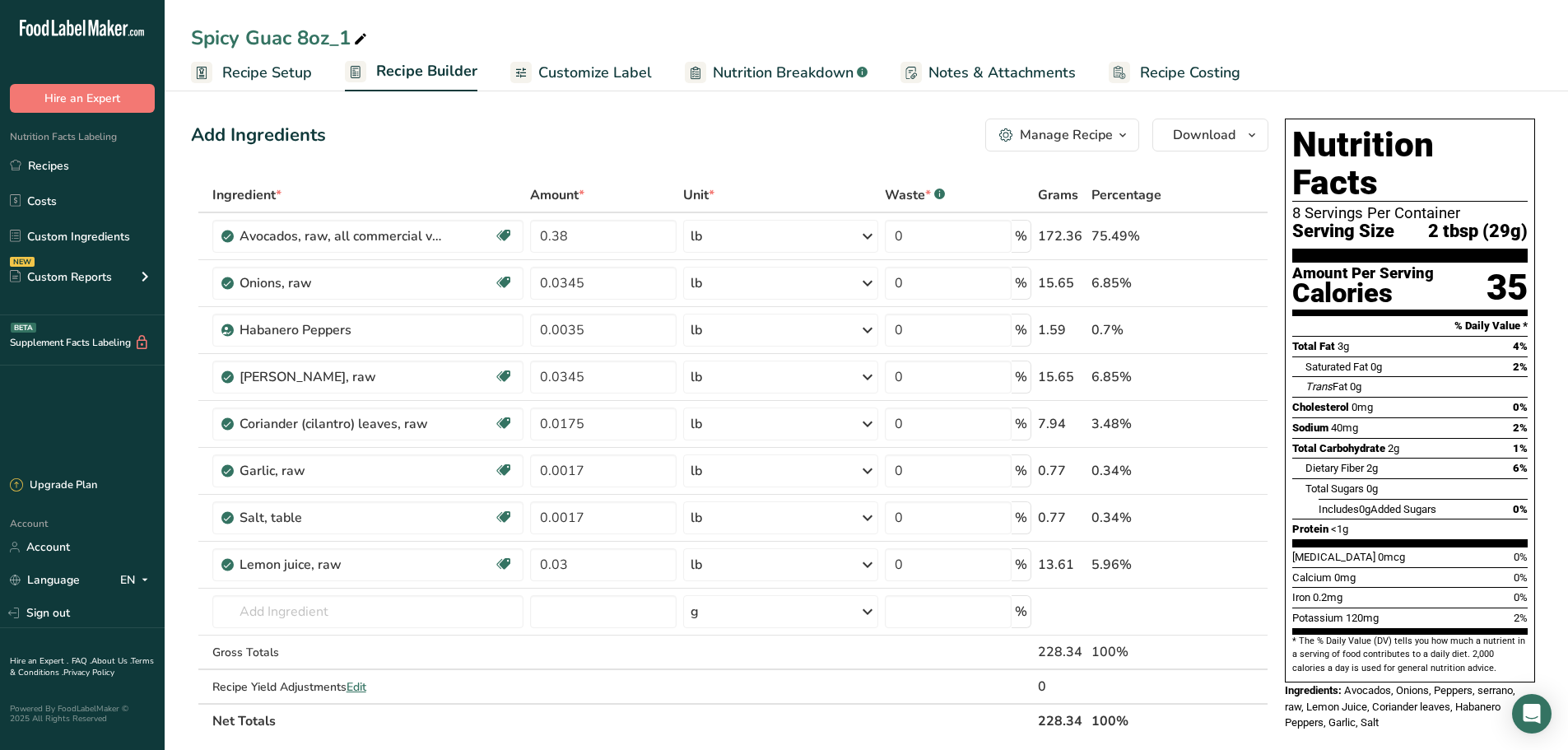
click at [354, 40] on icon at bounding box center [360, 39] width 15 height 23
click at [245, 32] on input "Spicy Guac 8oz" at bounding box center [866, 38] width 1351 height 30
click at [240, 39] on input "Guac 8oz" at bounding box center [866, 38] width 1351 height 30
type input "Guaca de Gallo 8oz"
click at [467, 128] on div "Add Ingredients Manage Recipe Delete Recipe Duplicate Recipe Scale Recipe Save …" at bounding box center [730, 135] width 1077 height 33
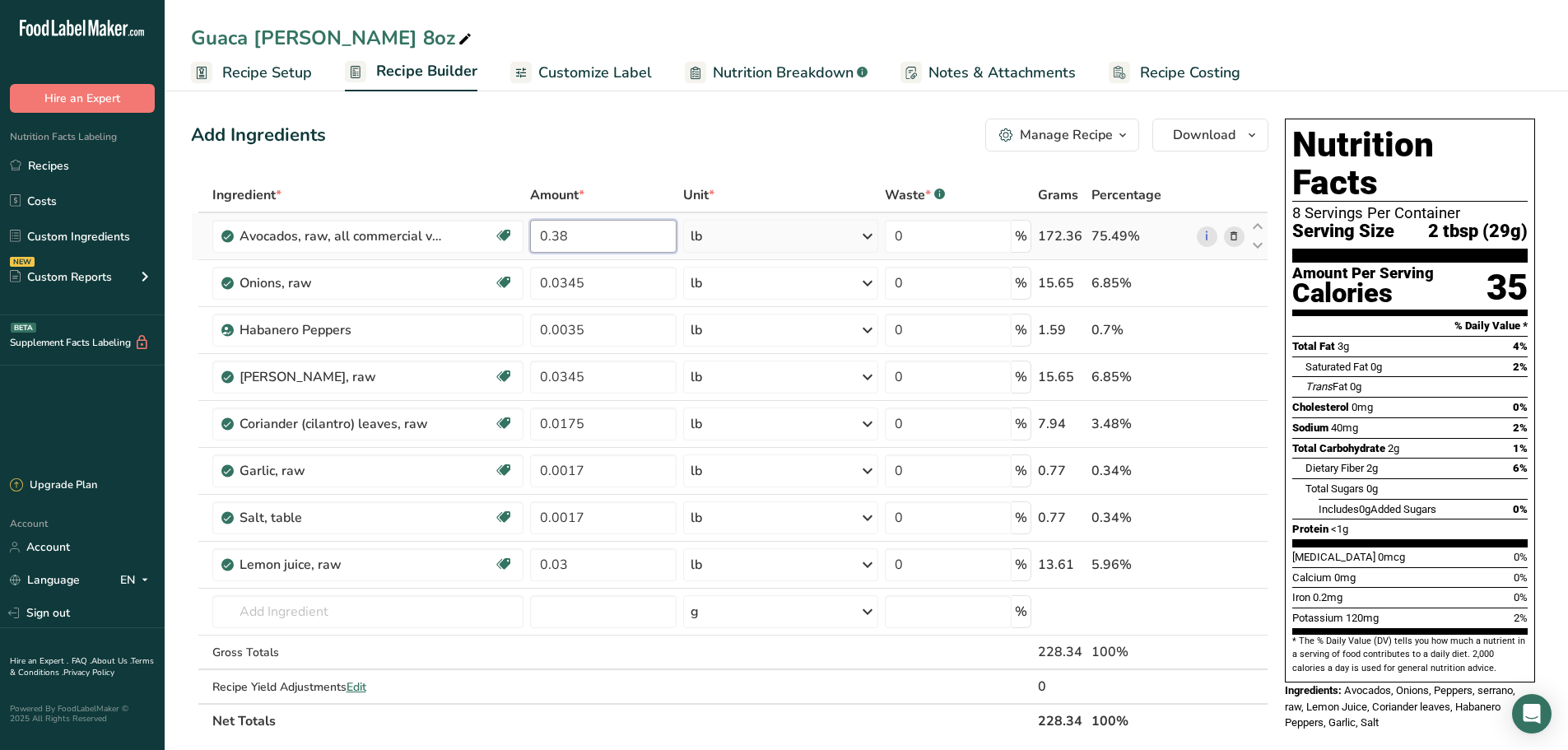
click at [590, 246] on input "0.38" at bounding box center [603, 237] width 146 height 33
type input "0.25"
click at [607, 289] on div "Ingredient * Amount * Unit * Waste * .a-a{fill:#347362;}.b-a{fill:#fff;} Grams …" at bounding box center [730, 458] width 1077 height 561
click at [1234, 329] on div "Ingredient * Amount * Unit * Waste * .a-a{fill:#347362;}.b-a{fill:#fff;} Grams …" at bounding box center [730, 458] width 1077 height 561
click at [626, 284] on input "0.0345" at bounding box center [603, 283] width 146 height 33
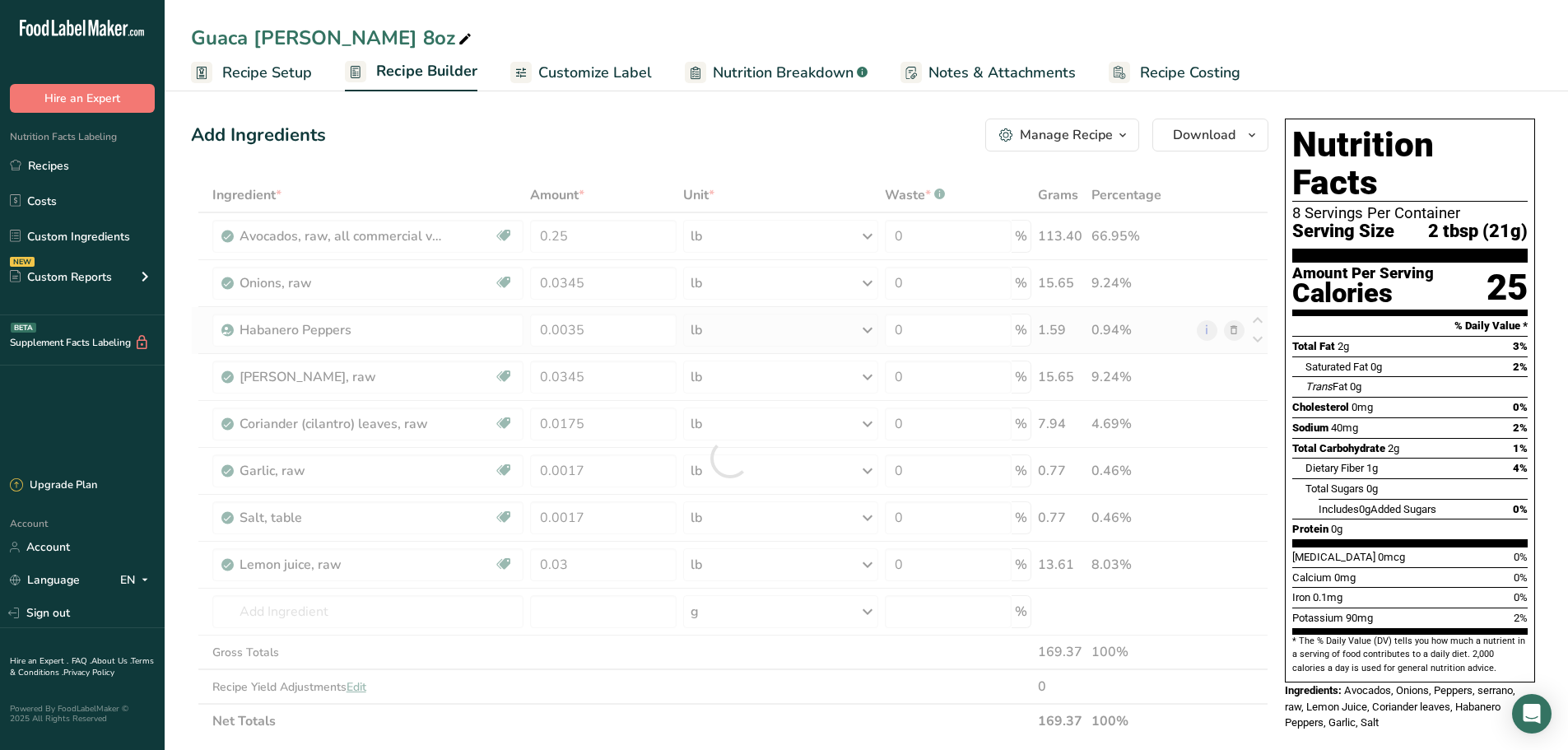
click at [1229, 336] on div "Ingredient * Amount * Unit * Waste * .a-a{fill:#347362;}.b-a{fill:#fff;} Grams …" at bounding box center [730, 458] width 1077 height 561
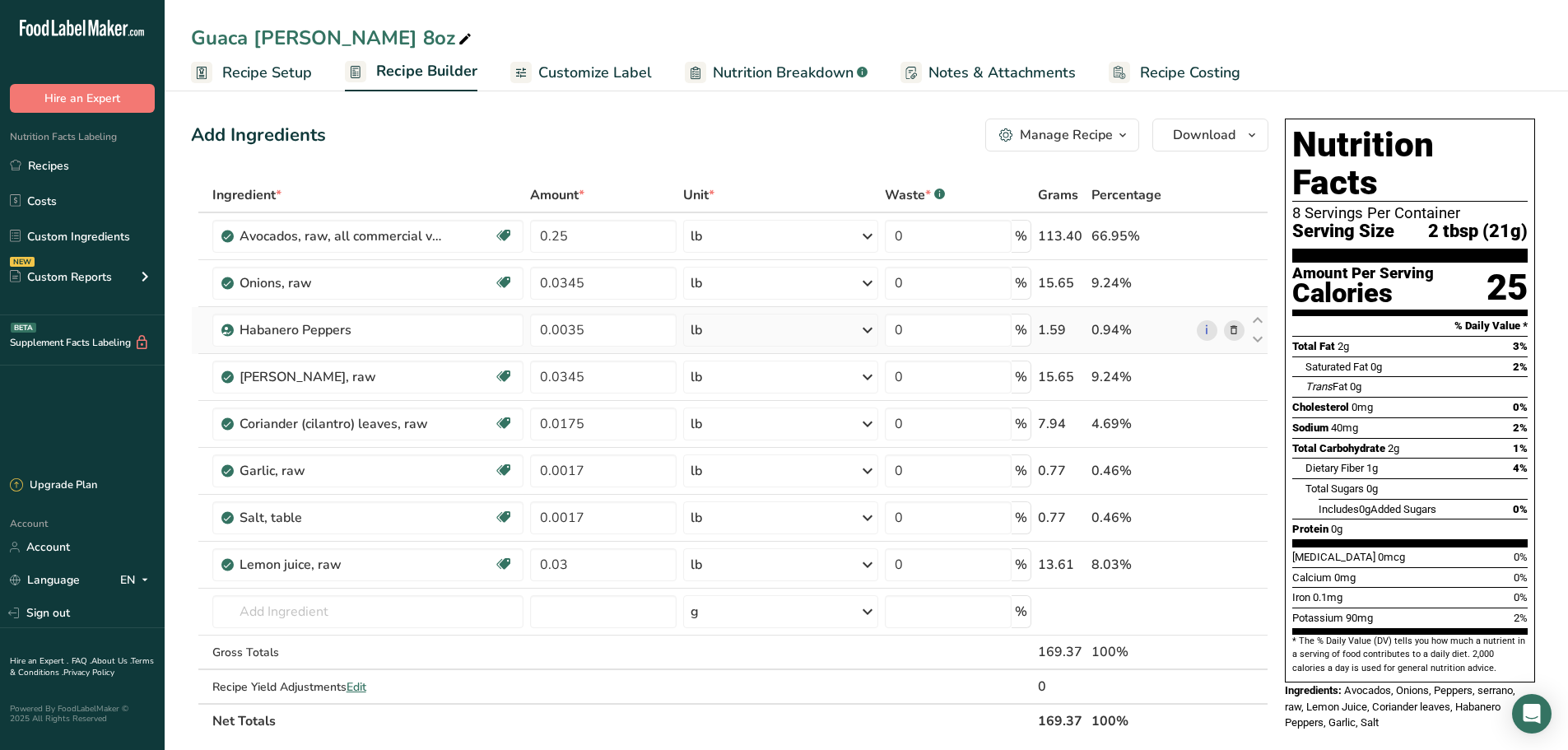
click at [1229, 336] on icon at bounding box center [1233, 330] width 11 height 18
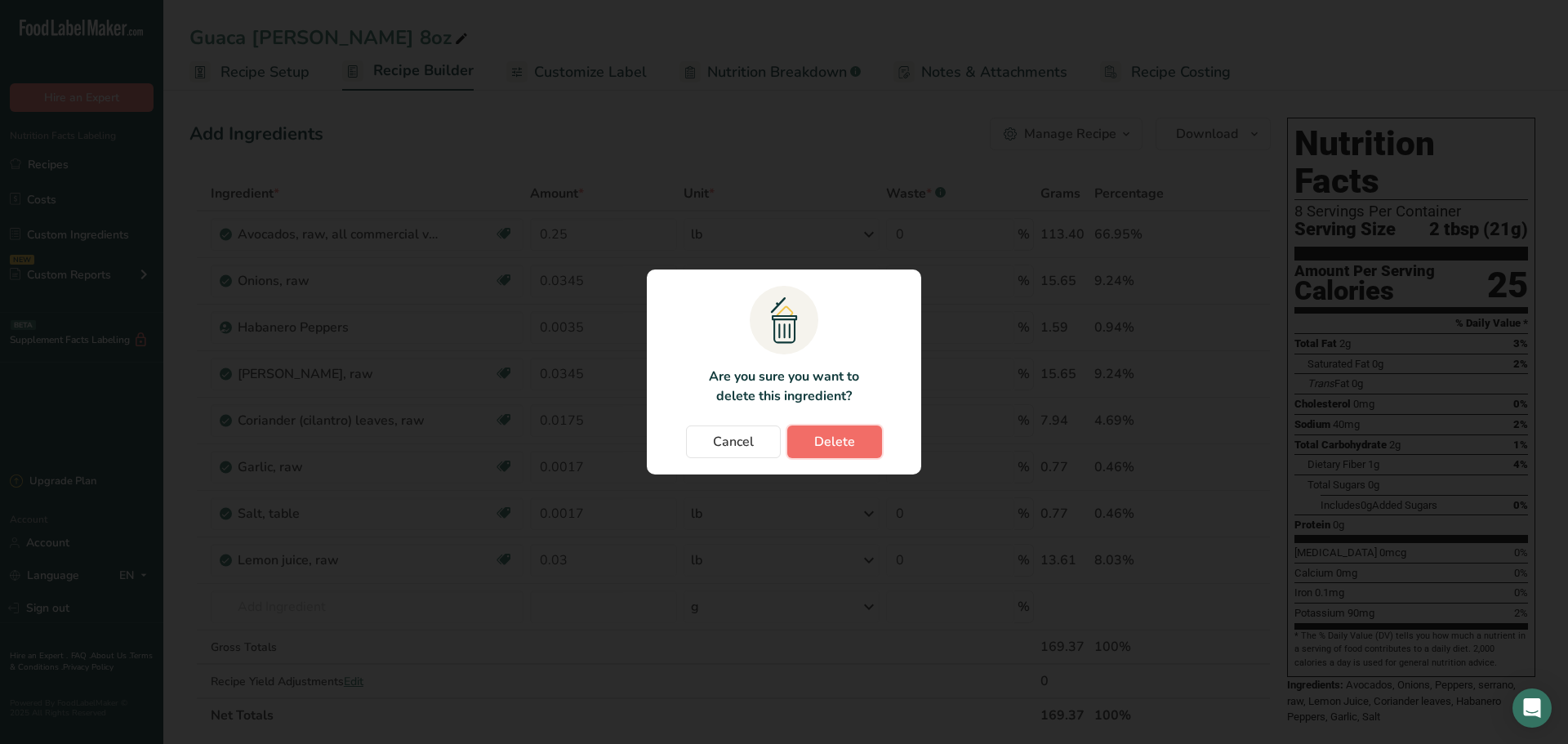
click at [807, 435] on button "Delete" at bounding box center [834, 442] width 95 height 33
click at [841, 435] on span "Delete" at bounding box center [834, 442] width 41 height 20
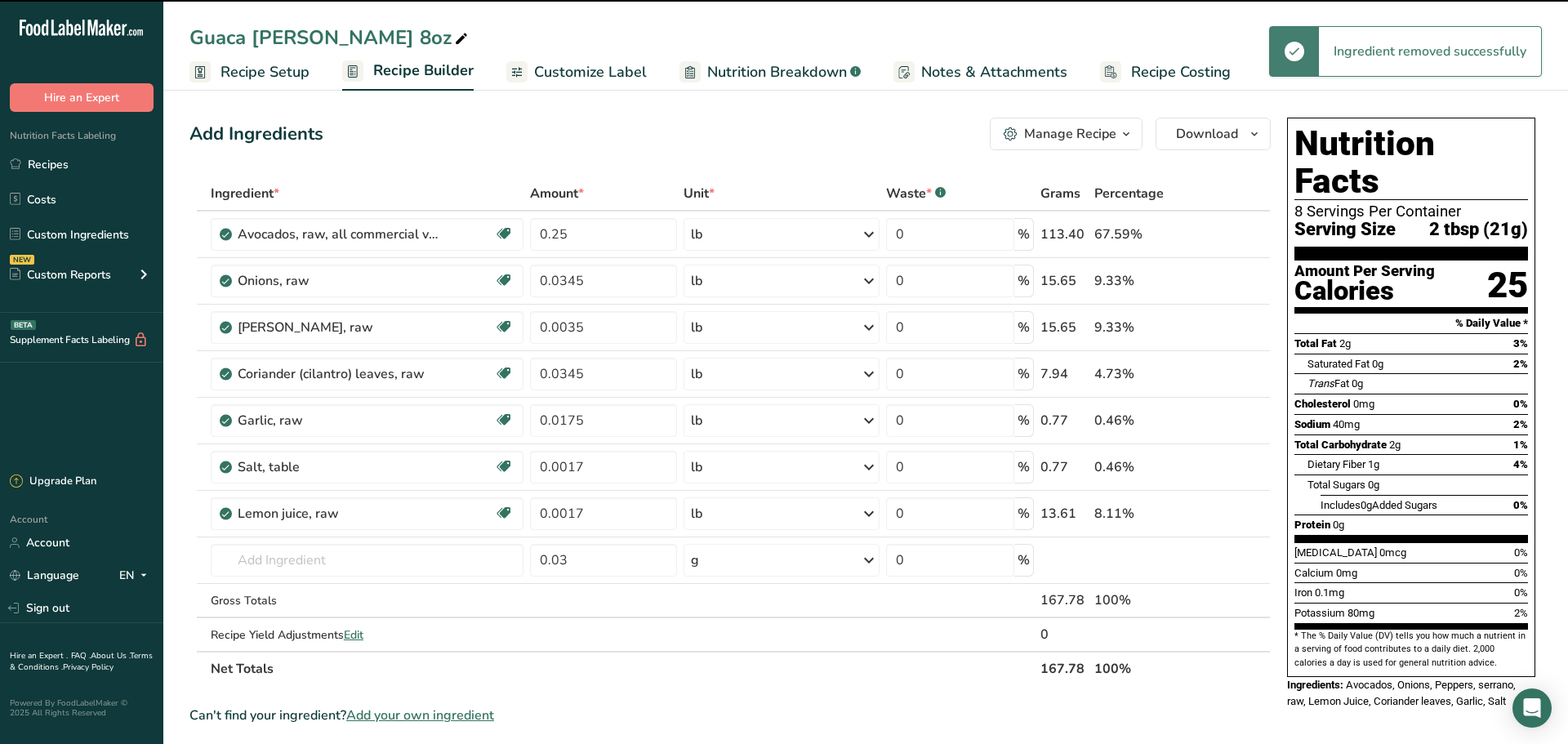
type input "0.0345"
type input "0.0175"
type input "0.0017"
type input "0.03"
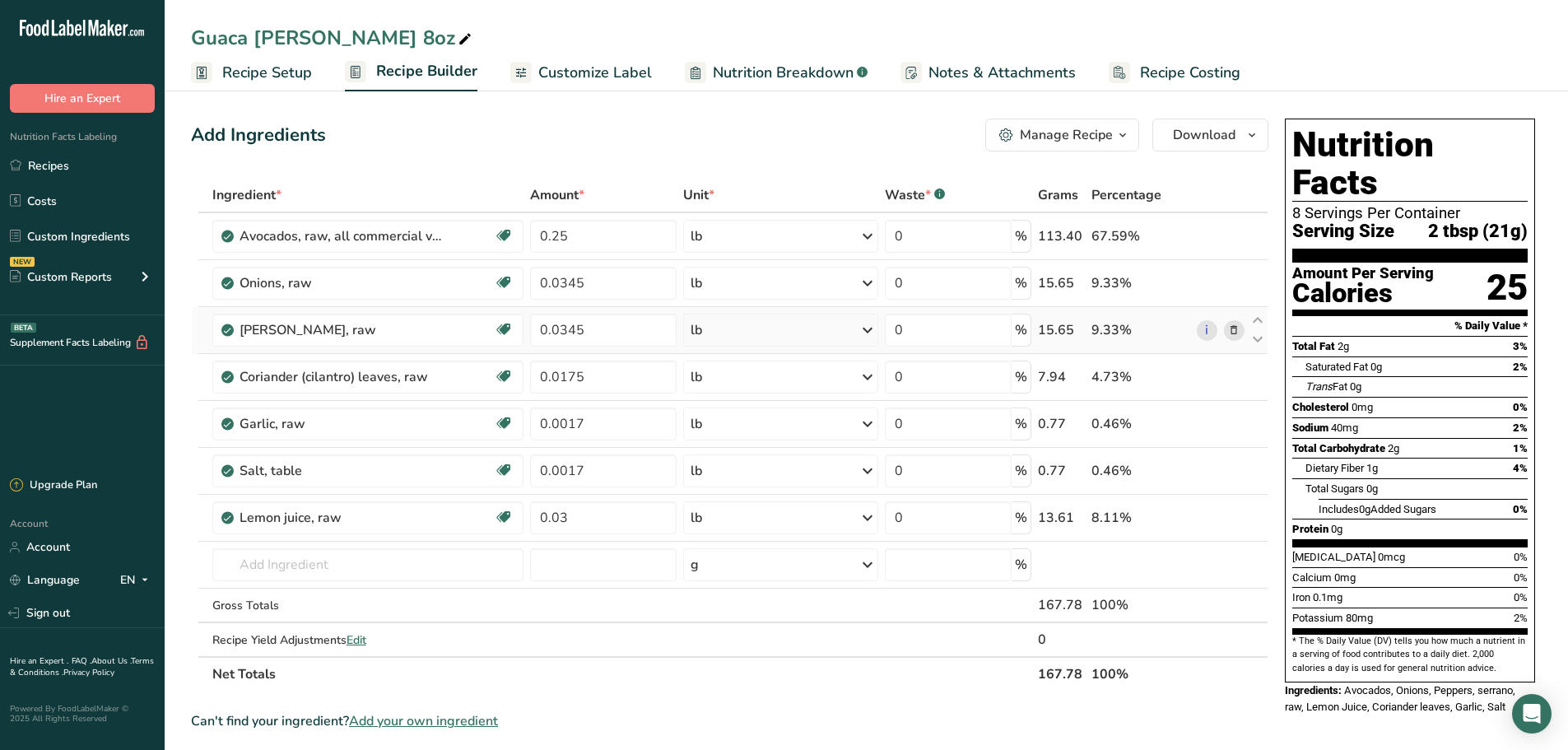
click at [1238, 326] on icon at bounding box center [1233, 330] width 11 height 18
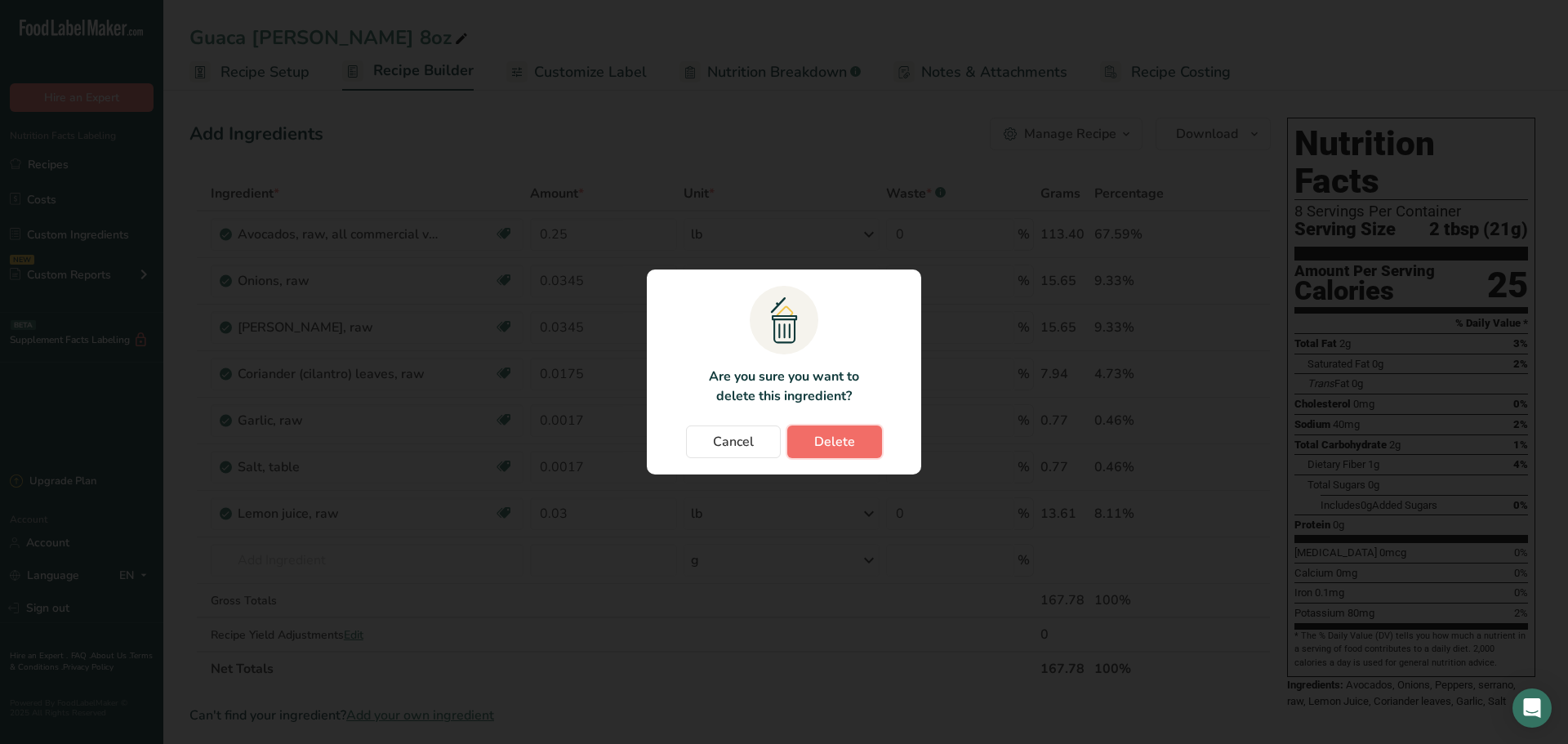
click at [849, 441] on span "Delete" at bounding box center [834, 442] width 41 height 20
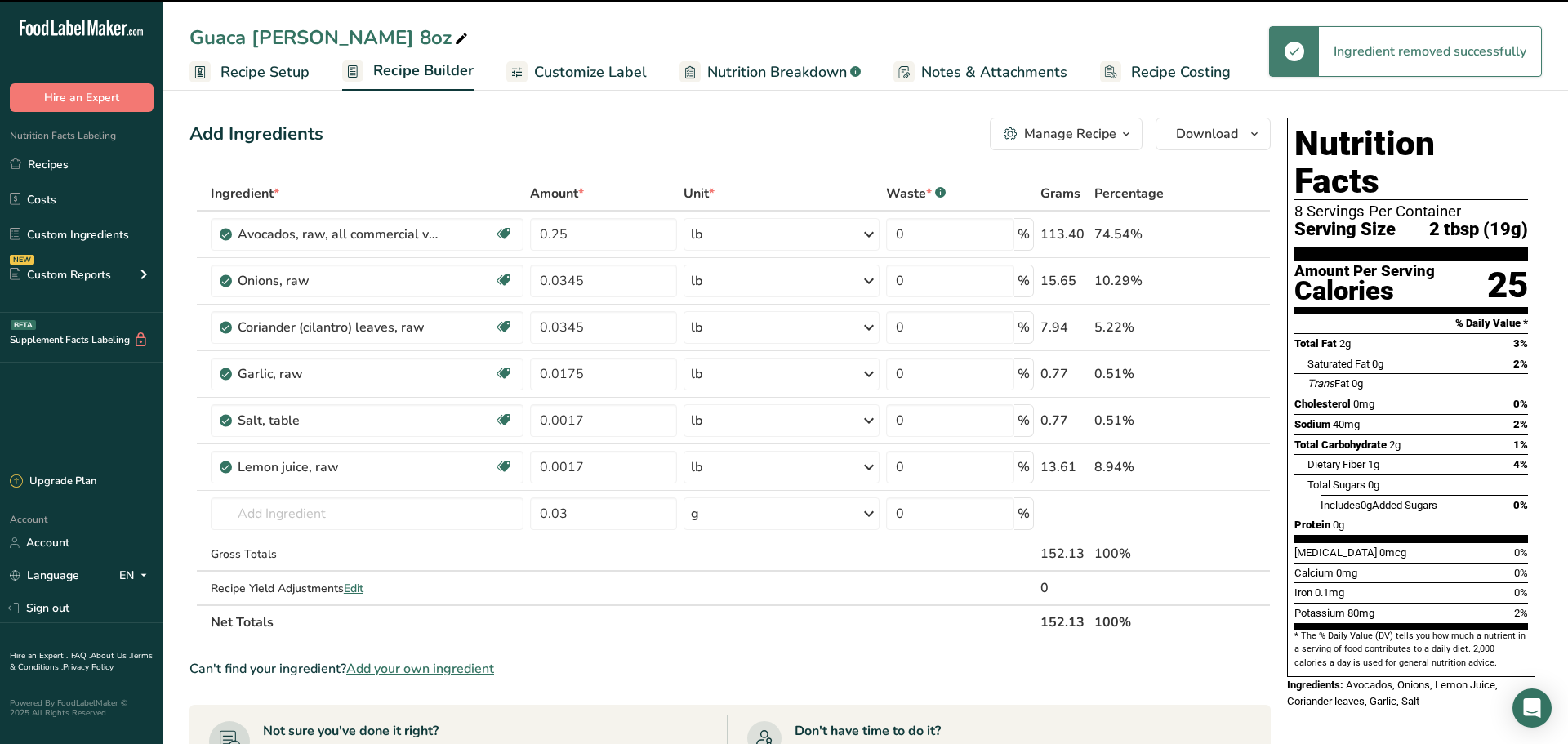
type input "0.0175"
type input "0.0017"
type input "0.03"
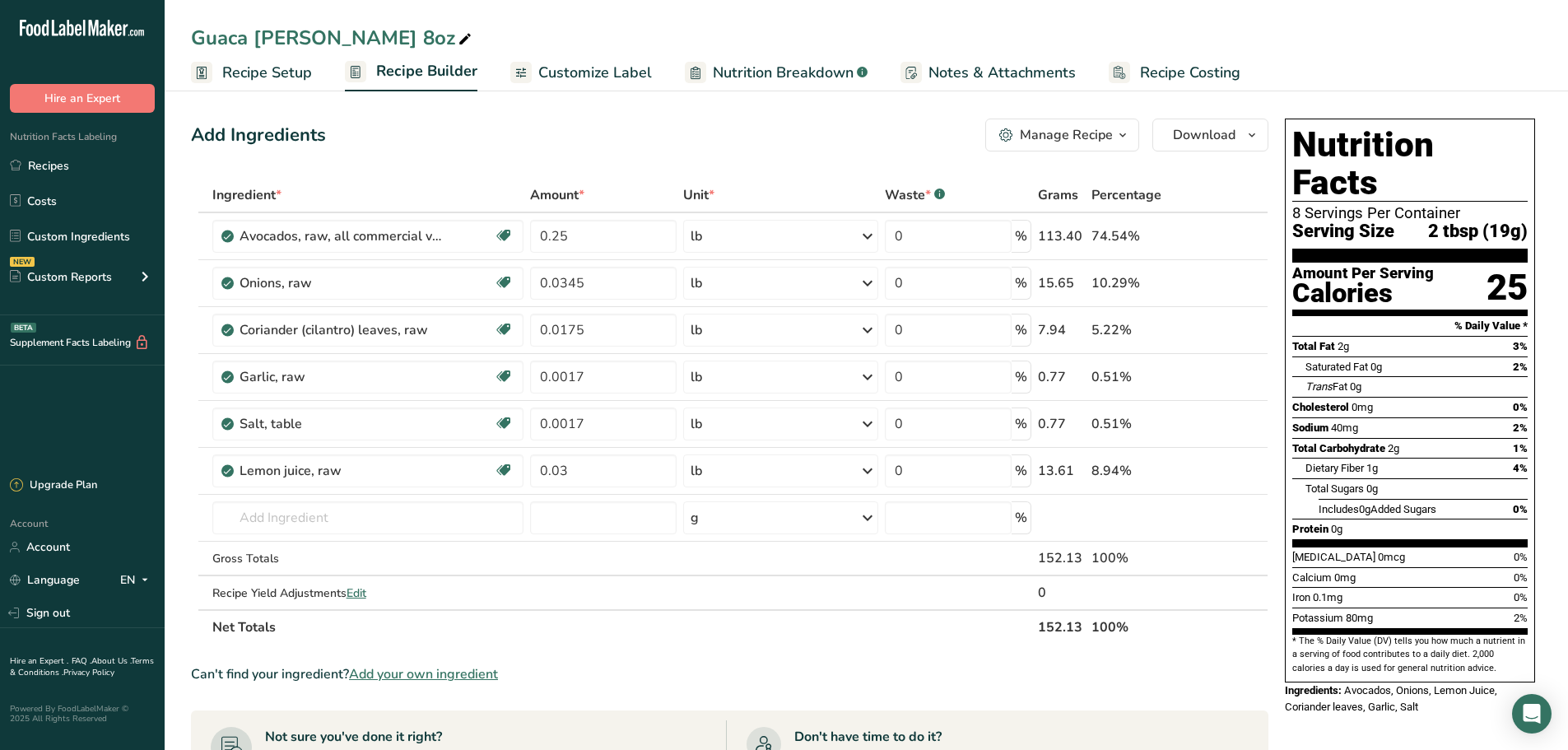
click at [1233, 337] on icon at bounding box center [1233, 330] width 11 height 18
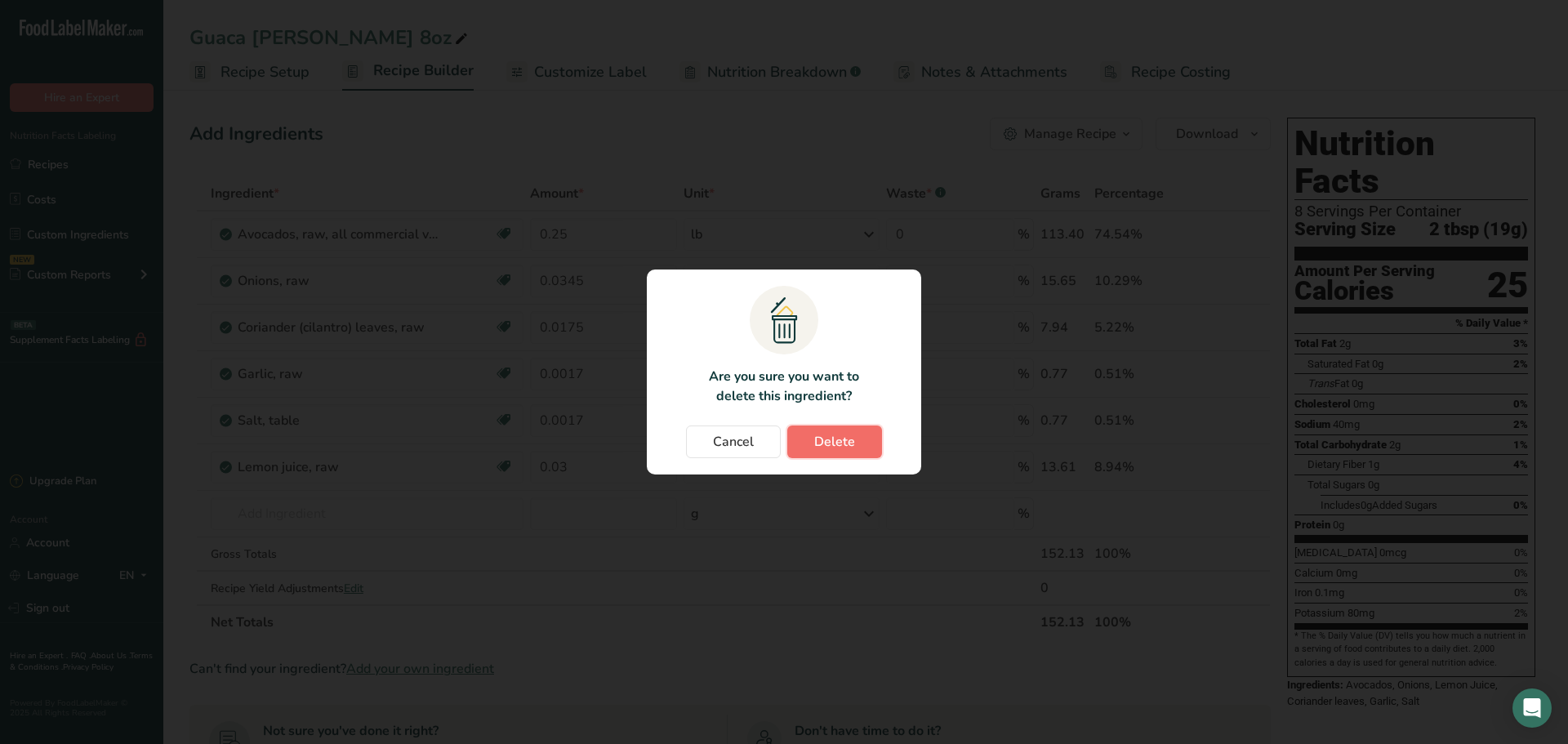
click at [814, 448] on span "Delete" at bounding box center [834, 442] width 41 height 20
type input "0.0017"
type input "0.03"
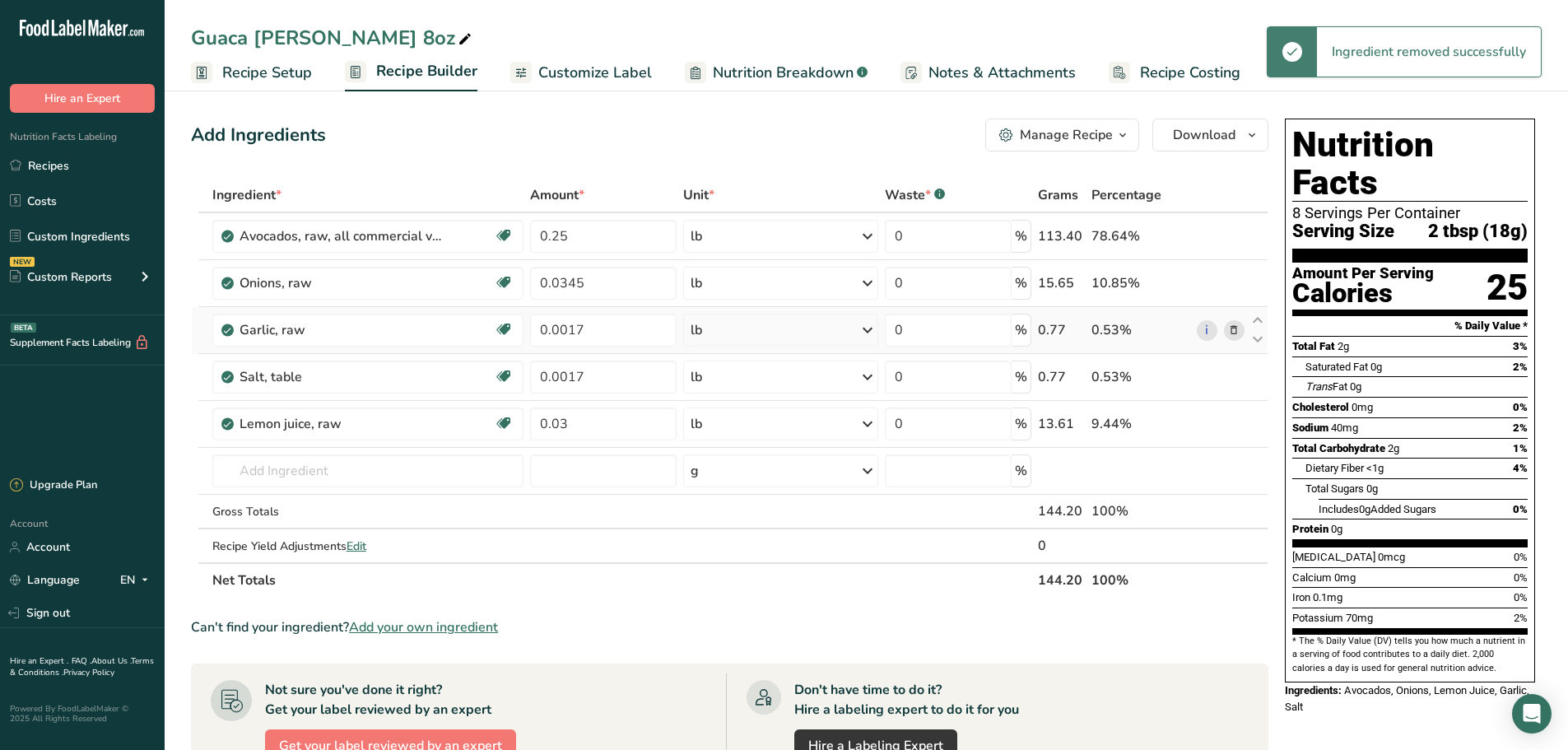
click at [1241, 329] on span at bounding box center [1233, 330] width 20 height 20
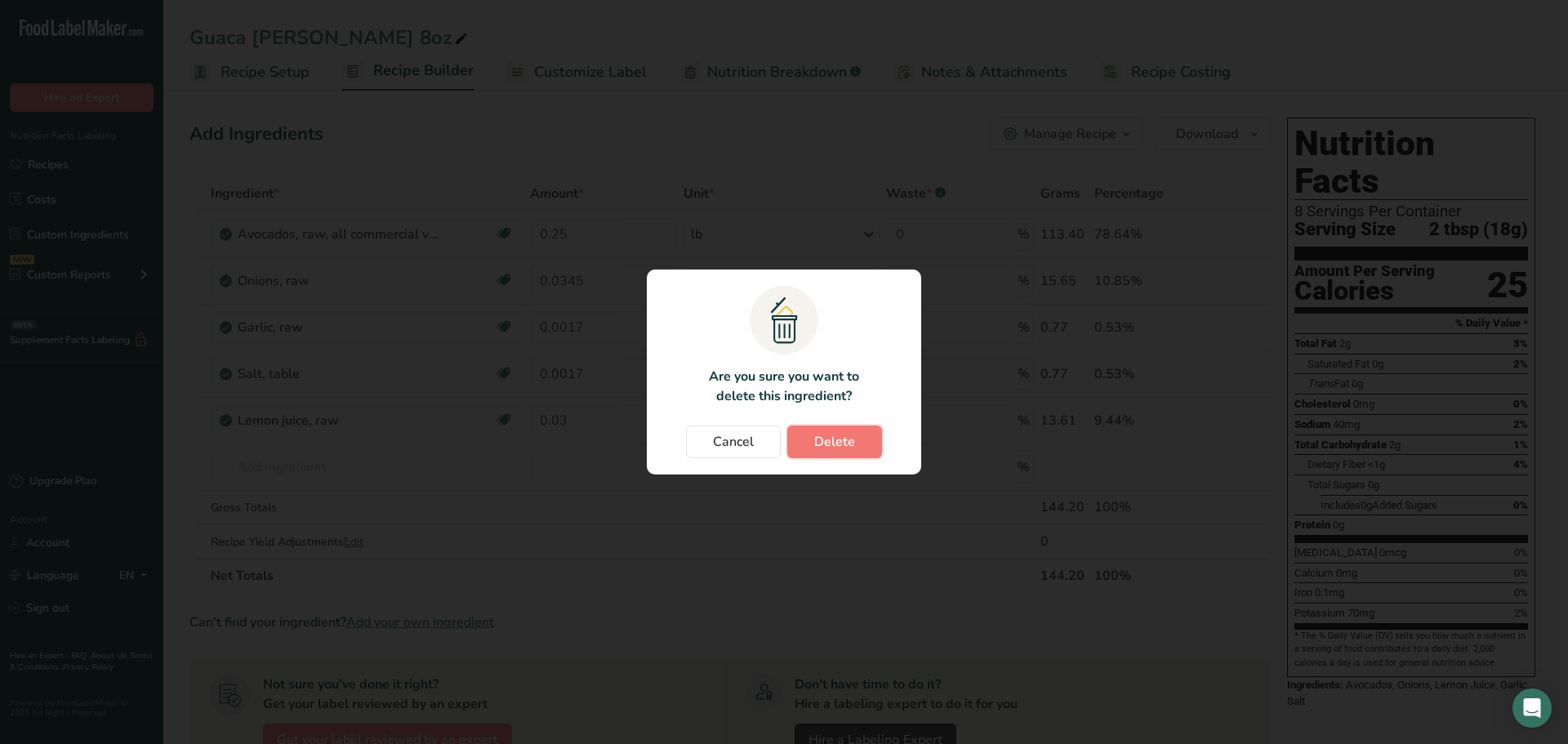
click at [827, 440] on span "Delete" at bounding box center [834, 442] width 41 height 20
type input "0.03"
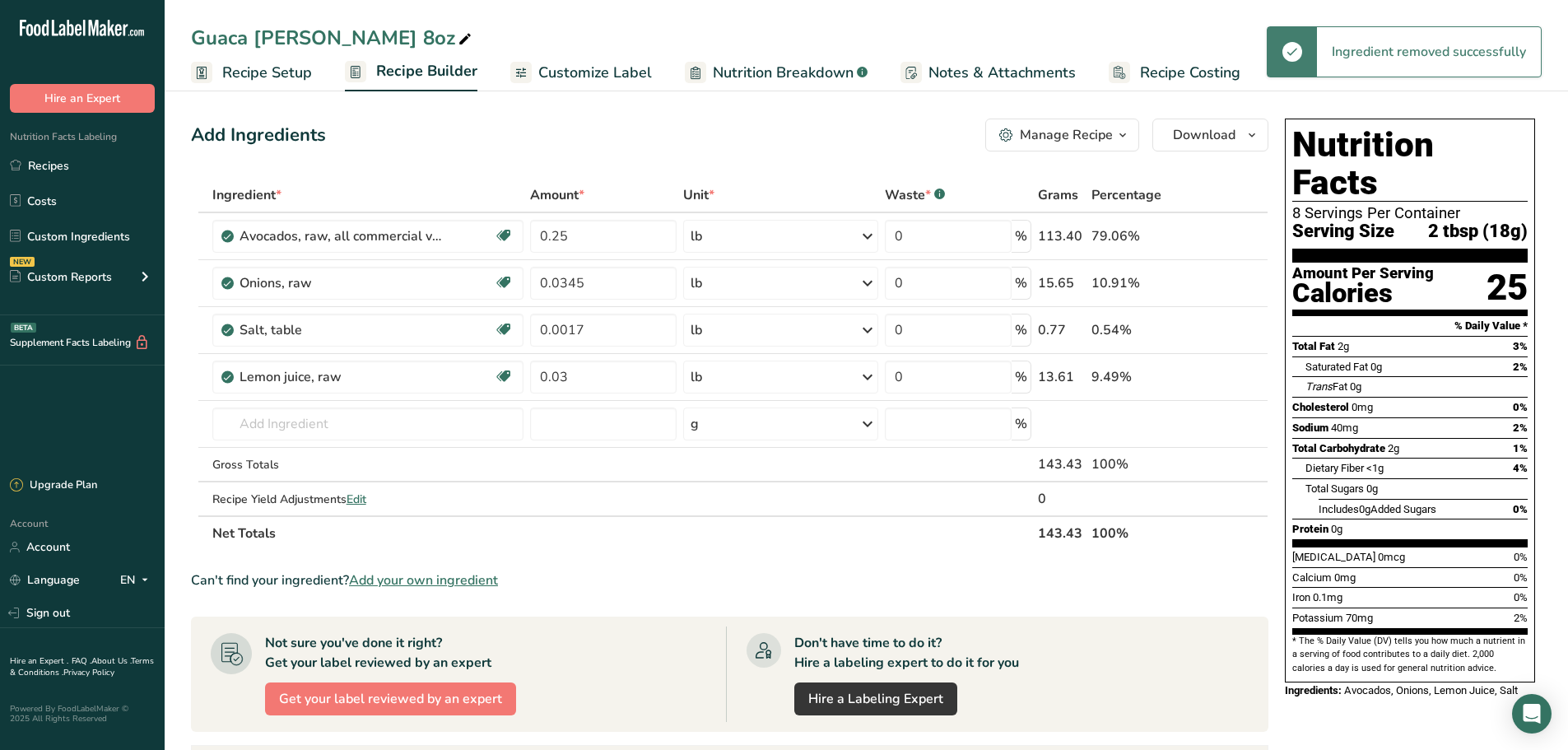
click at [1229, 336] on icon at bounding box center [1233, 330] width 11 height 18
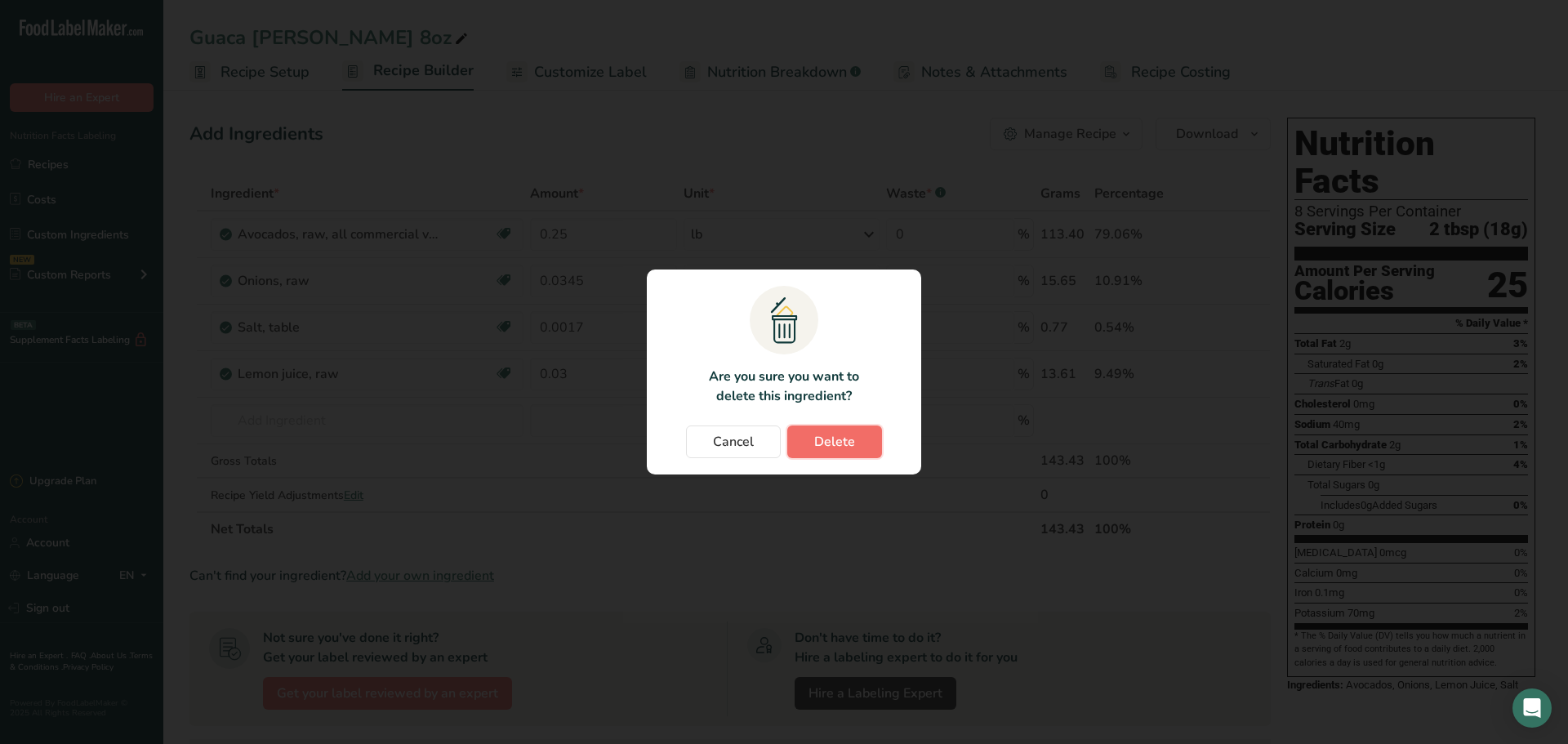
click at [854, 446] on button "Delete" at bounding box center [834, 442] width 95 height 33
type input "0.03"
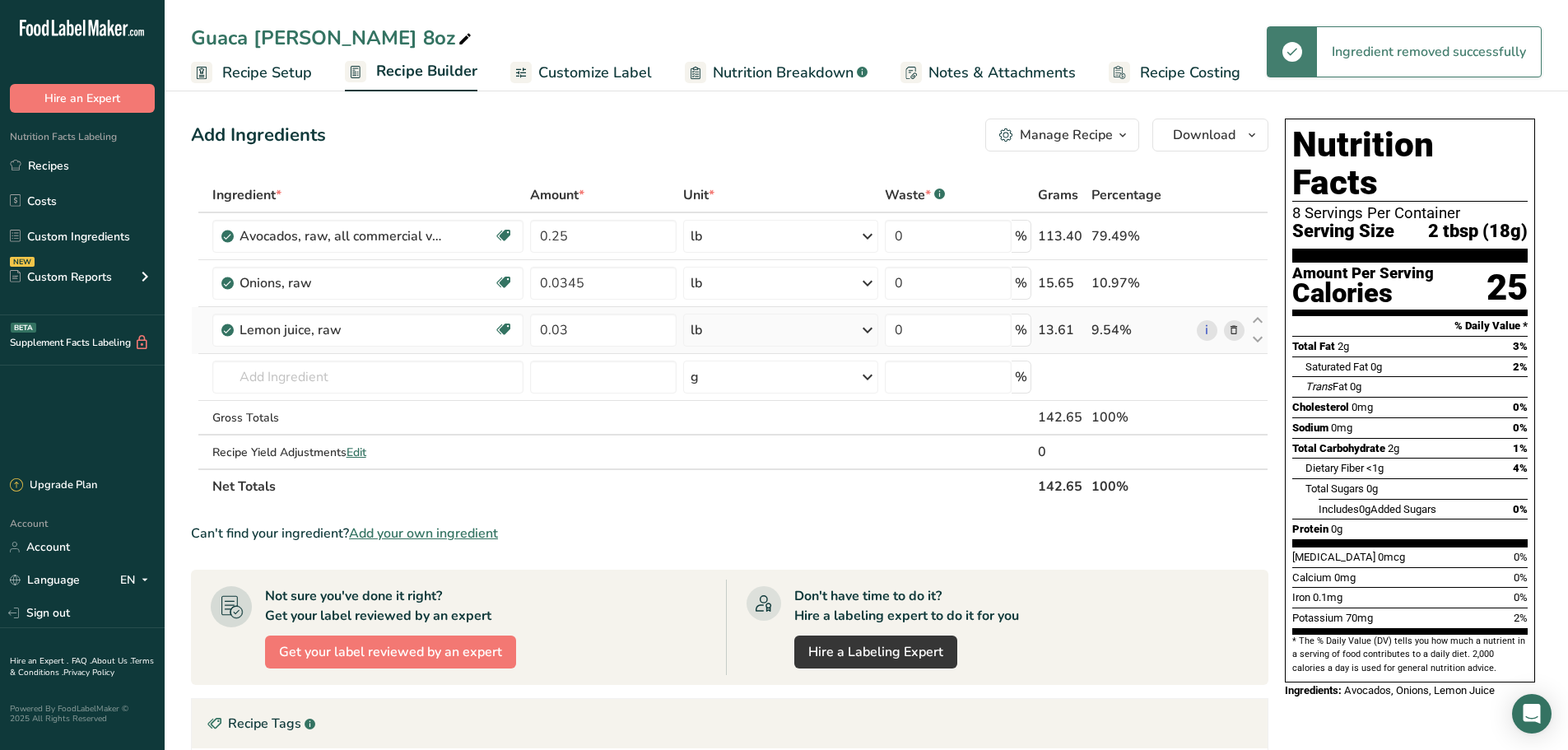
click at [1234, 334] on icon at bounding box center [1233, 330] width 11 height 18
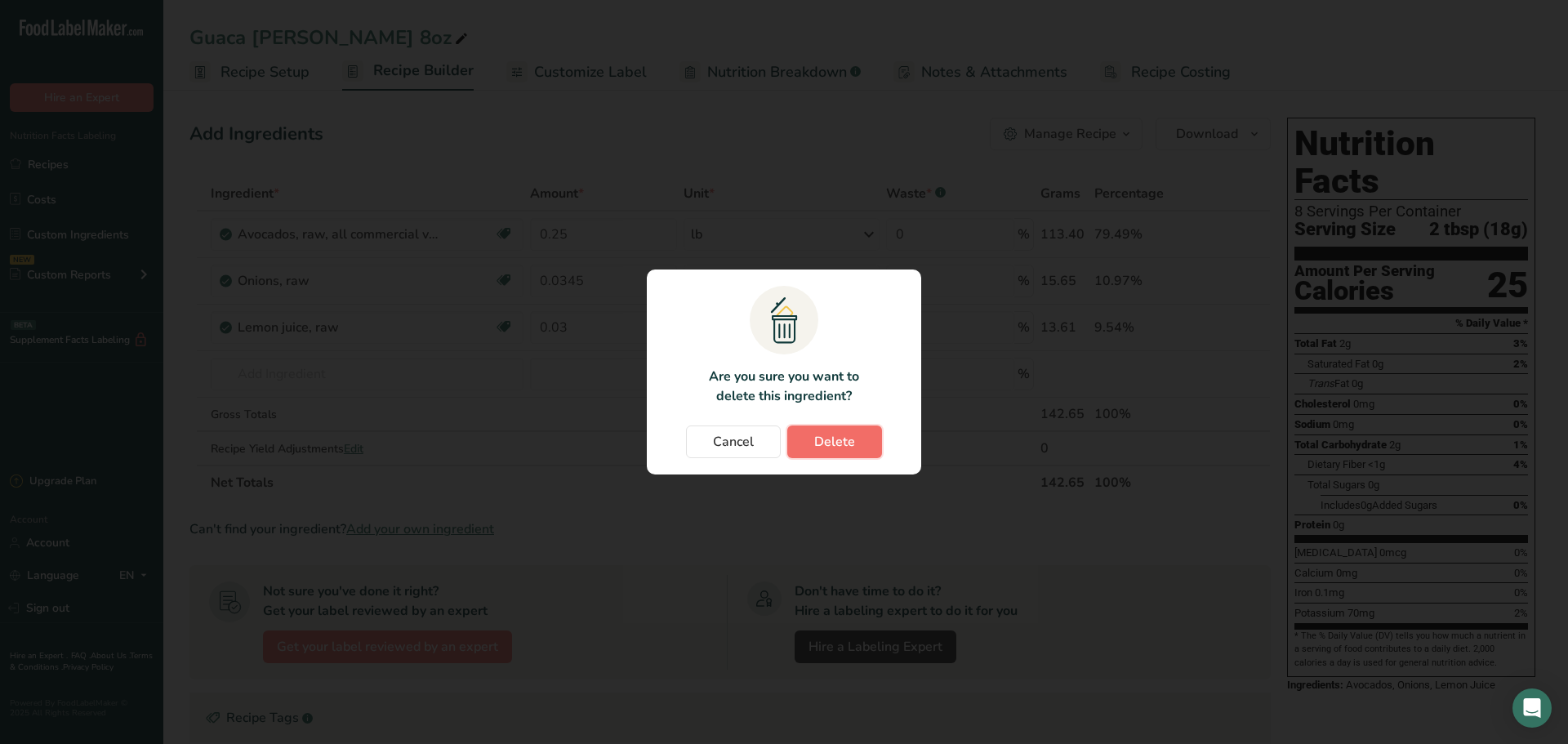
click at [820, 439] on span "Delete" at bounding box center [834, 442] width 41 height 20
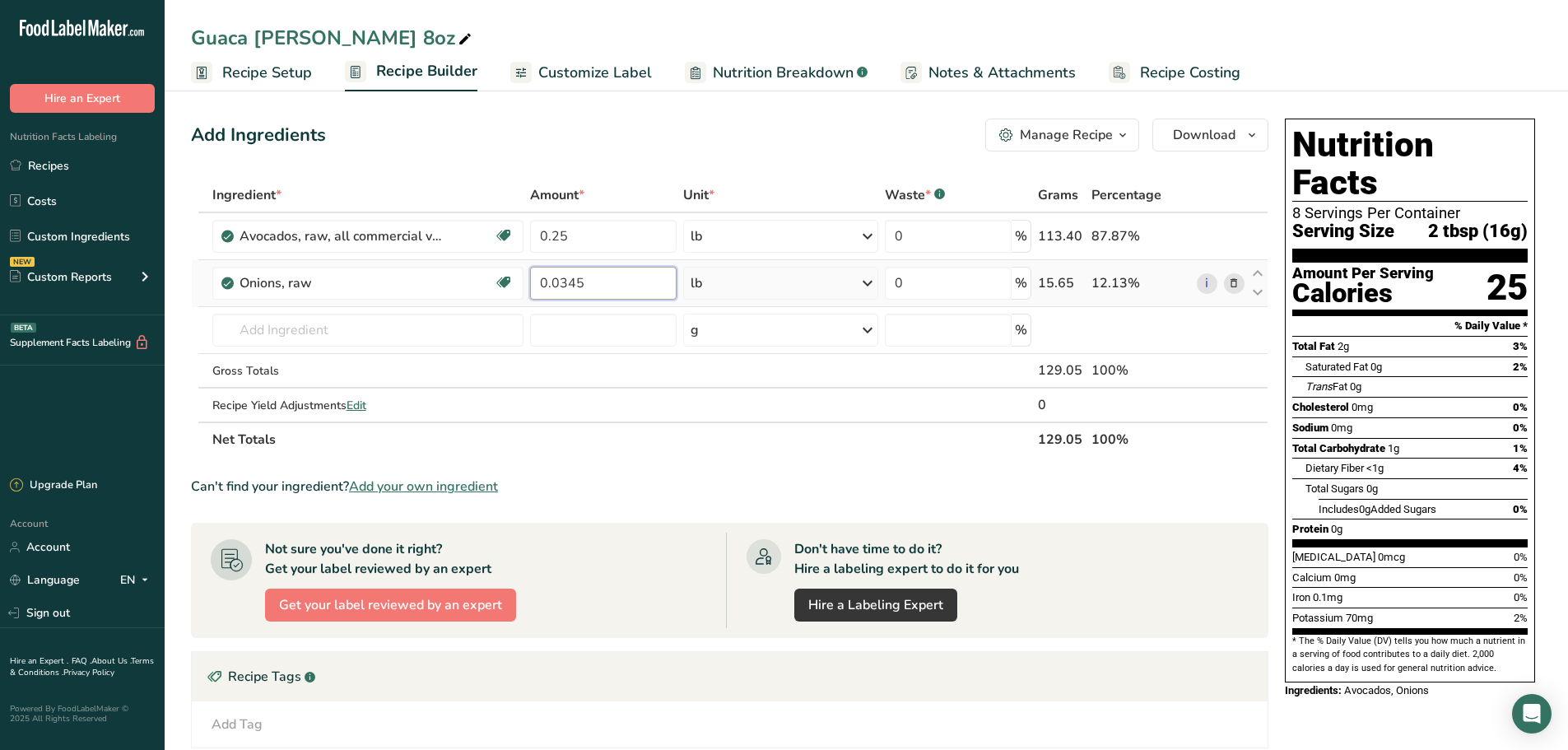
click at [597, 288] on input "0.0345" at bounding box center [603, 283] width 146 height 33
type input "0"
type input "0.065"
click at [350, 321] on div "Ingredient * Amount * Unit * Waste * .a-a{fill:#347362;}.b-a{fill:#fff;} Grams …" at bounding box center [730, 317] width 1077 height 279
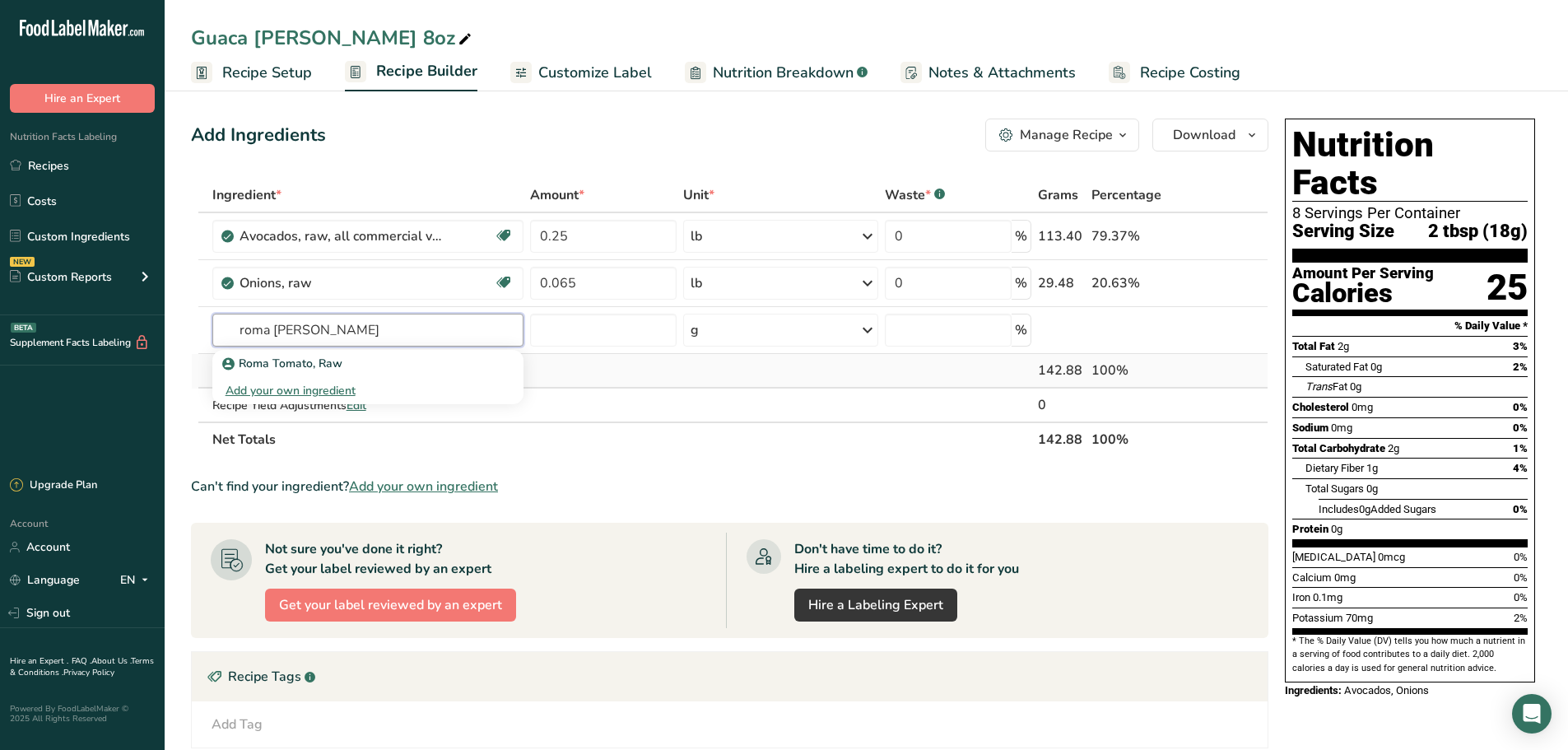
type input "roma tom"
click at [350, 366] on div "Roma Tomato, Raw" at bounding box center [355, 364] width 259 height 18
type input "Roma Tomato, Raw"
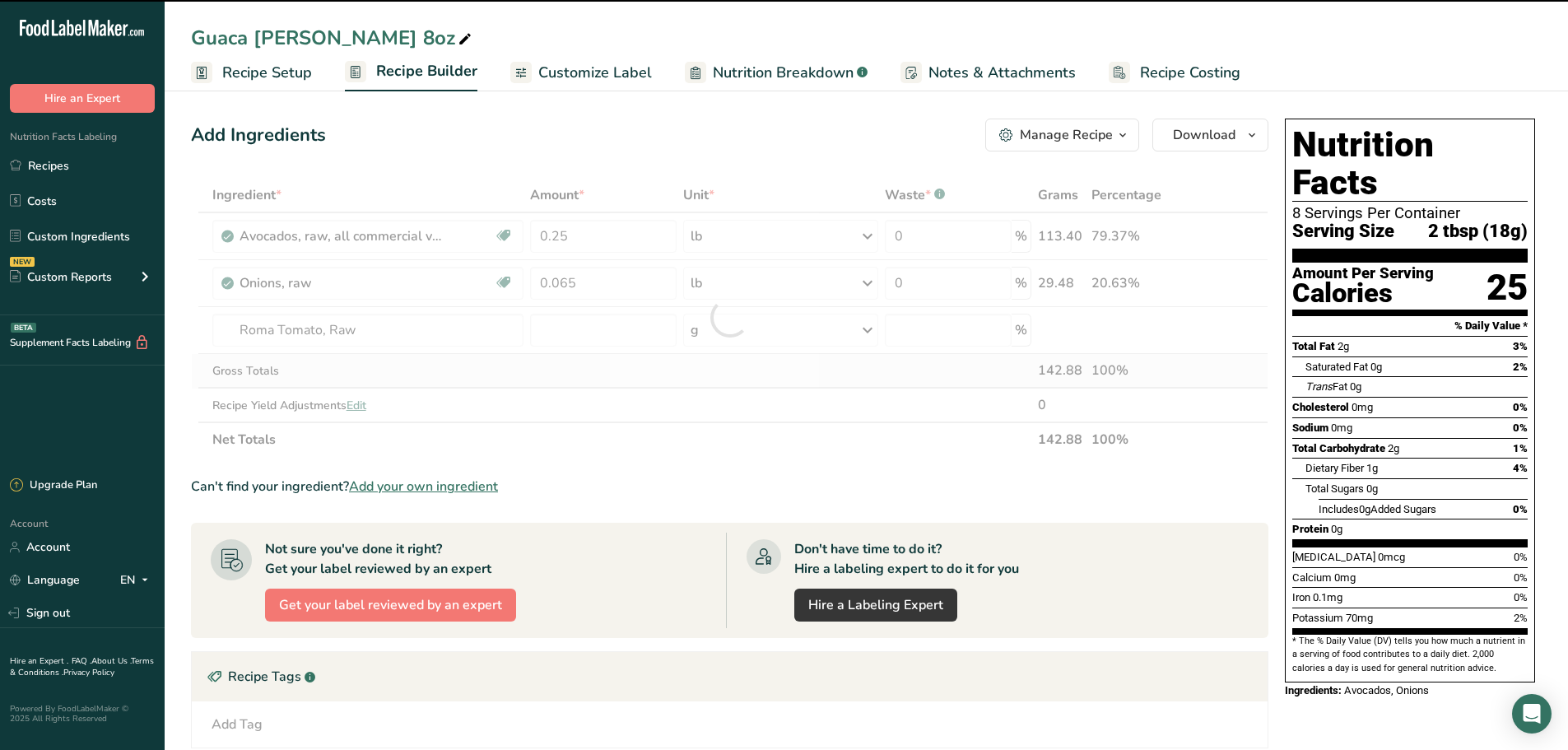
type input "0"
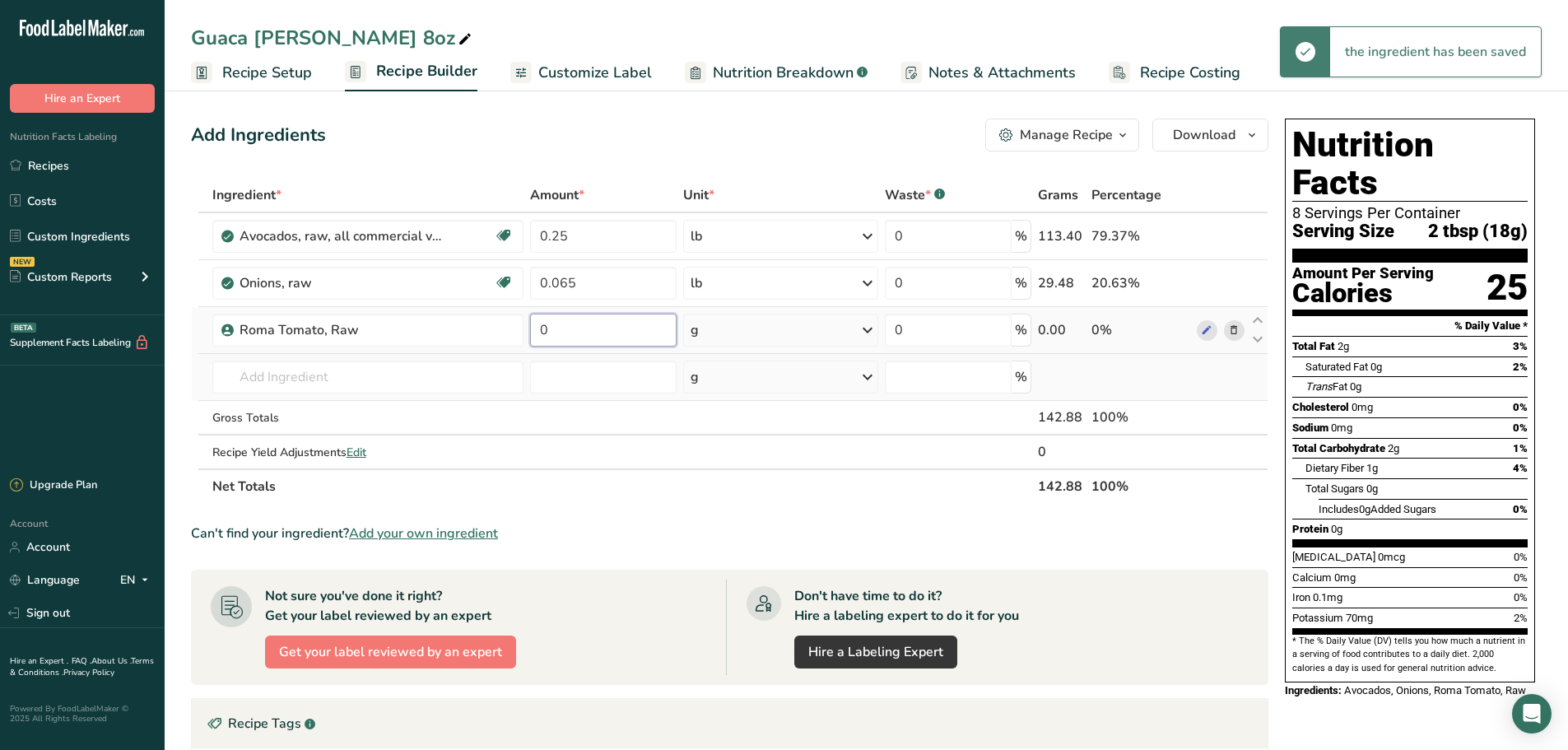
click at [612, 315] on input "0" at bounding box center [603, 330] width 146 height 33
type input "0.16"
click at [762, 339] on div "Ingredient * Amount * Unit * Waste * .a-a{fill:#347362;}.b-a{fill:#fff;} Grams …" at bounding box center [730, 341] width 1077 height 326
click at [860, 331] on icon at bounding box center [867, 330] width 20 height 30
click at [739, 461] on div "See more" at bounding box center [762, 461] width 138 height 18
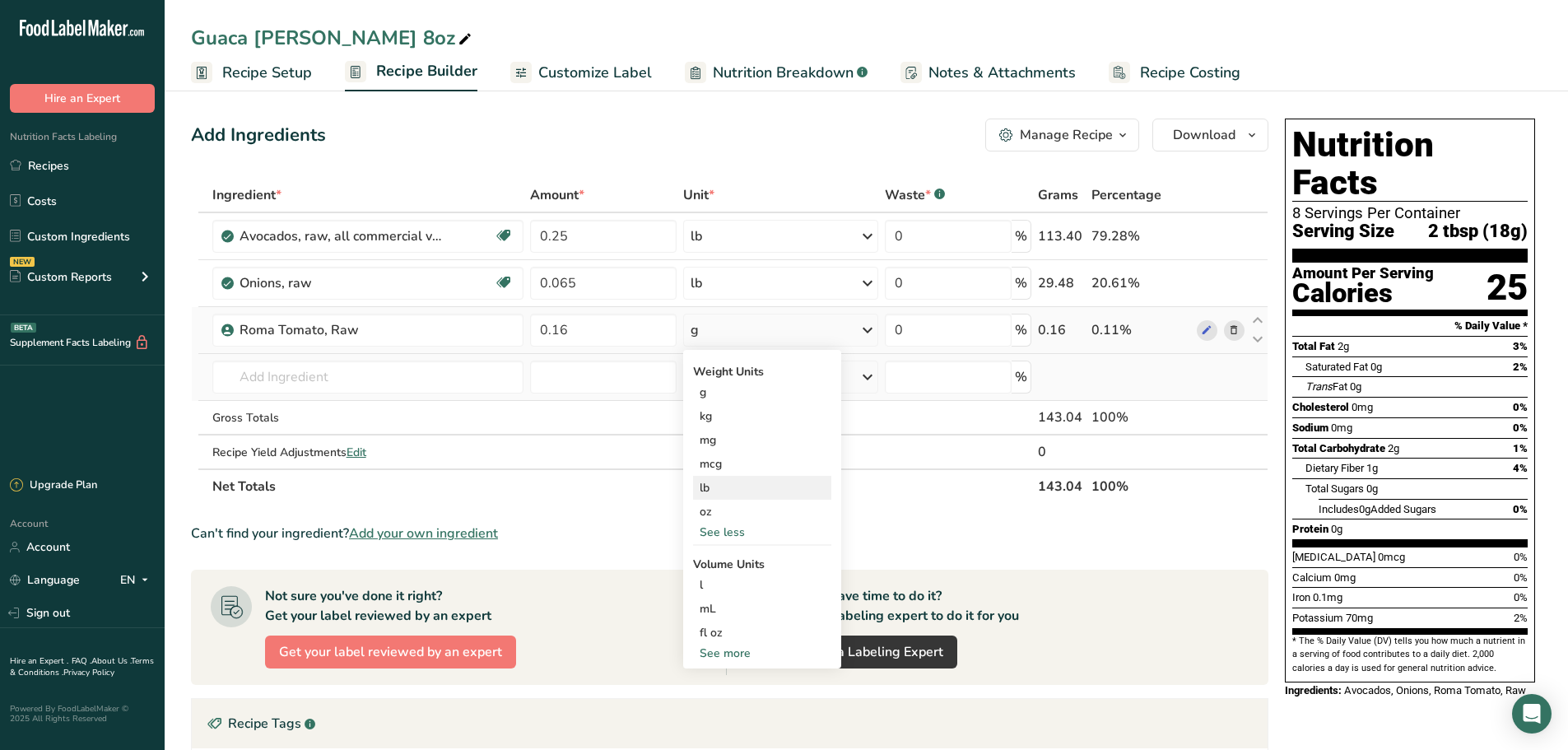
click at [716, 493] on div "lb" at bounding box center [762, 487] width 138 height 24
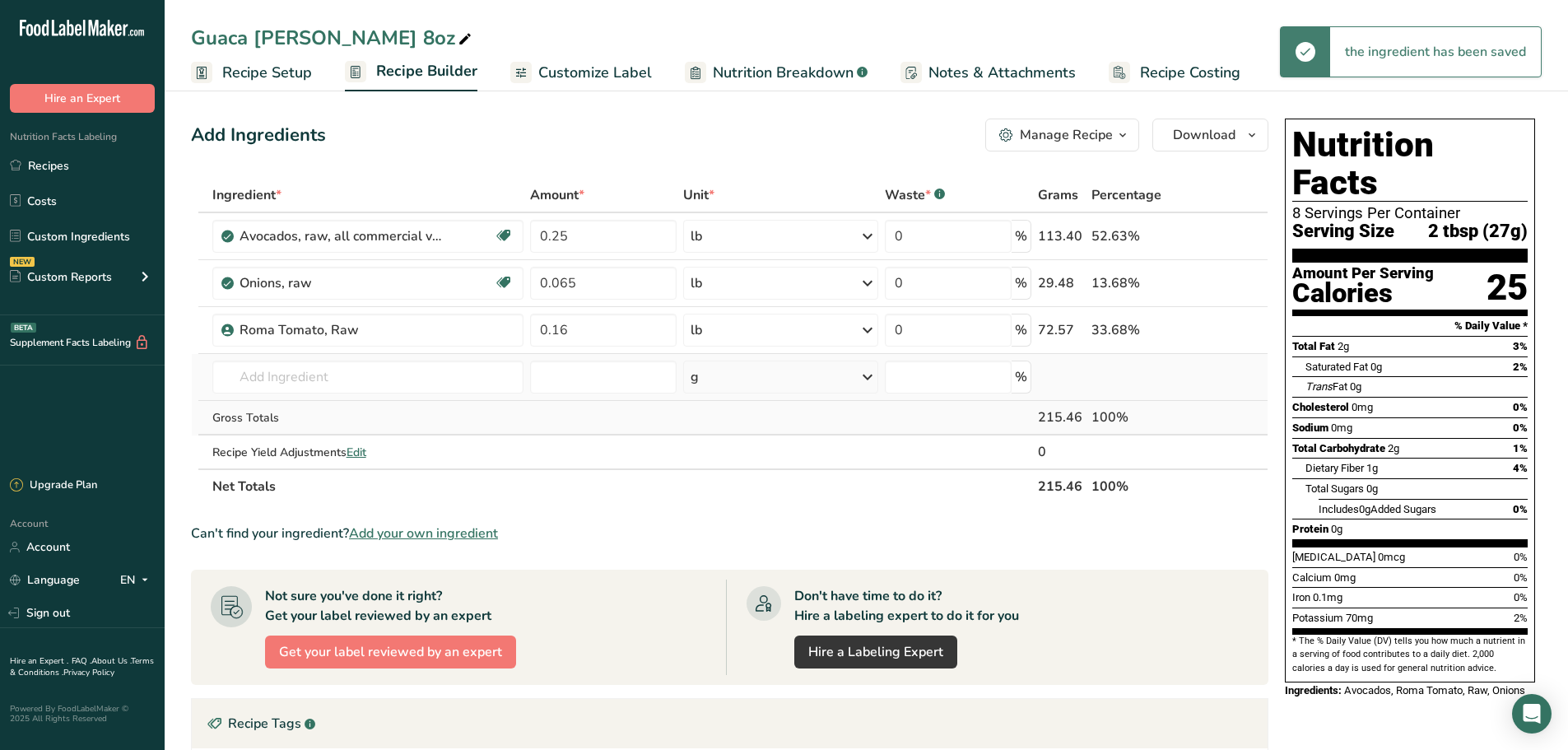
click at [449, 401] on td "Gross Totals" at bounding box center [369, 418] width 319 height 34
click at [438, 386] on input "text" at bounding box center [368, 378] width 312 height 33
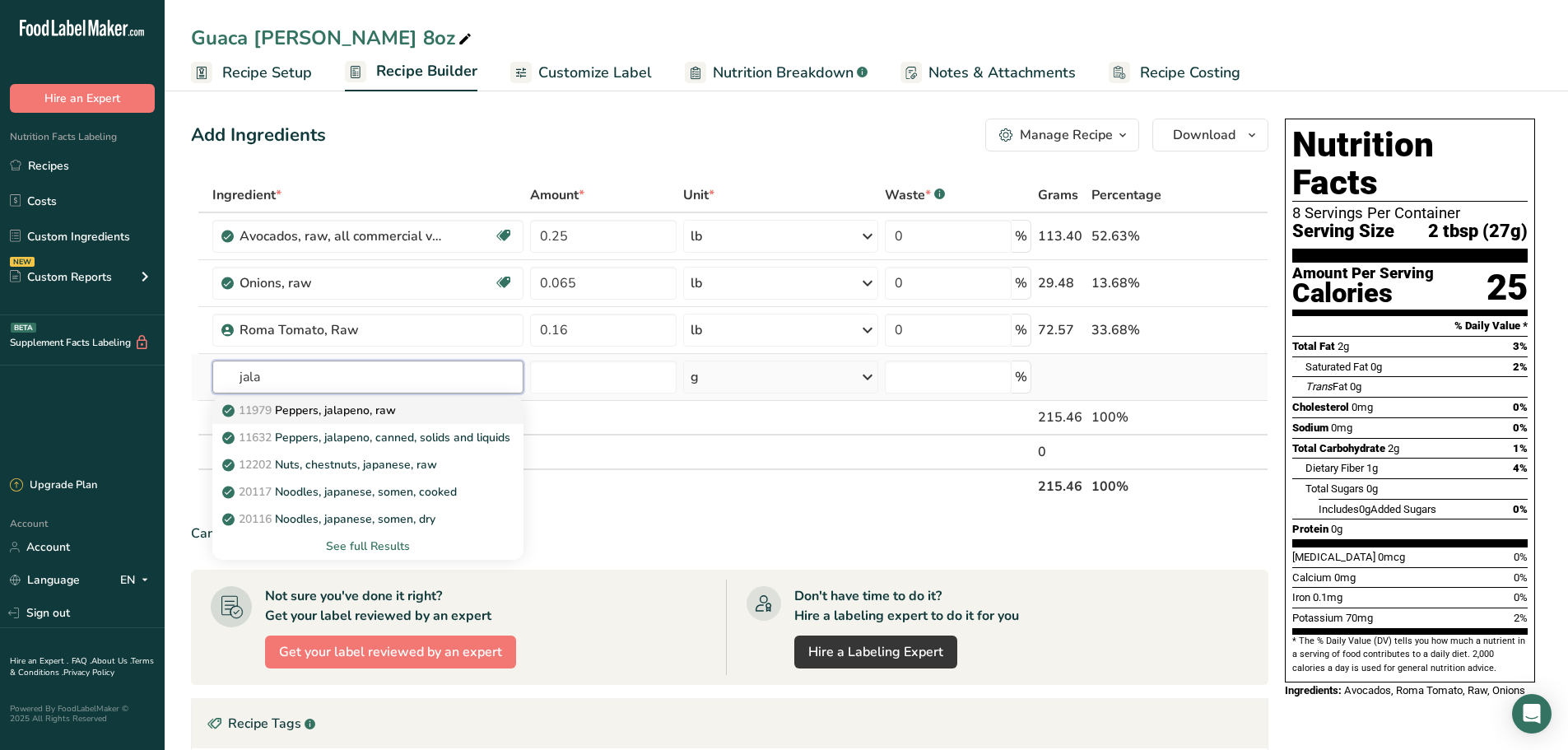
type input "jala"
click at [307, 413] on p "11979 [PERSON_NAME], jalapeno, raw" at bounding box center [310, 411] width 171 height 18
type input "Peppers, jalapeno, raw"
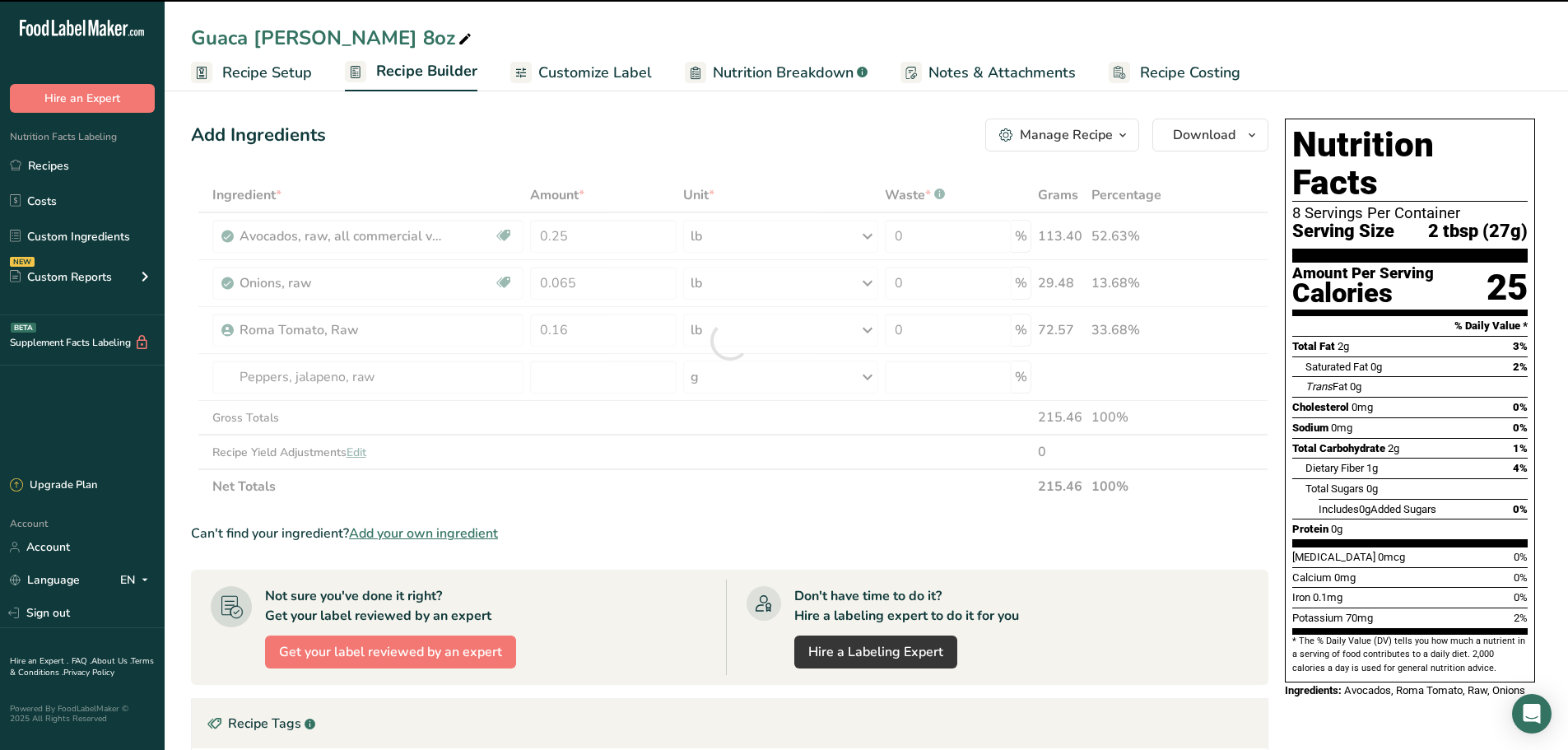
type input "0"
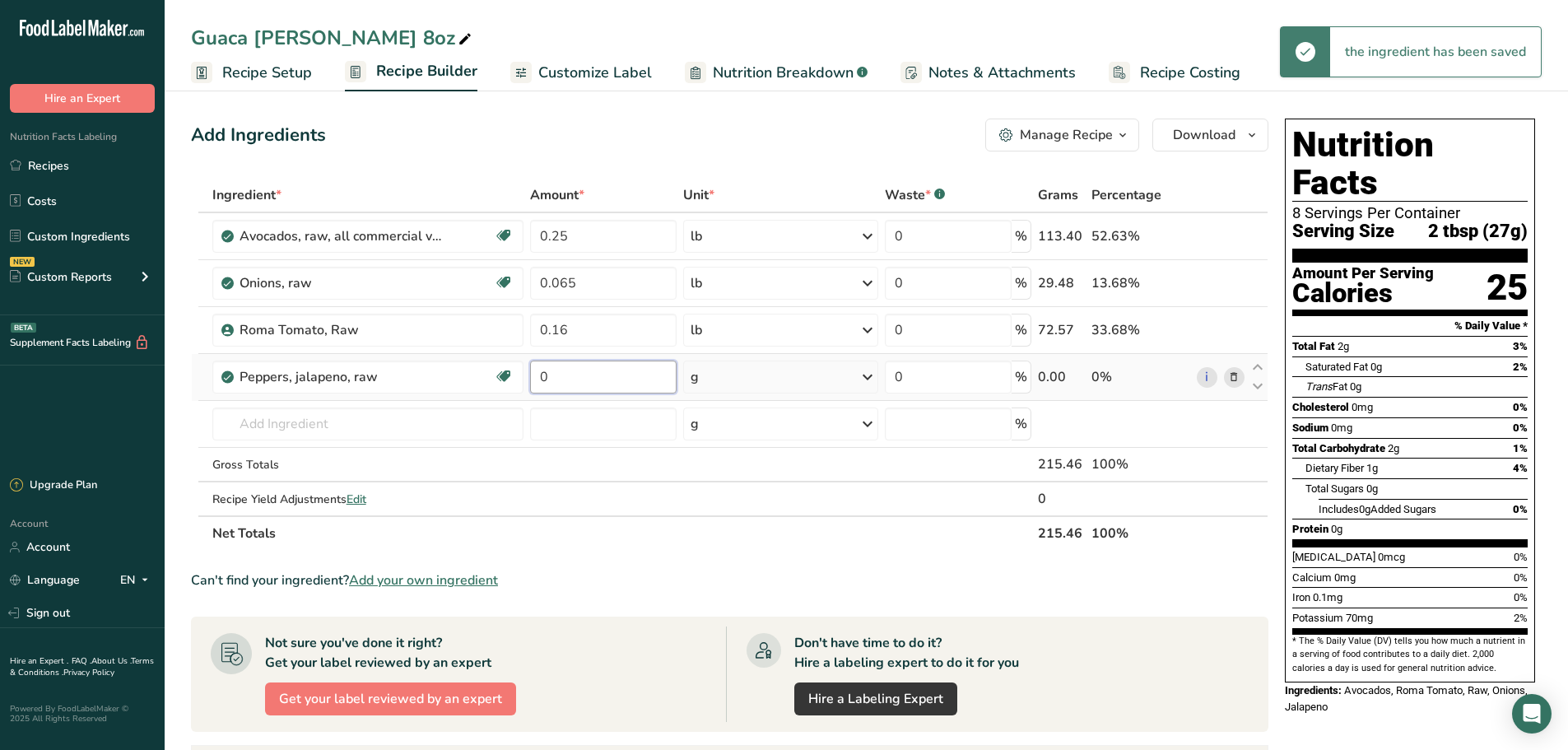
click at [603, 364] on input "0" at bounding box center [603, 378] width 146 height 33
type input "0.034"
click at [726, 362] on div "Ingredient * Amount * Unit * Waste * .a-a{fill:#347362;}.b-a{fill:#fff;} Grams …" at bounding box center [730, 364] width 1077 height 373
click at [779, 379] on div "g" at bounding box center [780, 378] width 194 height 33
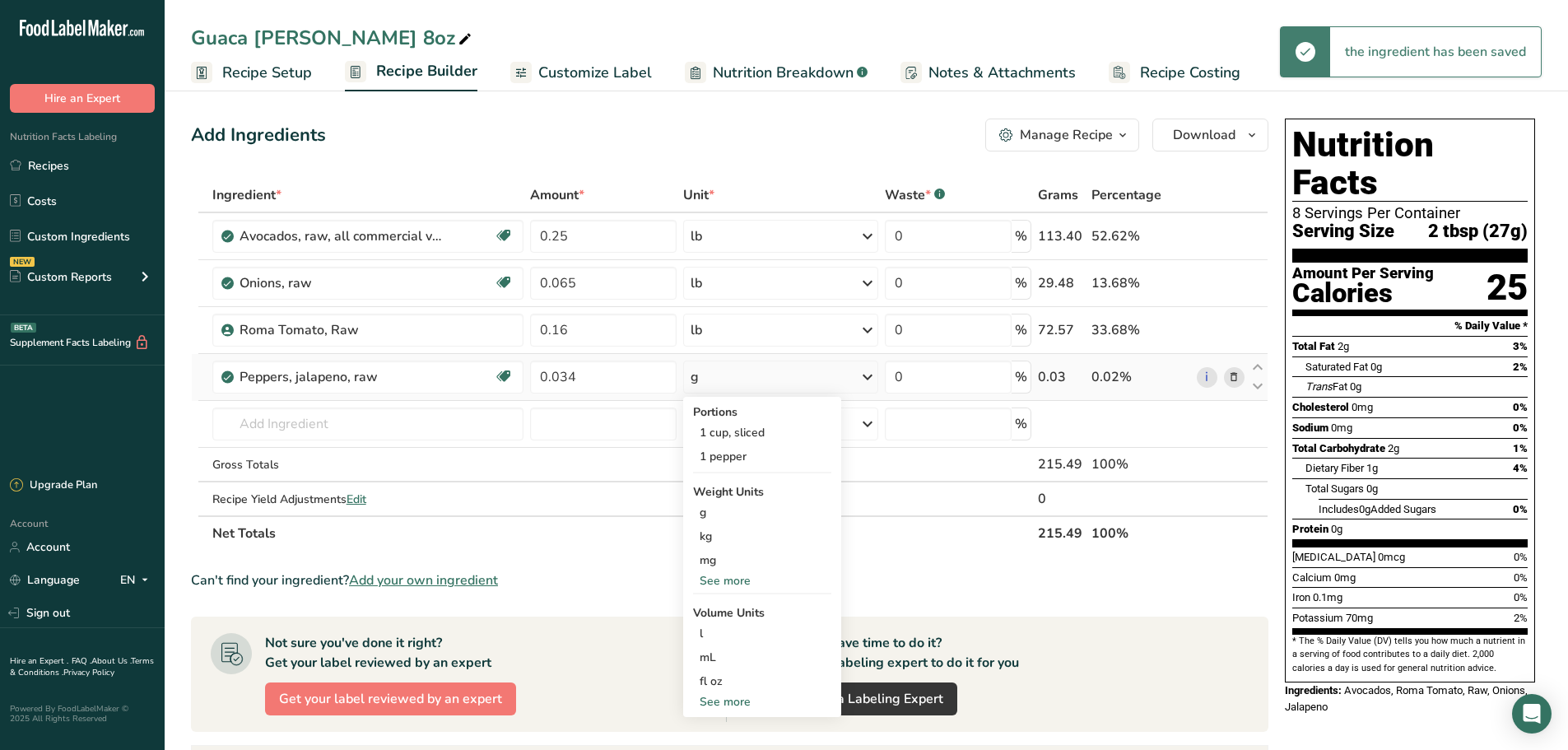
click at [723, 587] on div "See more" at bounding box center [762, 581] width 138 height 18
click at [710, 611] on div "lb" at bounding box center [762, 607] width 138 height 24
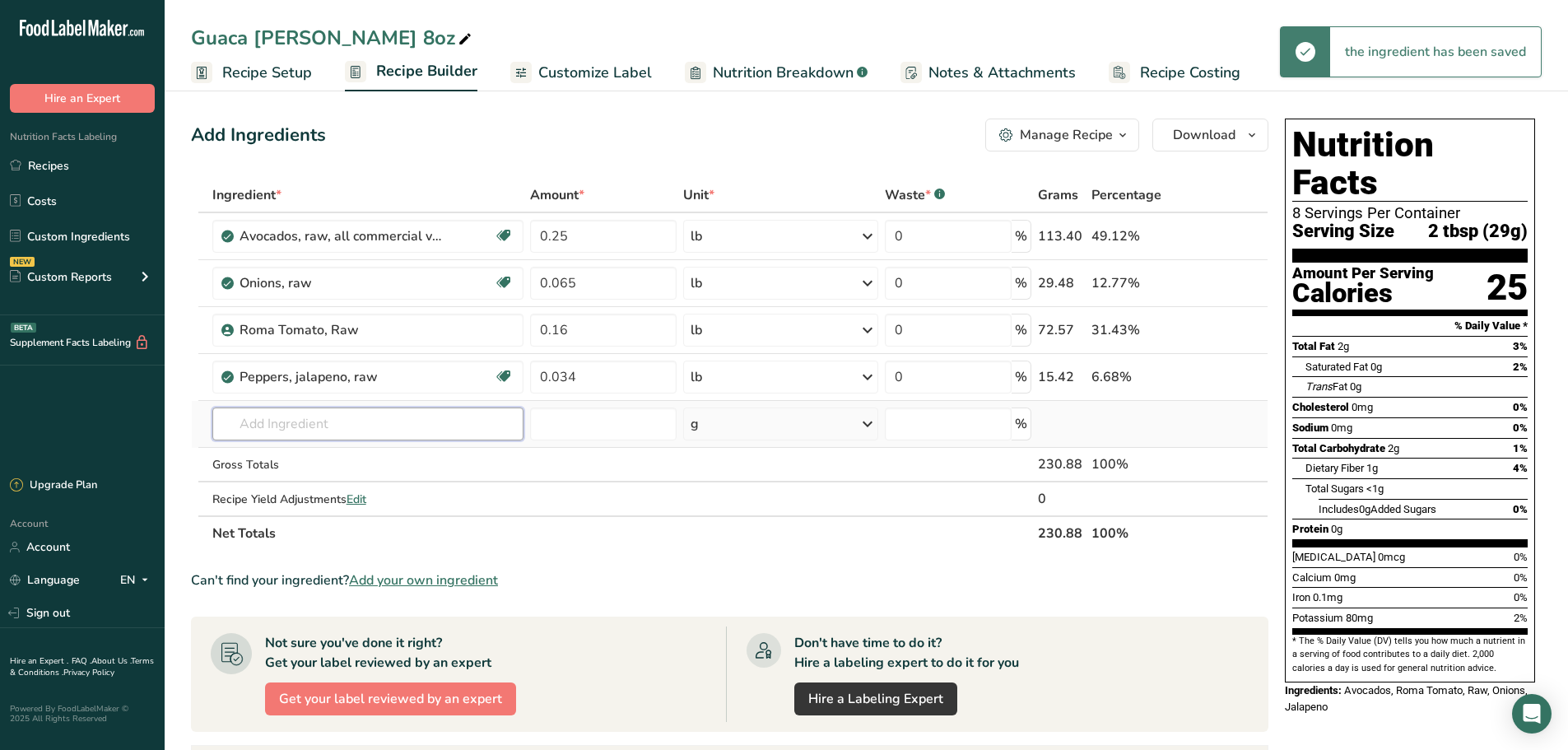
click at [403, 429] on input "text" at bounding box center [368, 424] width 312 height 33
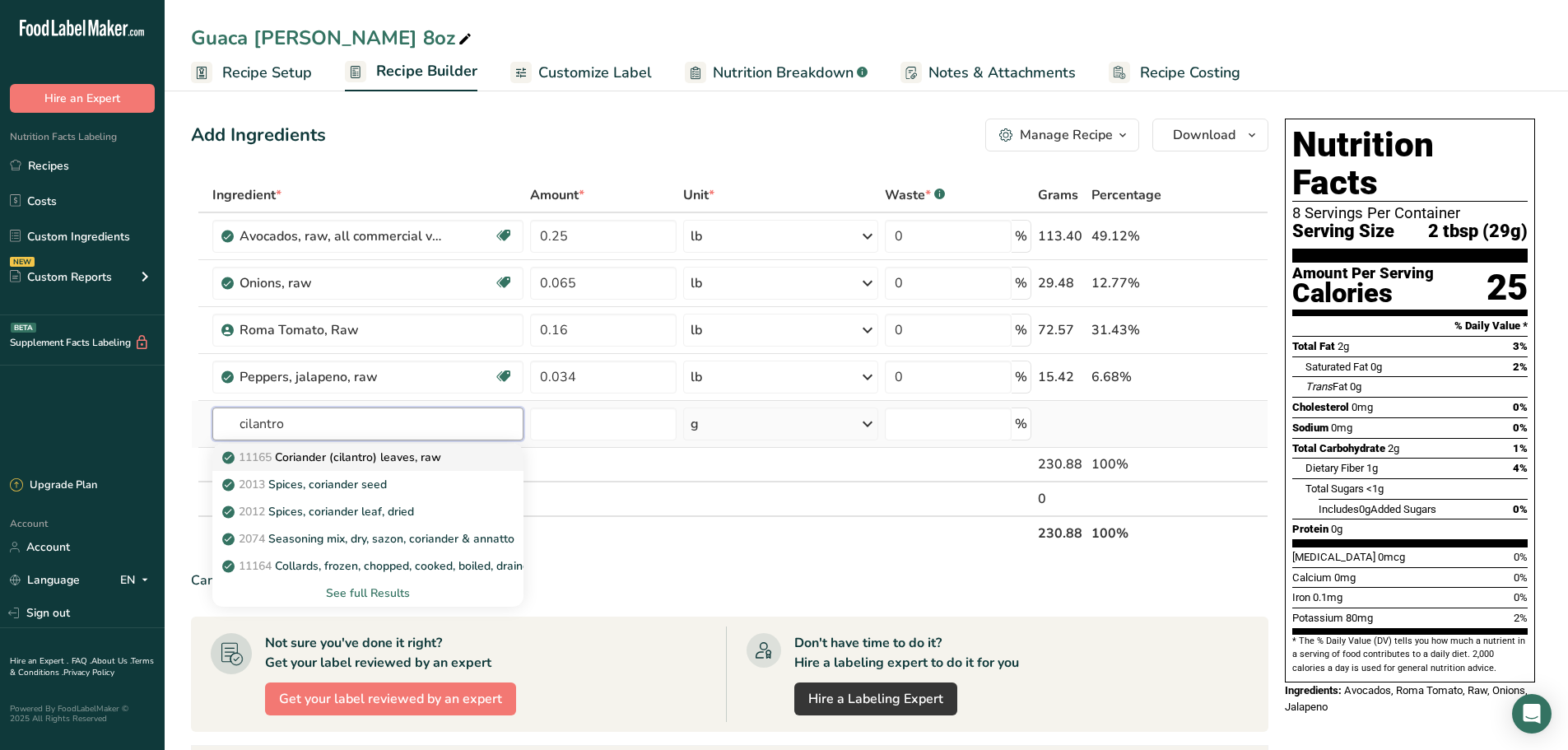
type input "cilantro"
click at [380, 455] on p "11165 Coriander (cilantro) leaves, raw" at bounding box center [333, 457] width 215 height 18
type input "Coriander (cilantro) leaves, raw"
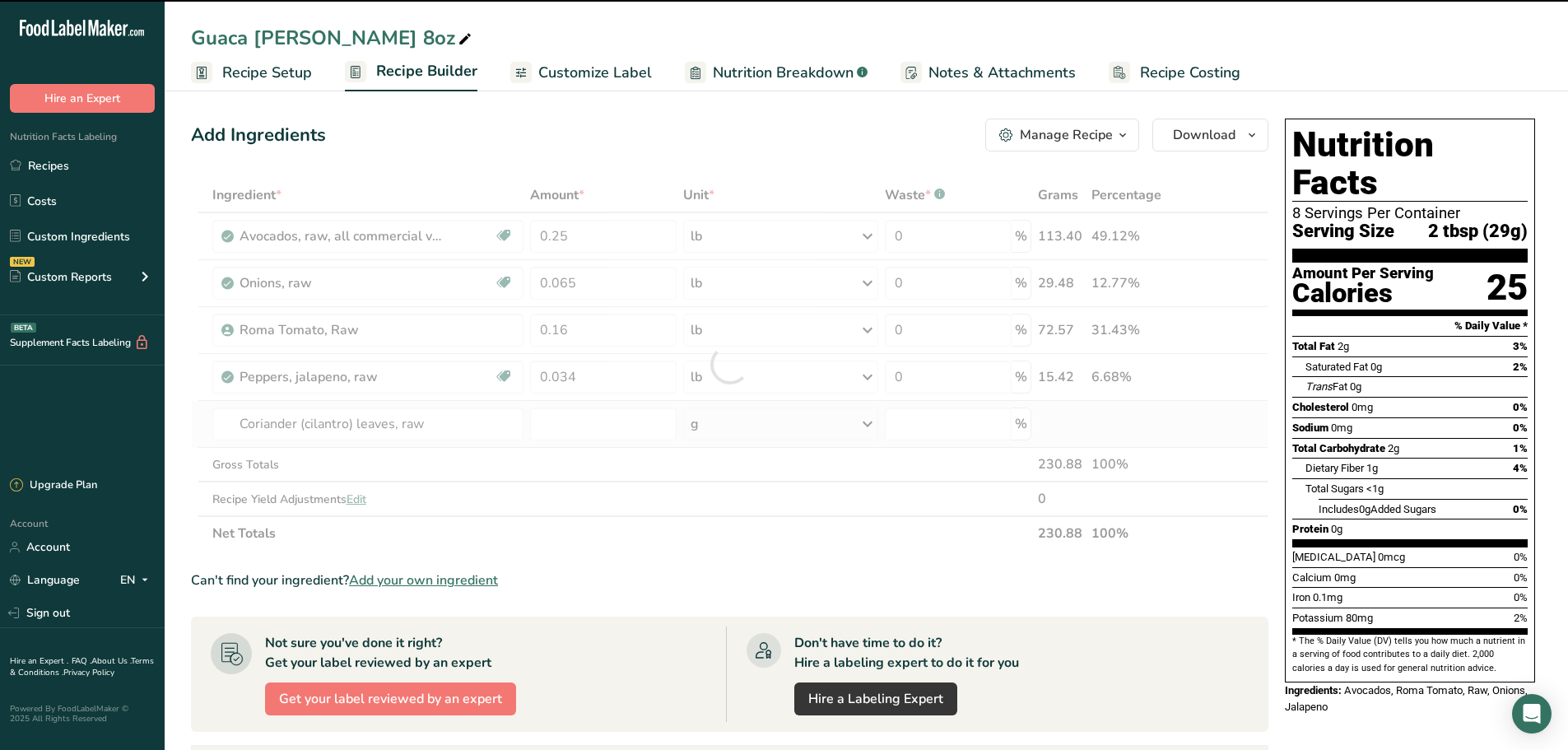
type input "0"
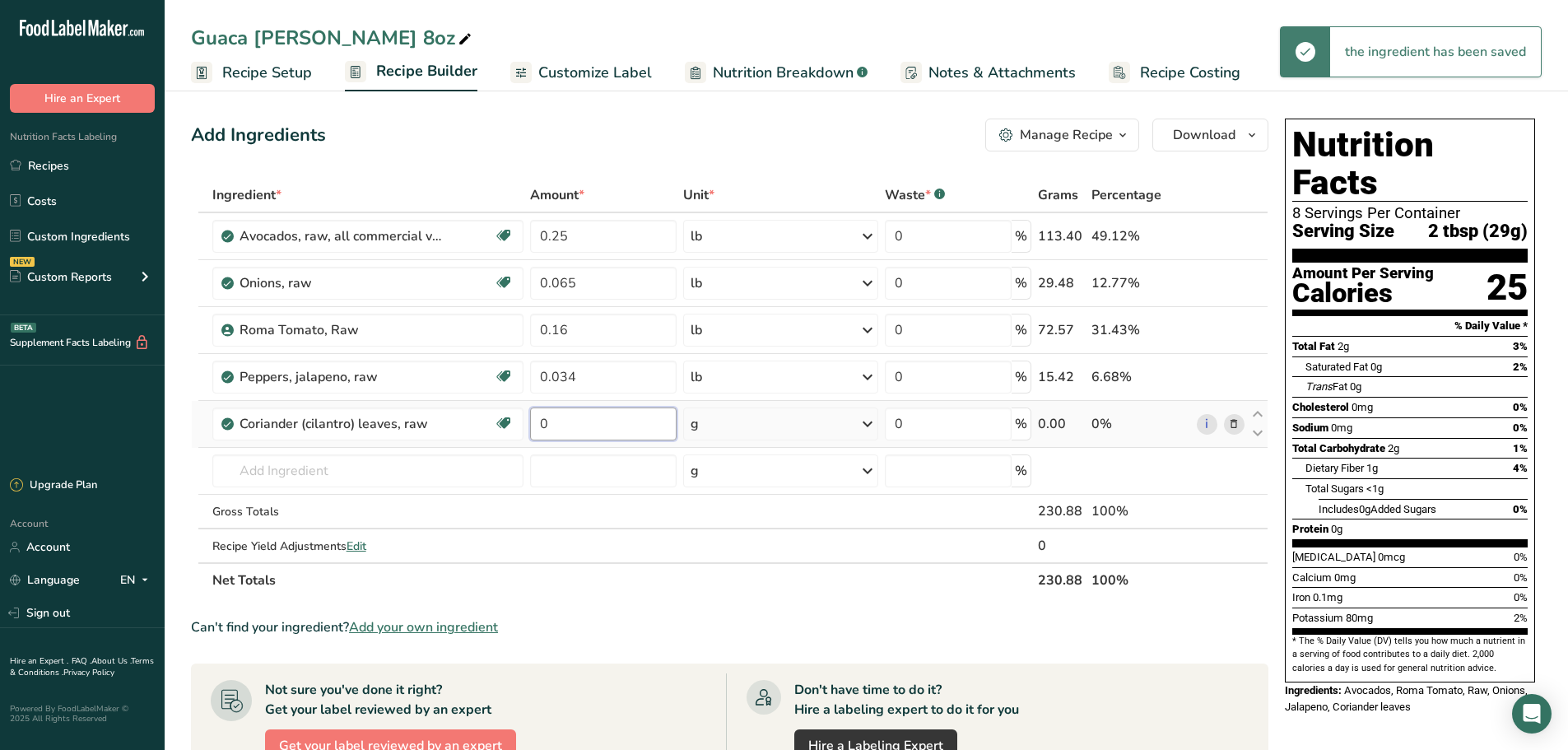
click at [660, 419] on input "0" at bounding box center [603, 424] width 146 height 33
type input "0.017"
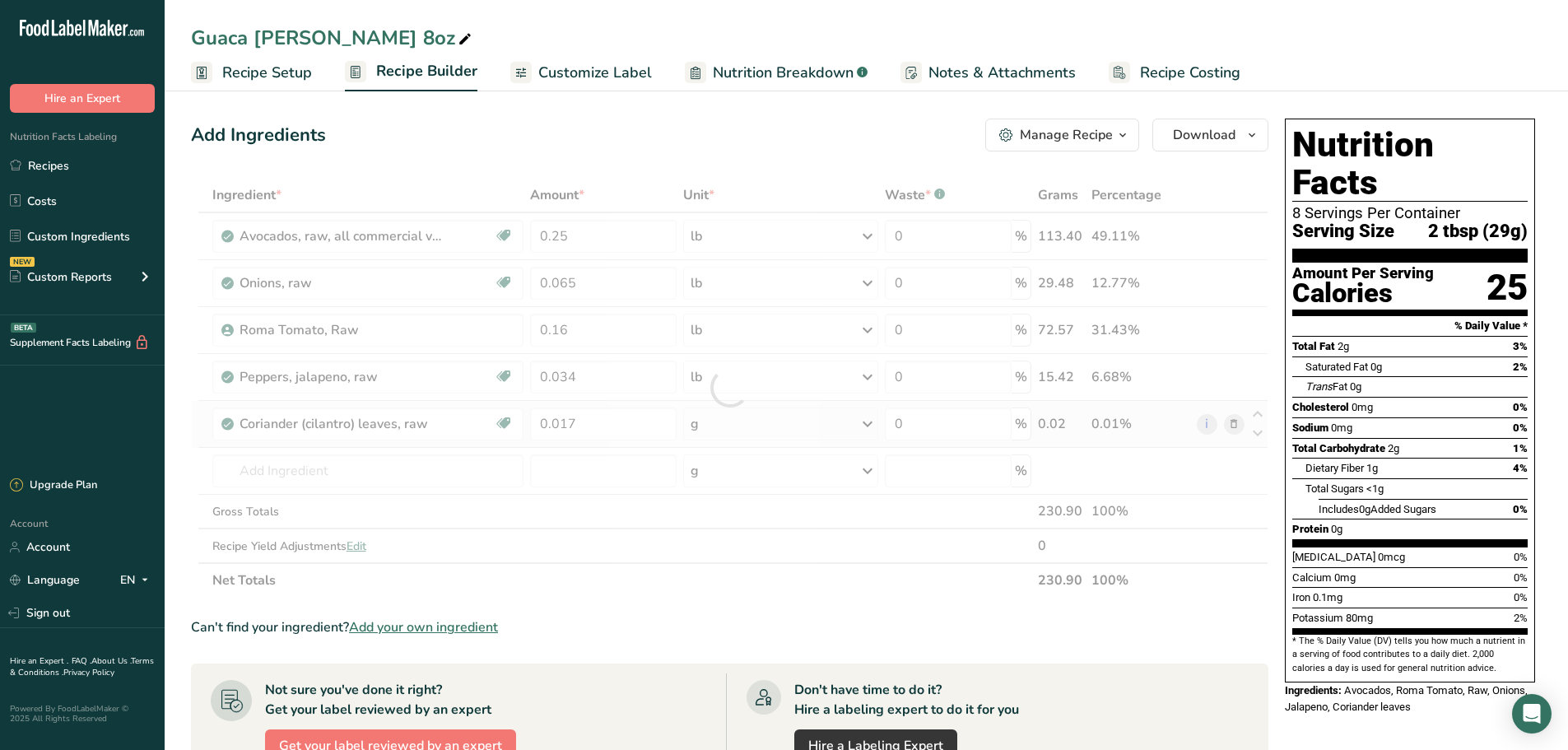
click at [830, 431] on div "Ingredient * Amount * Unit * Waste * .a-a{fill:#347362;}.b-a{fill:#fff;} Grams …" at bounding box center [730, 387] width 1077 height 420
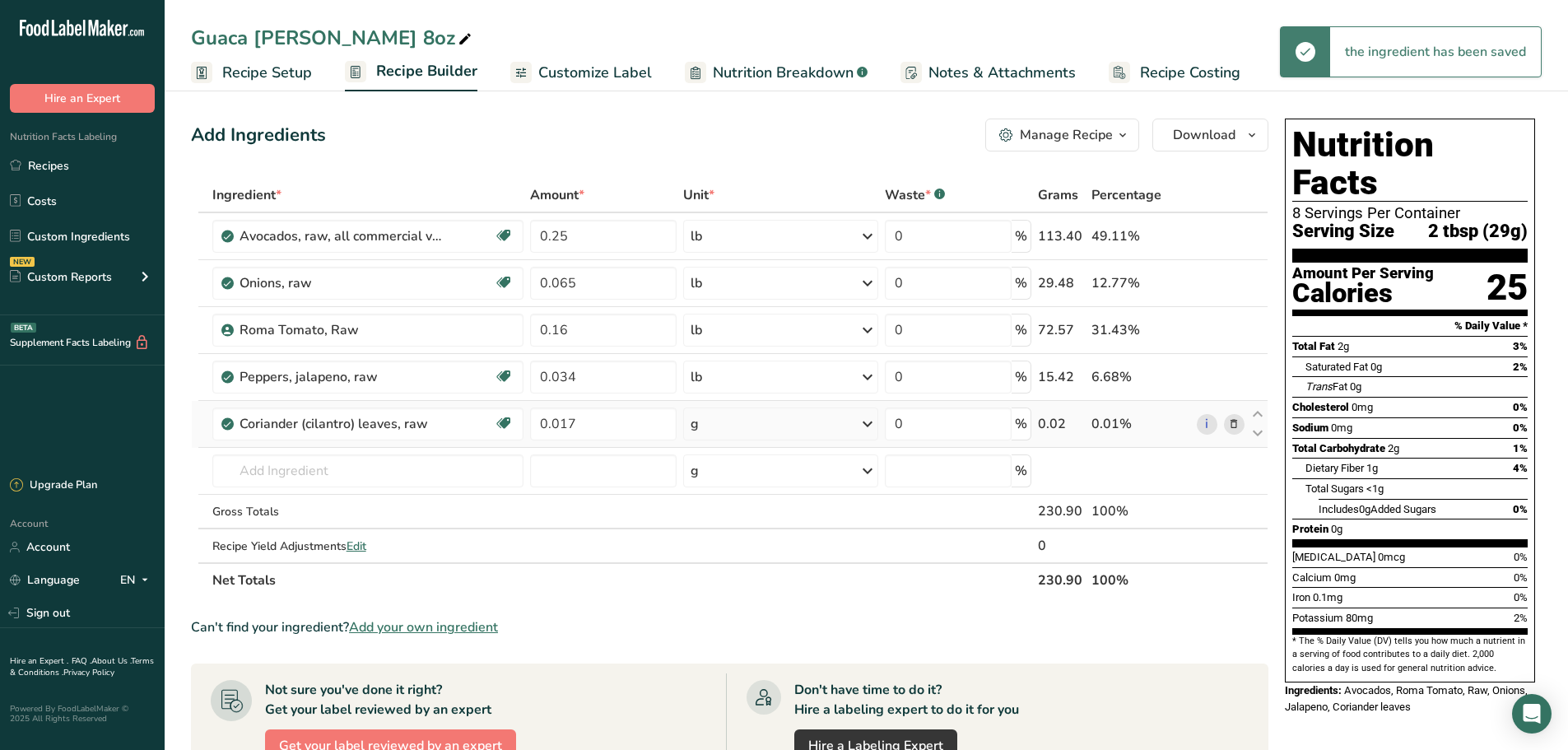
click at [830, 431] on div "g" at bounding box center [780, 424] width 194 height 33
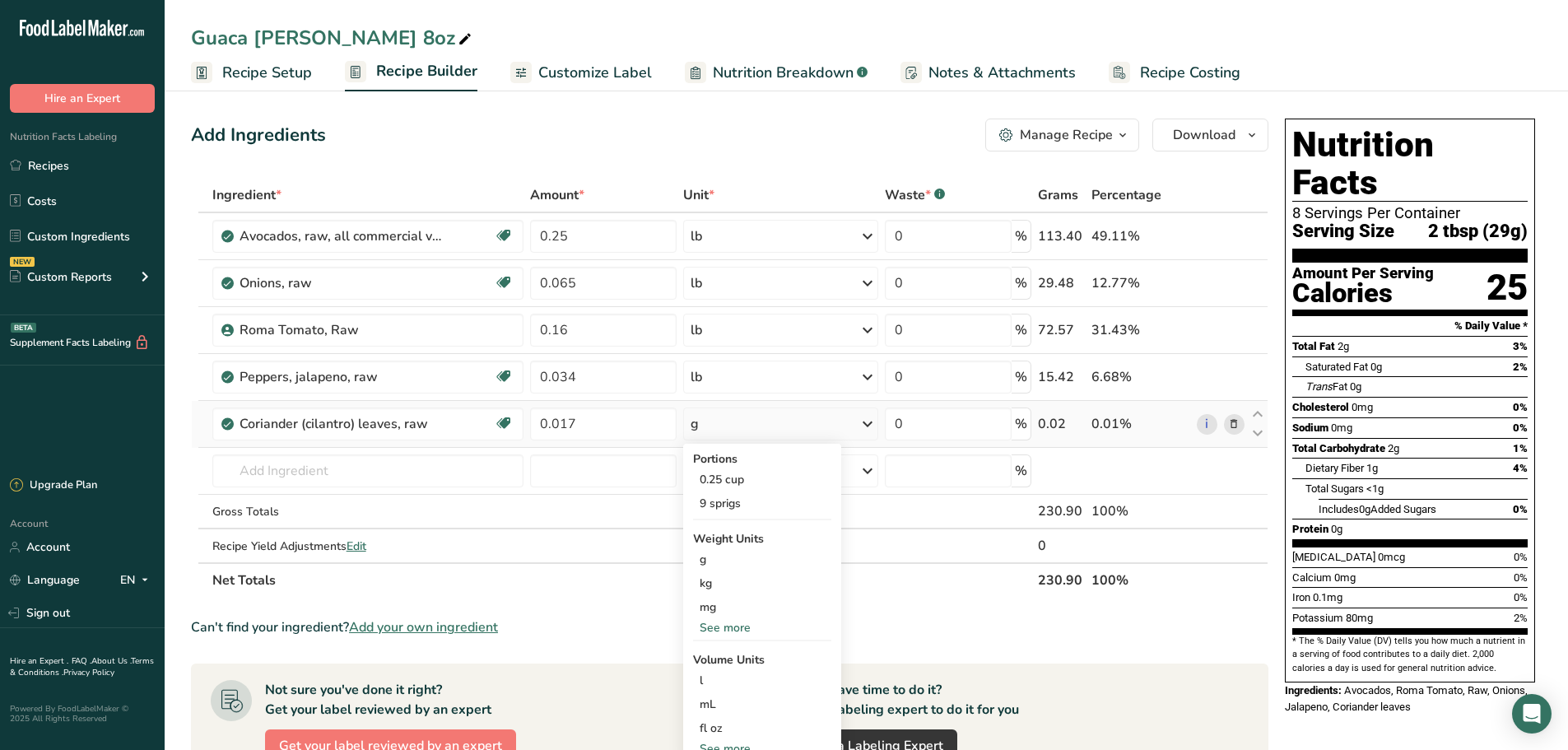
click at [751, 628] on div "See more" at bounding box center [762, 628] width 138 height 18
click at [735, 652] on div "lb" at bounding box center [762, 654] width 138 height 24
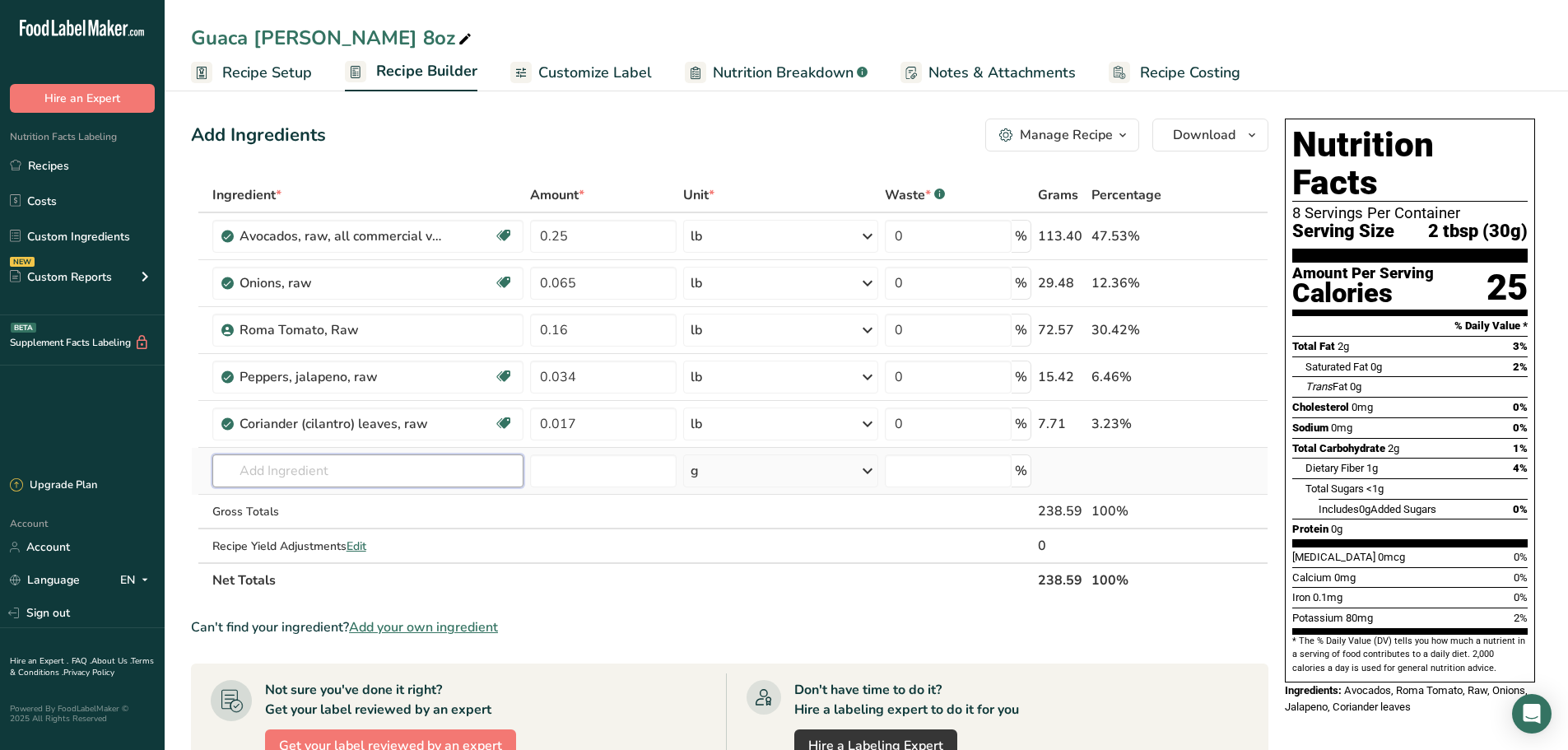
click at [258, 466] on input "text" at bounding box center [368, 471] width 312 height 33
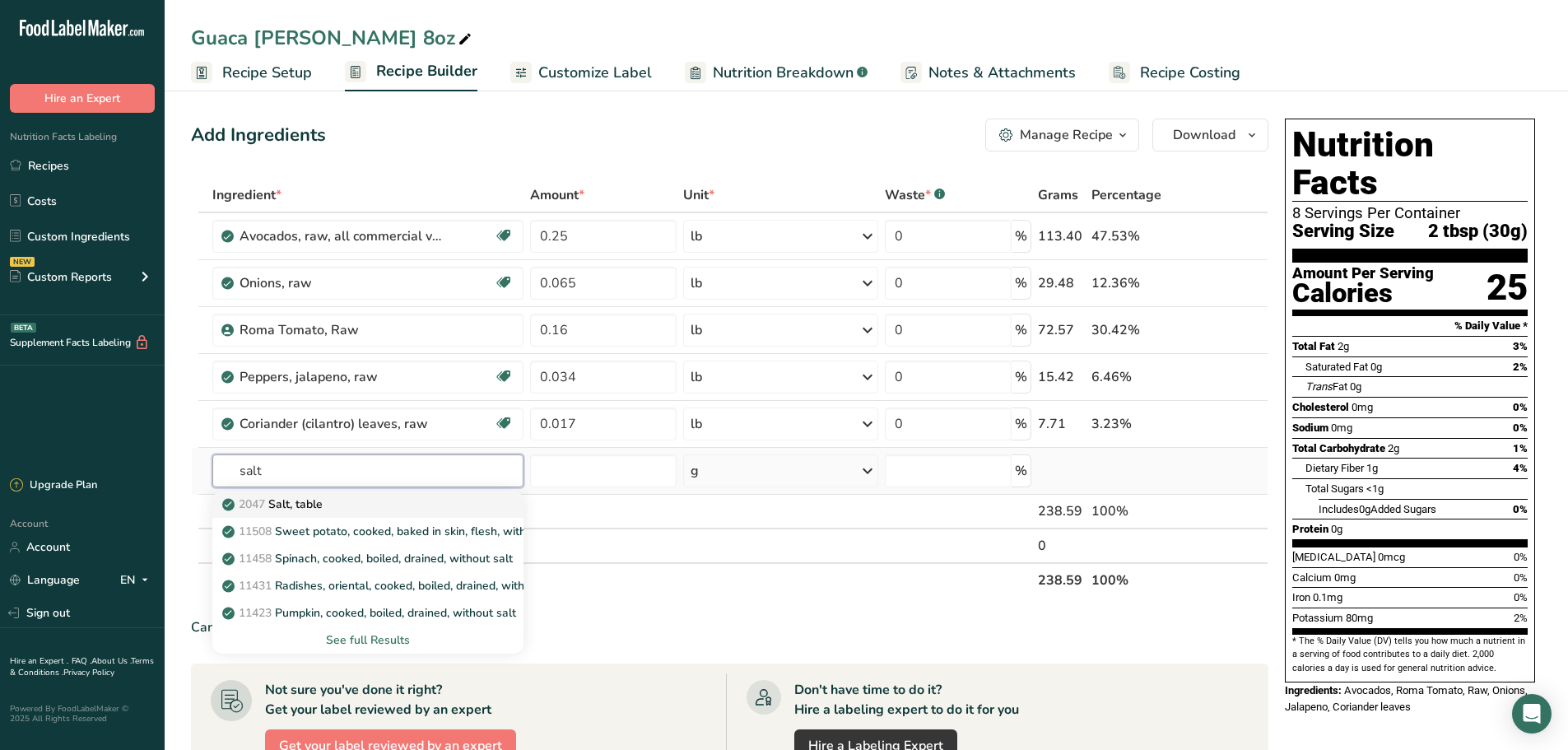
type input "salt"
click at [303, 504] on p "2047 Salt, table" at bounding box center [273, 505] width 97 height 18
type input "Salt, table"
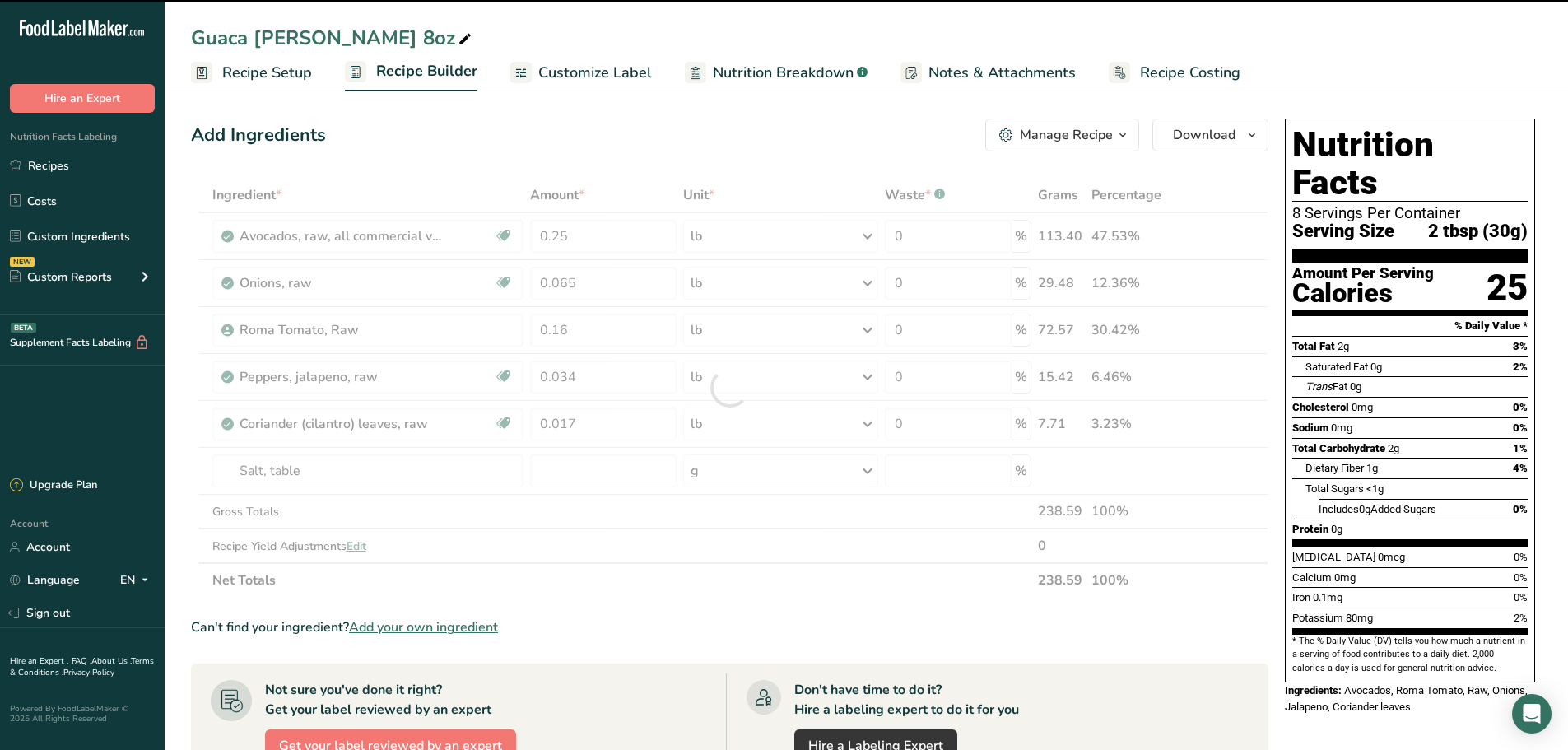
type input "0"
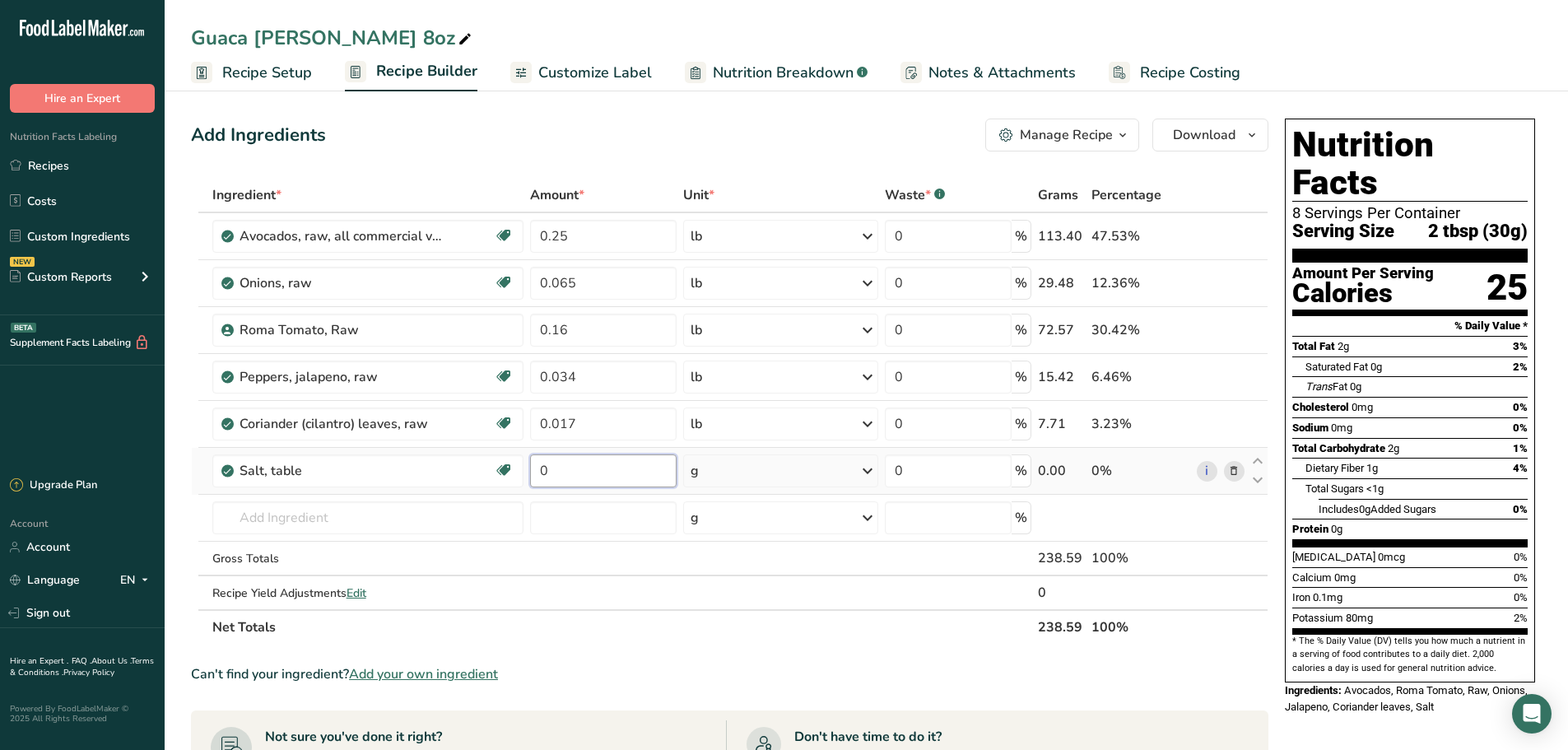
click at [597, 478] on input "0" at bounding box center [603, 471] width 146 height 33
type input "0.0021"
click at [803, 474] on div "Ingredient * Amount * Unit * Waste * .a-a{fill:#347362;}.b-a{fill:#fff;} Grams …" at bounding box center [730, 411] width 1077 height 467
click at [873, 481] on icon at bounding box center [867, 471] width 20 height 30
click at [725, 715] on div "See more" at bounding box center [762, 716] width 138 height 18
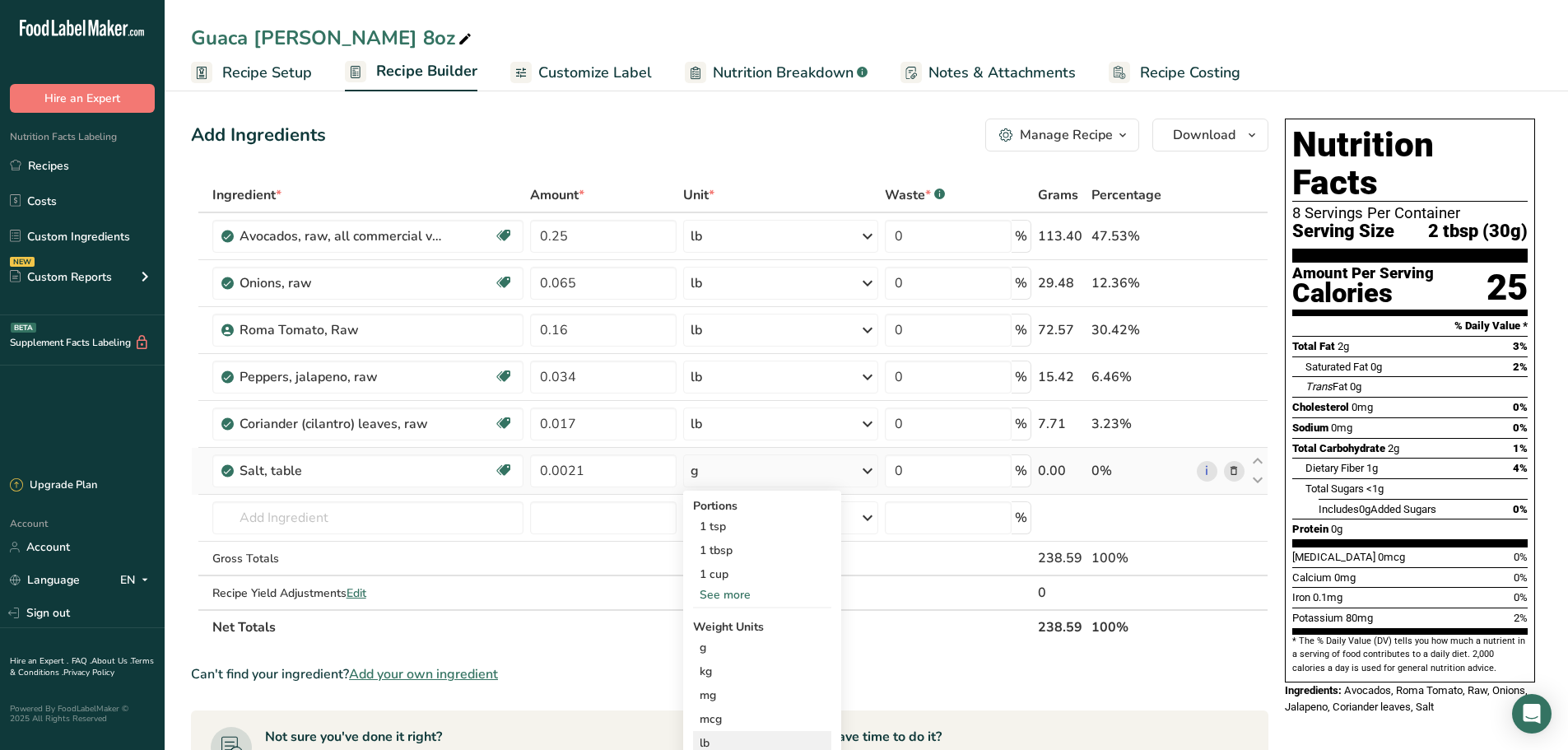
click at [715, 746] on div "lb" at bounding box center [762, 742] width 138 height 24
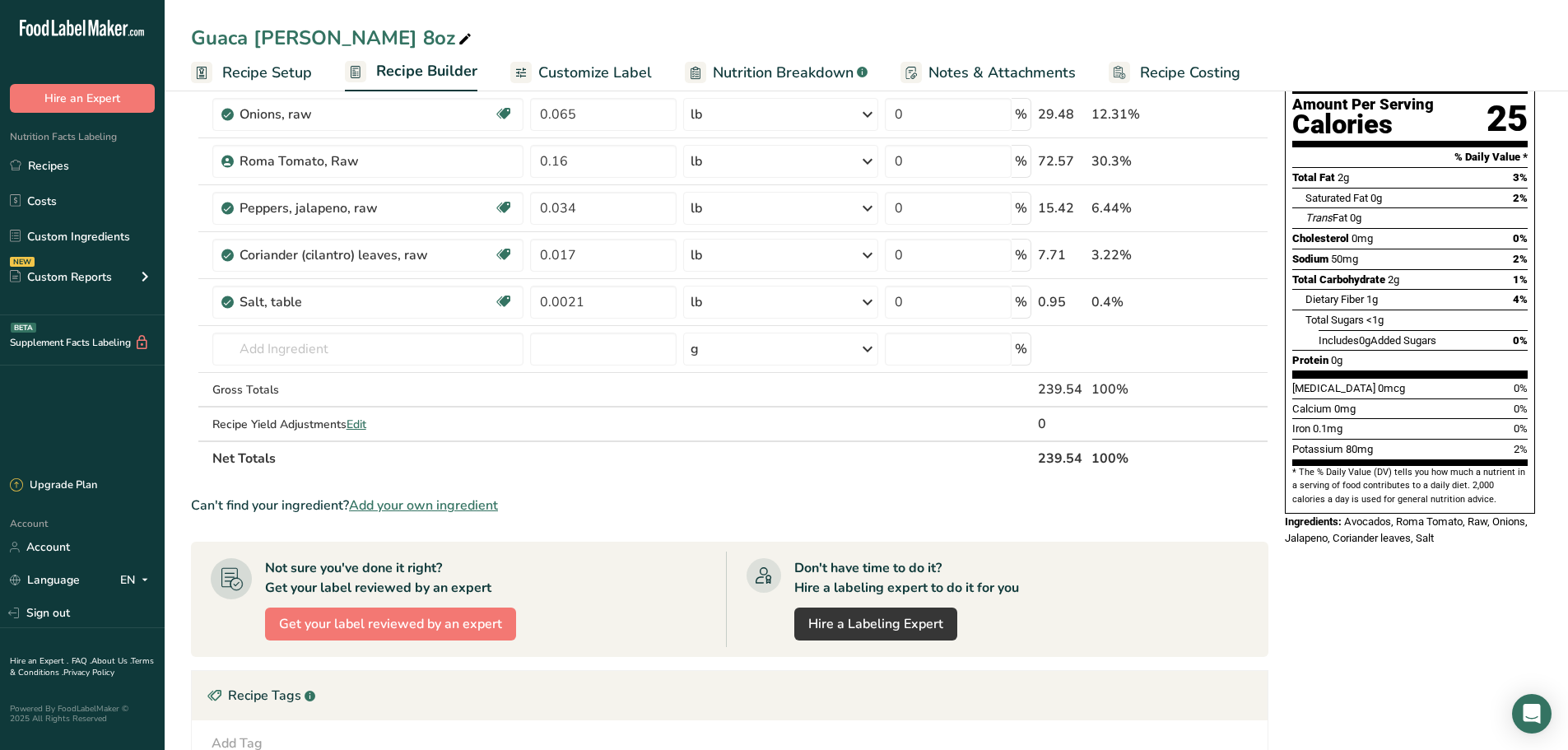
scroll to position [165, 0]
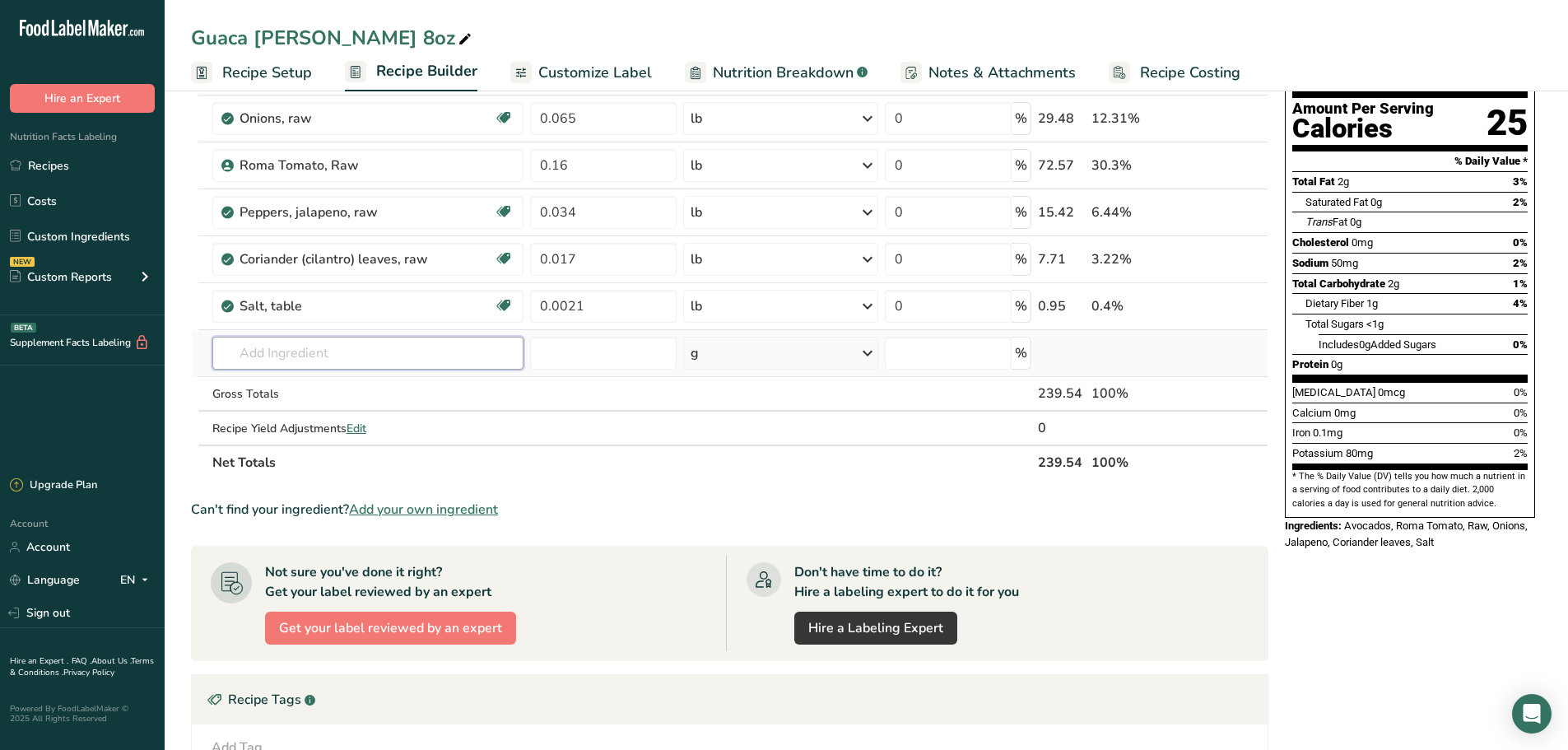
click at [333, 362] on input "text" at bounding box center [368, 353] width 312 height 33
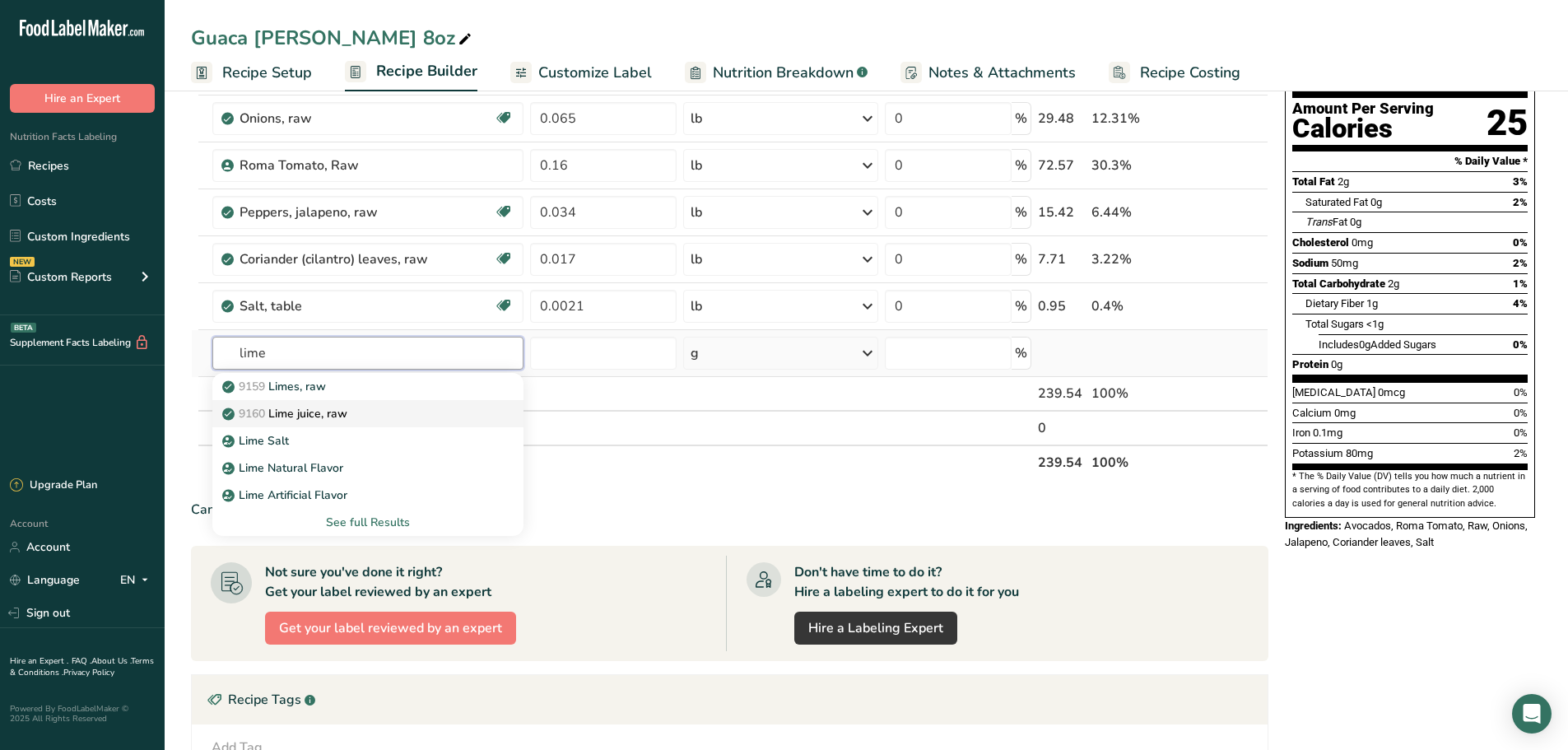
type input "lime"
click at [337, 404] on link "9160 Lime juice, raw" at bounding box center [368, 414] width 312 height 27
type input "Lime juice, raw"
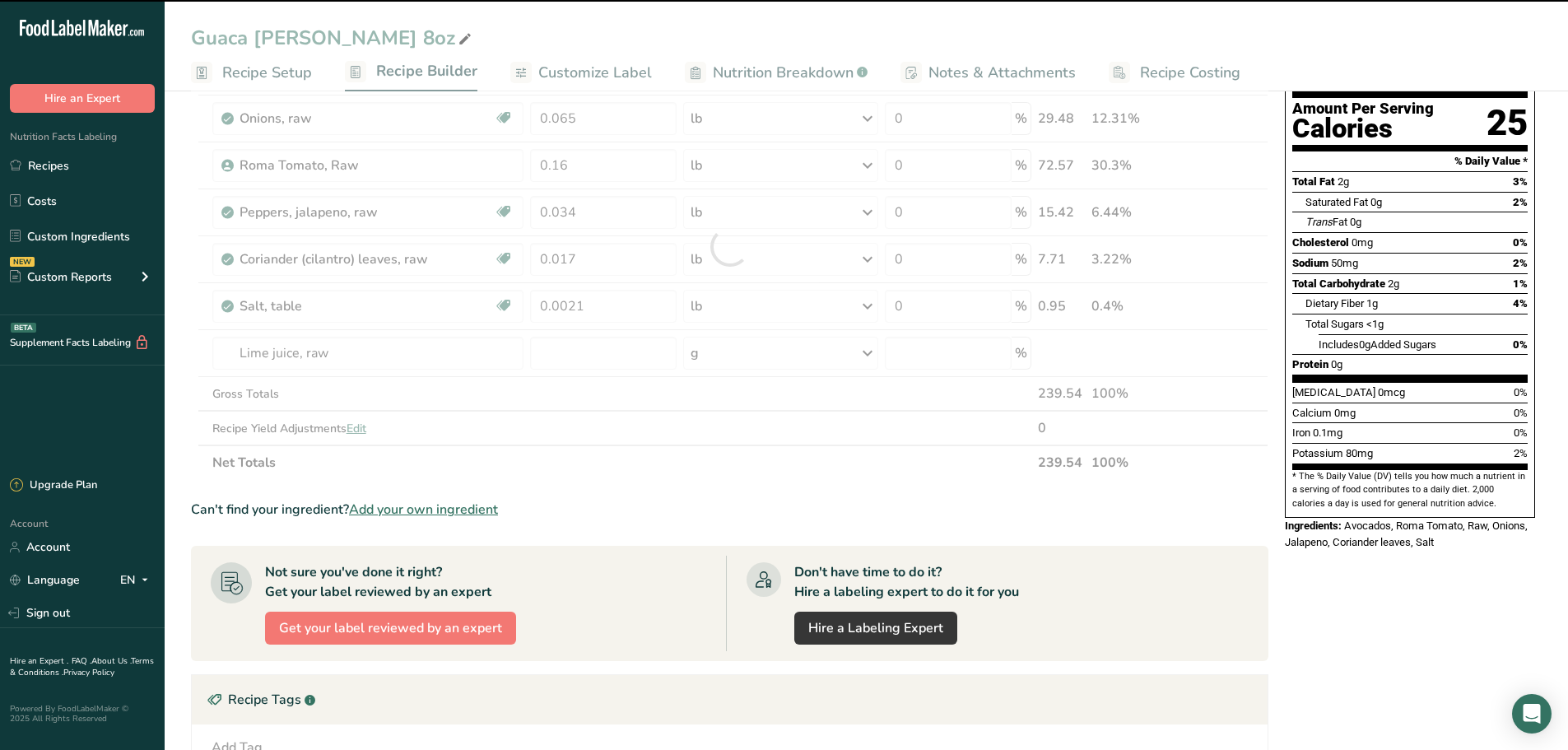
type input "0"
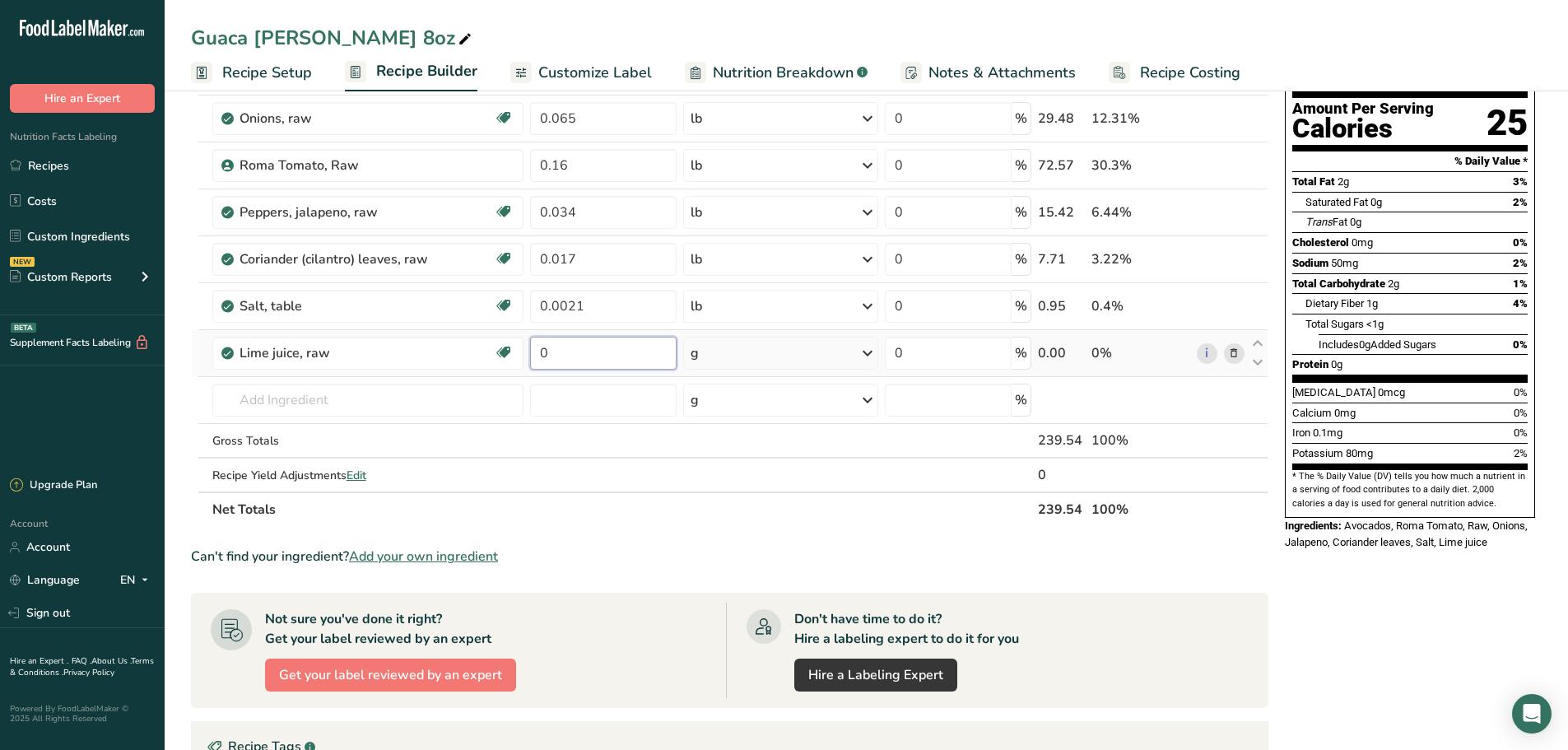
click at [610, 338] on input "0" at bounding box center [603, 353] width 146 height 33
type input "0.03"
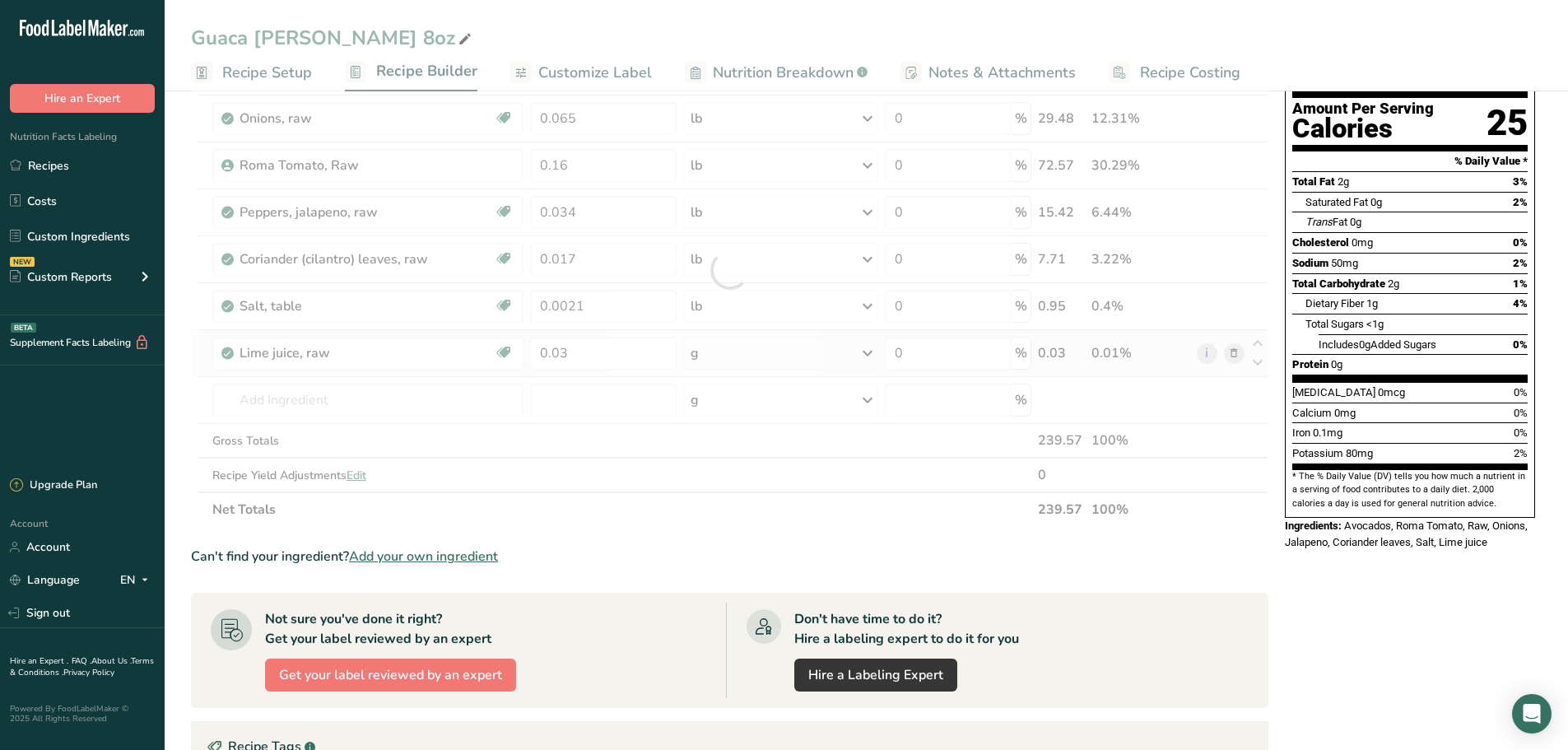
click at [749, 358] on div "Ingredient * Amount * Unit * Waste * .a-a{fill:#347362;}.b-a{fill:#fff;} Grams …" at bounding box center [730, 270] width 1077 height 513
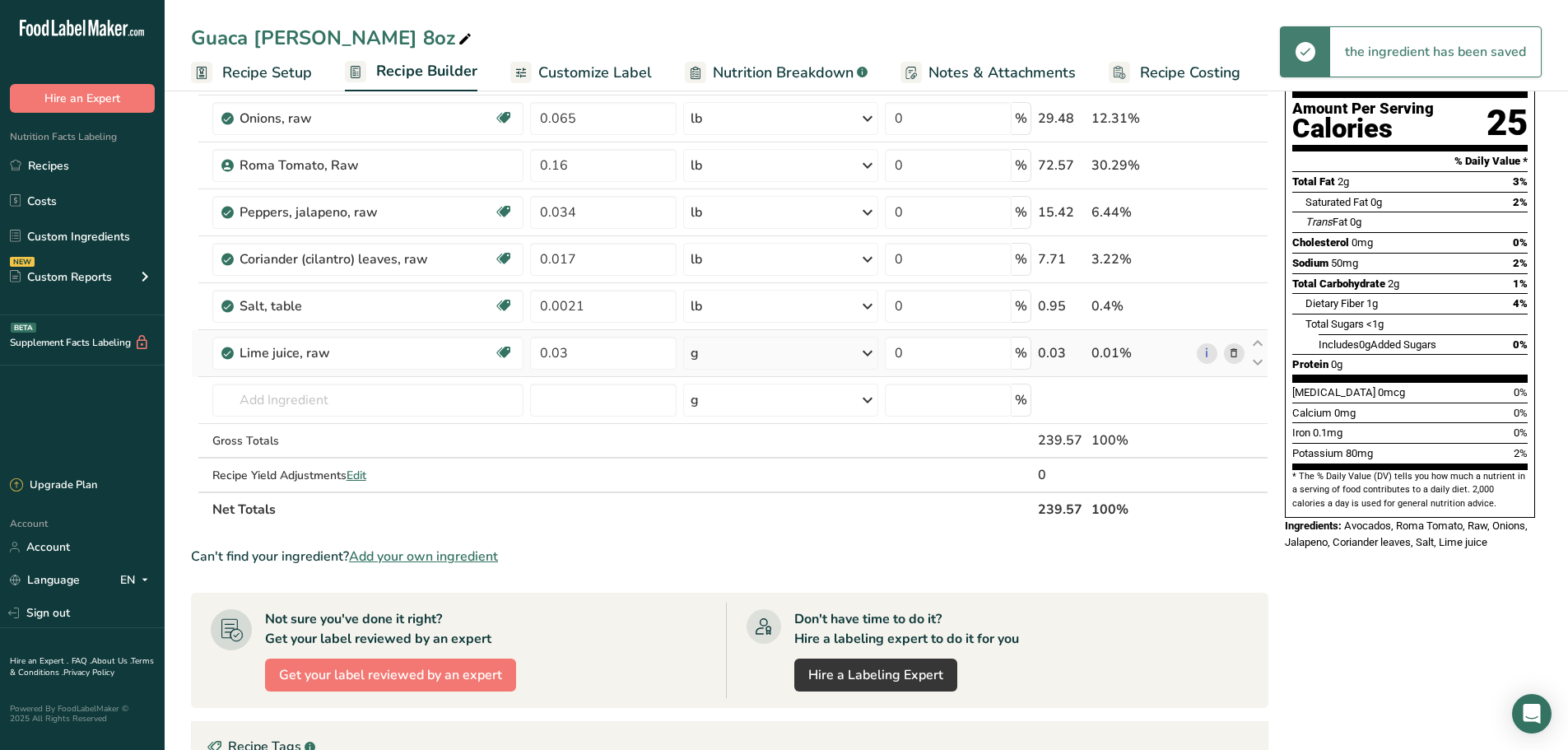
click at [749, 358] on div "g" at bounding box center [780, 353] width 194 height 33
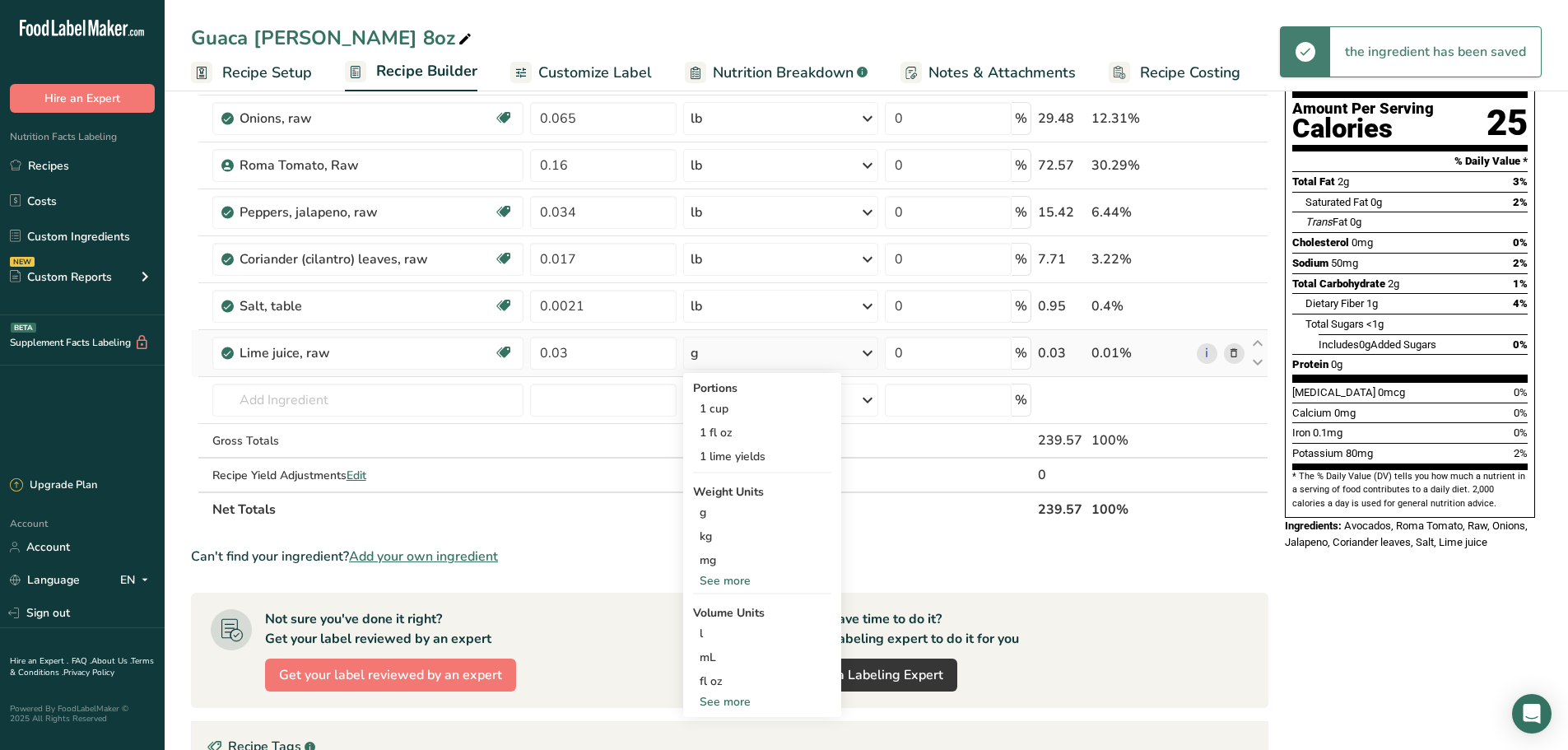
click at [743, 578] on div "See more" at bounding box center [762, 581] width 138 height 18
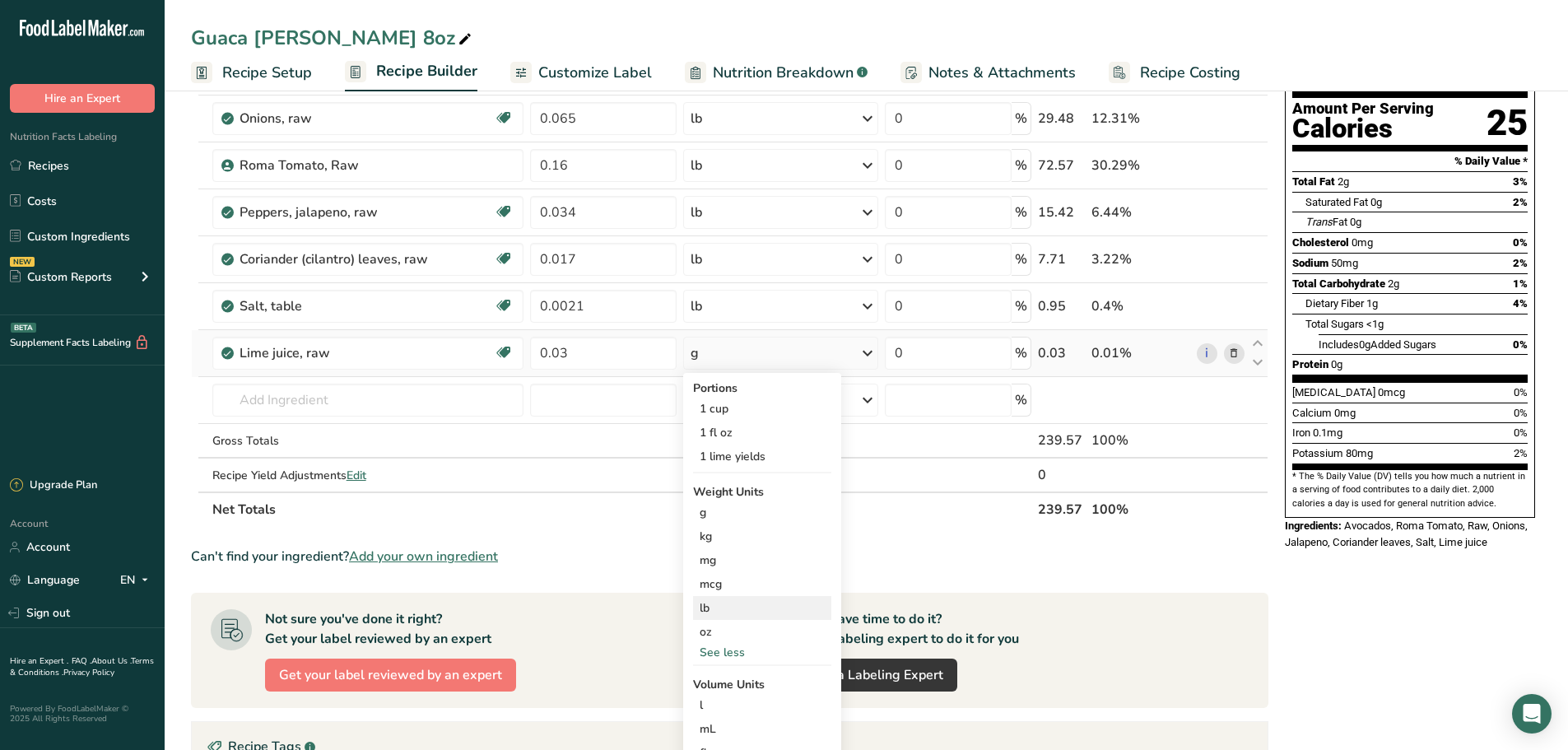
click at [738, 603] on div "lb" at bounding box center [762, 607] width 138 height 24
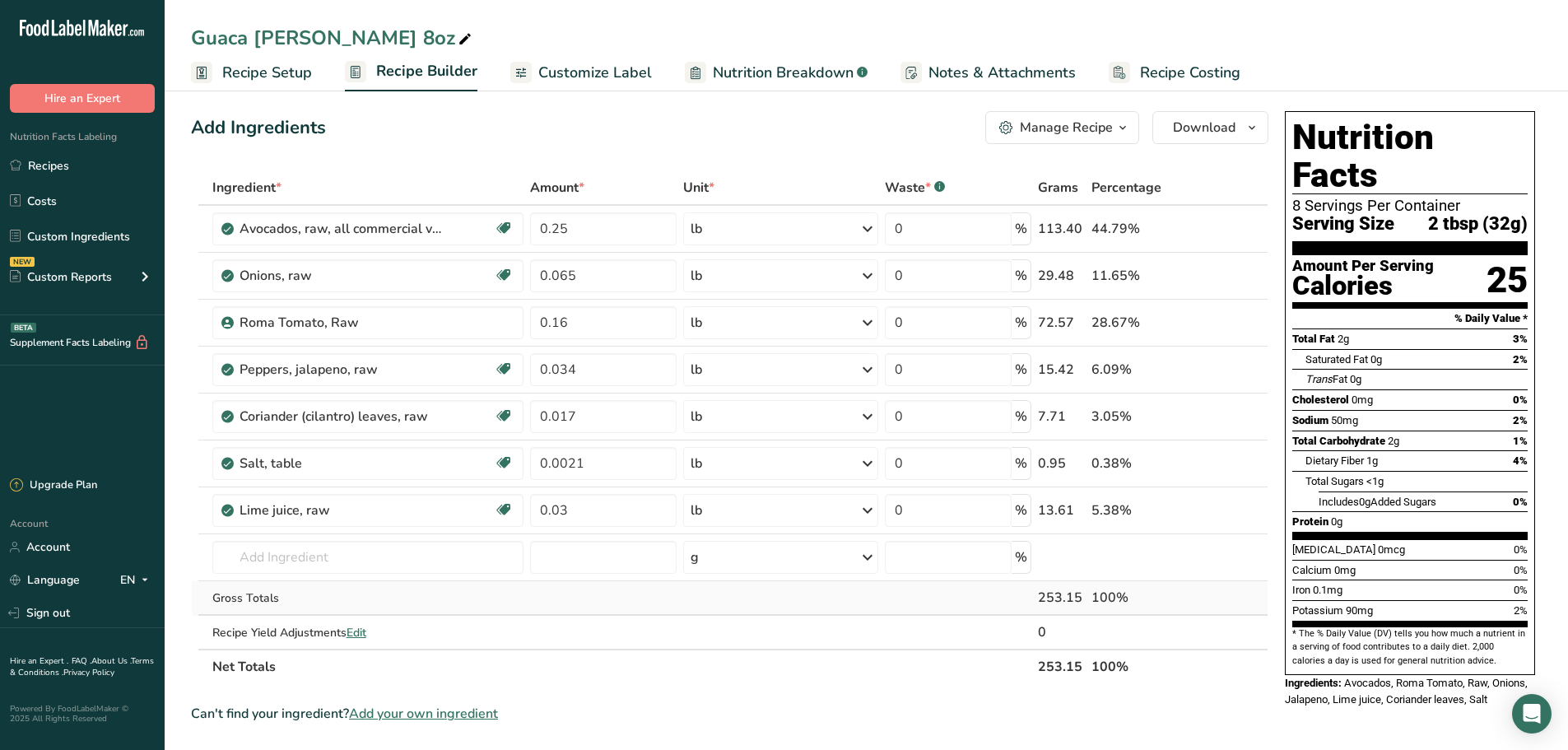
scroll to position [0, 0]
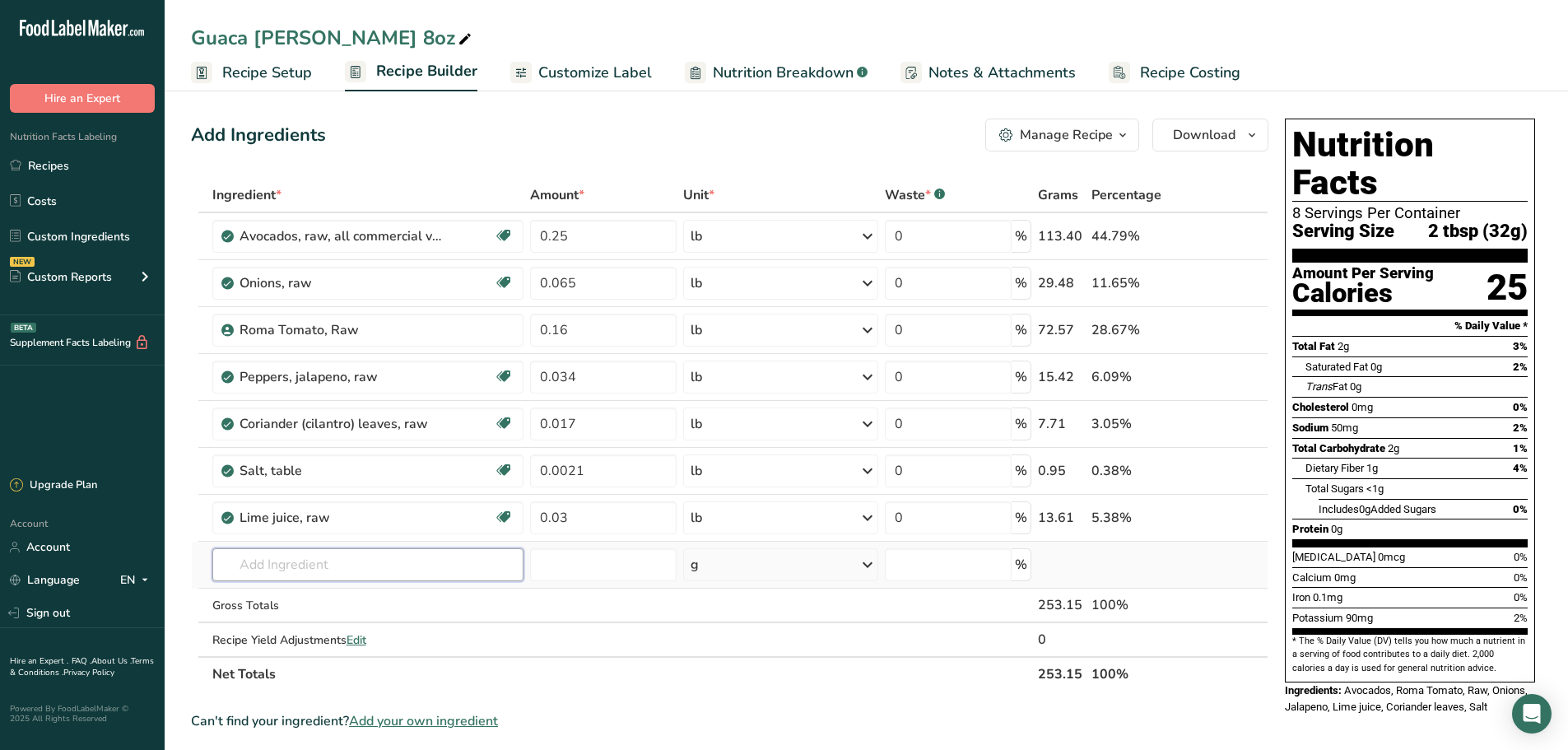
click at [422, 572] on input "text" at bounding box center [368, 565] width 312 height 33
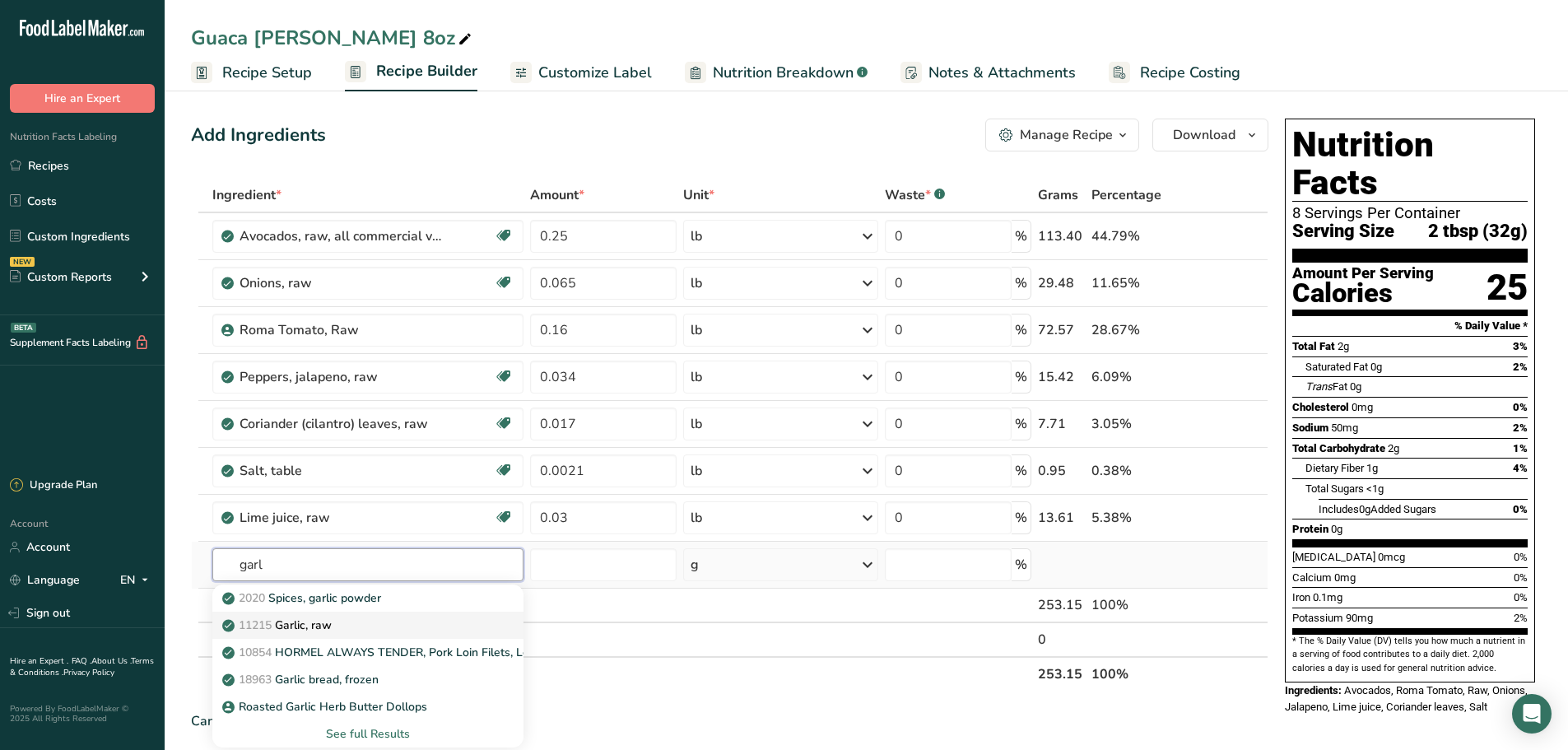
type input "garl"
click at [296, 620] on p "11215 Garlic, raw" at bounding box center [278, 626] width 106 height 18
type input "Garlic, raw"
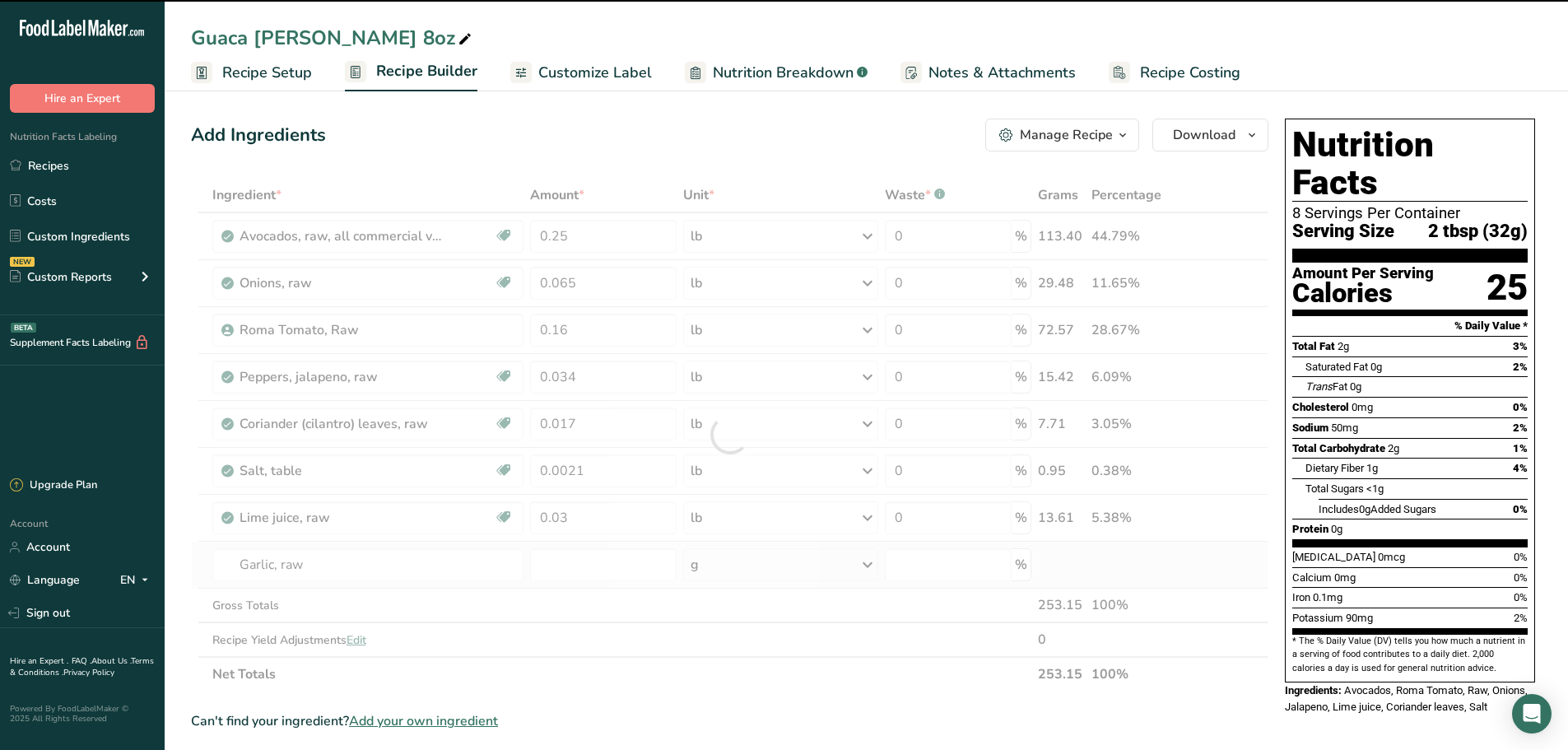
type input "0"
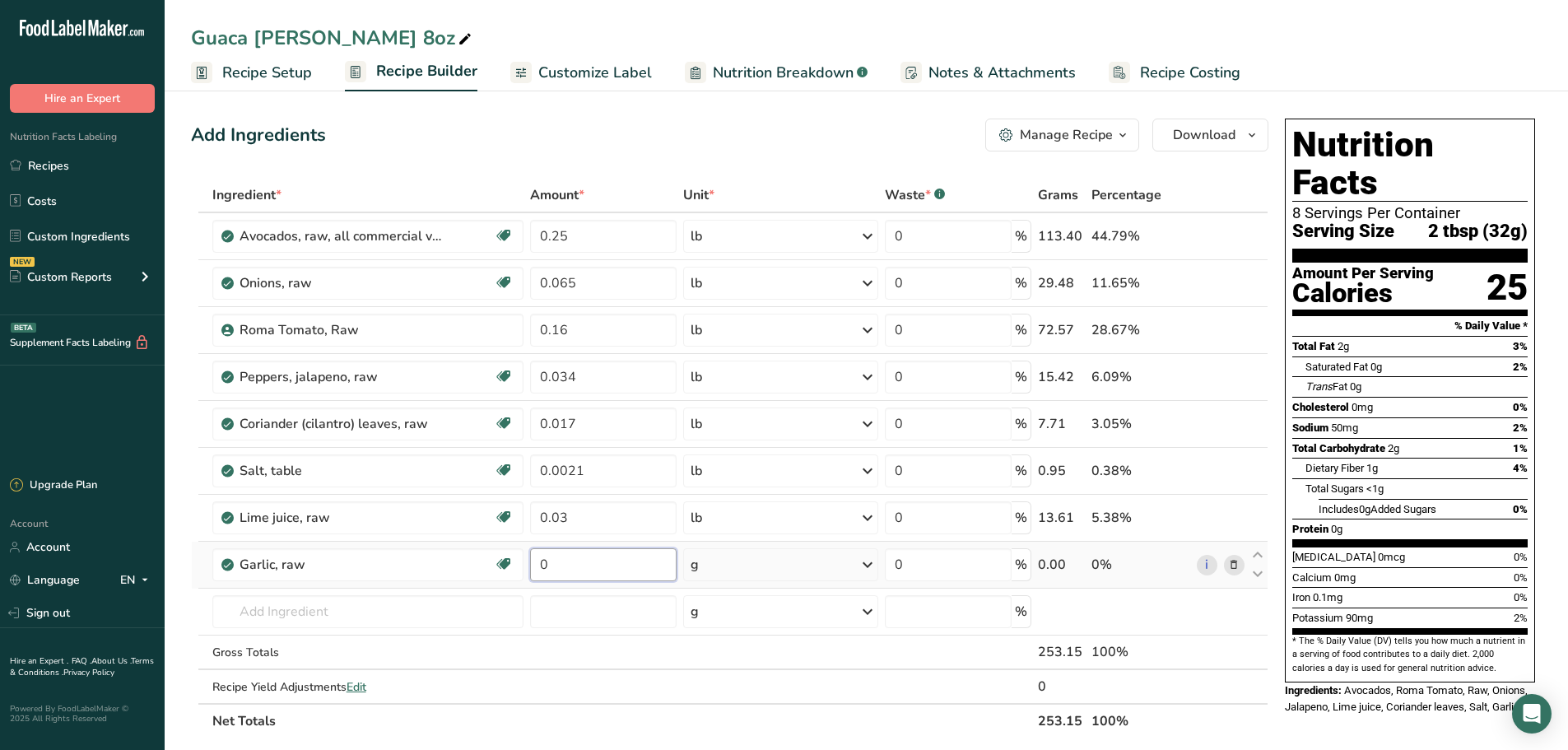
click at [634, 570] on input "0" at bounding box center [603, 565] width 146 height 33
type input "0.0004"
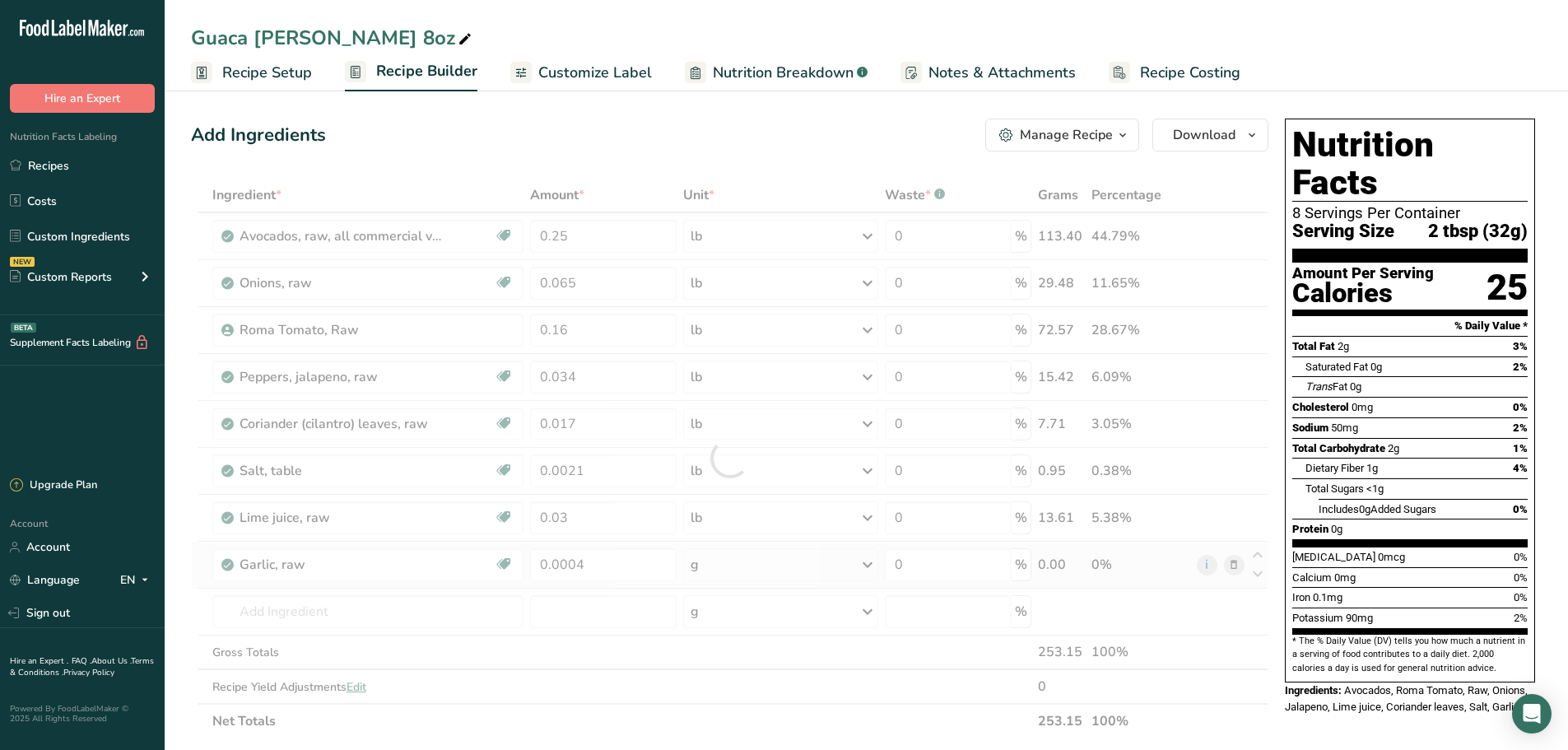
click at [753, 561] on div "Ingredient * Amount * Unit * Waste * .a-a{fill:#347362;}.b-a{fill:#fff;} Grams …" at bounding box center [730, 458] width 1077 height 561
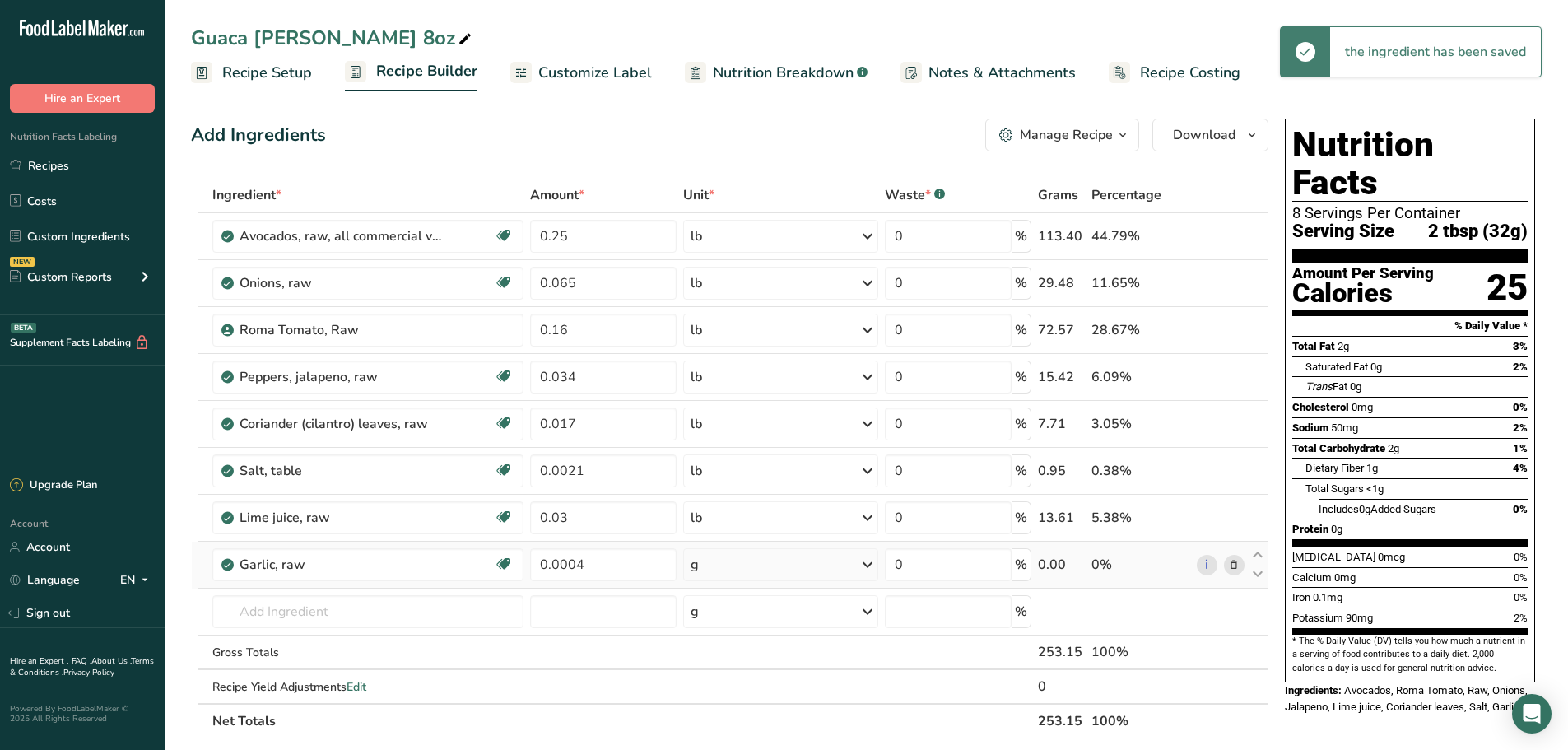
click at [753, 561] on div "g" at bounding box center [780, 565] width 194 height 33
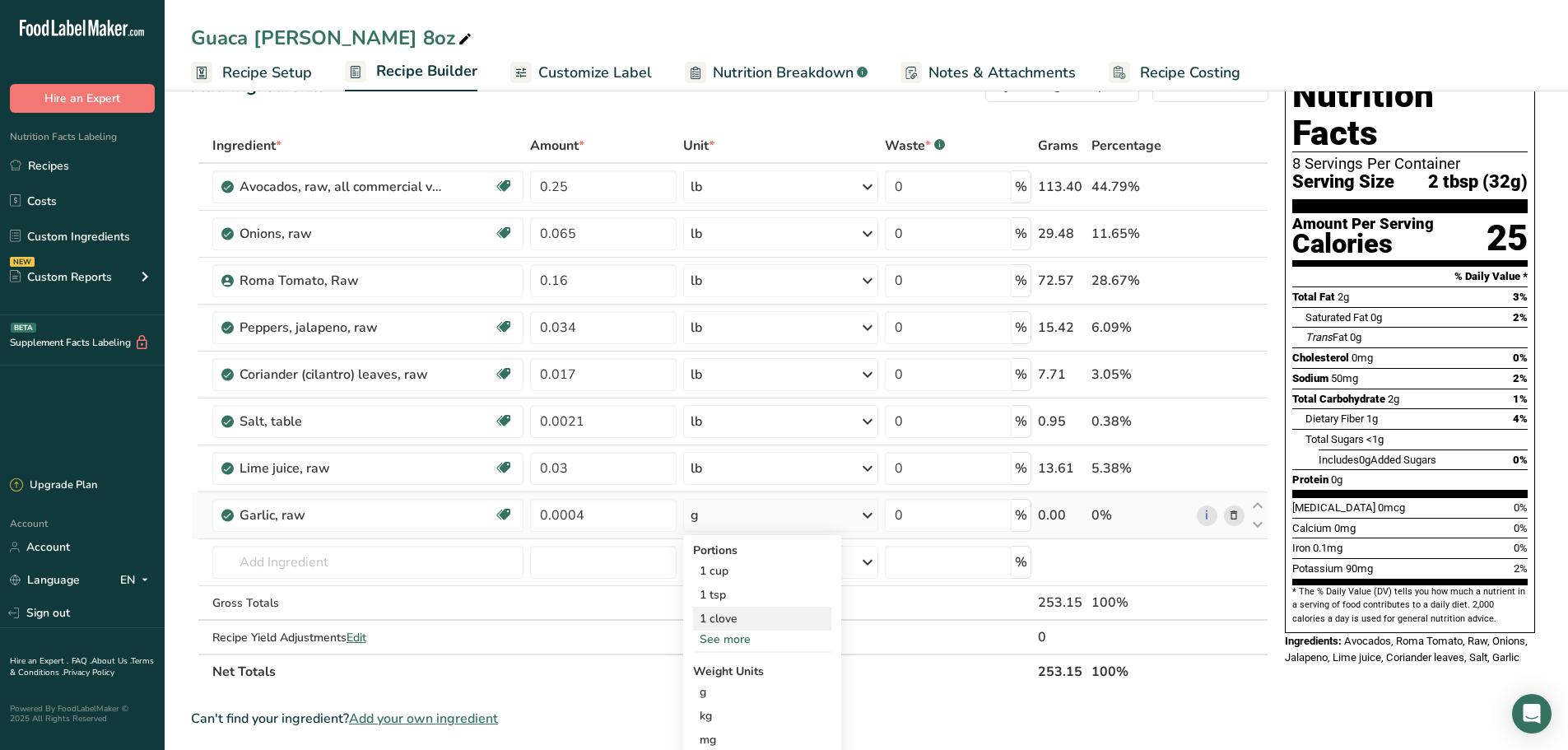
scroll to position [165, 0]
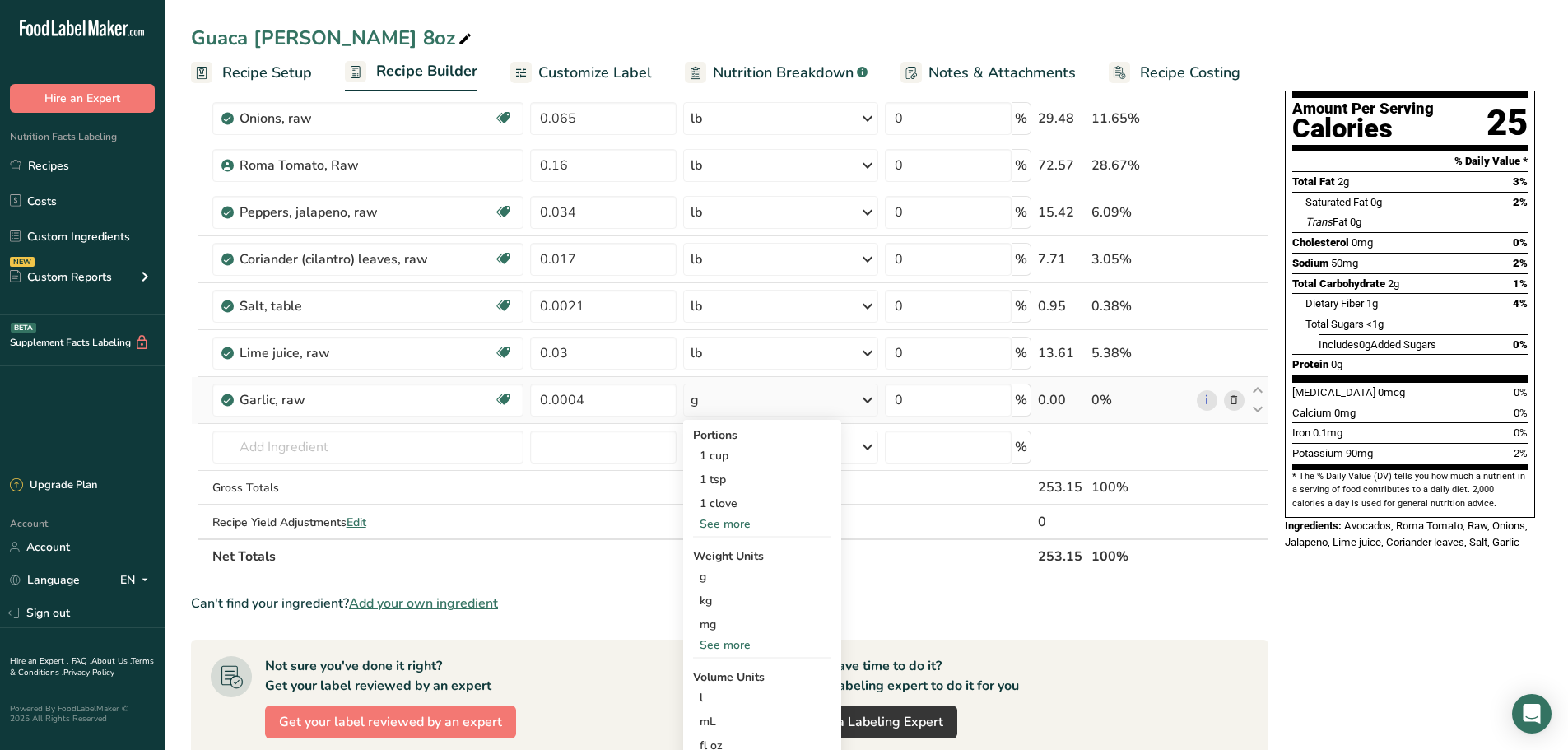
click at [751, 638] on div "See more" at bounding box center [762, 645] width 138 height 18
click at [731, 672] on div "lb" at bounding box center [762, 672] width 138 height 24
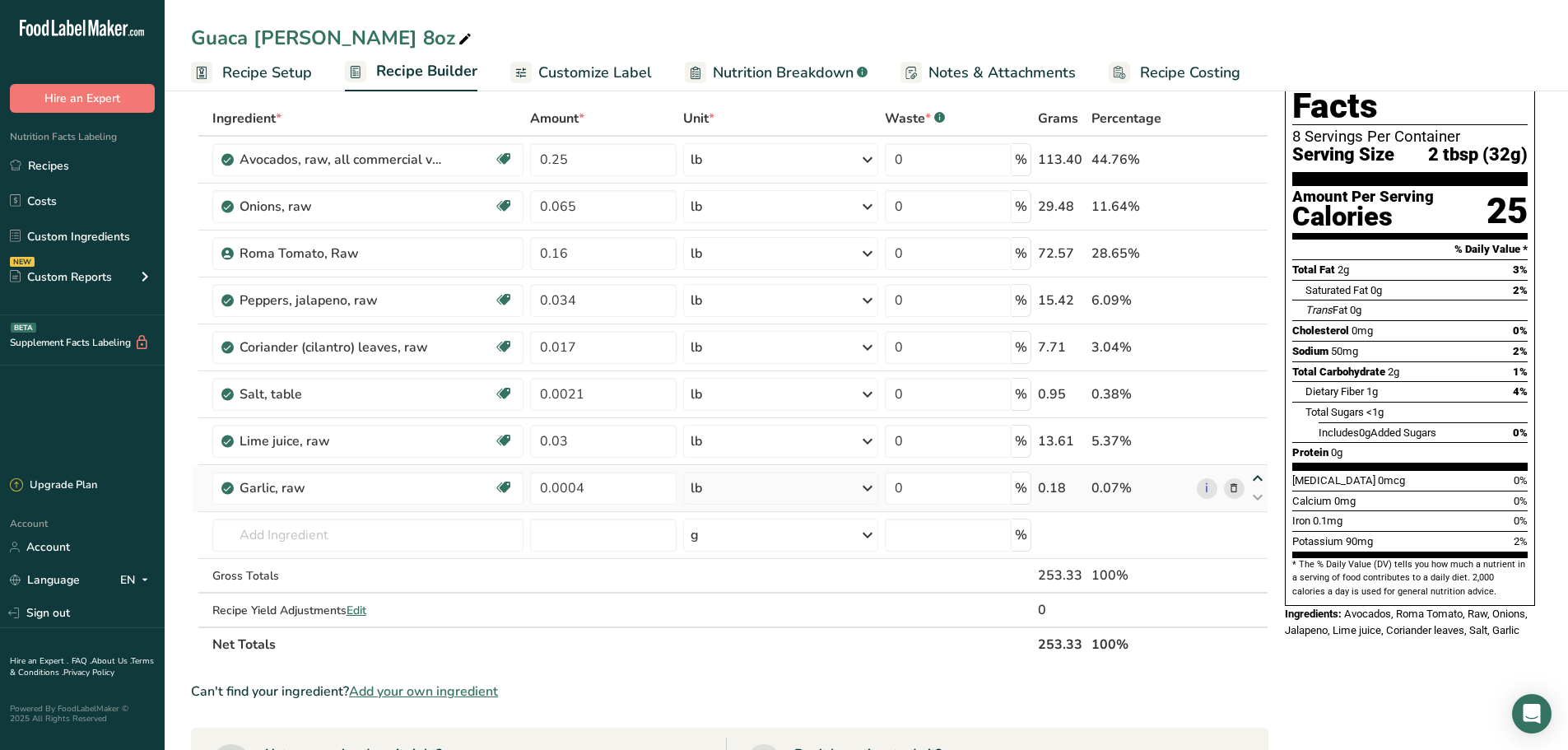
scroll to position [0, 0]
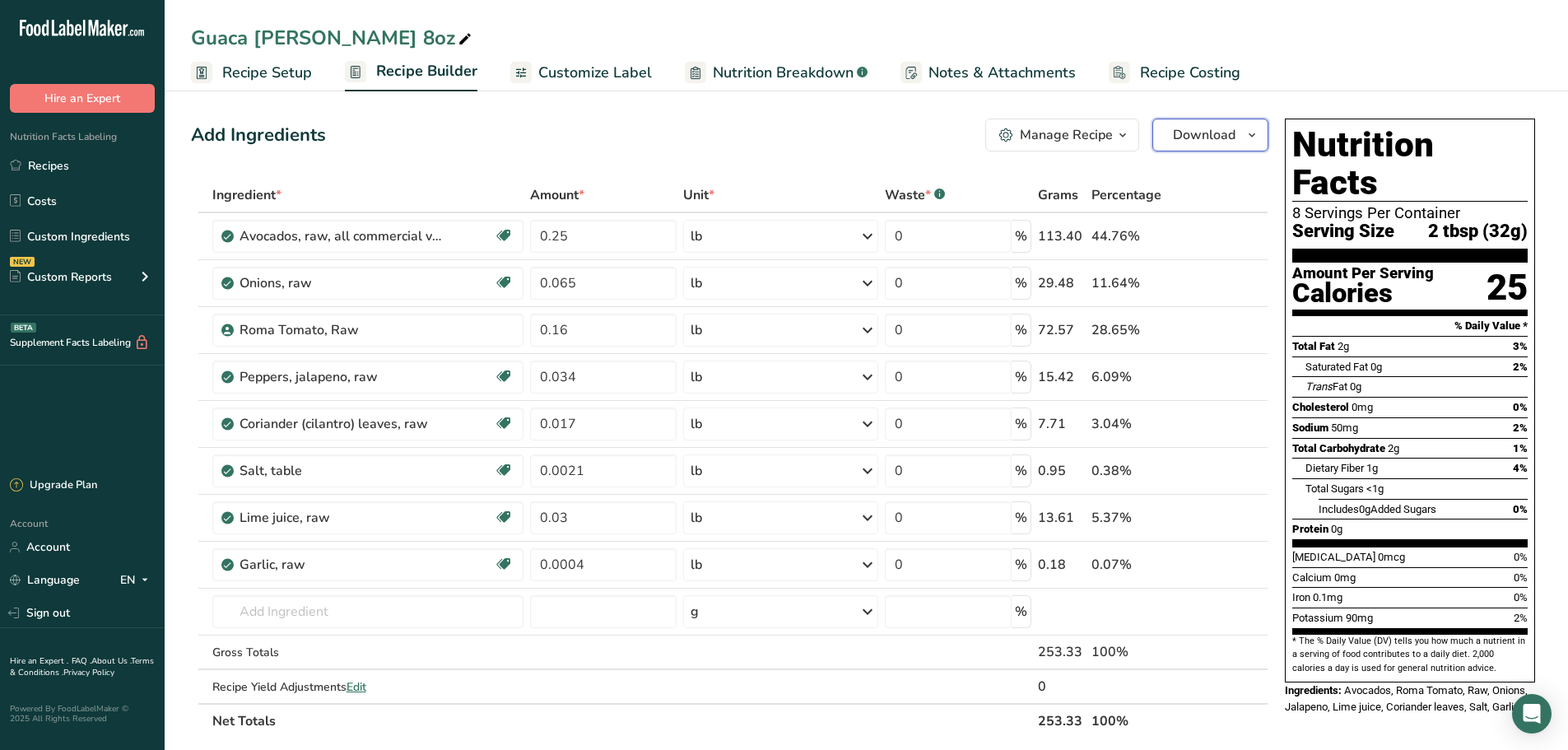
click at [1230, 143] on span "Download" at bounding box center [1204, 135] width 62 height 20
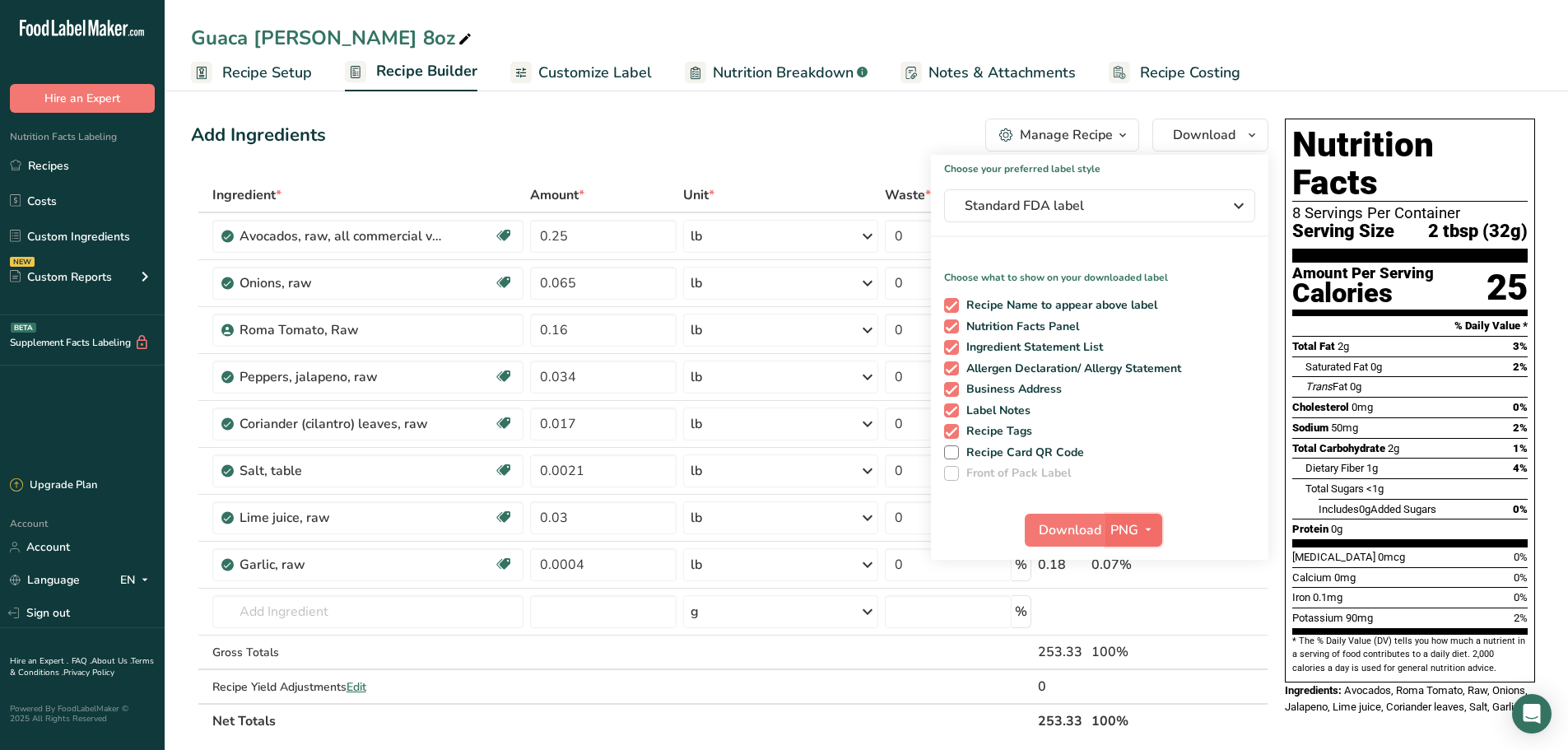
click at [1148, 532] on icon "button" at bounding box center [1148, 529] width 13 height 20
click at [1141, 649] on link "PDF" at bounding box center [1136, 645] width 53 height 27
click at [1056, 533] on span "Download" at bounding box center [1070, 530] width 62 height 20
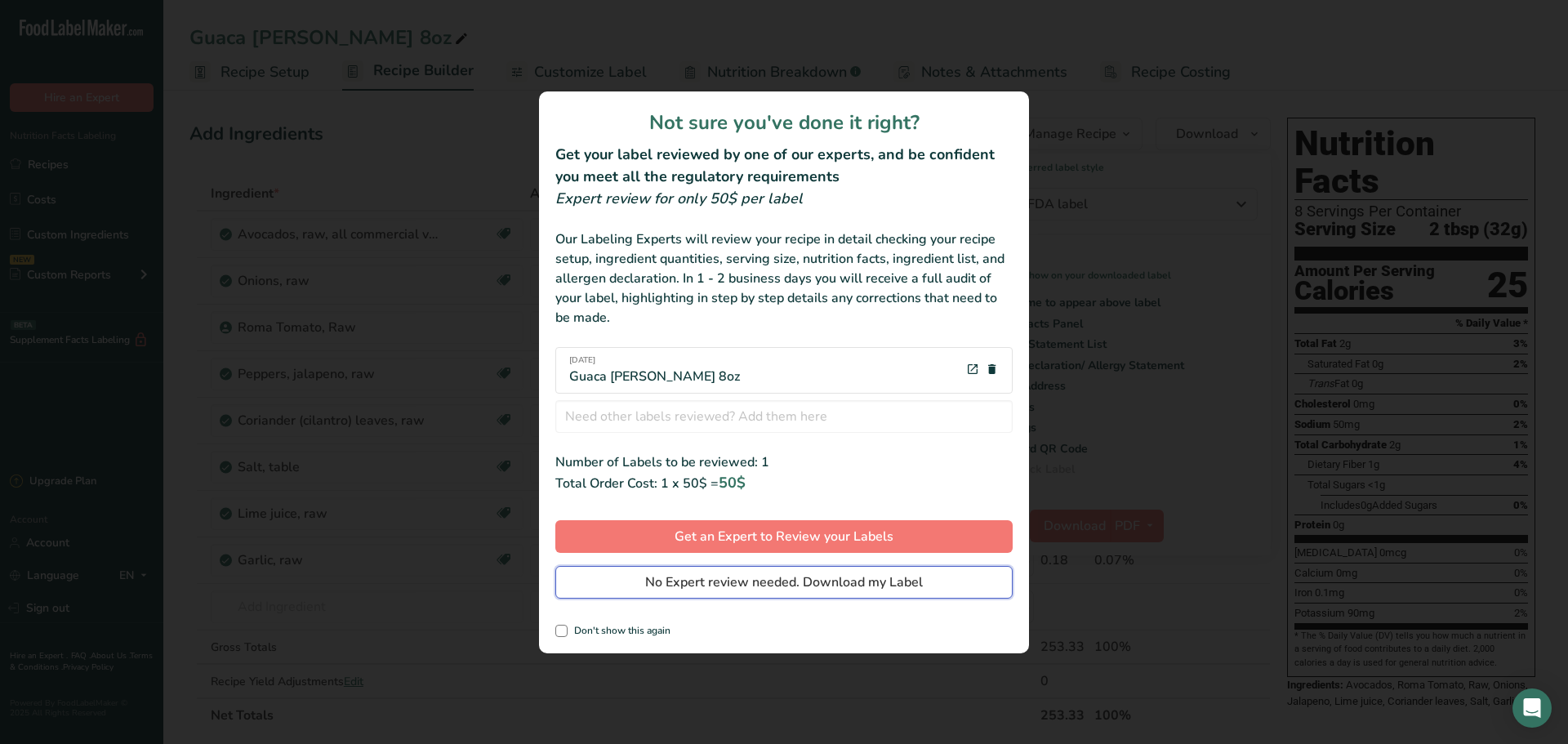
click at [684, 586] on span "No Expert review needed. Download my Label" at bounding box center [783, 582] width 277 height 20
